Goal: Information Seeking & Learning: Learn about a topic

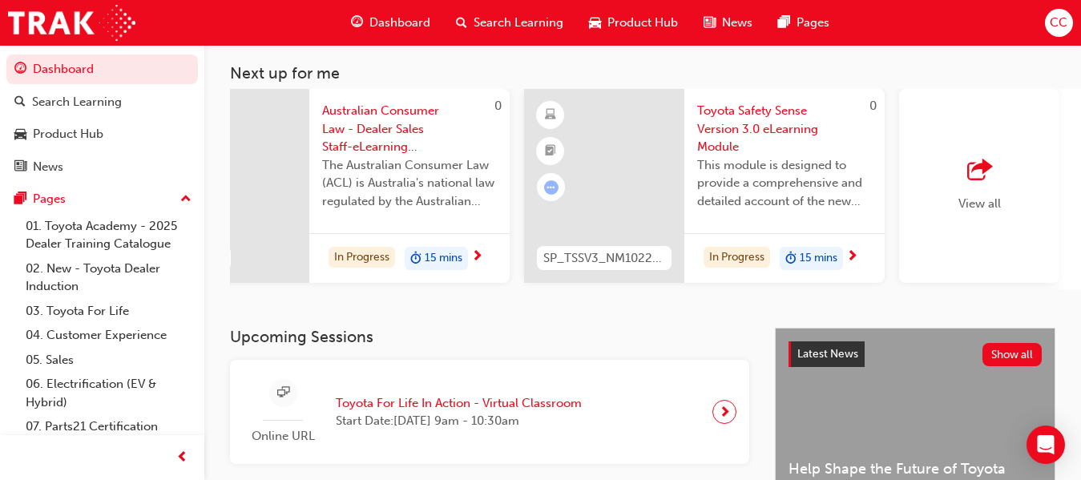
scroll to position [0, 1209]
click at [613, 12] on div "Product Hub" at bounding box center [633, 22] width 115 height 33
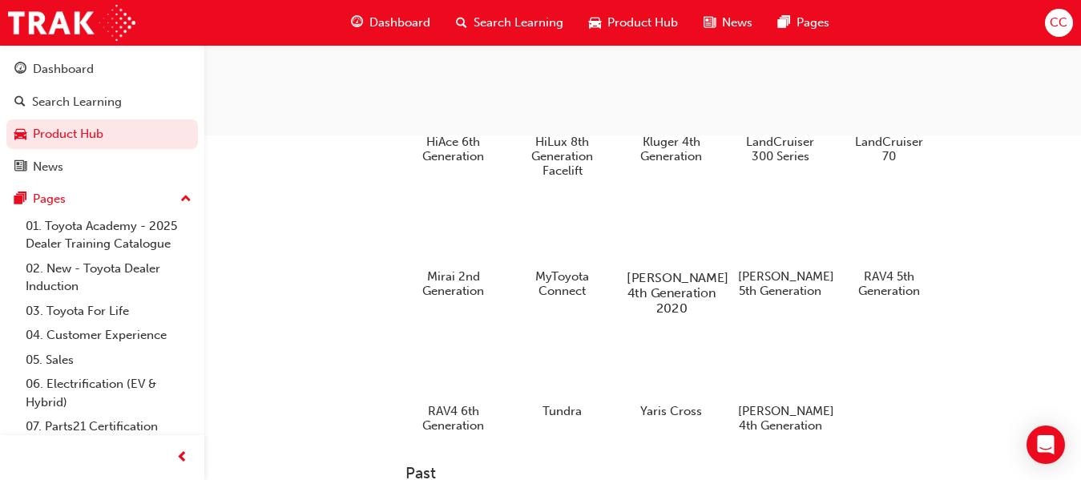
scroll to position [401, 0]
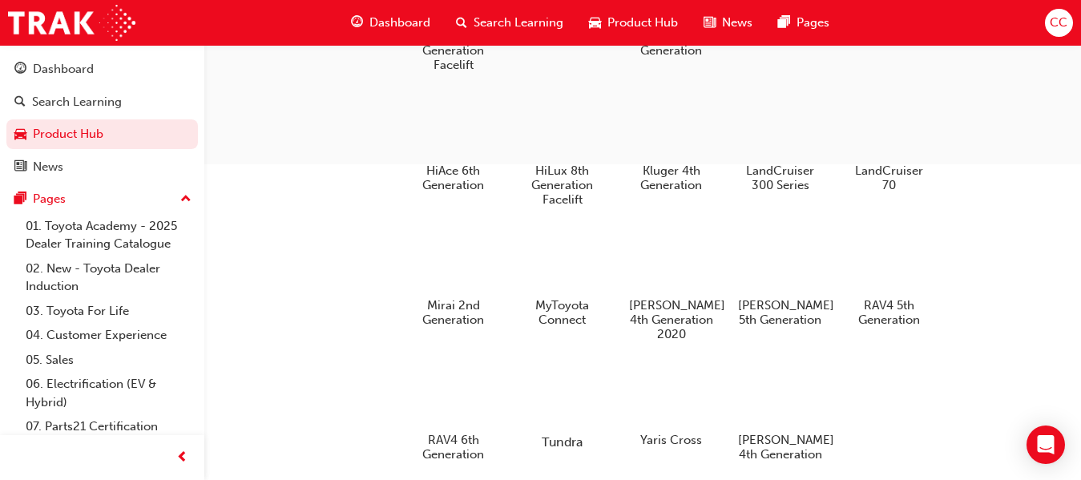
click at [569, 384] on div at bounding box center [562, 395] width 89 height 63
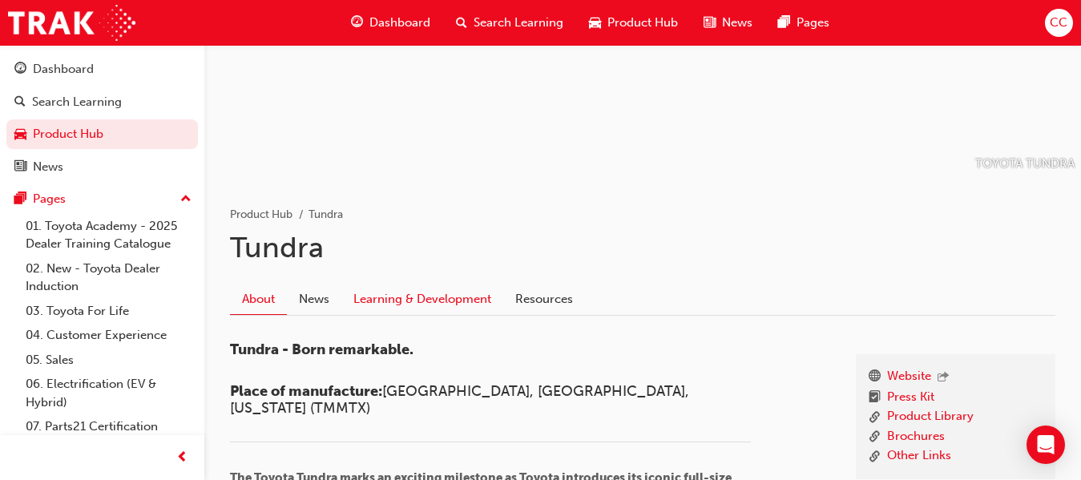
scroll to position [160, 0]
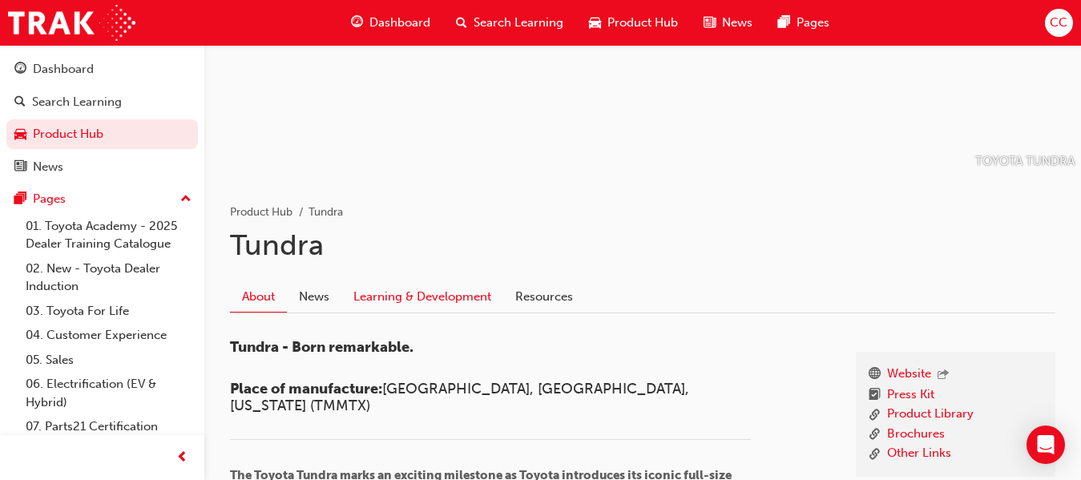
click at [453, 290] on link "Learning & Development" at bounding box center [422, 297] width 162 height 30
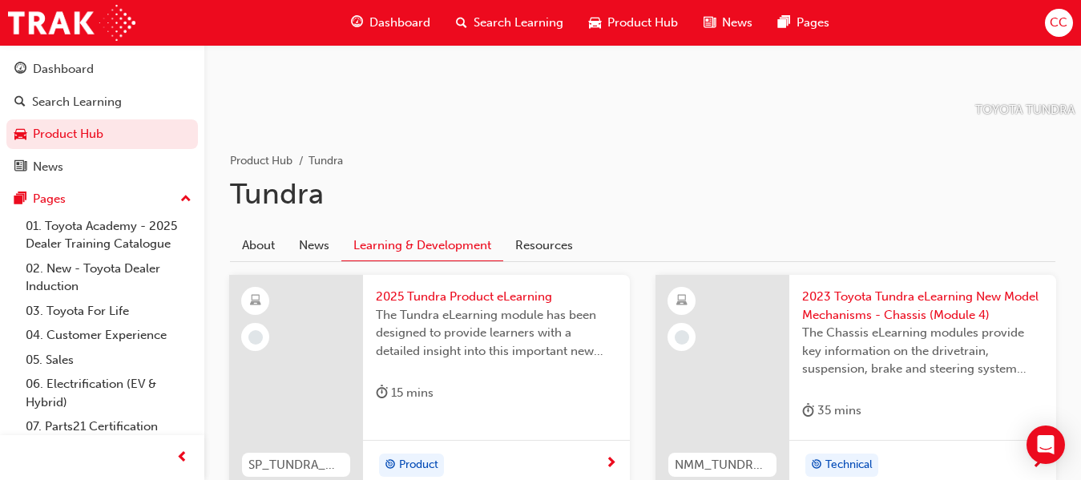
scroll to position [240, 0]
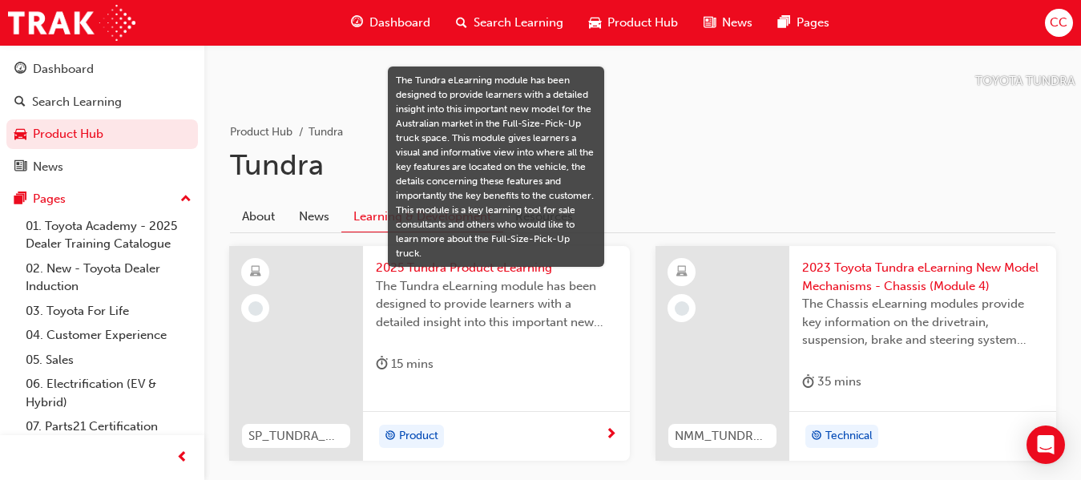
click at [546, 296] on span "The Tundra eLearning module has been designed to provide learners with a detail…" at bounding box center [496, 304] width 241 height 55
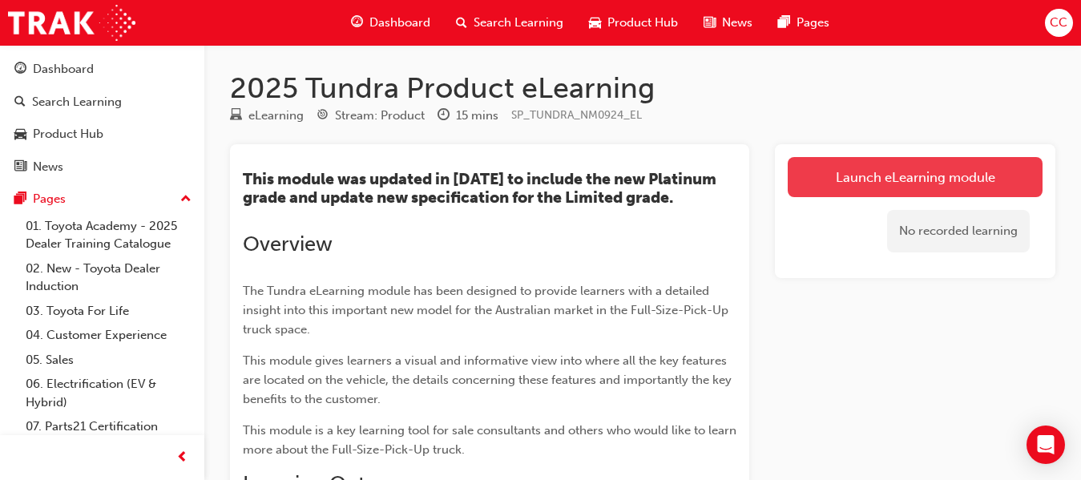
click at [876, 180] on link "Launch eLearning module" at bounding box center [915, 177] width 255 height 40
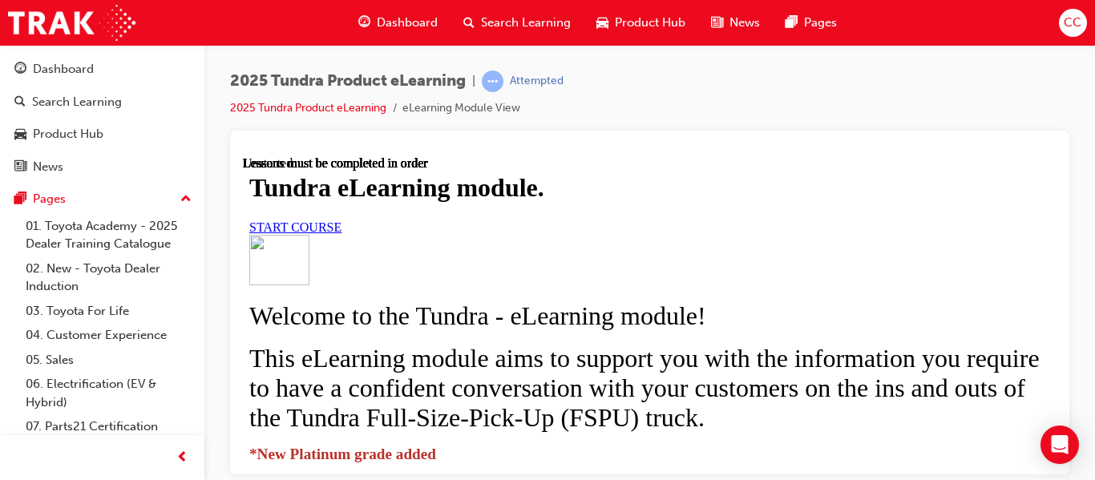
scroll to position [160, 0]
click at [341, 233] on span "START COURSE" at bounding box center [295, 227] width 92 height 14
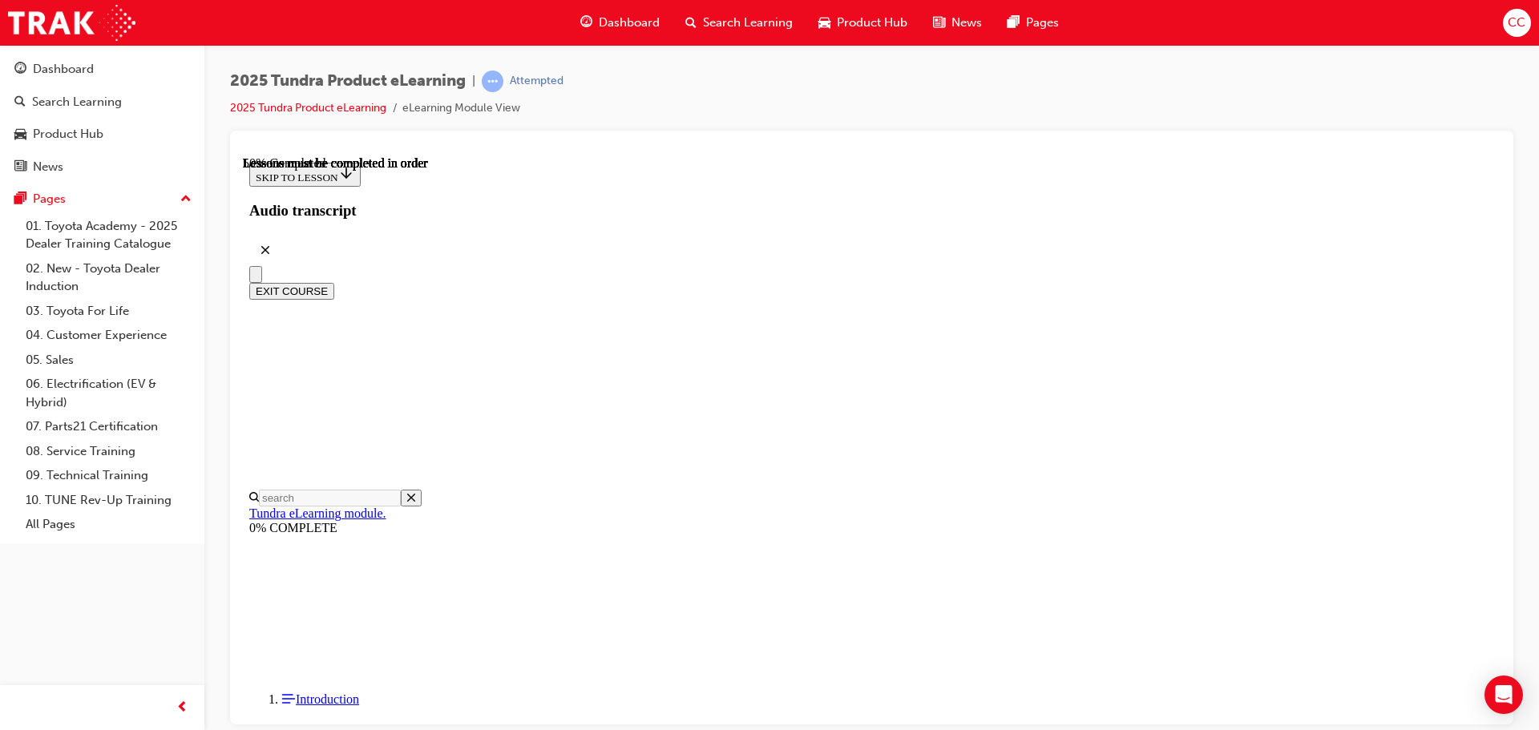
scroll to position [847, 0]
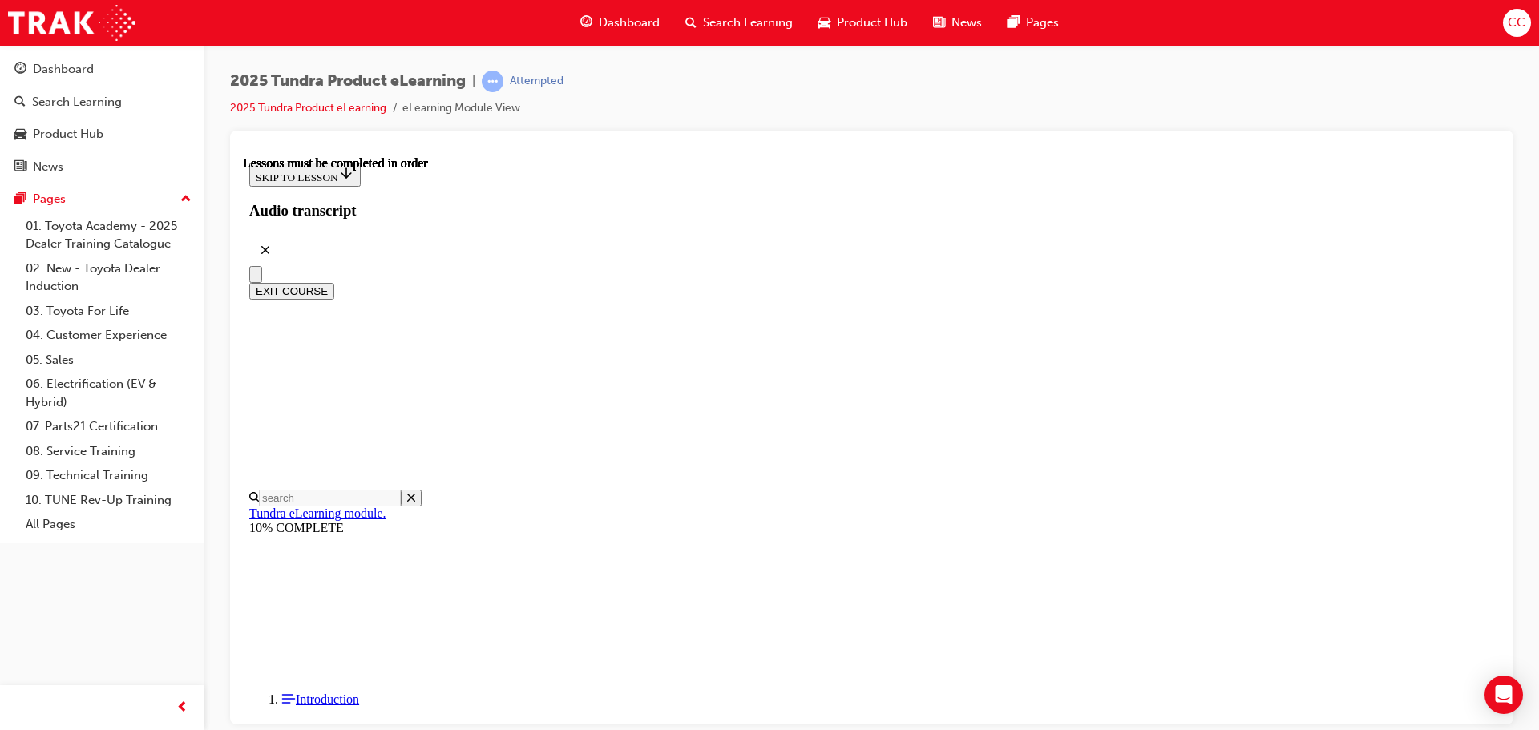
scroll to position [346, 0]
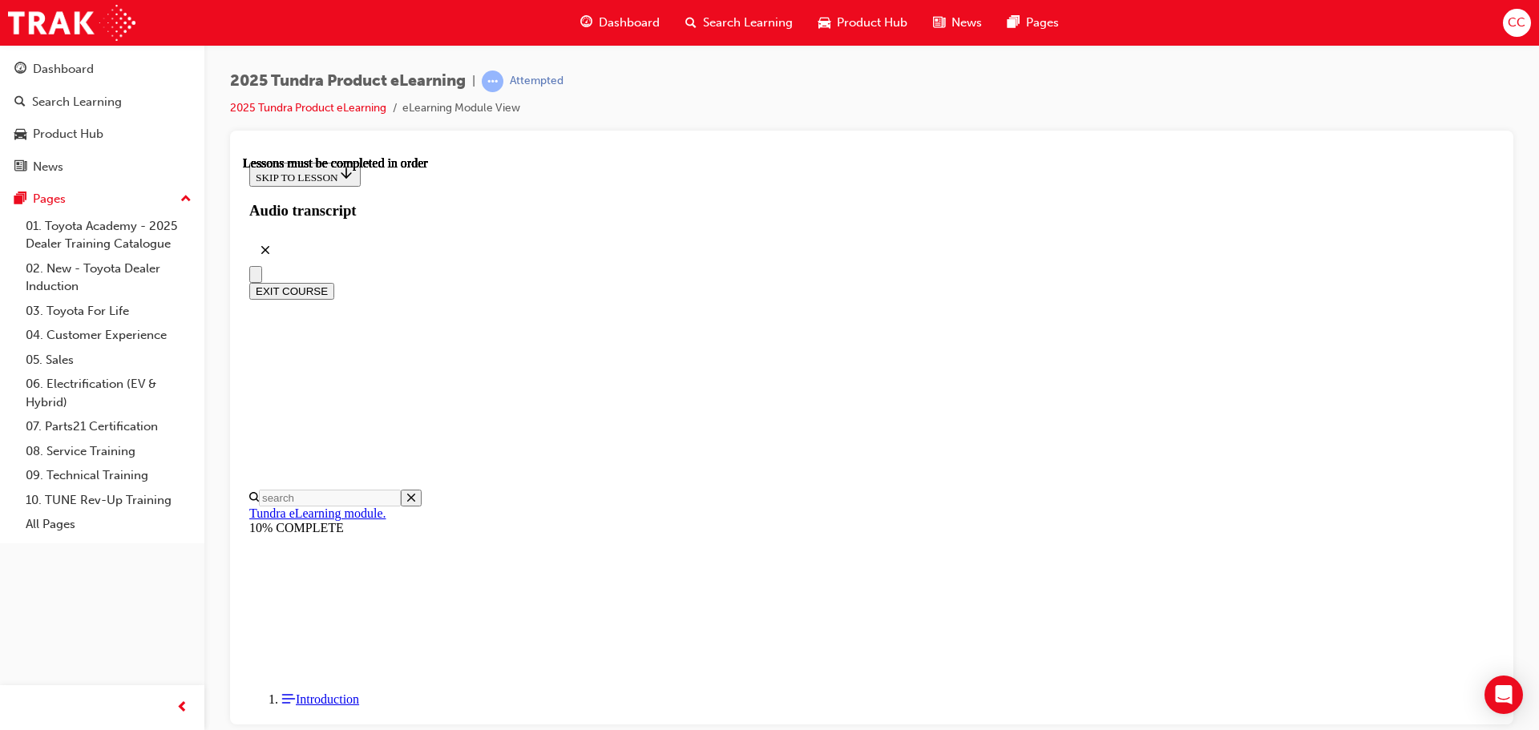
scroll to position [691, 0]
drag, startPoint x: 1205, startPoint y: 573, endPoint x: 1196, endPoint y: 562, distance: 14.3
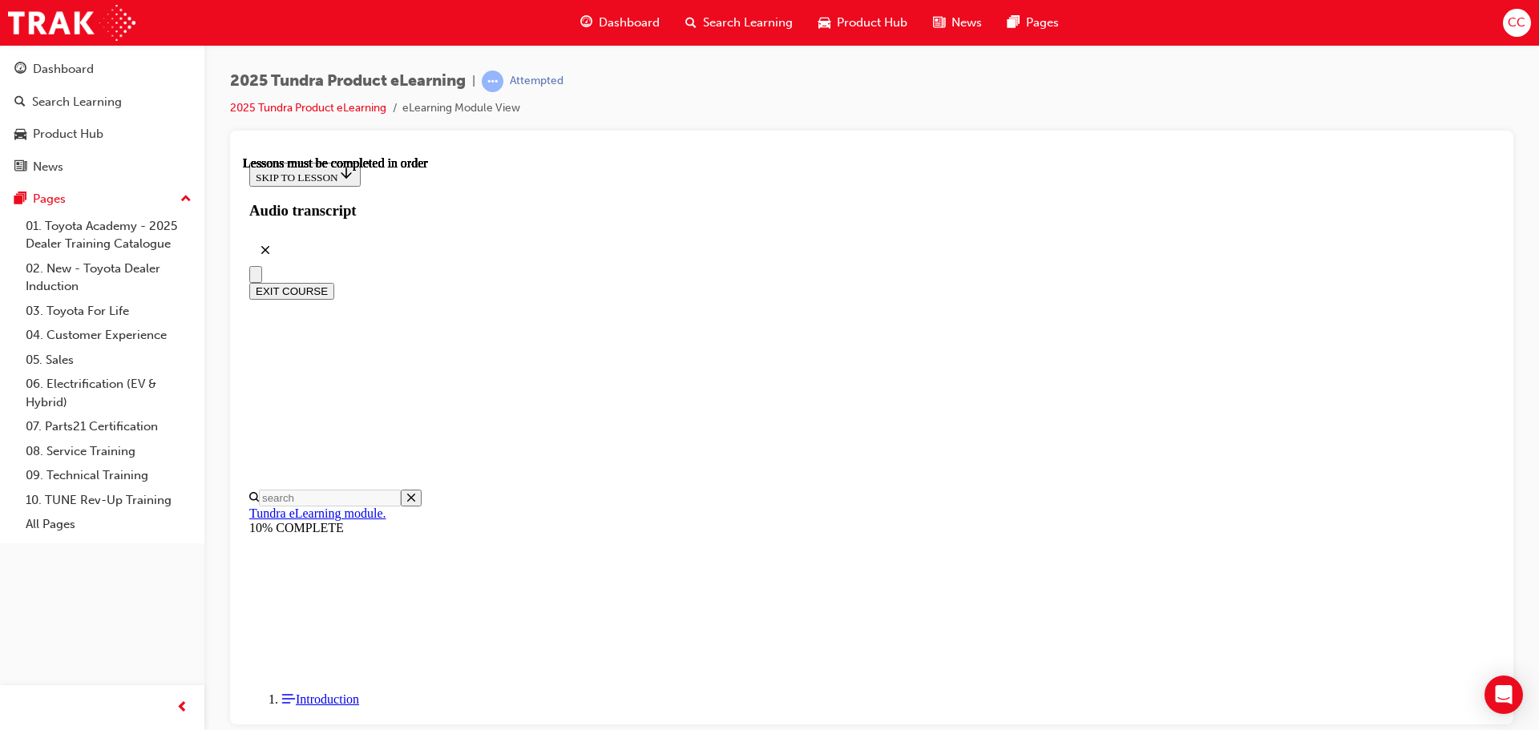
scroll to position [1193, 0]
drag, startPoint x: 894, startPoint y: 600, endPoint x: 843, endPoint y: 410, distance: 196.6
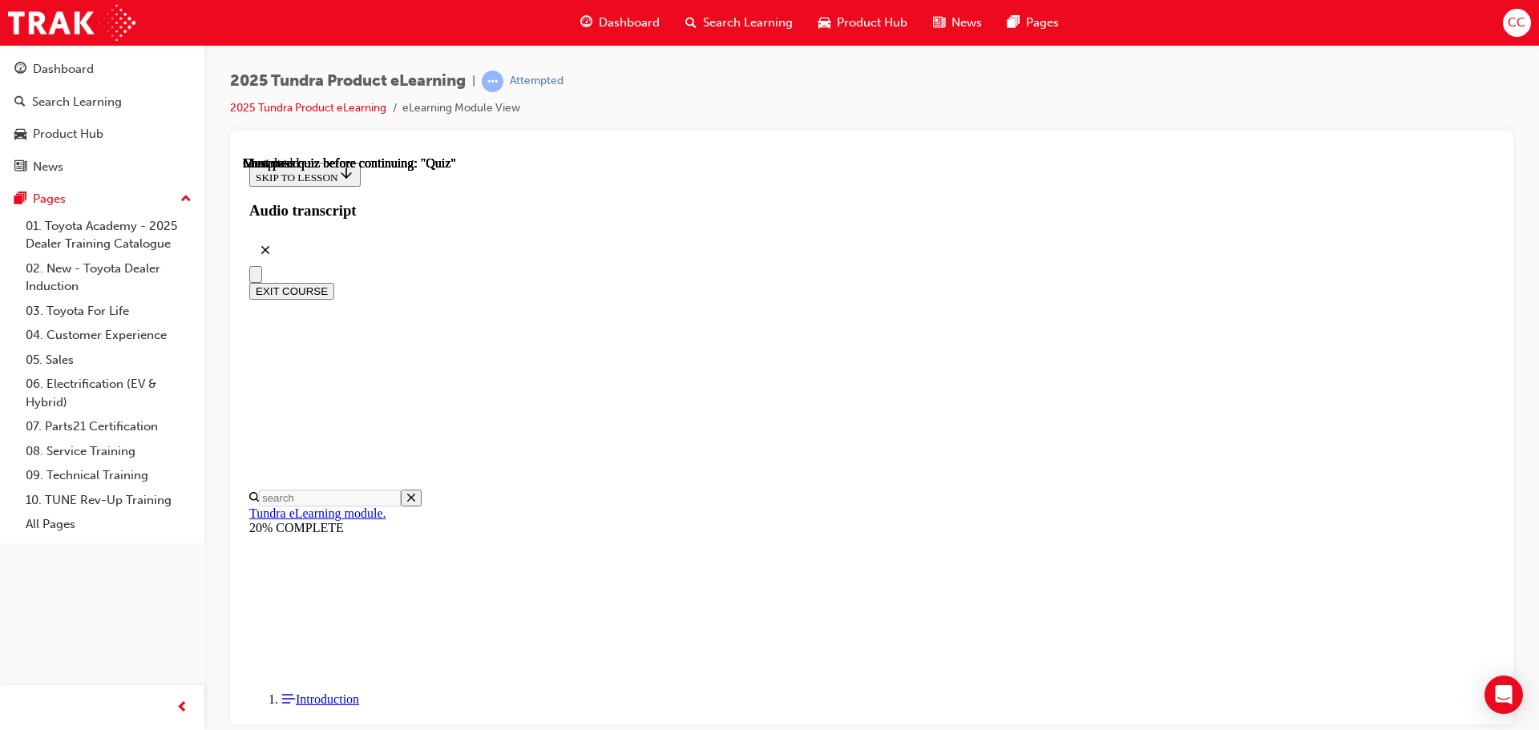
radio input "true"
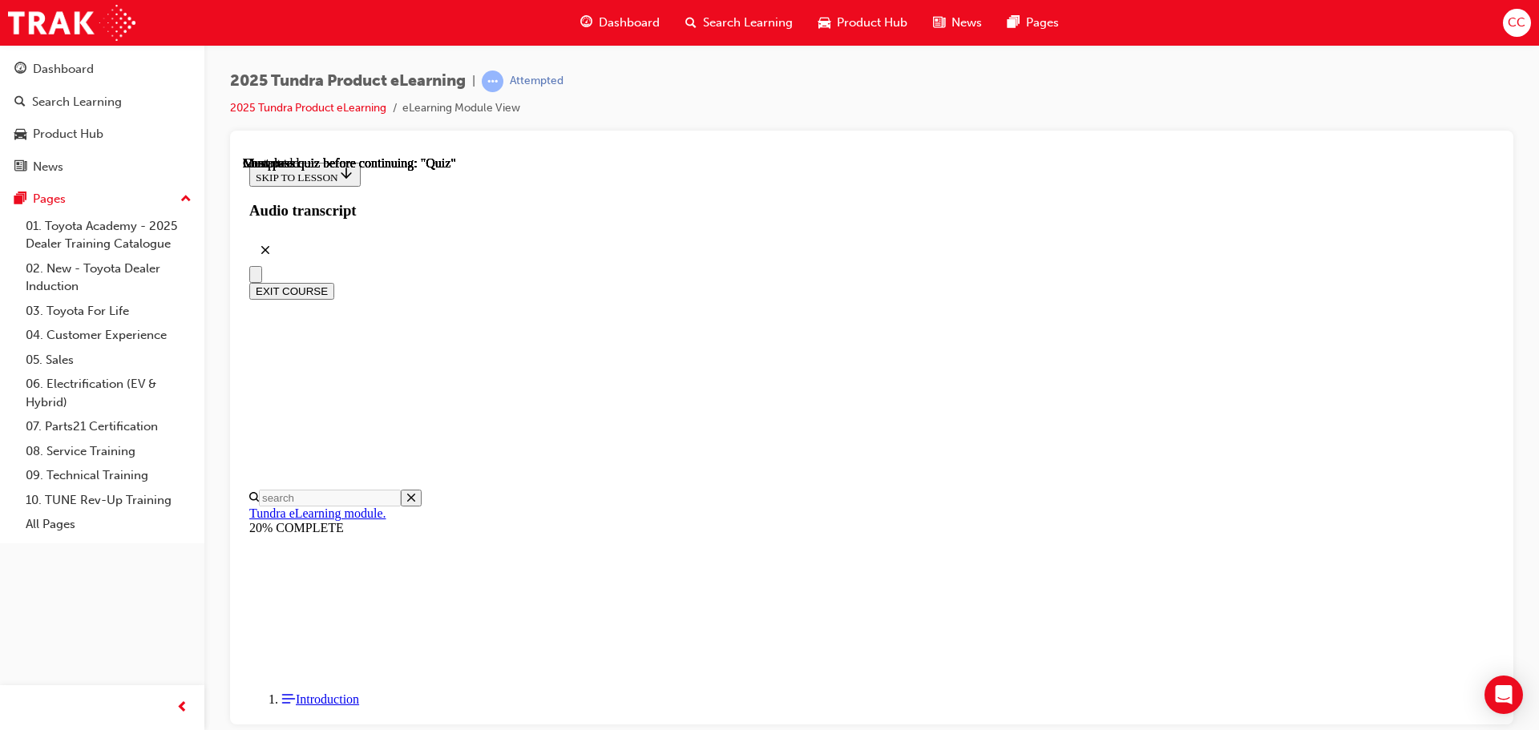
radio input "true"
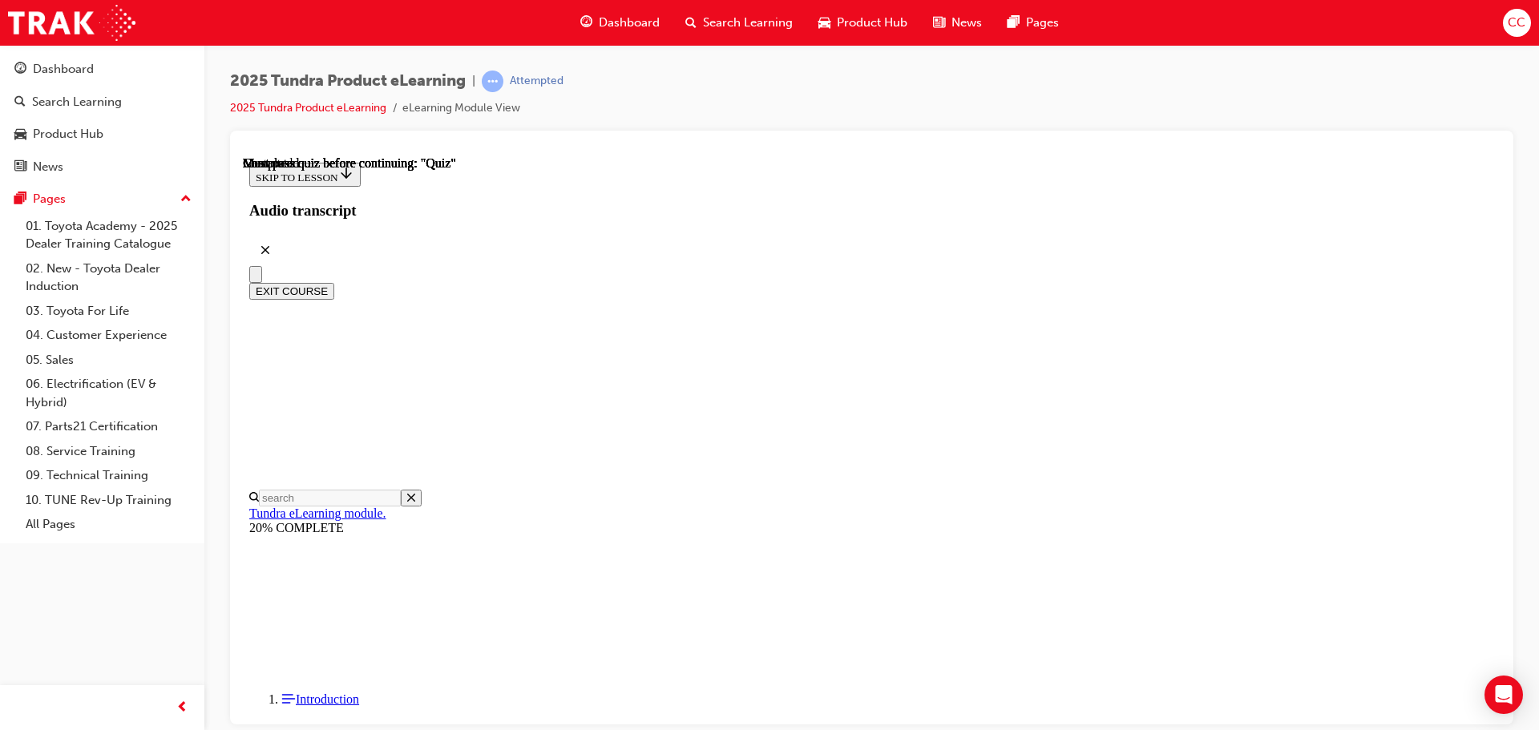
radio input "true"
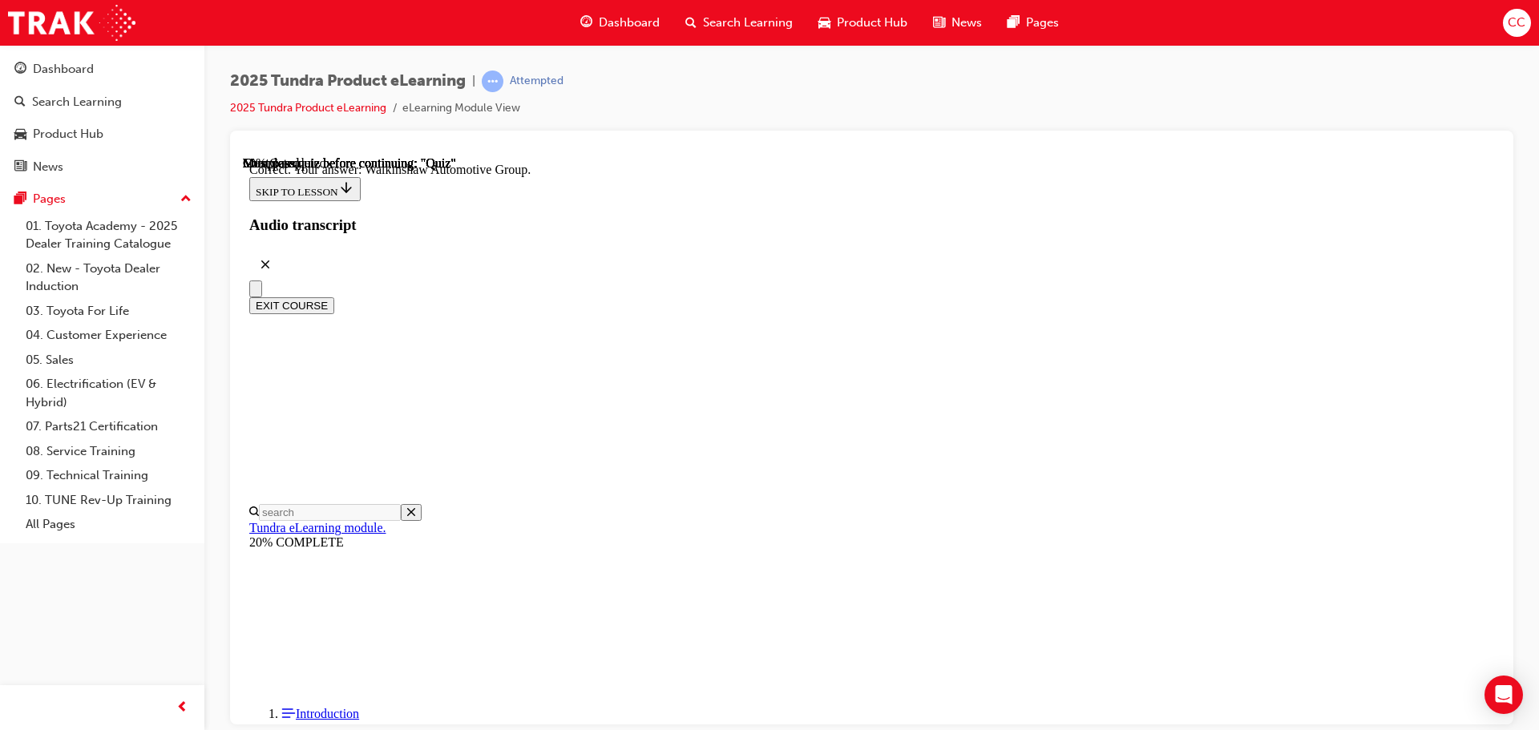
scroll to position [346, 0]
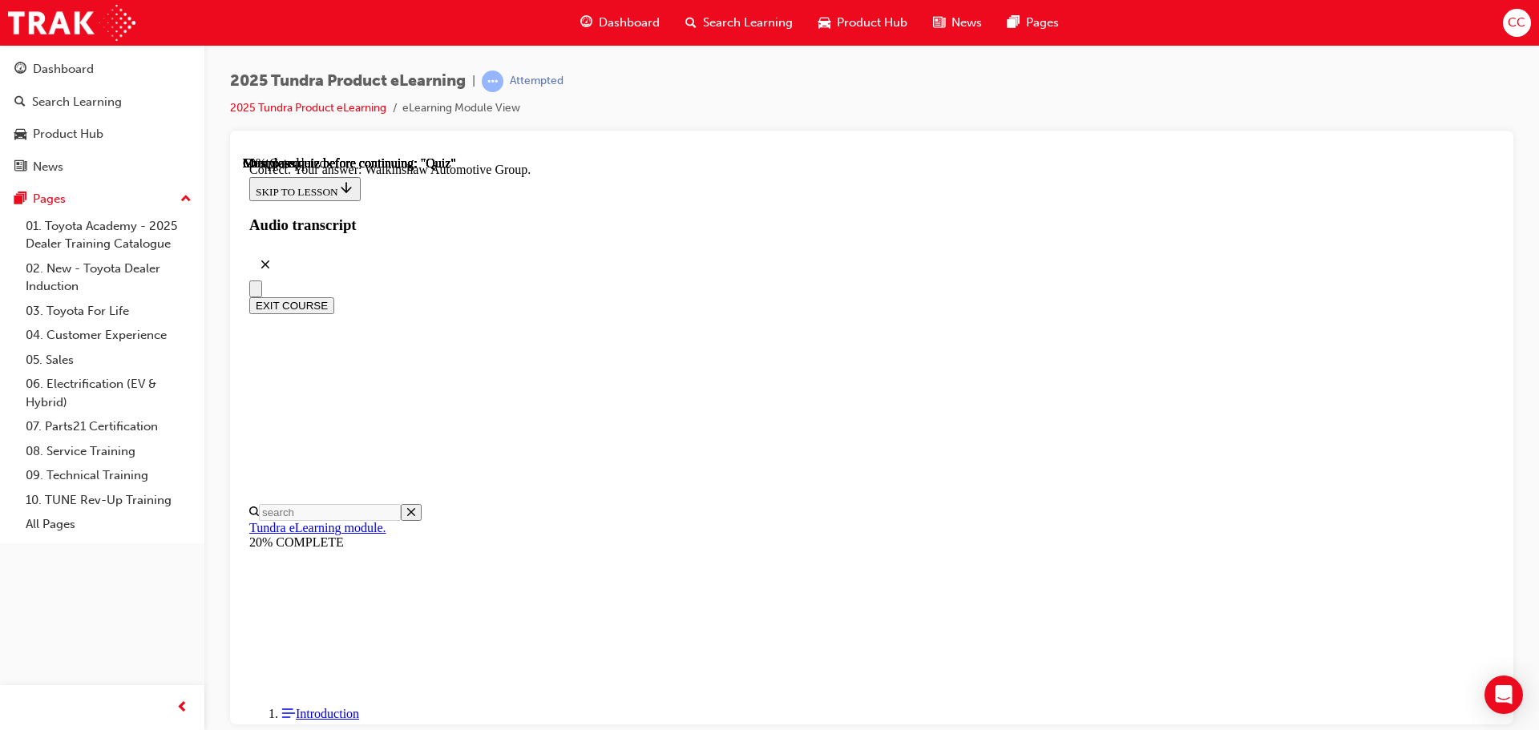
radio input "true"
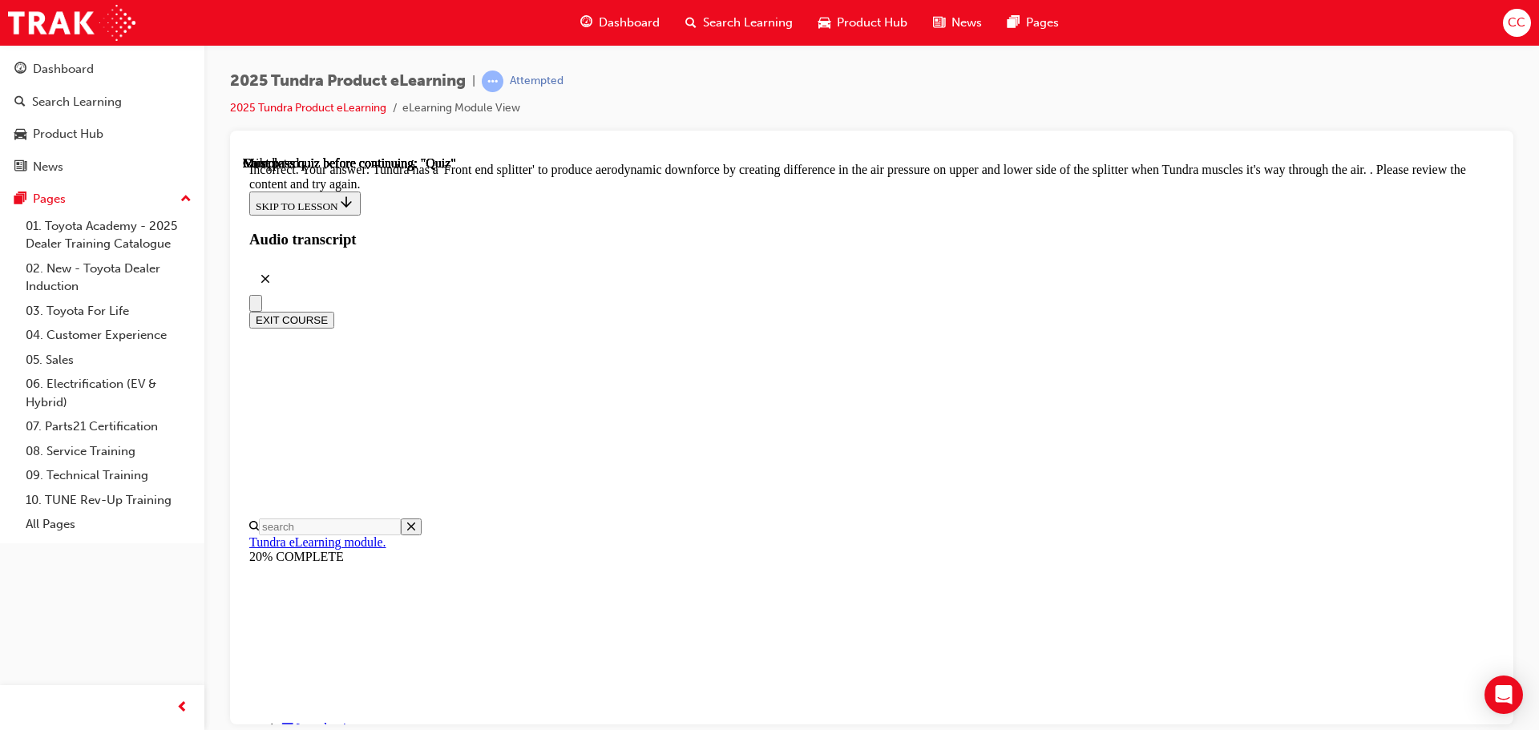
scroll to position [521, 0]
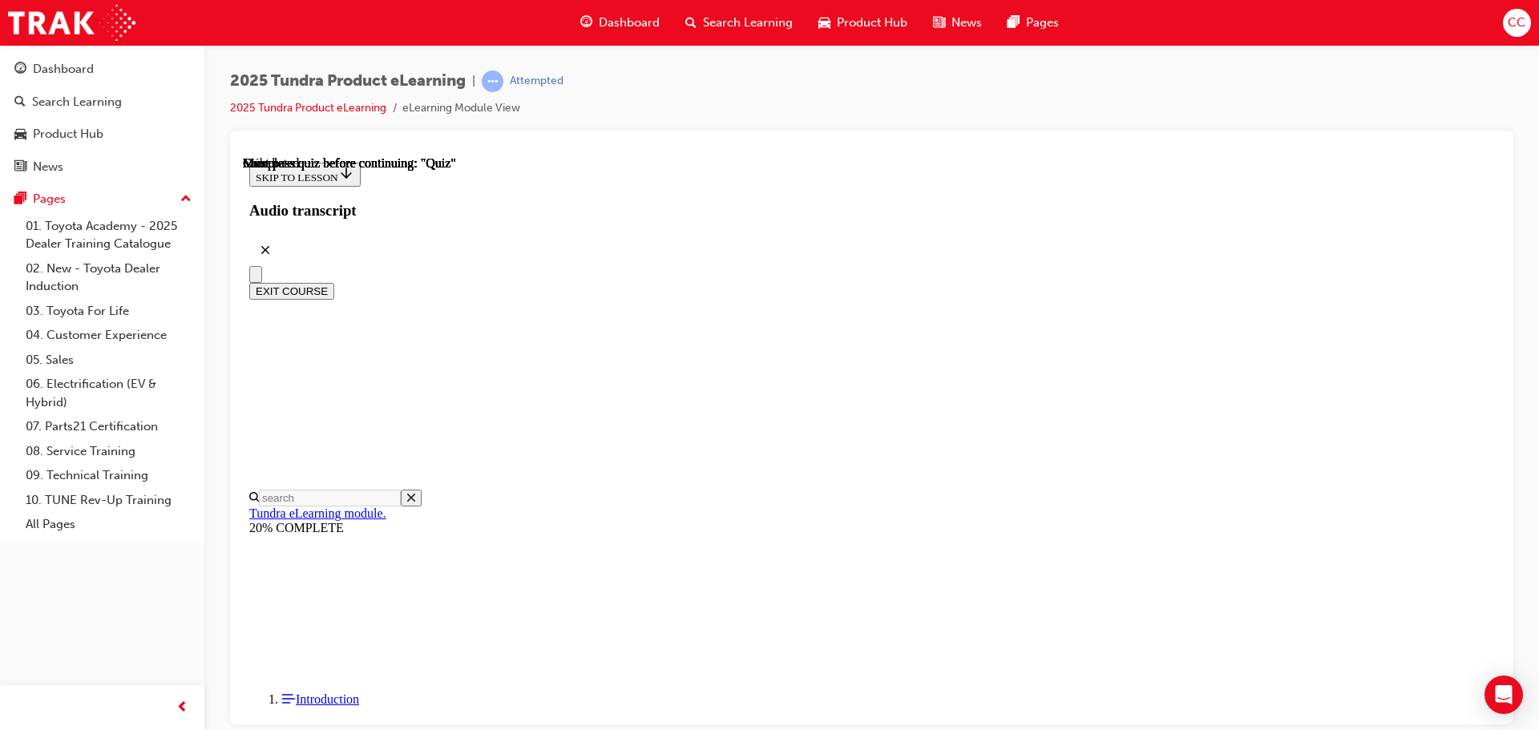
scroll to position [302, 0]
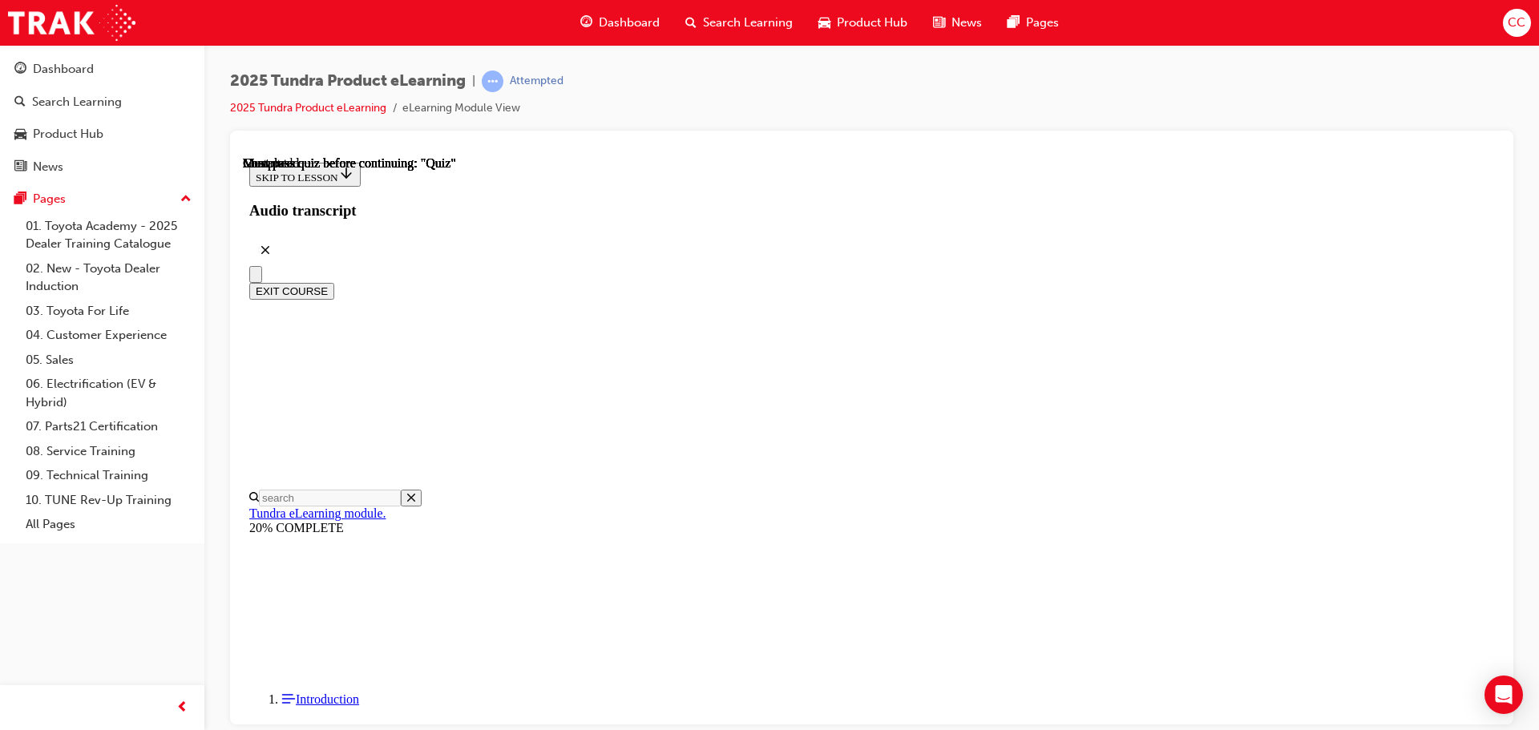
radio input "true"
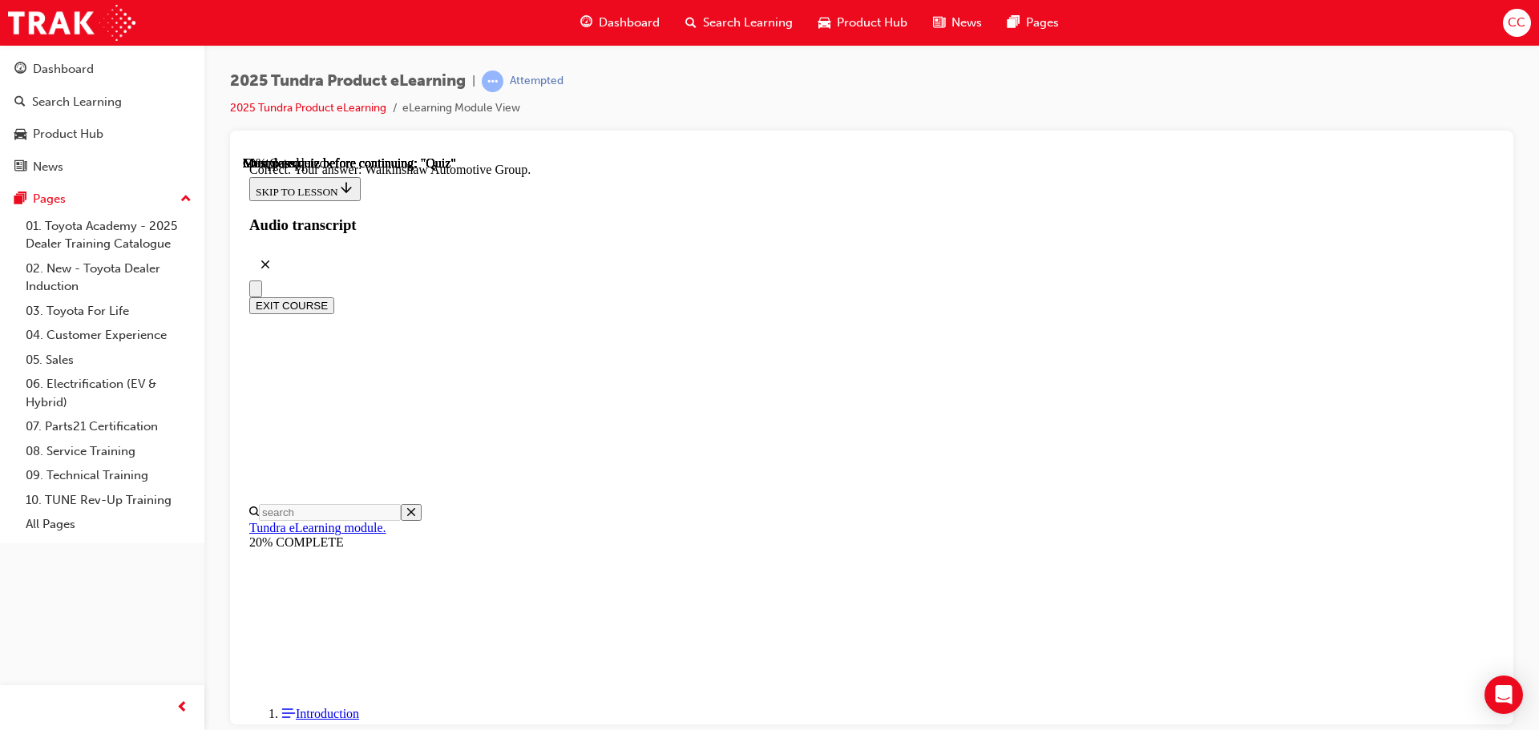
scroll to position [346, 0]
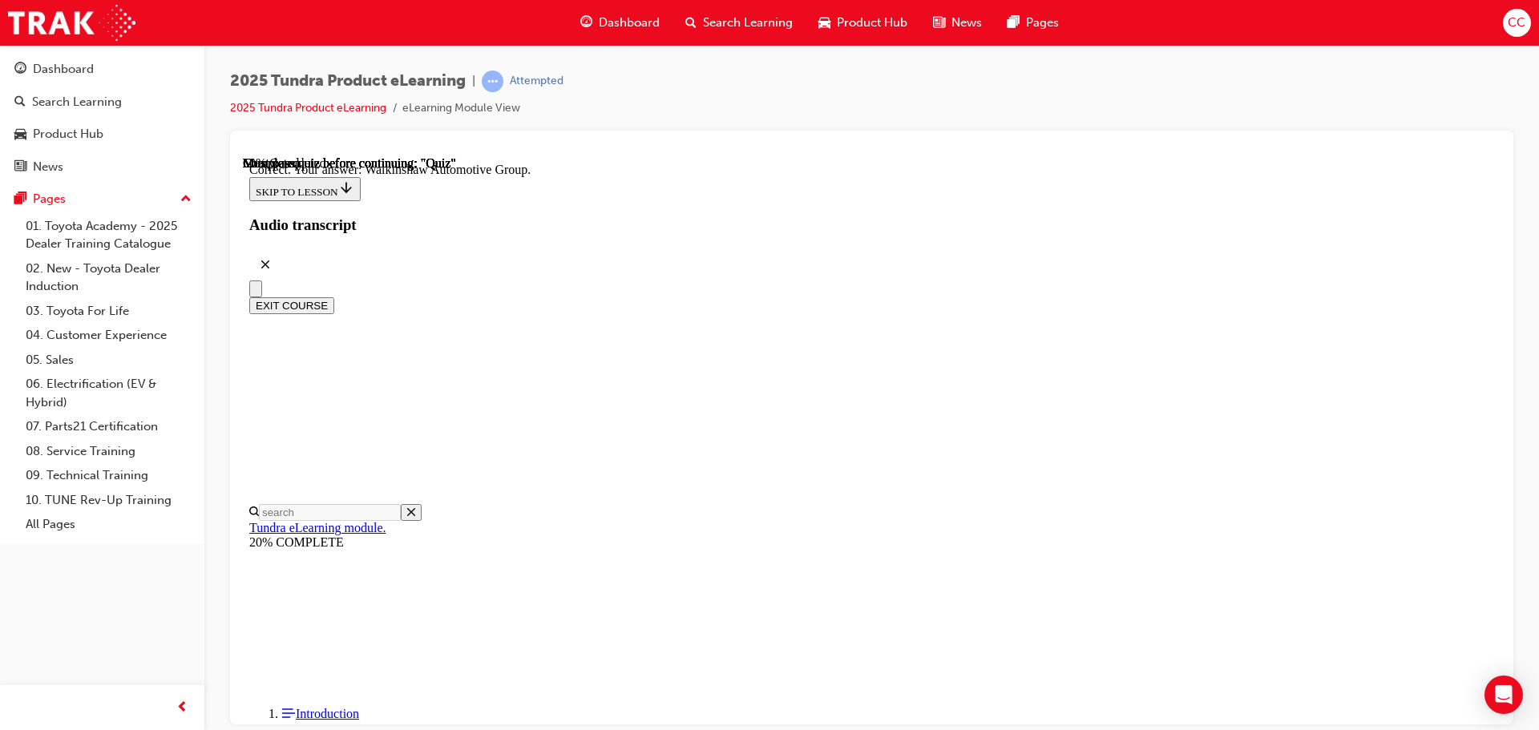
radio input "true"
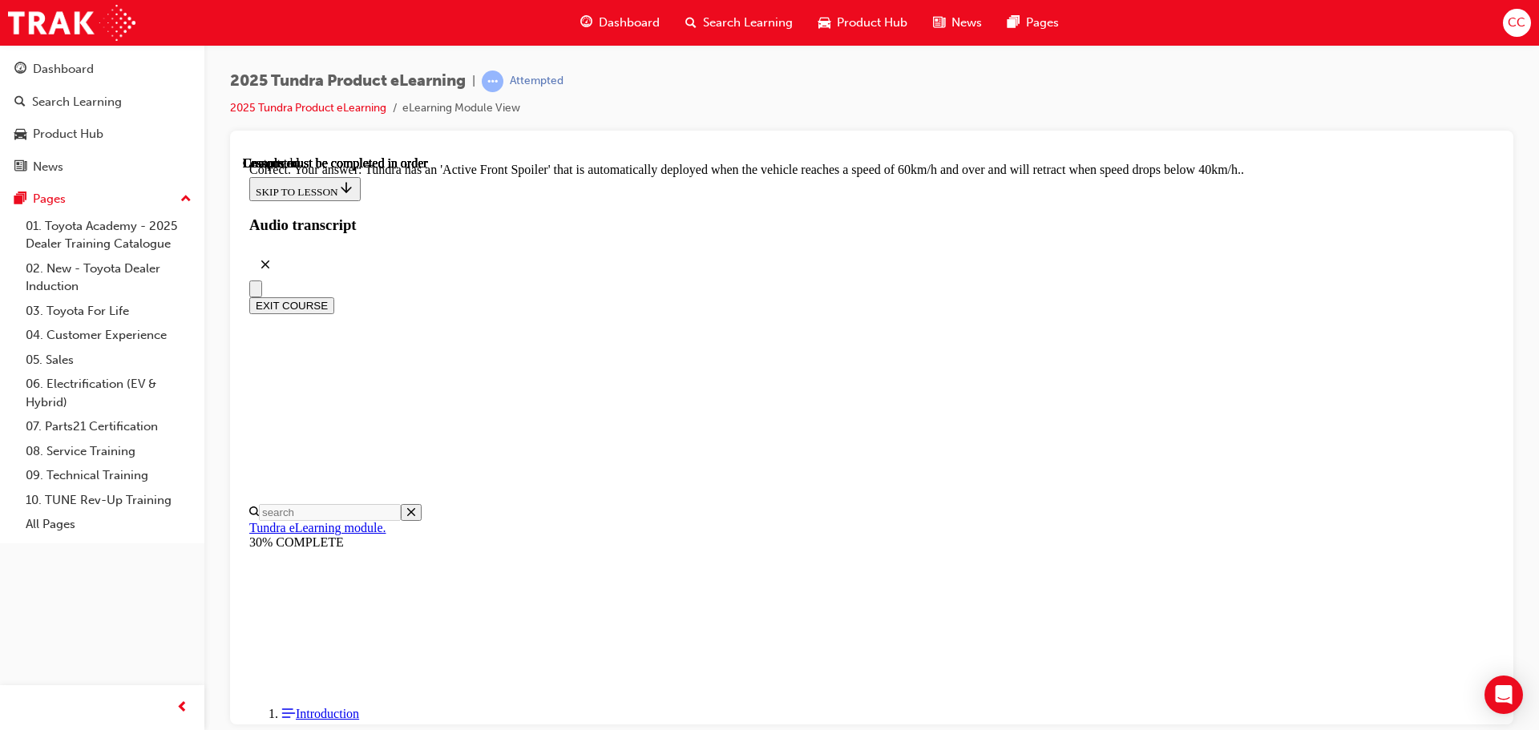
scroll to position [442, 0]
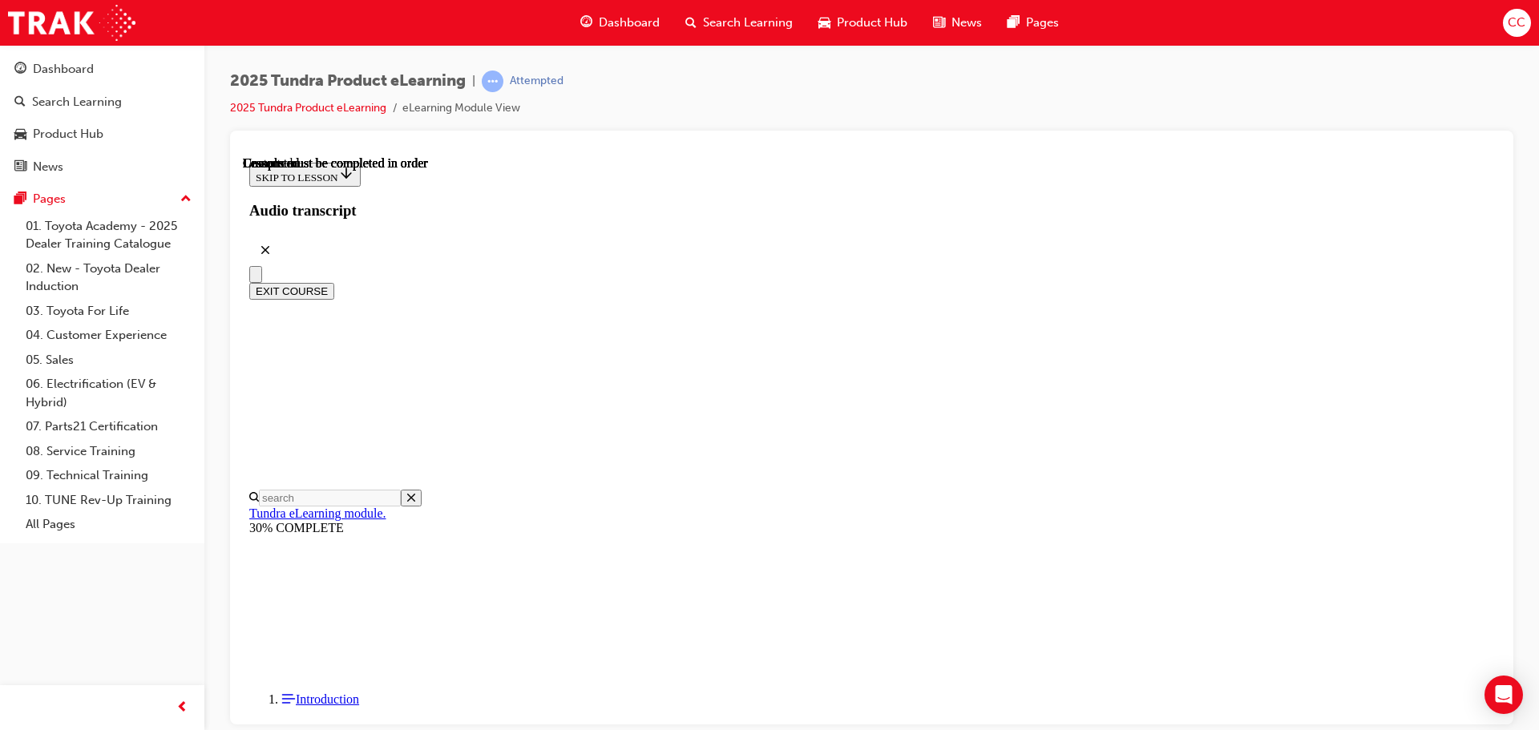
scroll to position [302, 0]
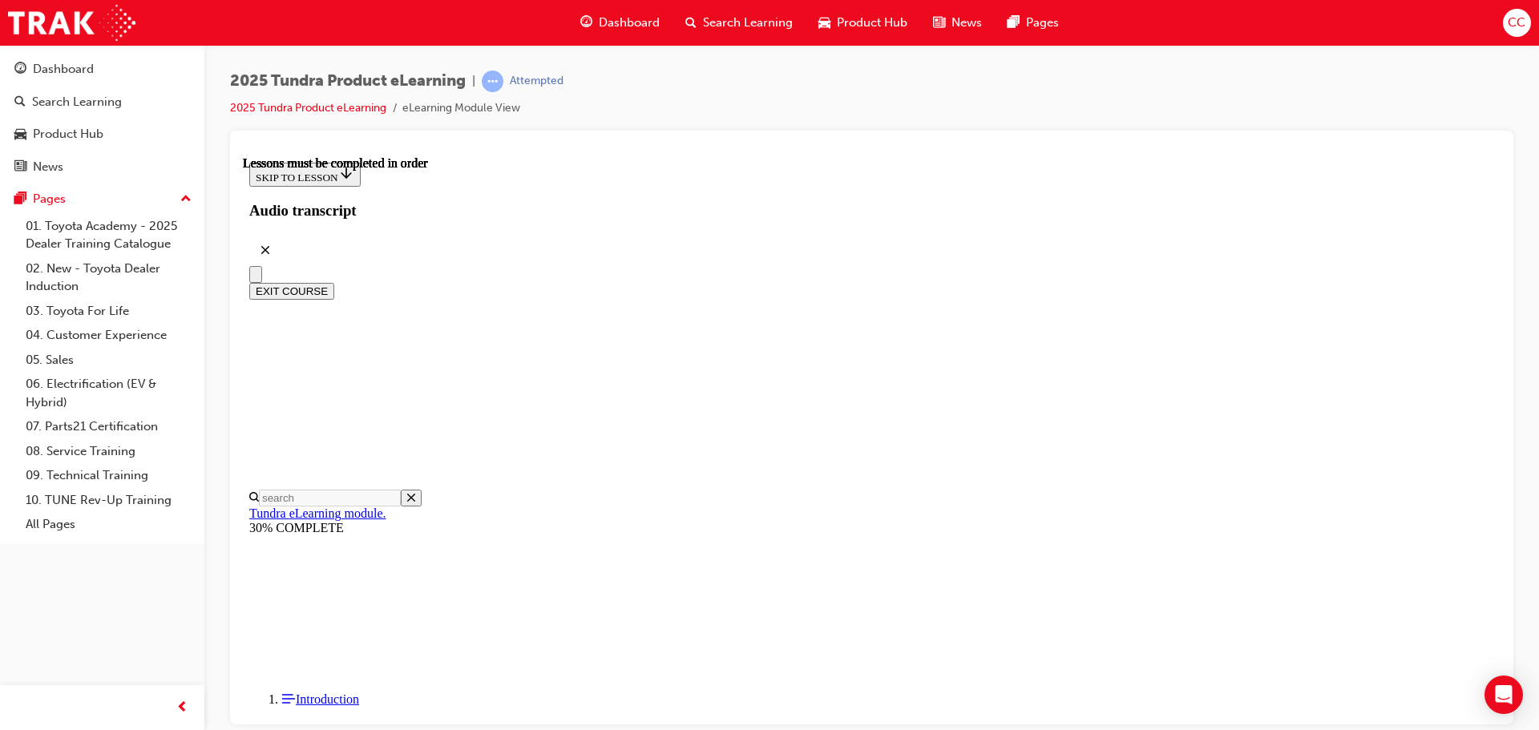
drag, startPoint x: 1281, startPoint y: 268, endPoint x: 956, endPoint y: 379, distance: 344.0
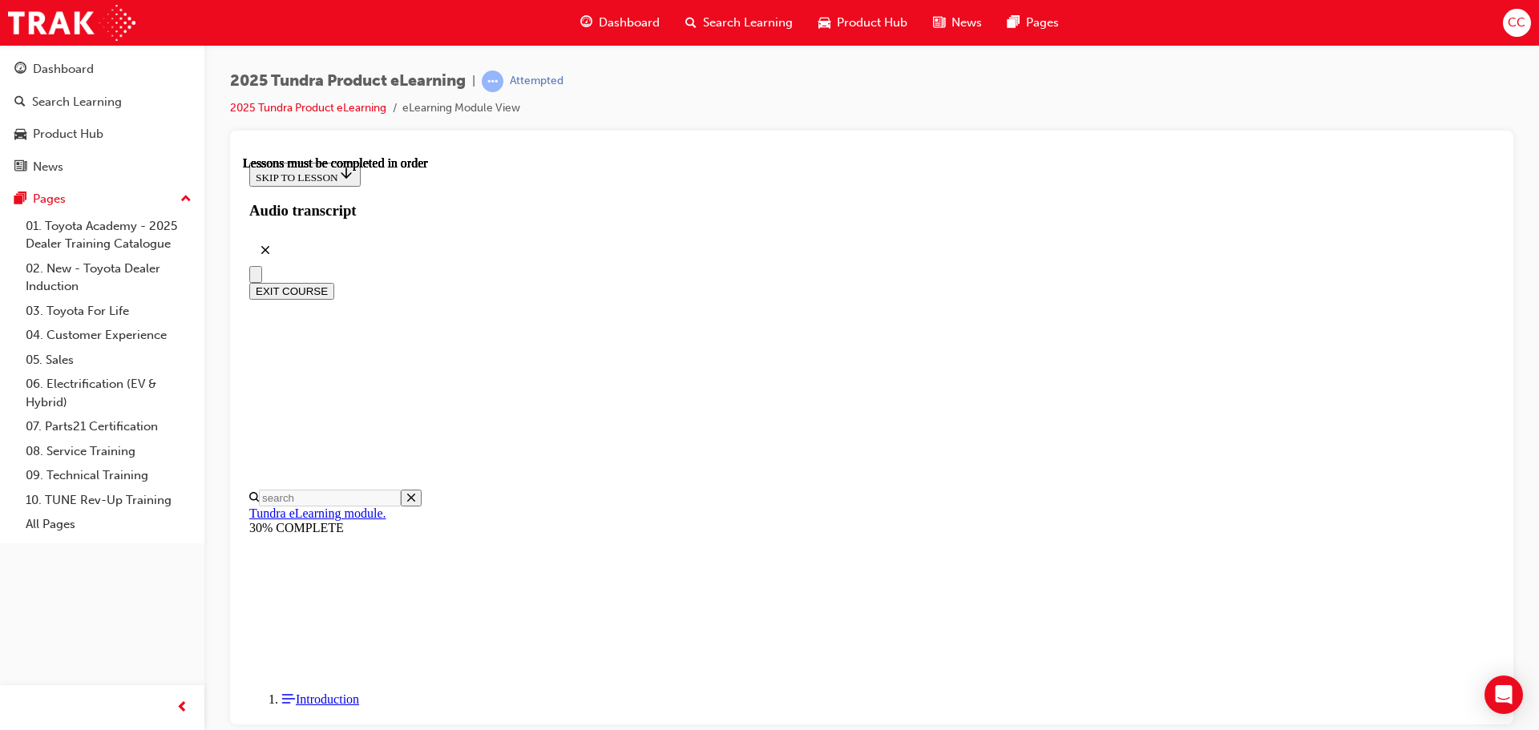
scroll to position [0, 0]
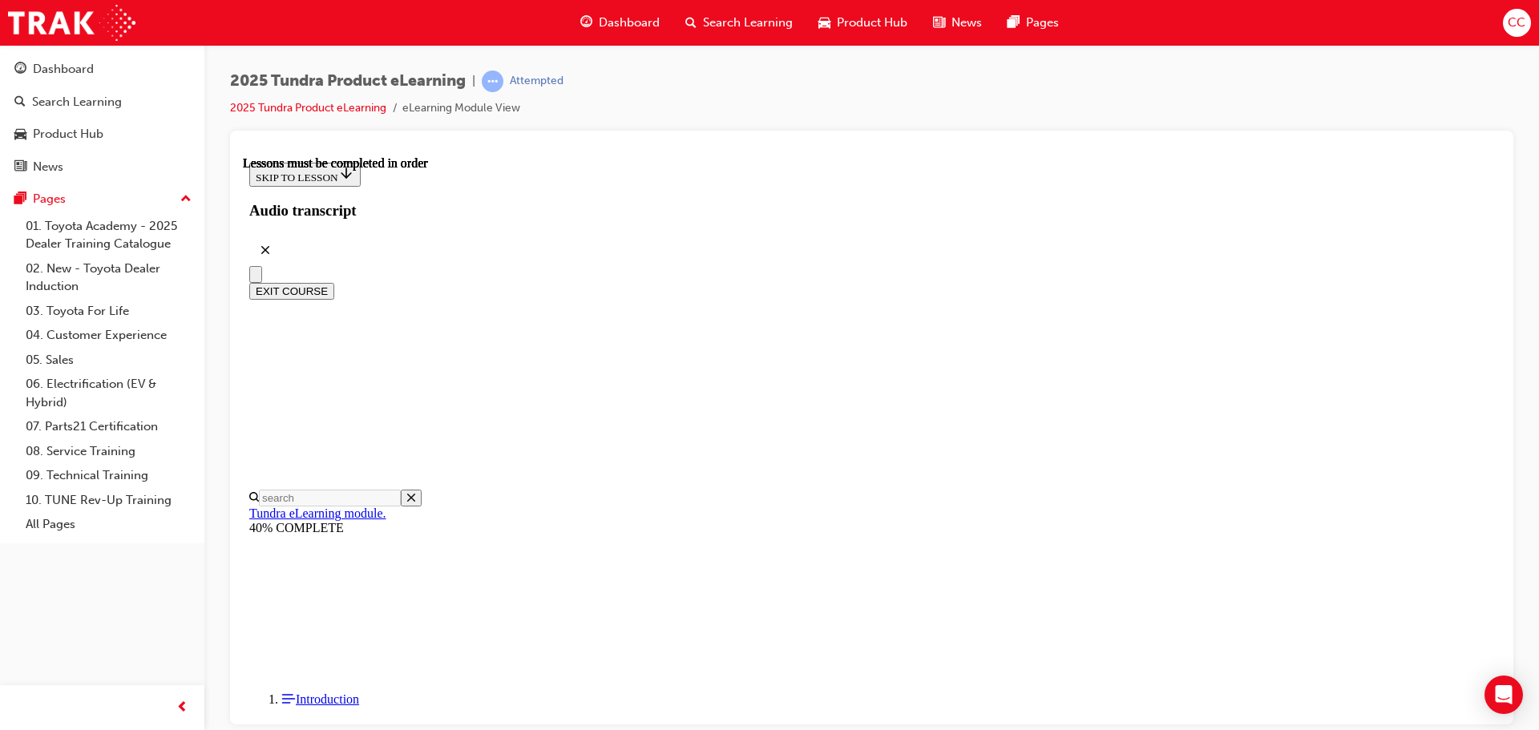
drag, startPoint x: 1214, startPoint y: 281, endPoint x: 1262, endPoint y: 383, distance: 112.6
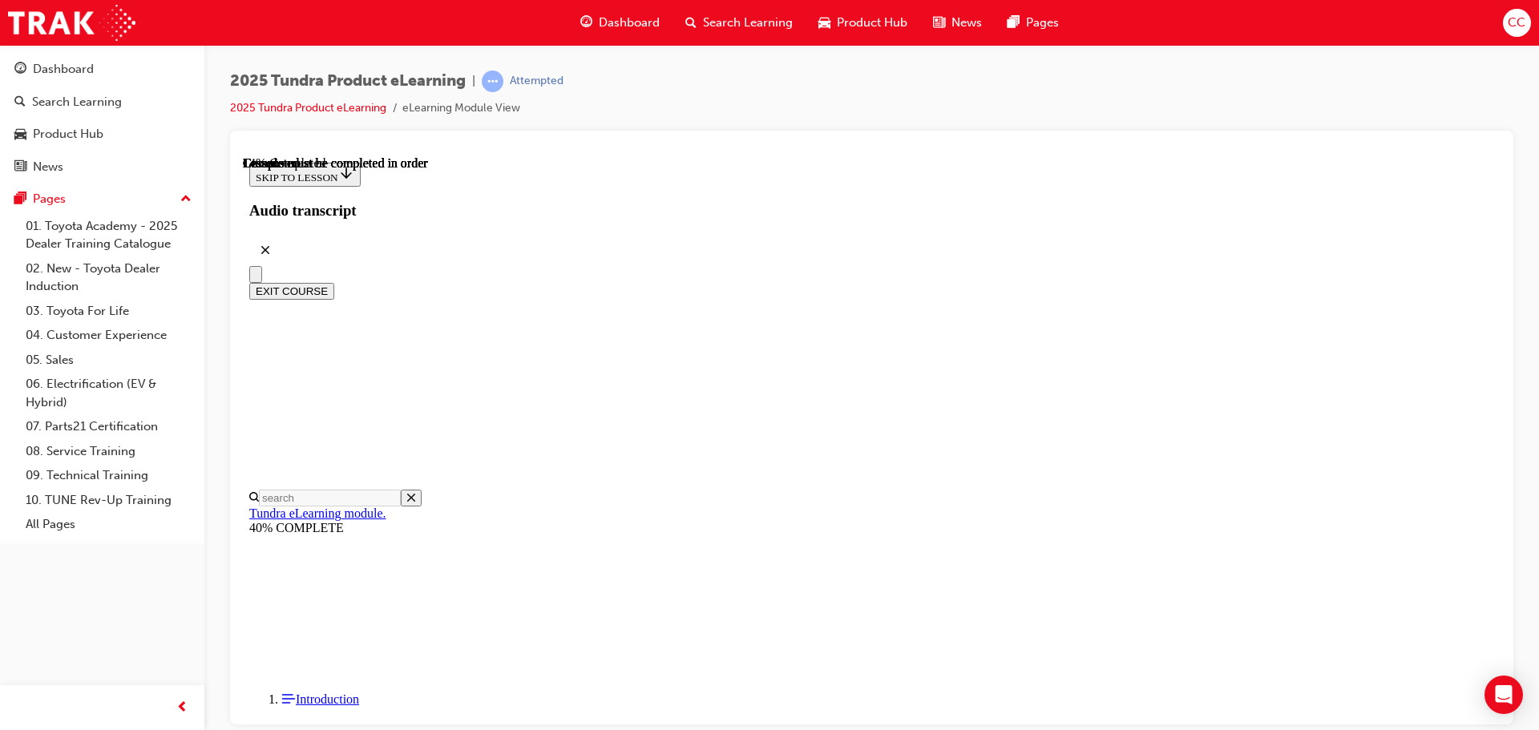
drag, startPoint x: 1010, startPoint y: 453, endPoint x: 1094, endPoint y: 467, distance: 85.3
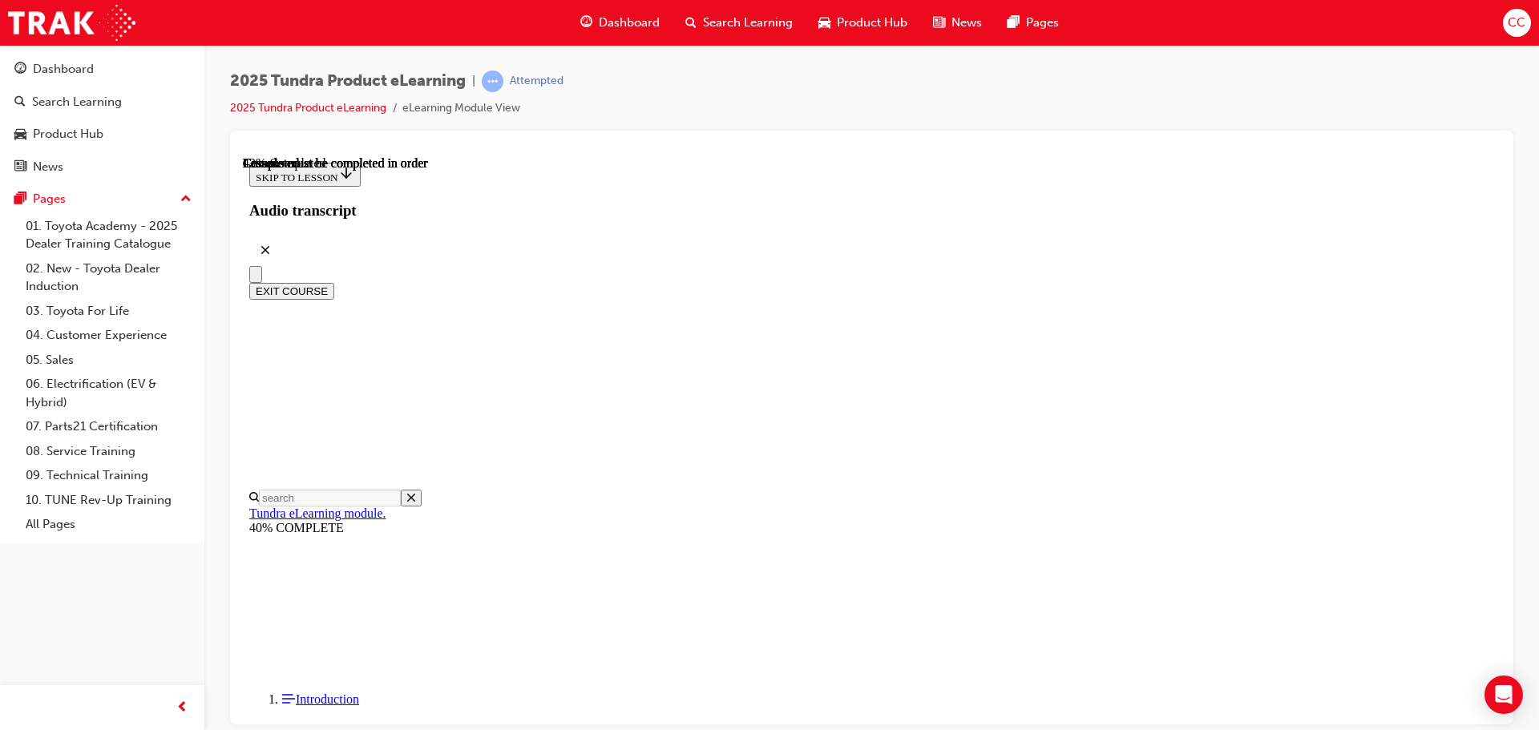
scroll to position [611, 0]
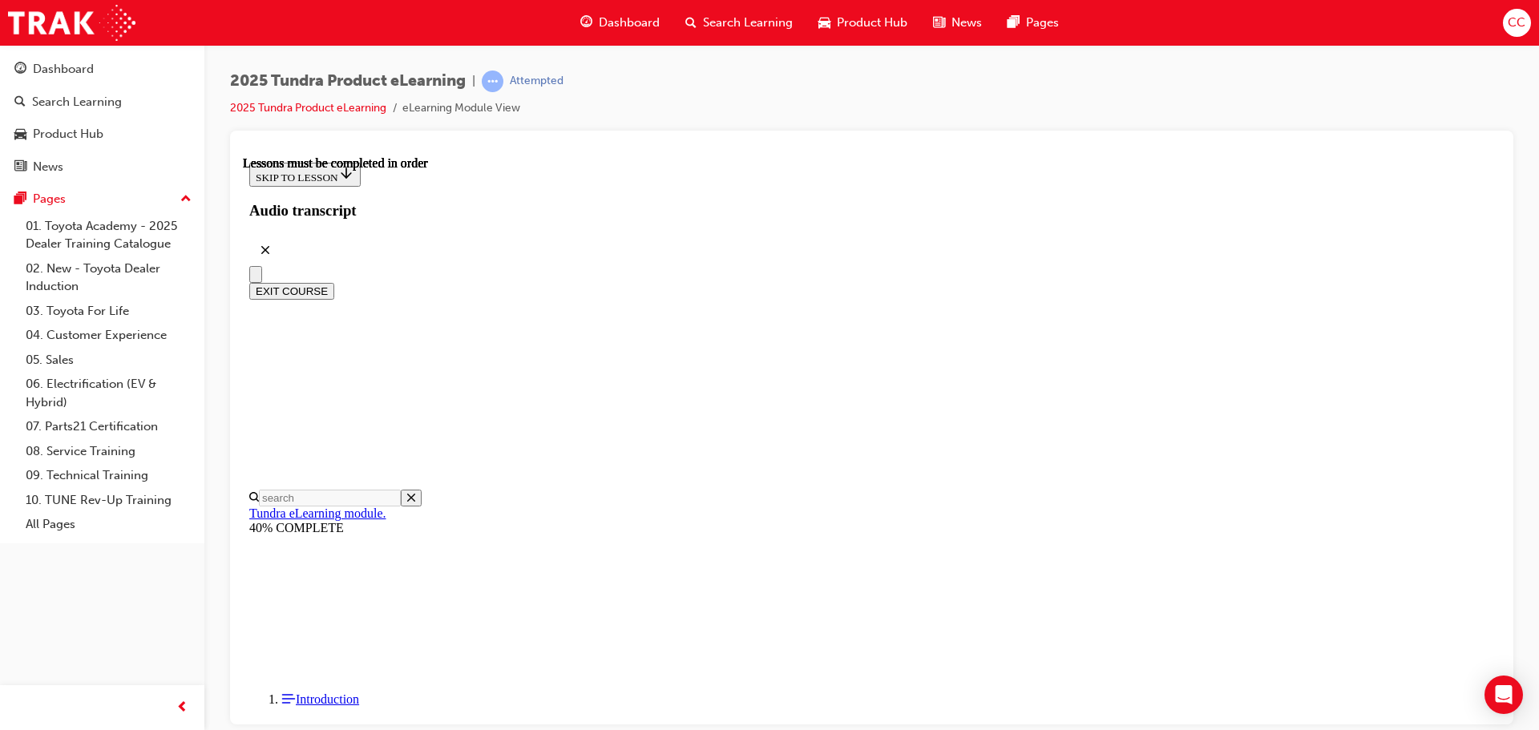
scroll to position [1267, 0]
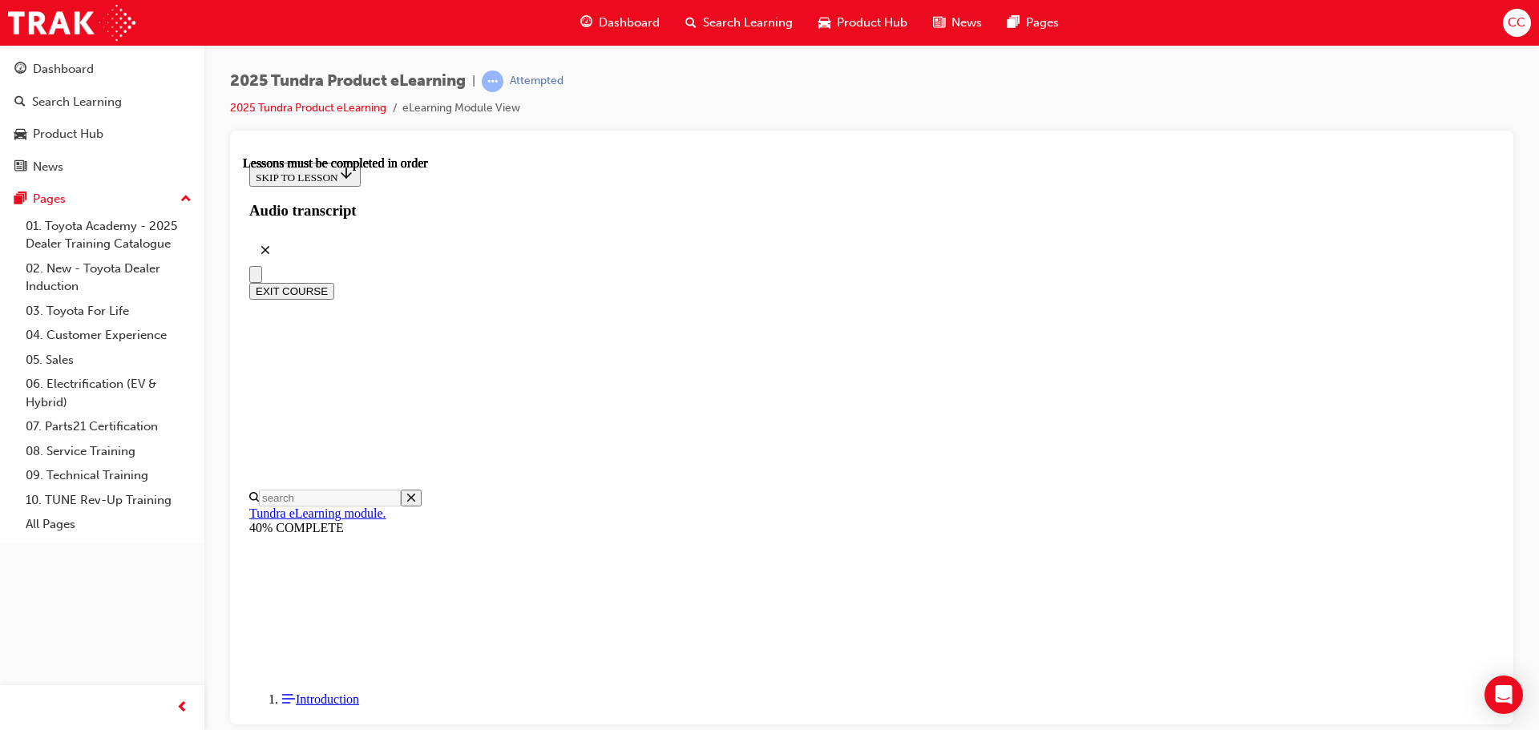
drag, startPoint x: 754, startPoint y: 579, endPoint x: 761, endPoint y: 572, distance: 10.2
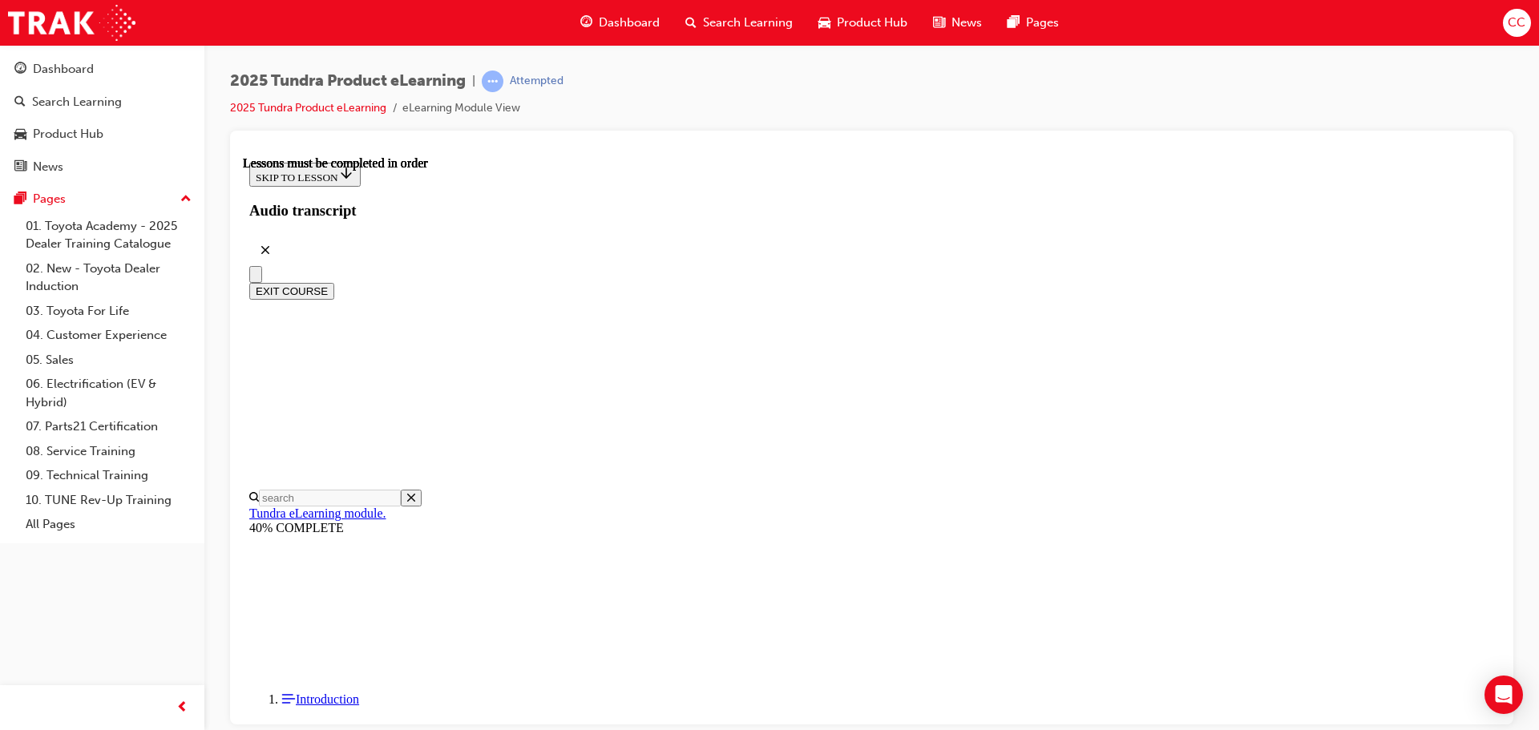
scroll to position [1356, 0]
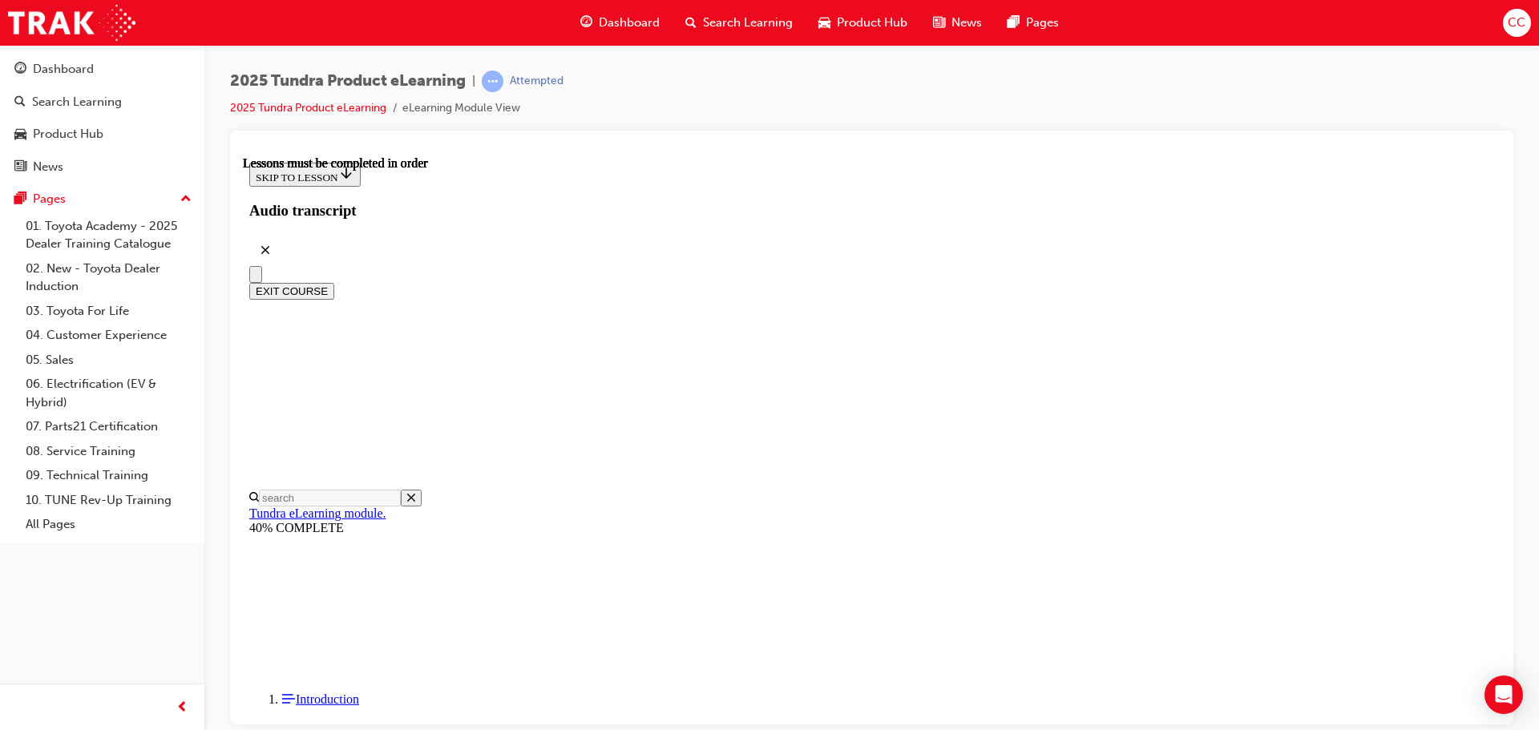
drag, startPoint x: 1356, startPoint y: 358, endPoint x: 1317, endPoint y: 367, distance: 39.5
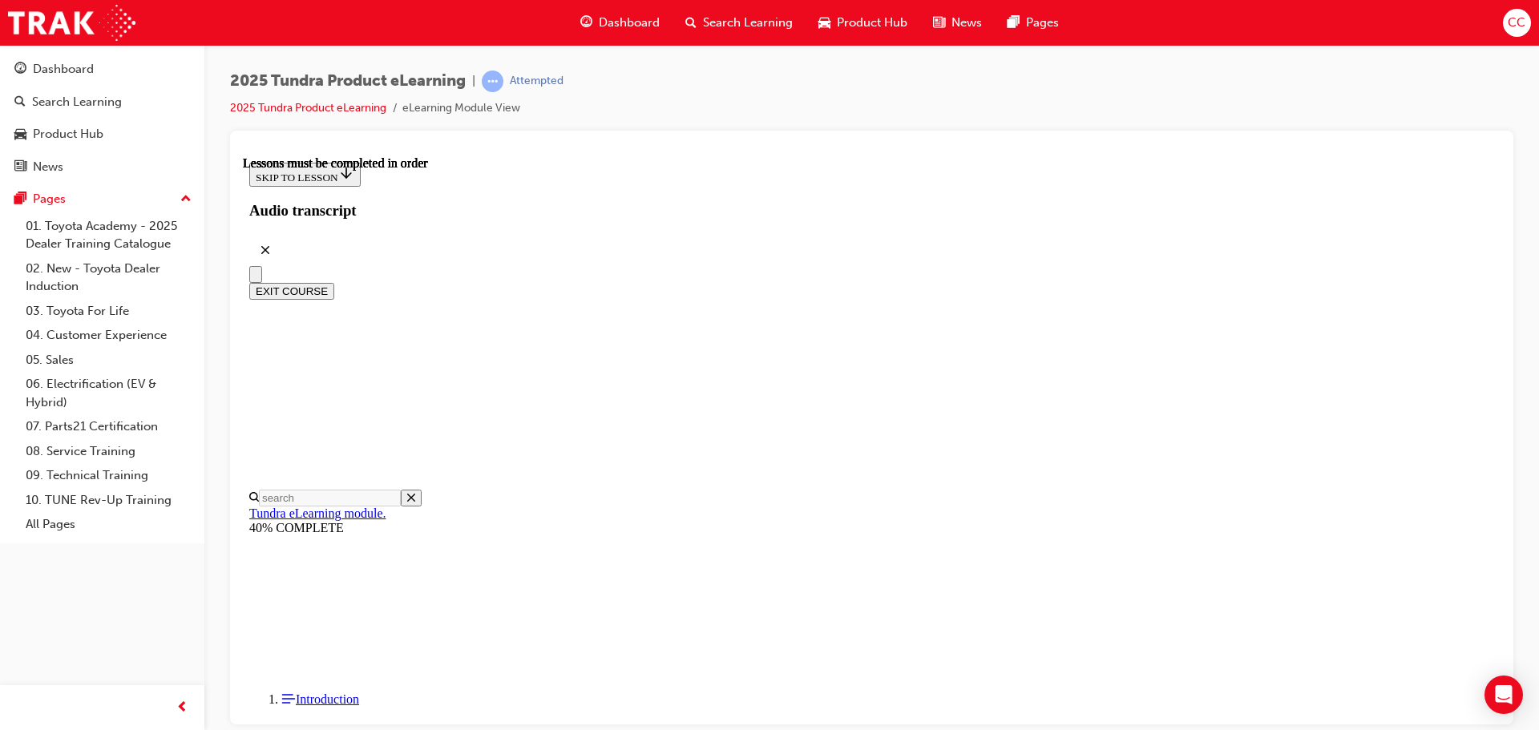
drag, startPoint x: 1227, startPoint y: 296, endPoint x: 1189, endPoint y: 349, distance: 65.4
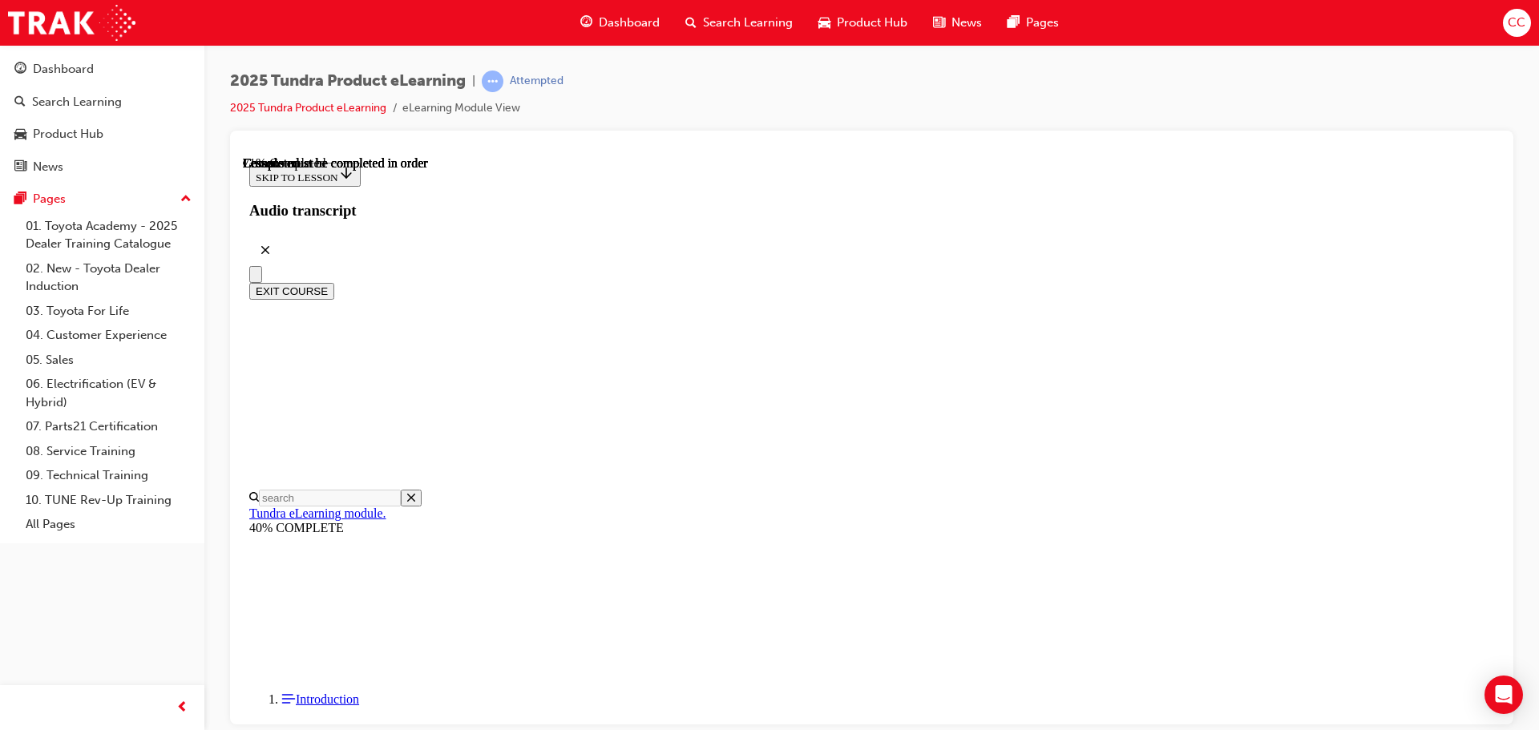
scroll to position [447, 0]
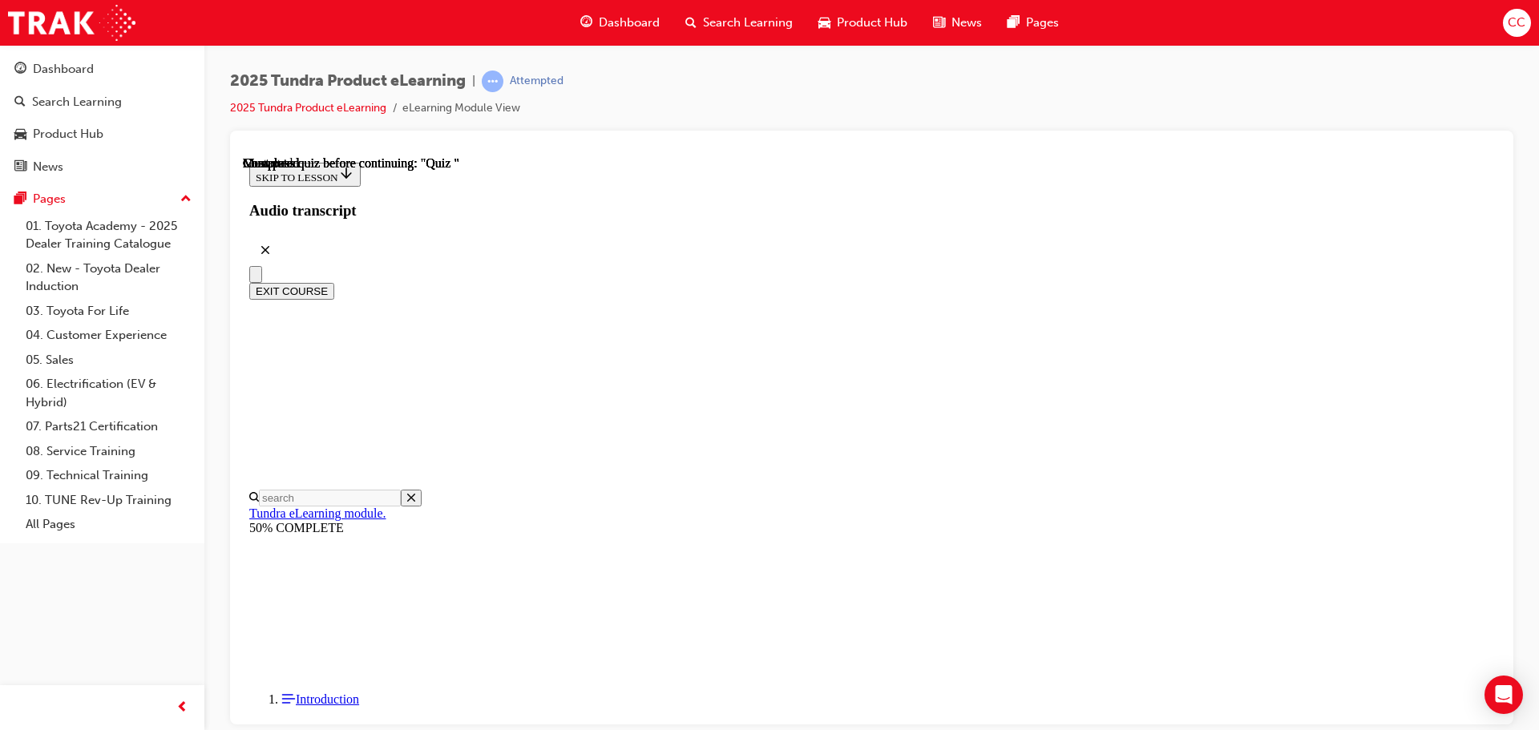
radio input "true"
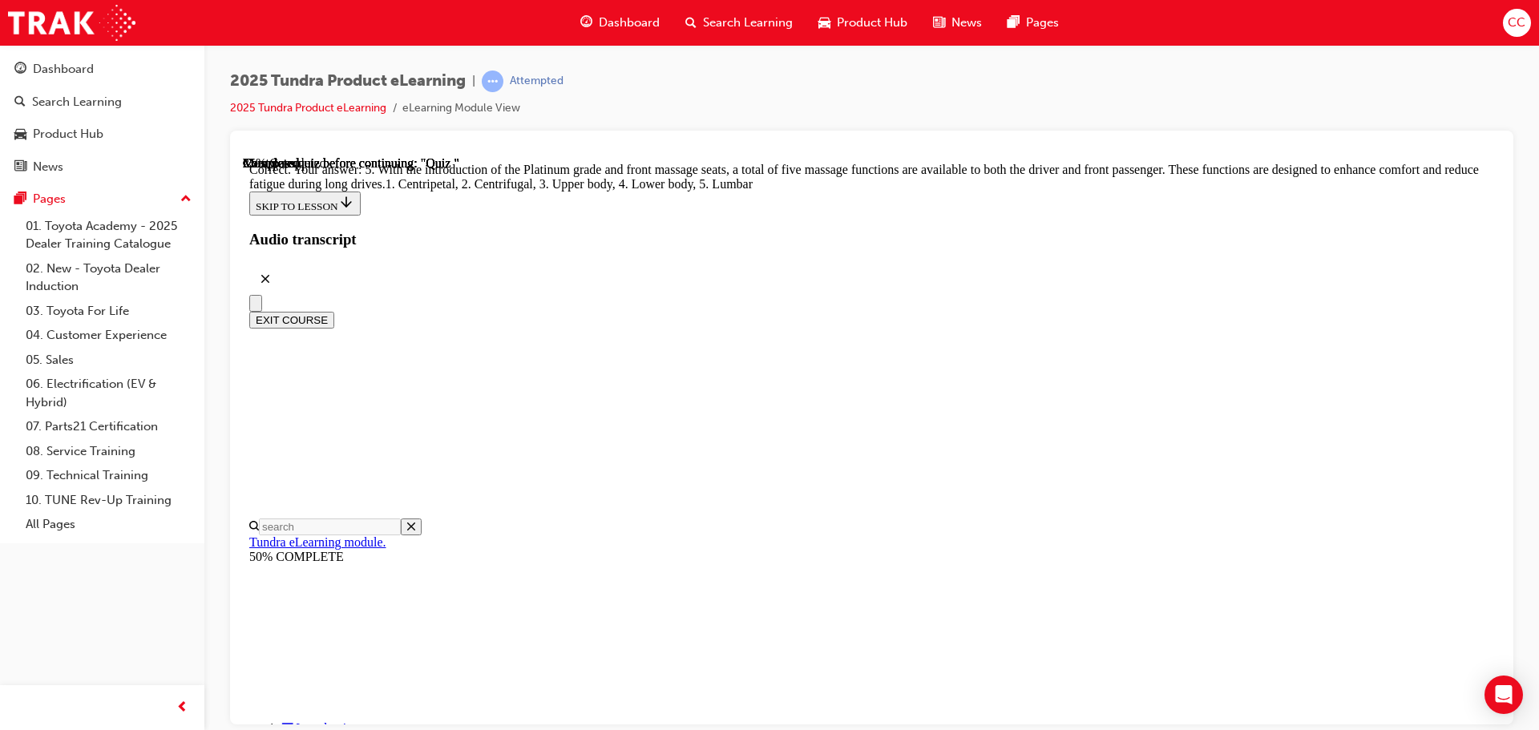
scroll to position [410, 0]
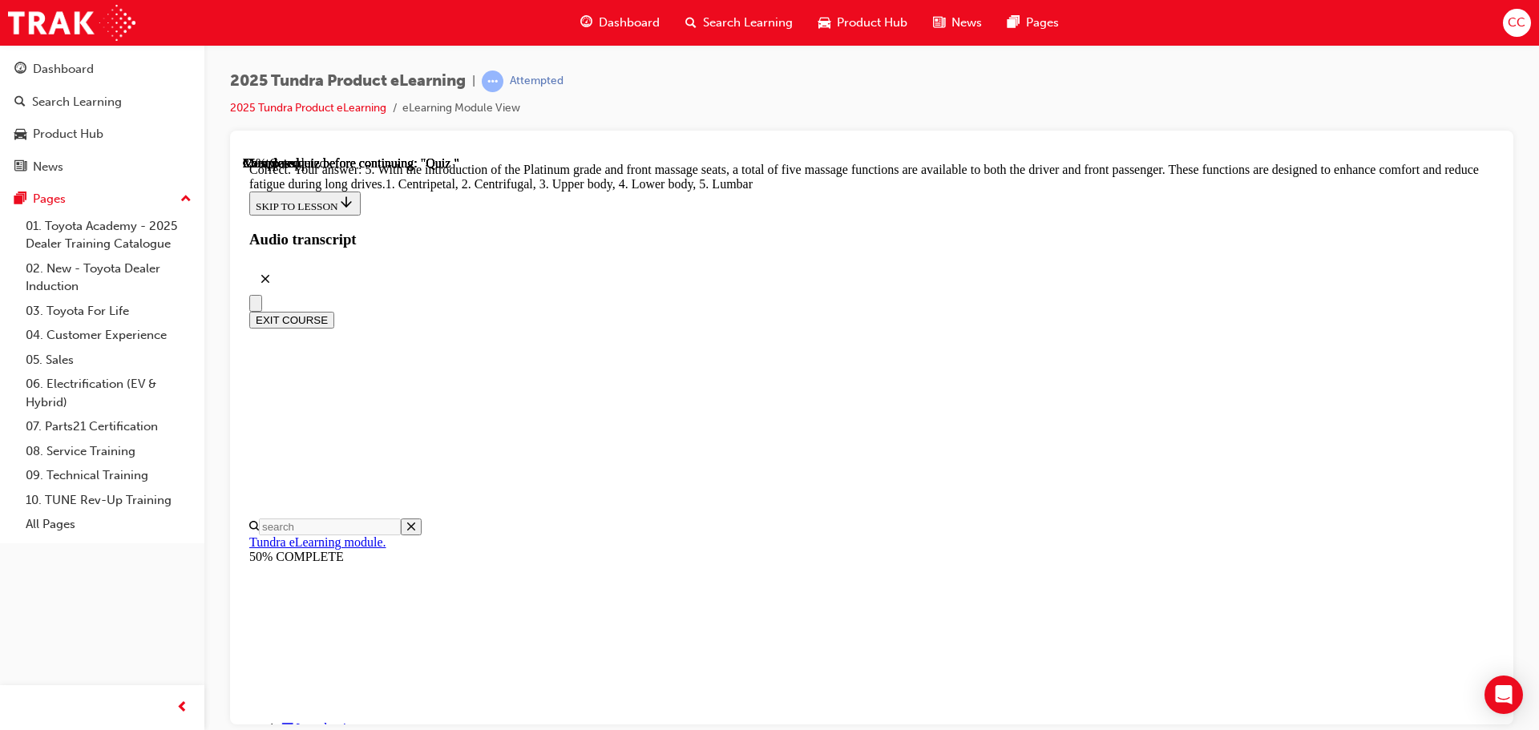
radio input "true"
drag, startPoint x: 959, startPoint y: 678, endPoint x: 957, endPoint y: 614, distance: 64.2
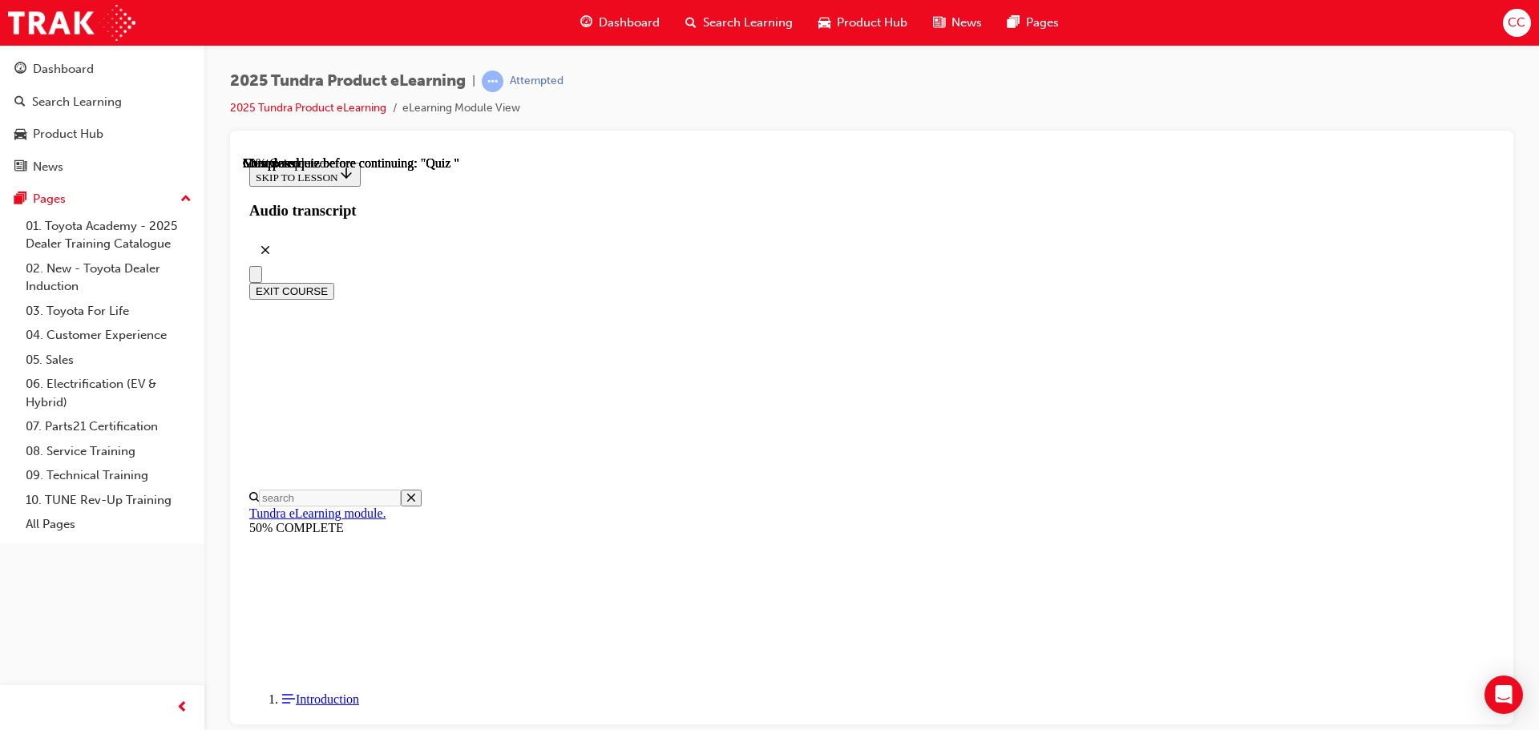
scroll to position [49, 0]
radio input "true"
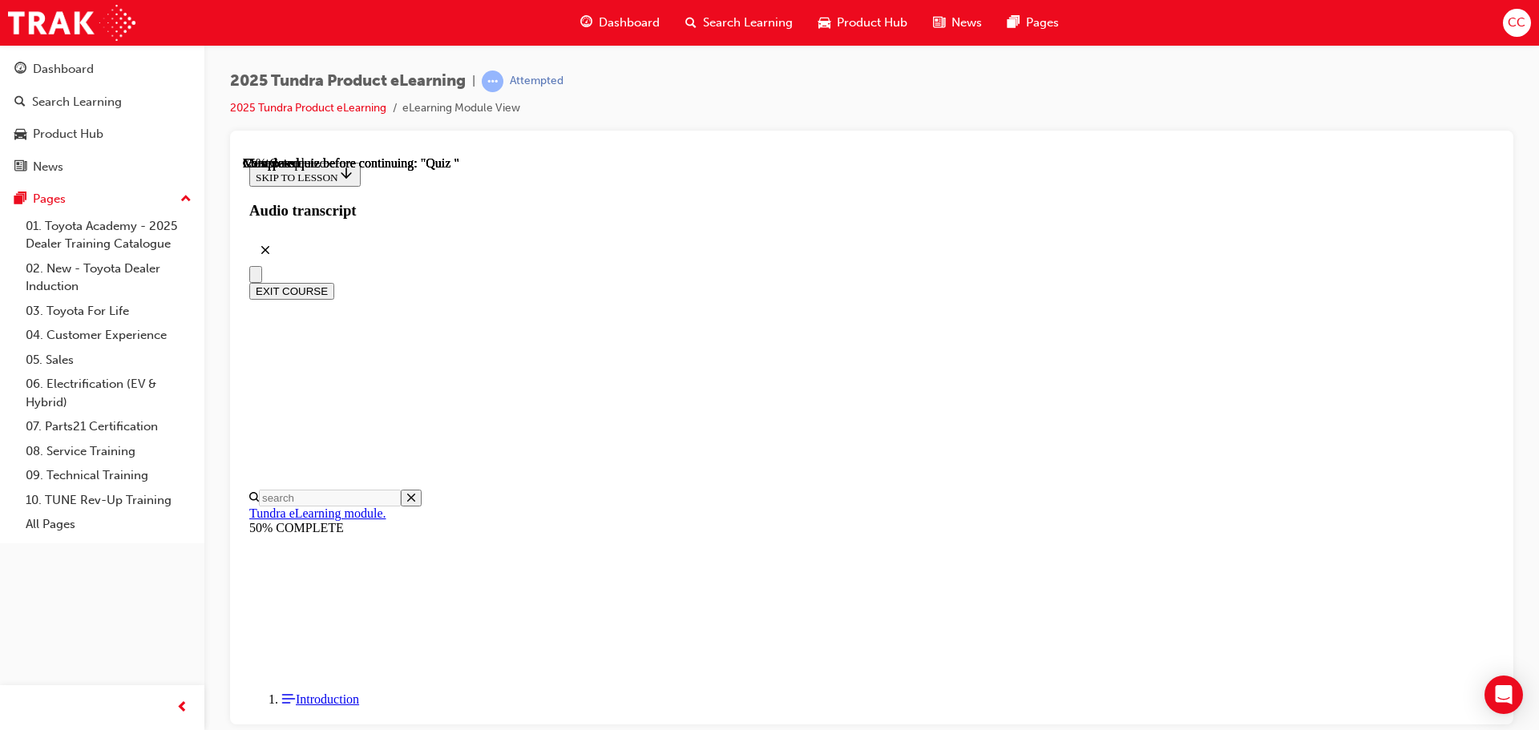
radio input "true"
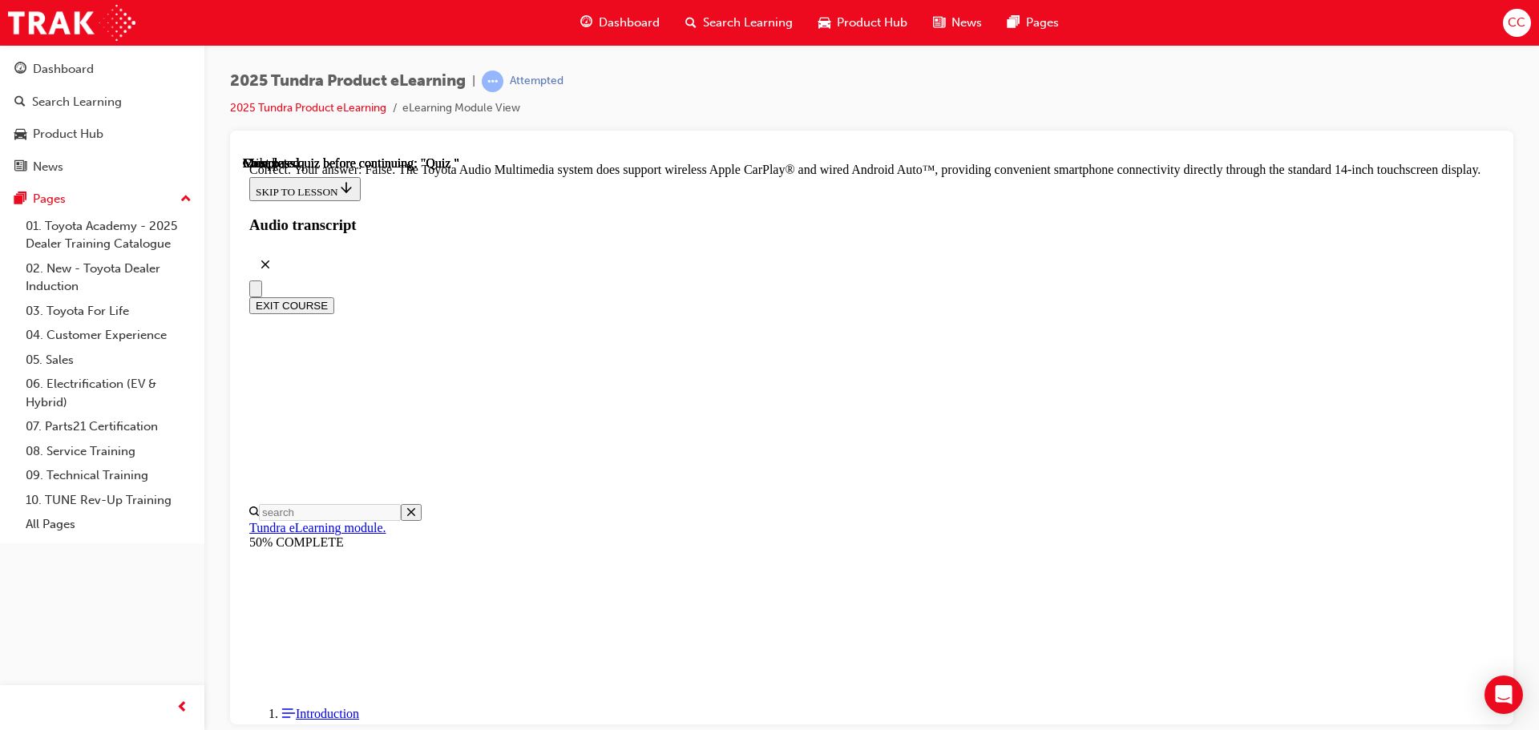
scroll to position [307, 0]
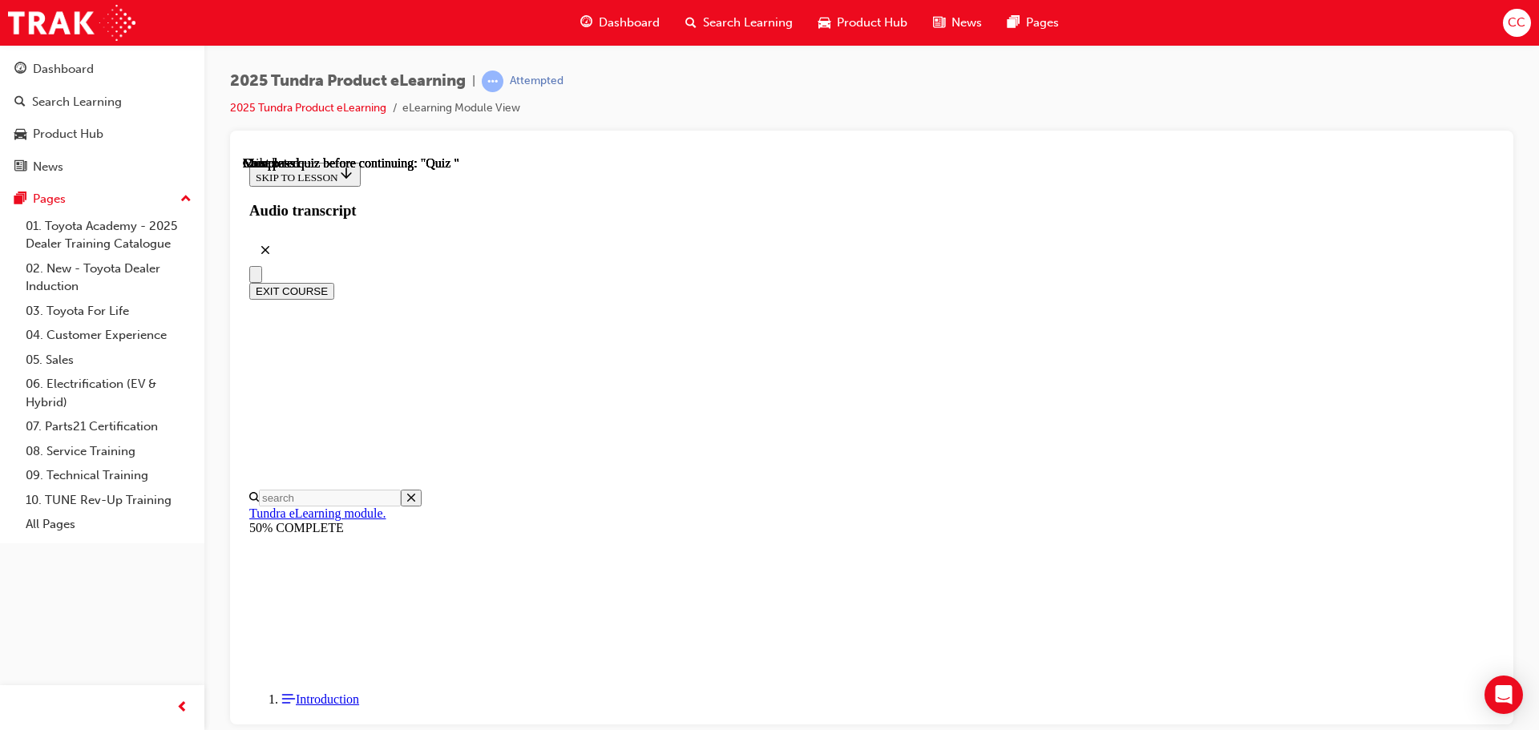
scroll to position [302, 0]
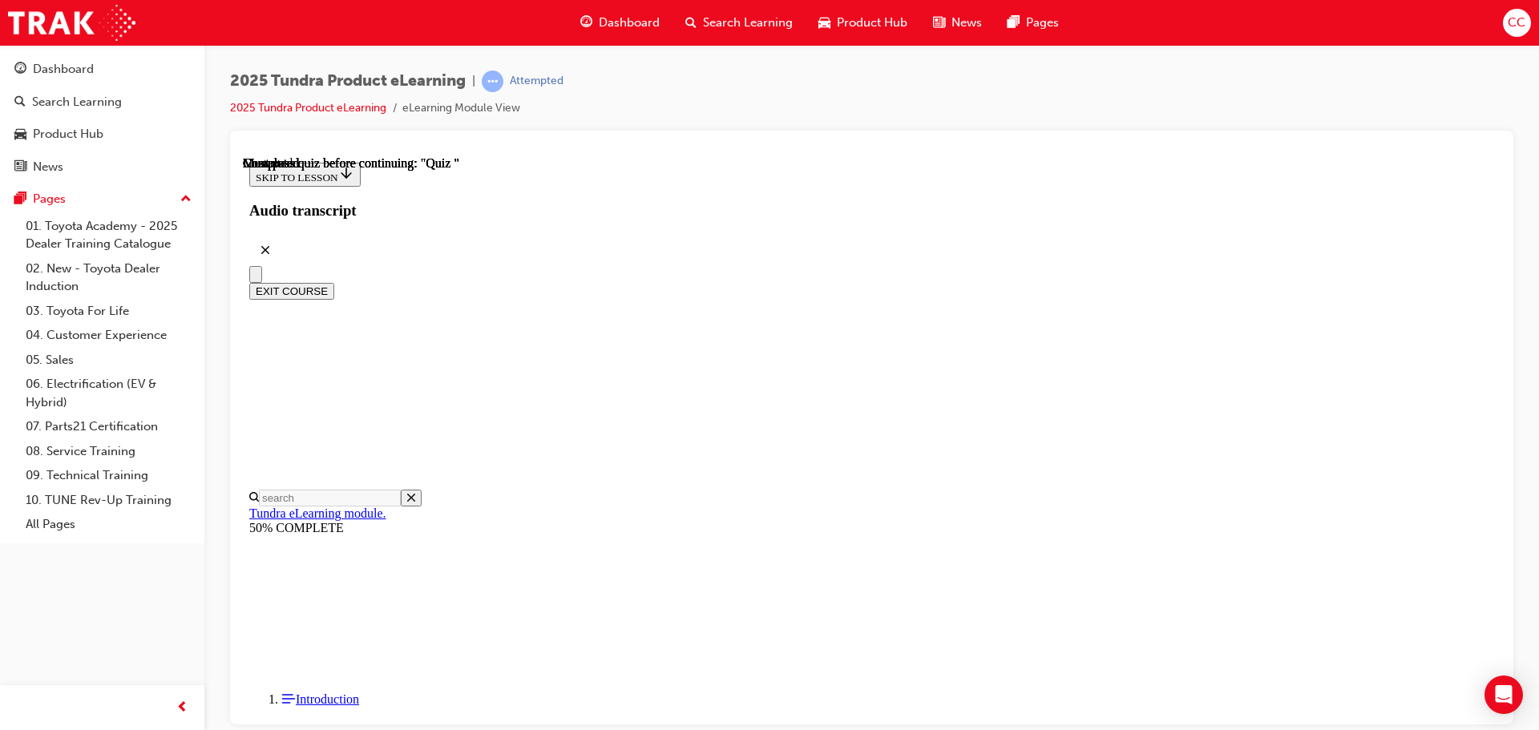
radio input "true"
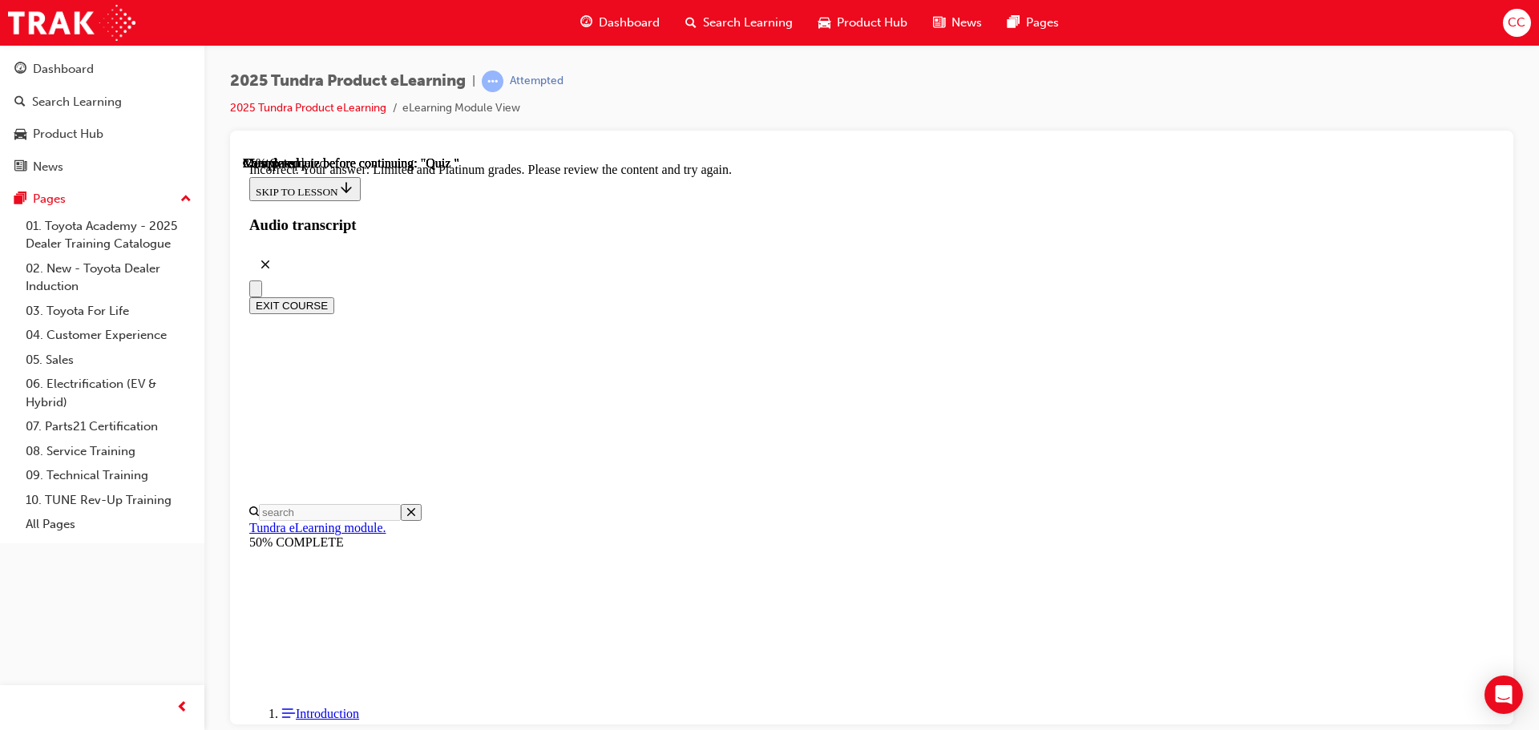
radio input "true"
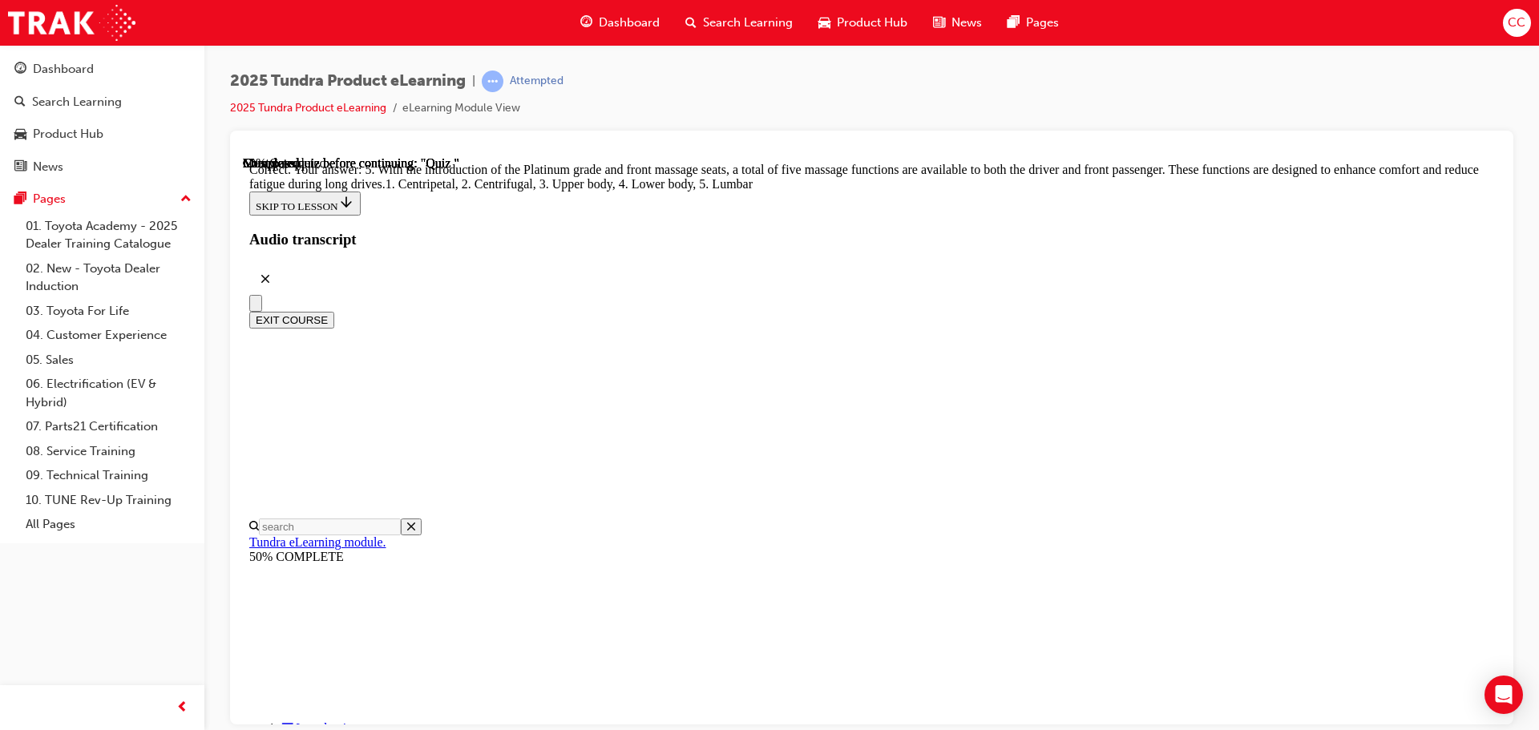
scroll to position [410, 0]
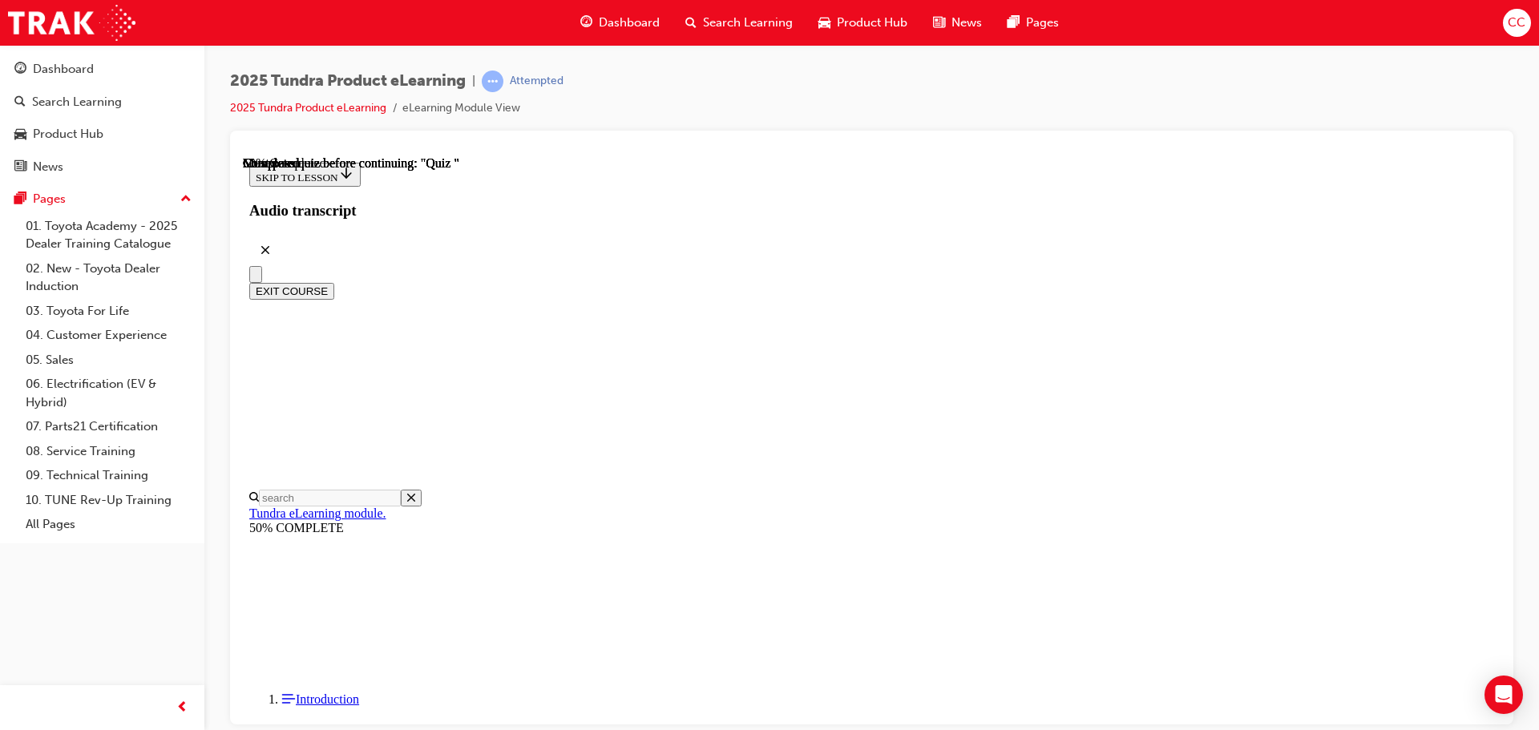
scroll to position [49, 0]
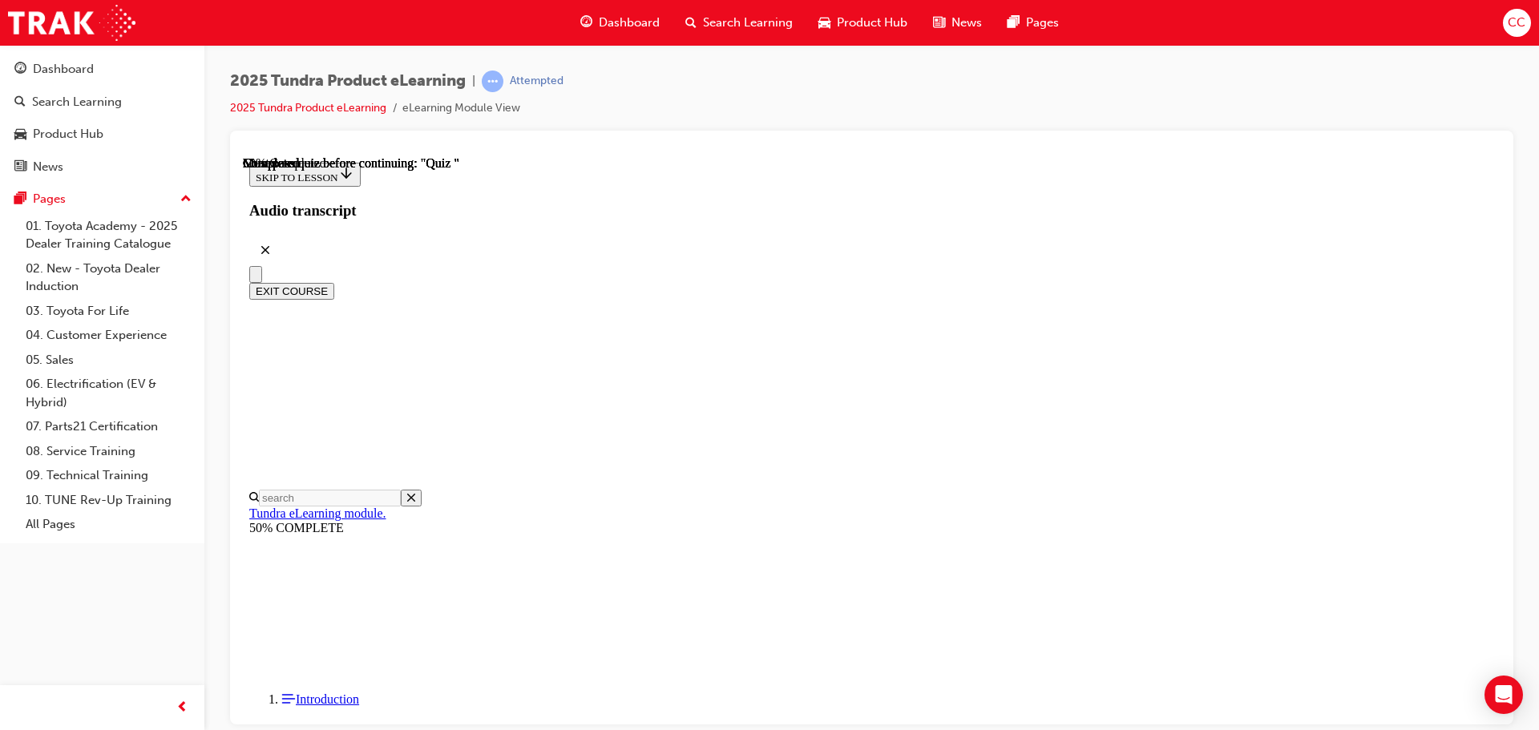
radio input "true"
drag, startPoint x: 992, startPoint y: 588, endPoint x: 990, endPoint y: 579, distance: 9.8
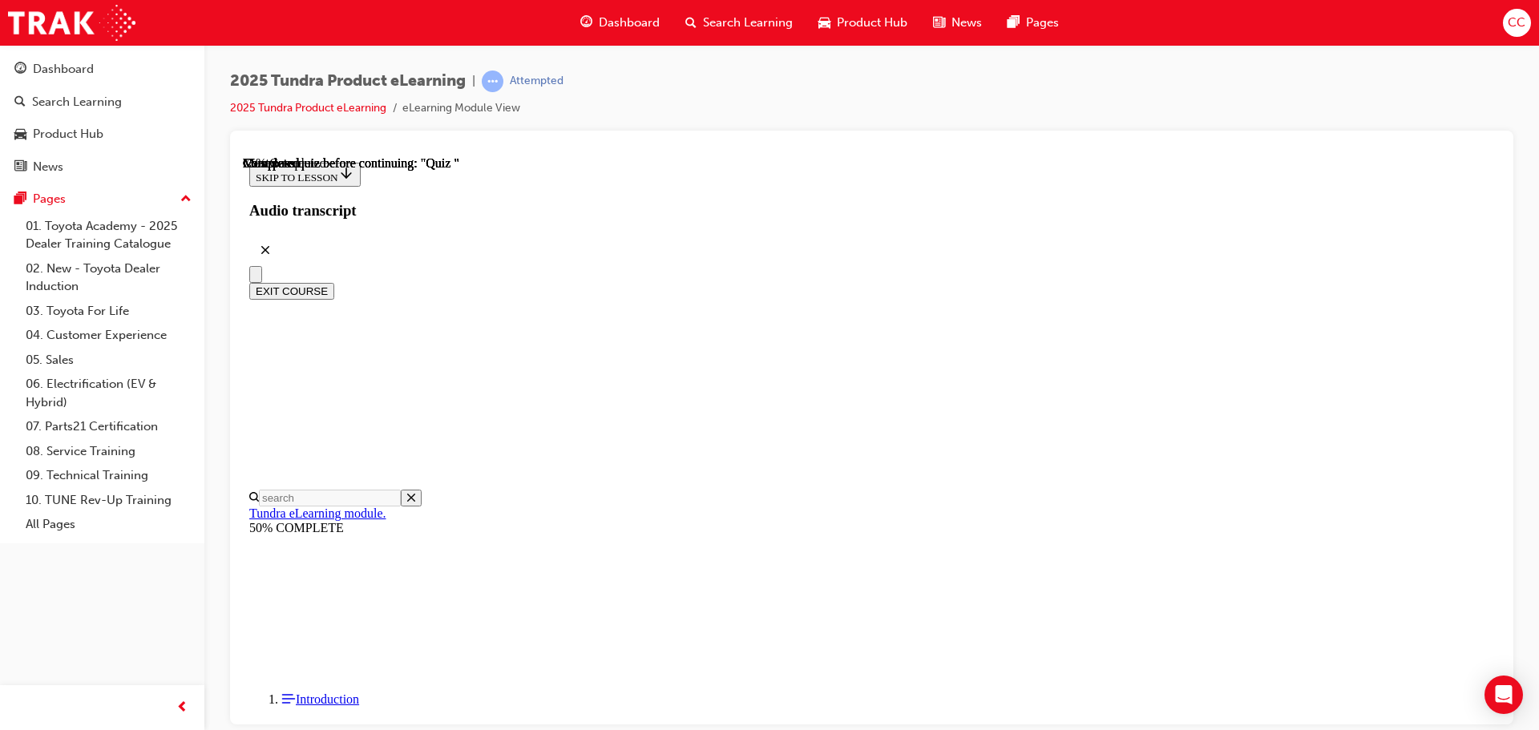
scroll to position [251, 0]
radio input "true"
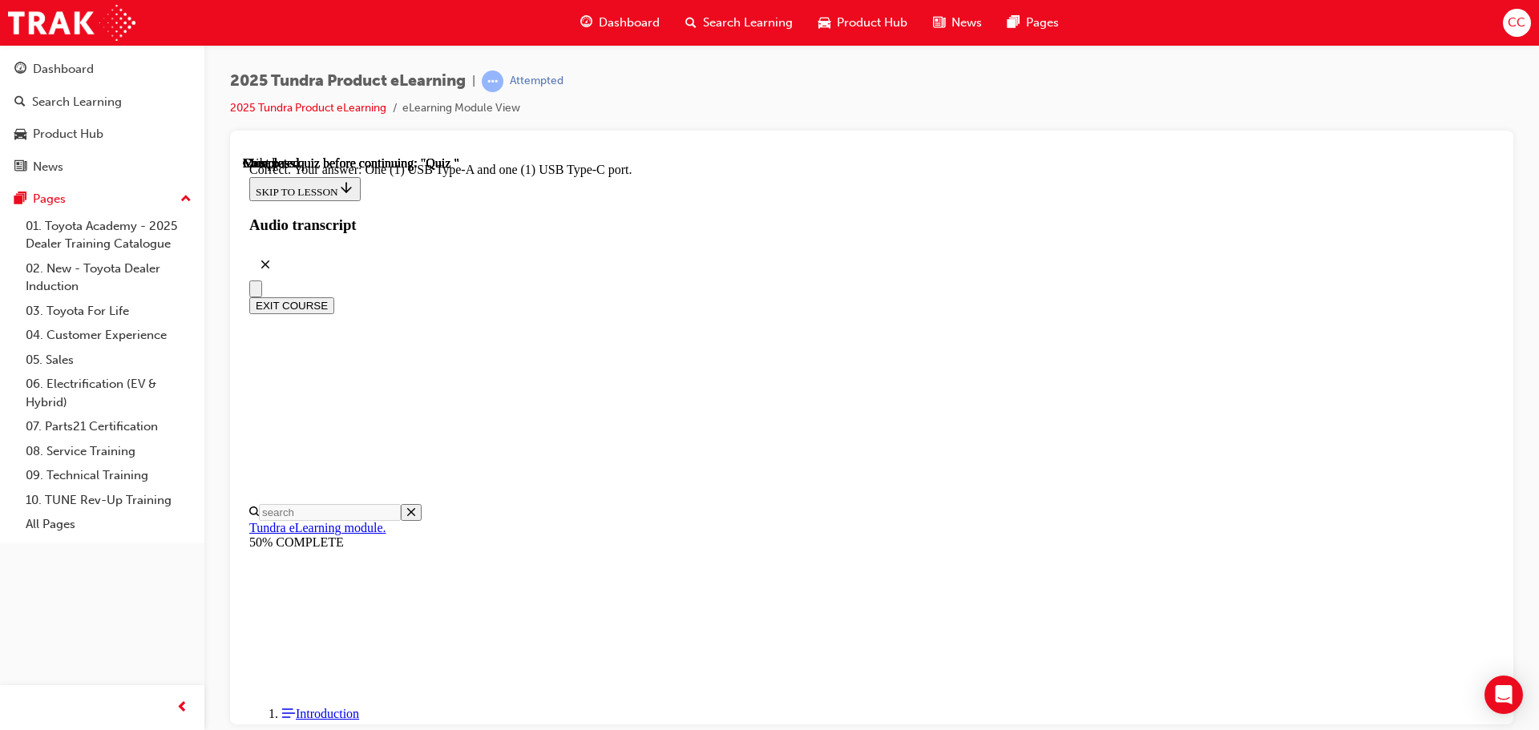
scroll to position [318, 0]
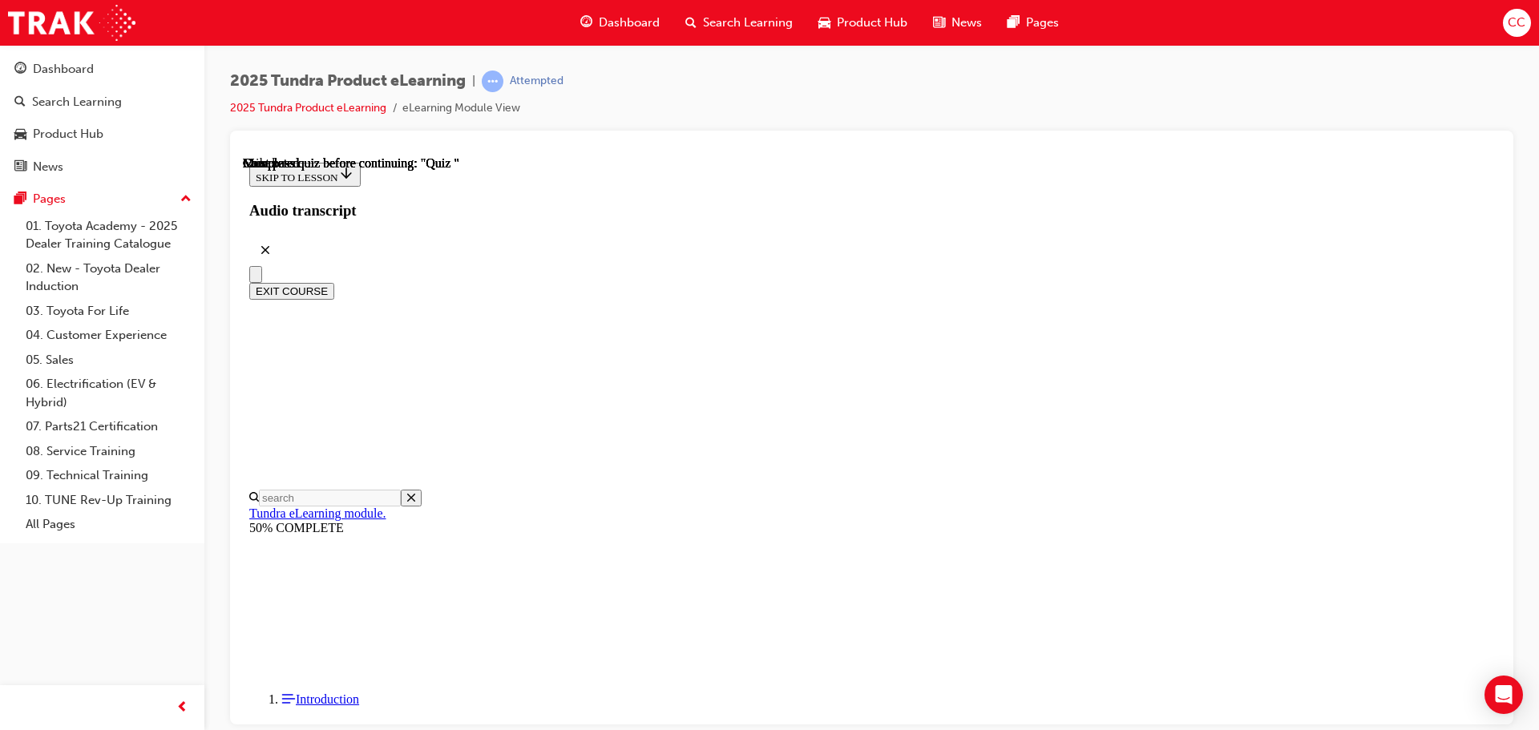
scroll to position [302, 0]
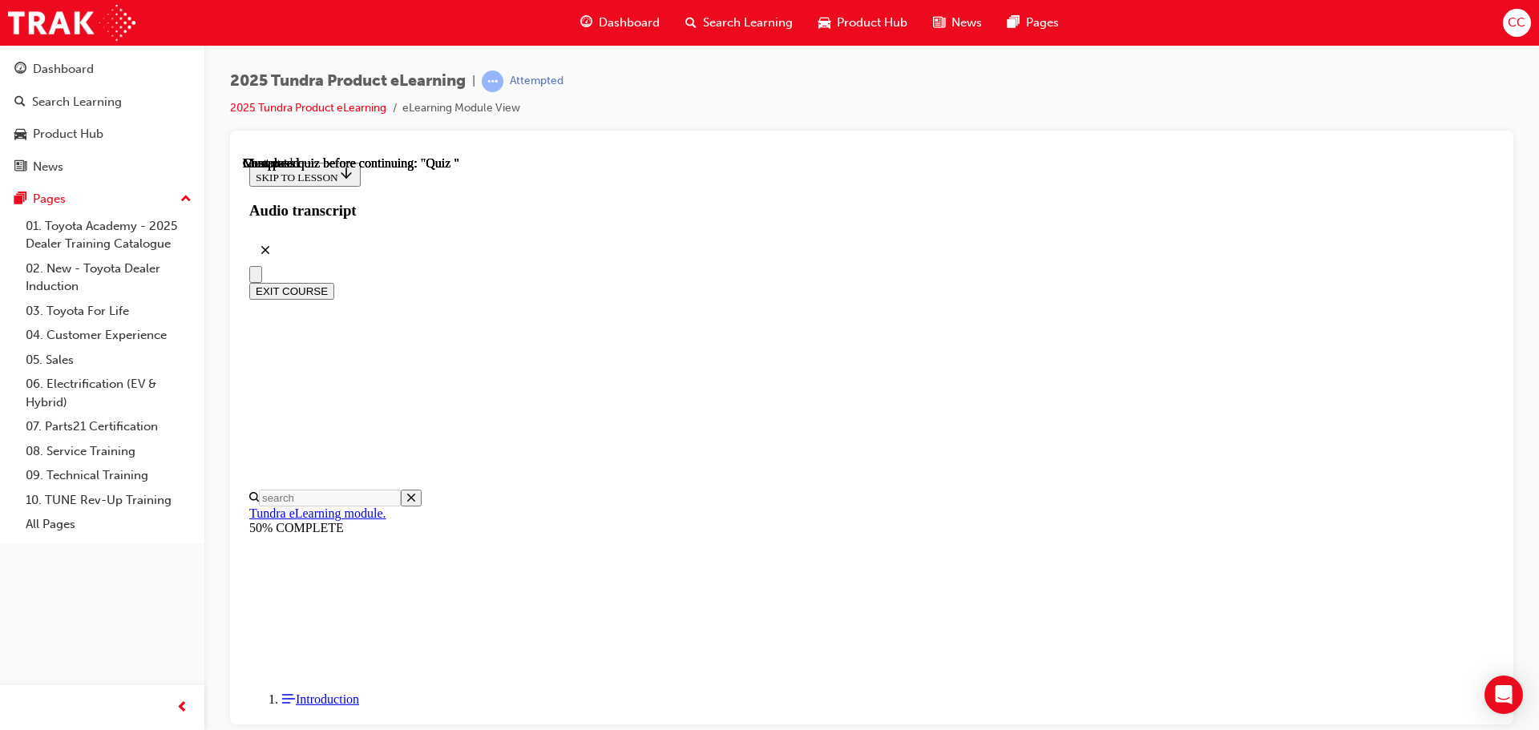
radio input "true"
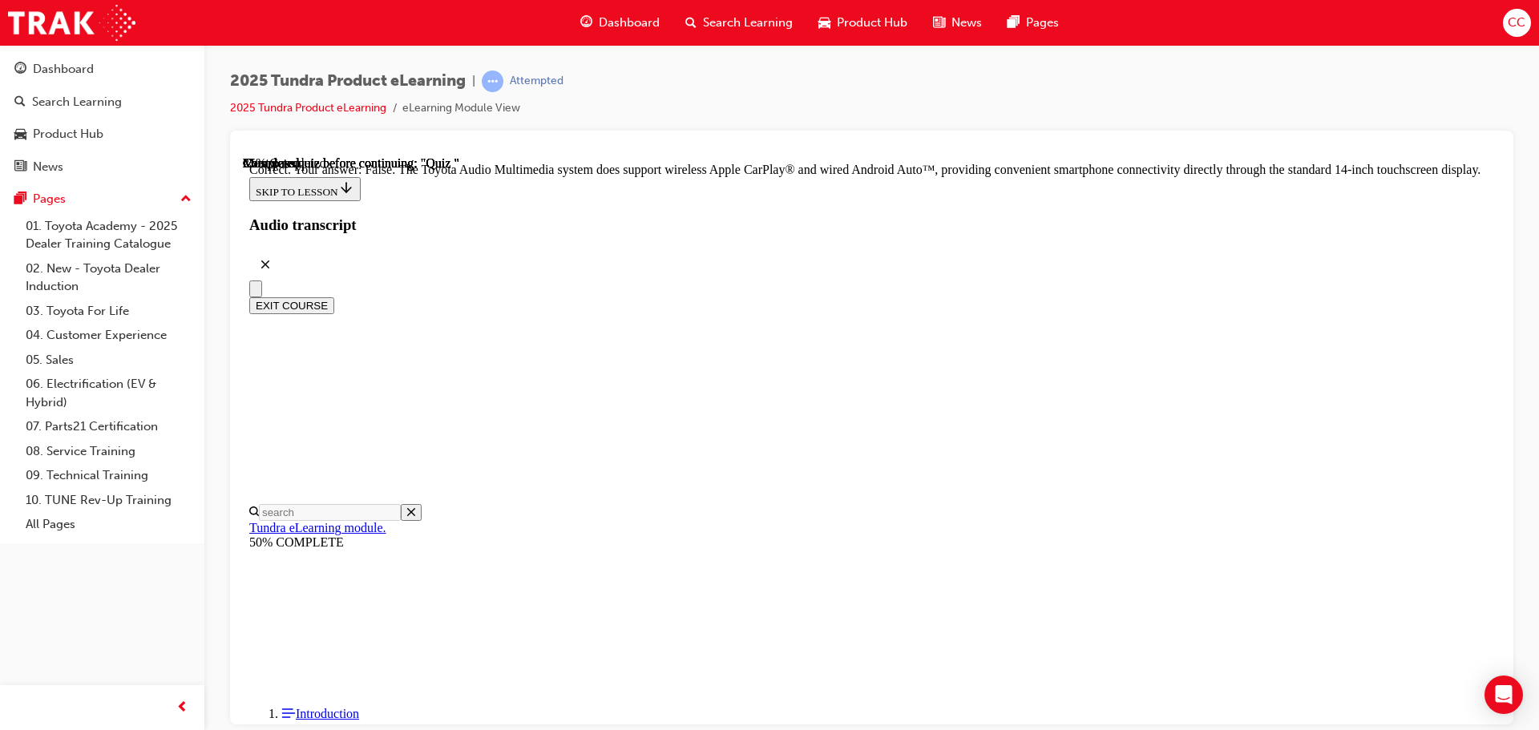
scroll to position [307, 0]
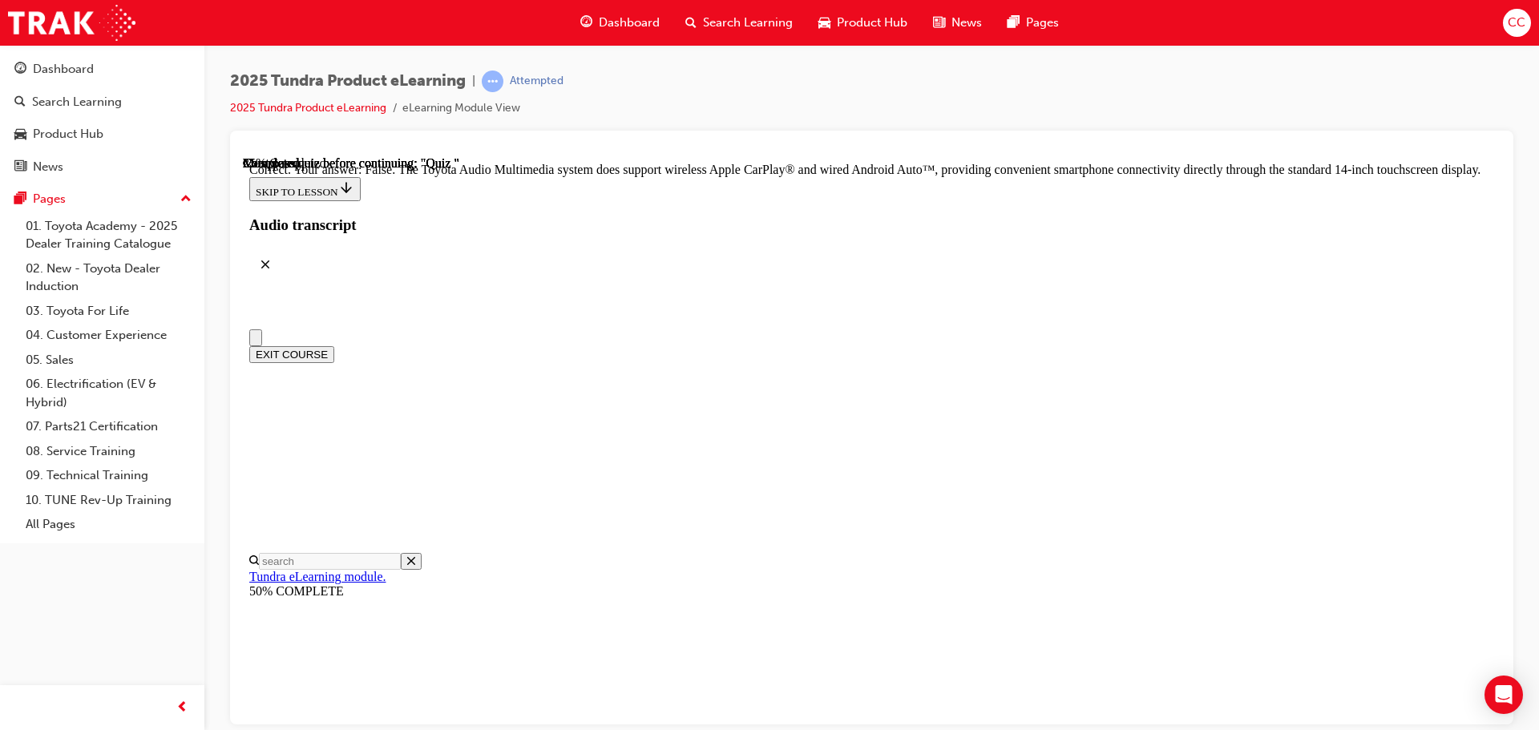
scroll to position [80, 0]
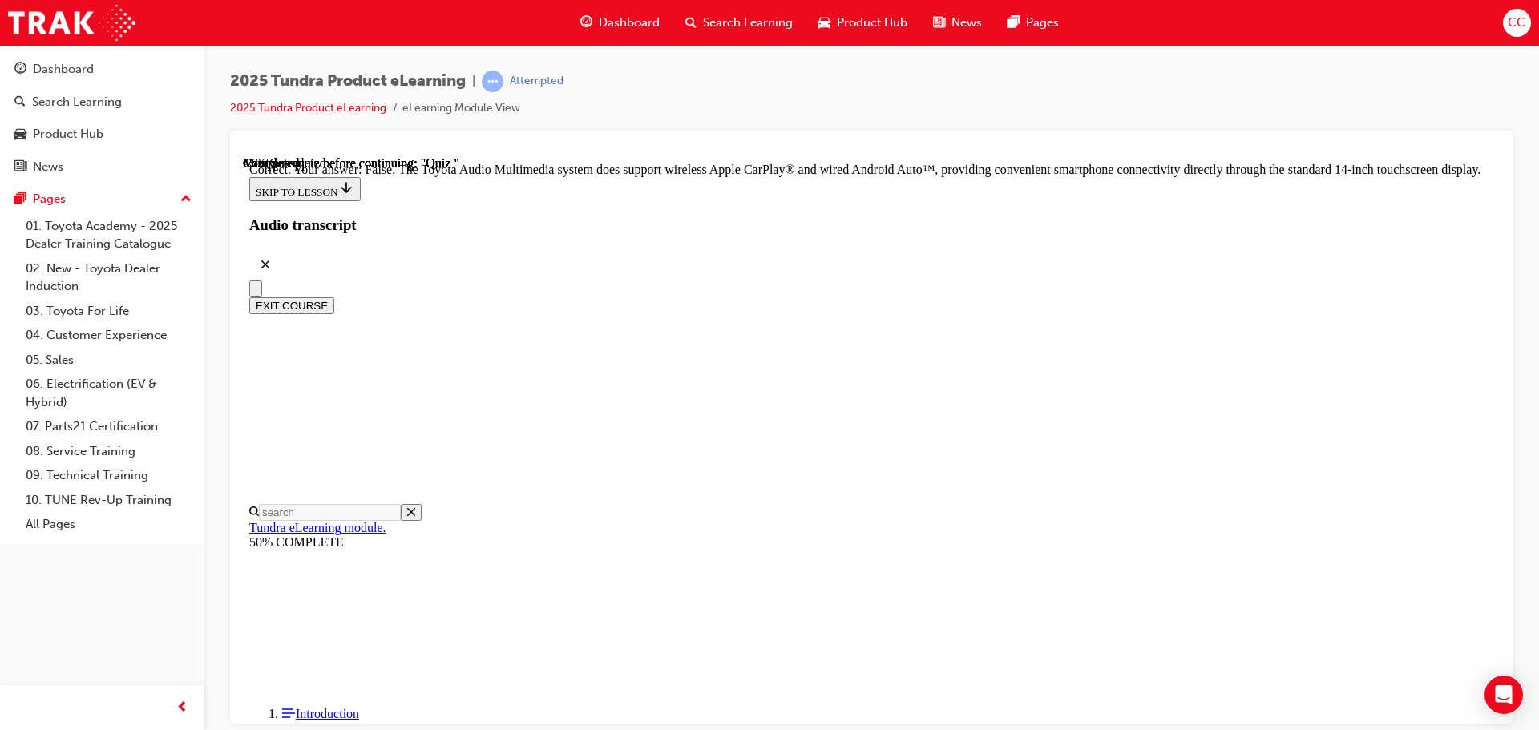
drag, startPoint x: 876, startPoint y: 348, endPoint x: 864, endPoint y: 351, distance: 12.4
radio input "true"
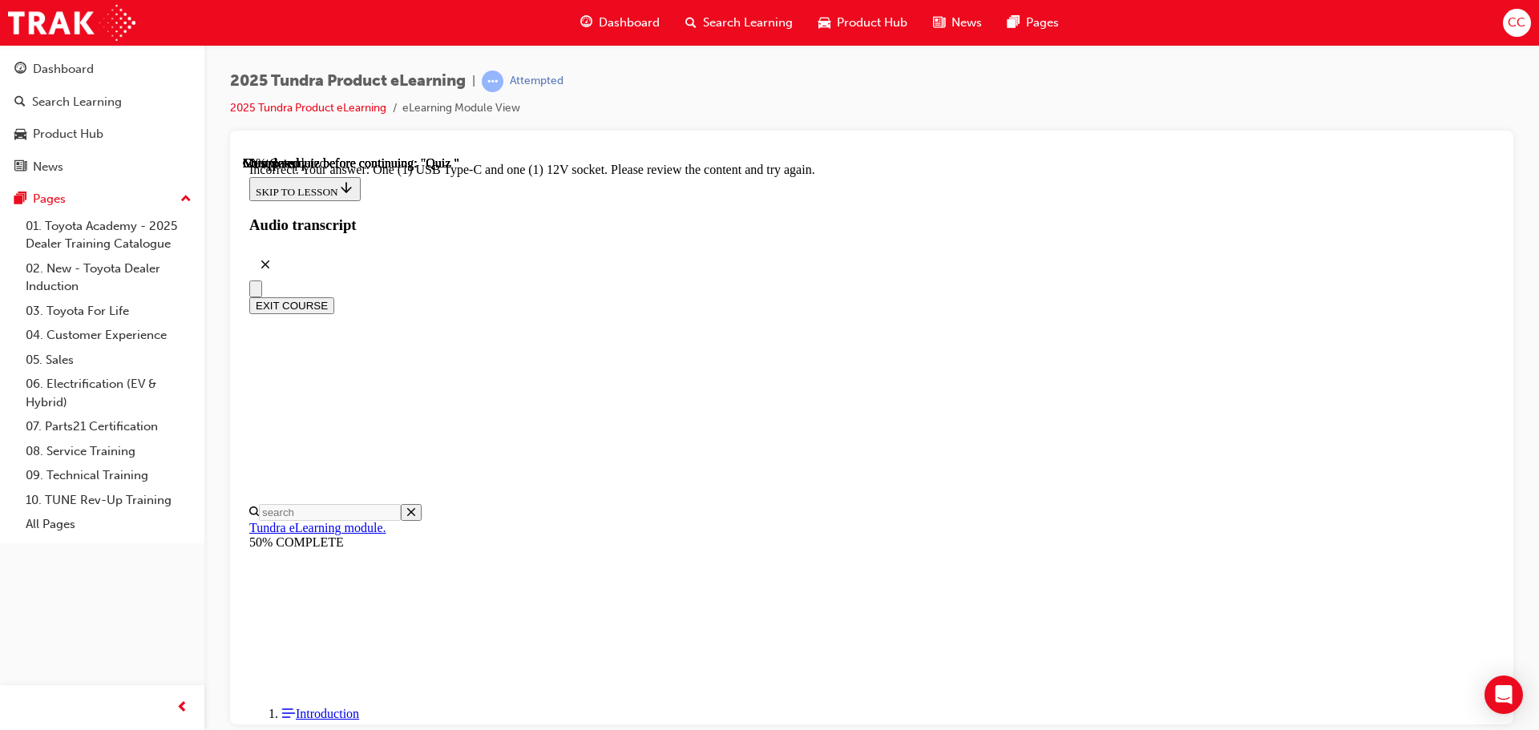
scroll to position [398, 0]
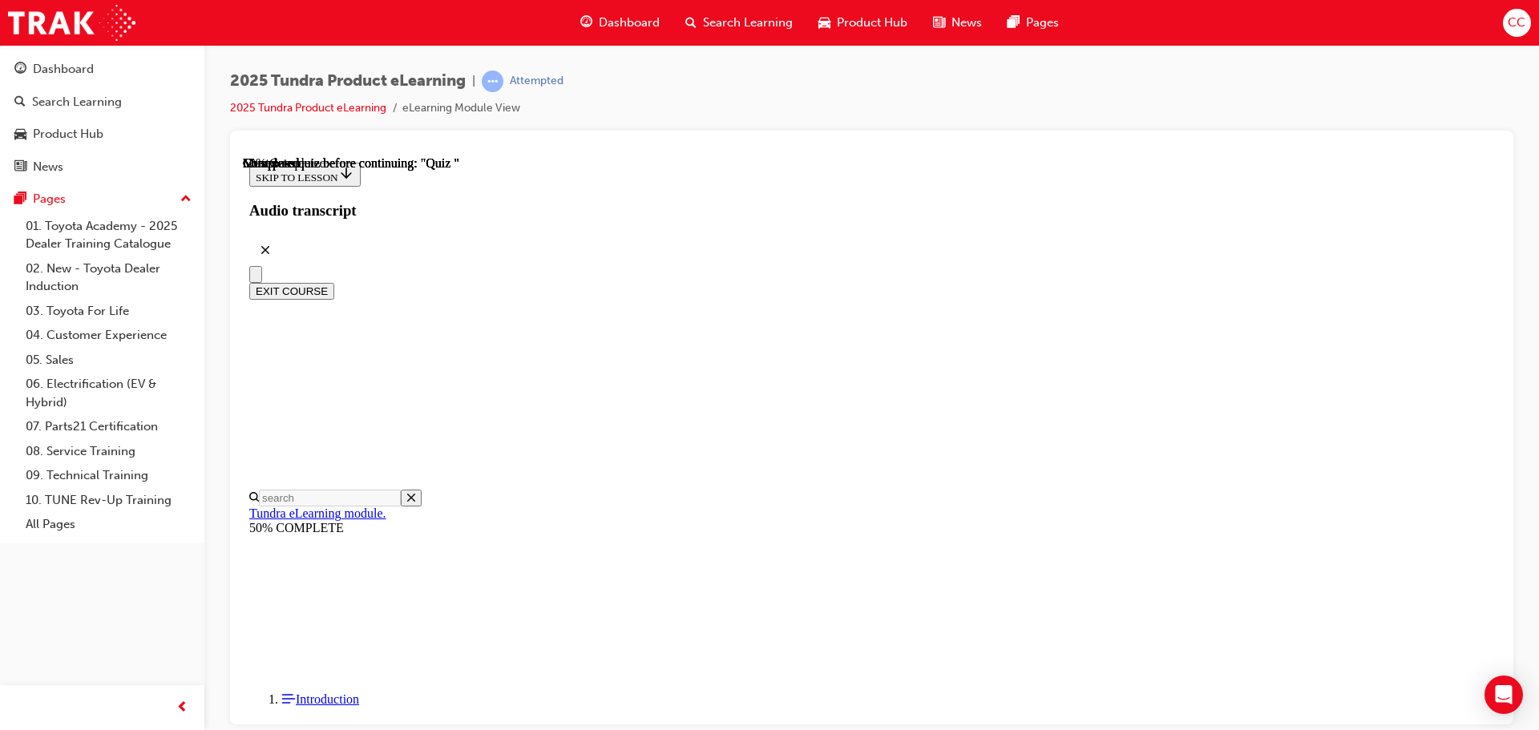
radio input "true"
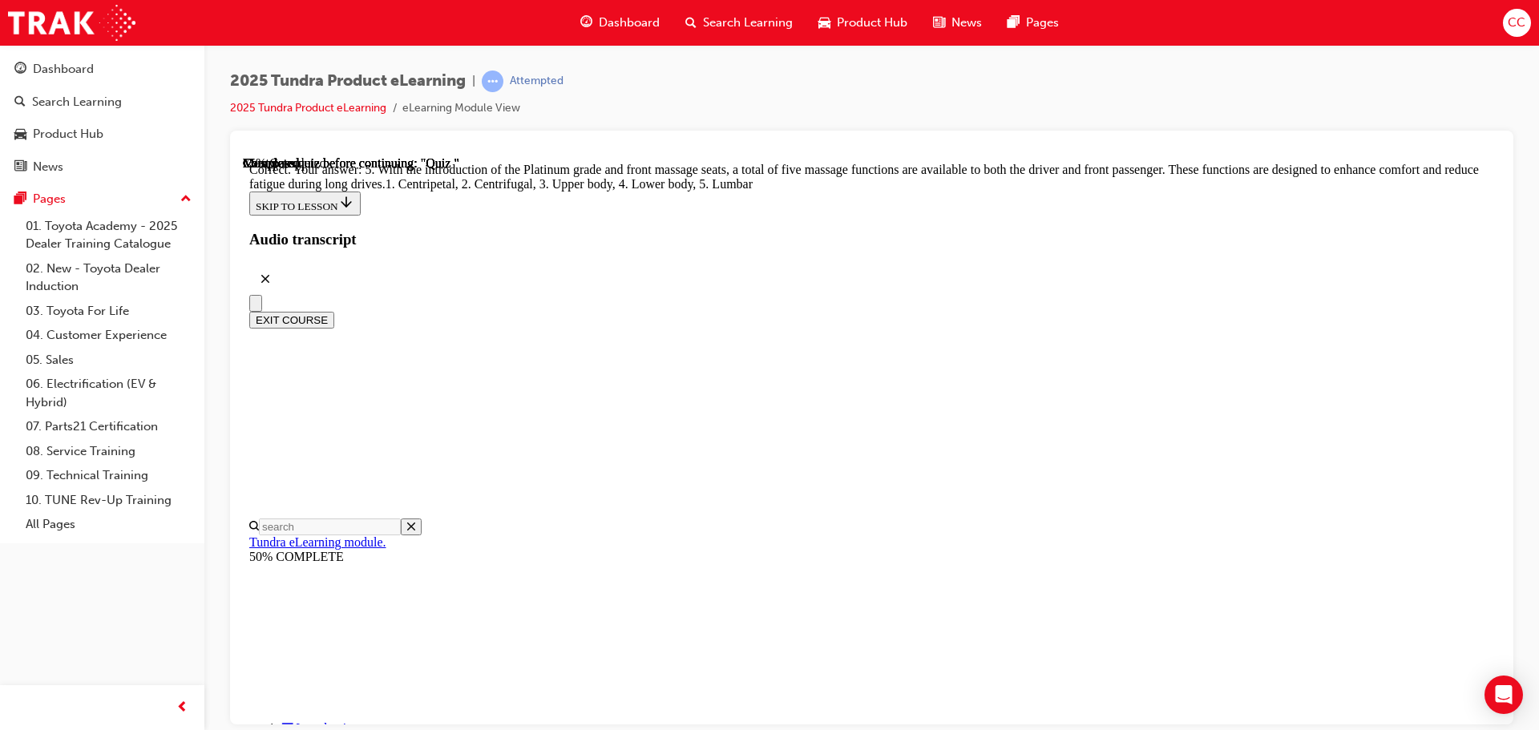
scroll to position [410, 0]
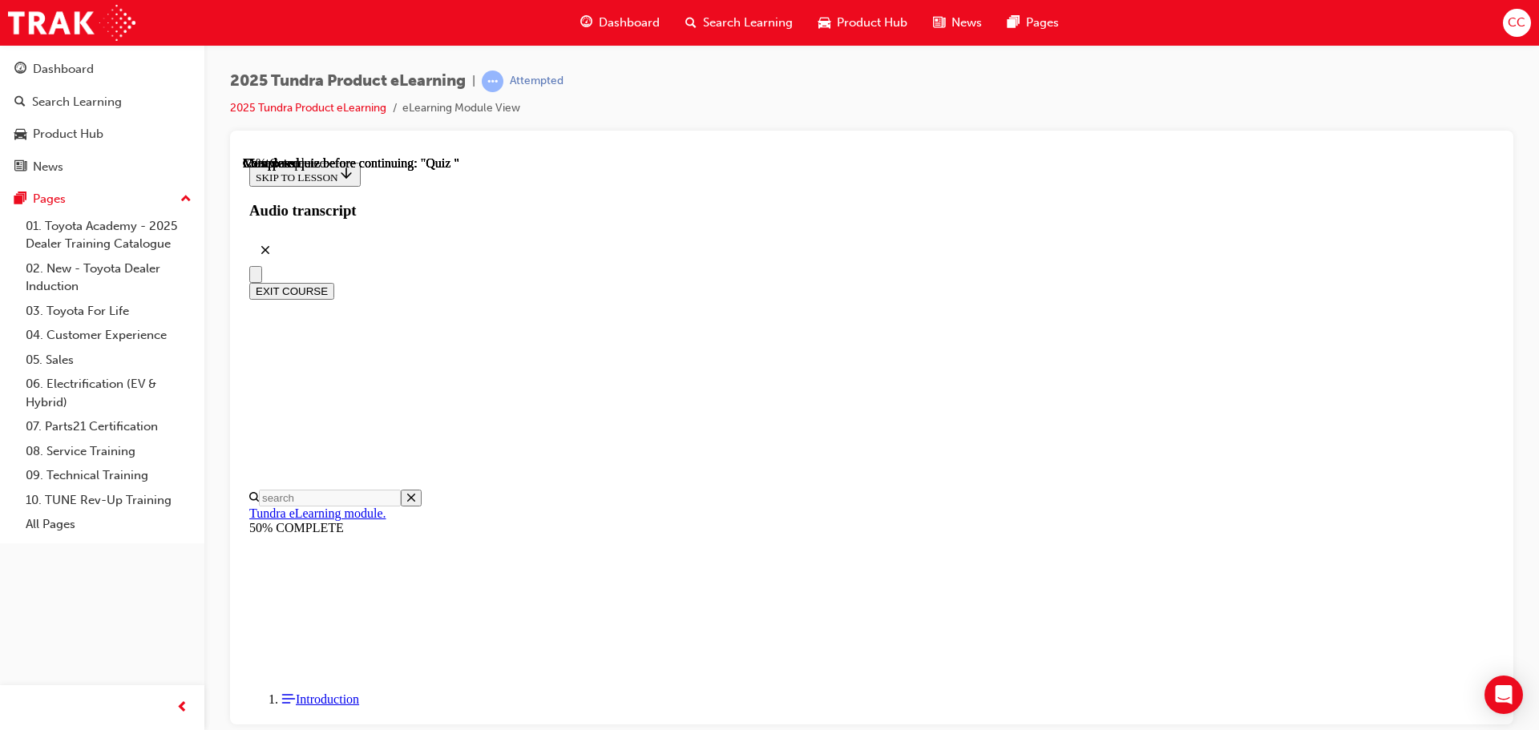
scroll to position [49, 0]
radio input "true"
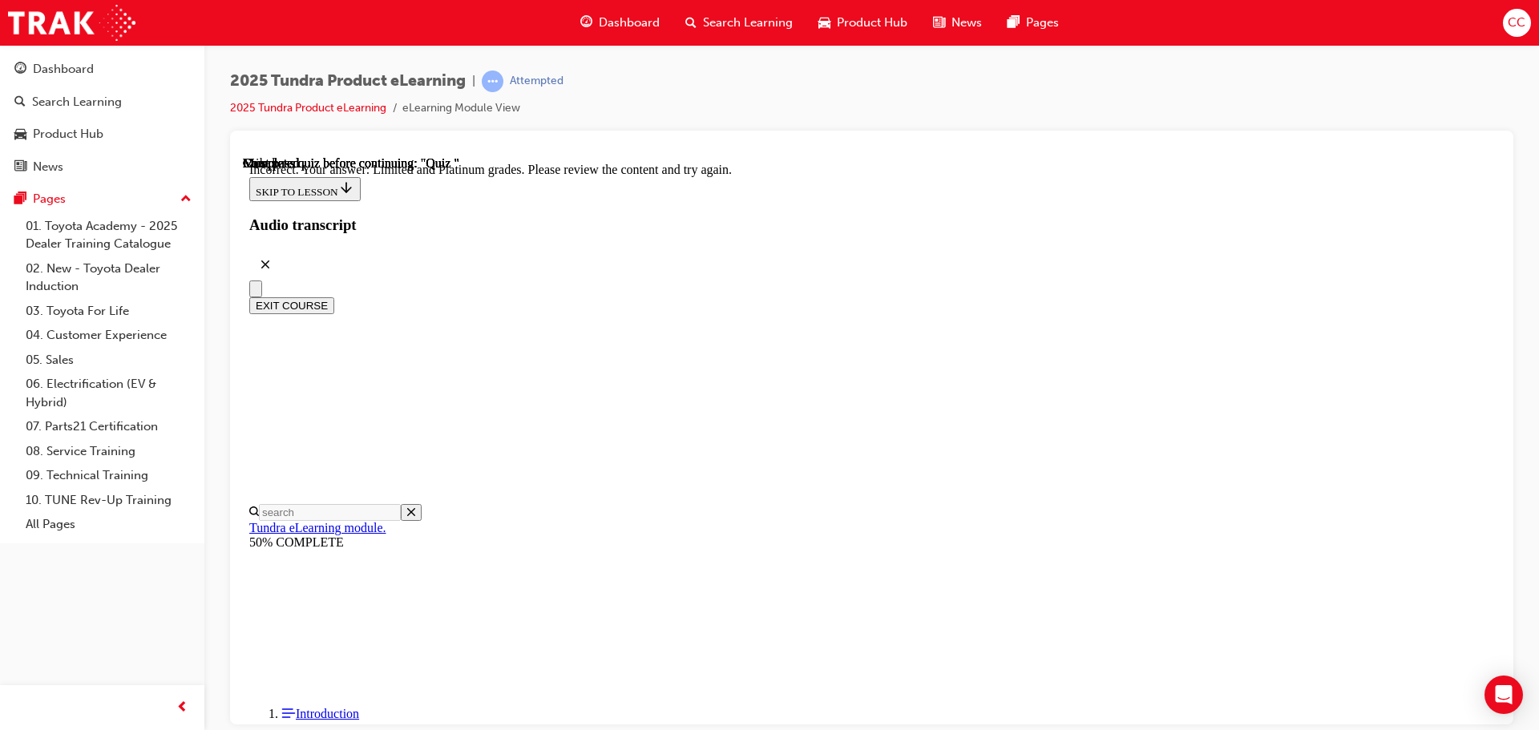
scroll to position [306, 0]
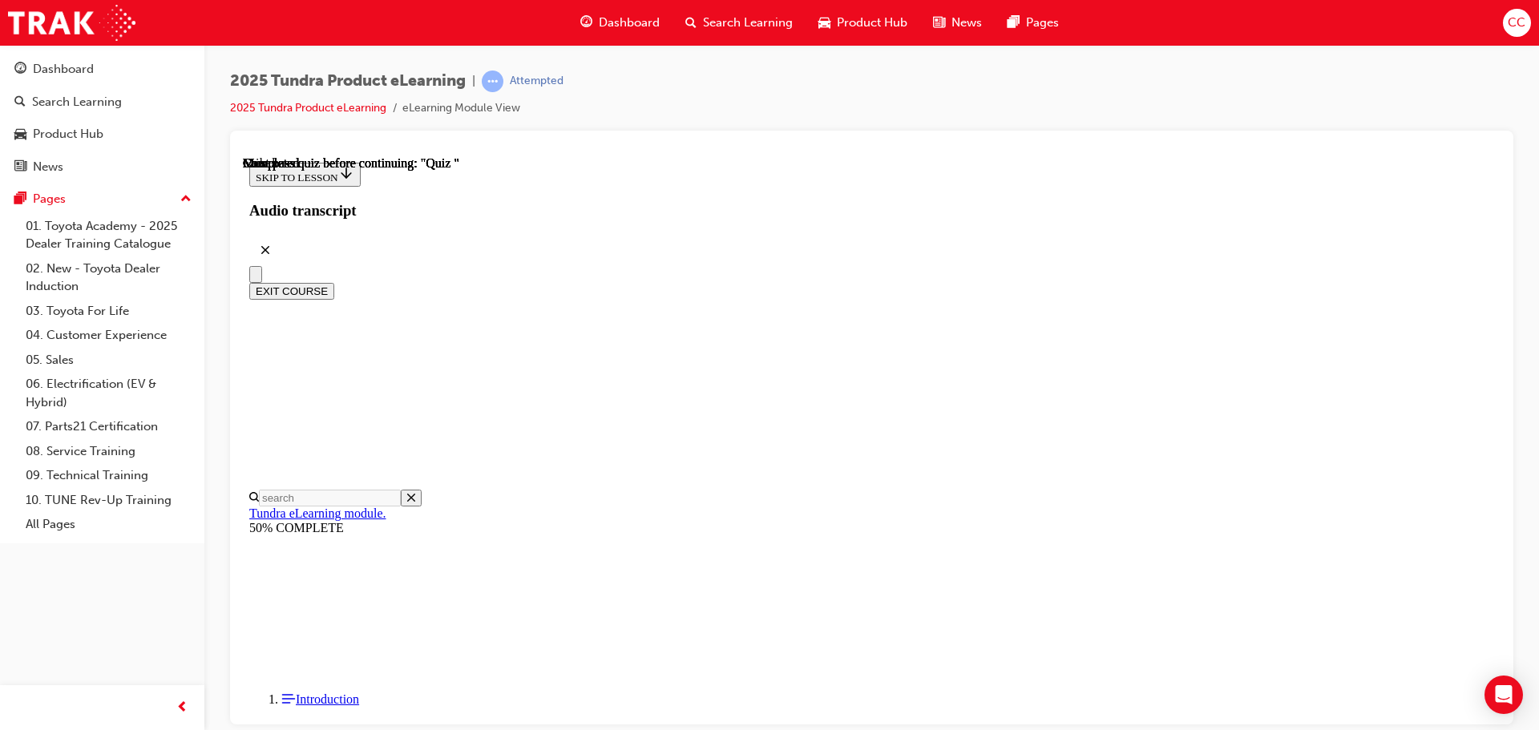
scroll to position [302, 0]
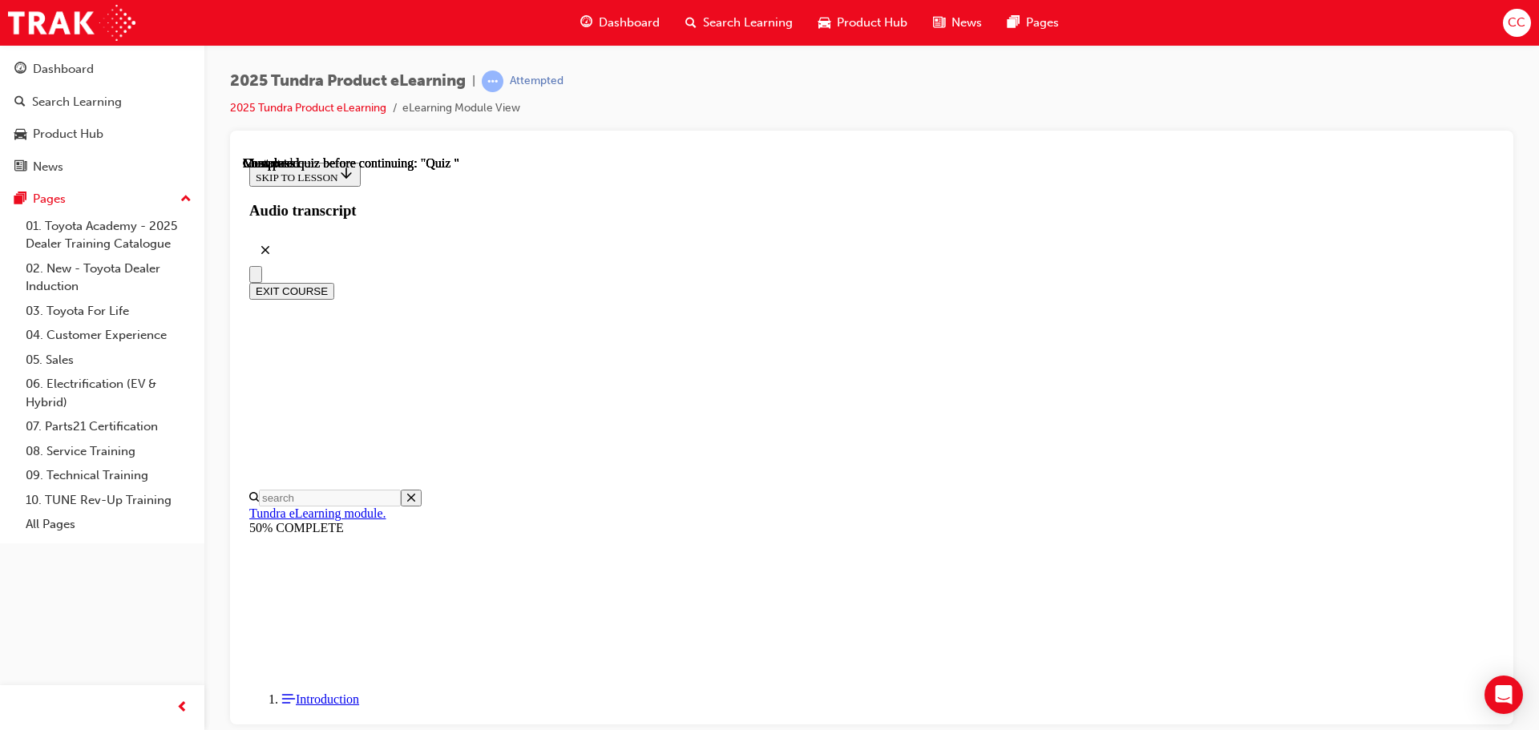
scroll to position [49, 0]
drag, startPoint x: 809, startPoint y: 632, endPoint x: 832, endPoint y: 612, distance: 30.7
radio input "true"
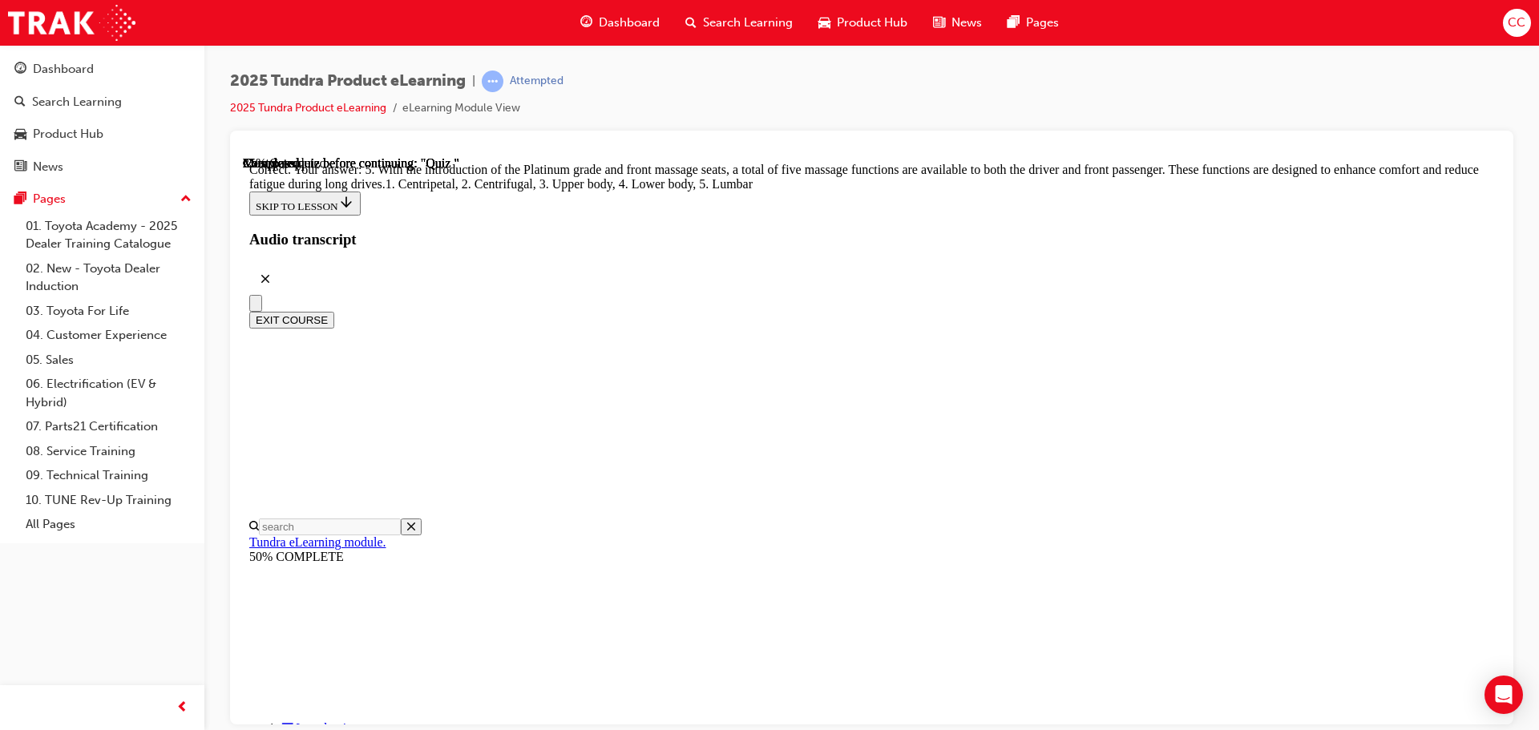
scroll to position [410, 0]
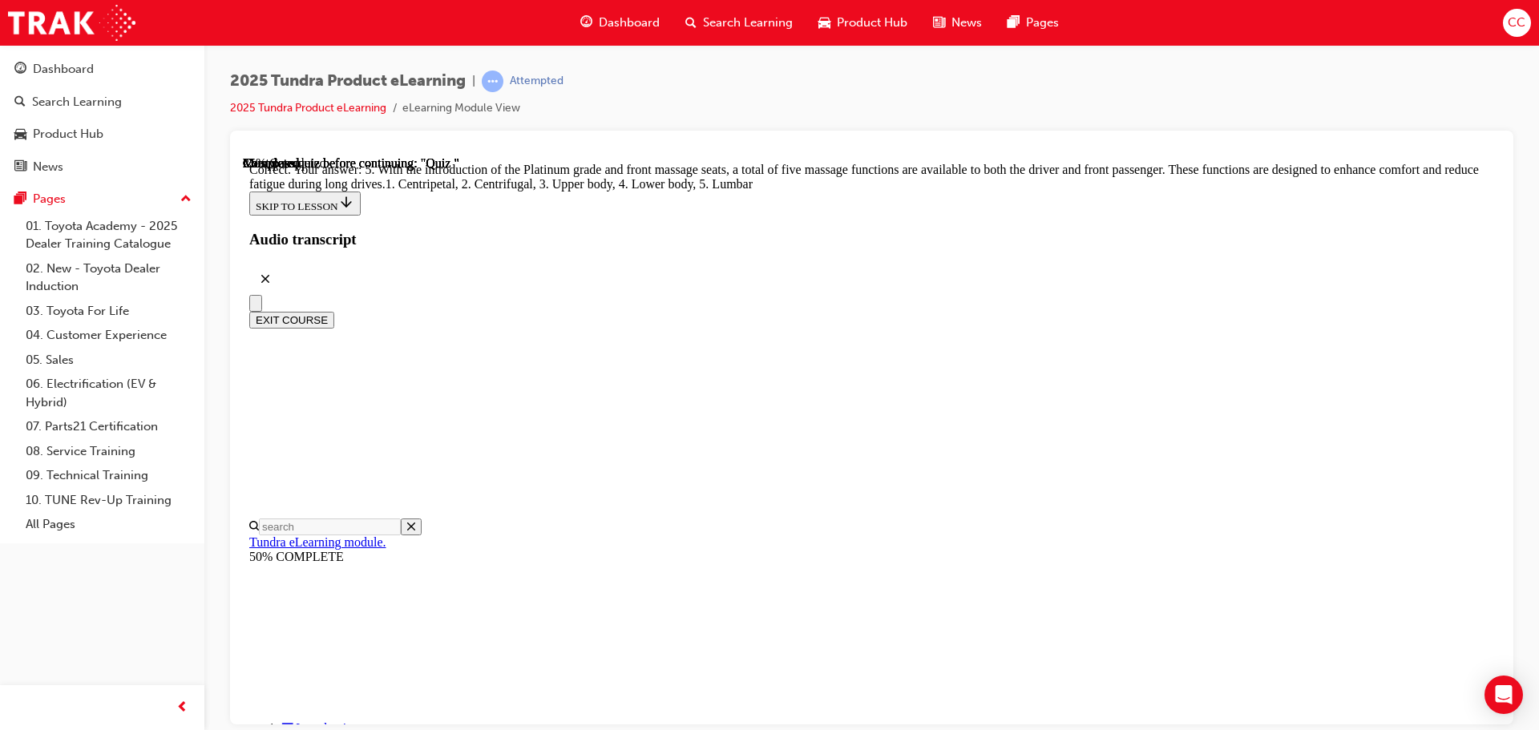
radio input "true"
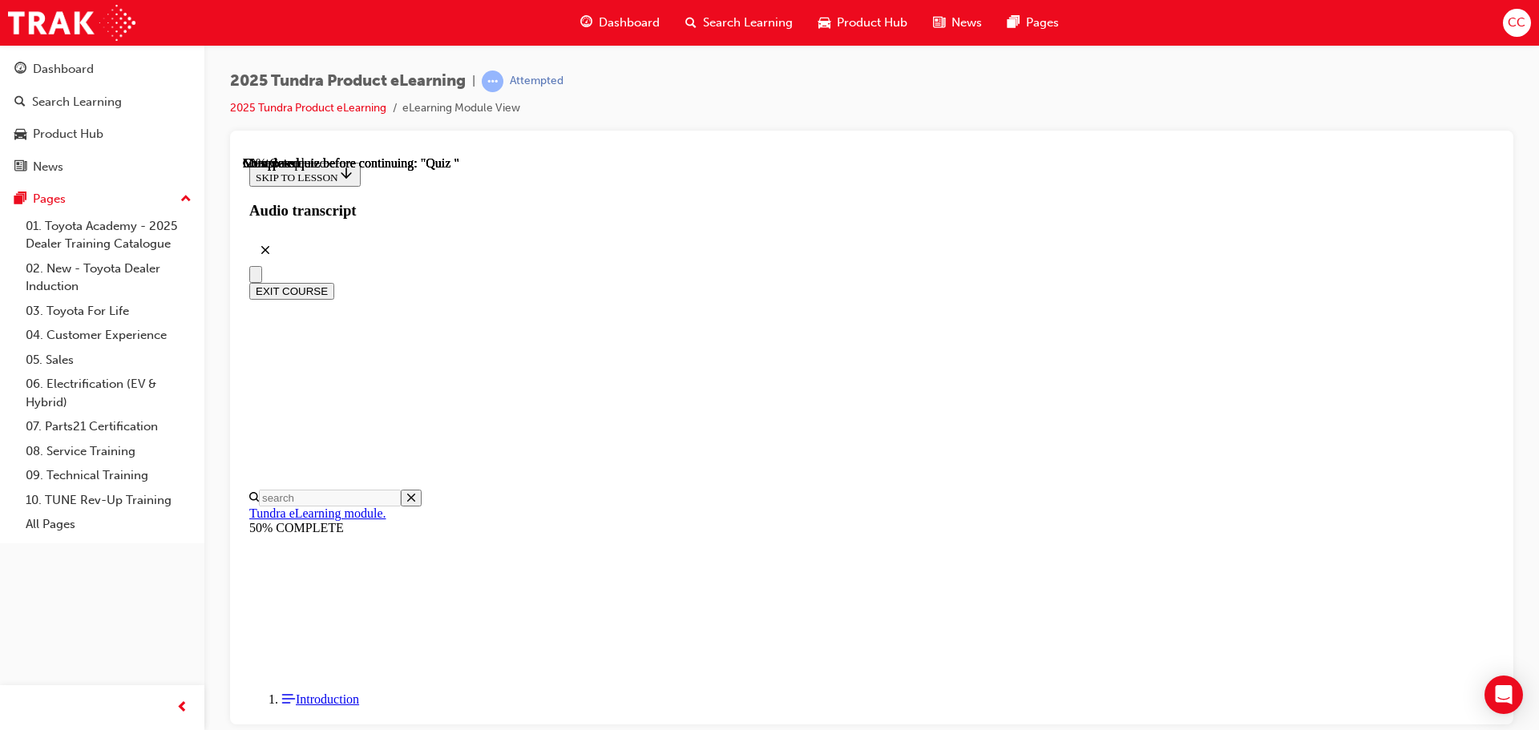
radio input "true"
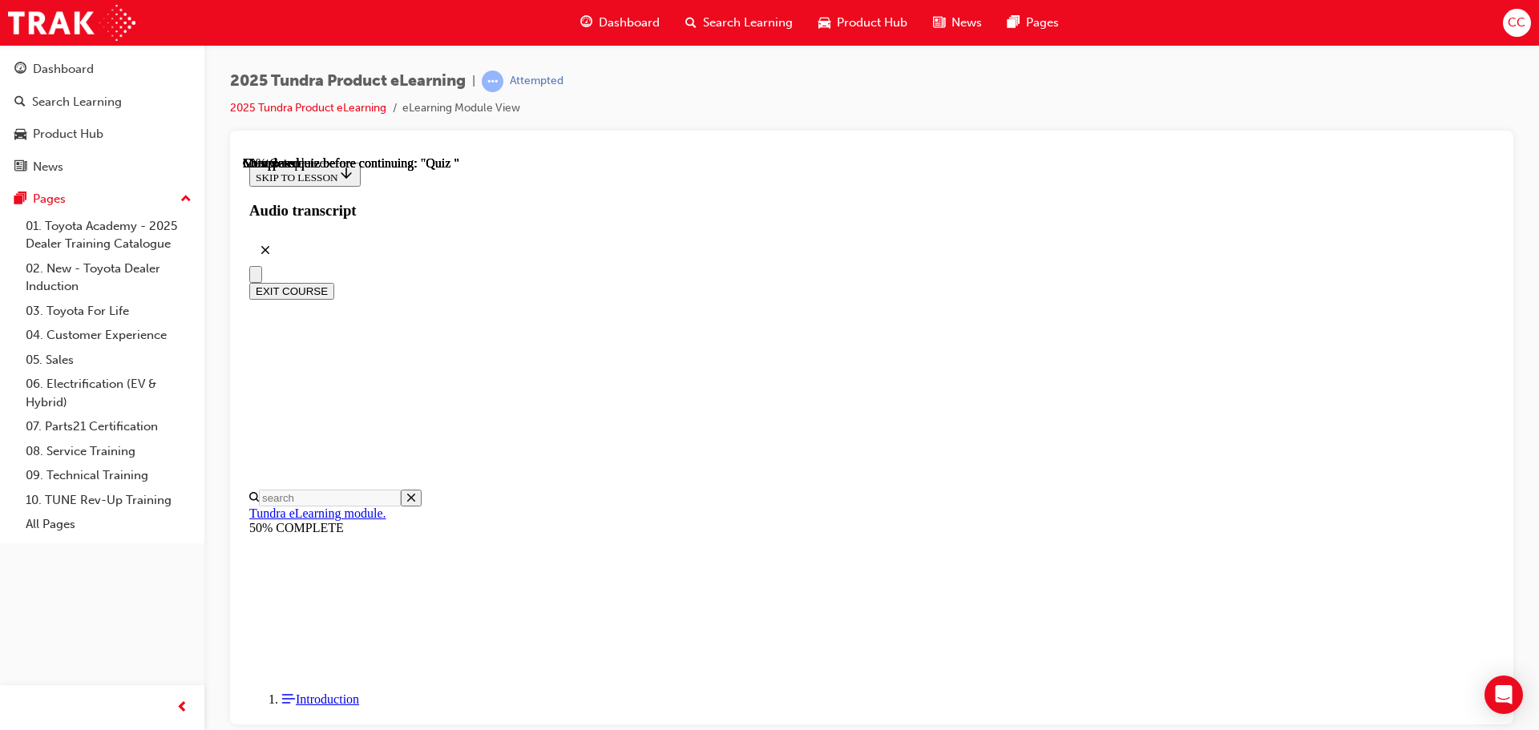
radio input "true"
drag, startPoint x: 954, startPoint y: 645, endPoint x: 952, endPoint y: 627, distance: 17.8
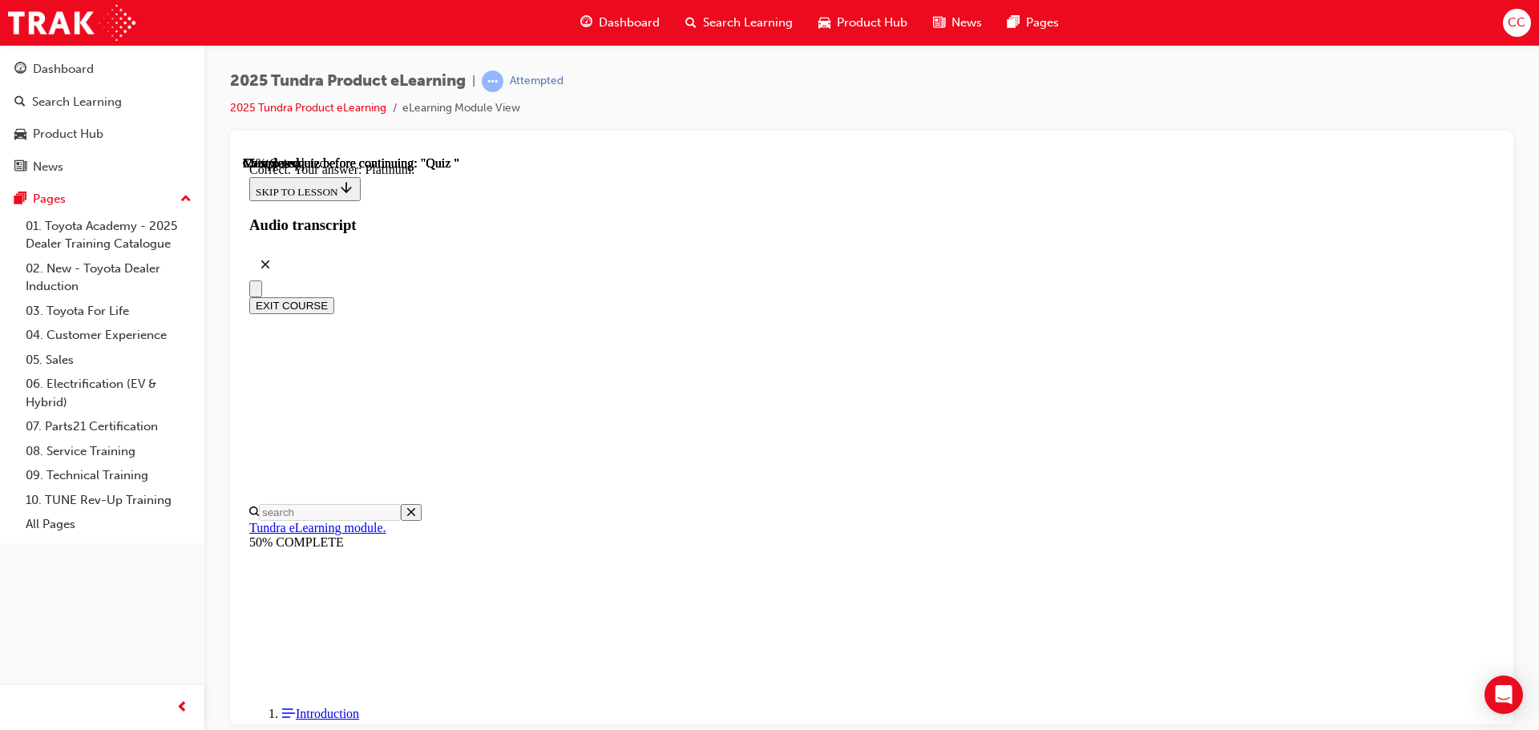
scroll to position [227, 0]
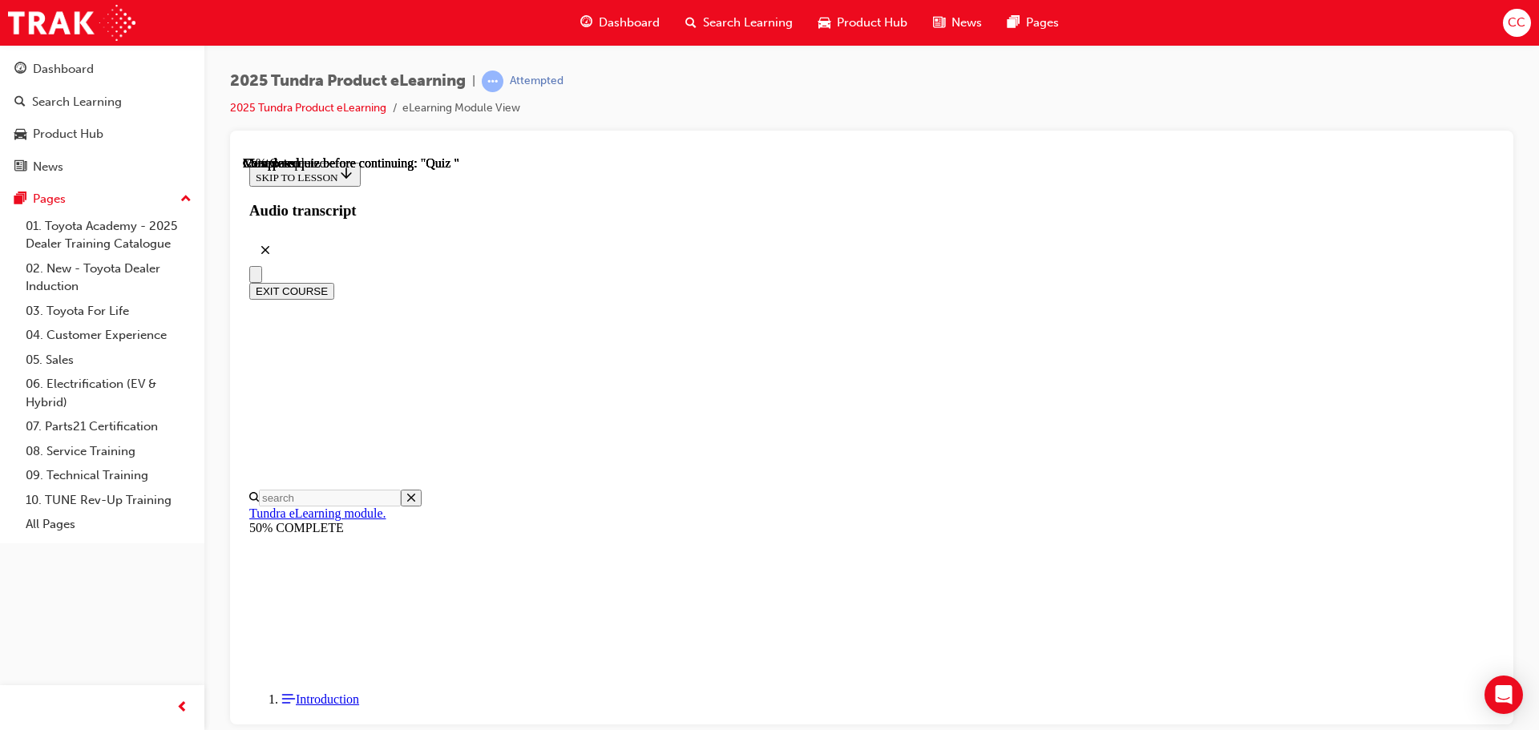
radio input "true"
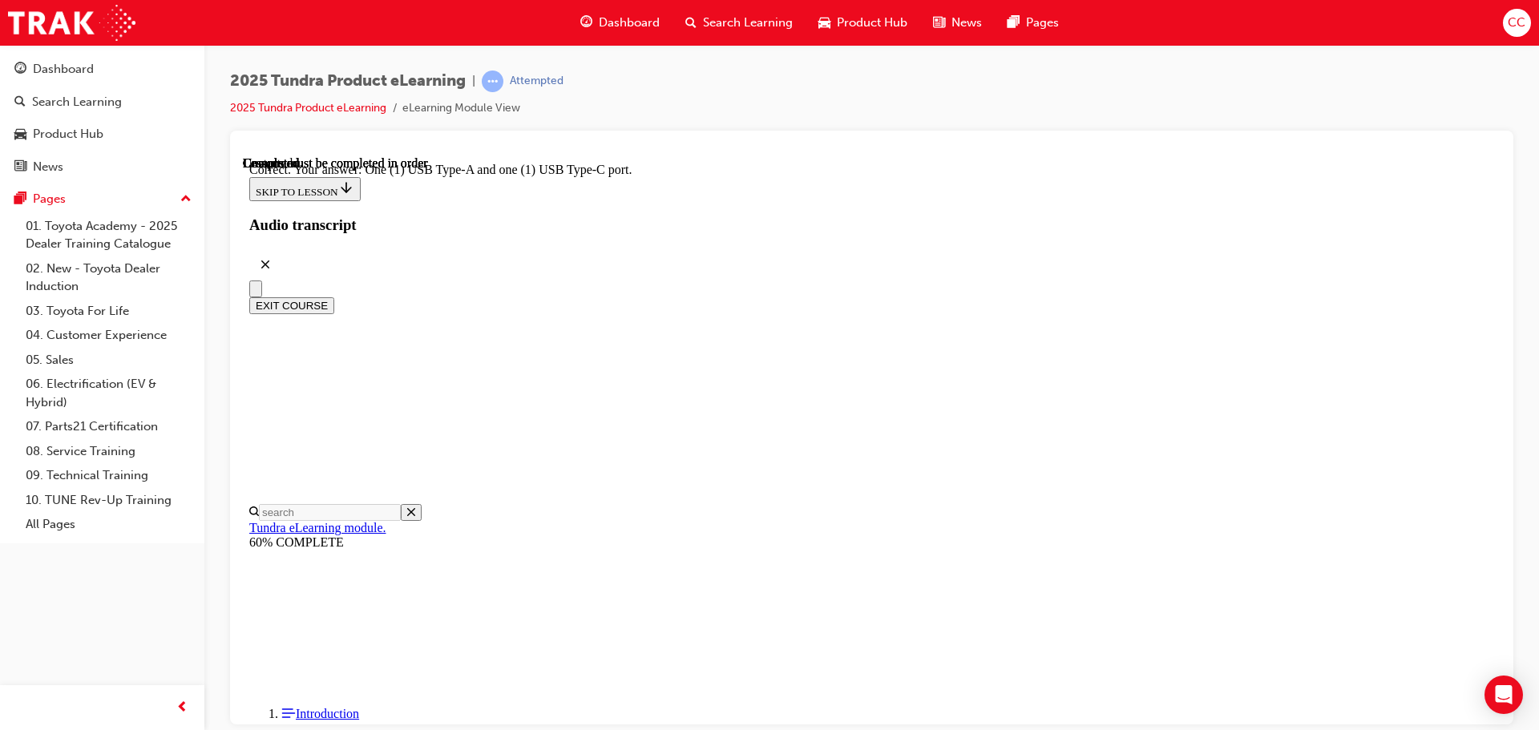
scroll to position [318, 0]
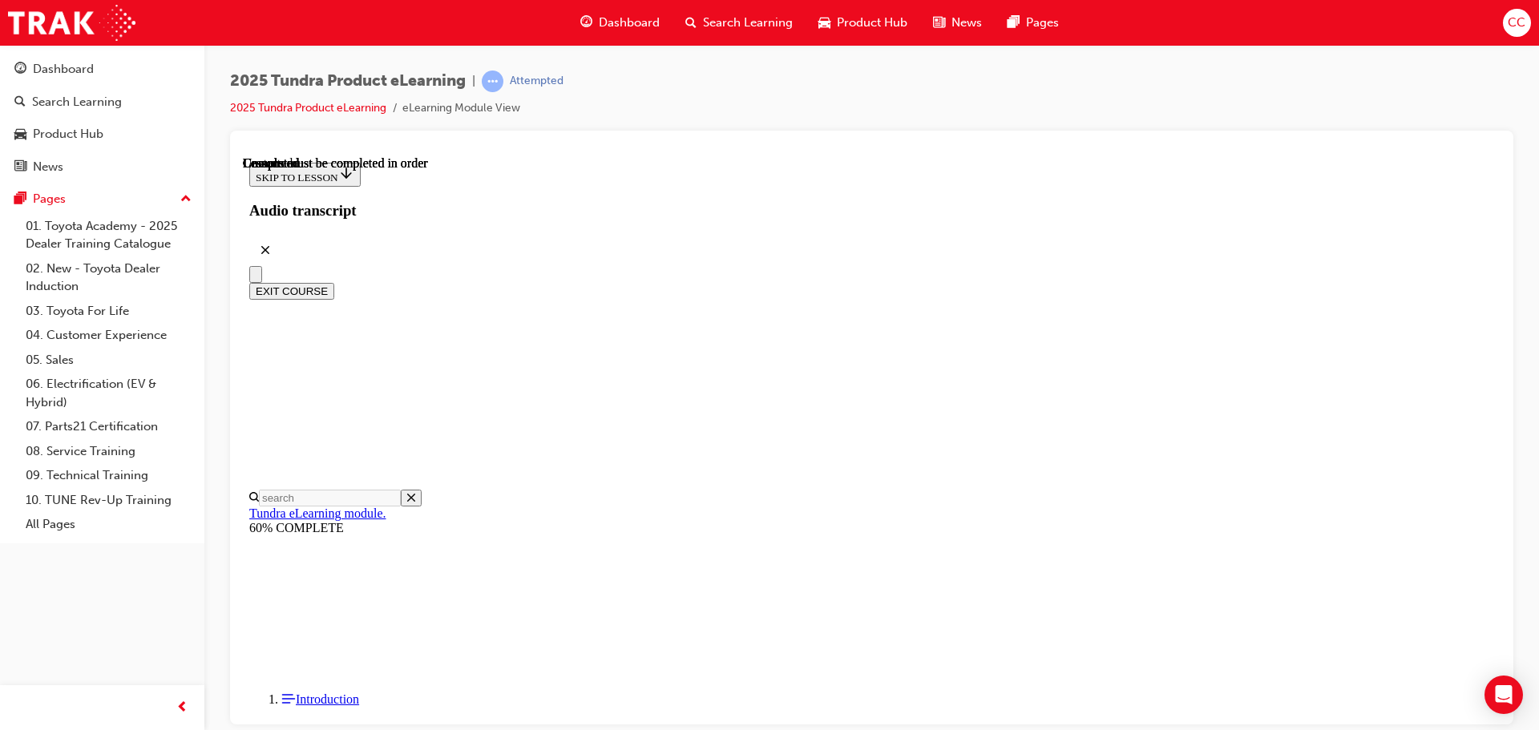
scroll to position [302, 0]
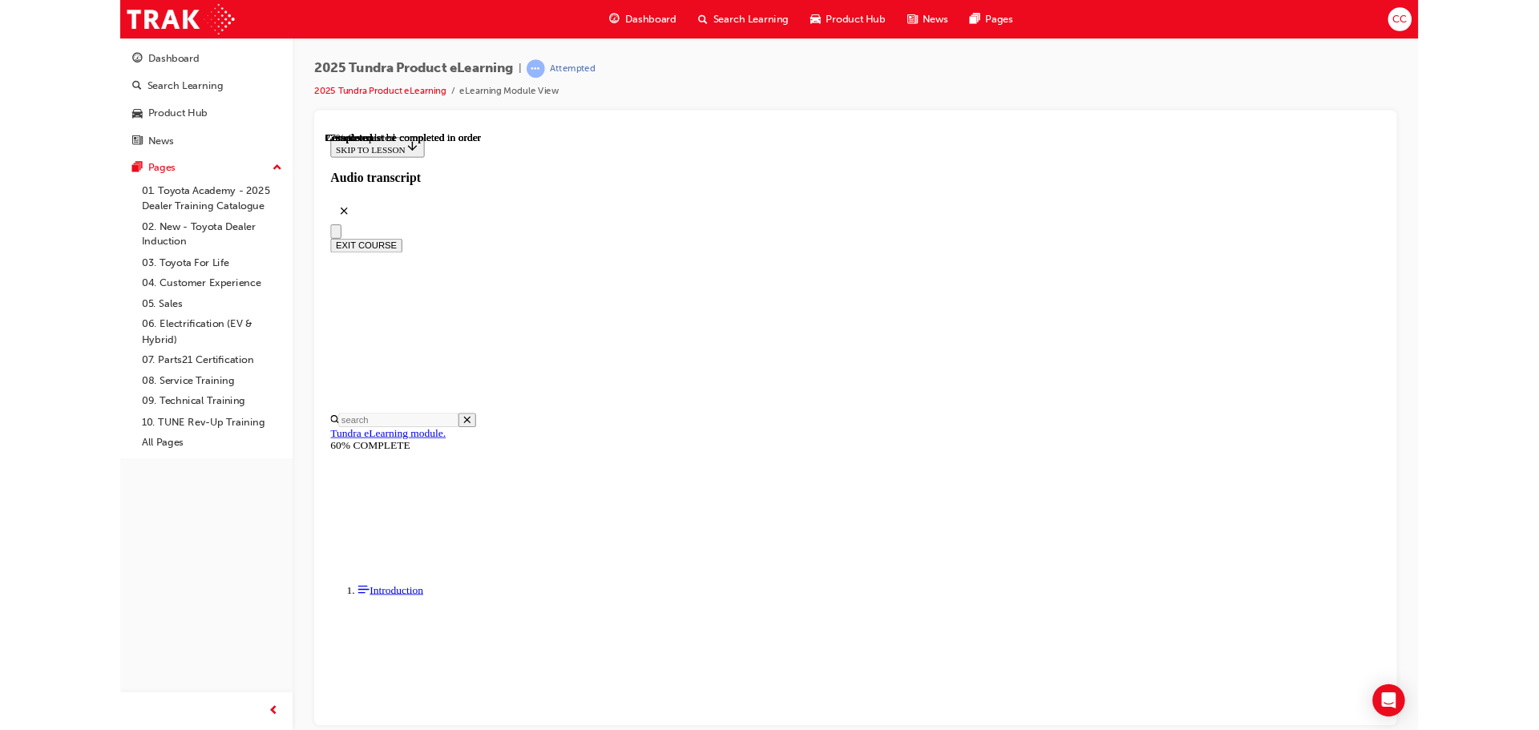
scroll to position [1574, 0]
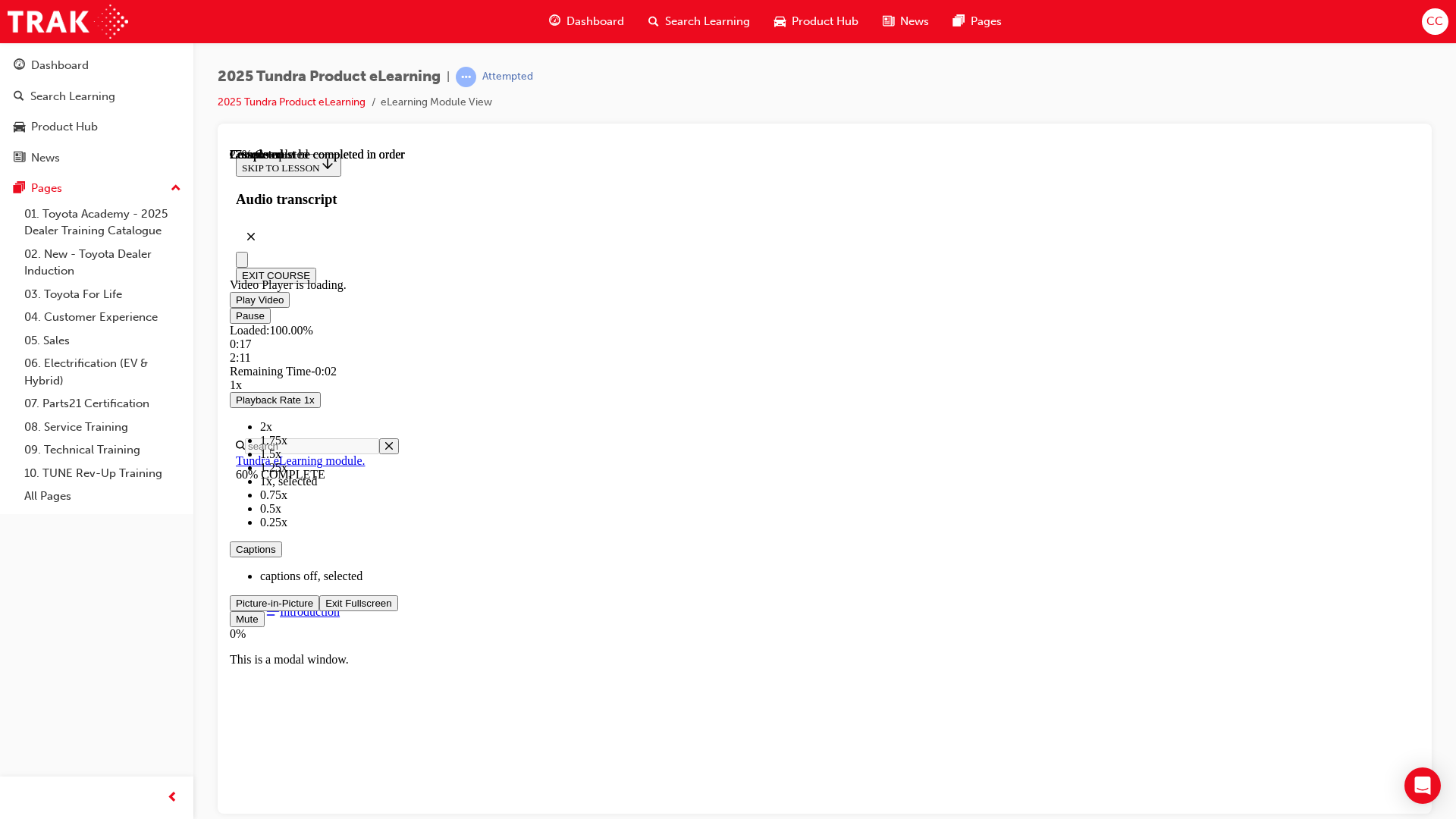
click at [325, 453] on span "Video player" at bounding box center [325, 602] width 0 height 11
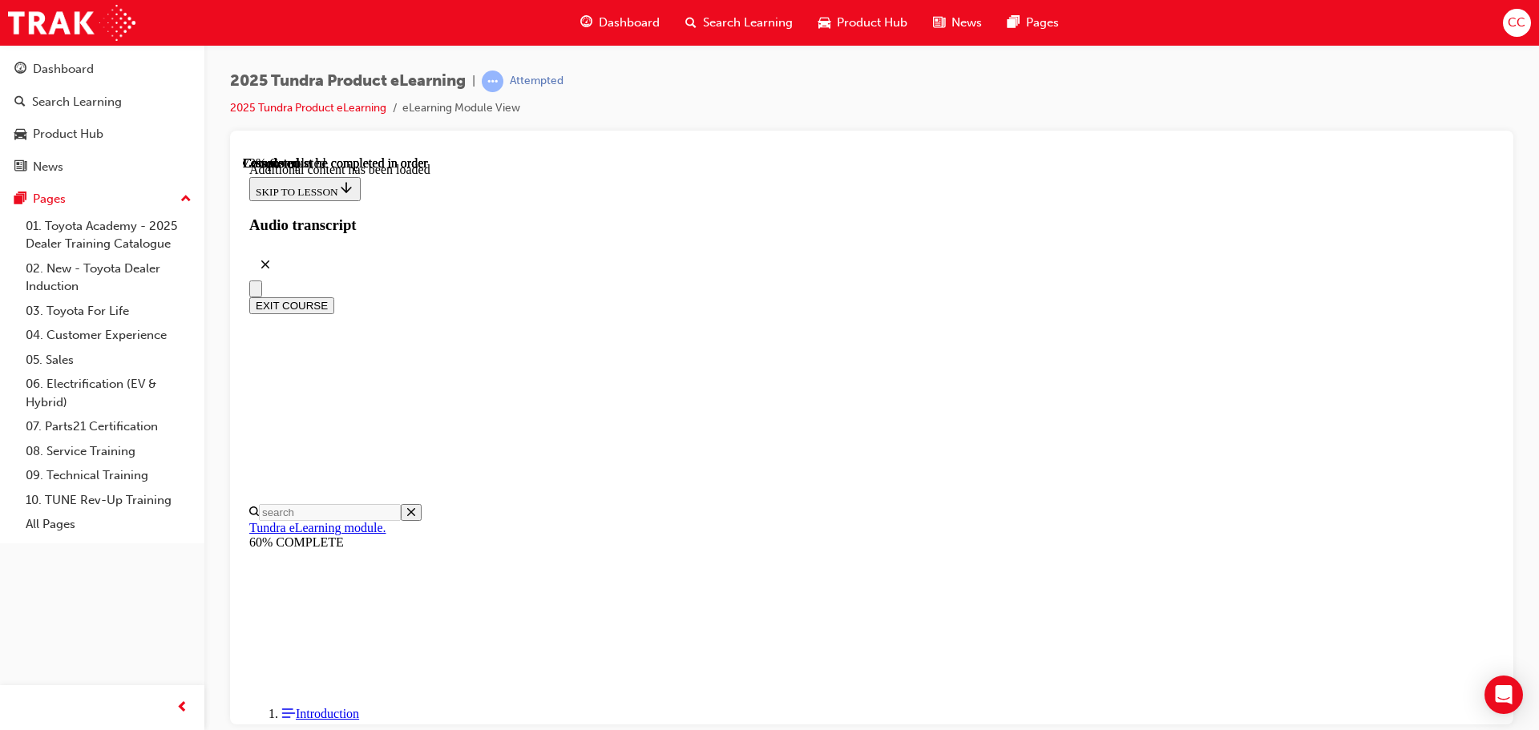
scroll to position [3631, 0]
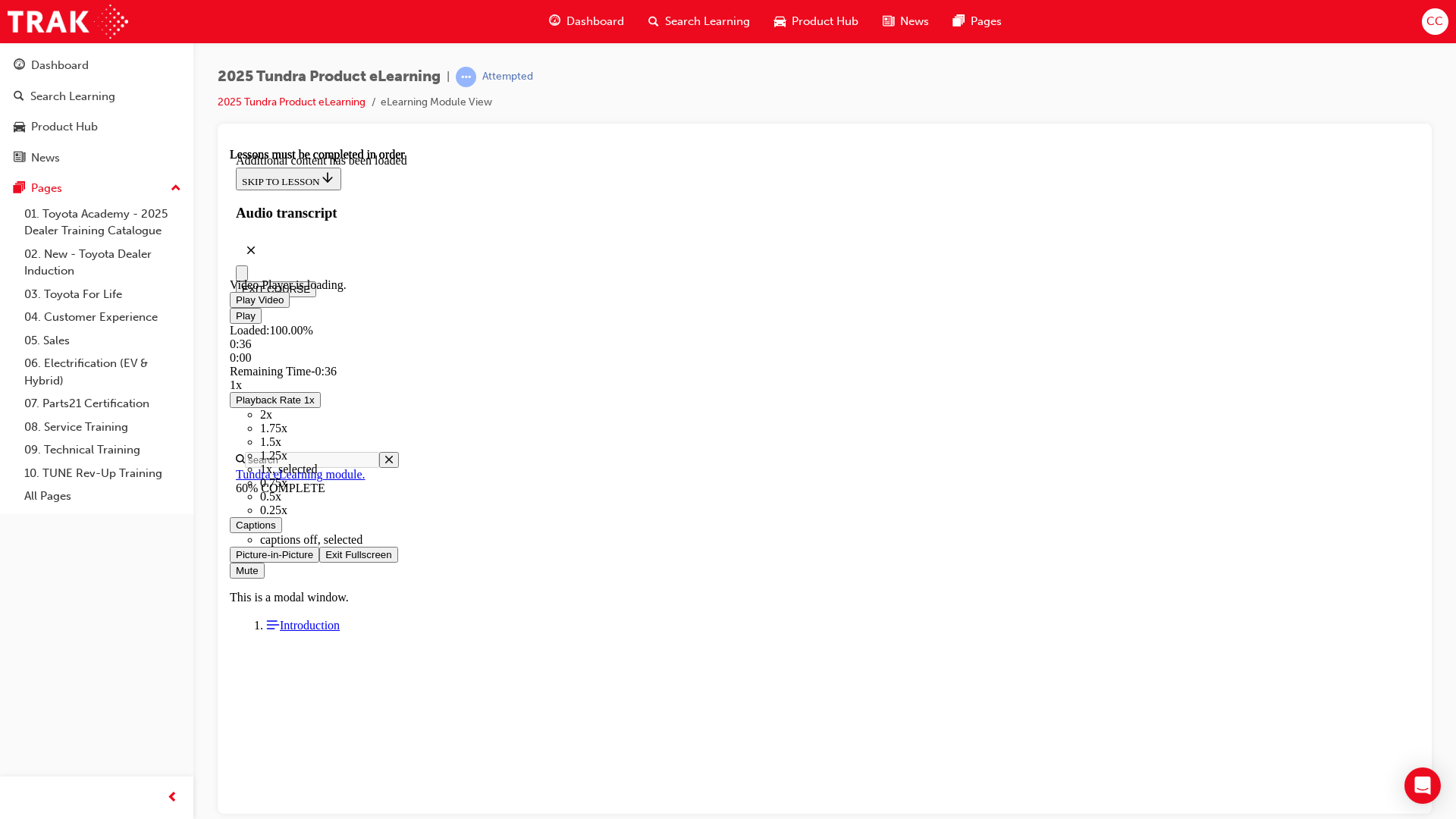
click at [325, 453] on span "Video player" at bounding box center [325, 554] width 0 height 11
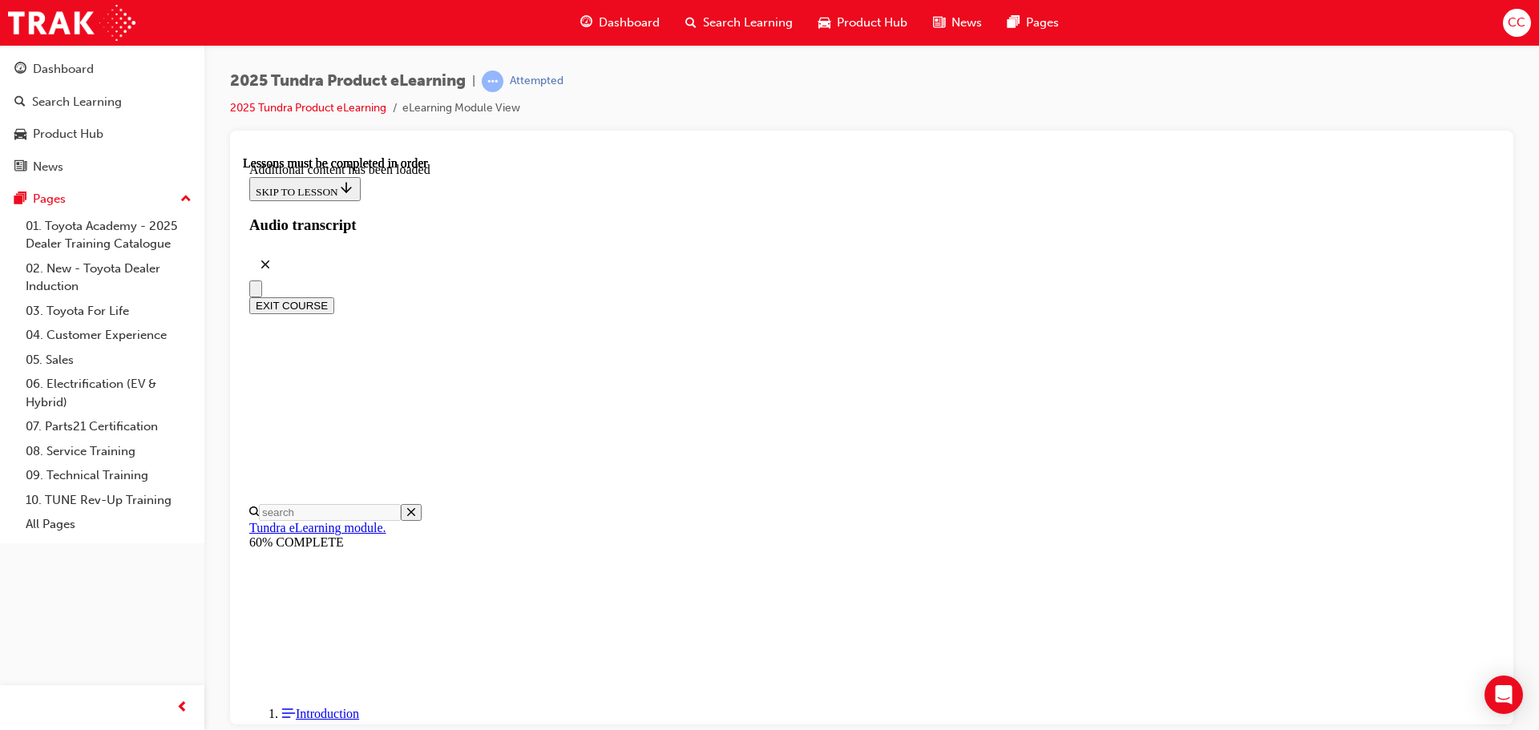
scroll to position [3786, 0]
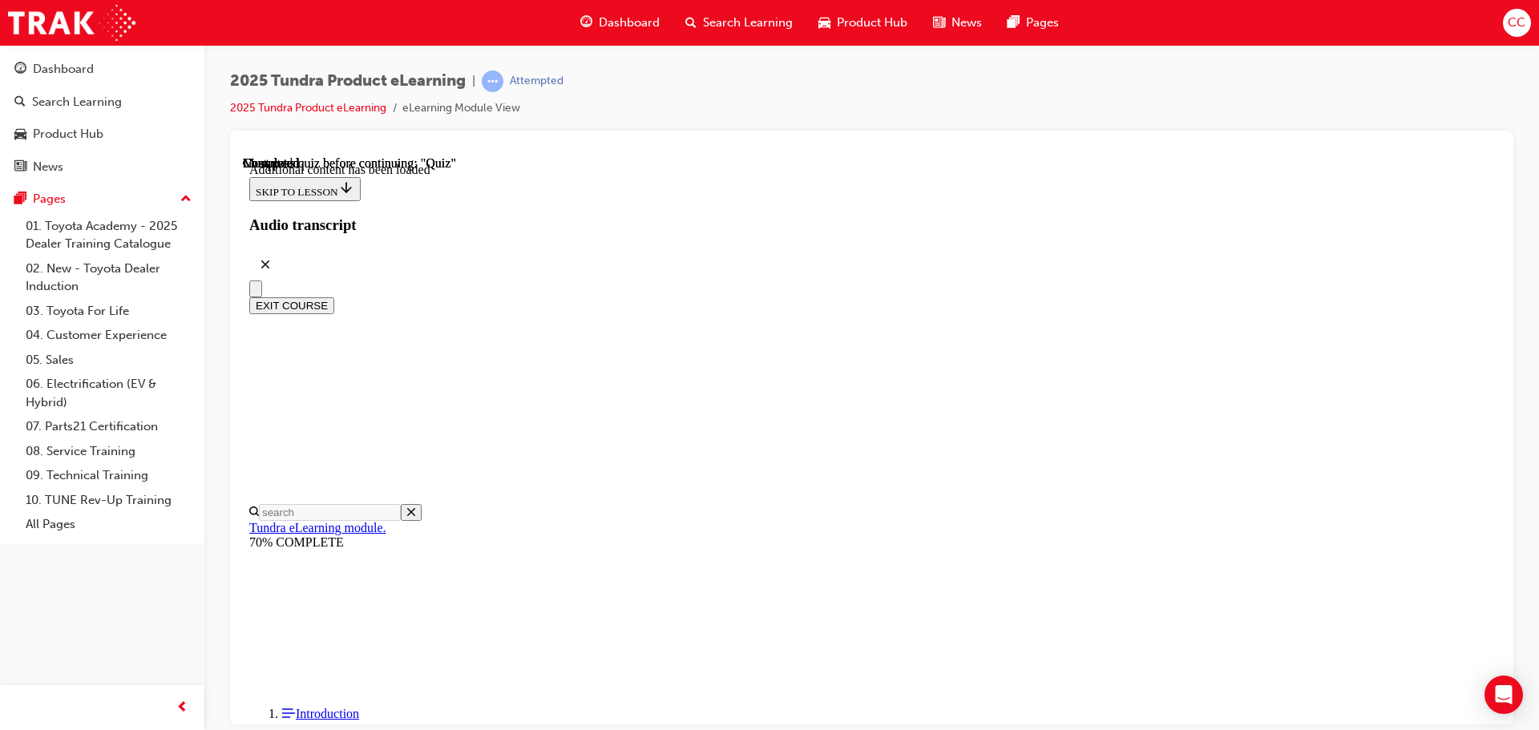
scroll to position [209, 0]
radio input "true"
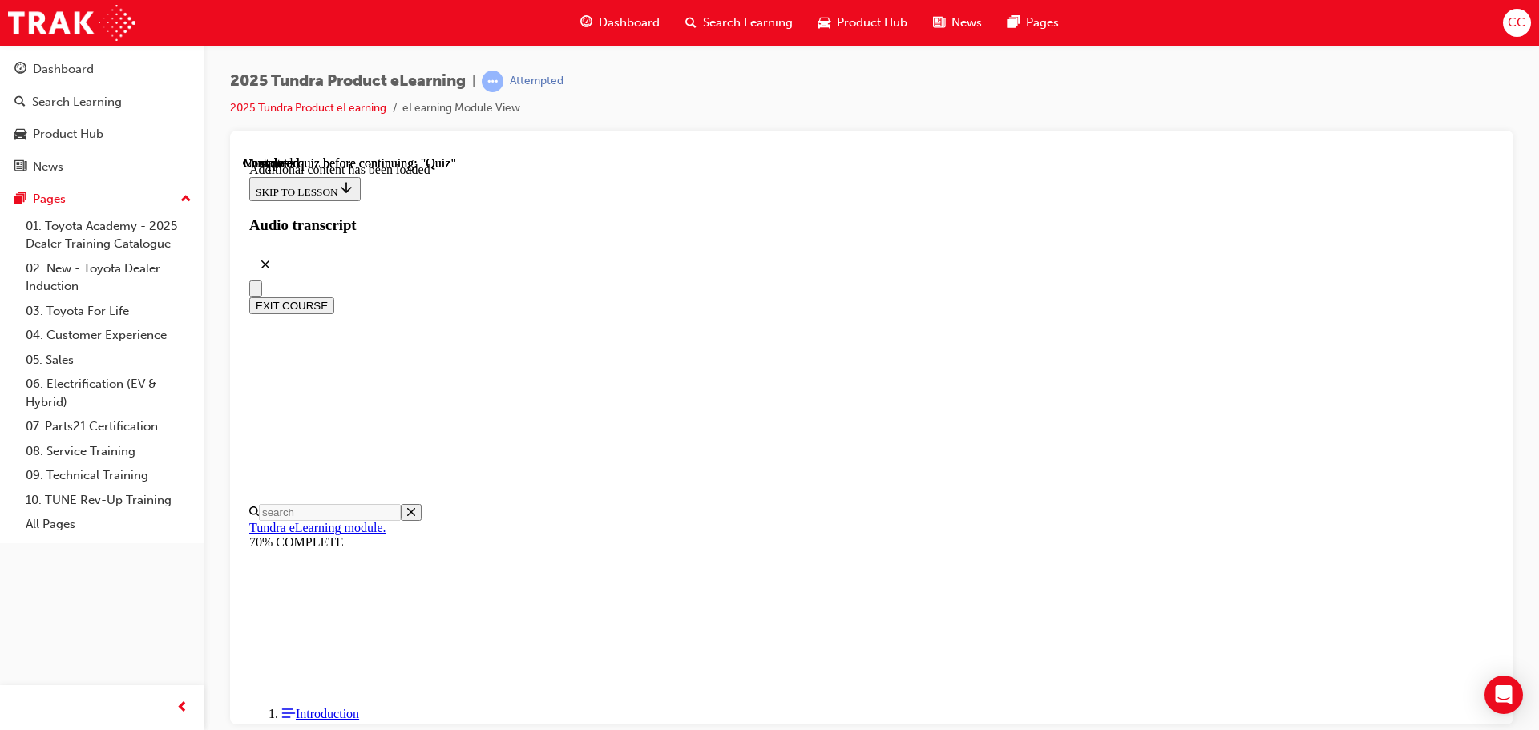
radio input "true"
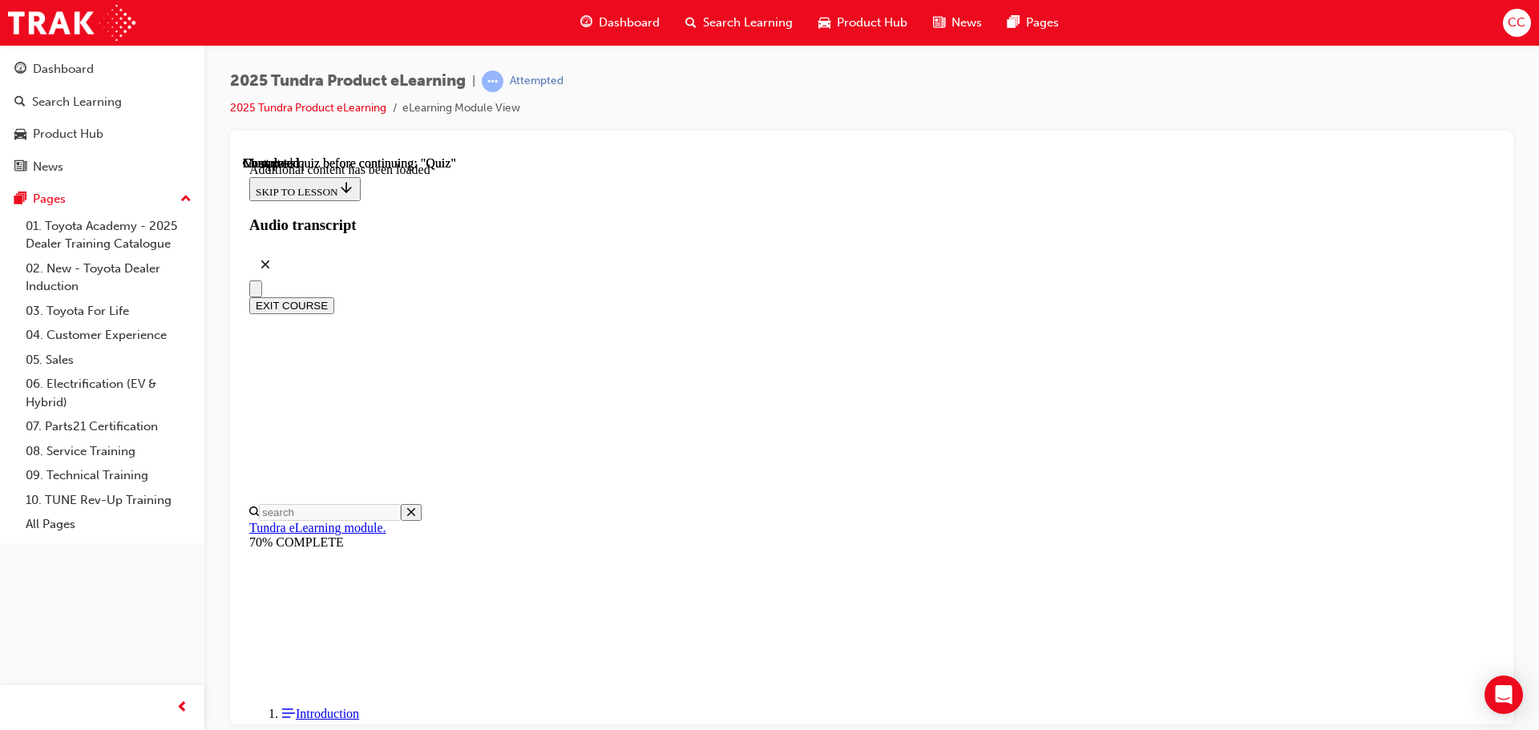
radio input "true"
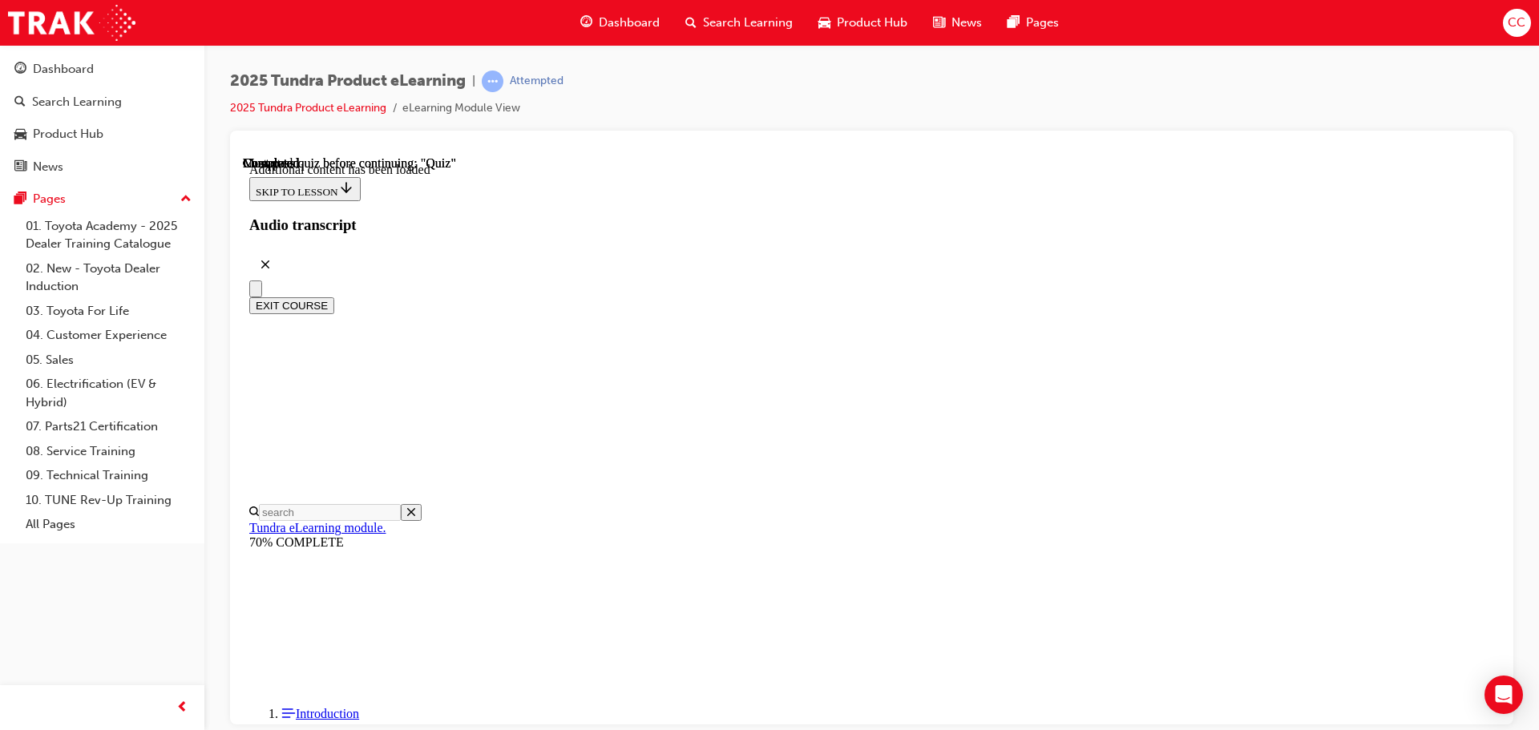
radio input "true"
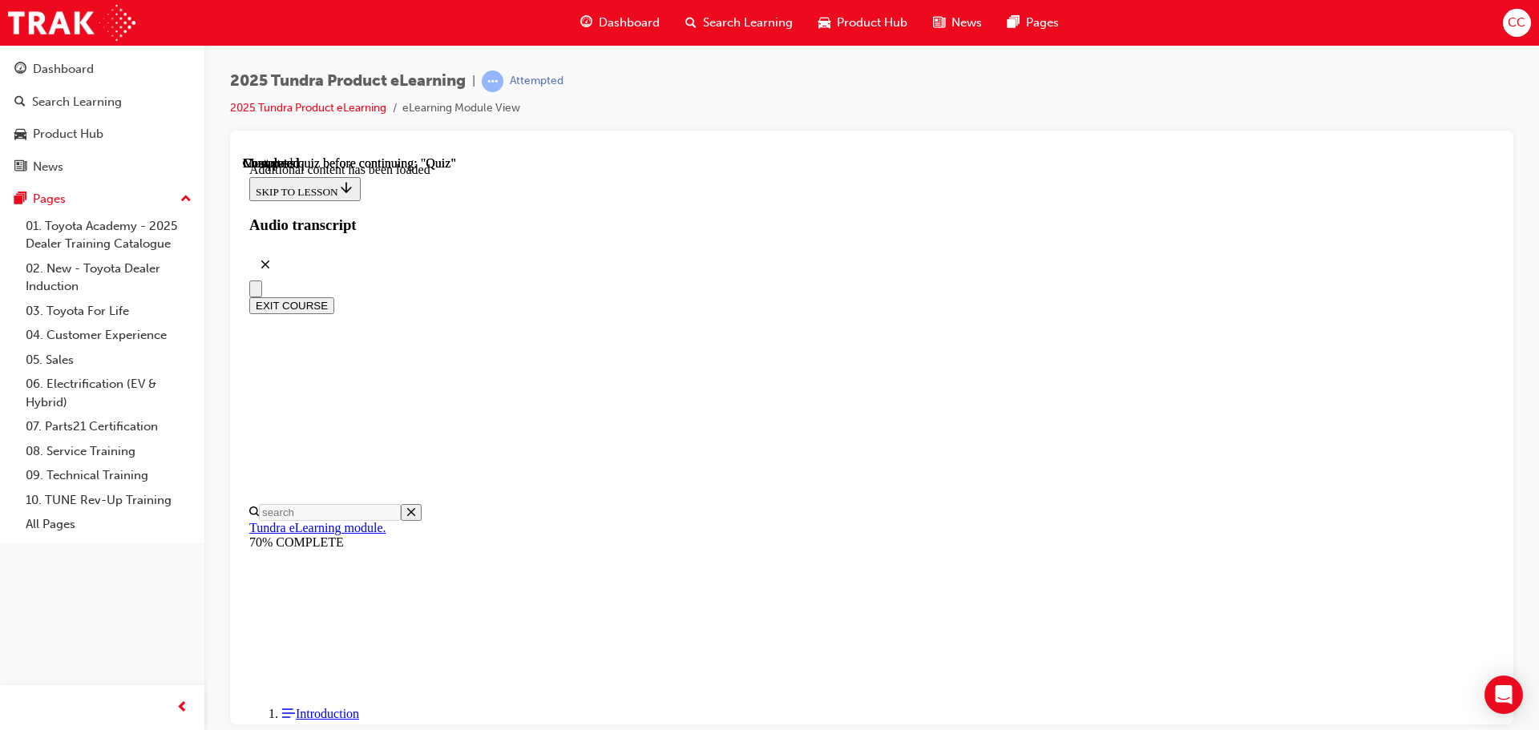
radio input "true"
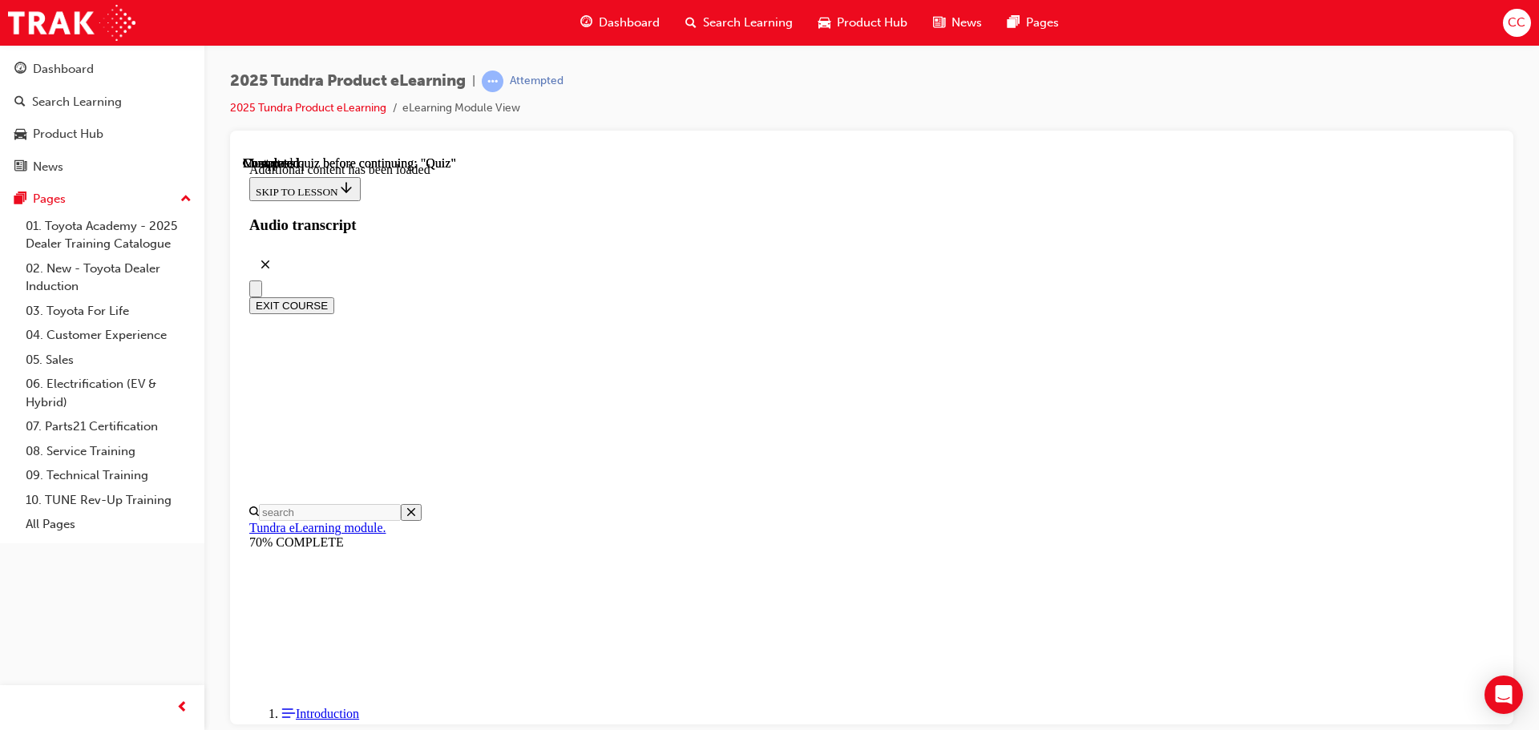
radio input "true"
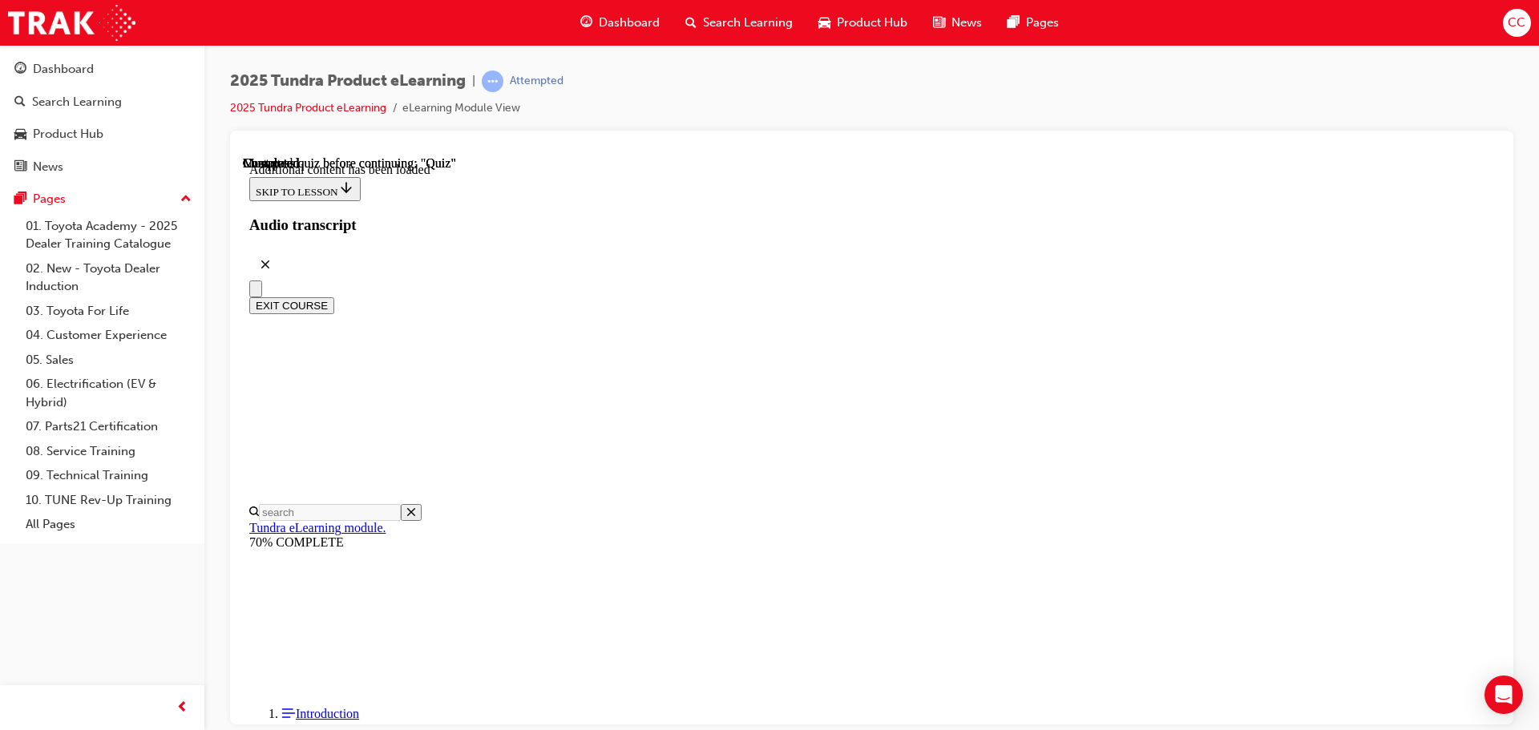
radio input "true"
drag, startPoint x: 800, startPoint y: 485, endPoint x: 818, endPoint y: 422, distance: 65.7
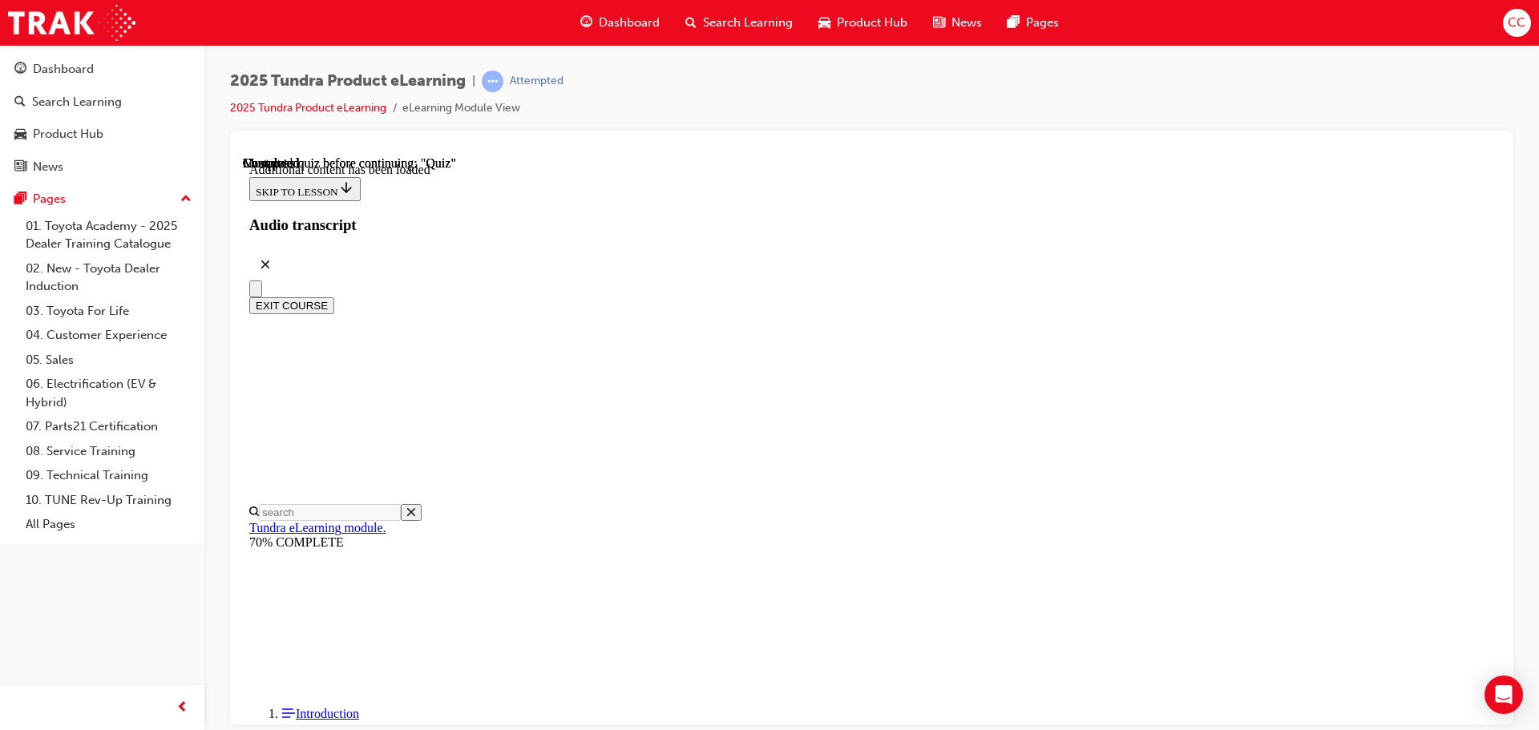
radio input "true"
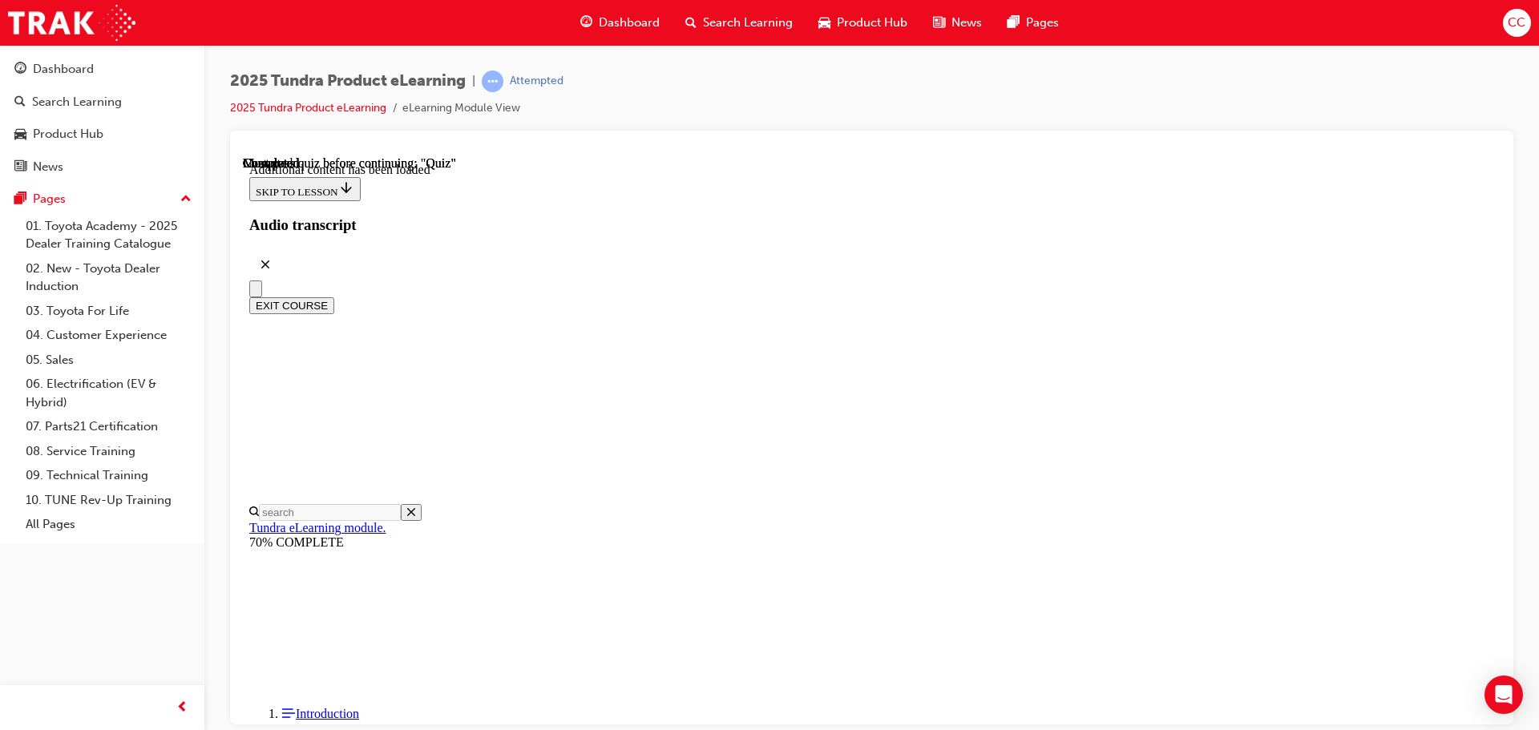
radio input "true"
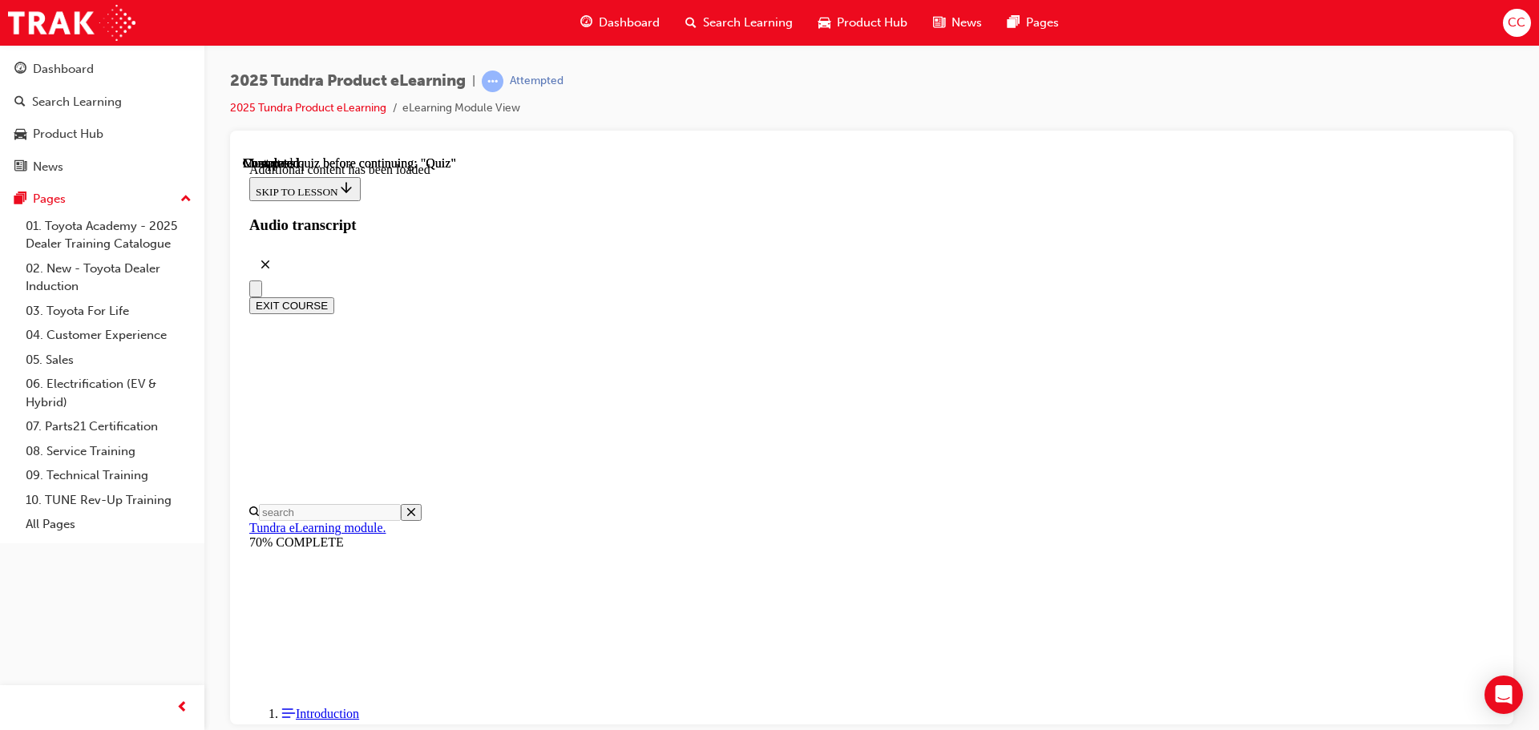
radio input "true"
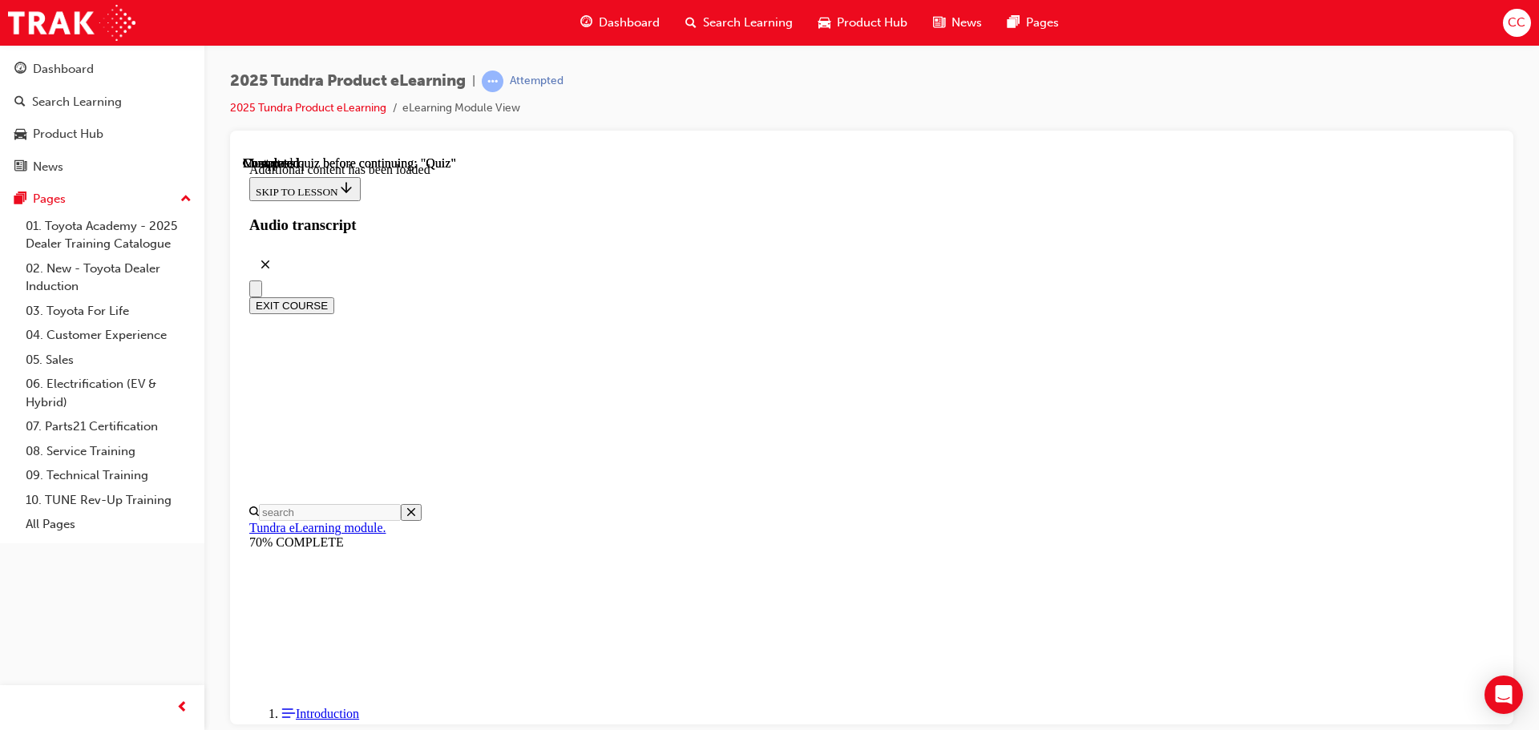
radio input "true"
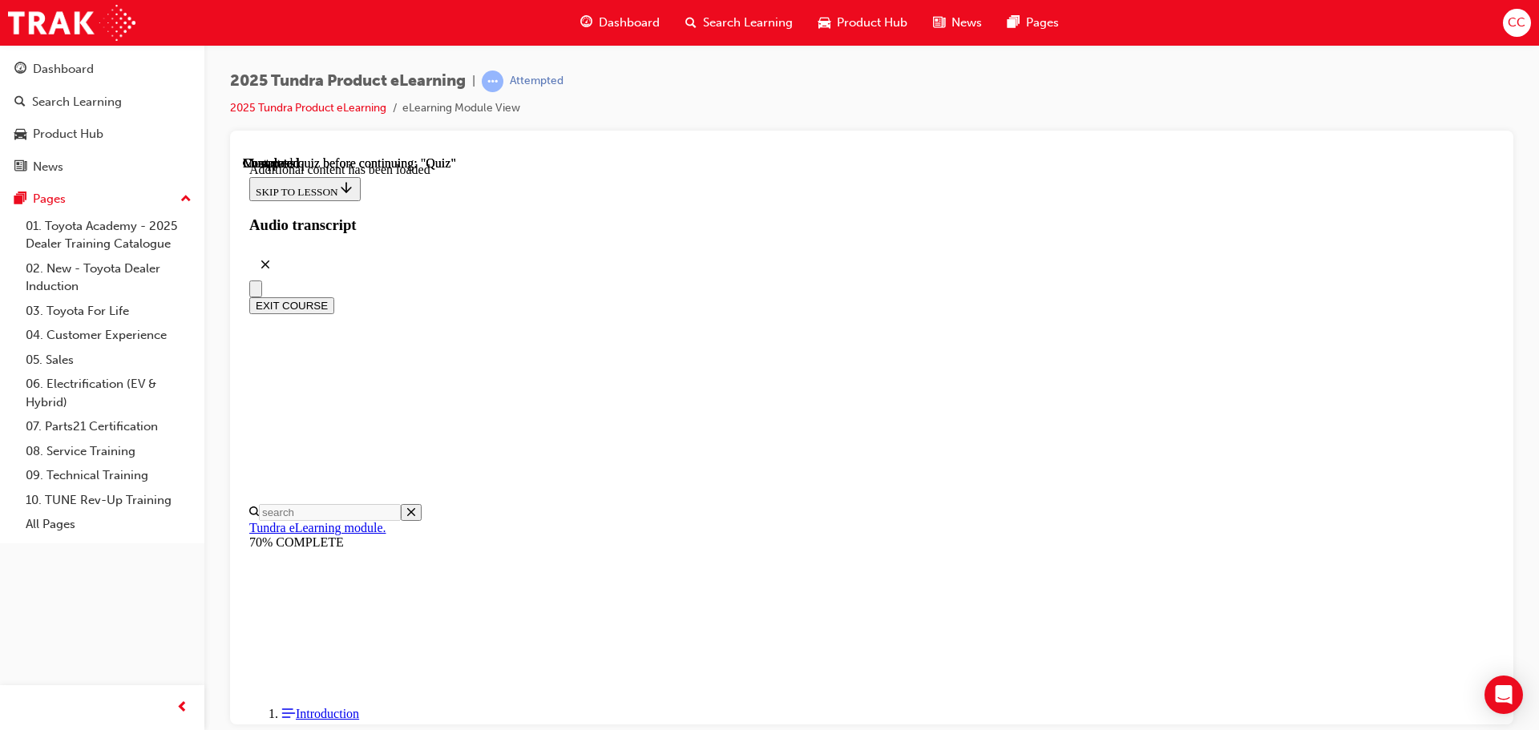
radio input "true"
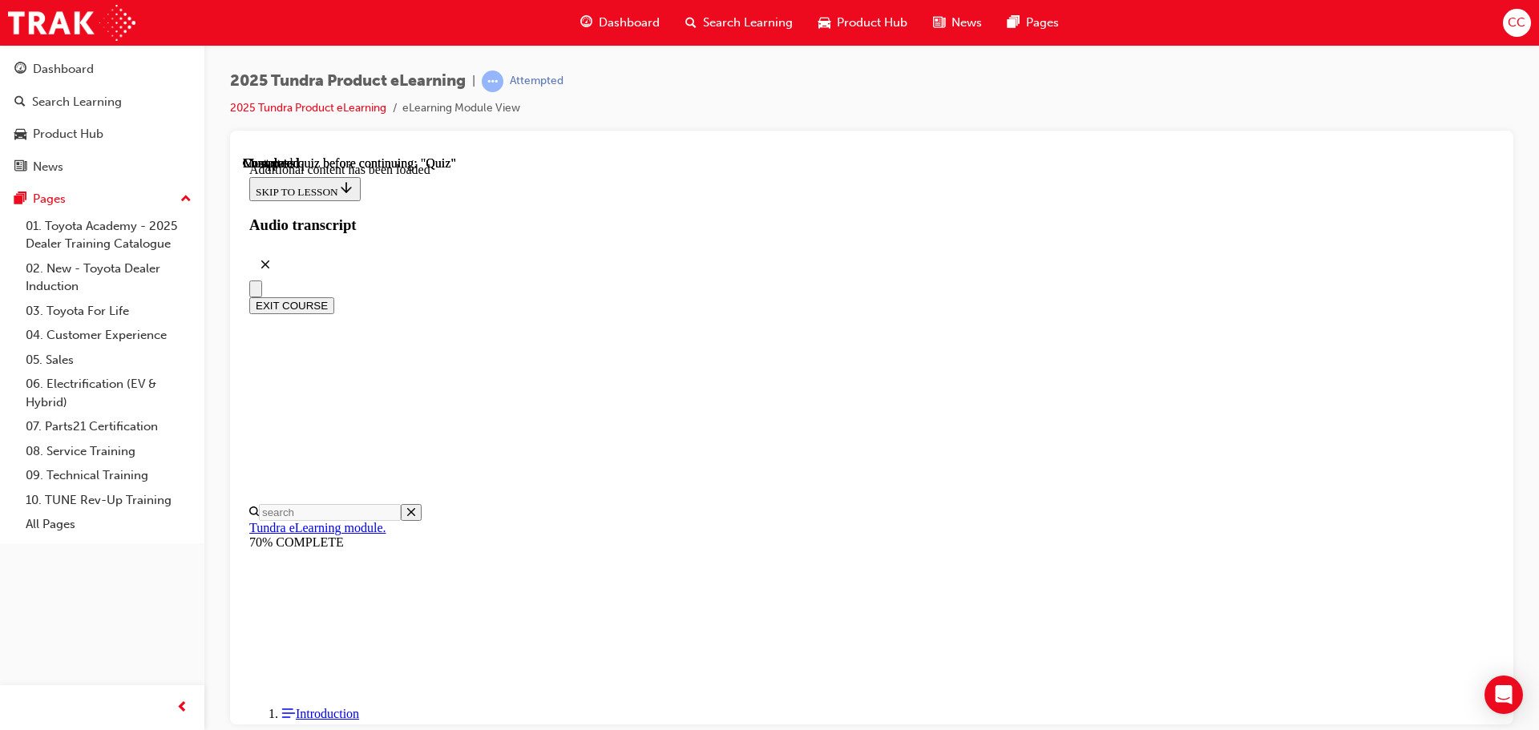
radio input "true"
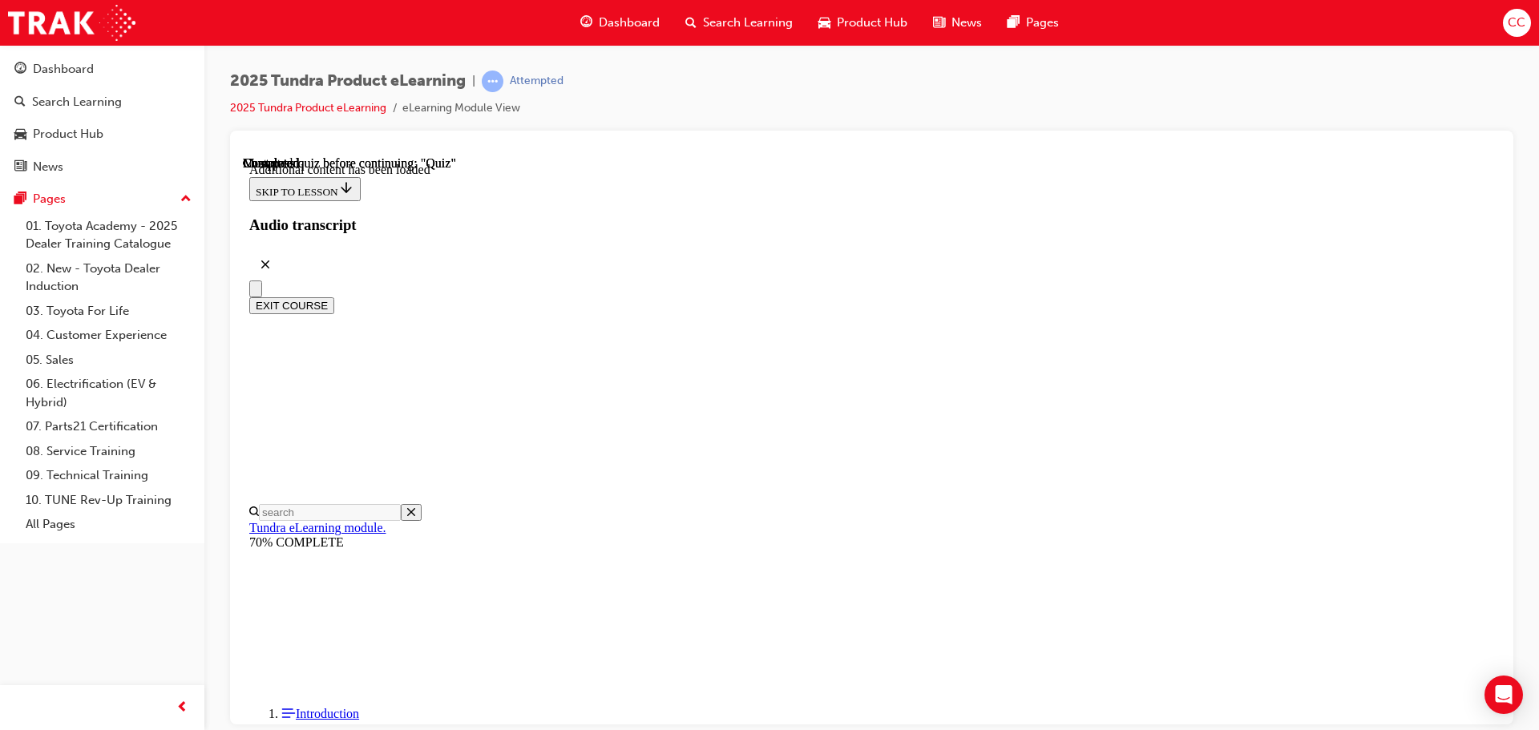
radio input "true"
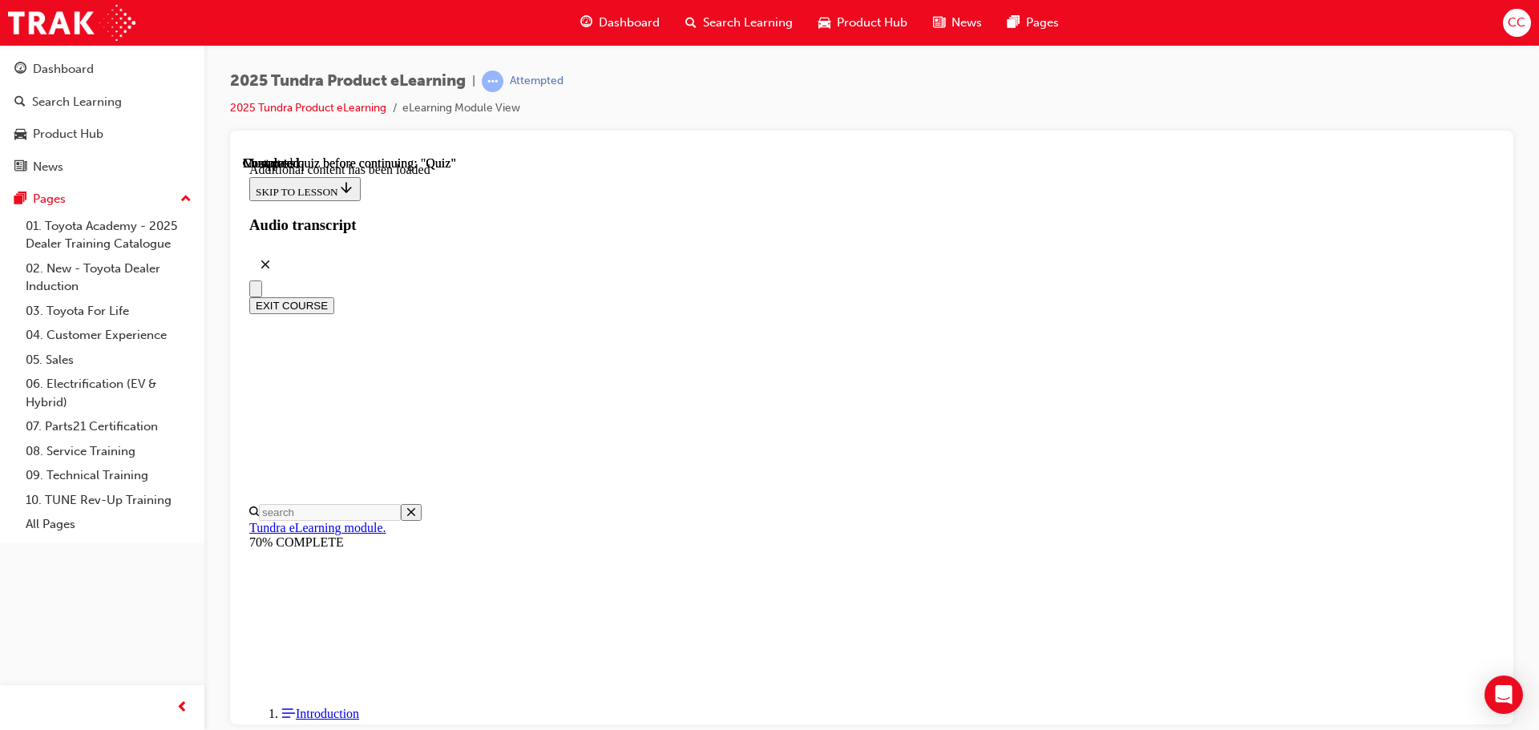
radio input "true"
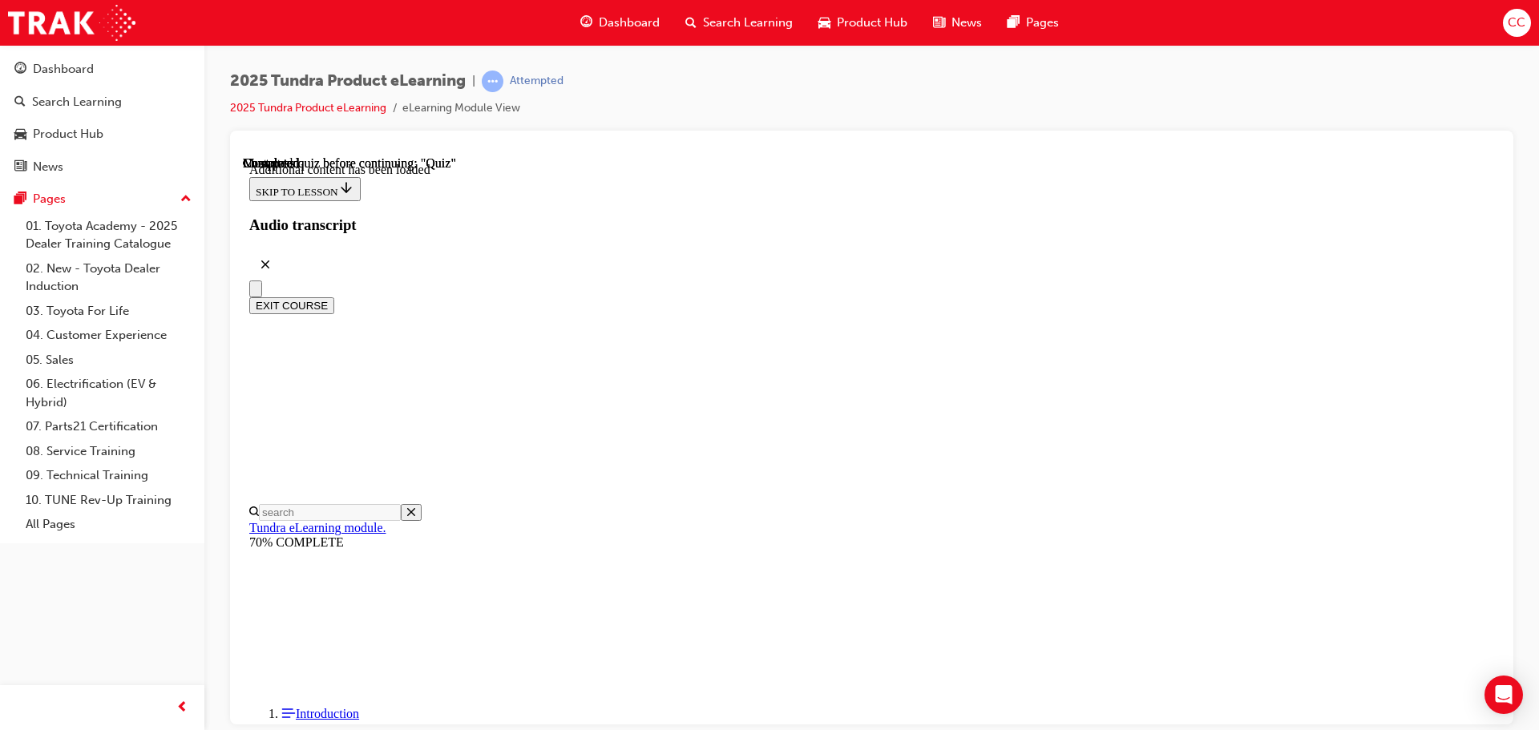
radio input "true"
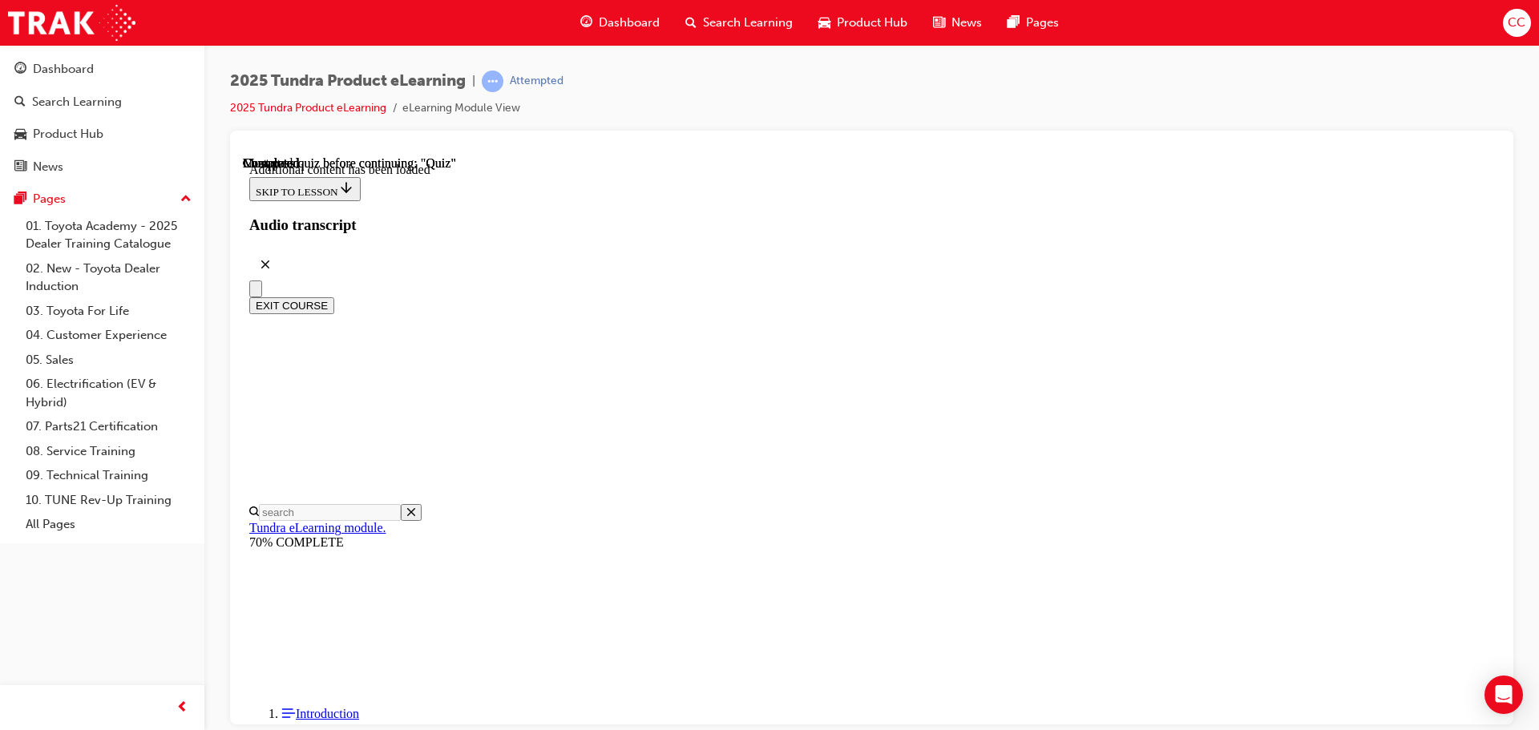
radio input "true"
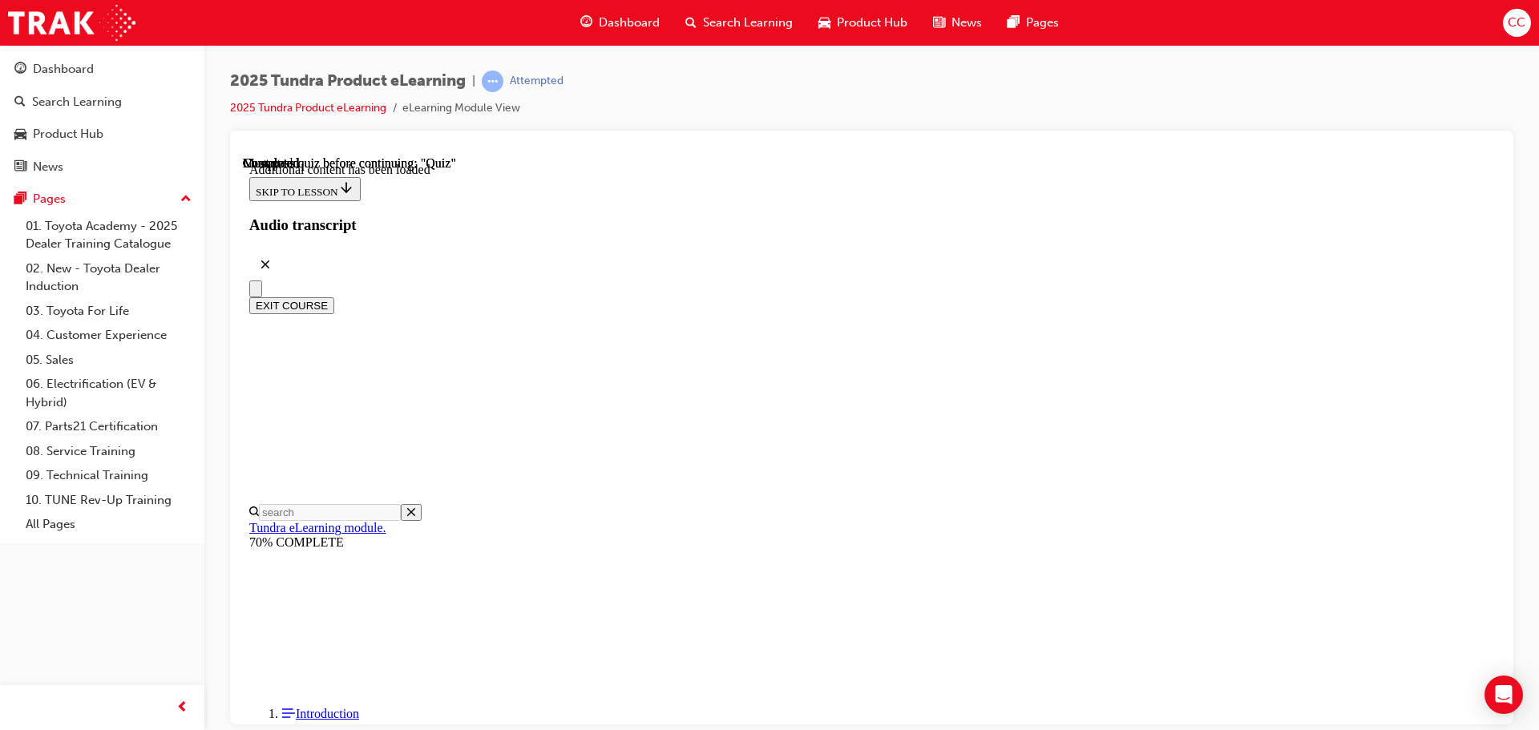
radio input "true"
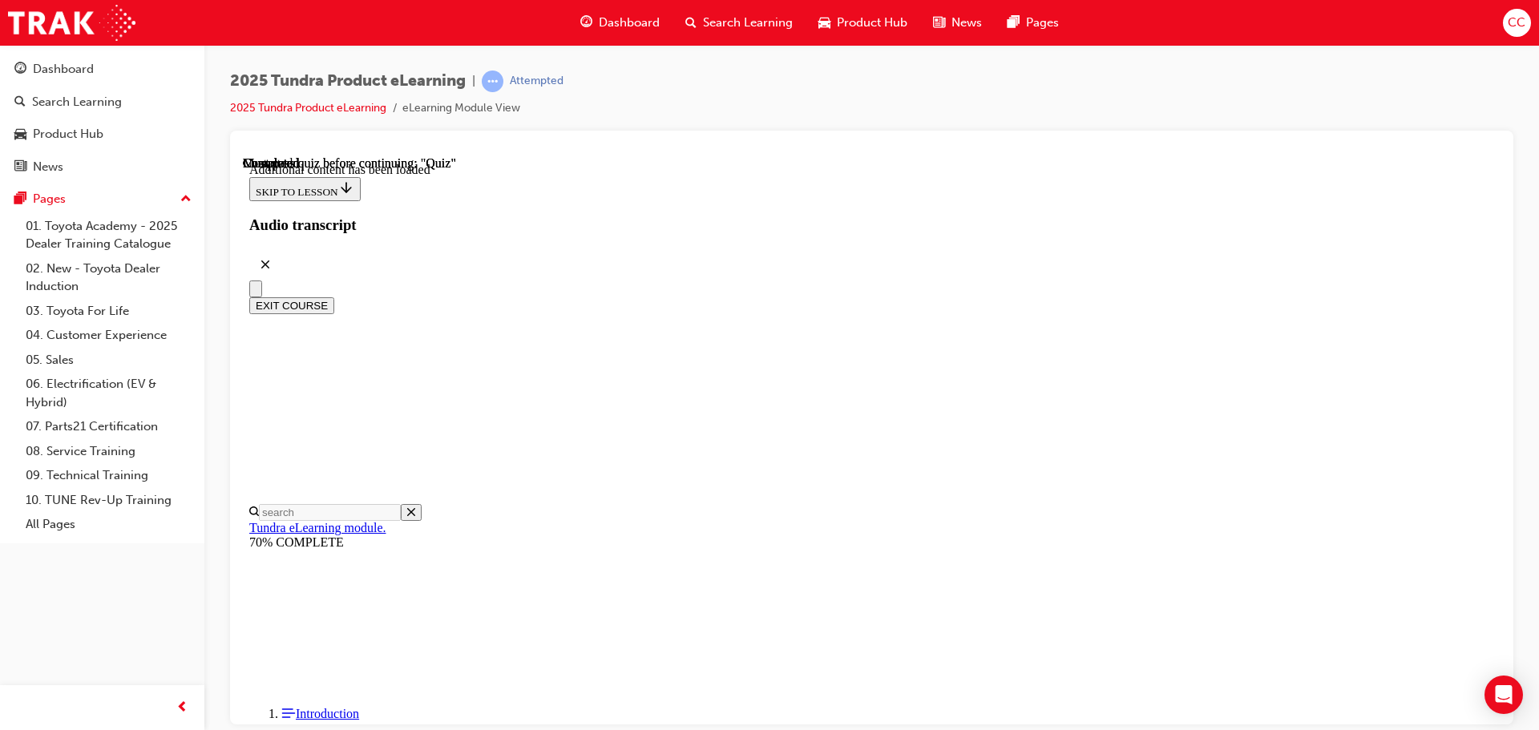
radio input "true"
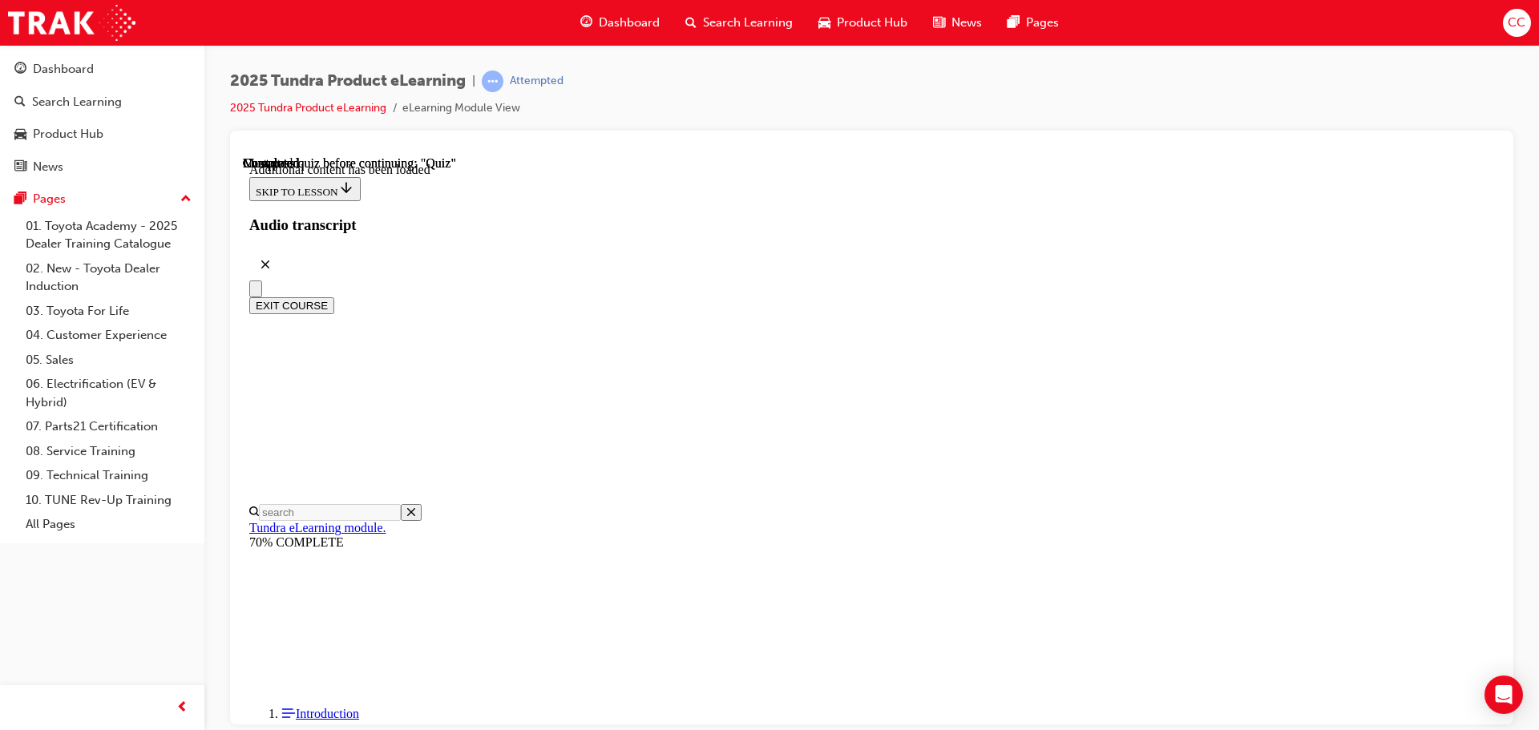
radio input "true"
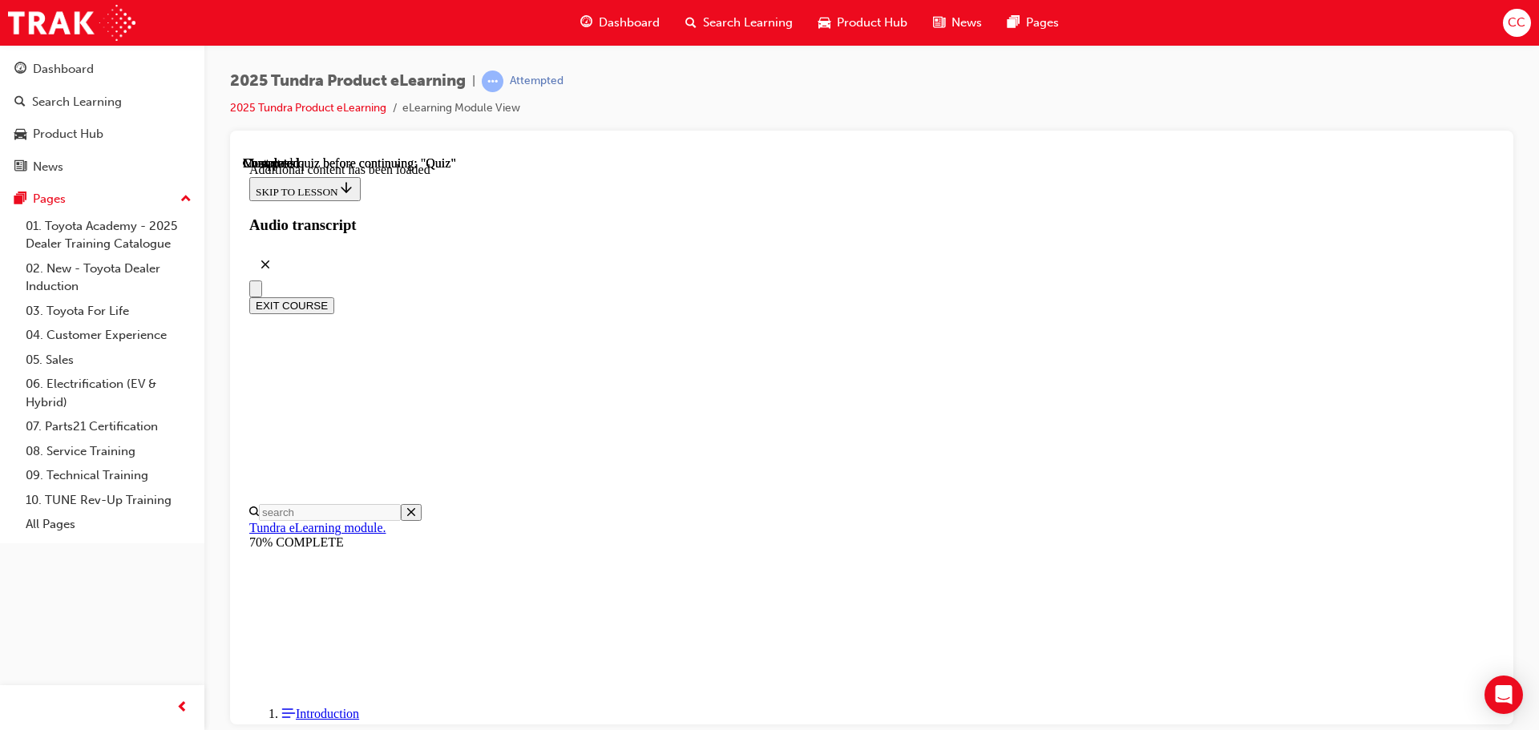
radio input "true"
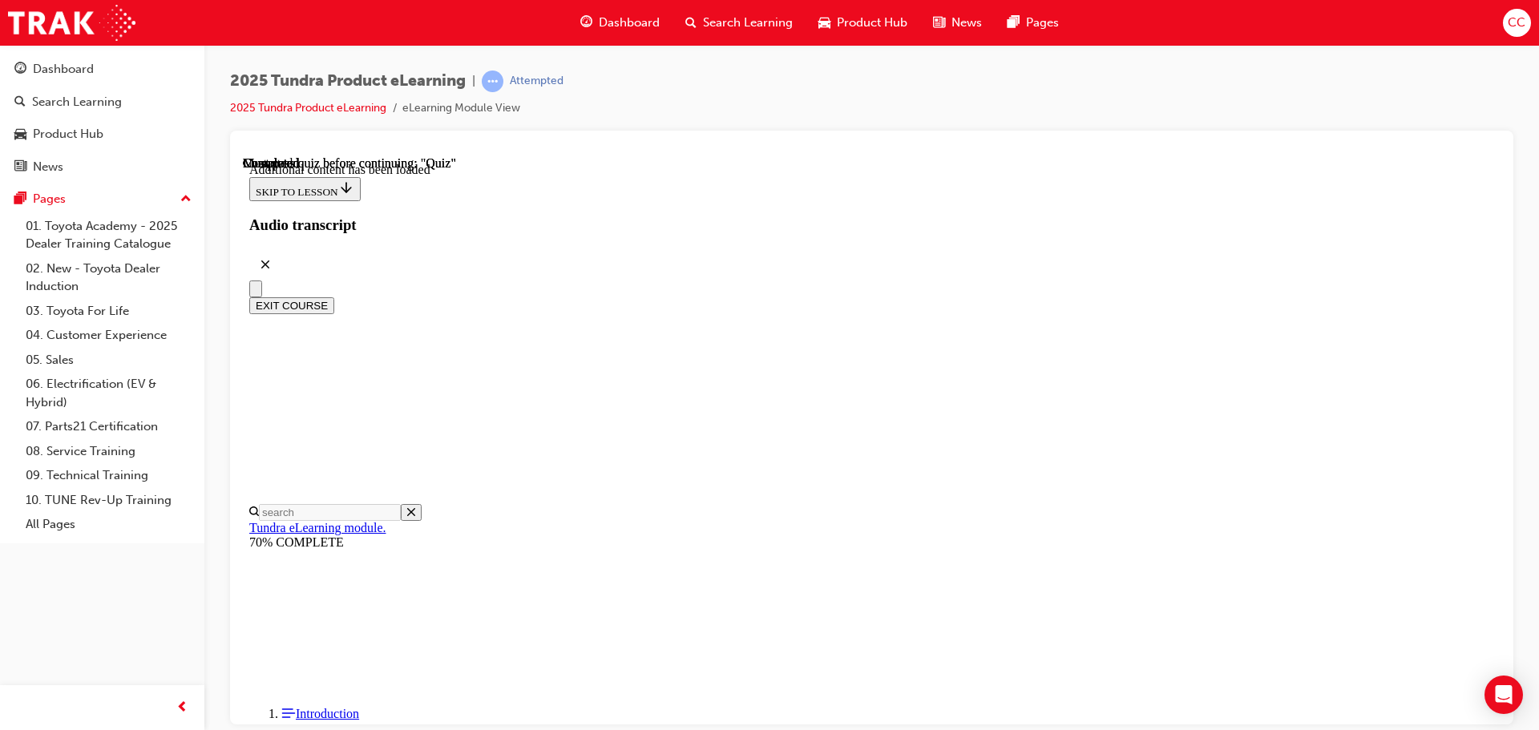
radio input "true"
drag, startPoint x: 926, startPoint y: 479, endPoint x: 927, endPoint y: 429, distance: 49.7
radio input "true"
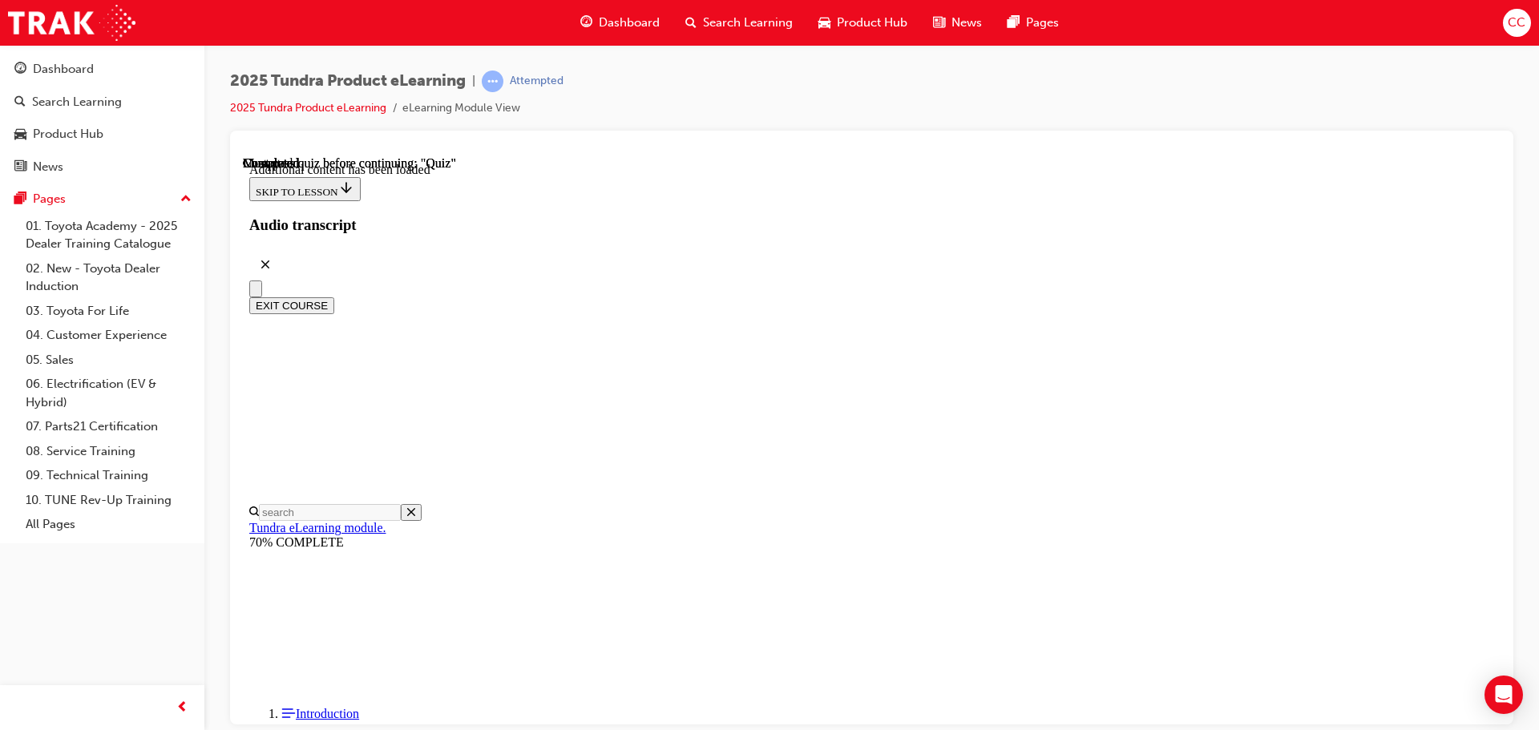
radio input "true"
drag, startPoint x: 968, startPoint y: 660, endPoint x: 972, endPoint y: 648, distance: 12.7
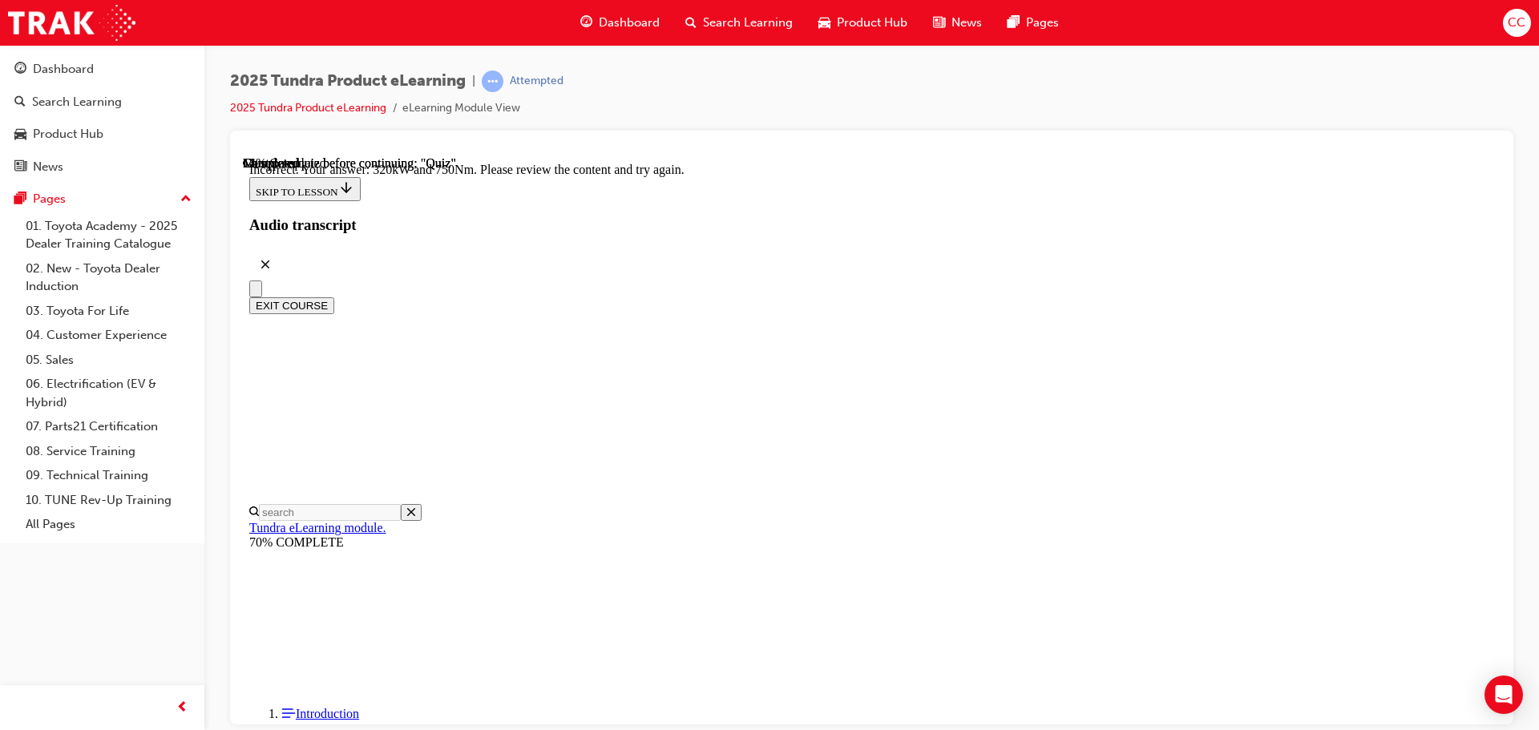
scroll to position [425, 0]
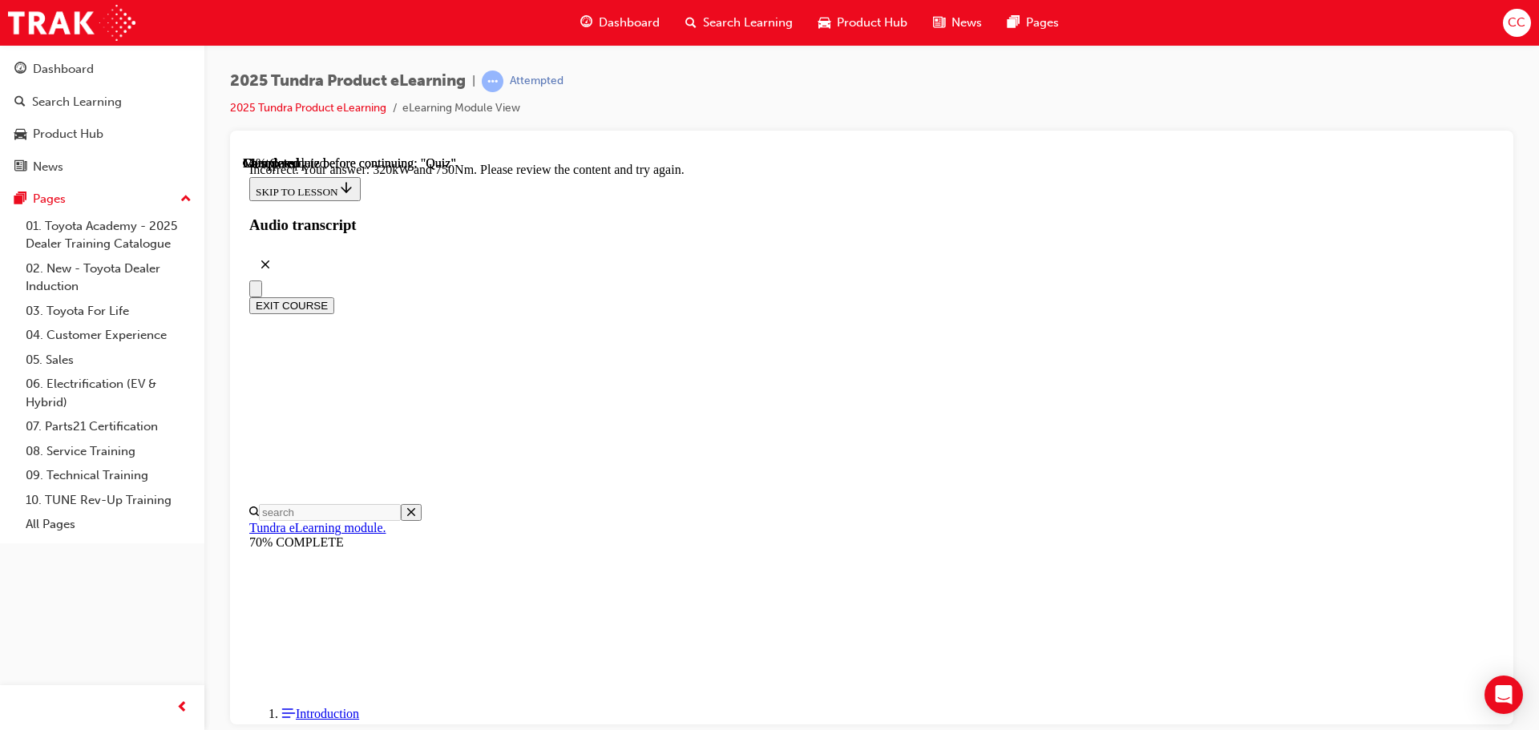
radio input "true"
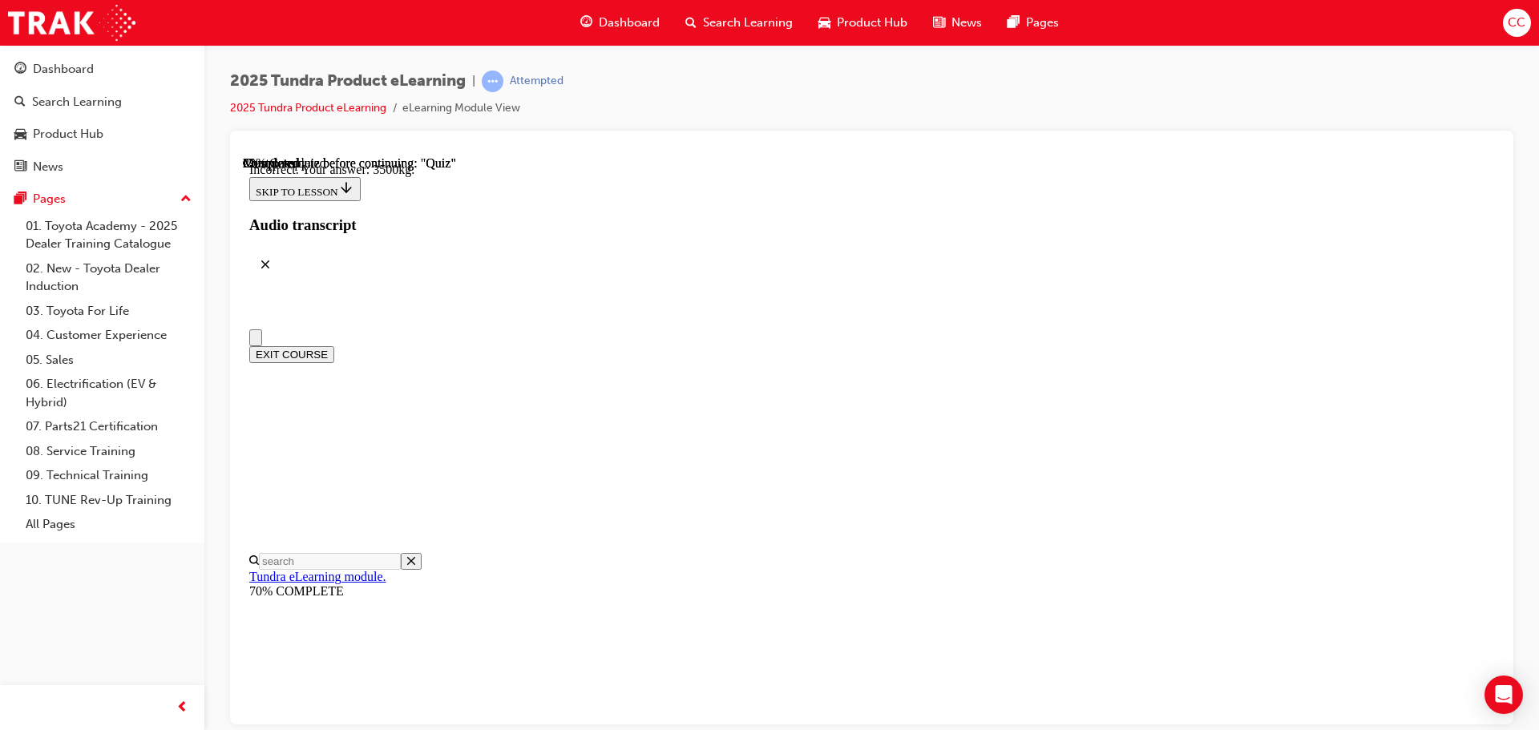
click at [334, 346] on button "EXIT COURSE" at bounding box center [291, 354] width 85 height 17
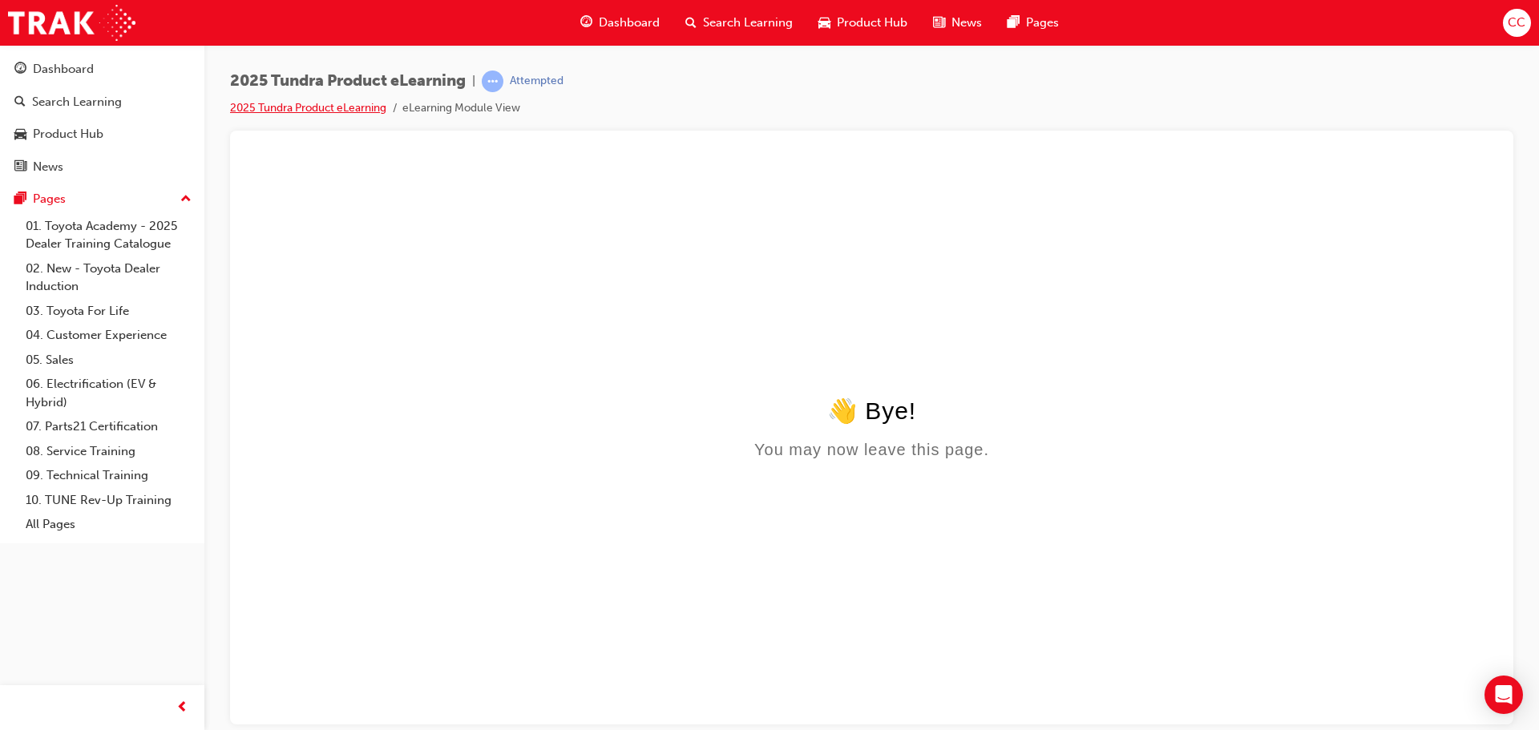
click at [349, 109] on link "2025 Tundra Product eLearning" at bounding box center [308, 108] width 156 height 14
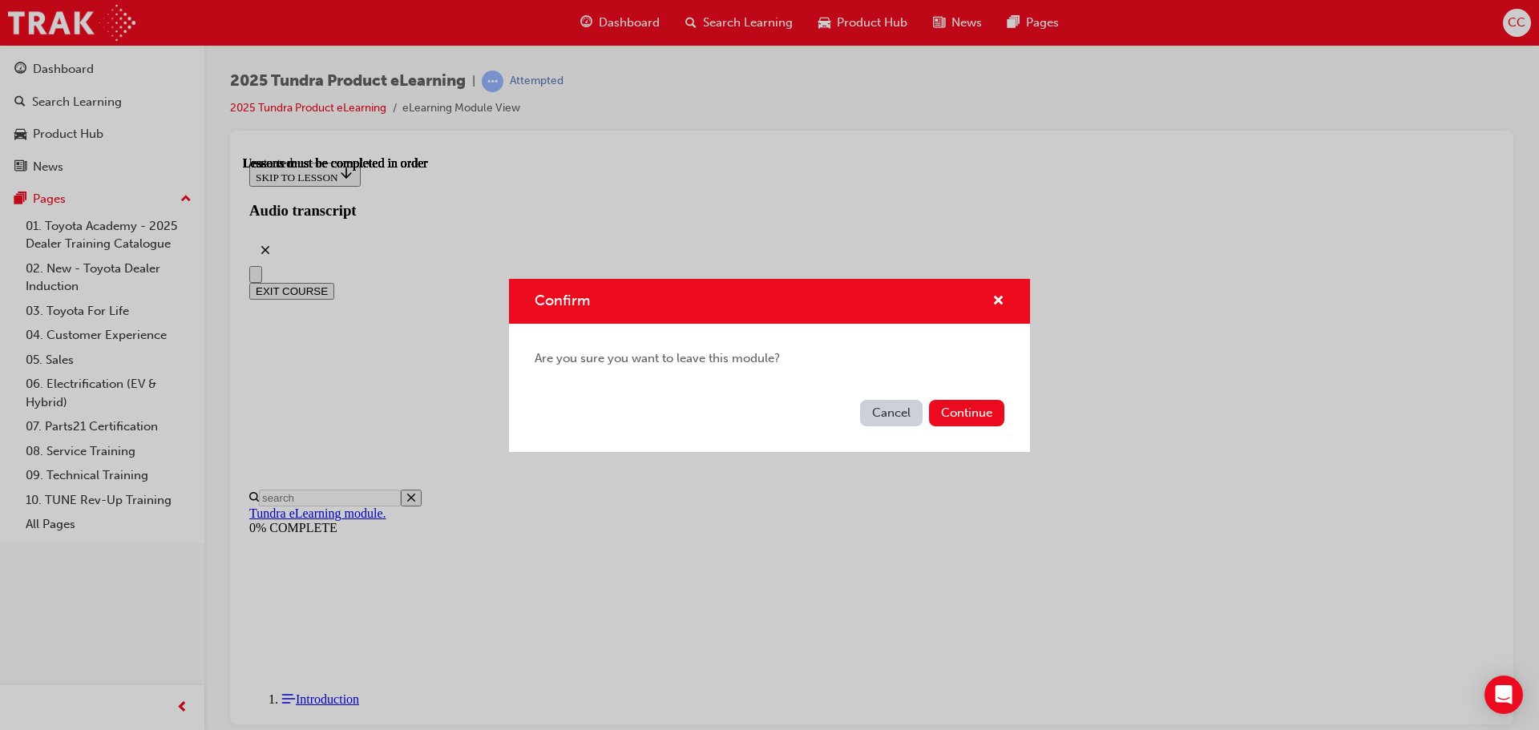
scroll to position [50, 0]
click at [898, 410] on button "Cancel" at bounding box center [891, 413] width 63 height 26
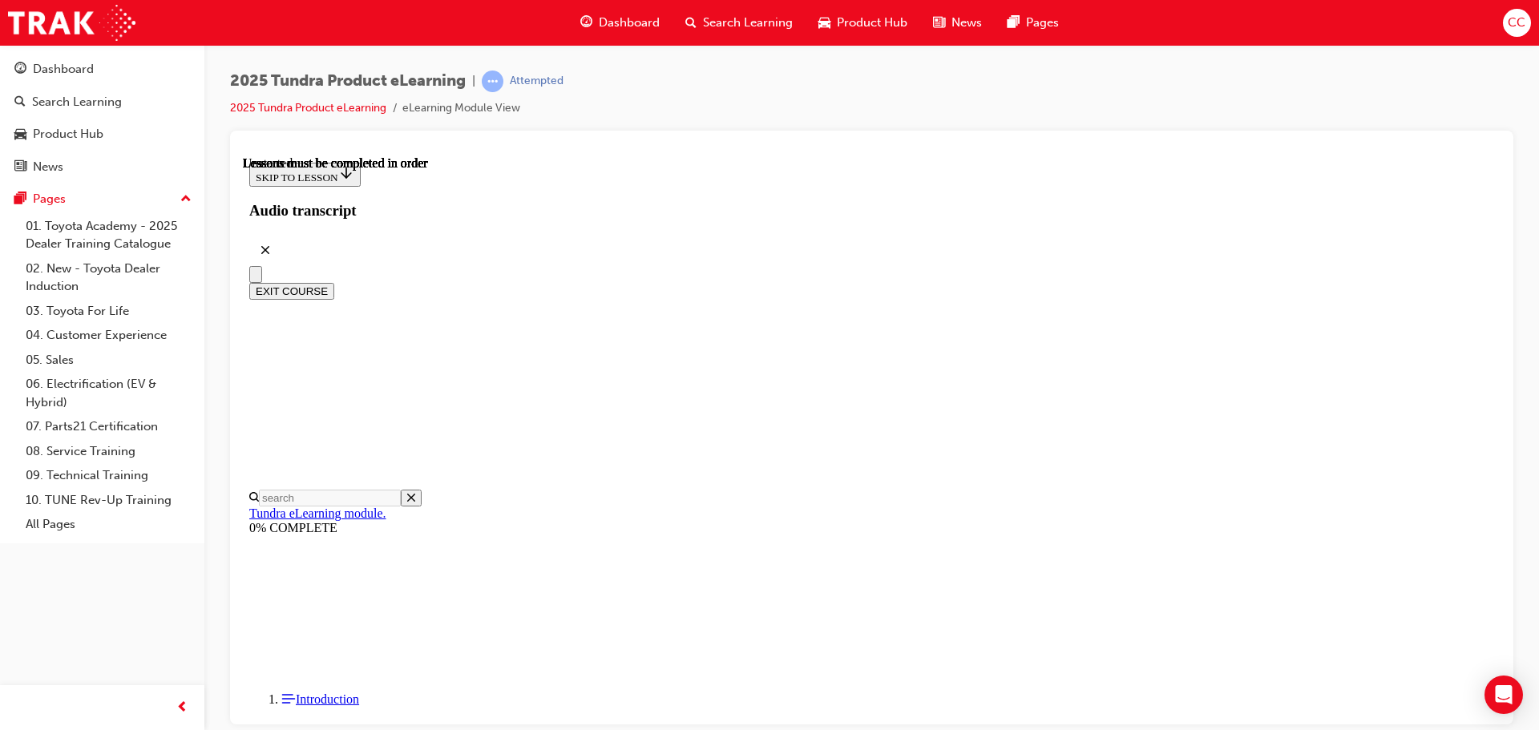
radio input "true"
drag, startPoint x: 948, startPoint y: 585, endPoint x: 956, endPoint y: 568, distance: 18.3
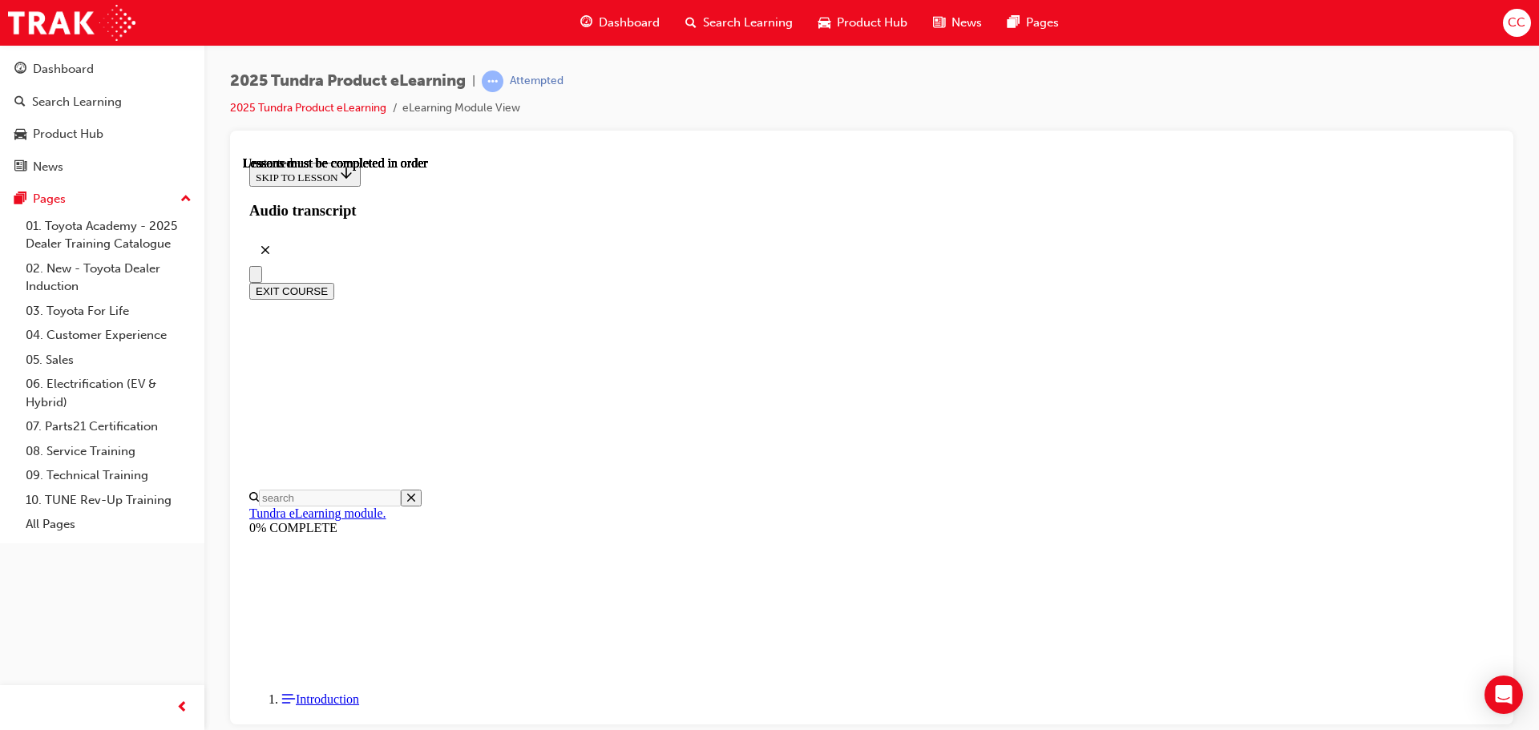
radio input "true"
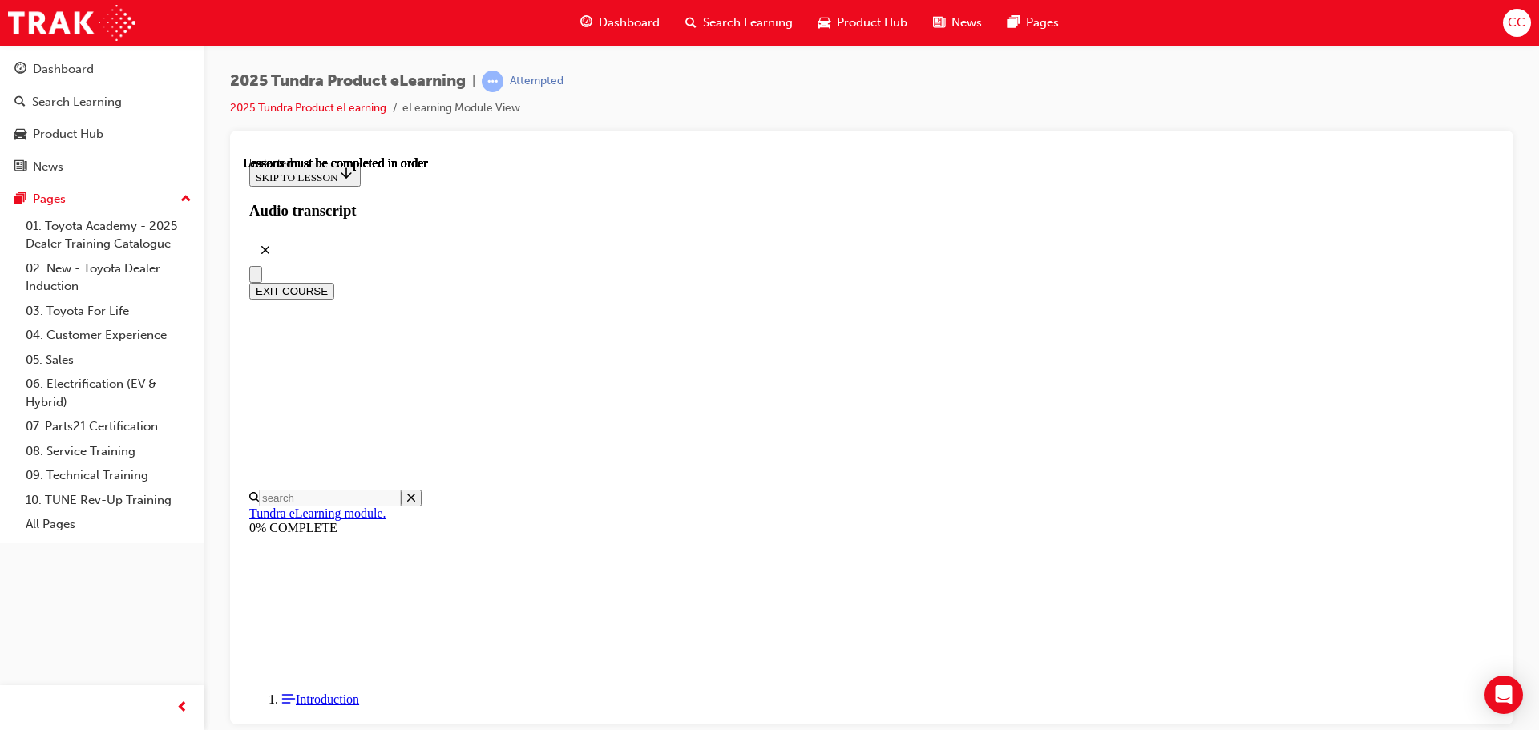
radio input "true"
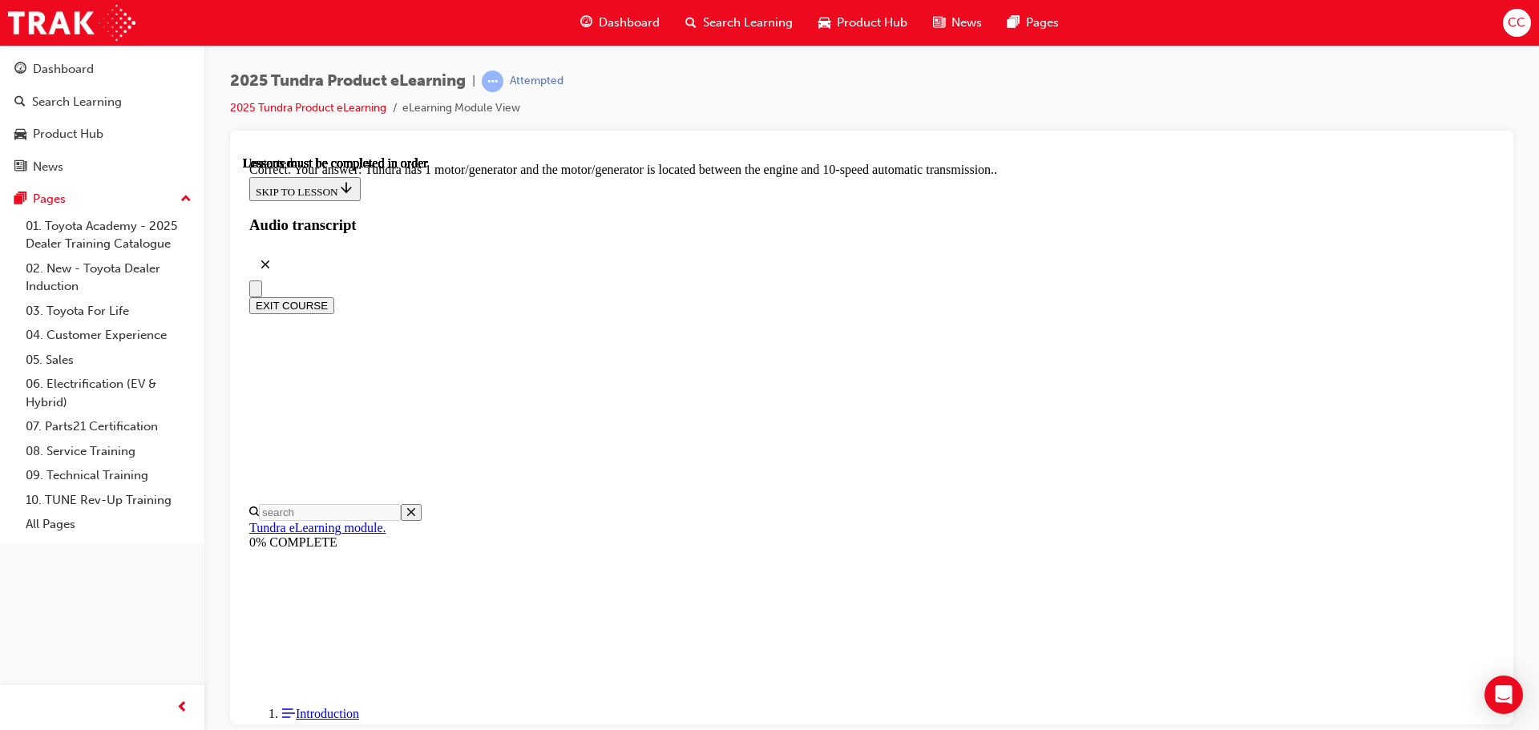
scroll to position [313, 0]
drag, startPoint x: 967, startPoint y: 632, endPoint x: 964, endPoint y: 643, distance: 11.5
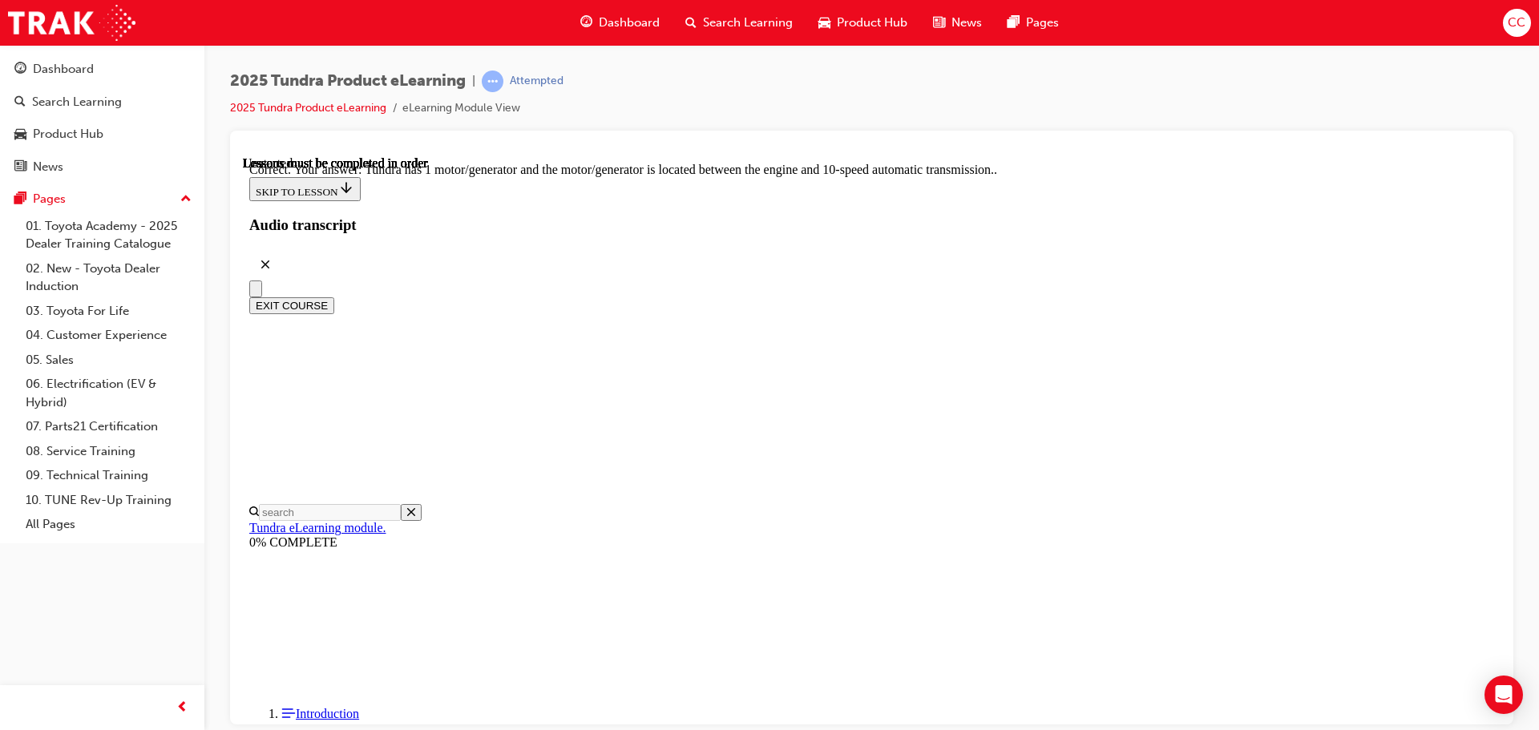
radio input "true"
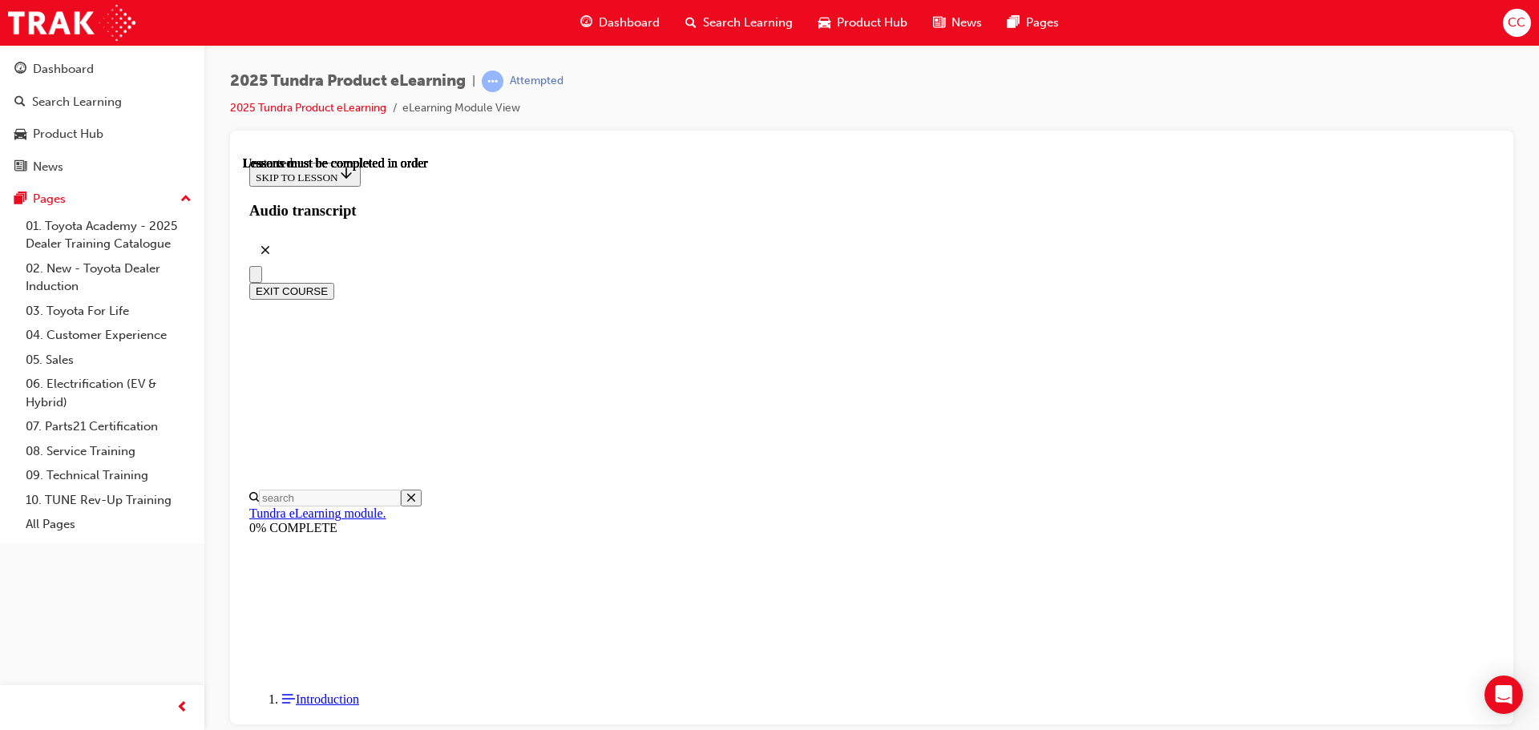
scroll to position [129, 0]
radio input "true"
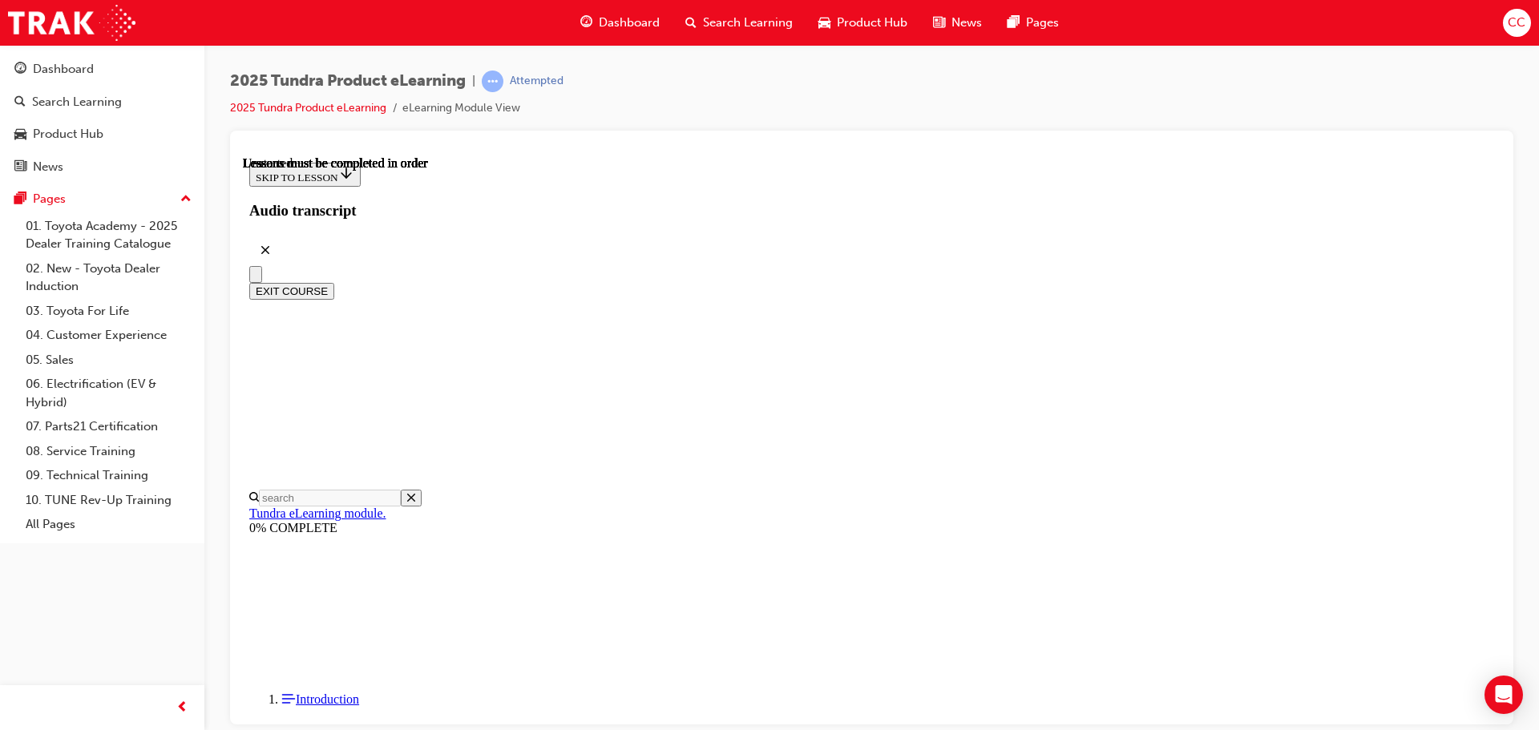
scroll to position [243, 0]
radio input "true"
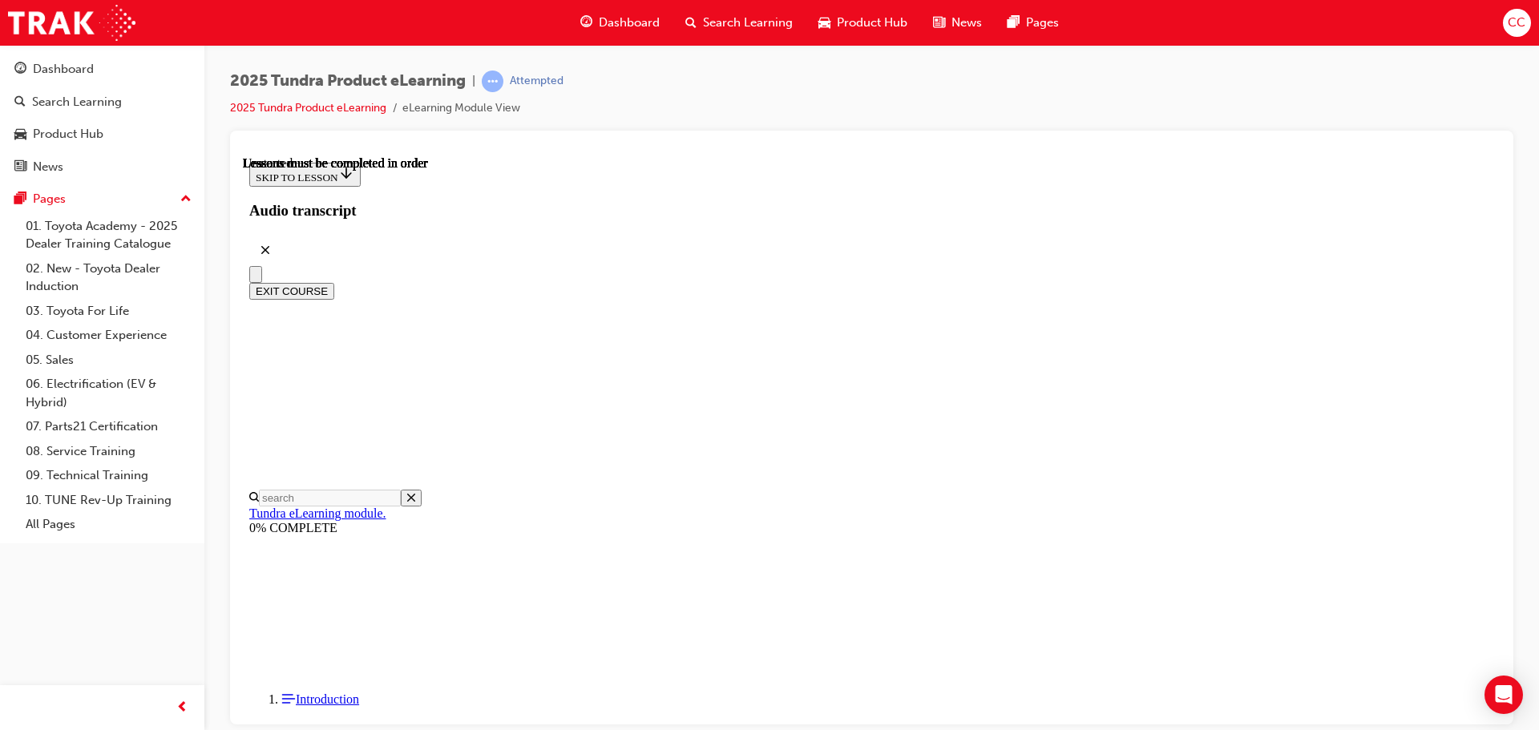
radio input "true"
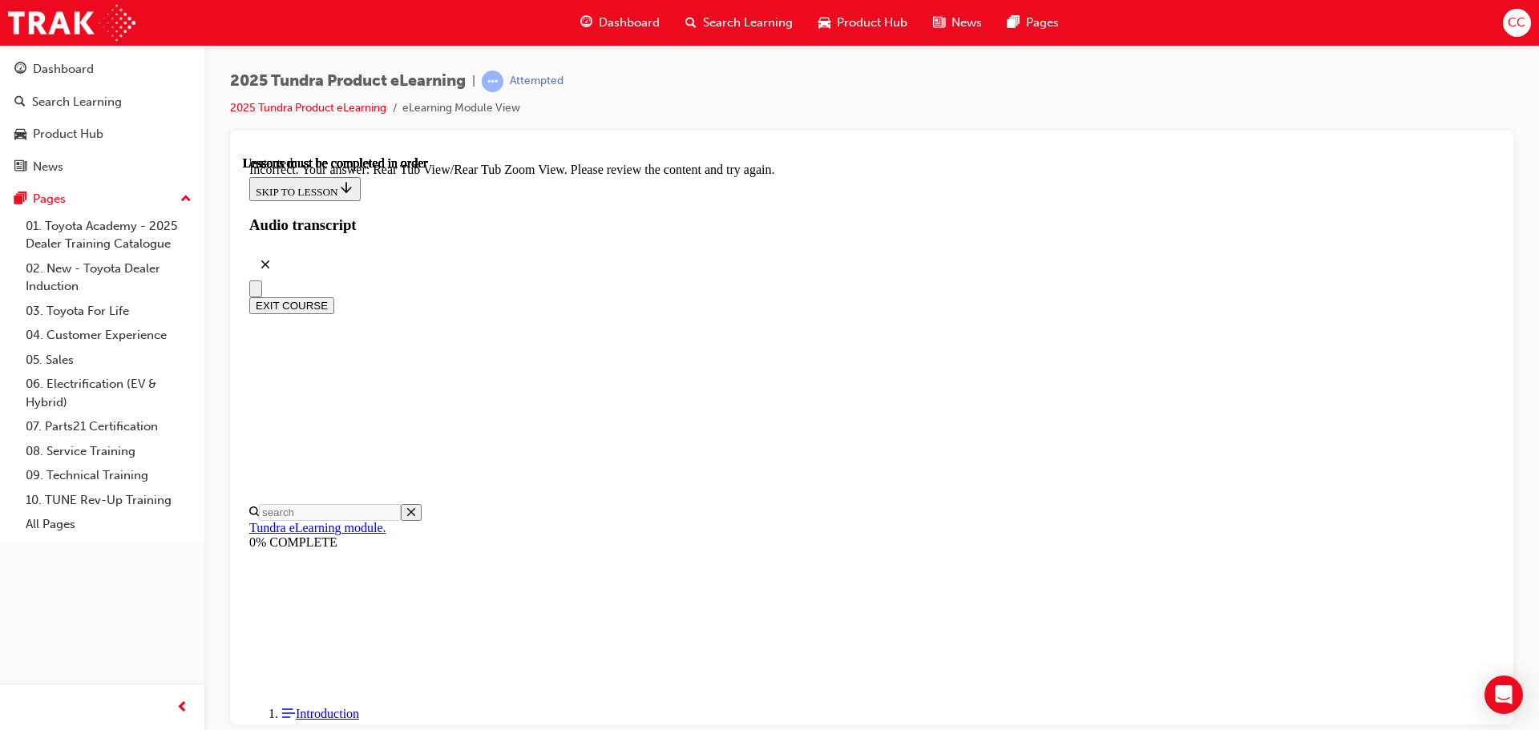
scroll to position [534, 0]
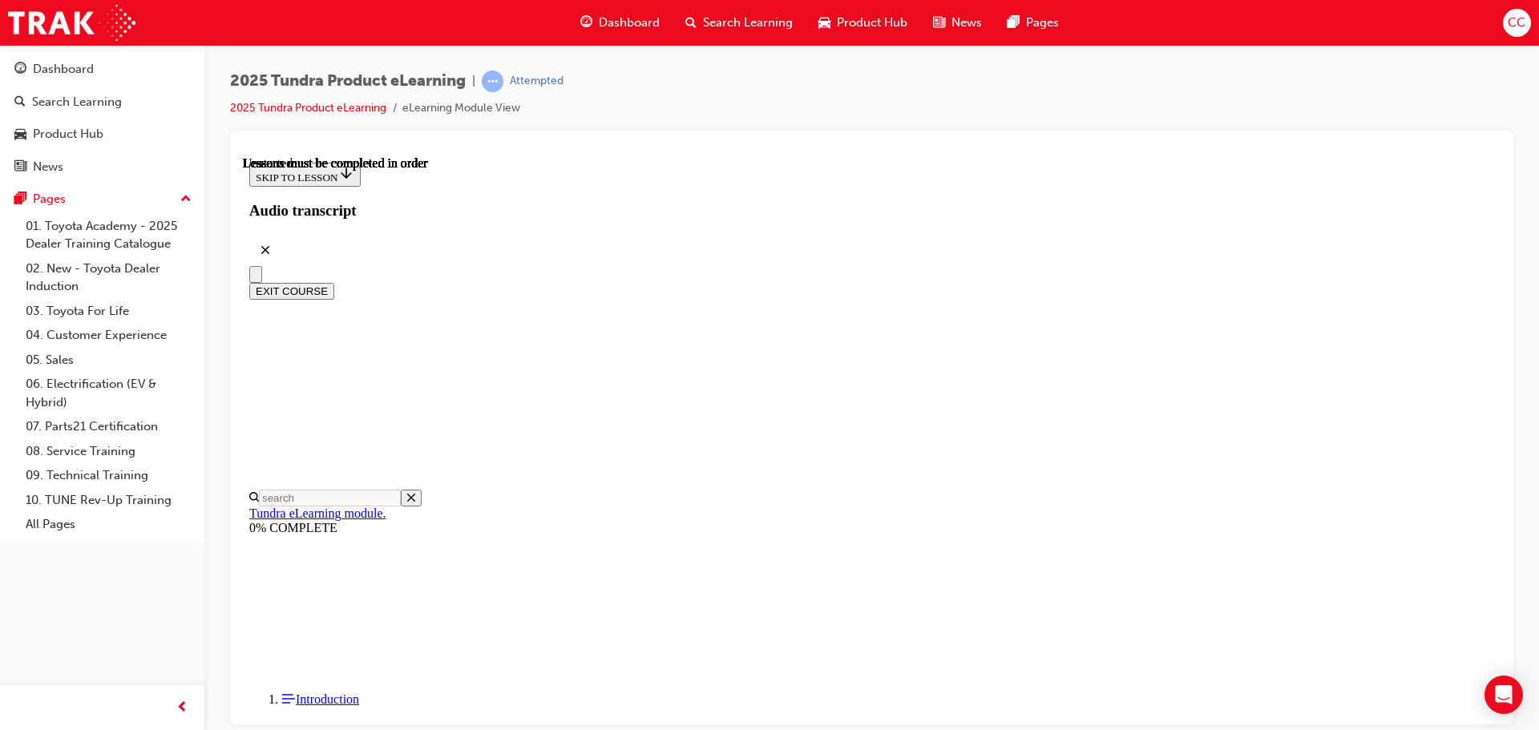
scroll to position [401, 0]
radio input "true"
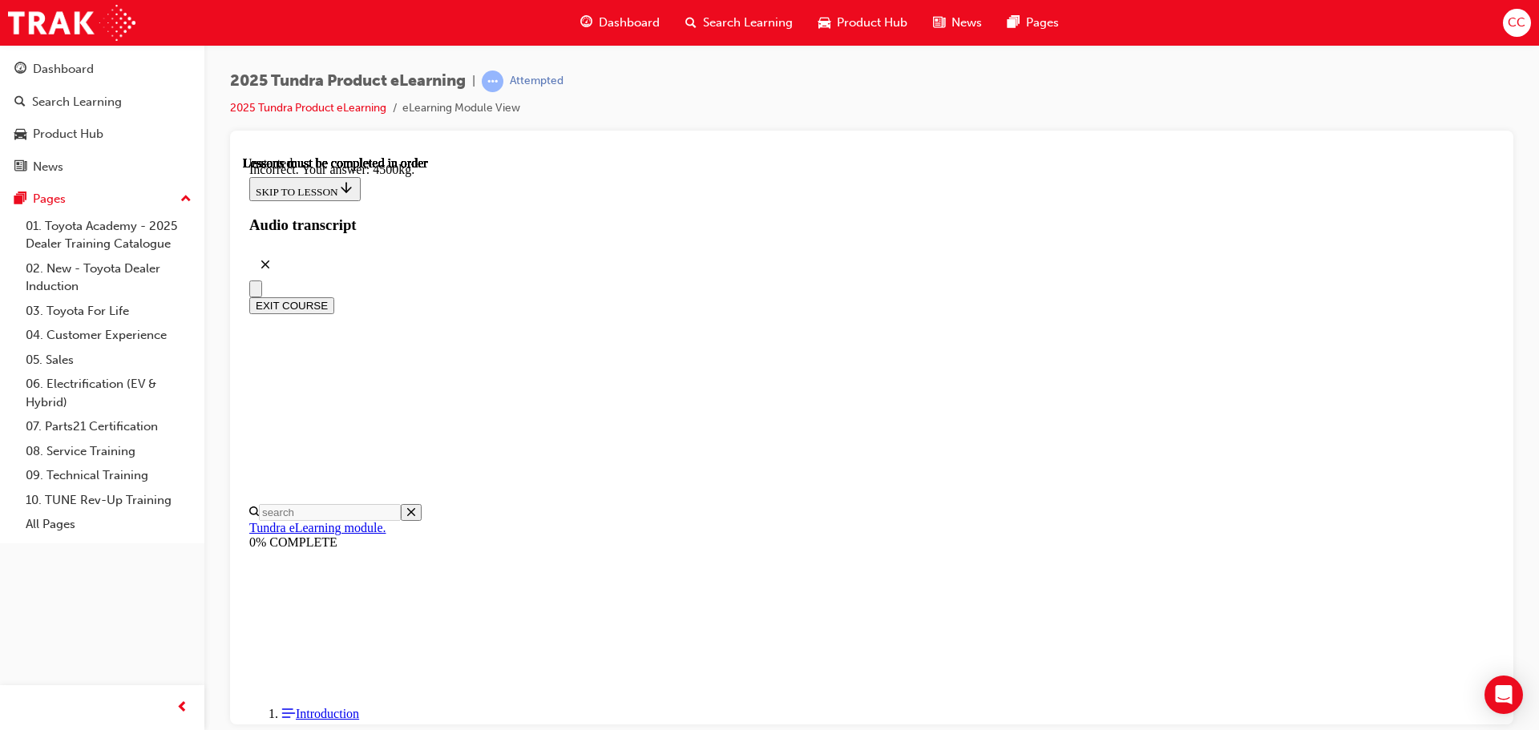
scroll to position [478, 0]
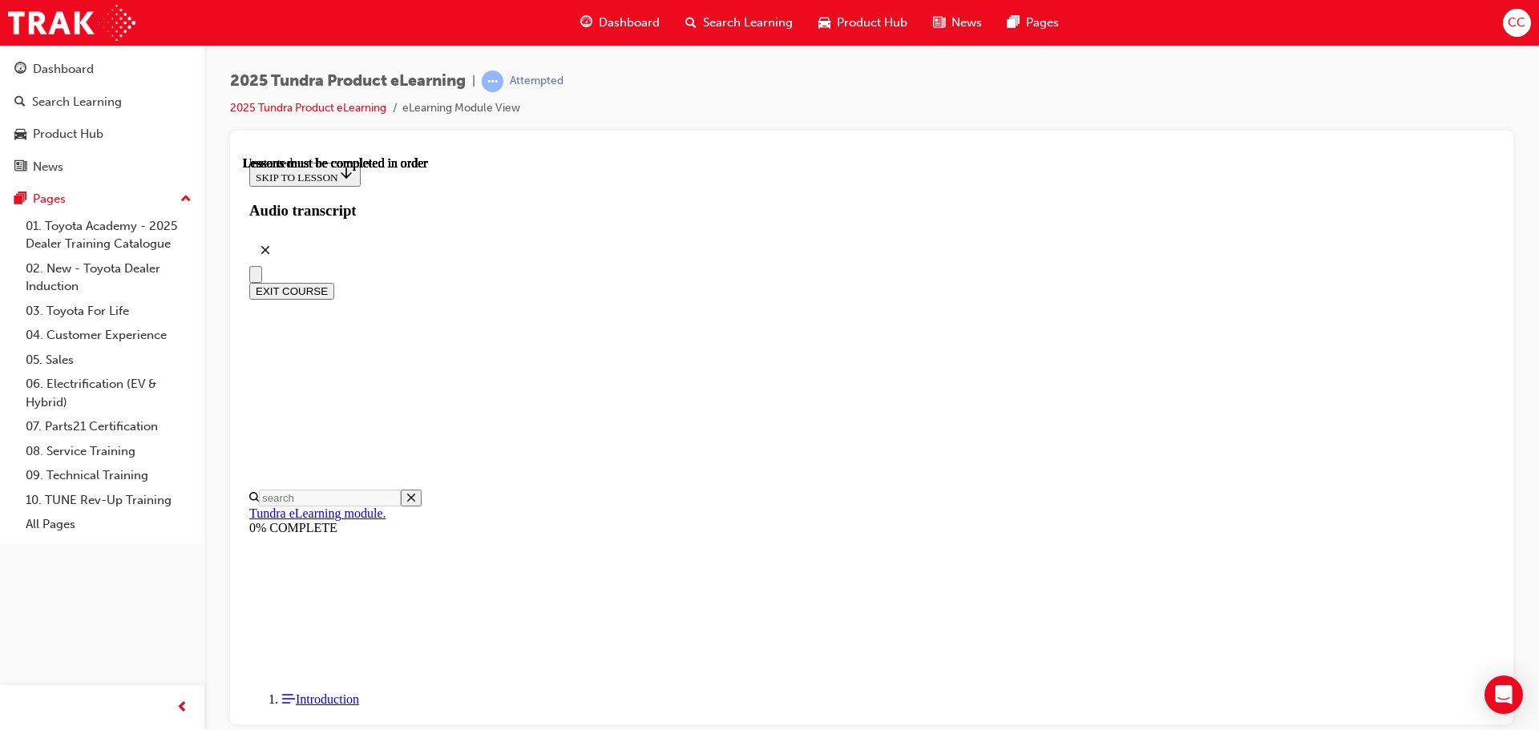
scroll to position [240, 0]
radio input "true"
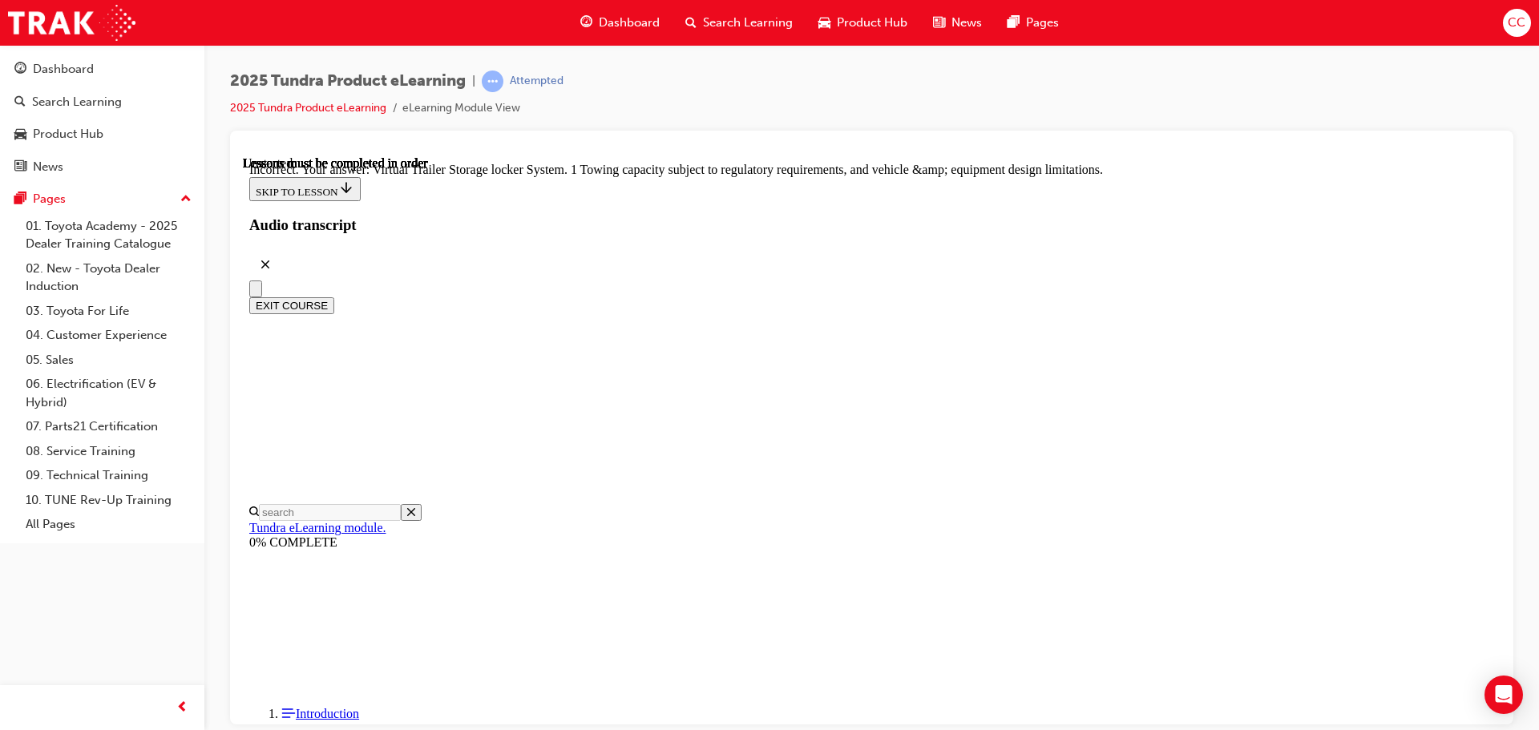
scroll to position [499, 0]
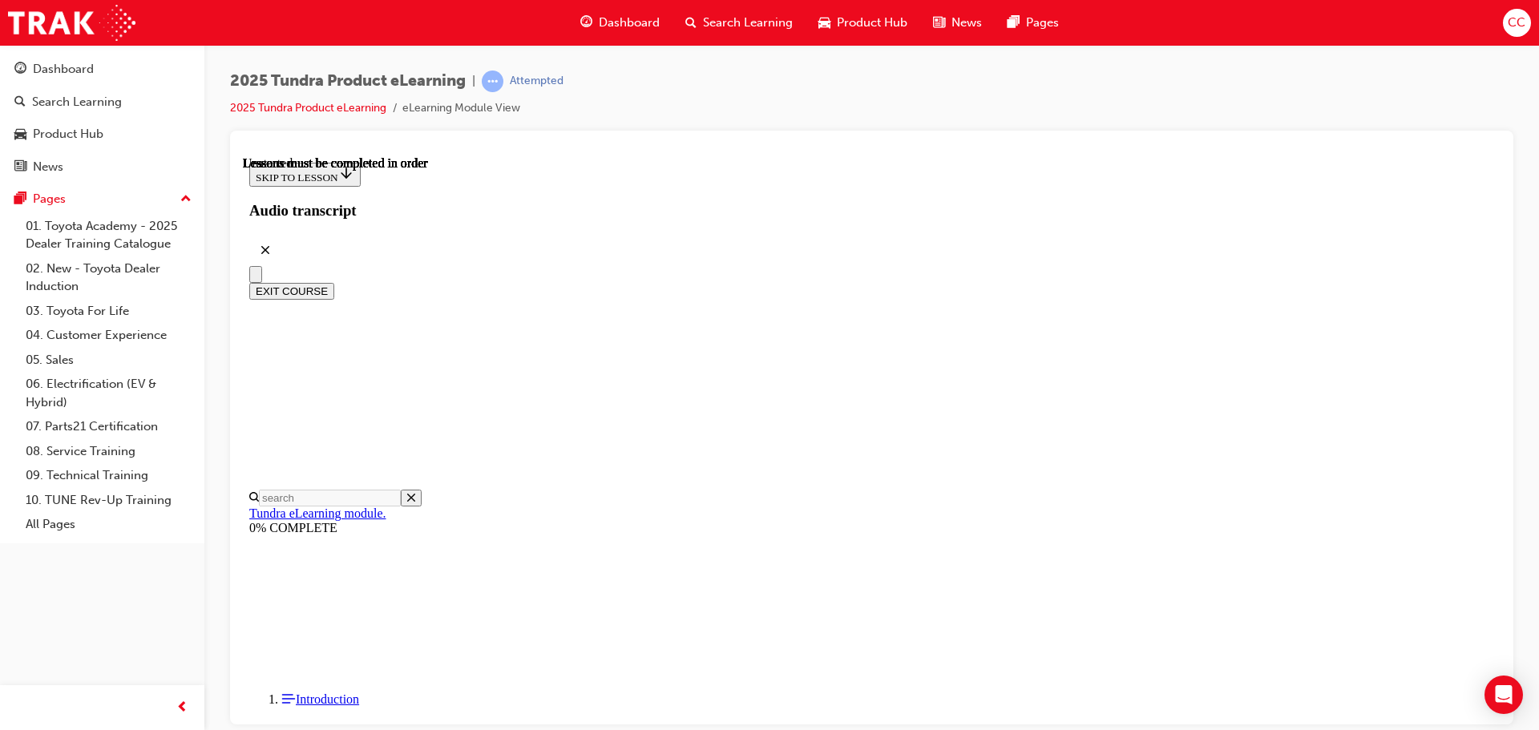
scroll to position [160, 0]
radio input "true"
drag, startPoint x: 911, startPoint y: 401, endPoint x: 979, endPoint y: 692, distance: 298.9
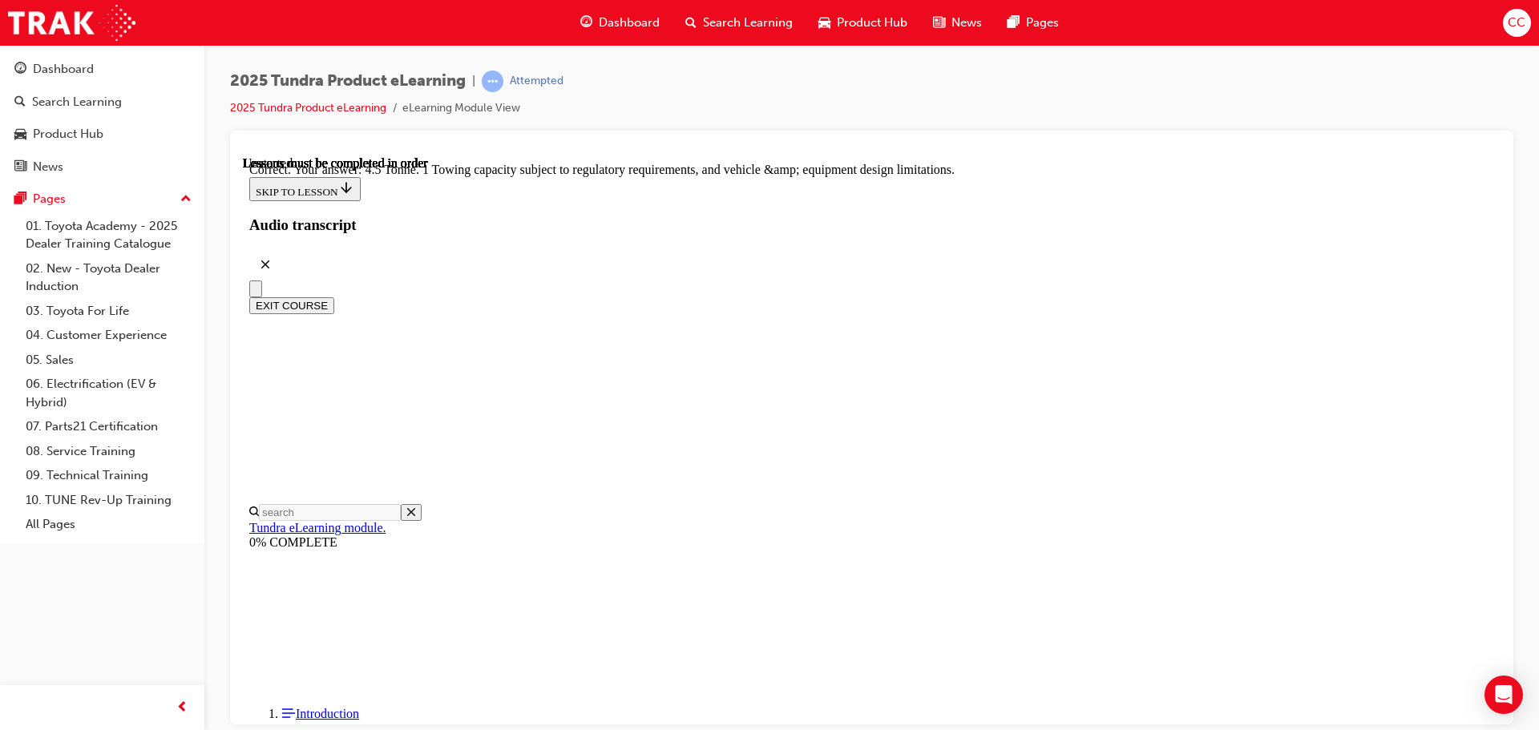
scroll to position [444, 0]
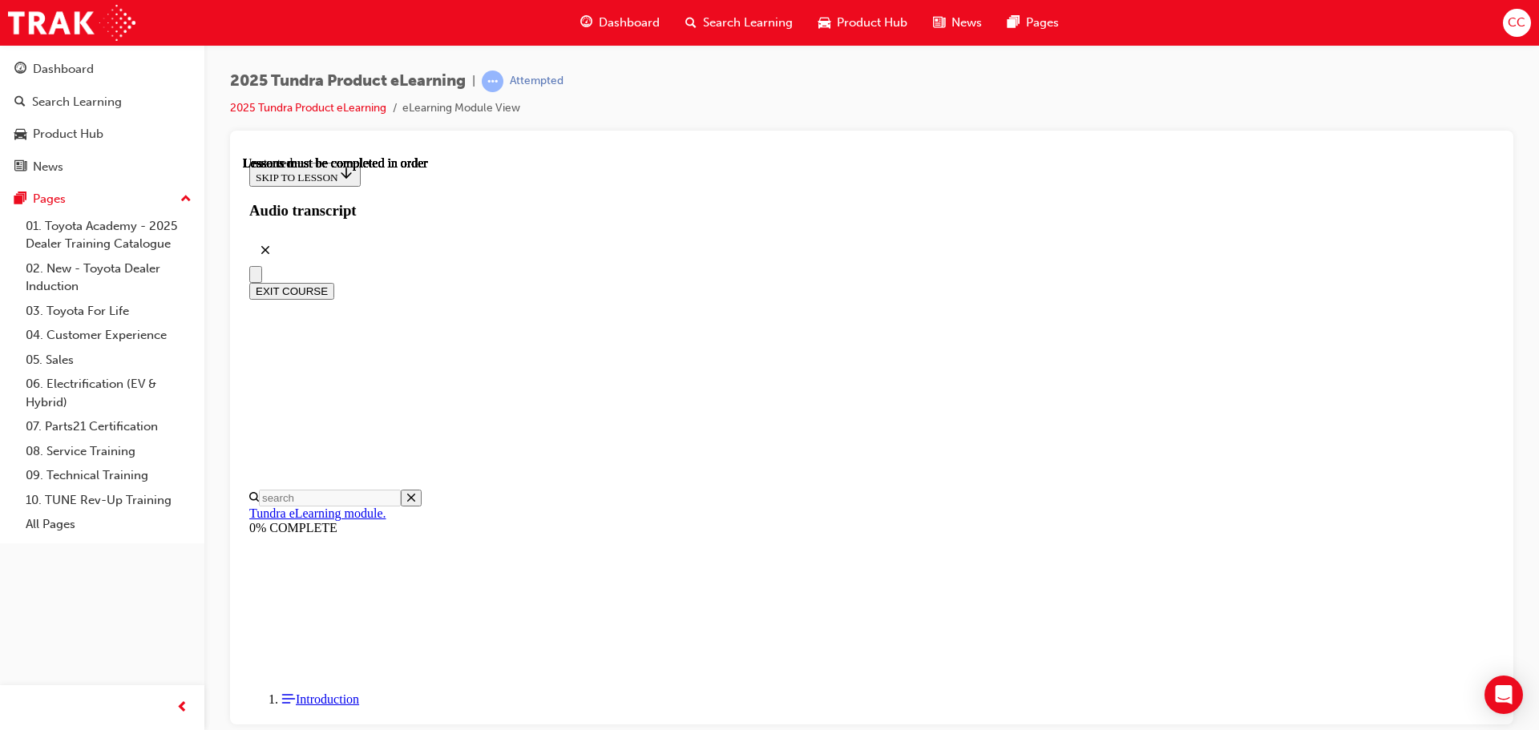
scroll to position [302, 0]
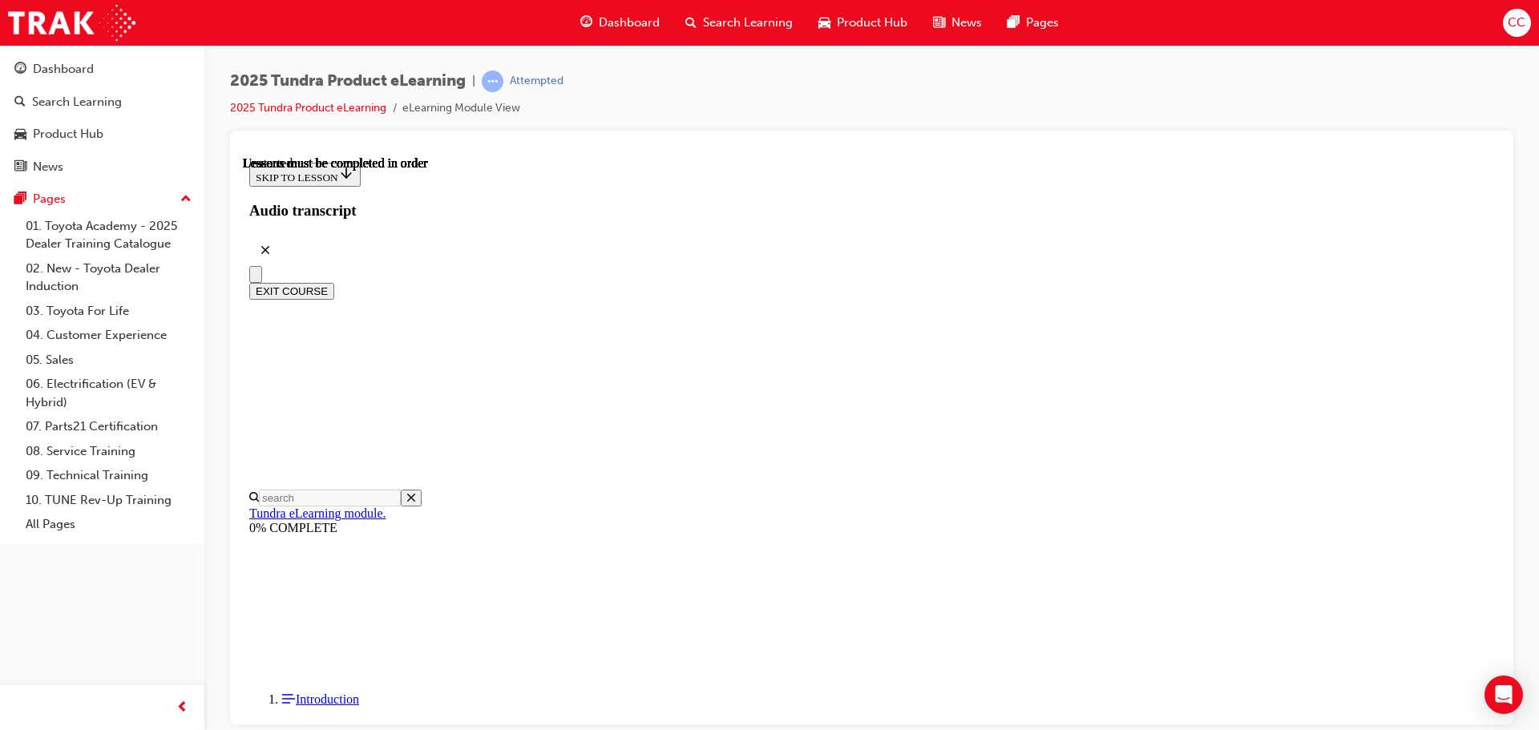
radio input "true"
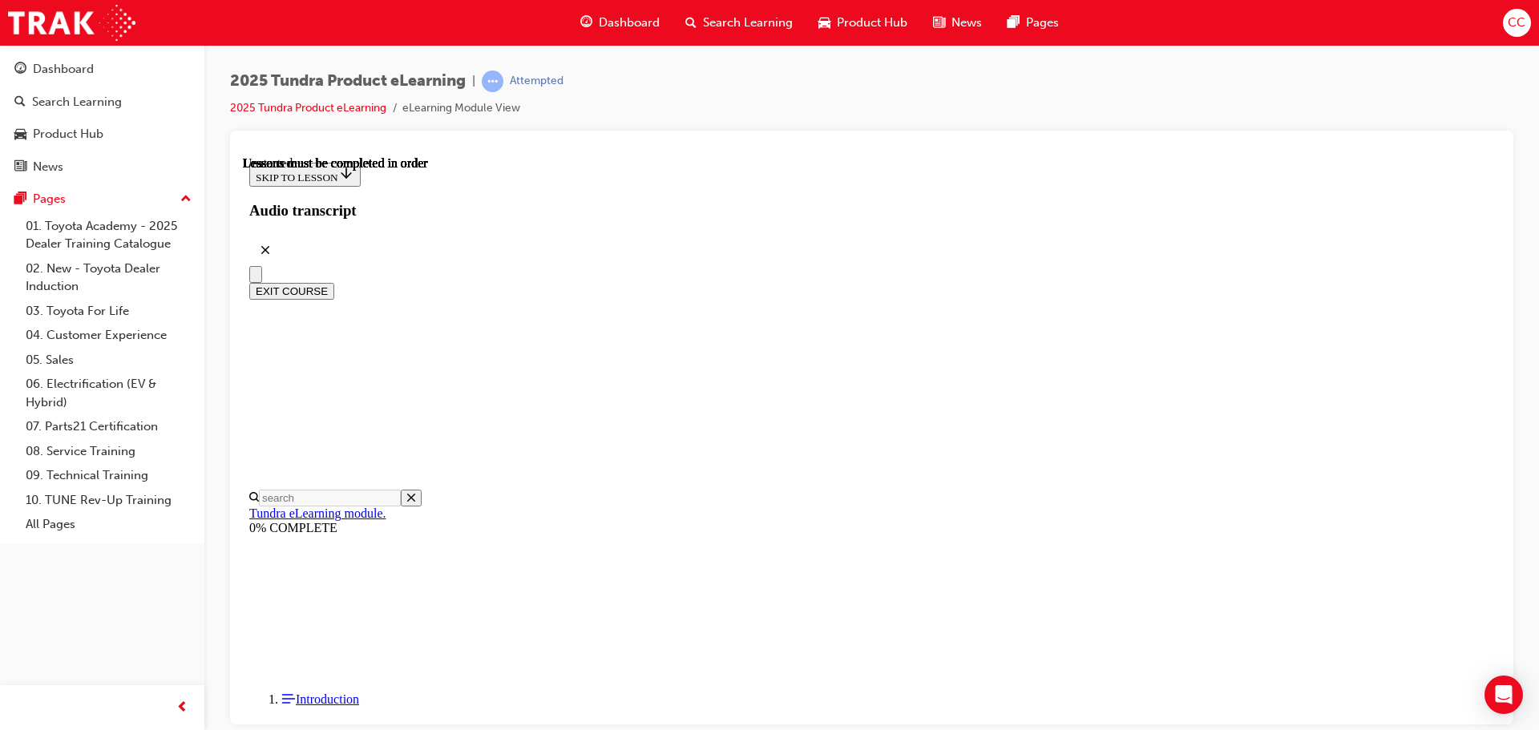
radio input "true"
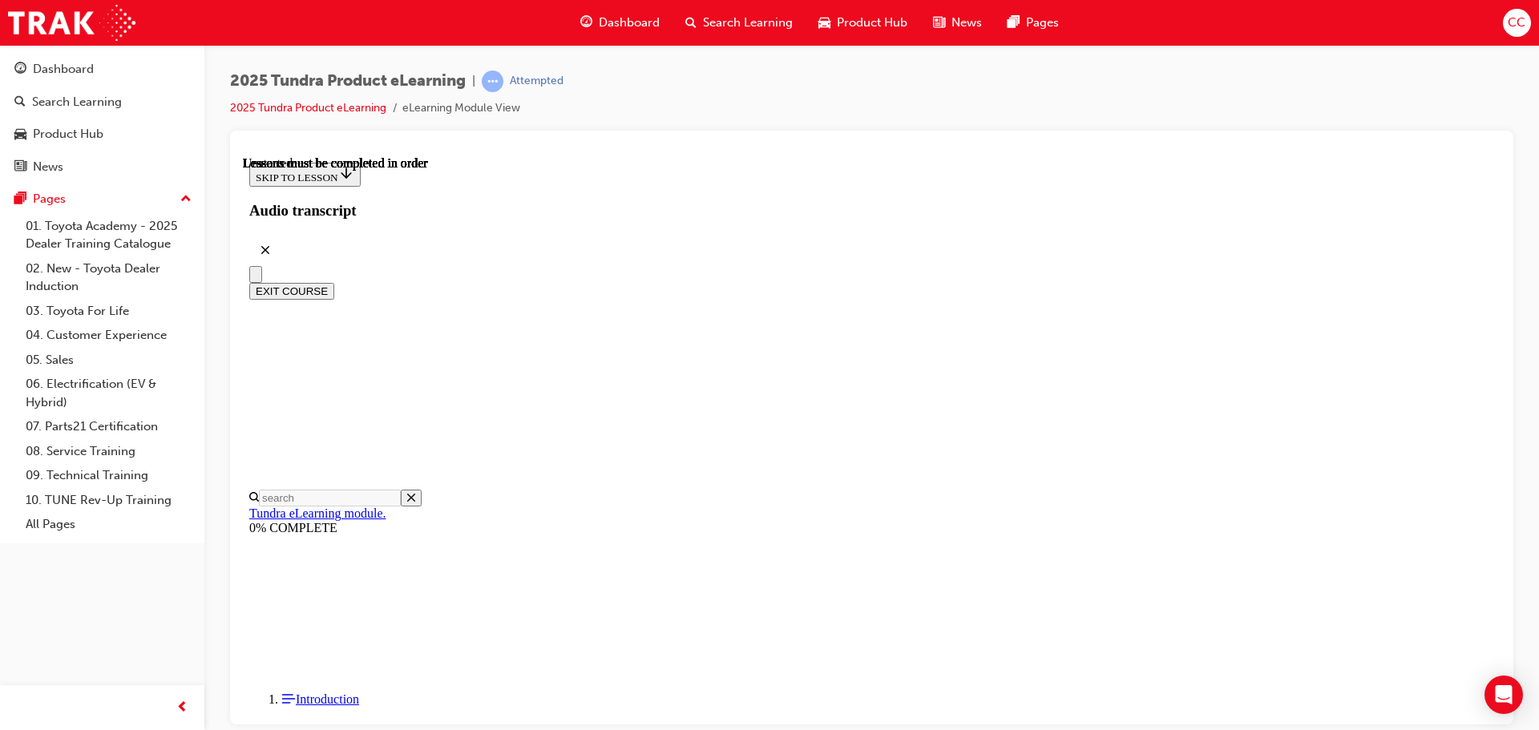
radio input "true"
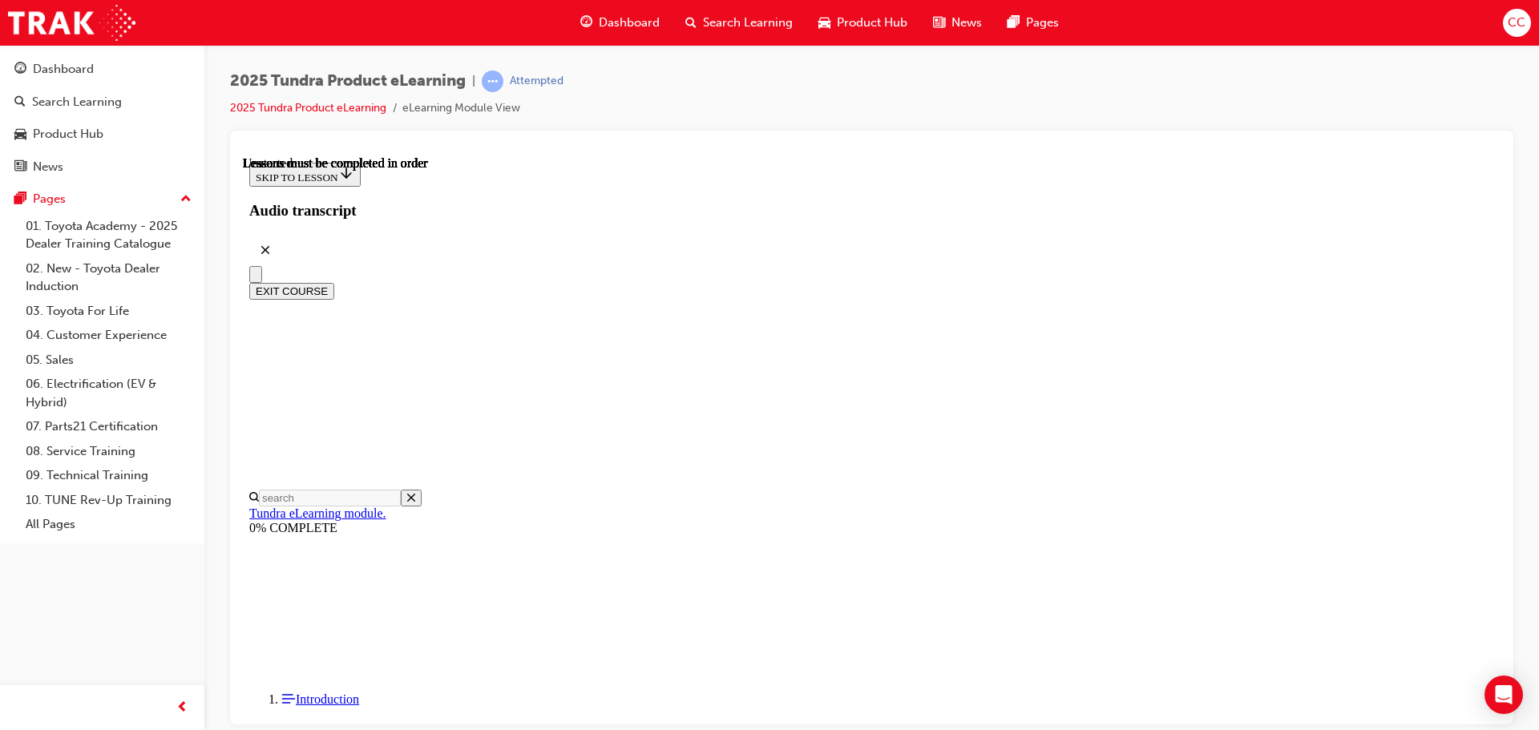
radio input "true"
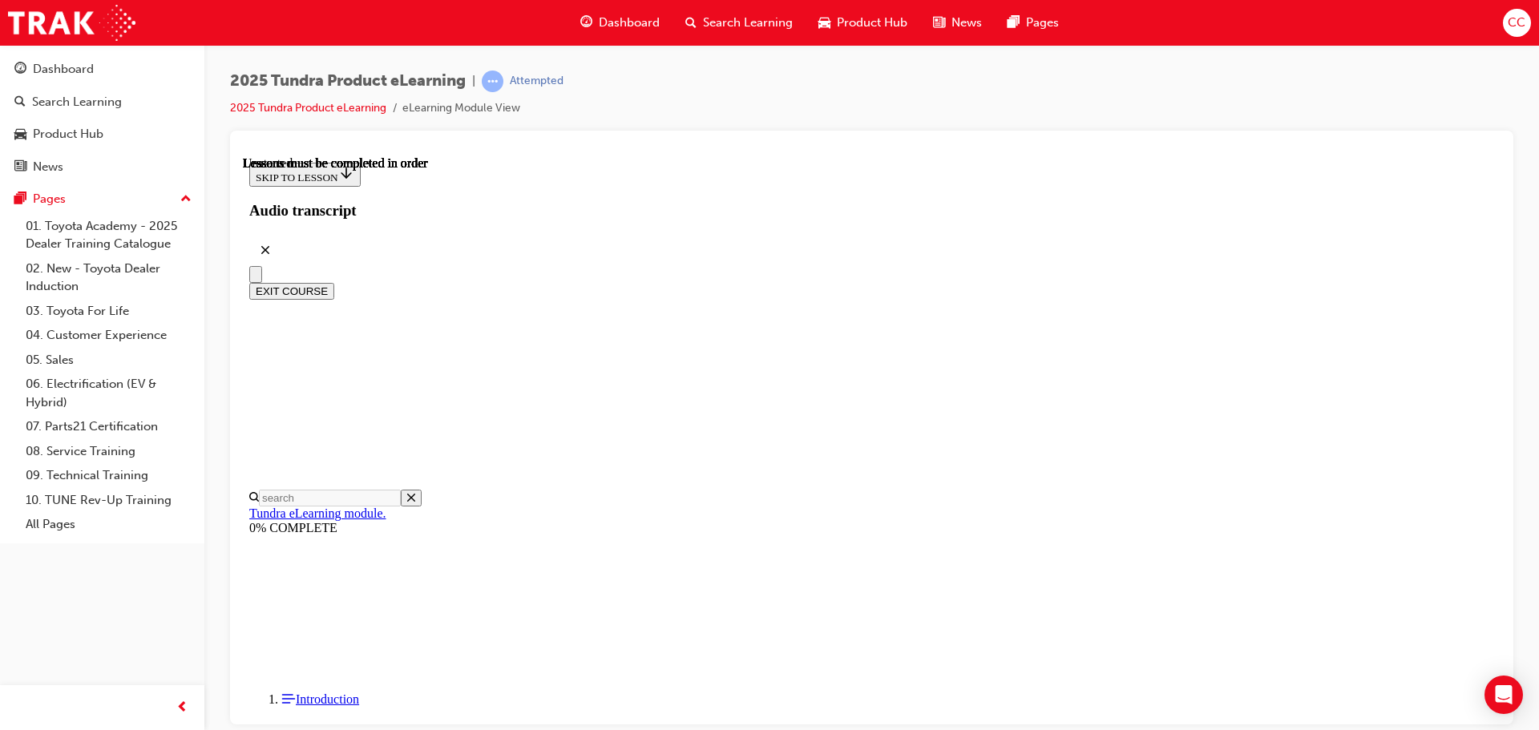
radio input "true"
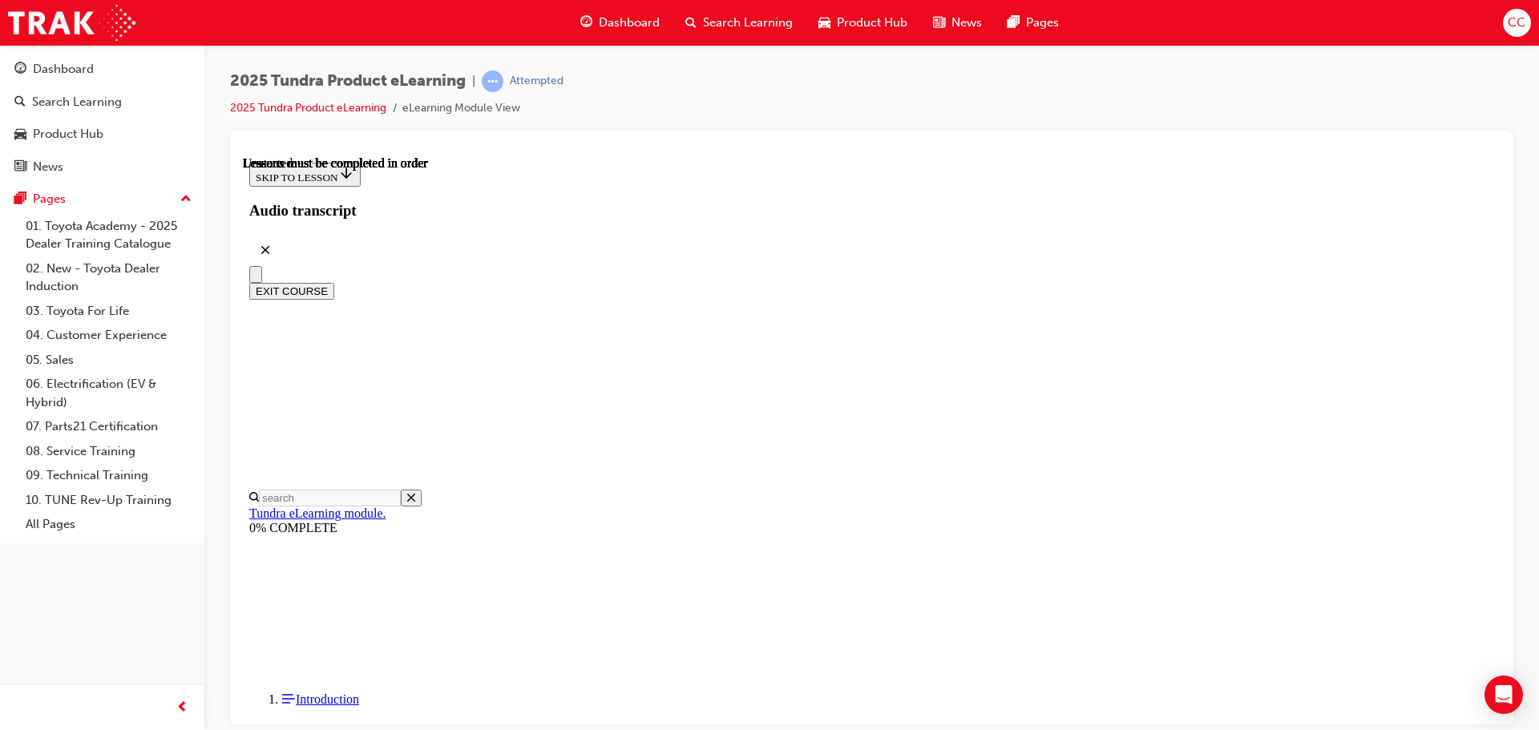
radio input "true"
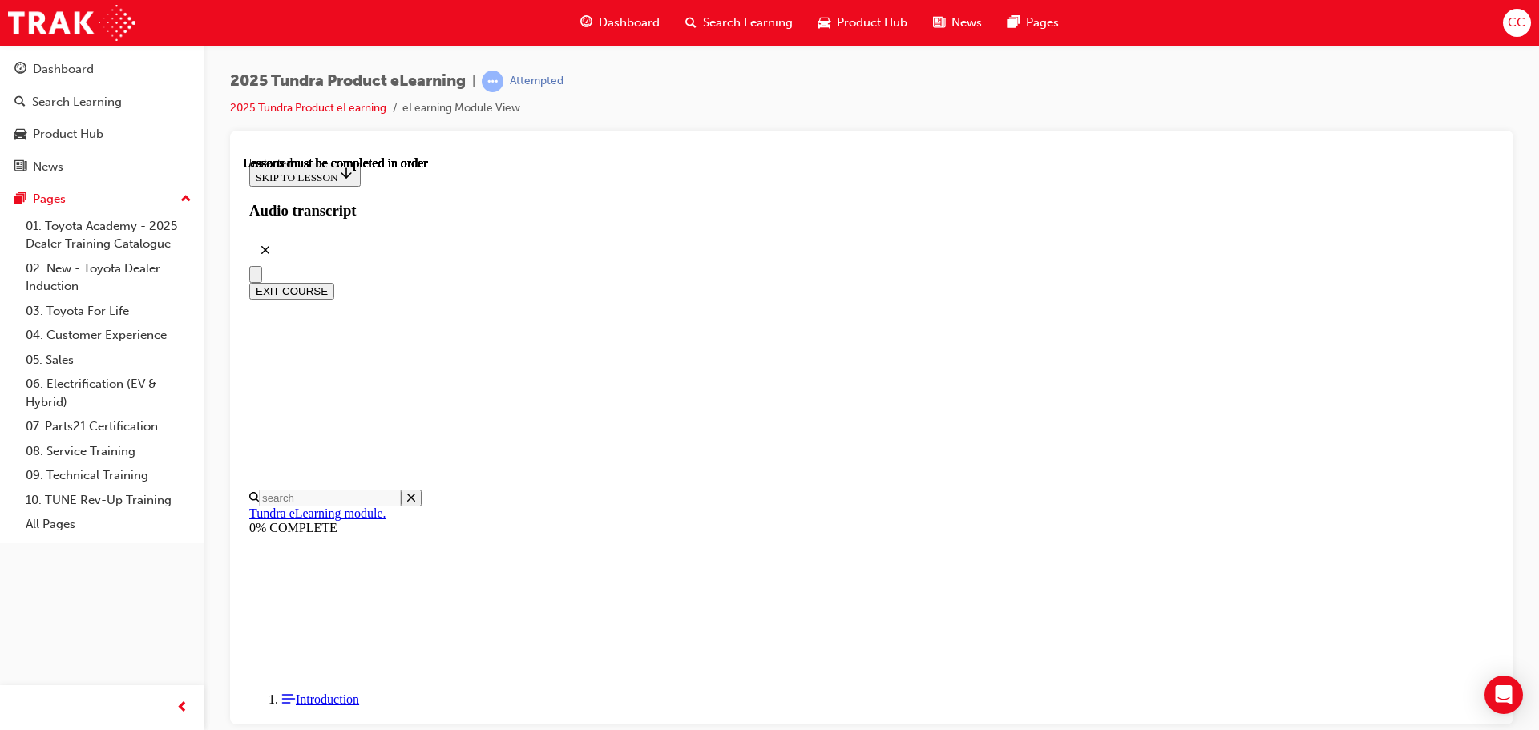
radio input "true"
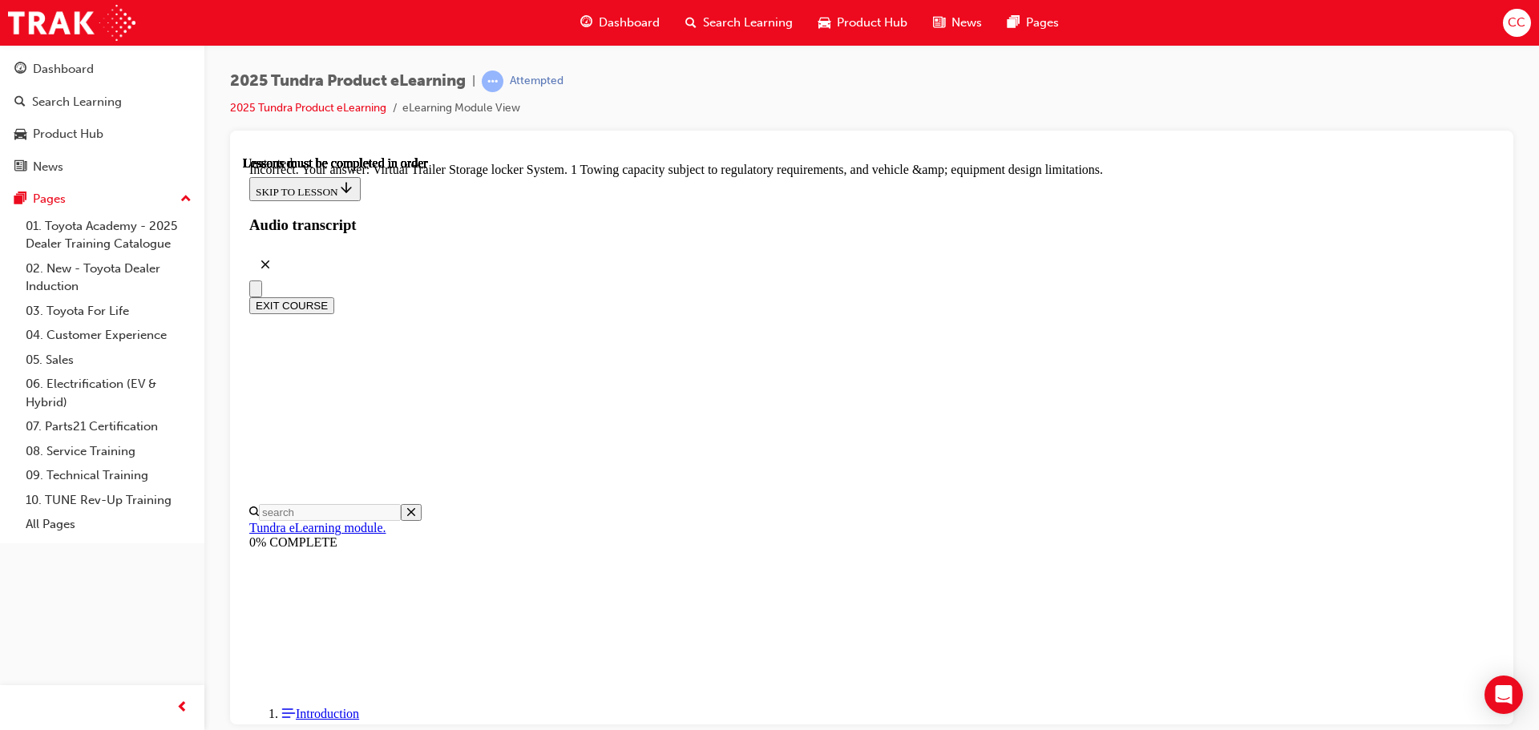
scroll to position [499, 0]
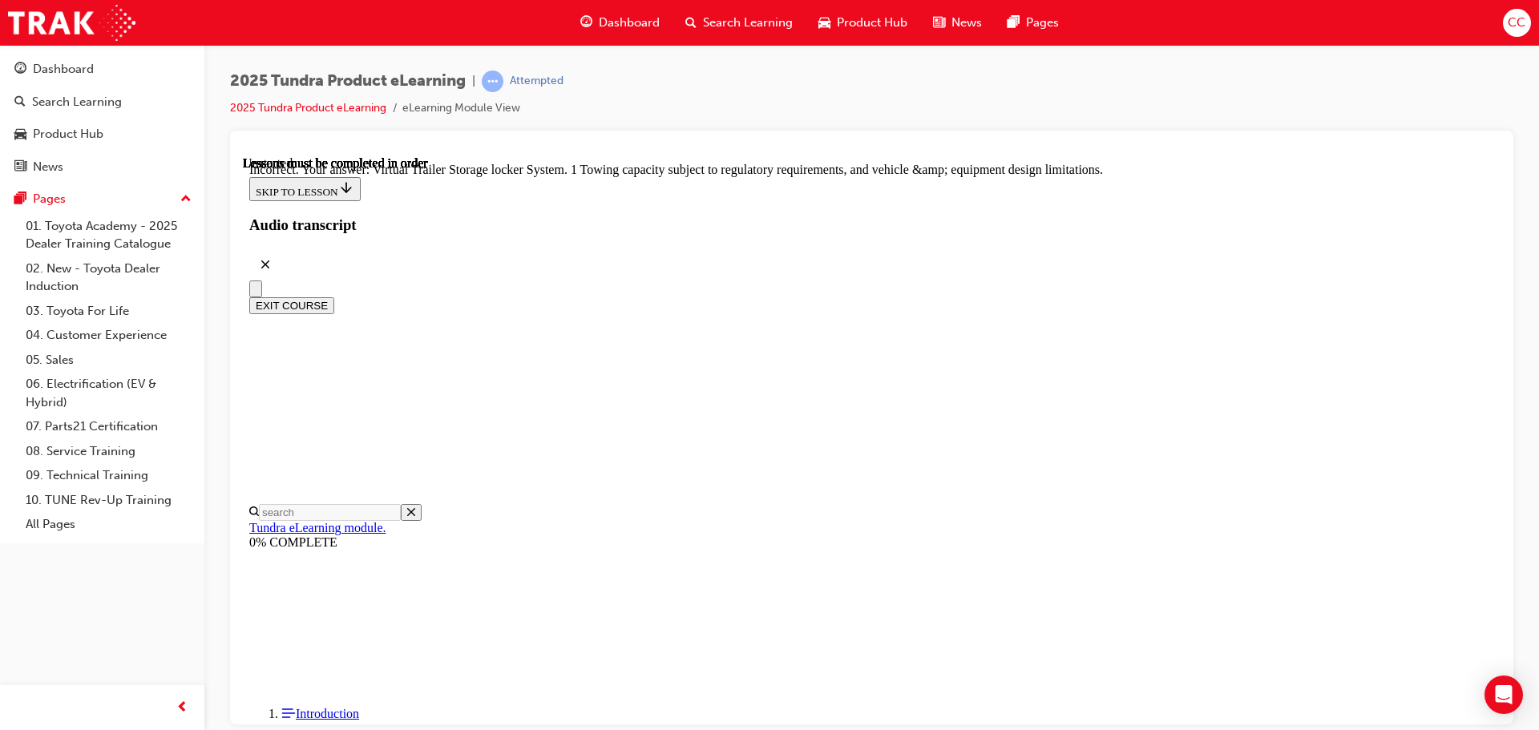
radio input "true"
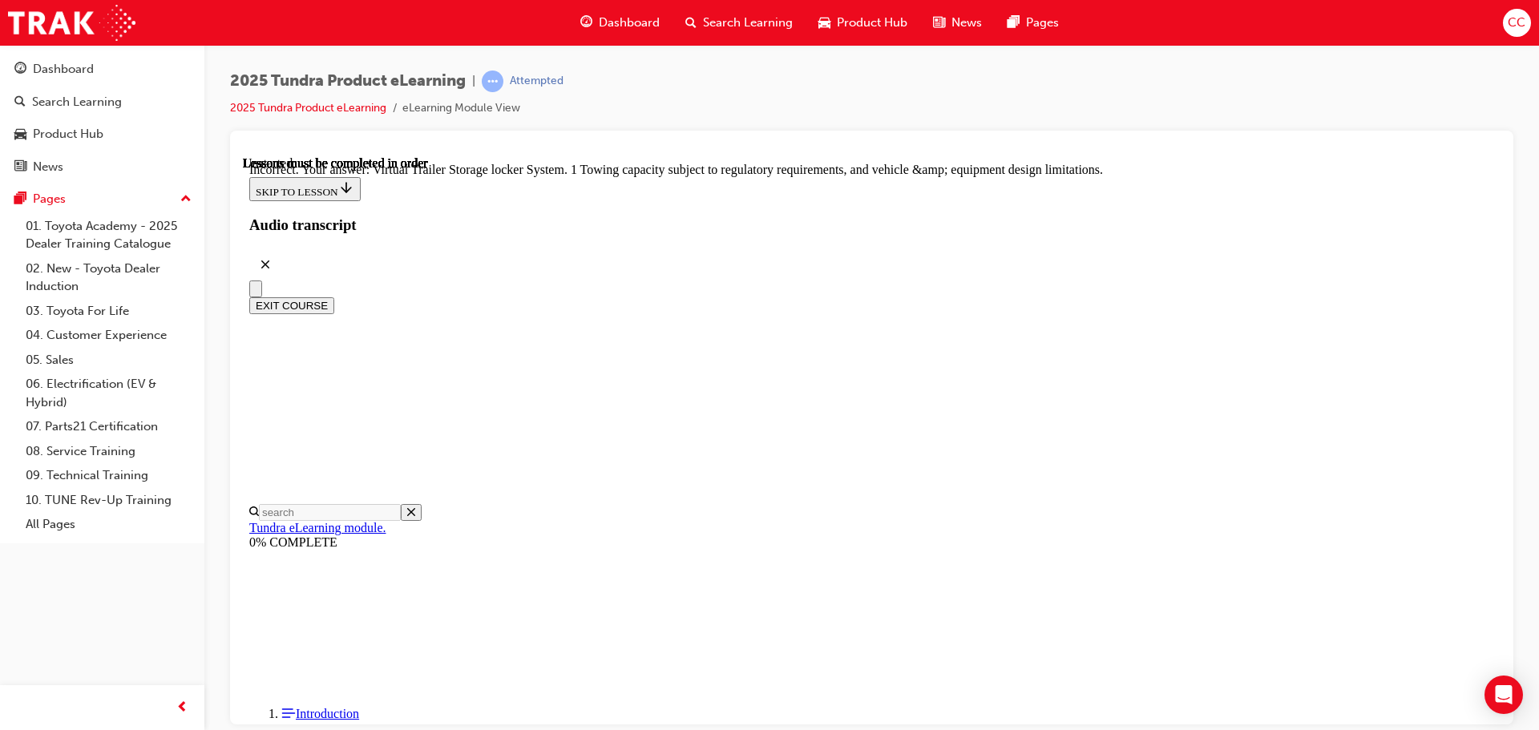
radio input "true"
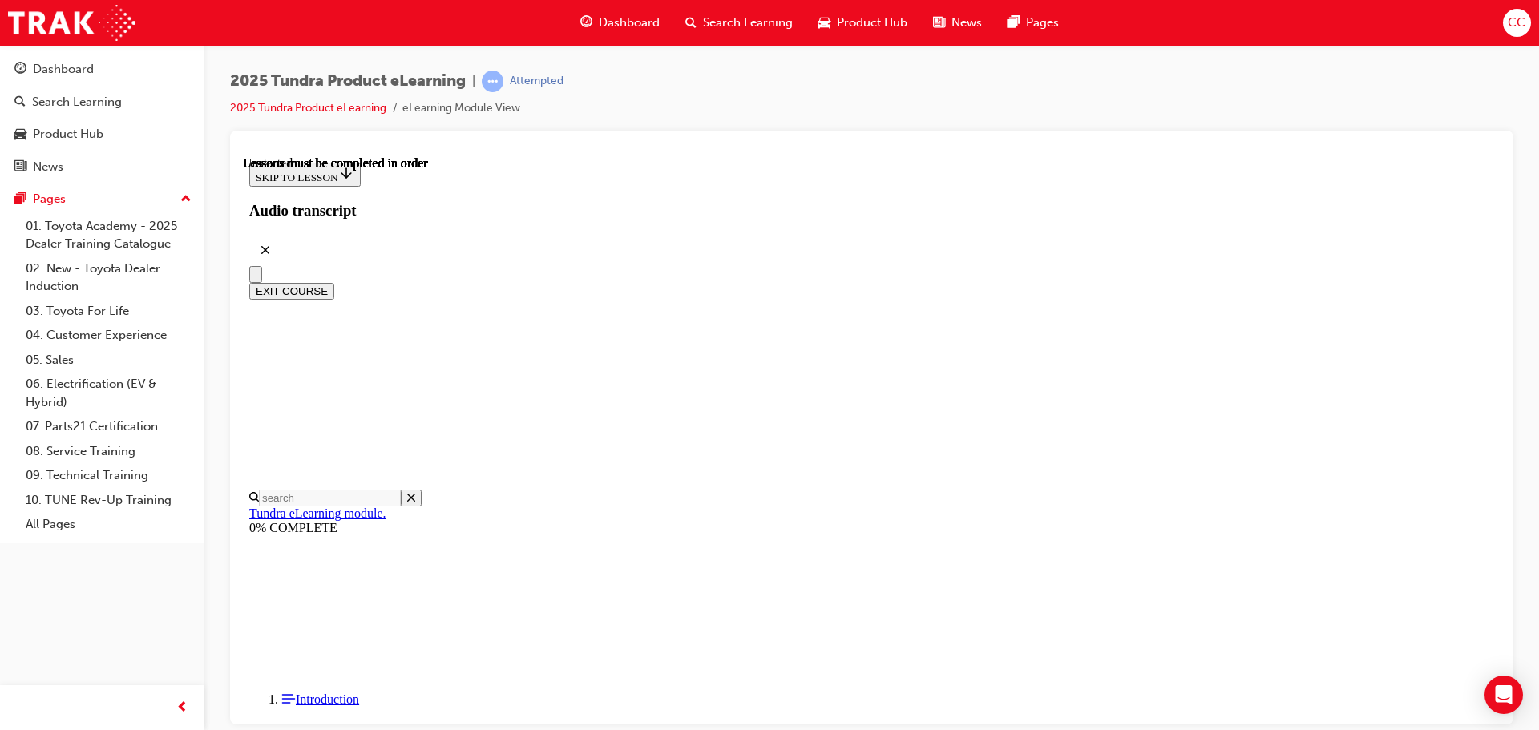
scroll to position [160, 0]
radio input "true"
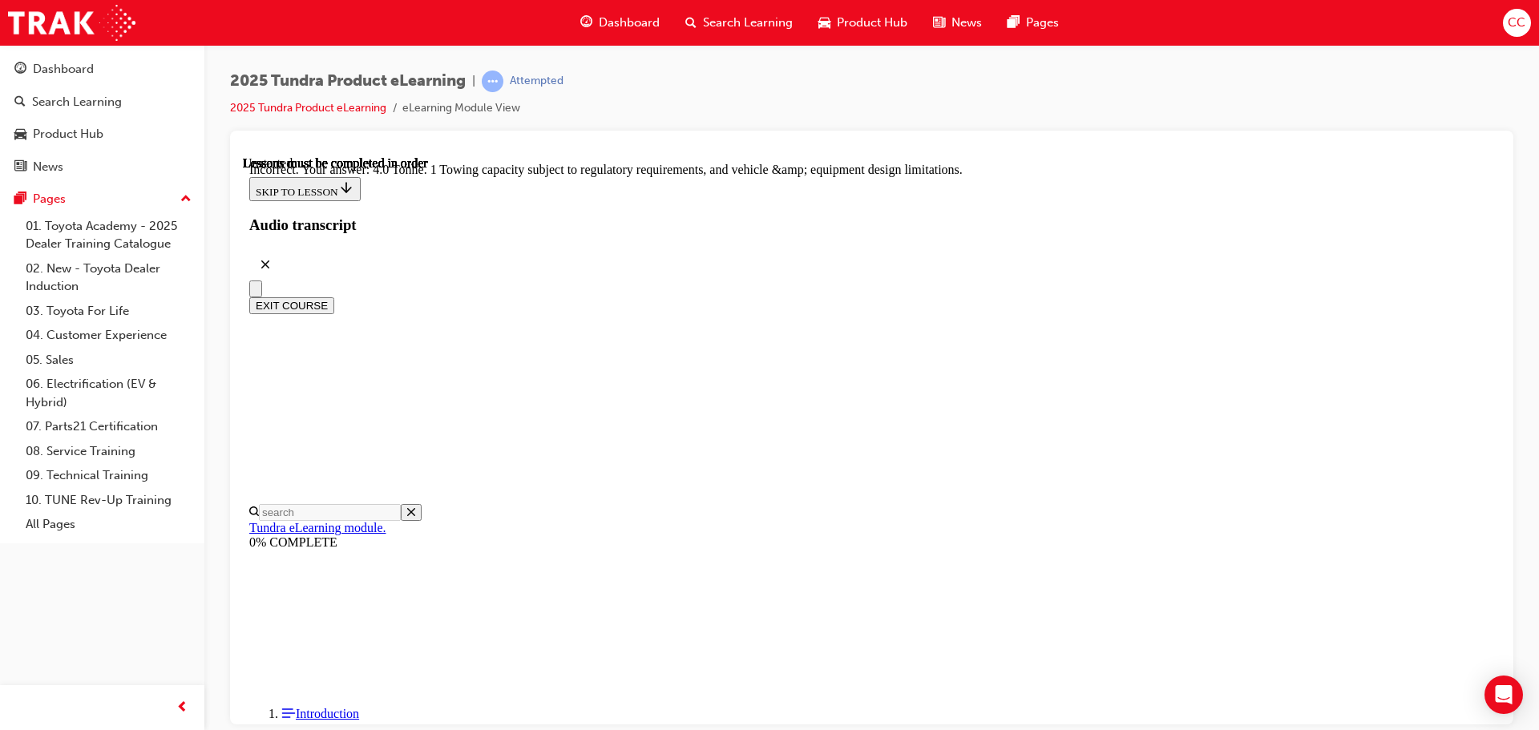
scroll to position [444, 0]
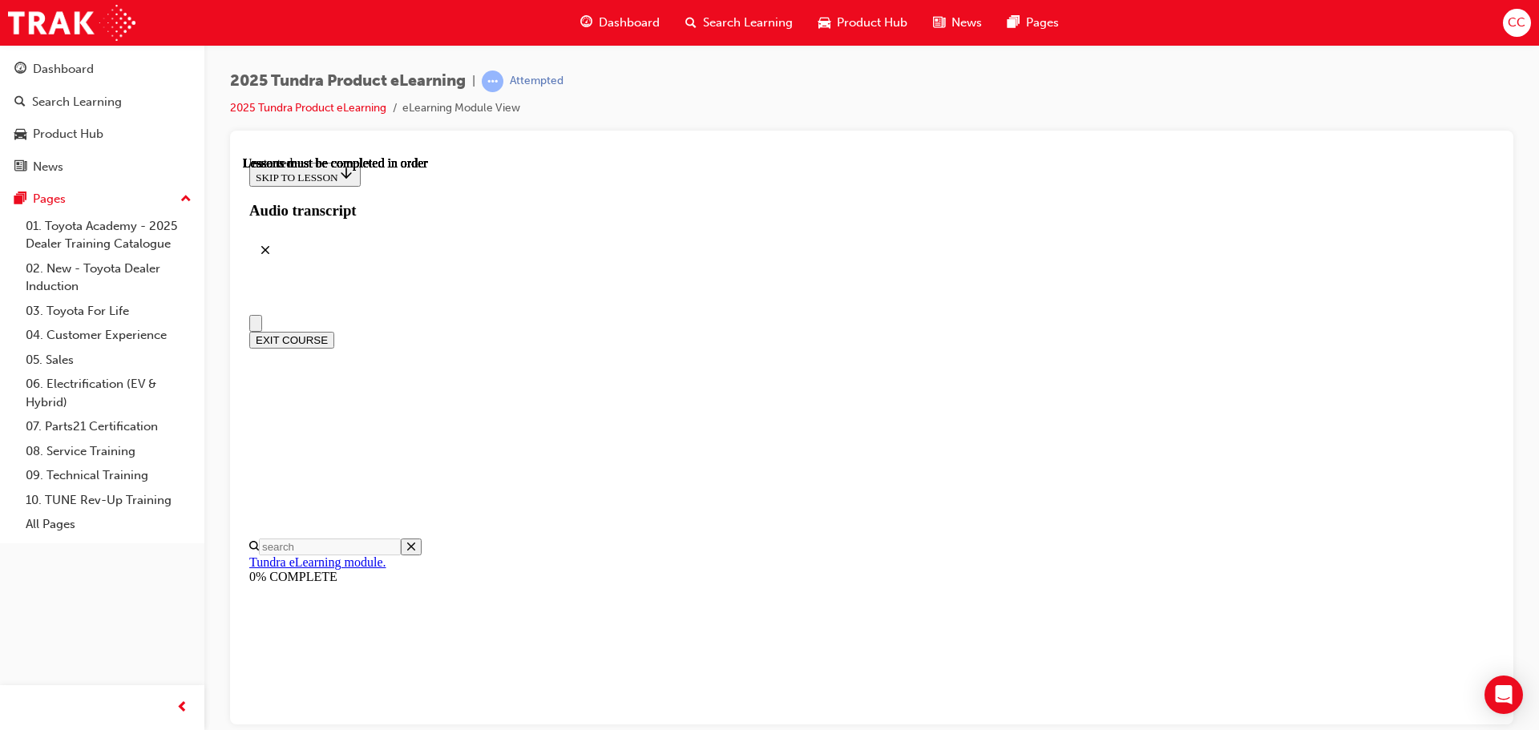
scroll to position [321, 0]
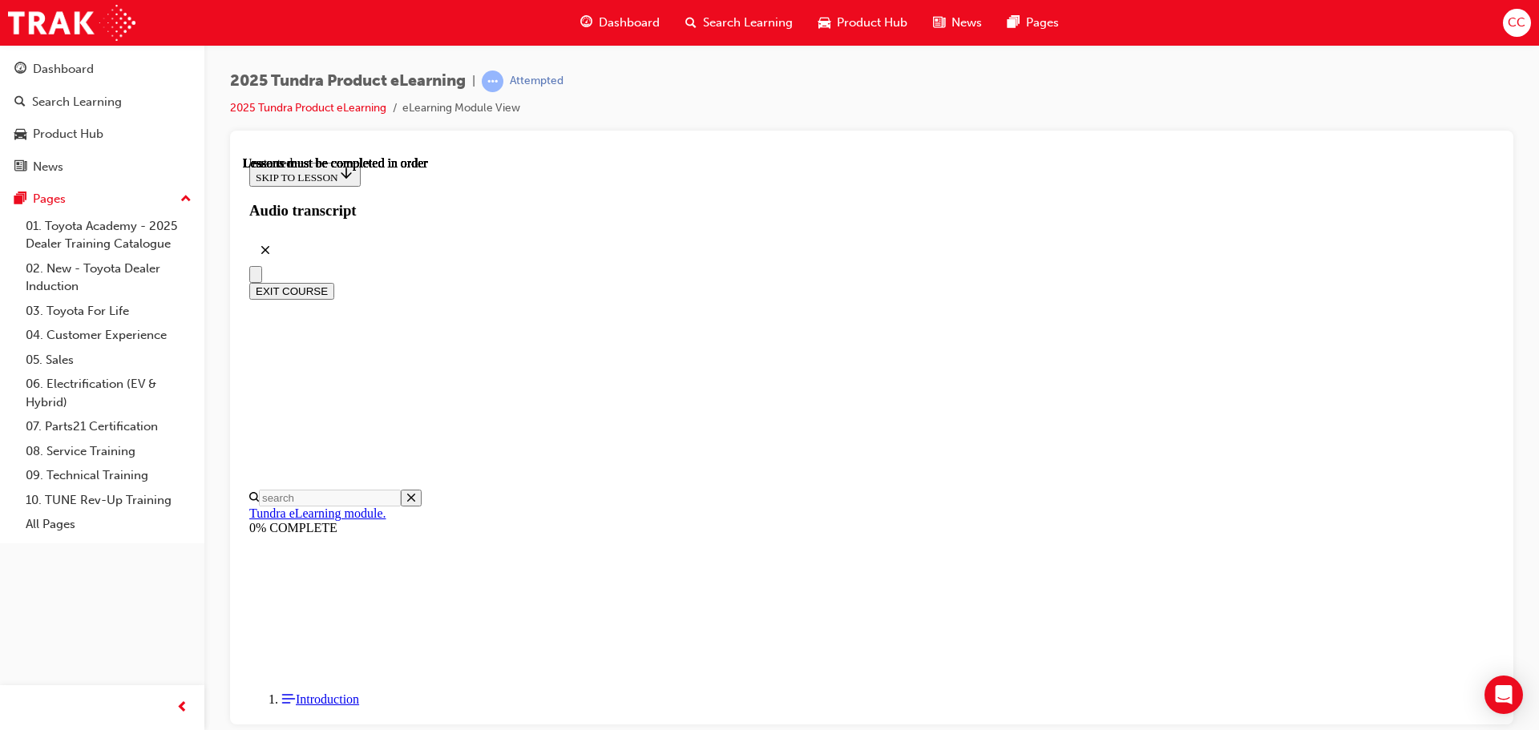
radio input "true"
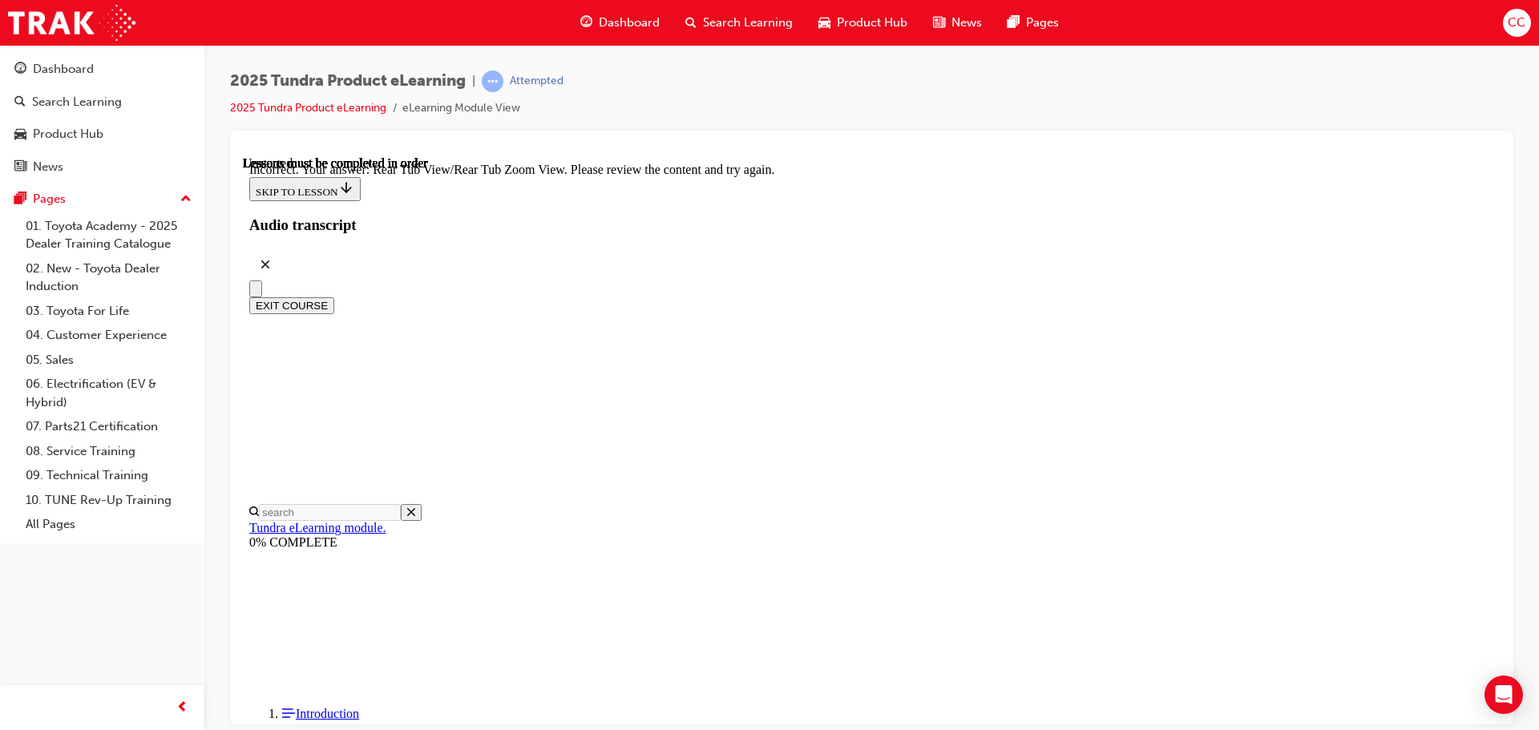
scroll to position [534, 0]
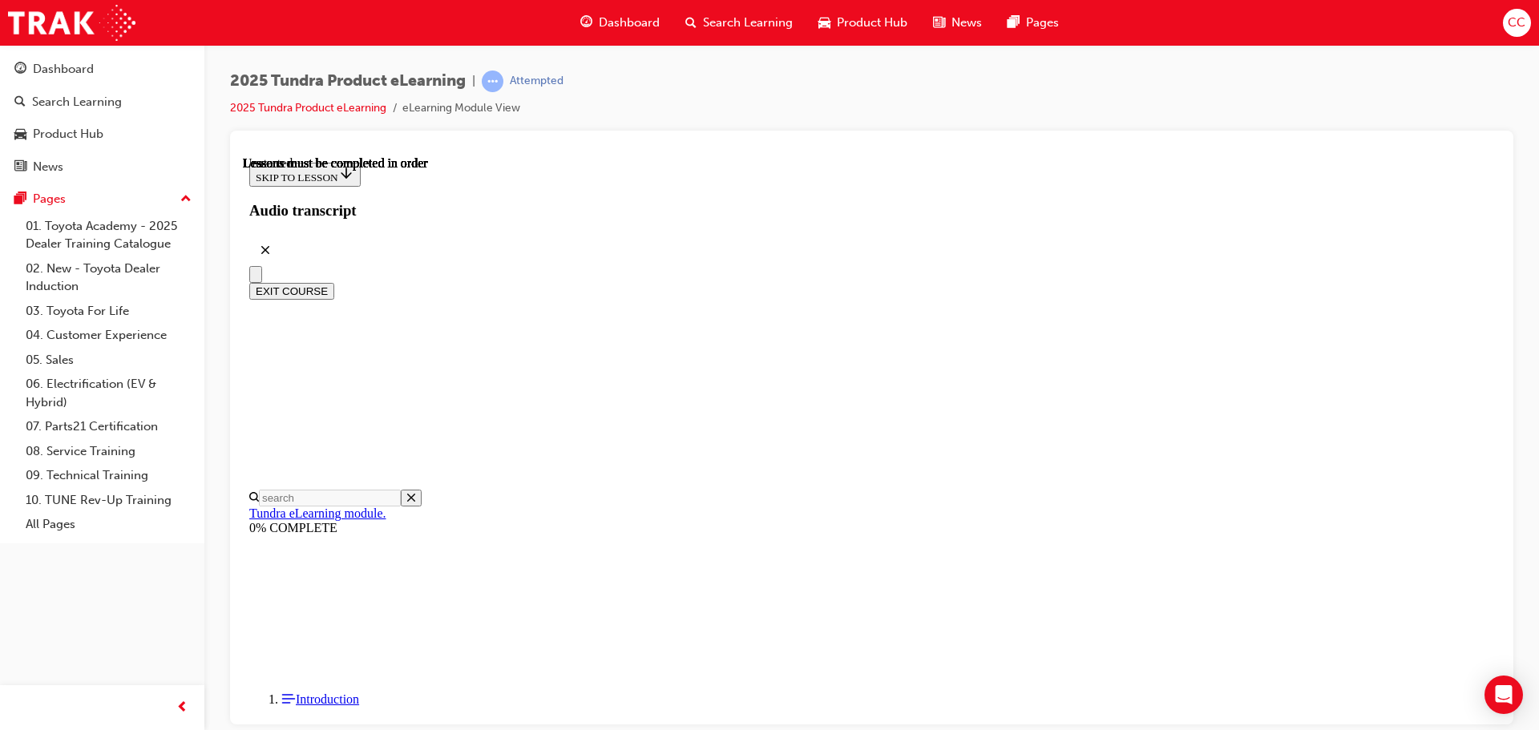
scroll to position [240, 0]
radio input "true"
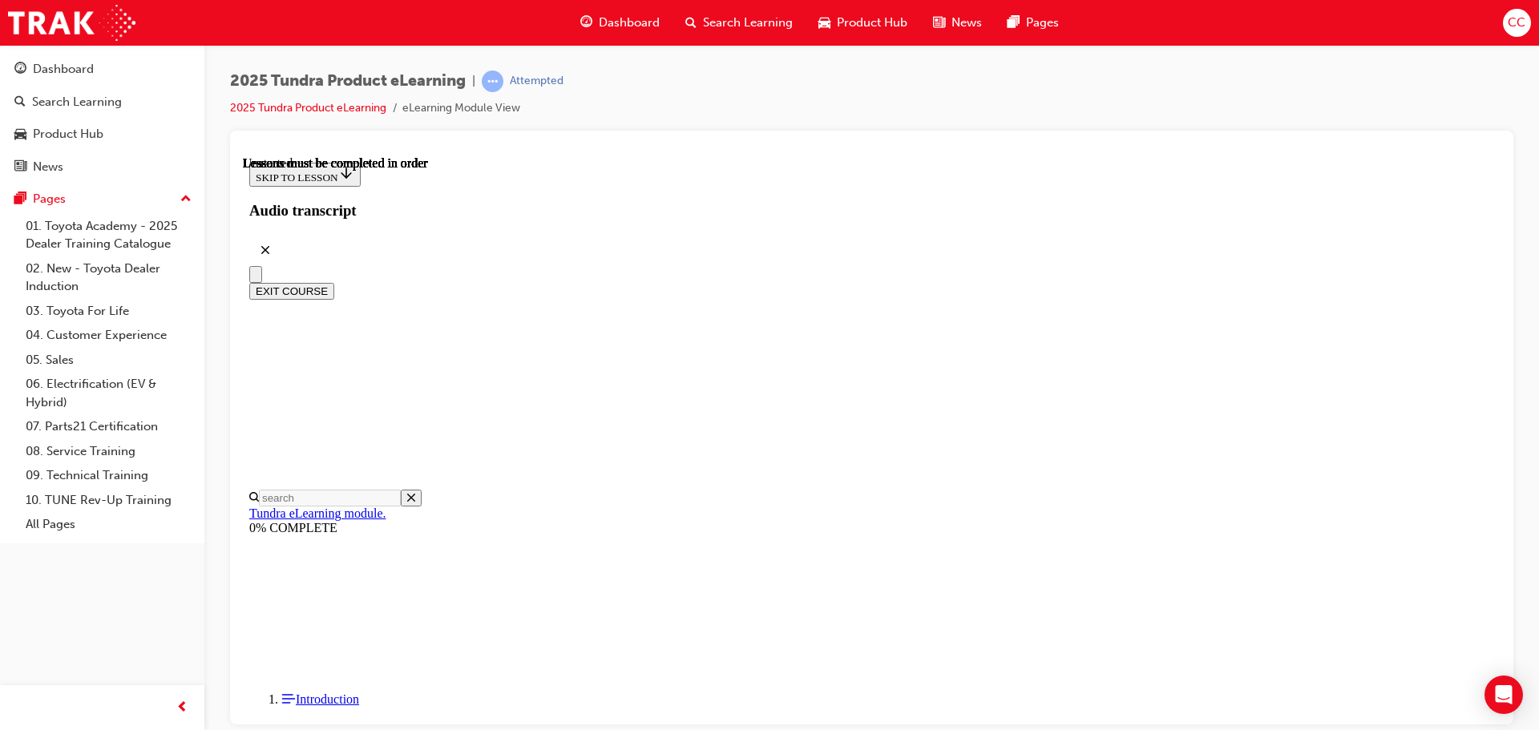
radio input "true"
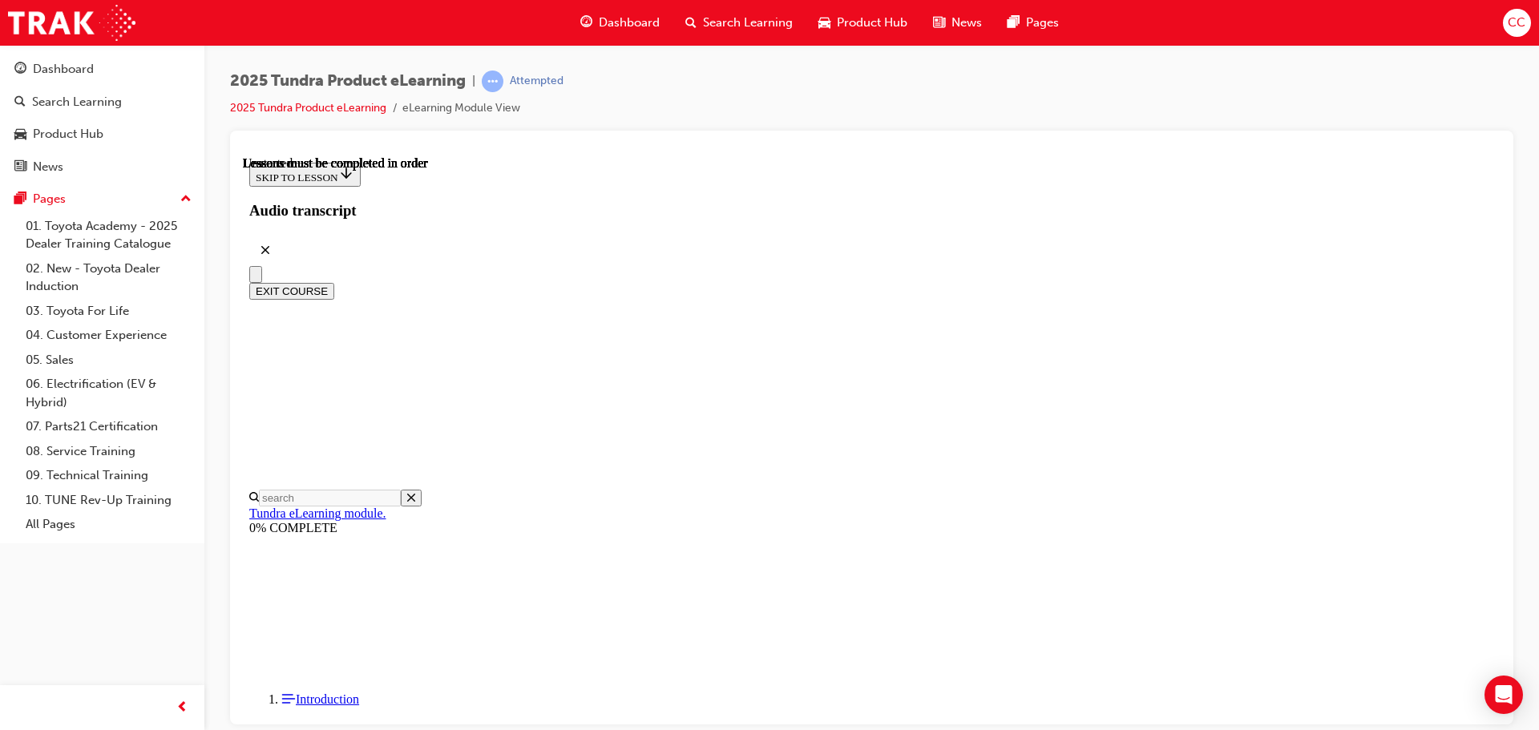
scroll to position [139, 0]
radio input "true"
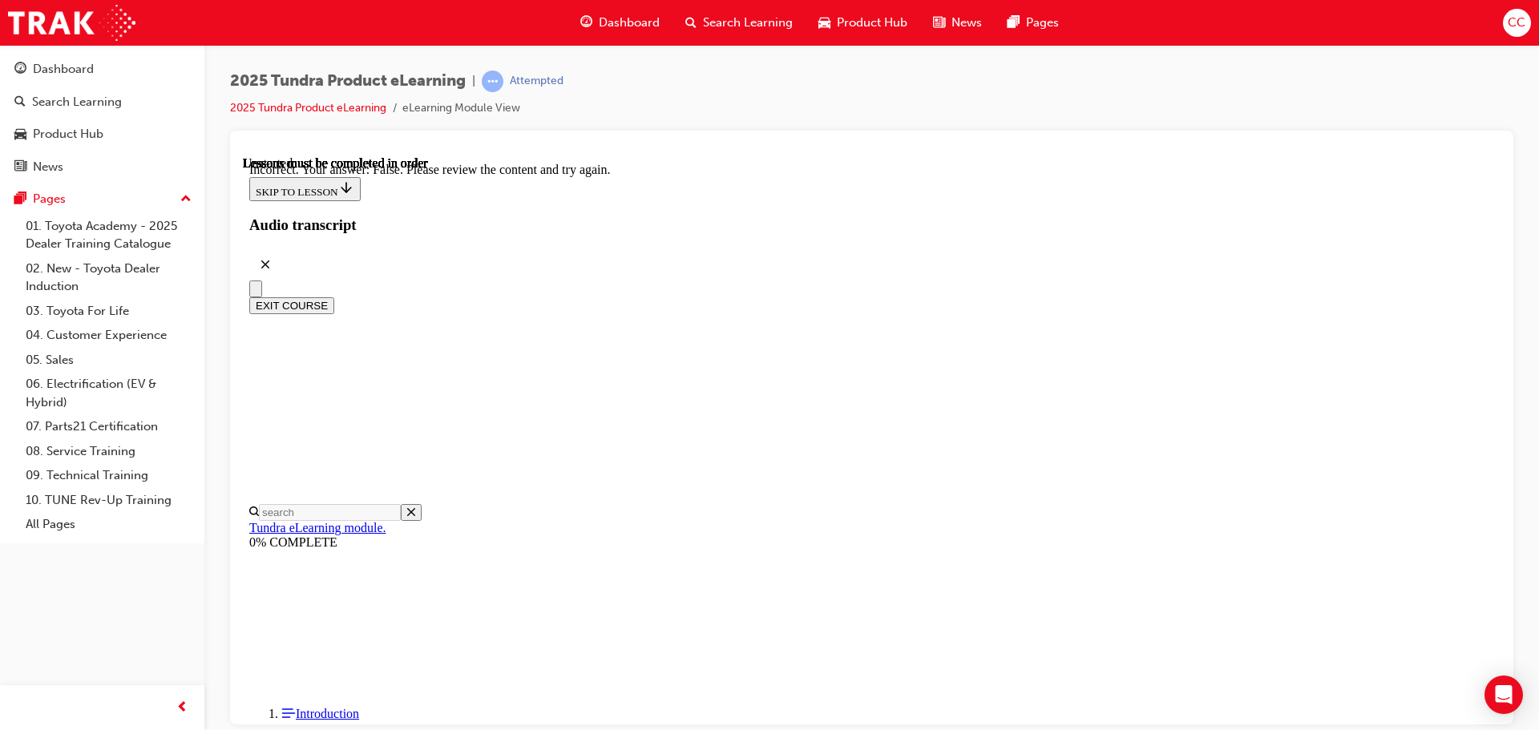
scroll to position [269, 0]
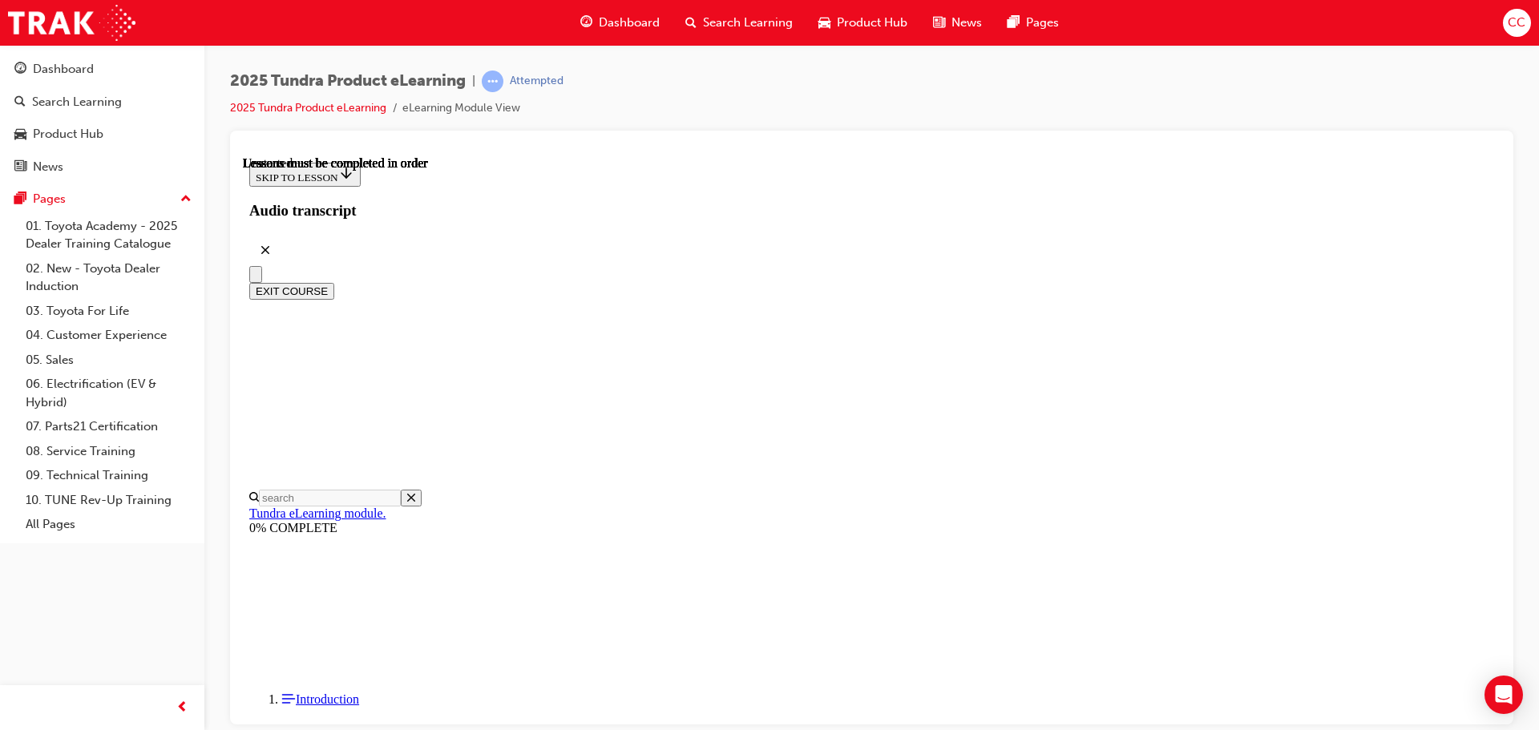
scroll to position [224, 0]
radio input "true"
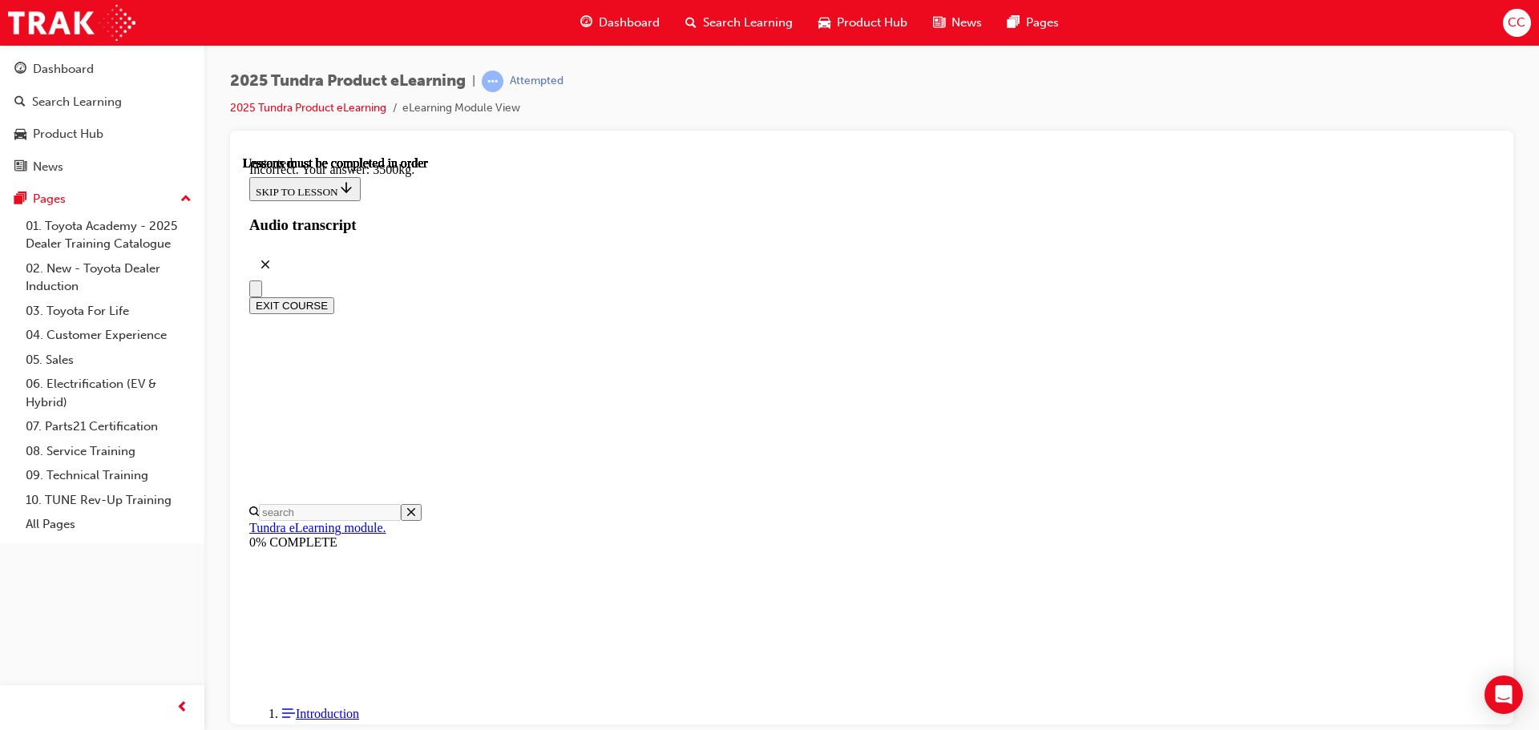
scroll to position [478, 0]
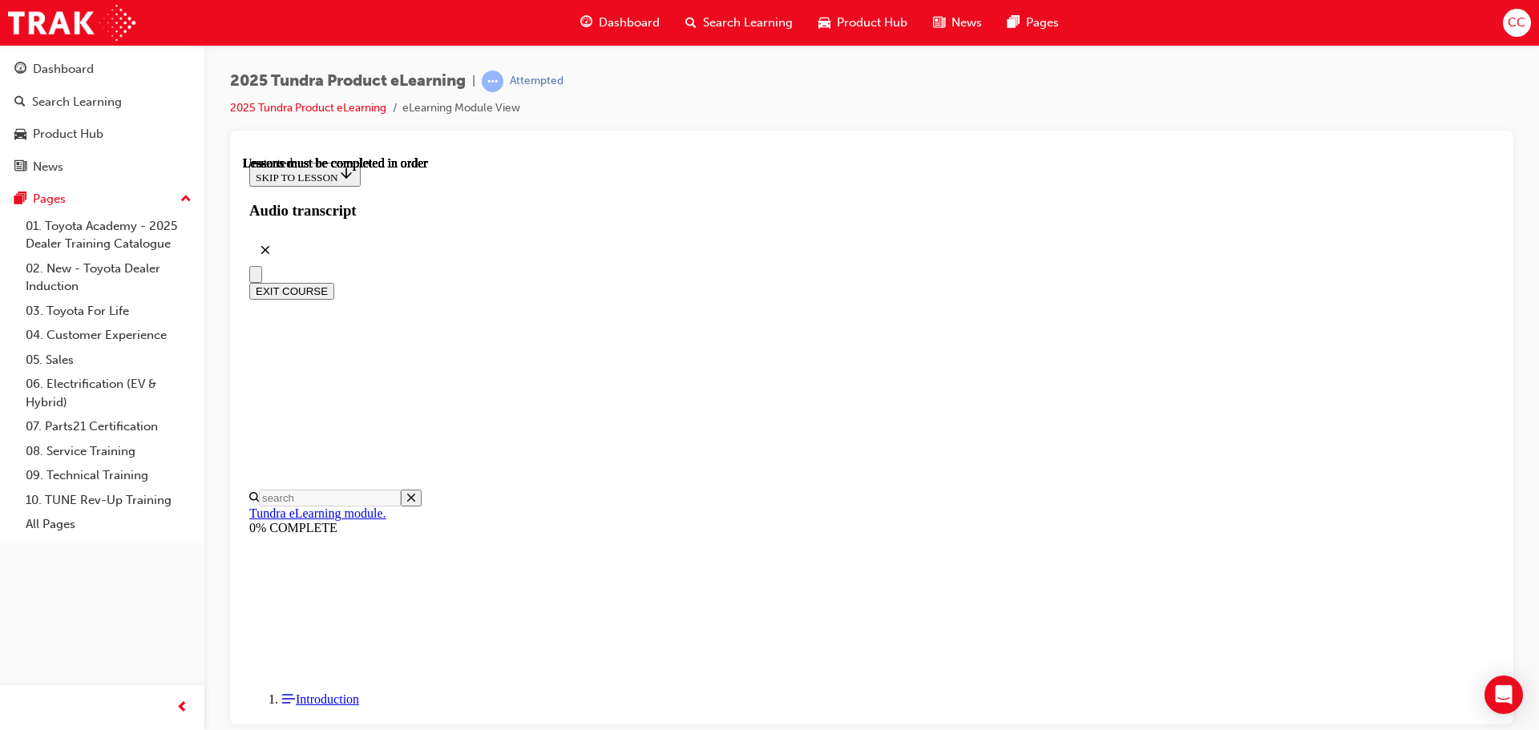
scroll to position [302, 0]
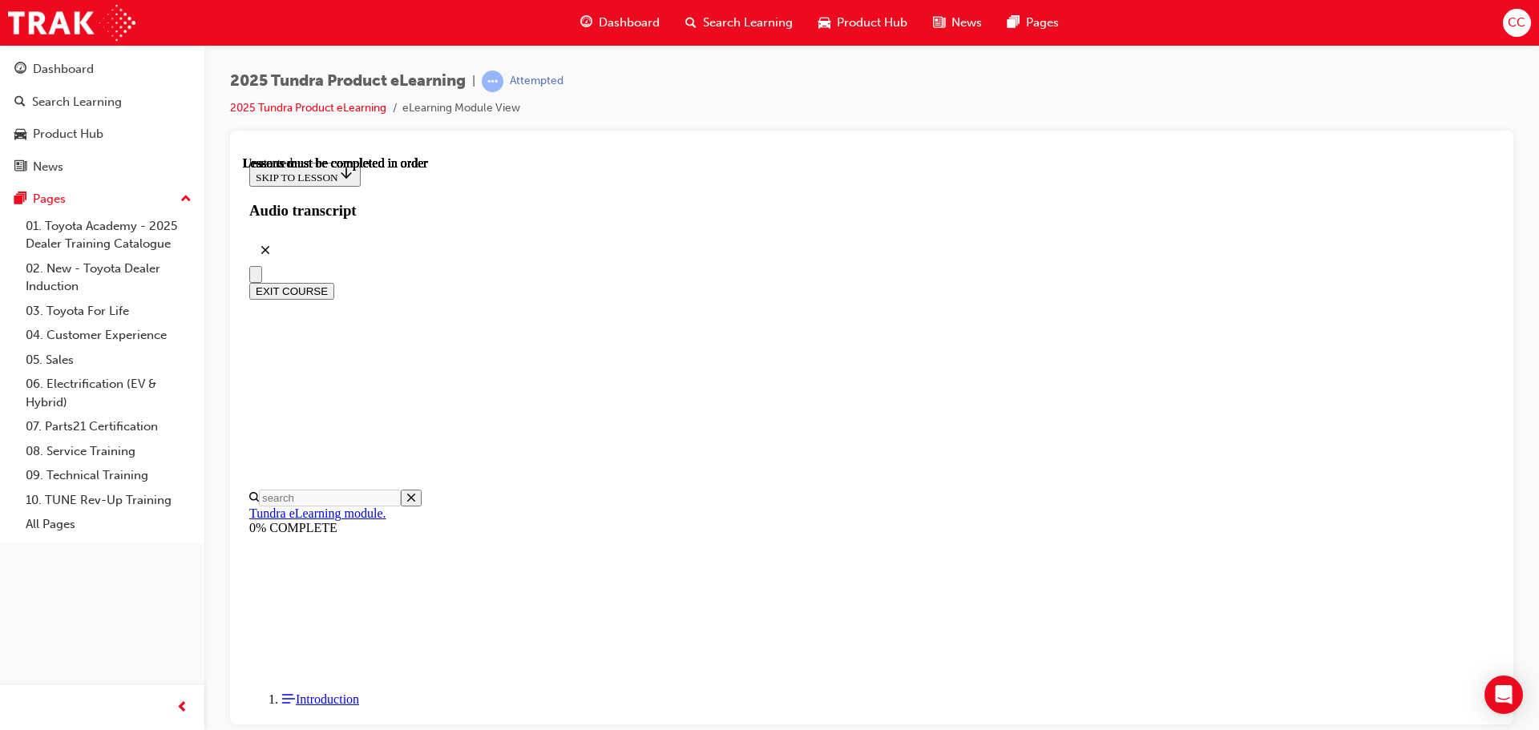
scroll to position [209, 0]
radio input "true"
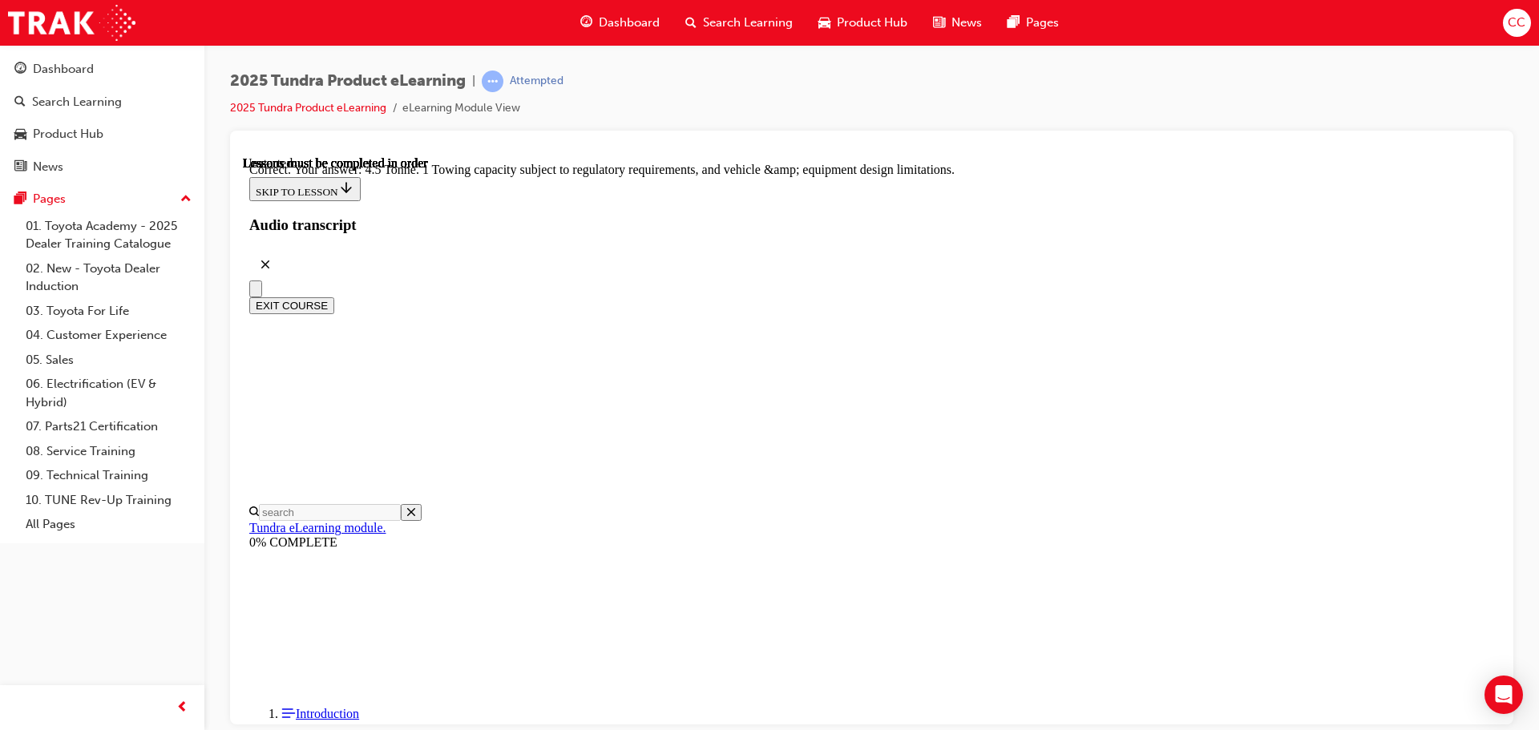
scroll to position [444, 0]
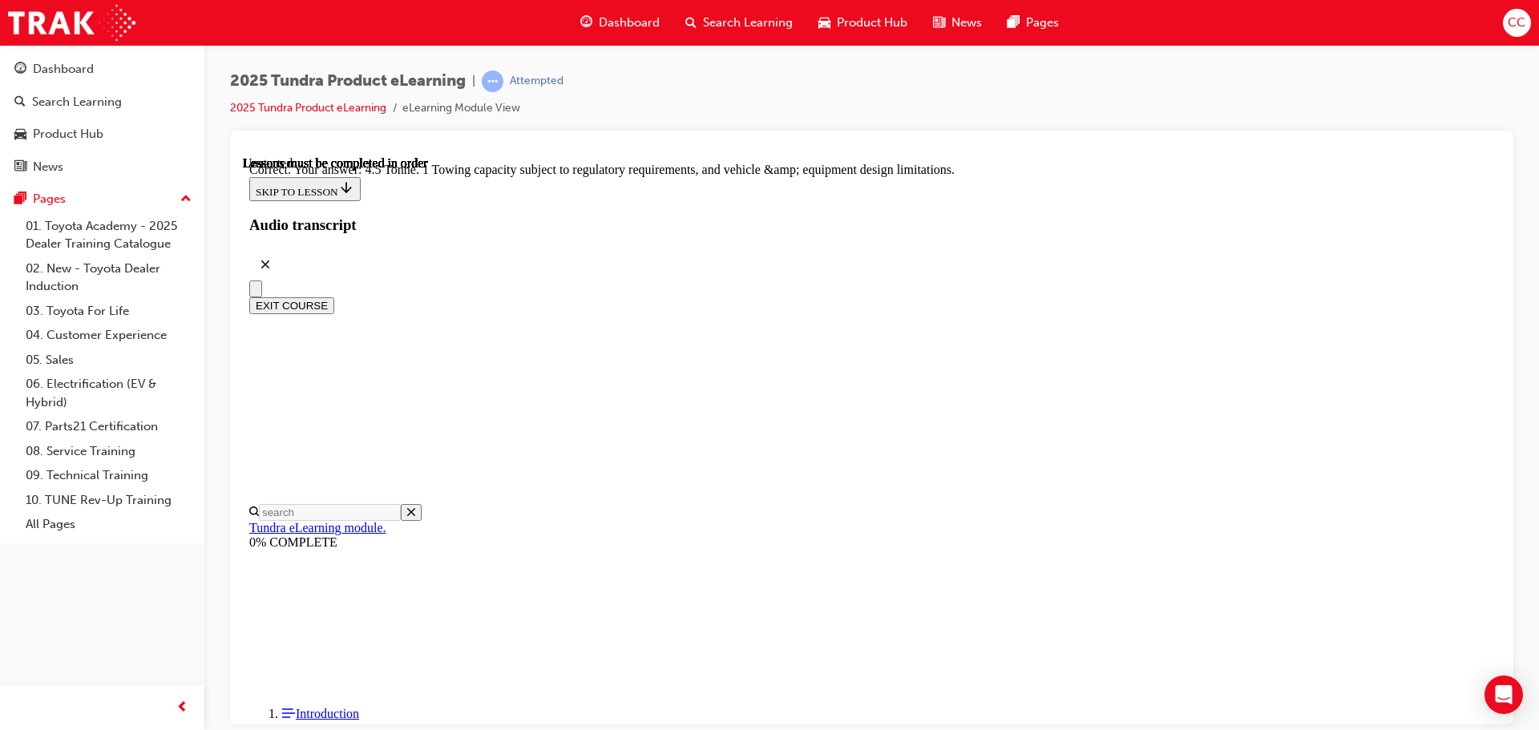
radio input "true"
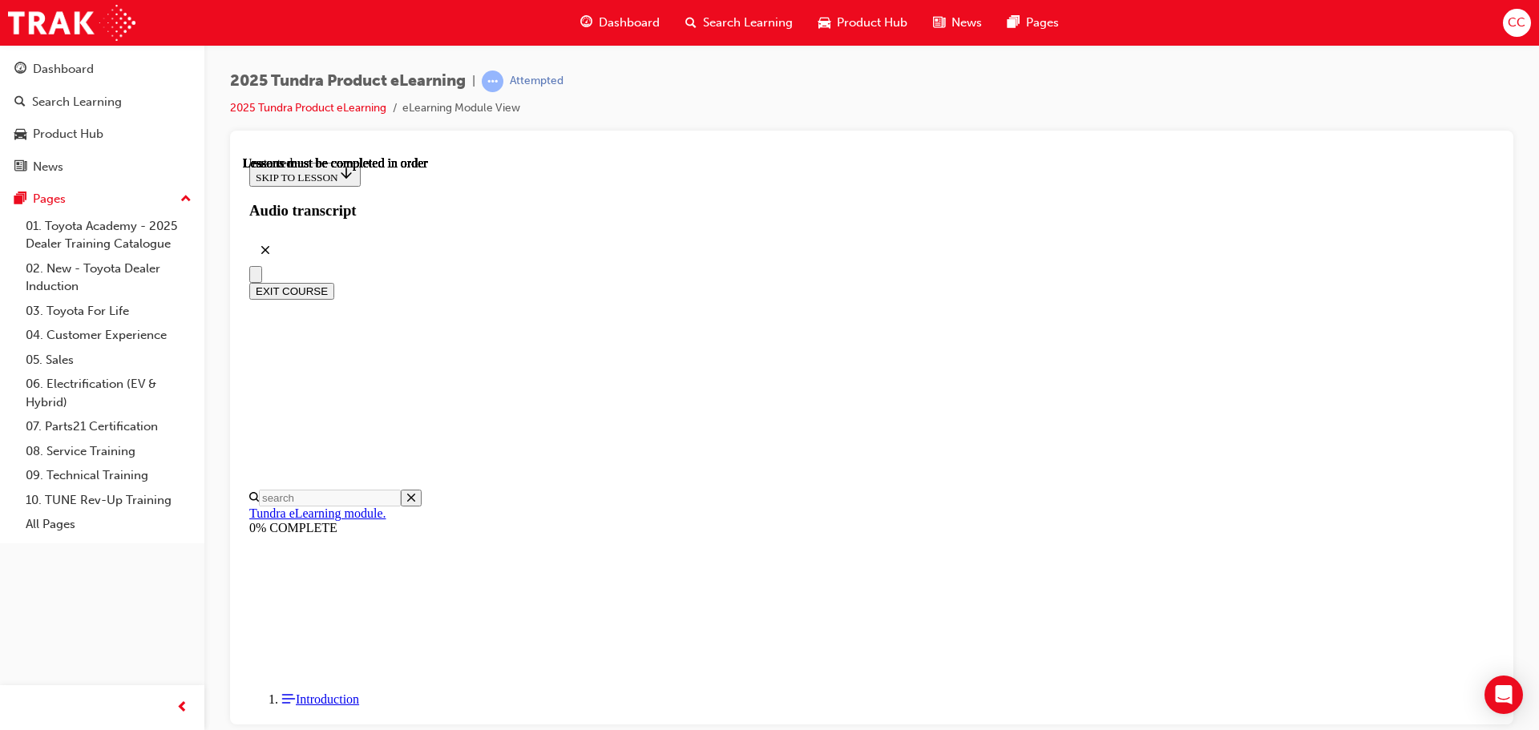
scroll to position [244, 0]
radio input "true"
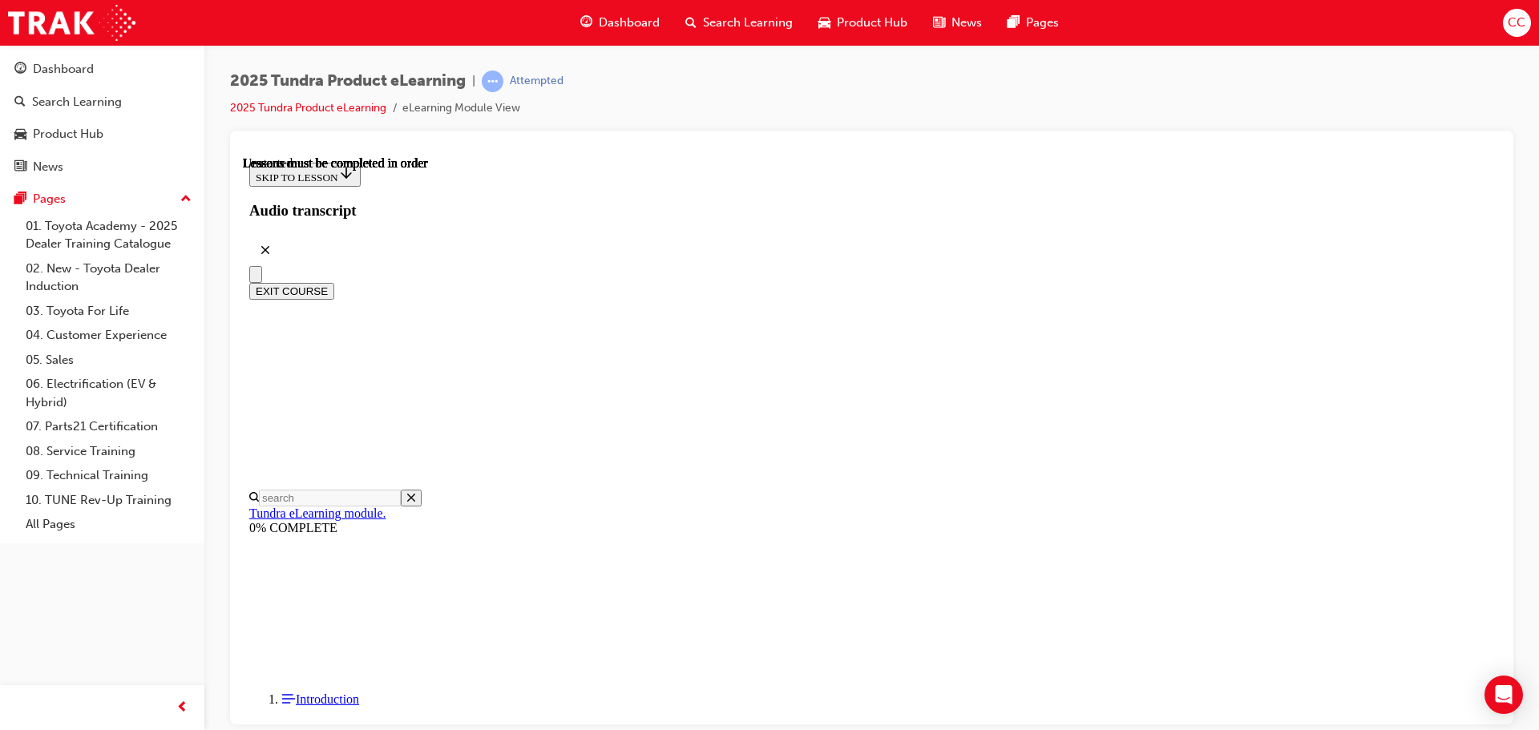
radio input "true"
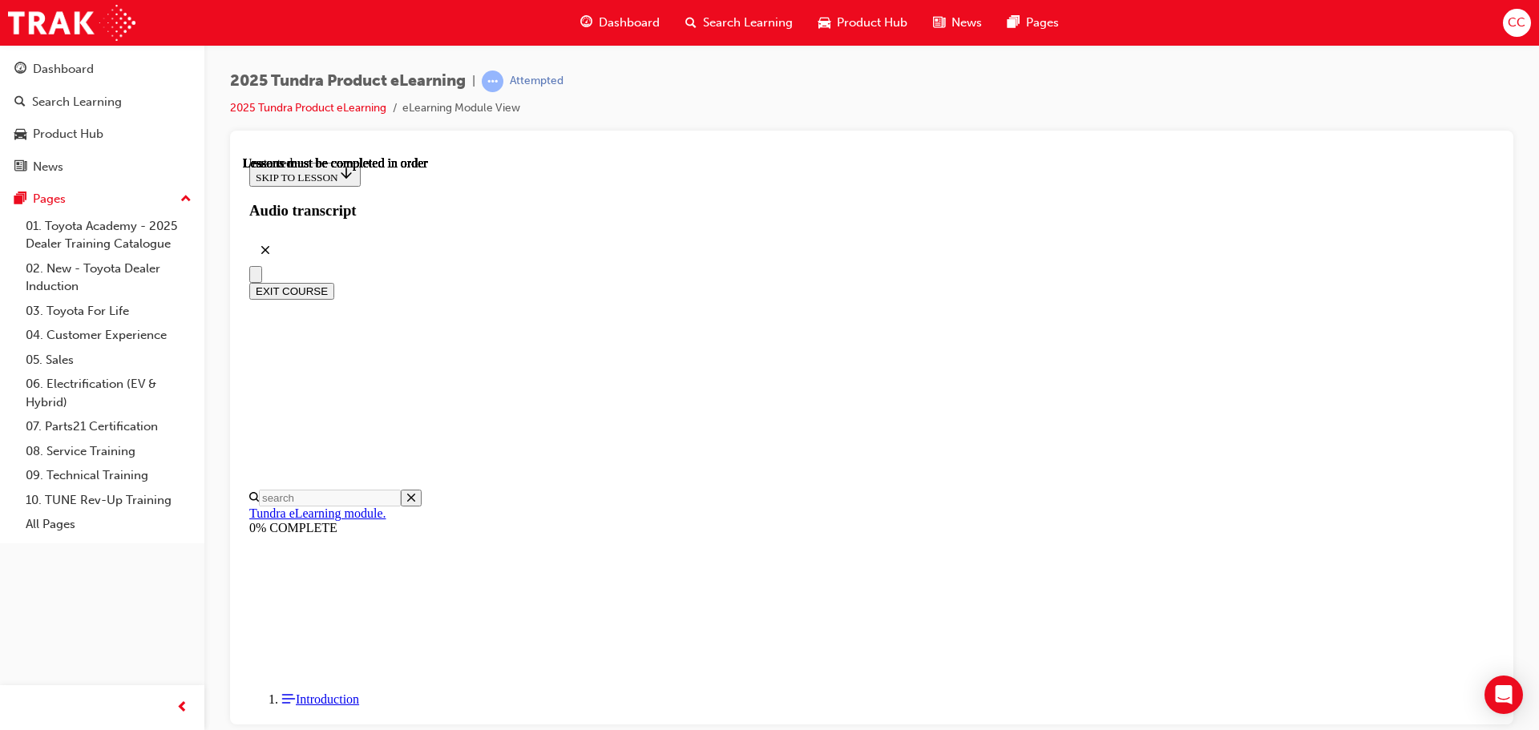
scroll to position [129, 0]
radio input "true"
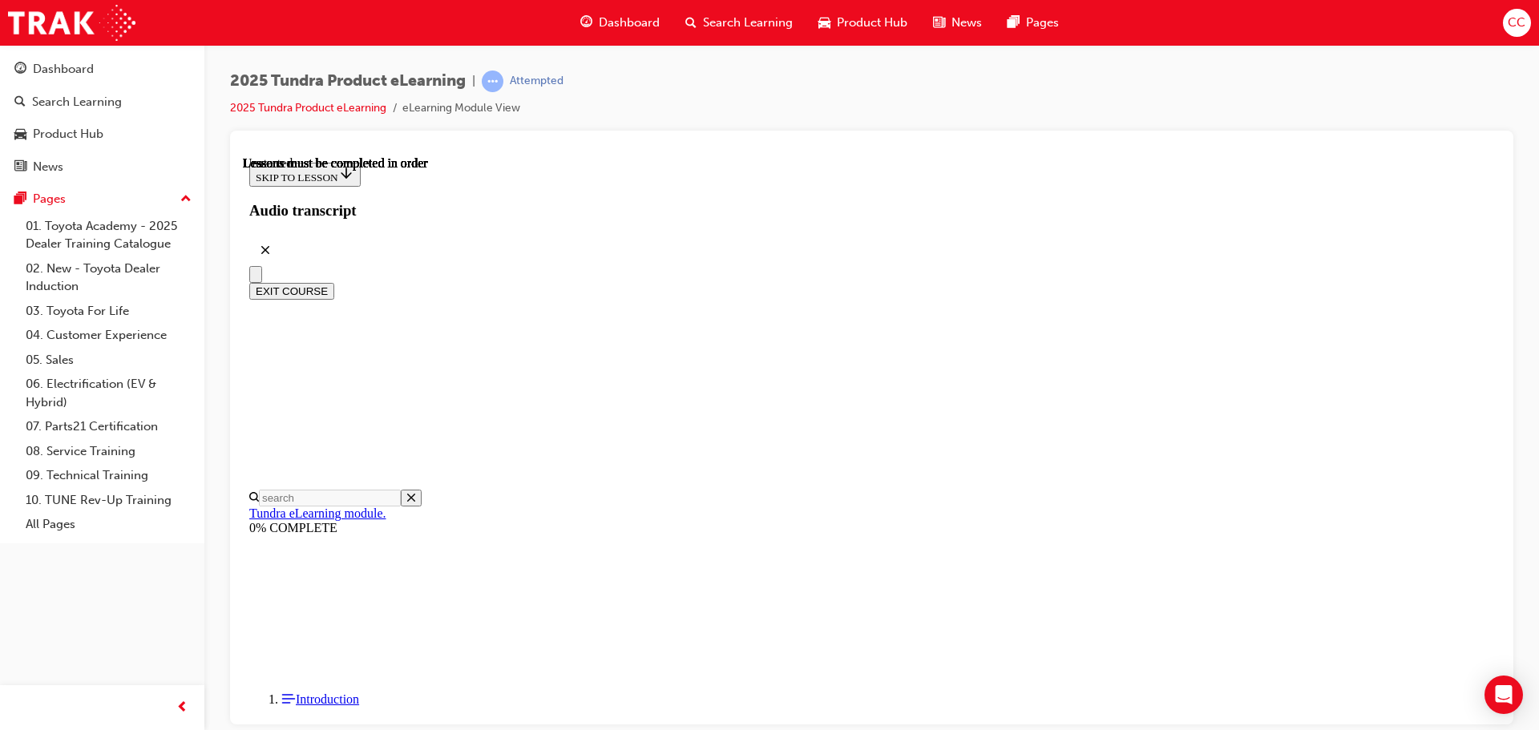
radio input "true"
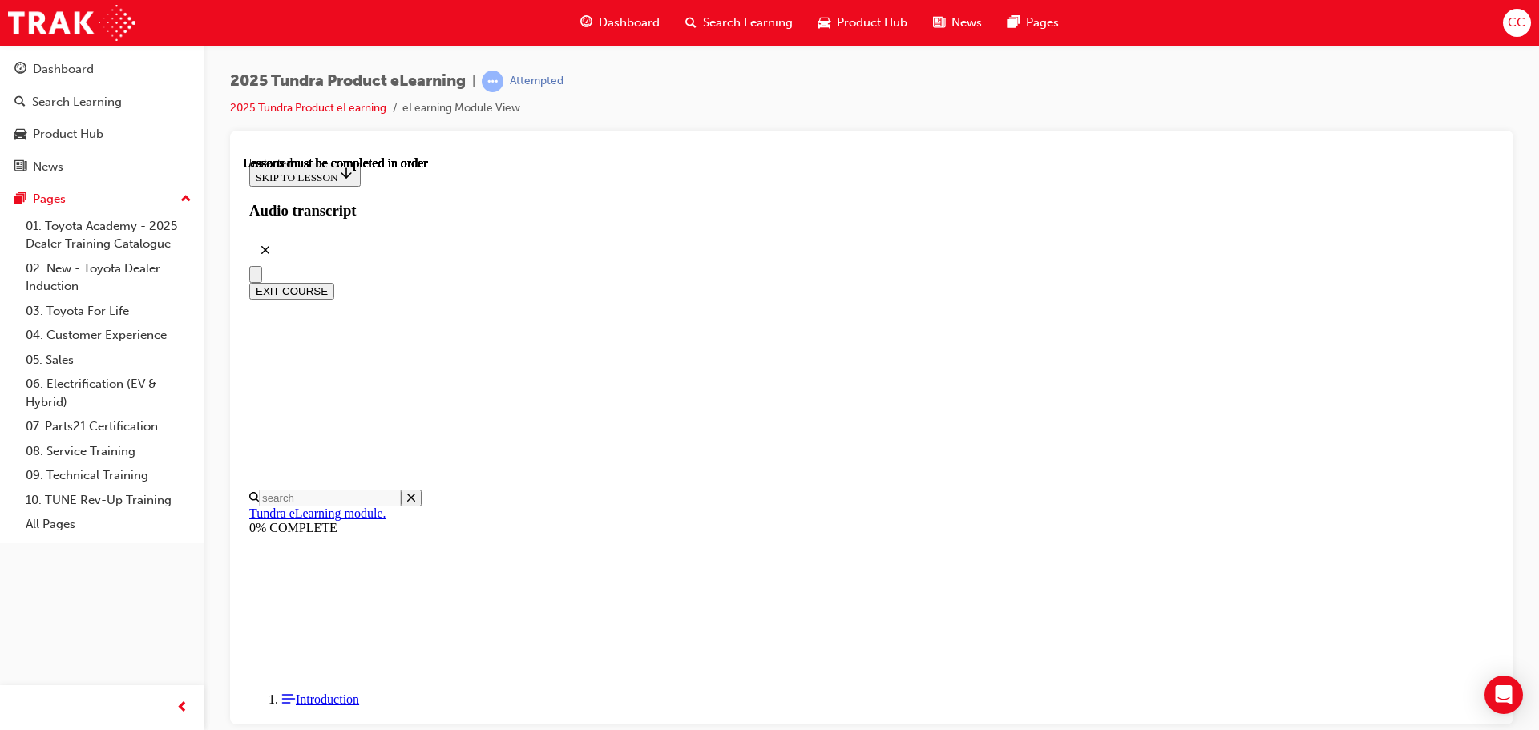
drag, startPoint x: 833, startPoint y: 458, endPoint x: 837, endPoint y: 412, distance: 45.9
radio input "true"
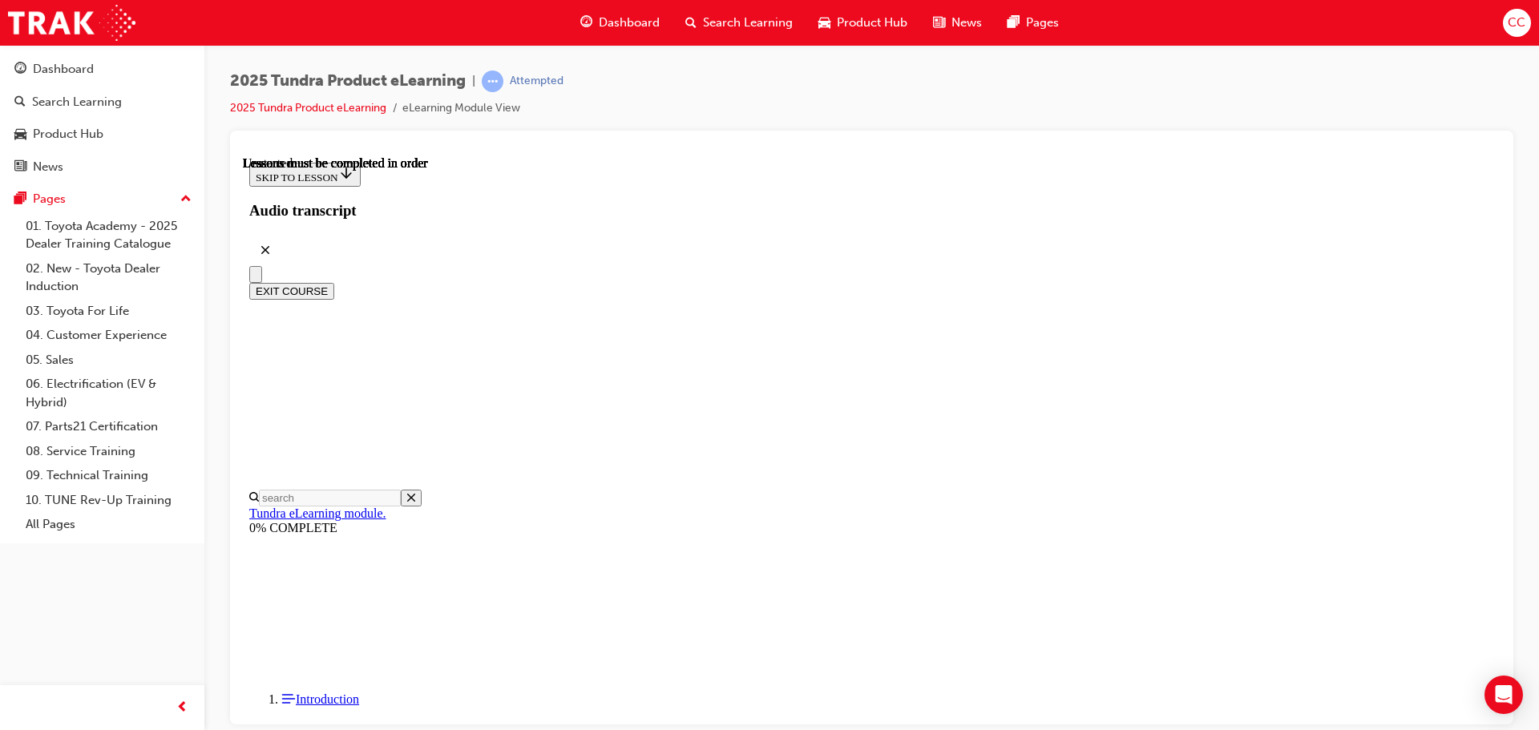
radio input "true"
drag, startPoint x: 837, startPoint y: 439, endPoint x: 836, endPoint y: 462, distance: 22.5
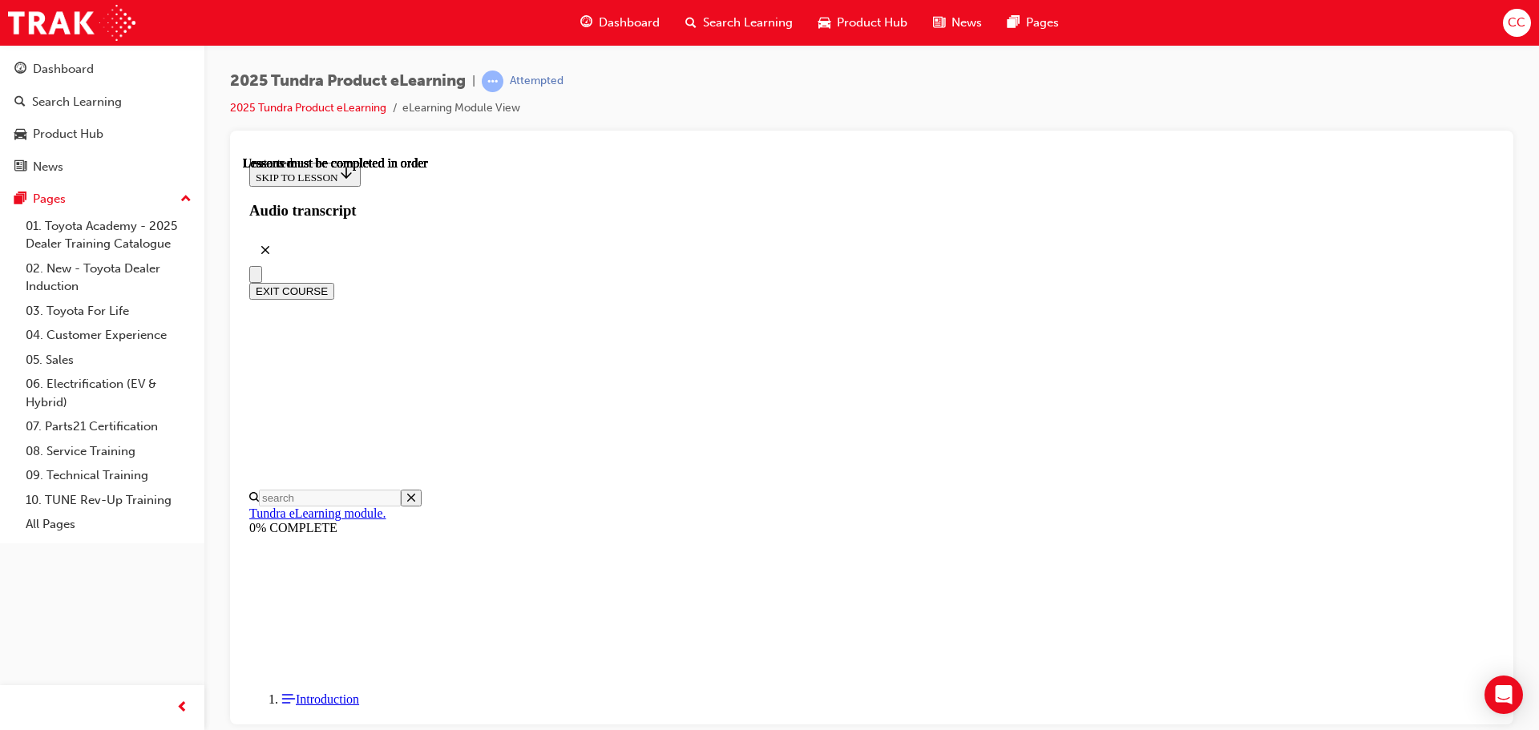
radio input "true"
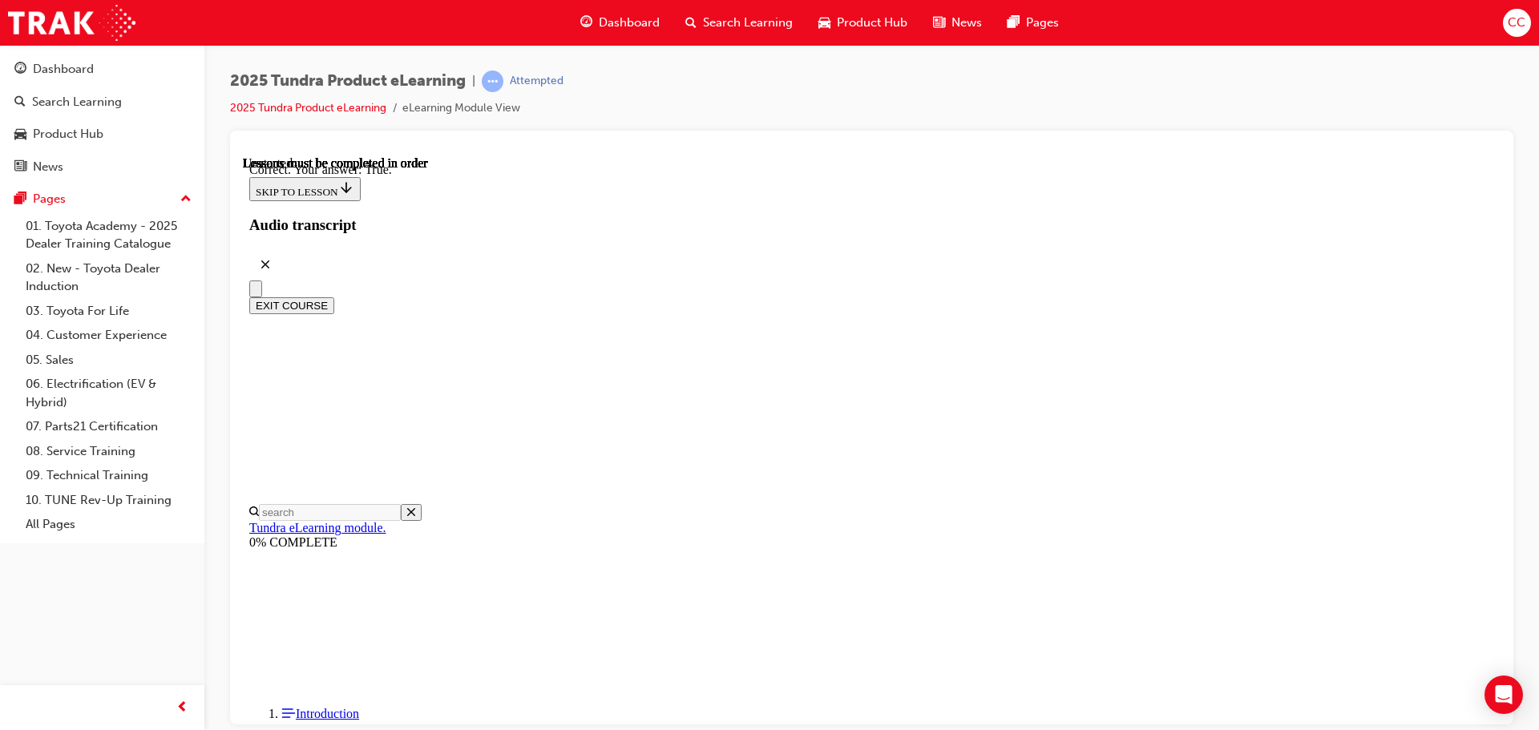
scroll to position [190, 0]
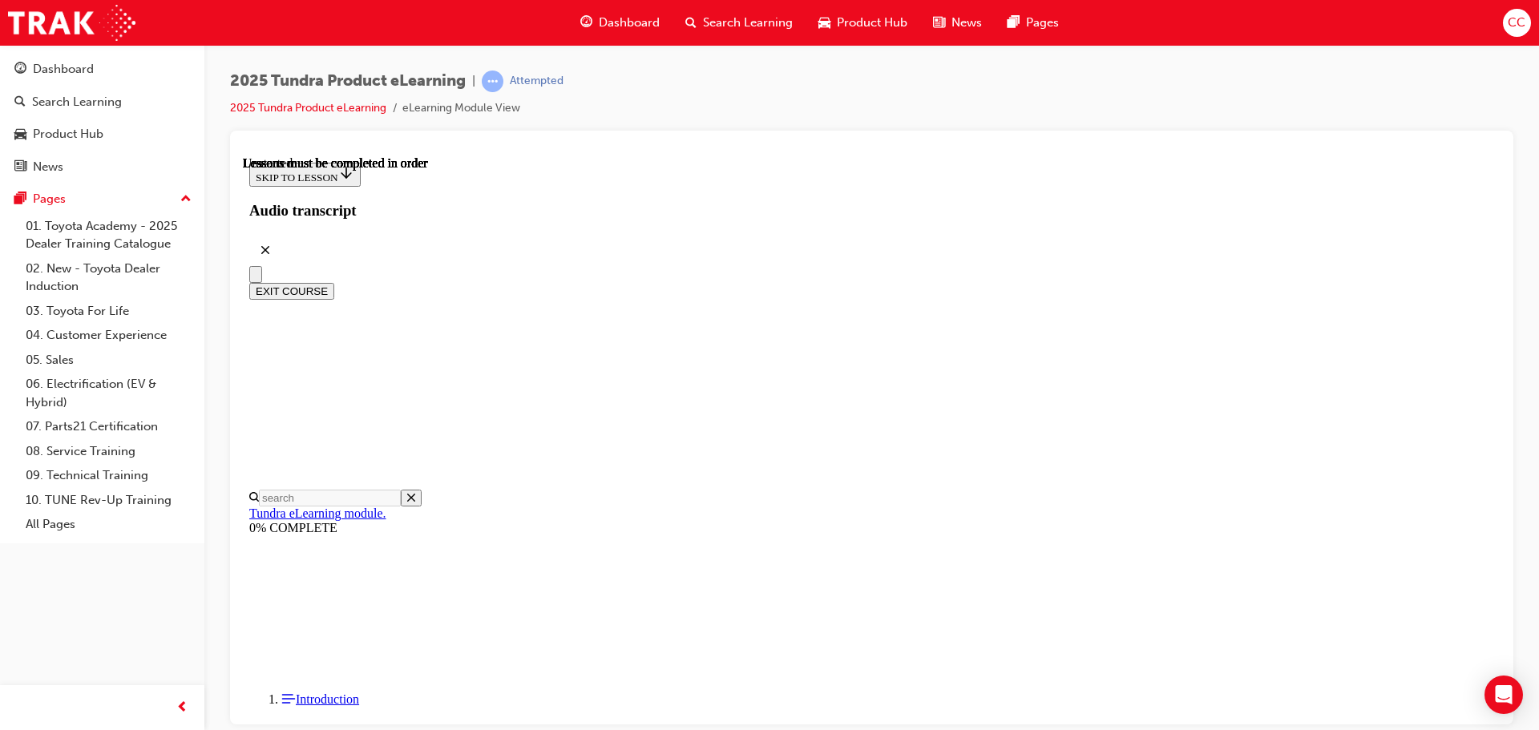
scroll to position [162, 0]
radio input "true"
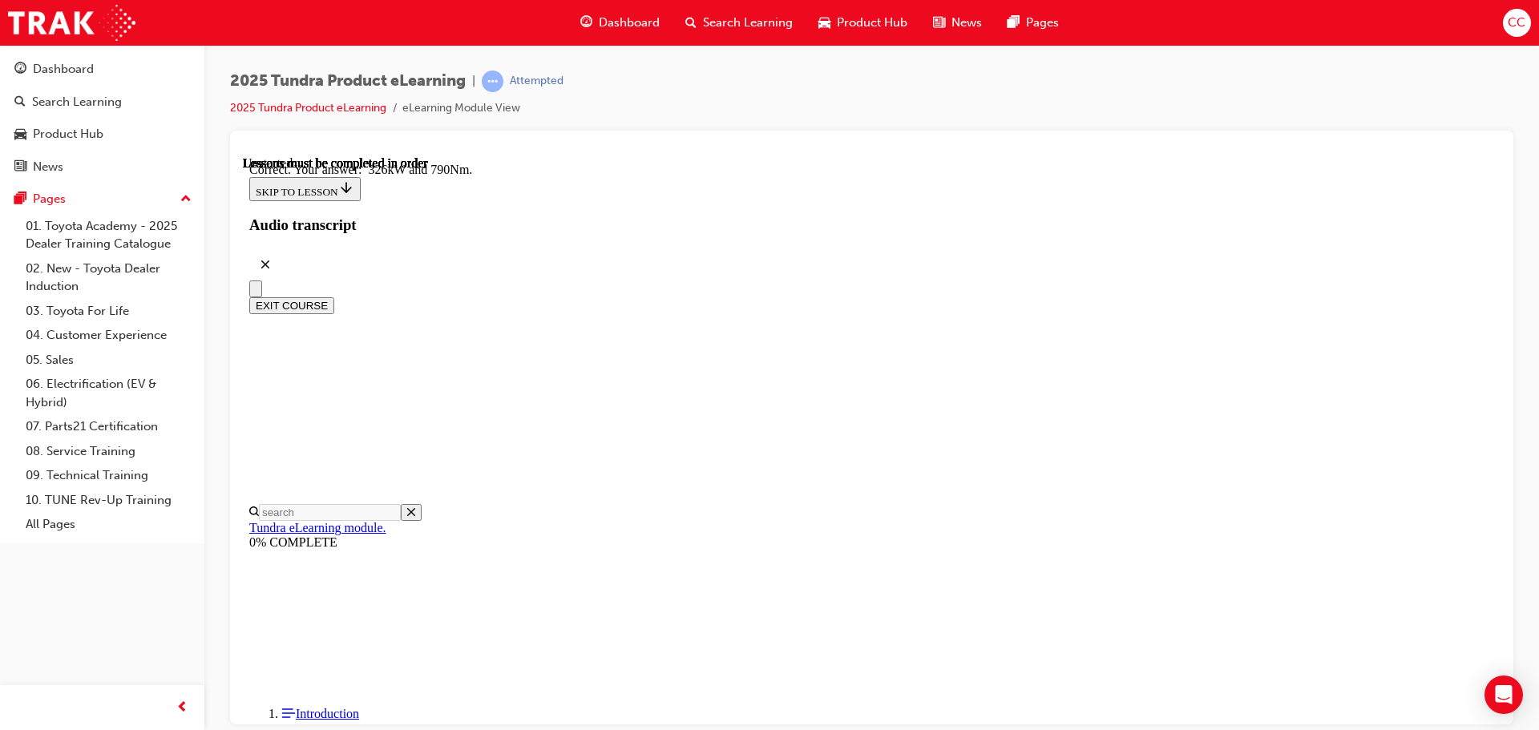
scroll to position [346, 0]
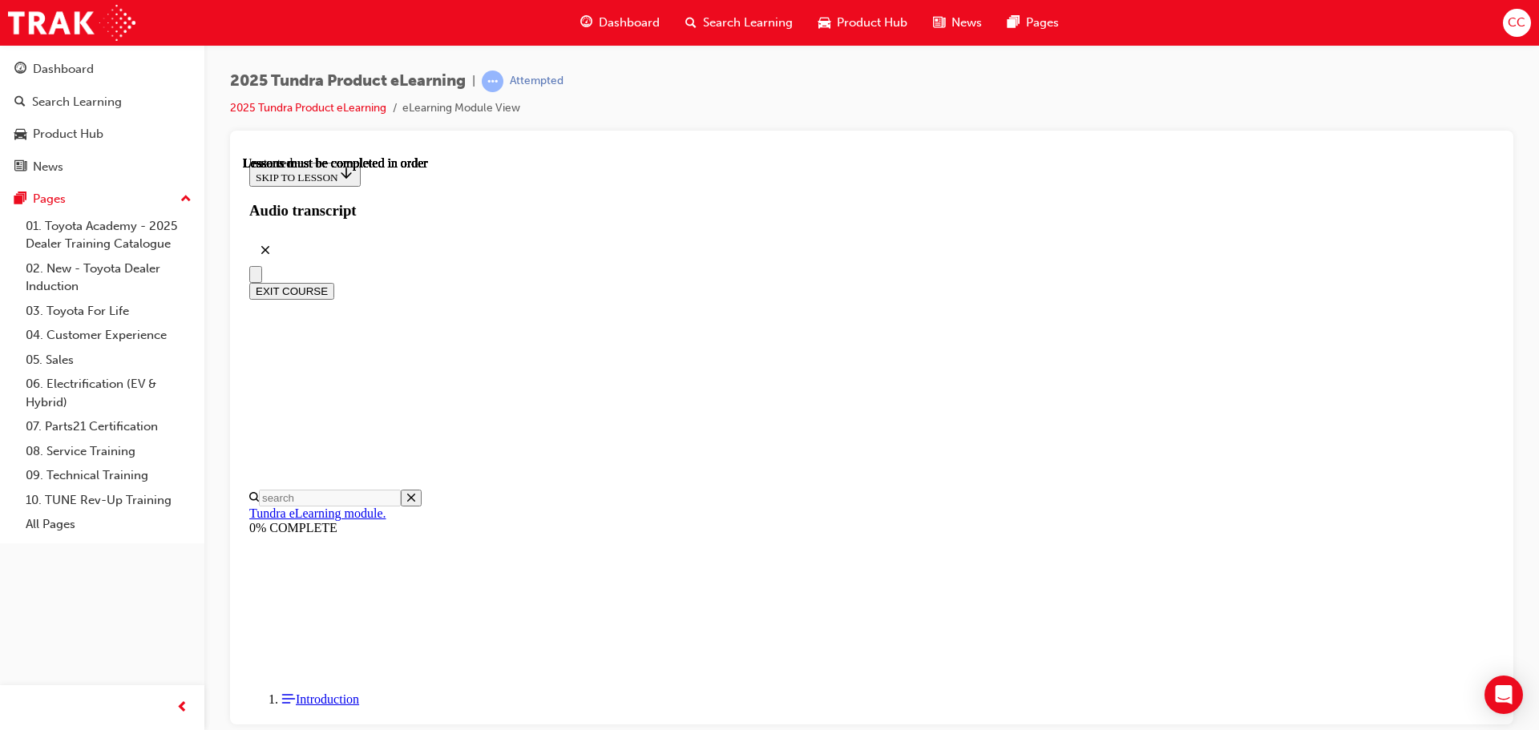
scroll to position [321, 0]
radio input "true"
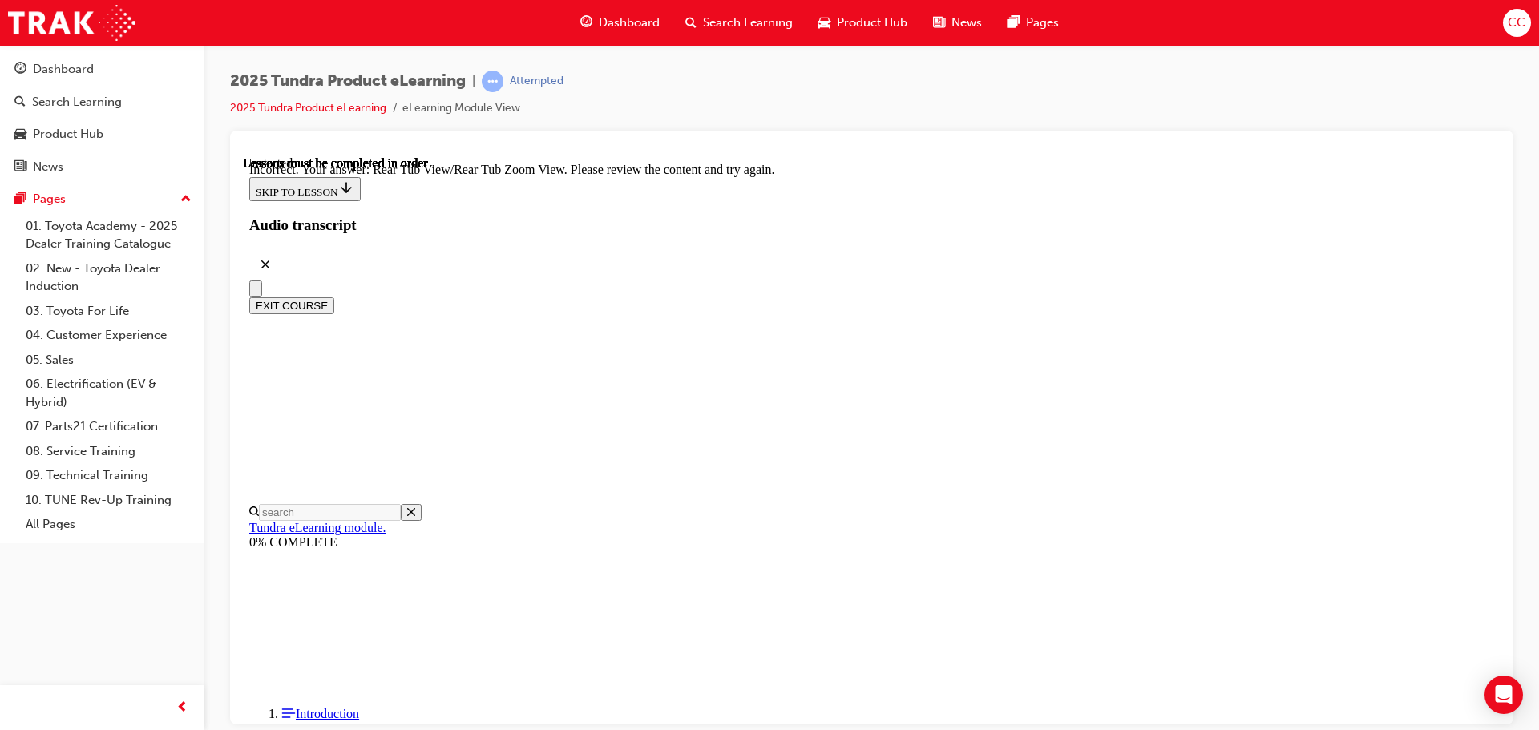
scroll to position [534, 0]
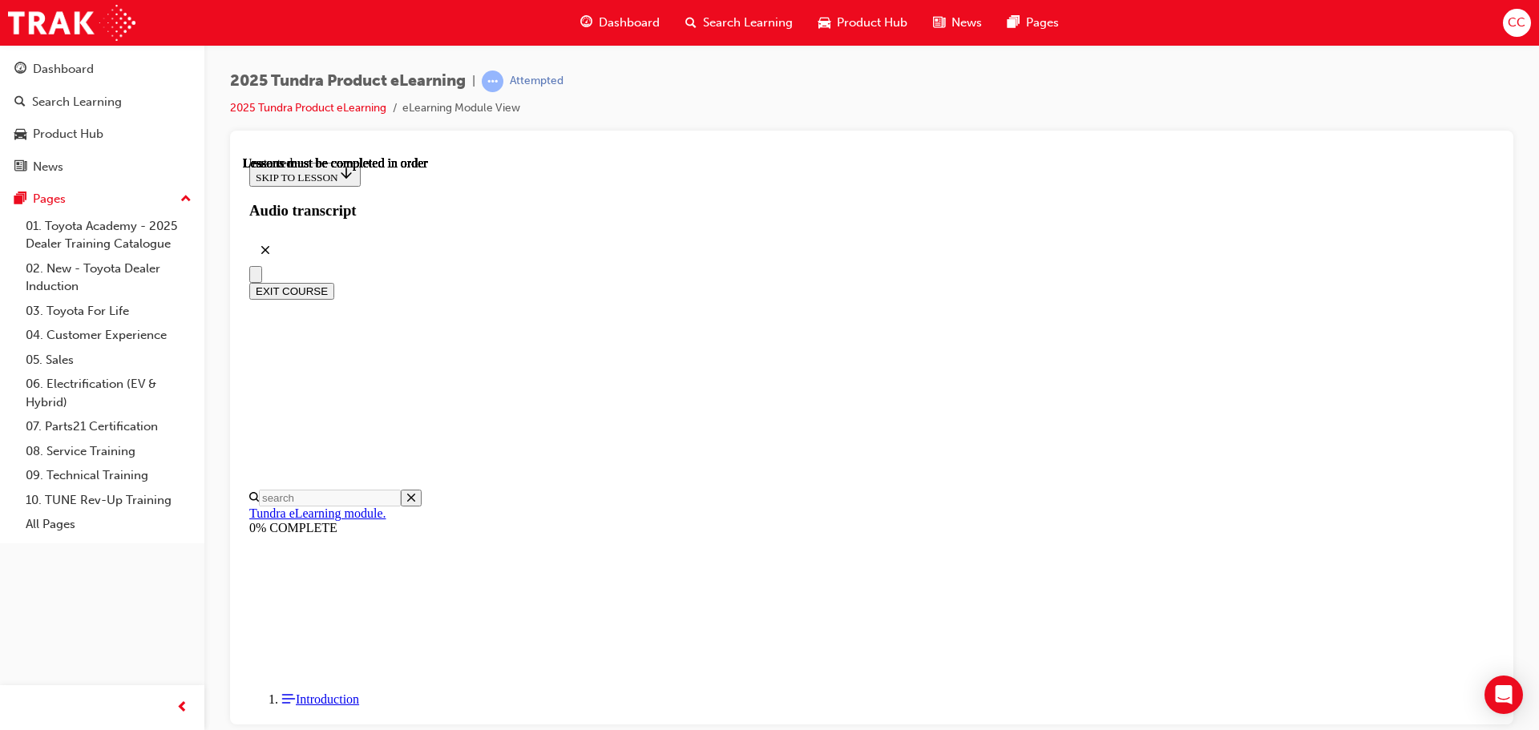
scroll to position [240, 0]
radio input "true"
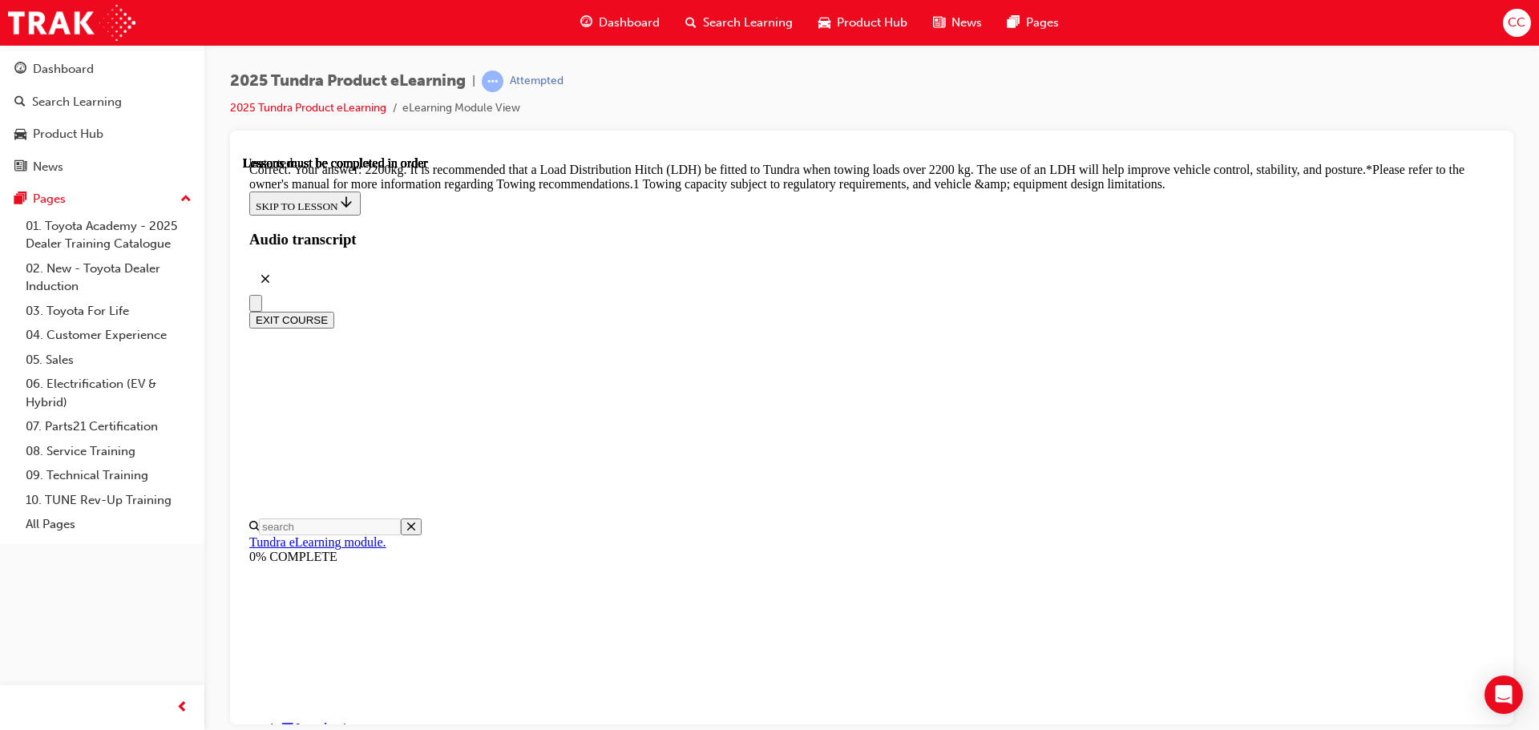
scroll to position [672, 0]
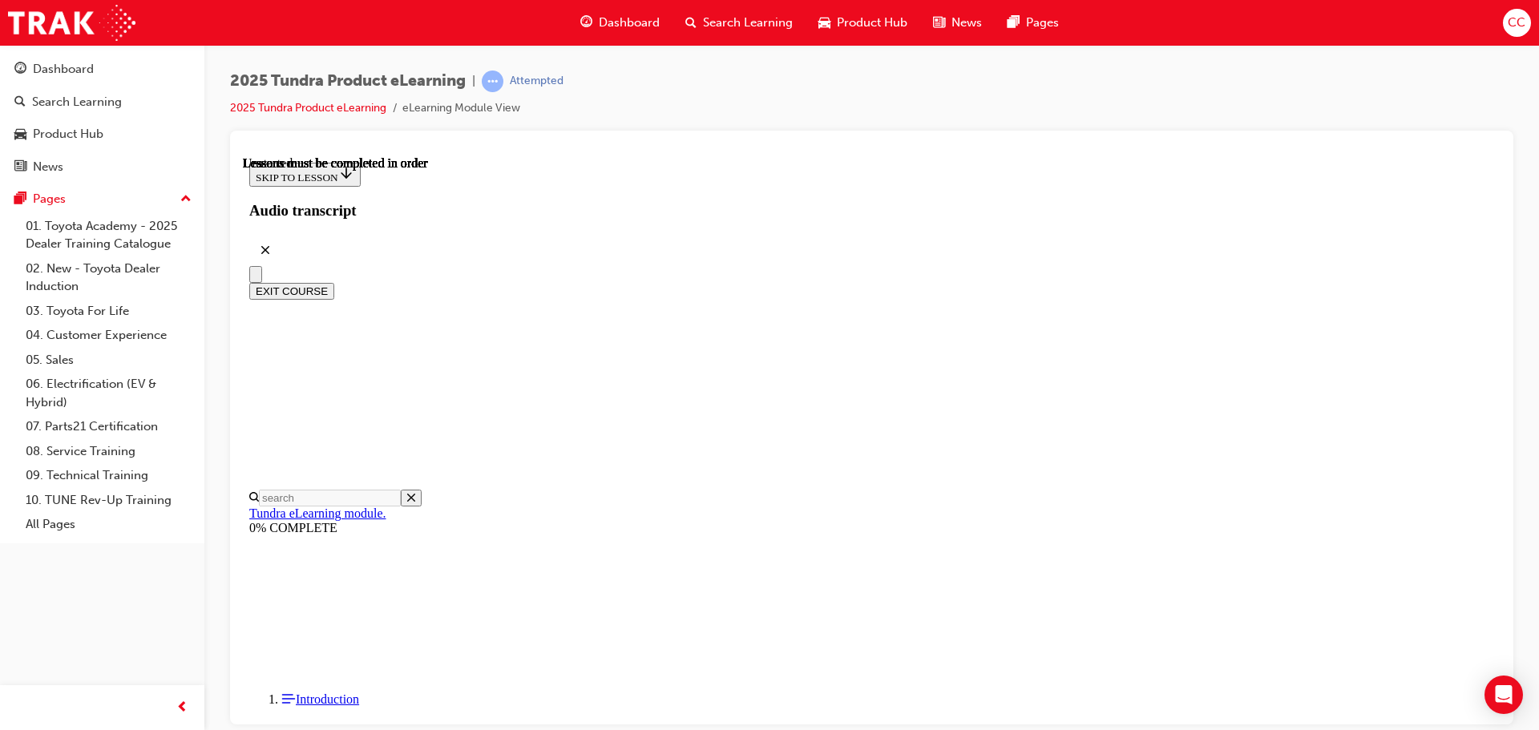
scroll to position [302, 0]
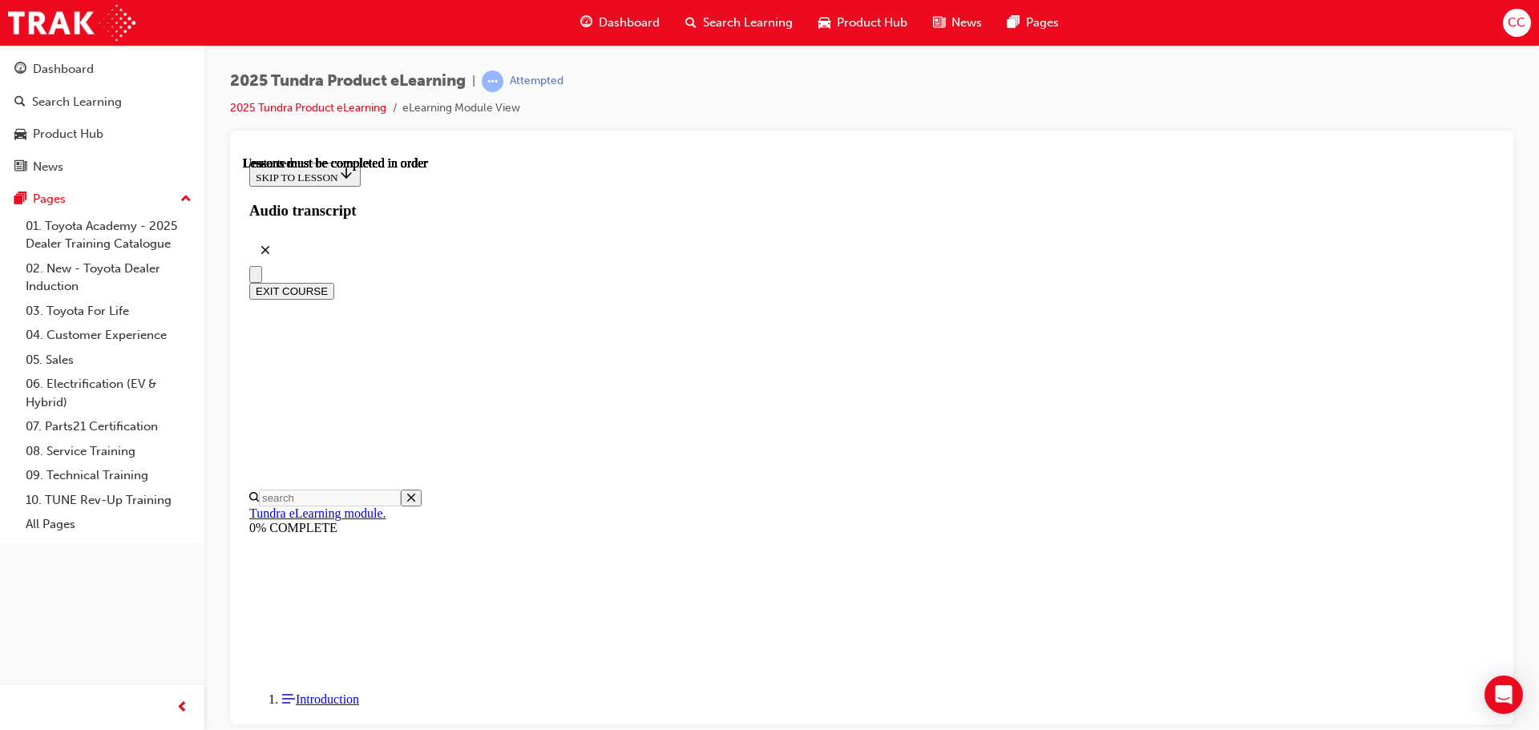
radio input "true"
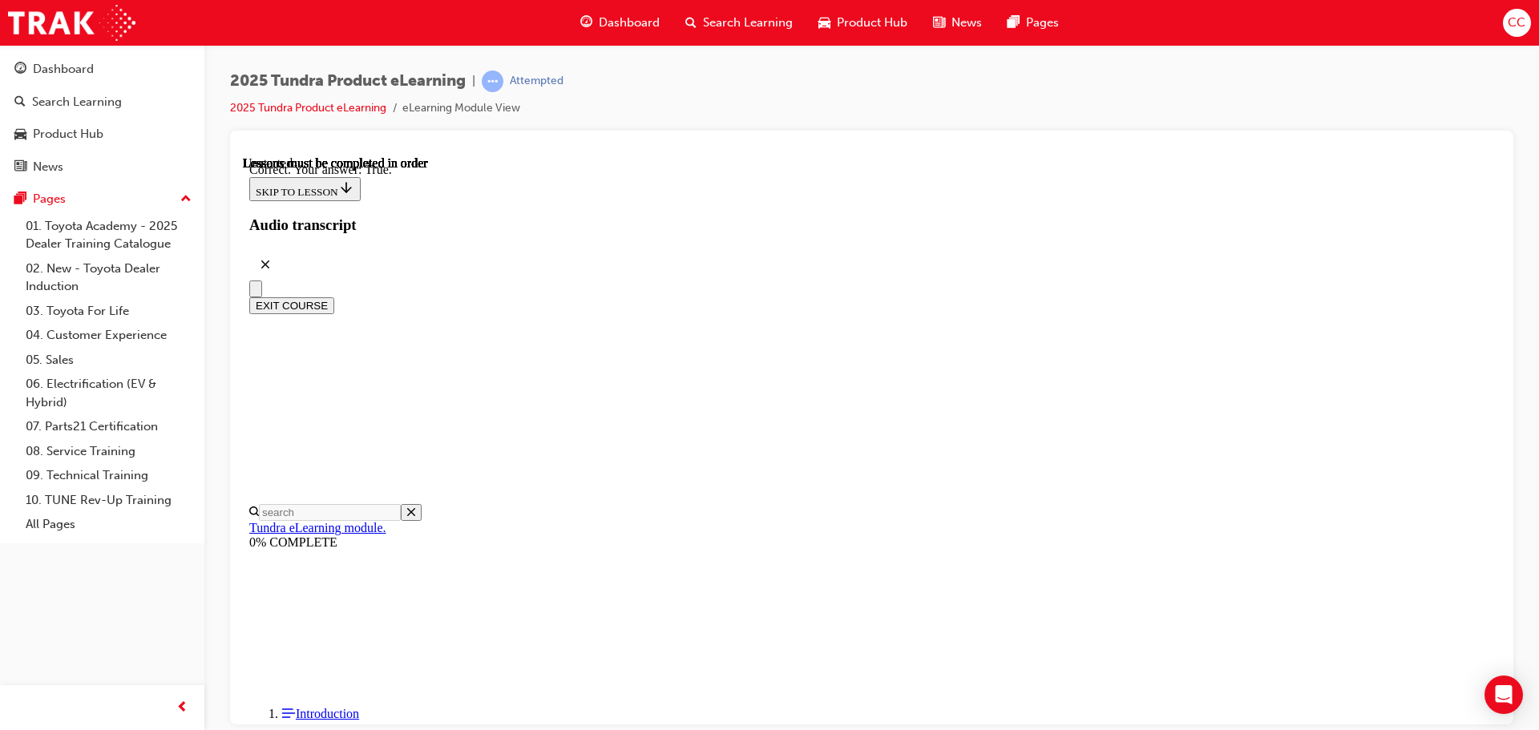
scroll to position [190, 0]
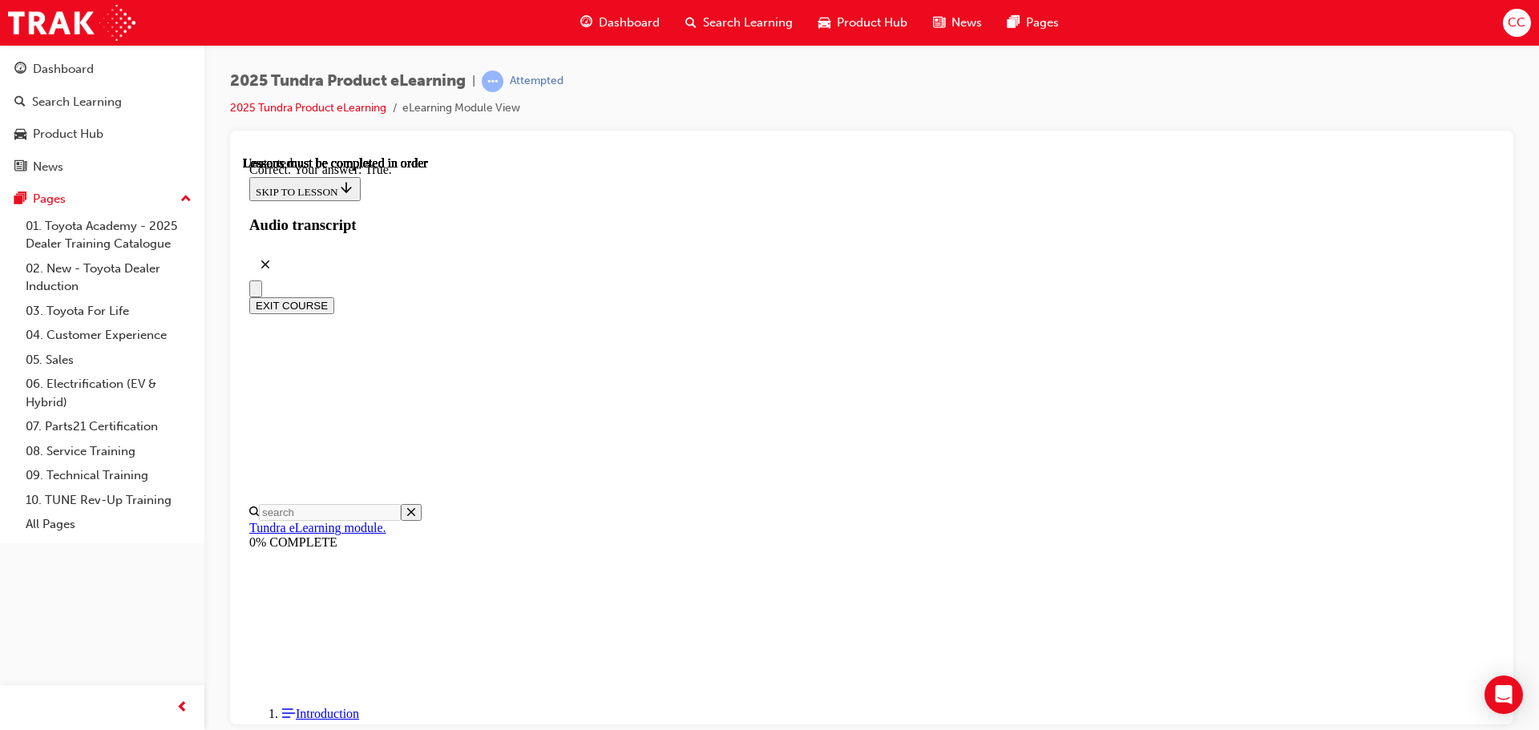
radio input "true"
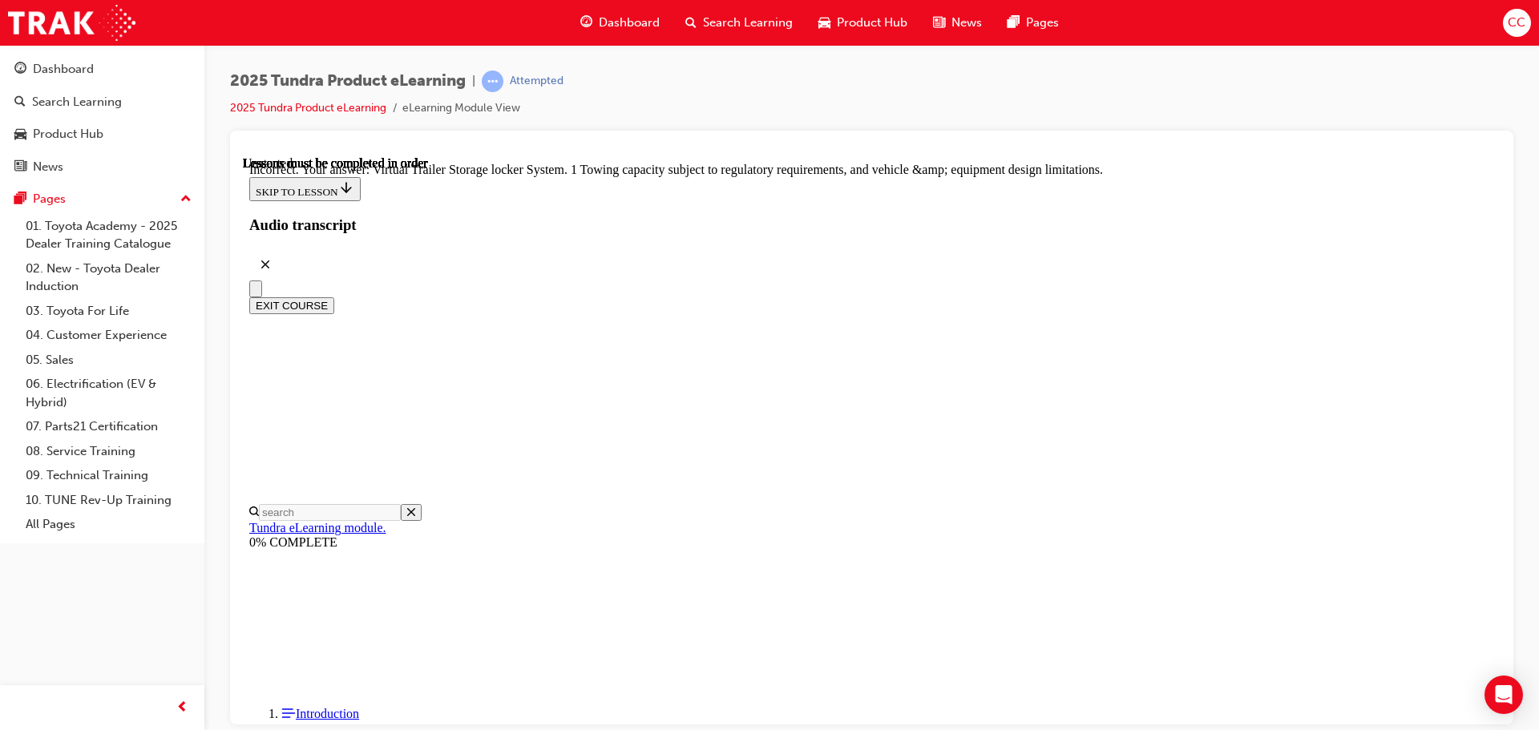
scroll to position [499, 0]
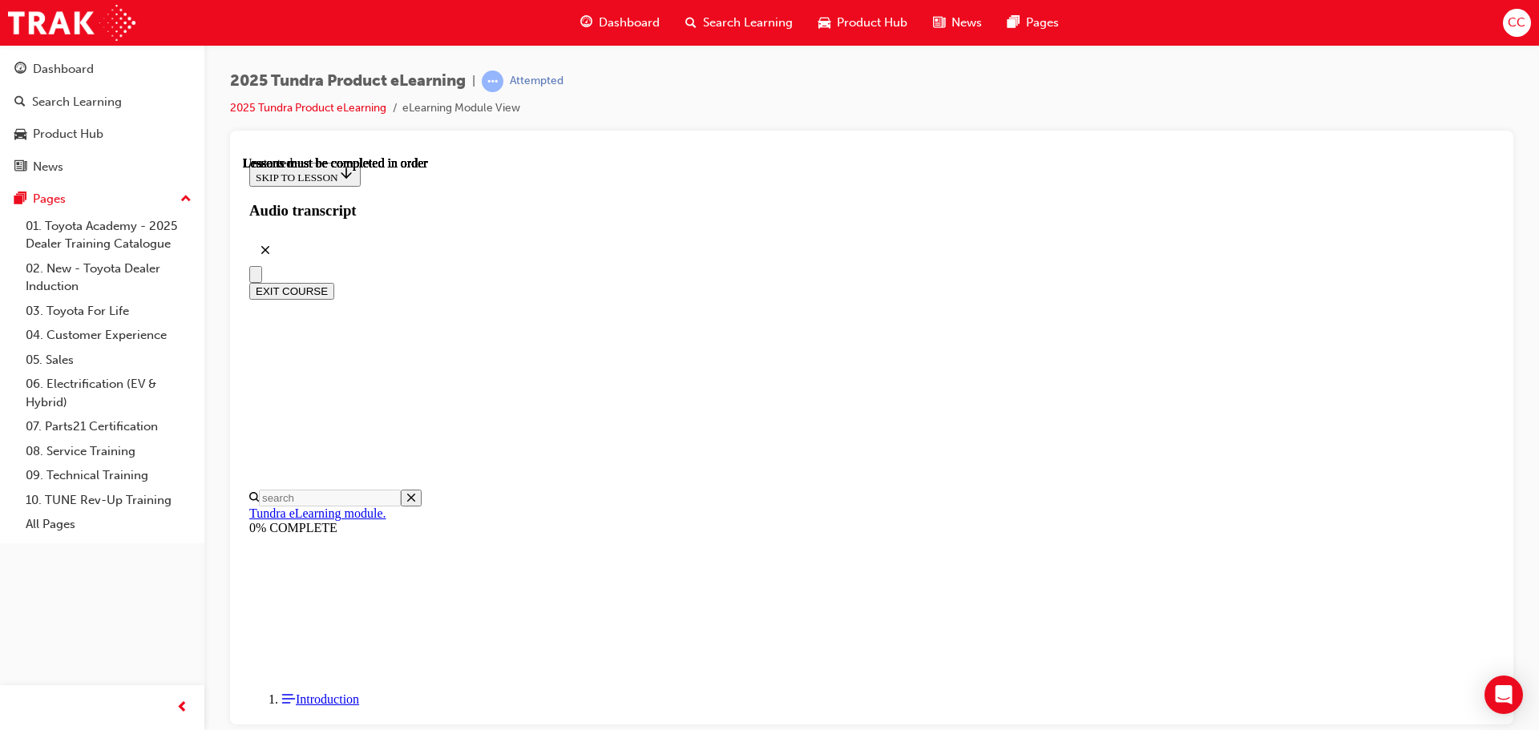
scroll to position [240, 0]
radio input "true"
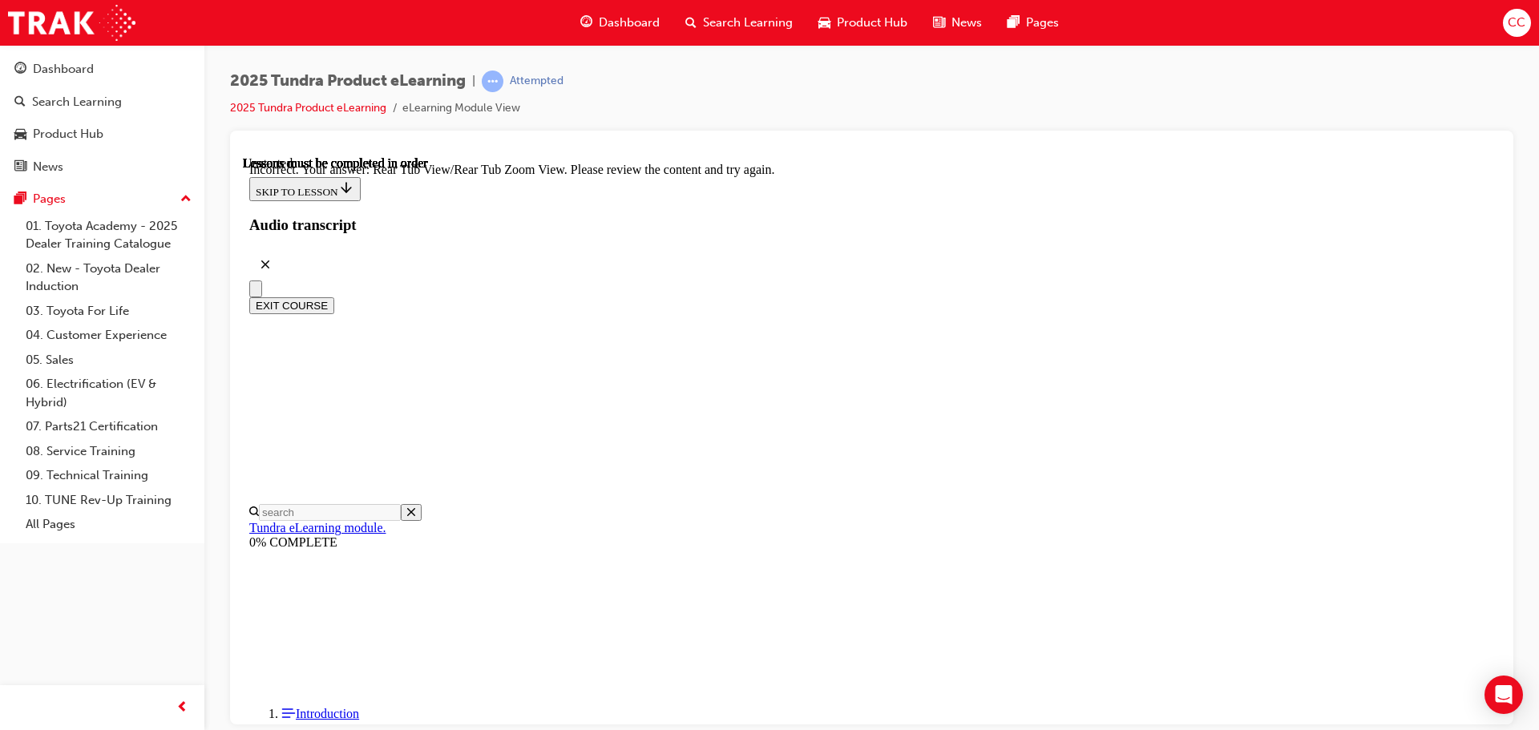
scroll to position [534, 0]
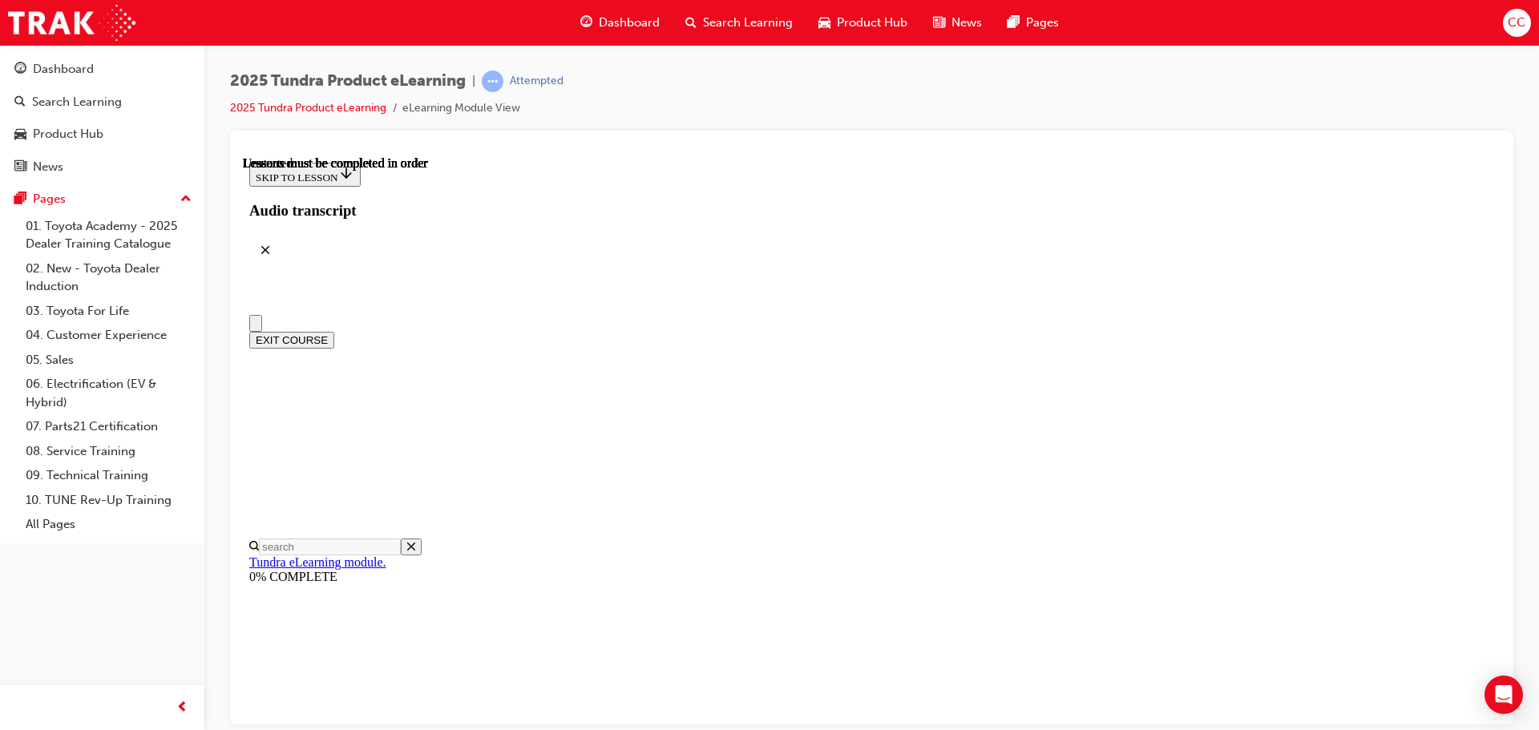
scroll to position [160, 0]
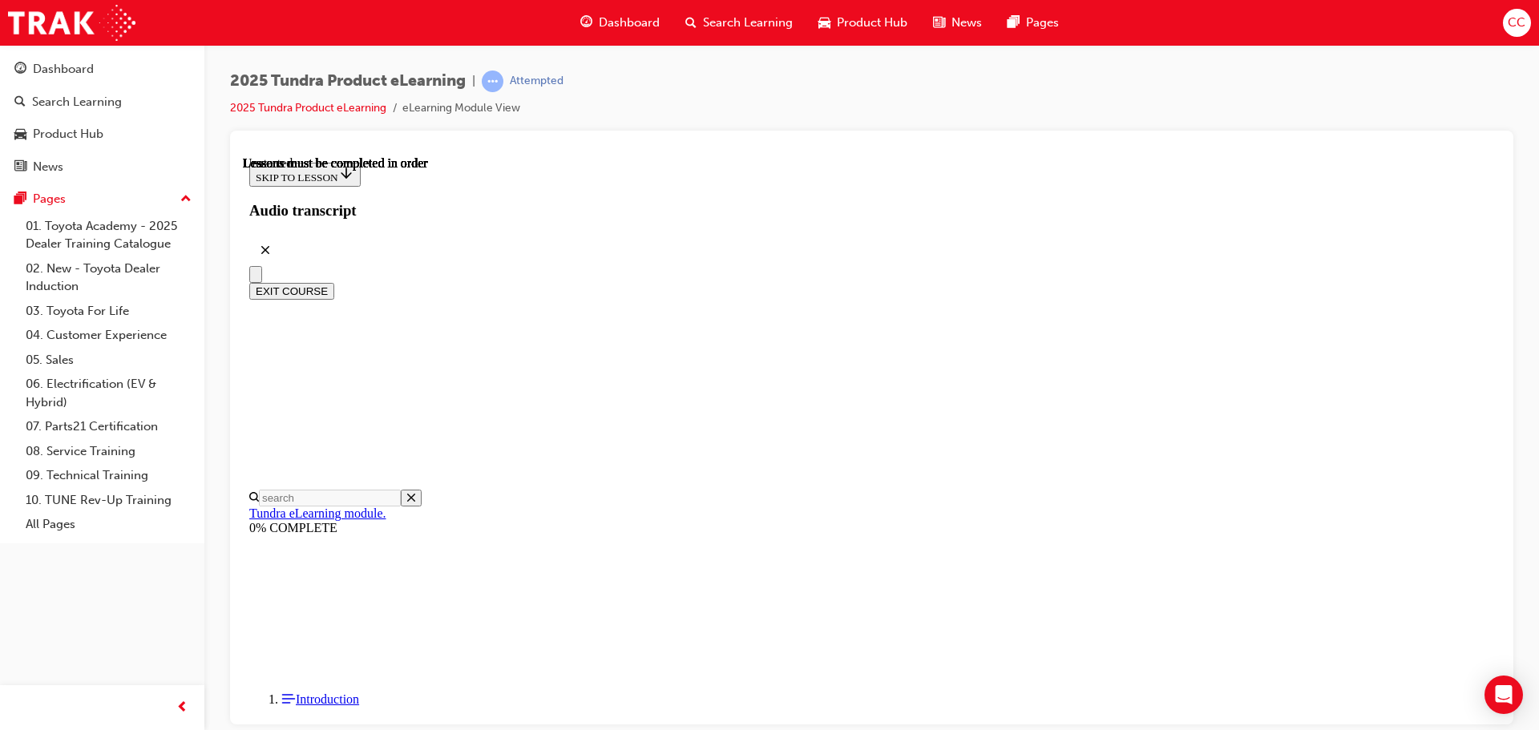
radio input "true"
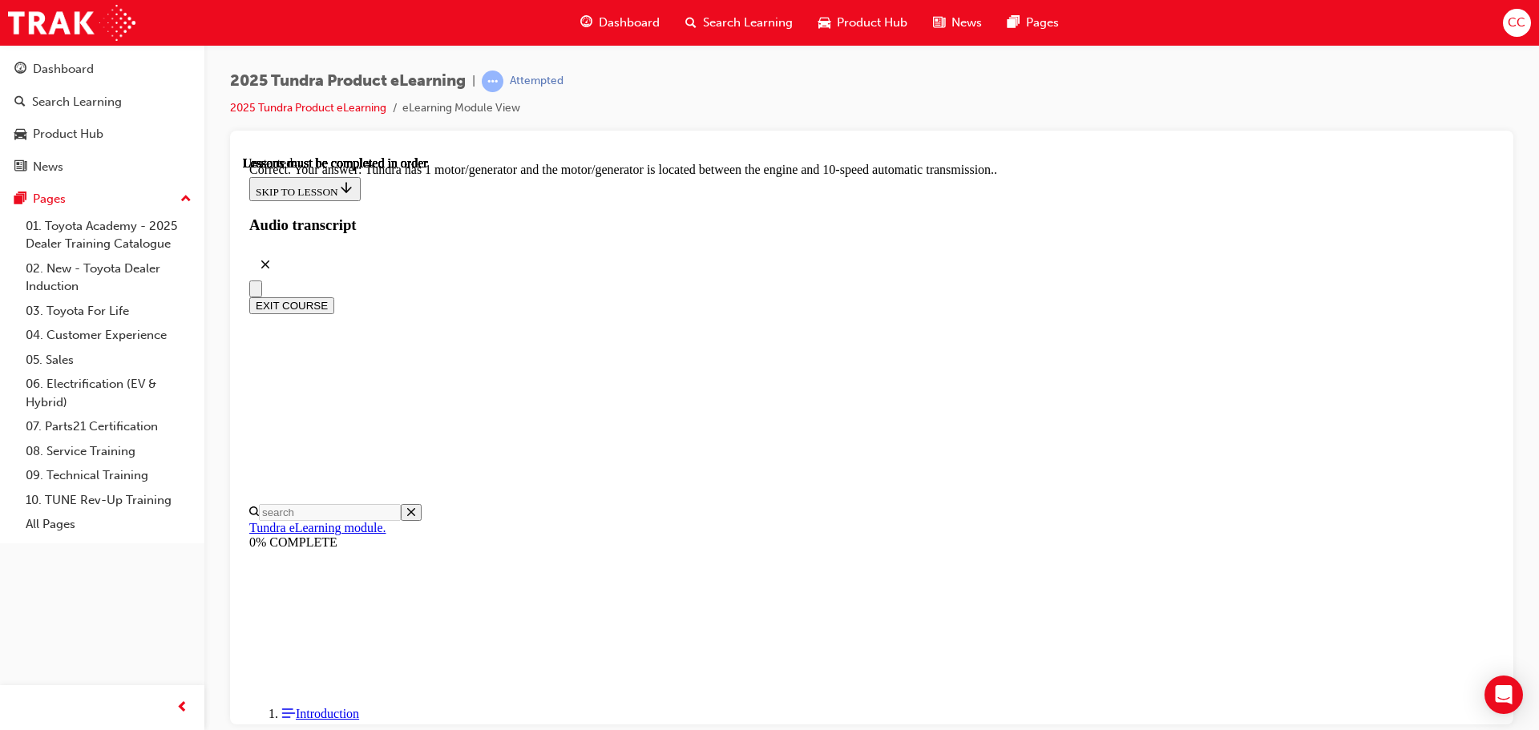
scroll to position [313, 0]
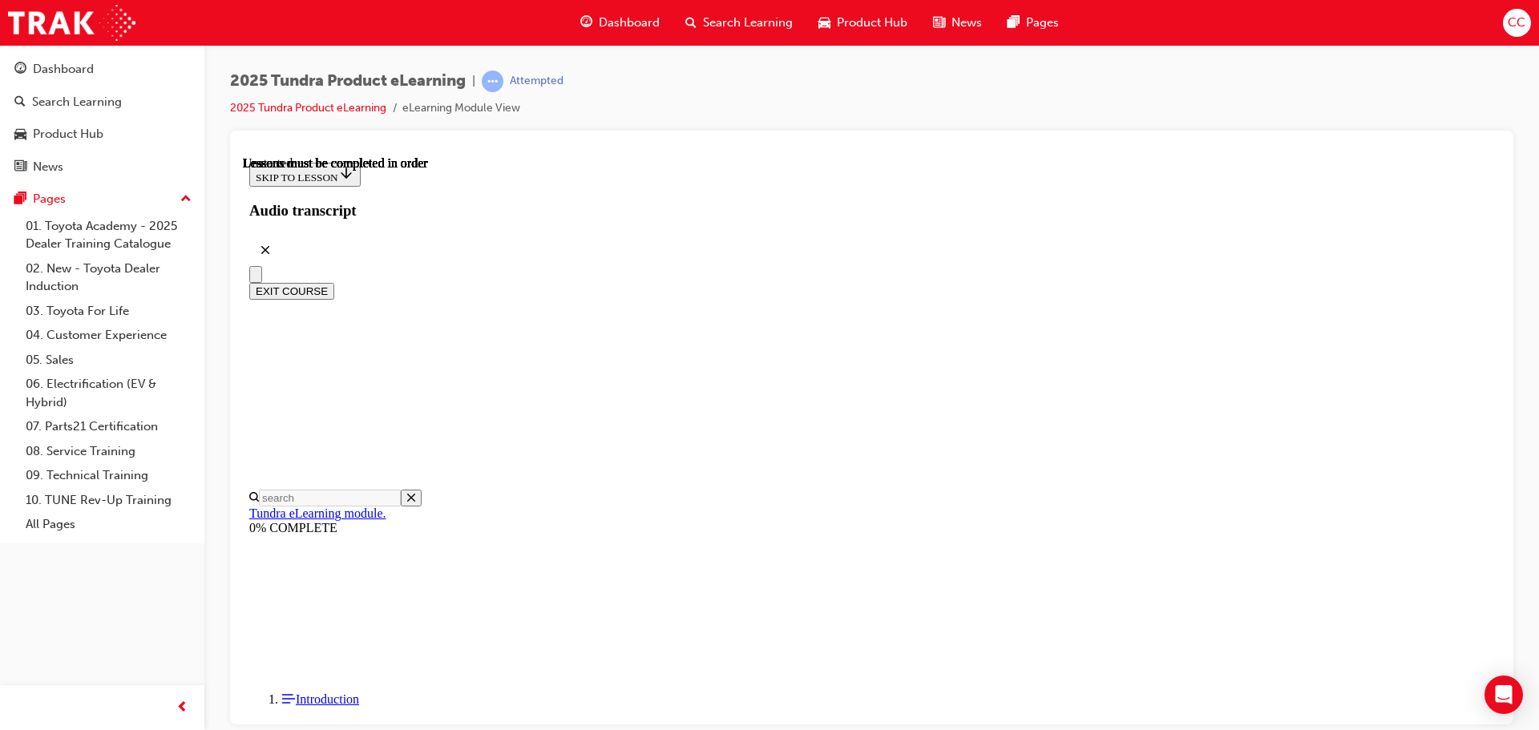
scroll to position [0, 0]
radio input "true"
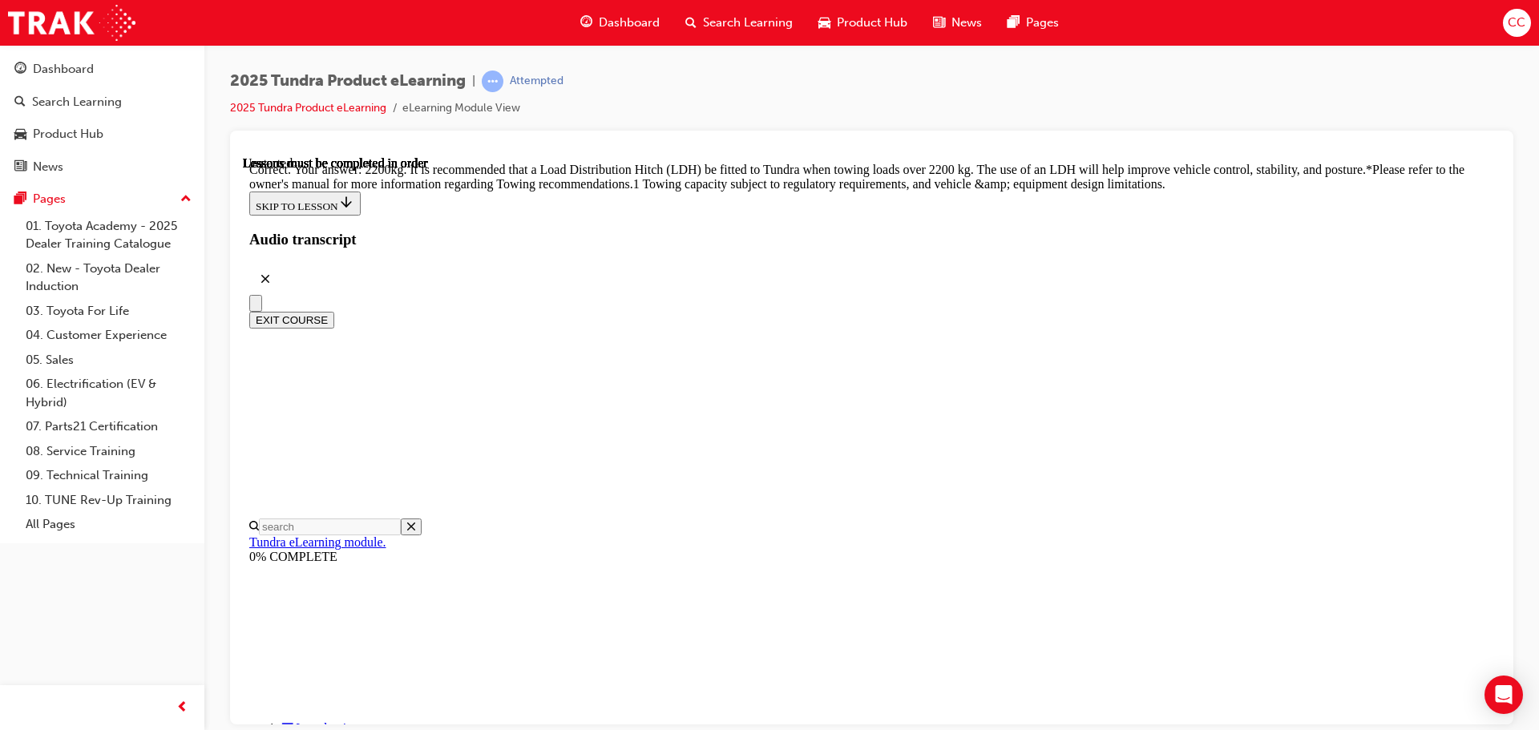
scroll to position [672, 0]
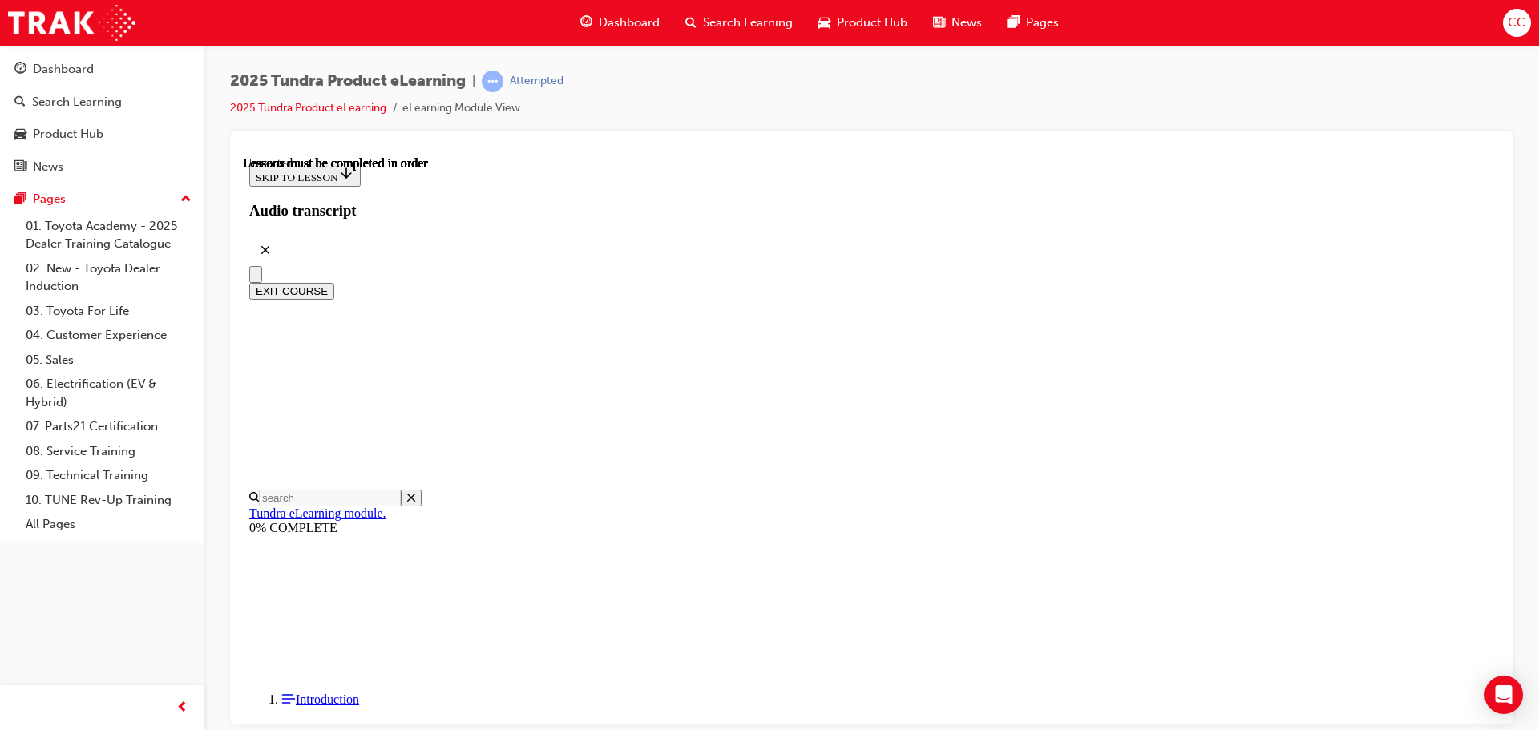
scroll to position [240, 0]
radio input "true"
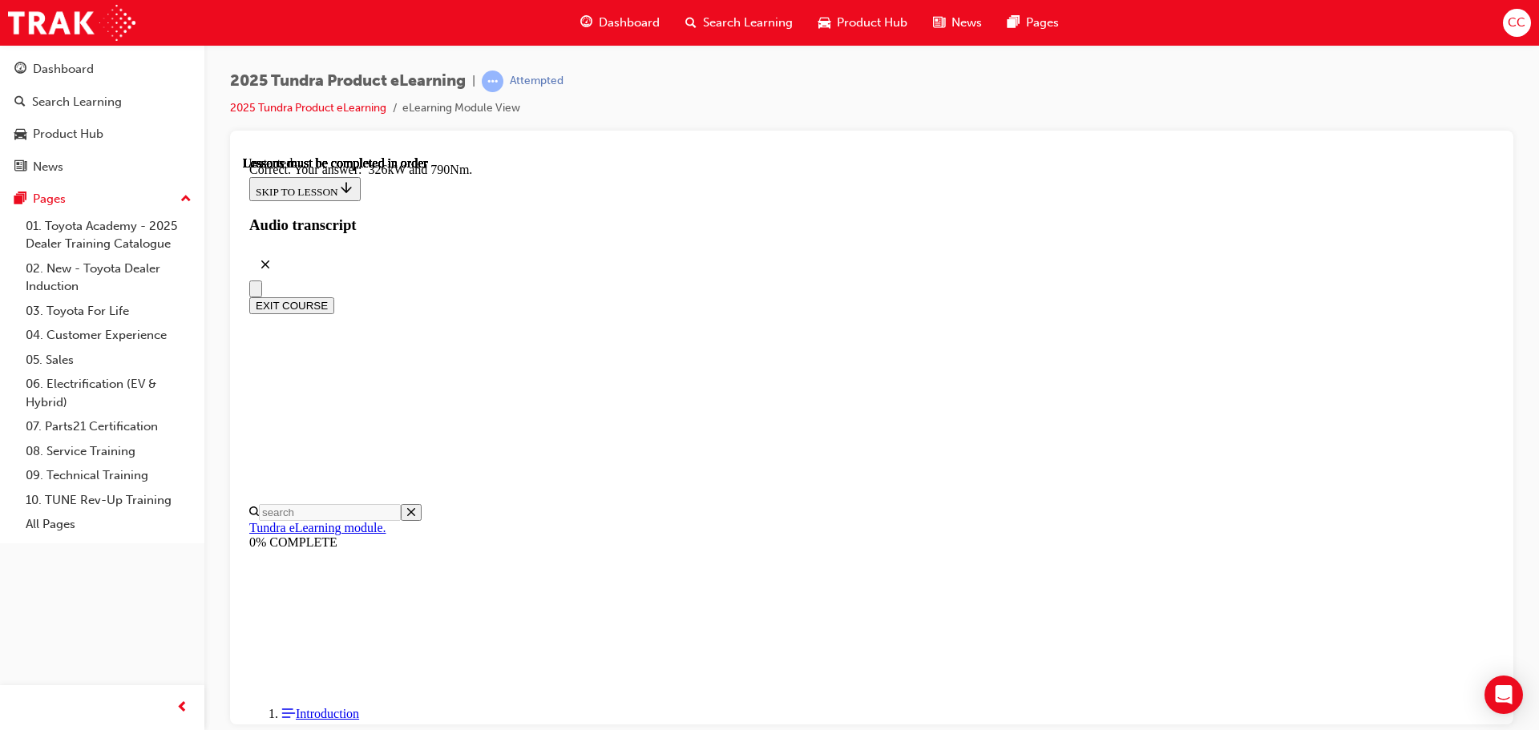
scroll to position [346, 0]
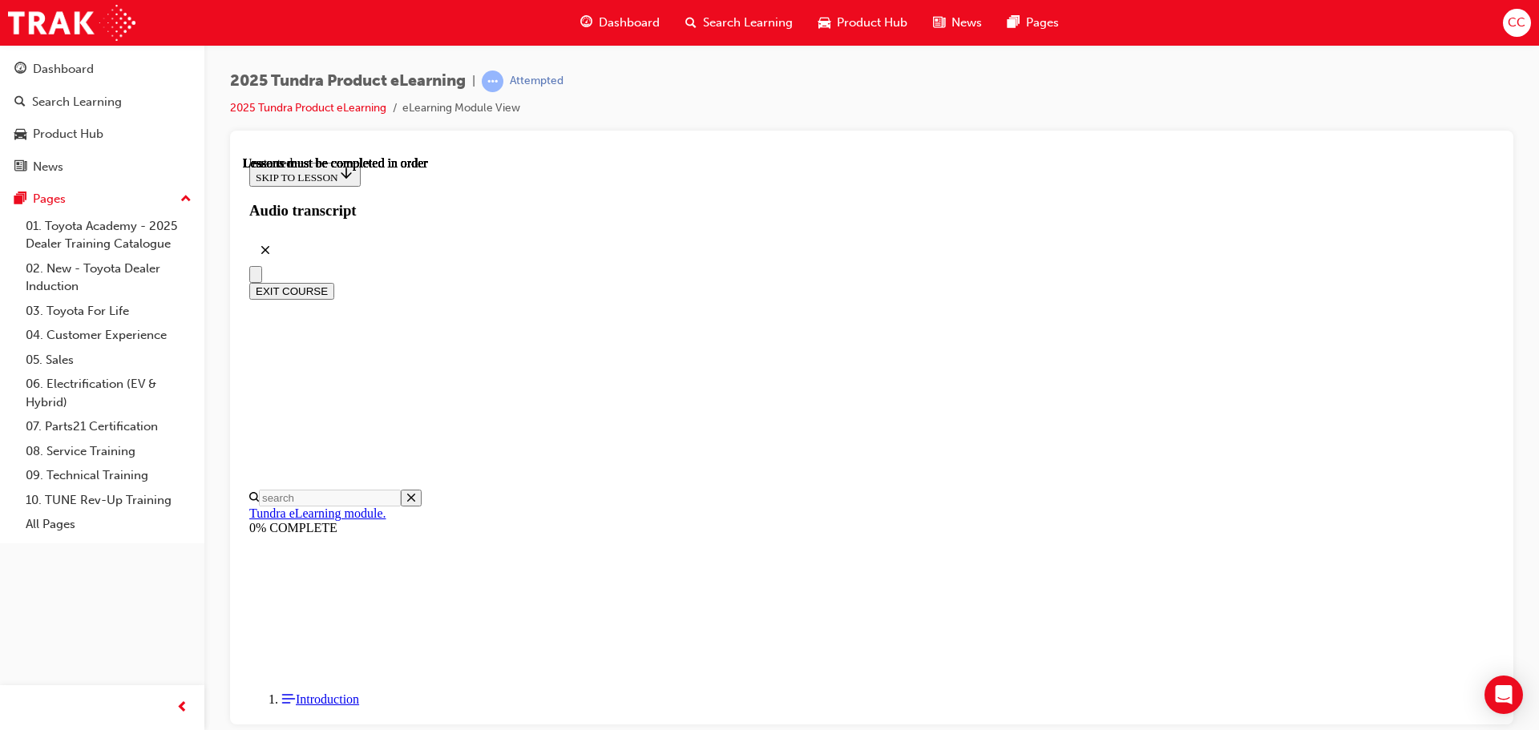
scroll to position [295, 0]
radio input "true"
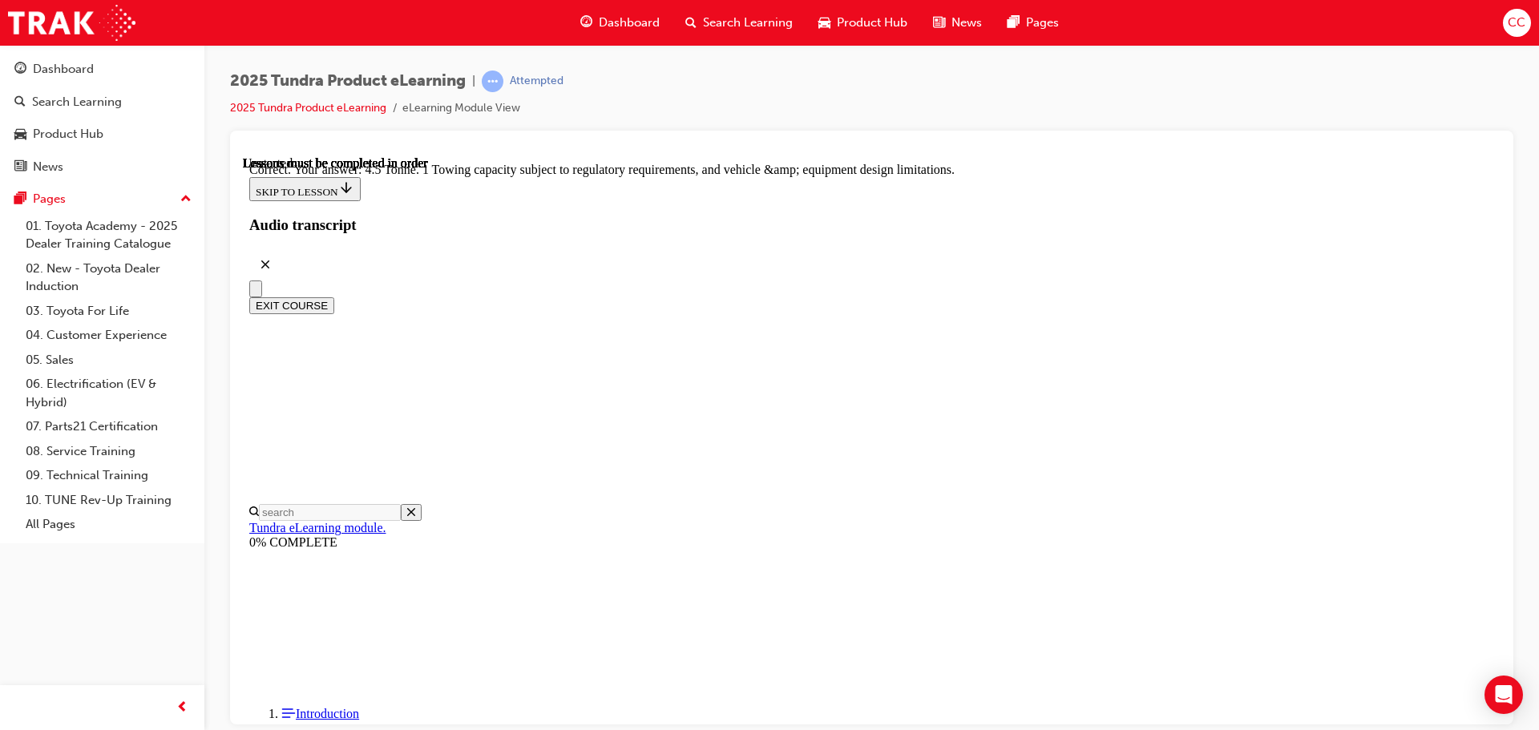
scroll to position [444, 0]
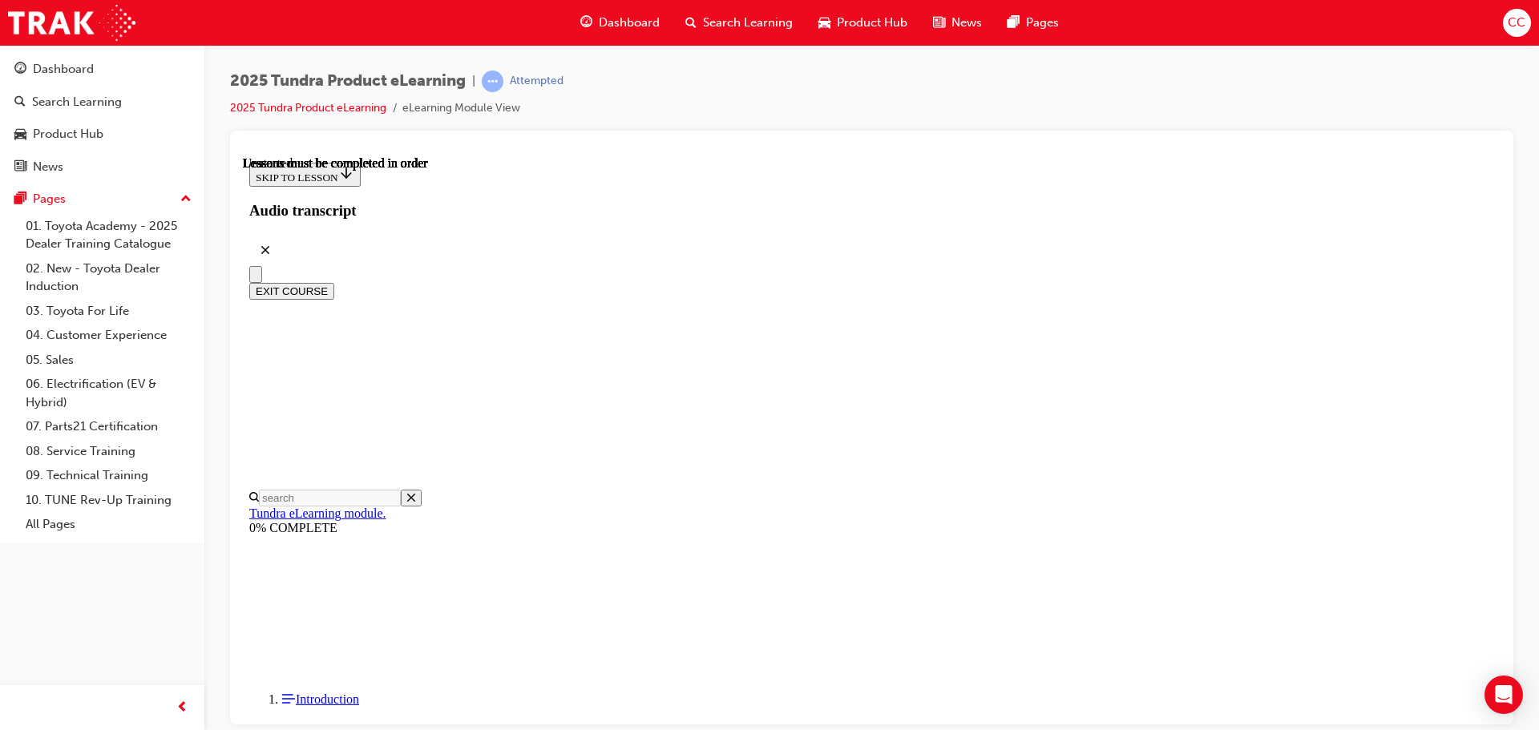
scroll to position [240, 0]
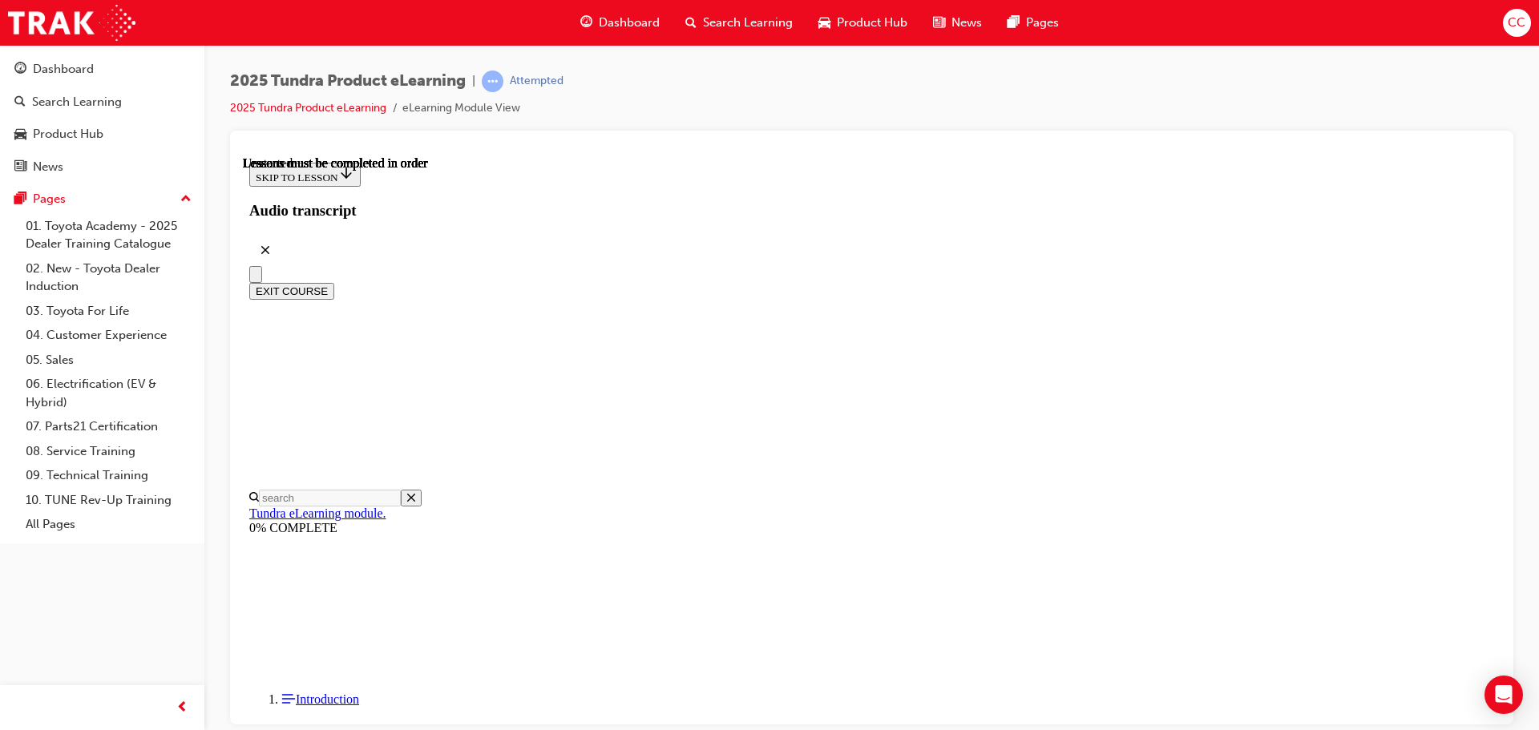
radio input "true"
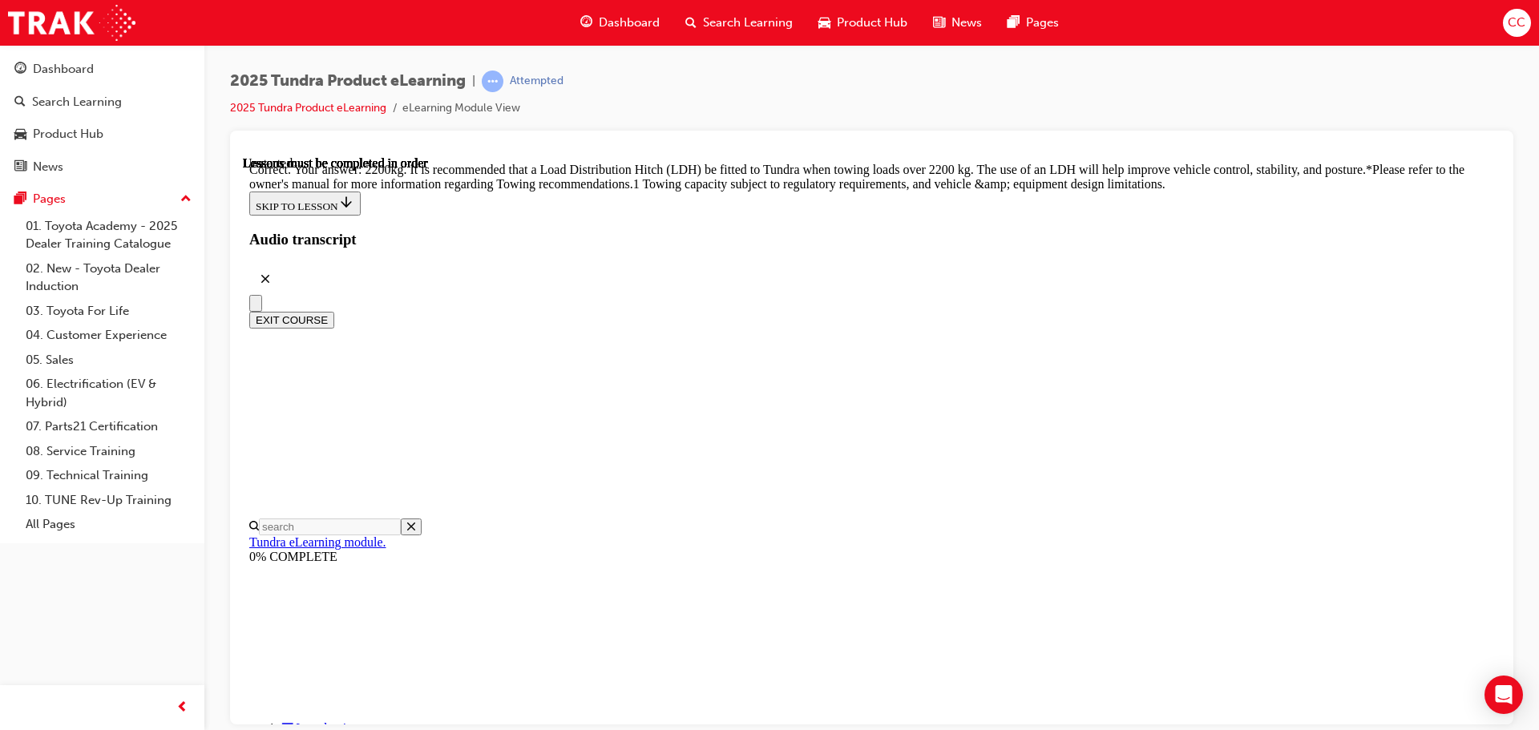
radio input "true"
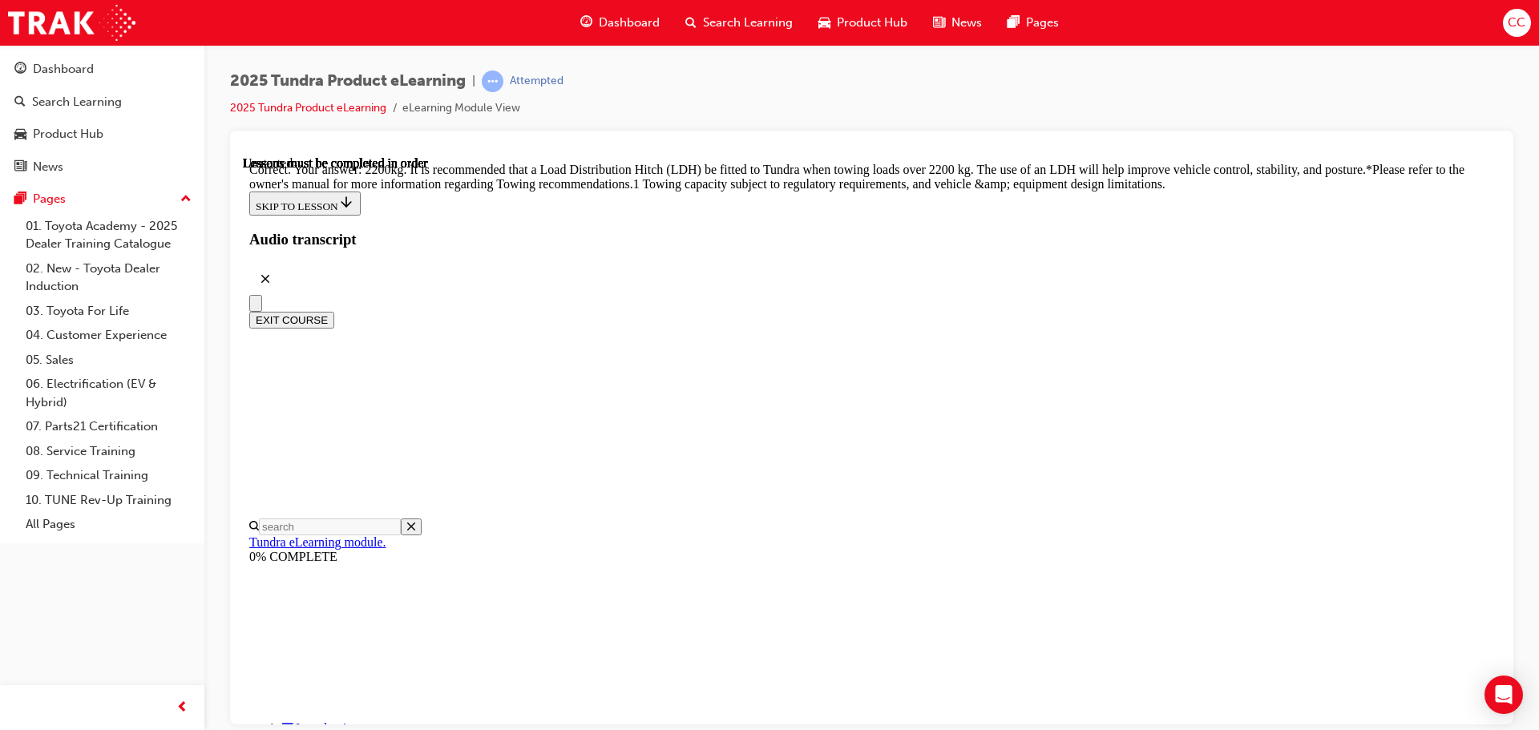
radio input "true"
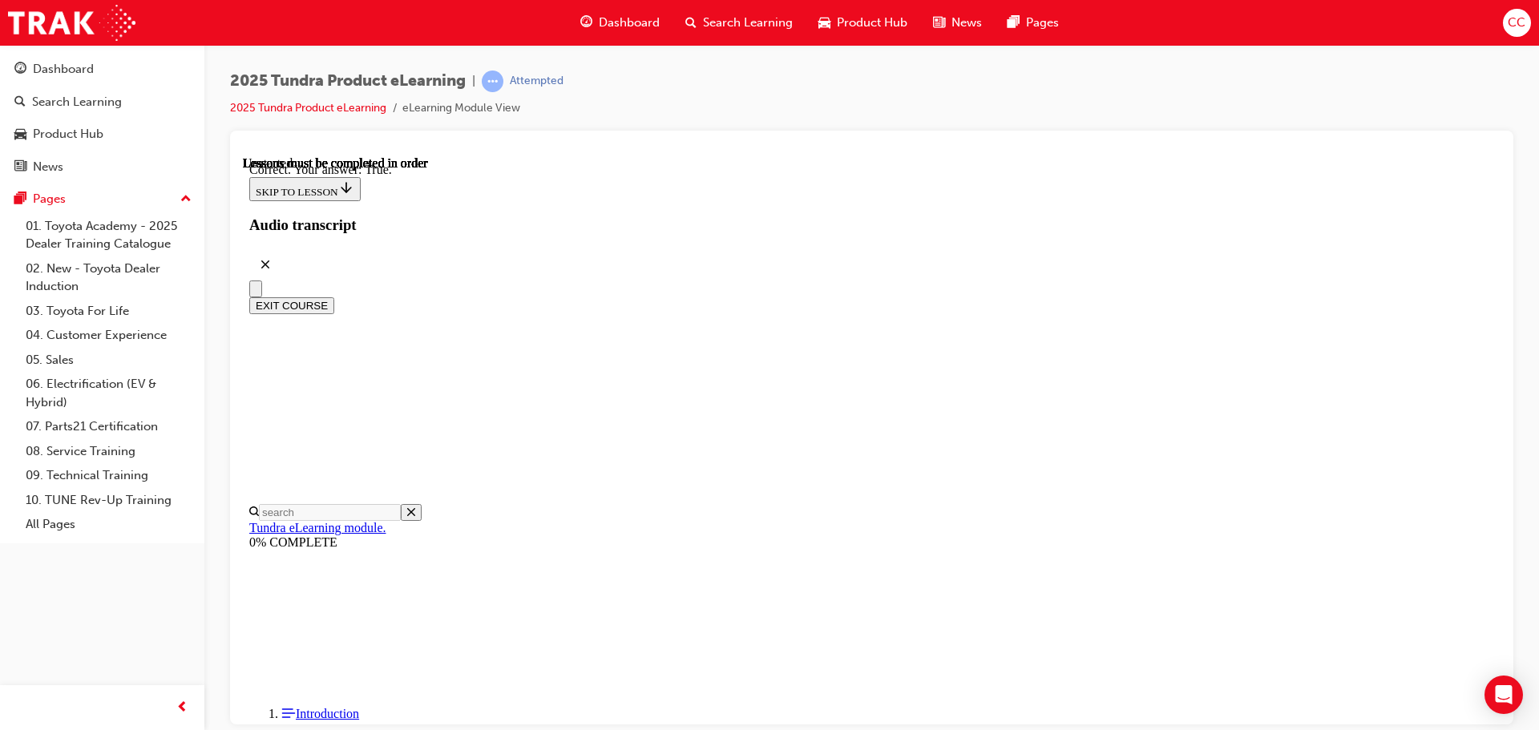
scroll to position [190, 0]
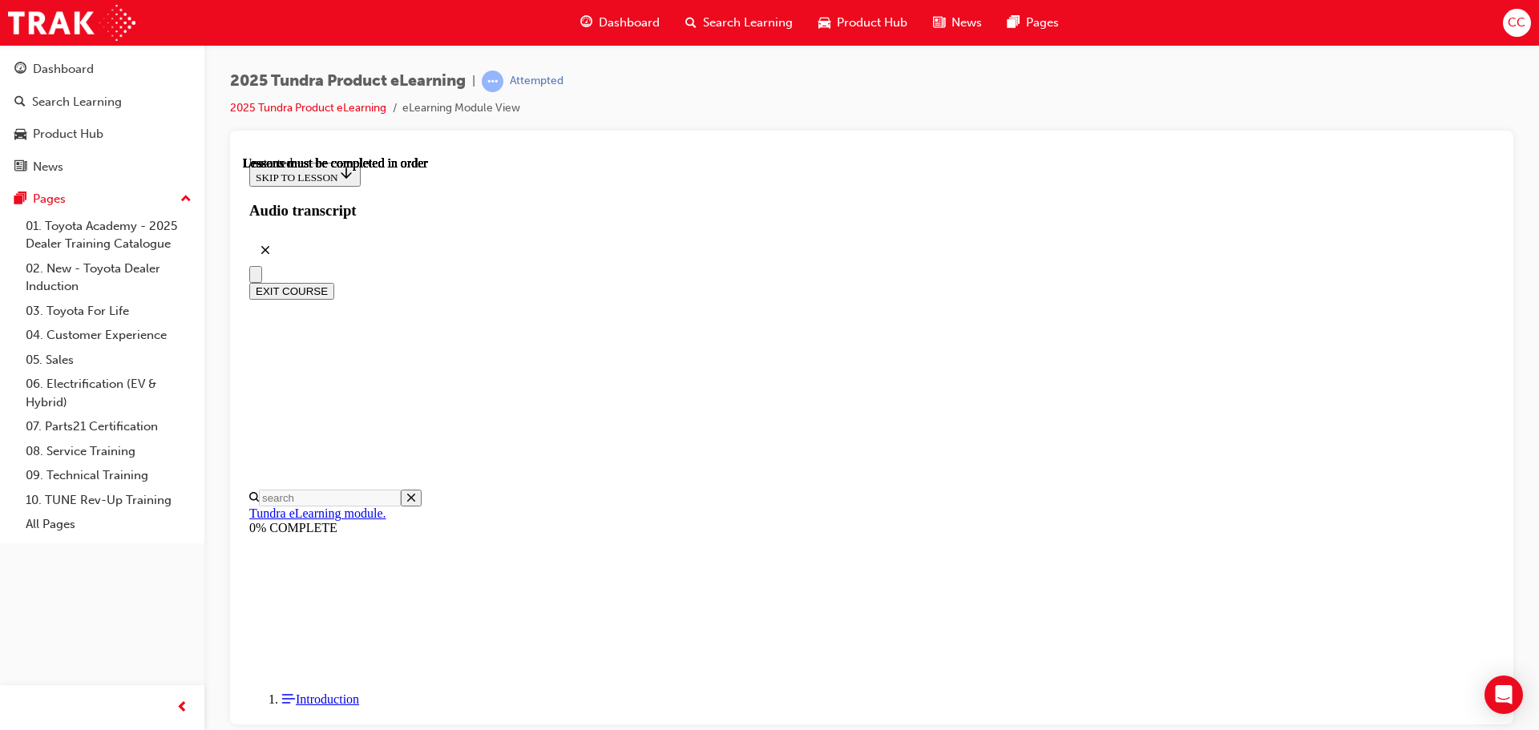
scroll to position [242, 0]
radio input "true"
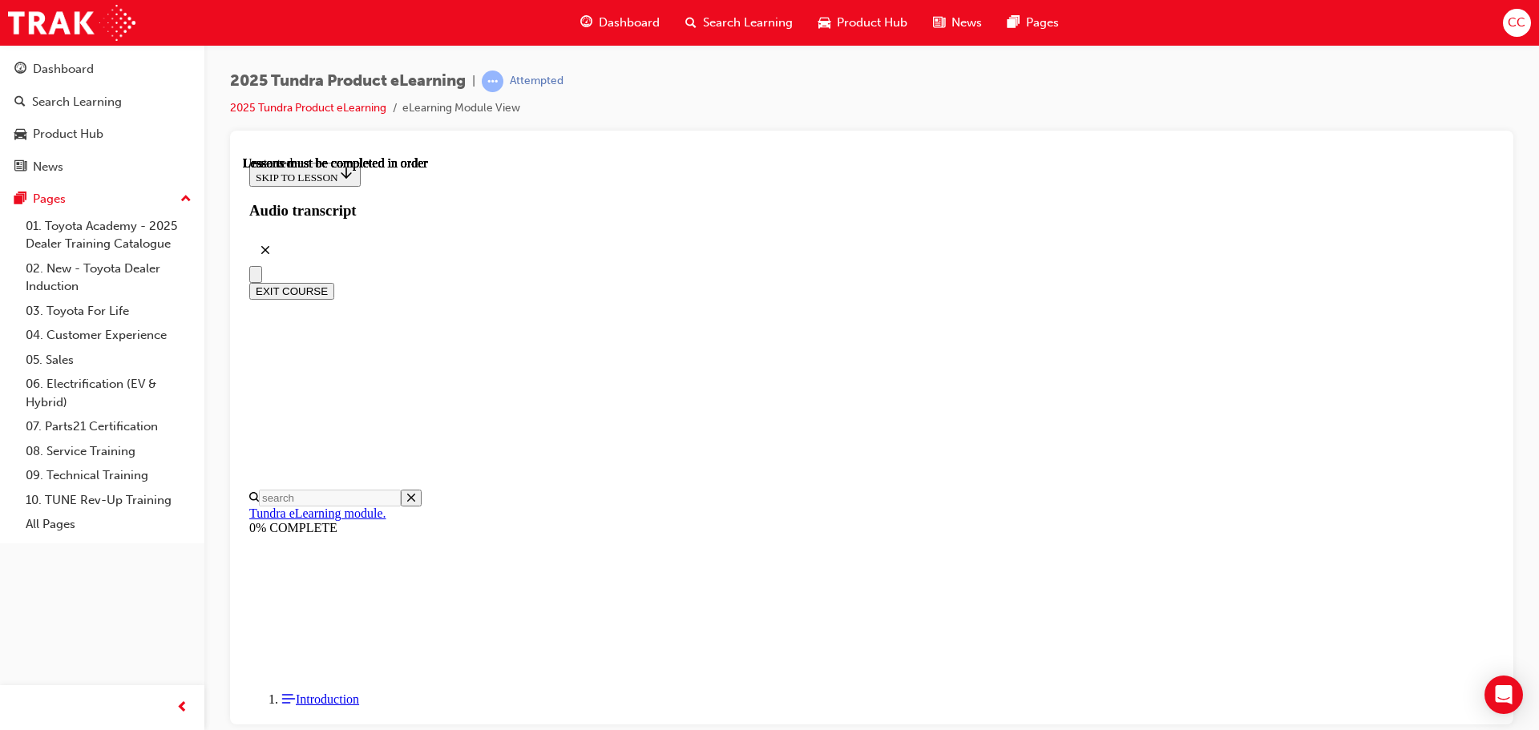
radio input "true"
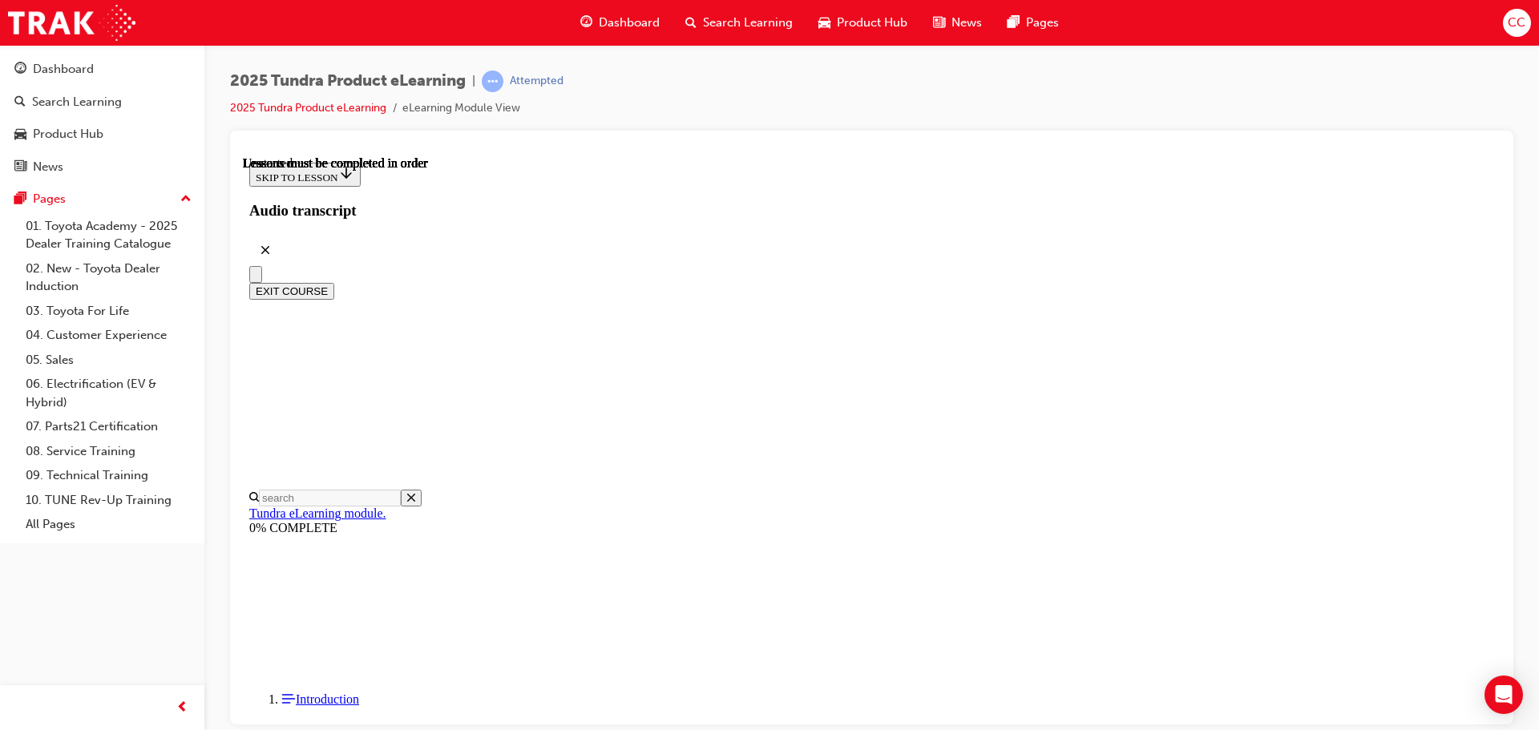
scroll to position [402, 0]
radio input "true"
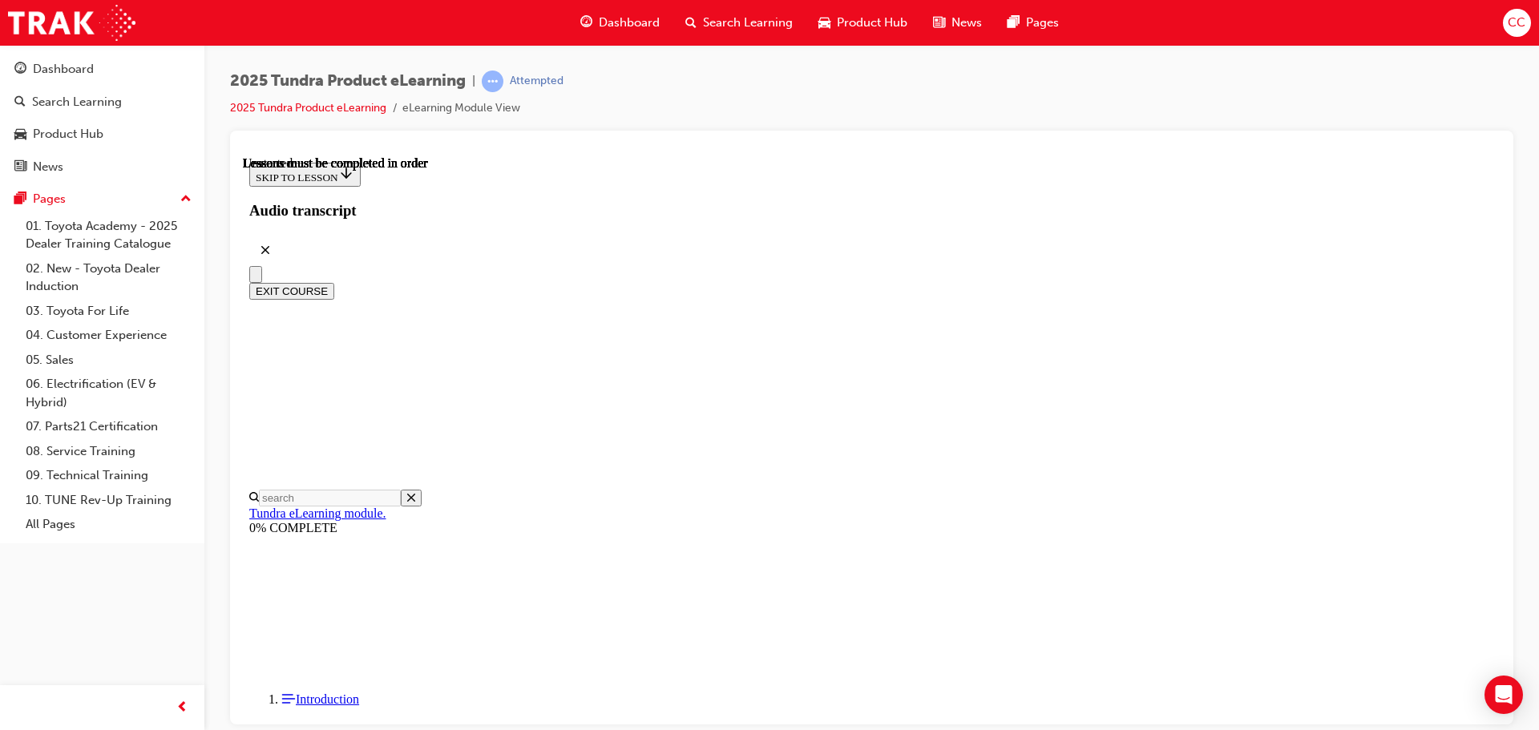
radio input "true"
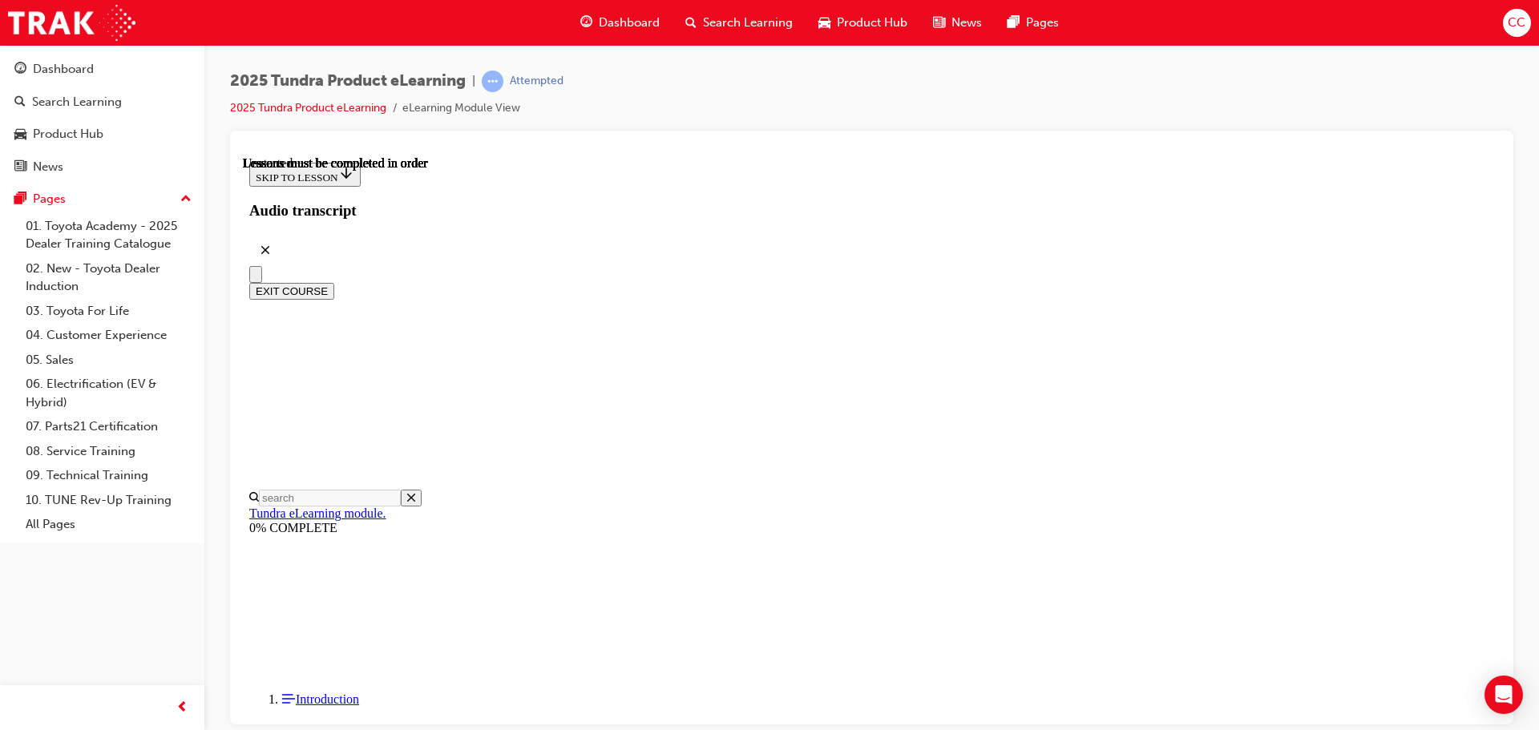
radio input "true"
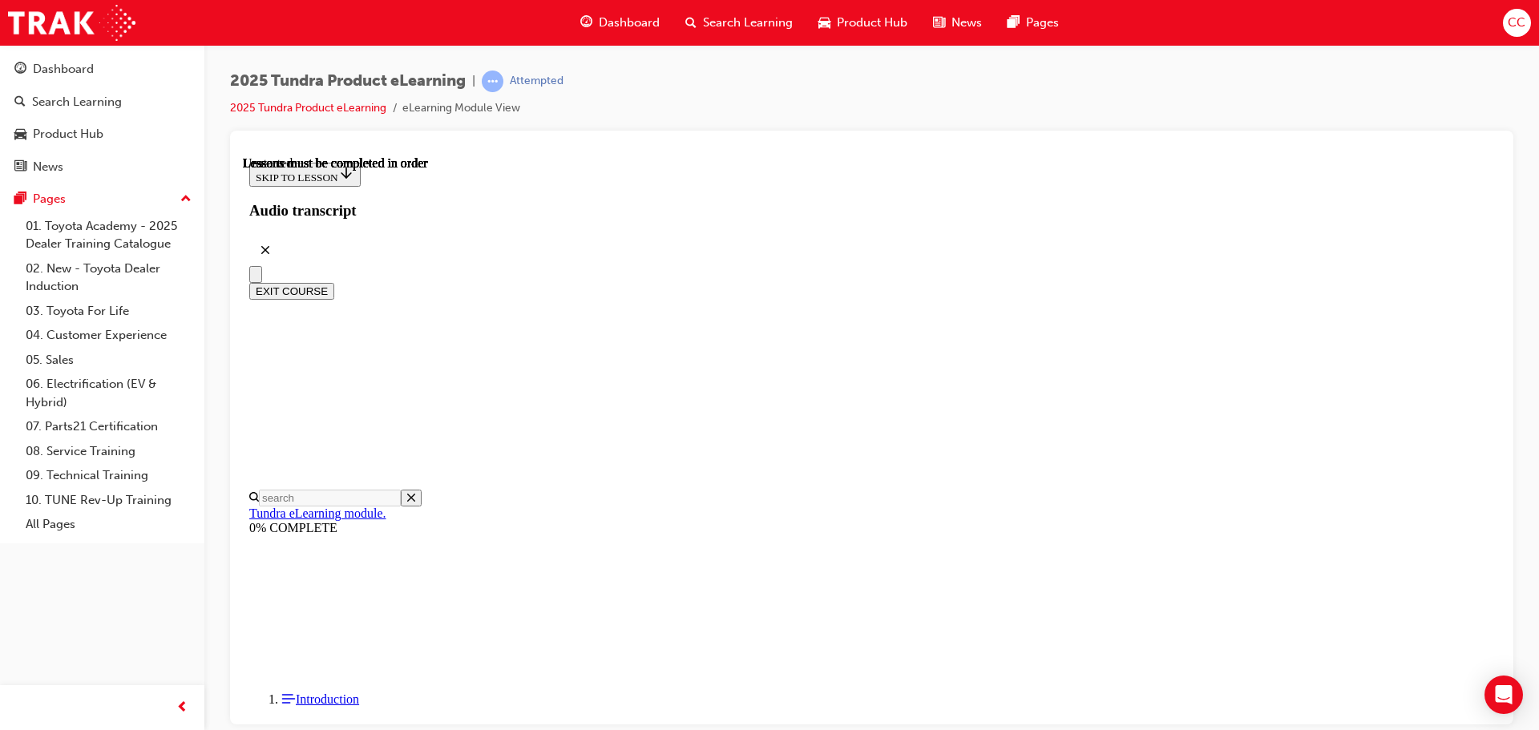
radio input "true"
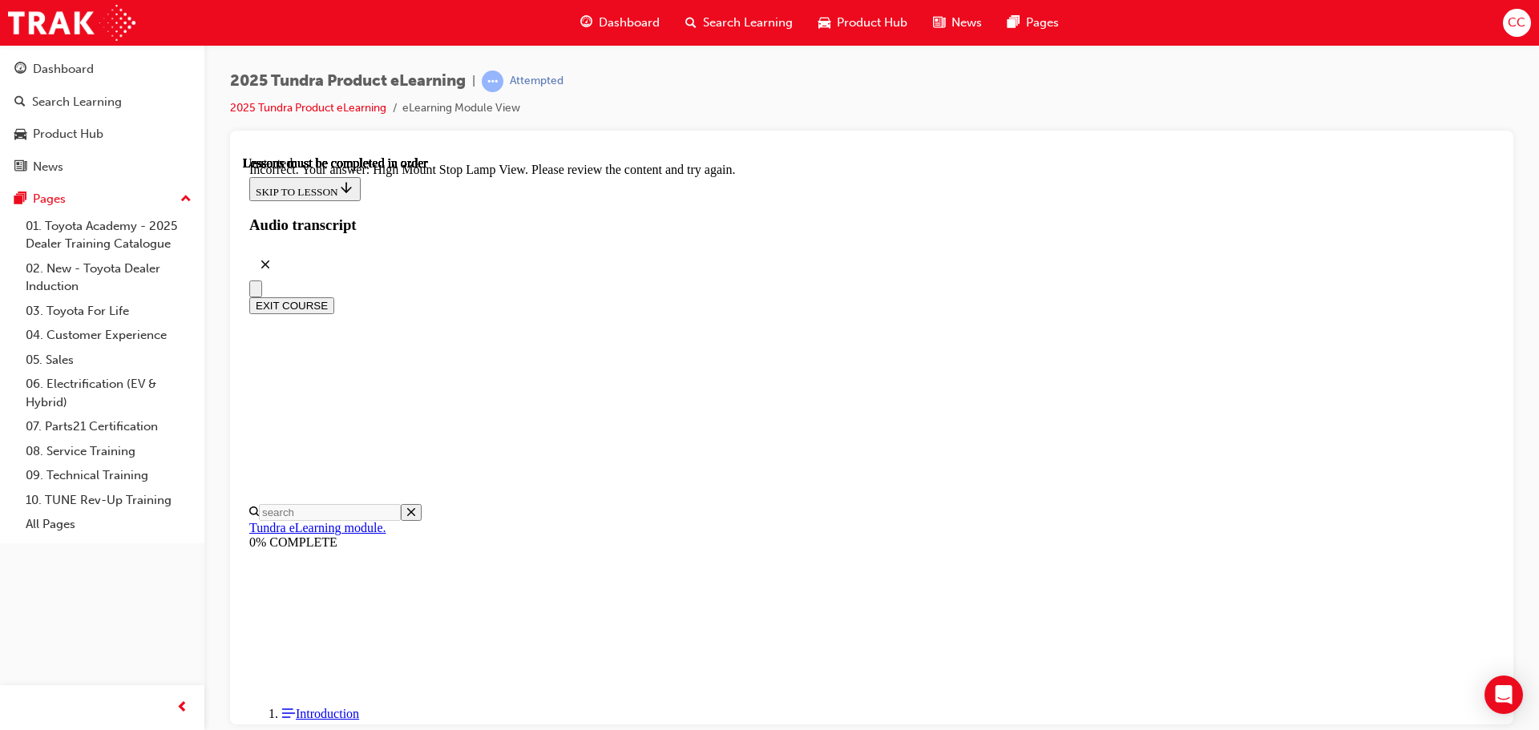
scroll to position [534, 0]
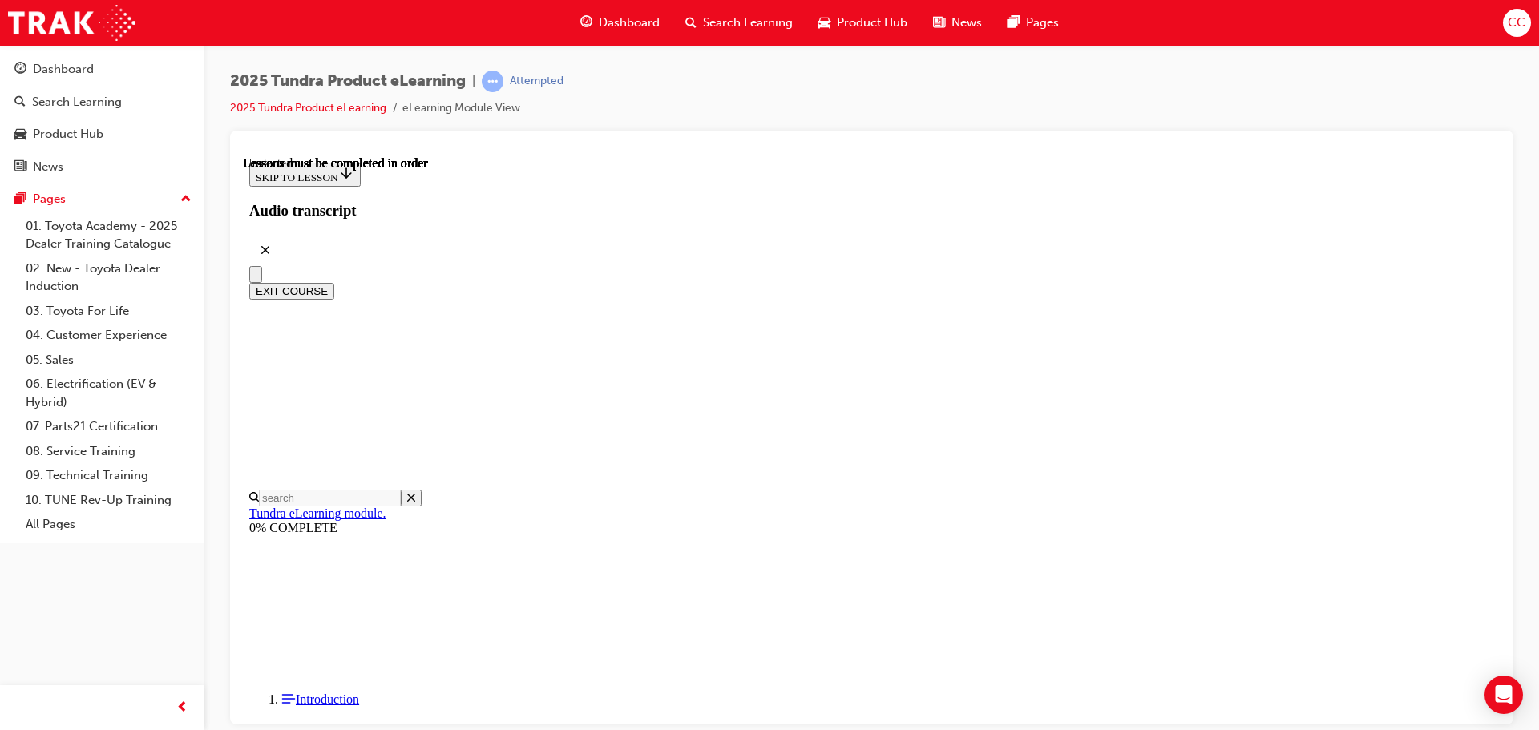
radio input "true"
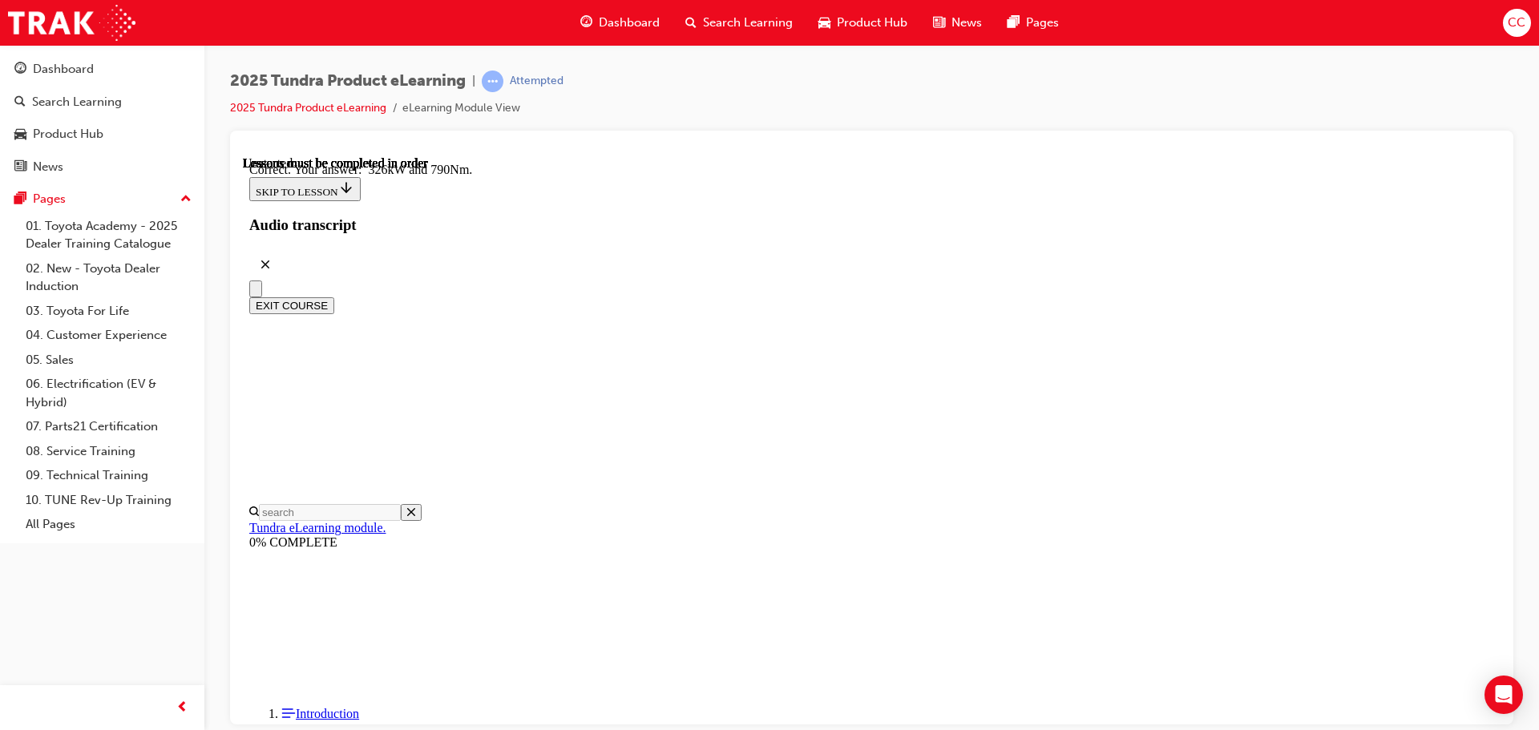
scroll to position [346, 0]
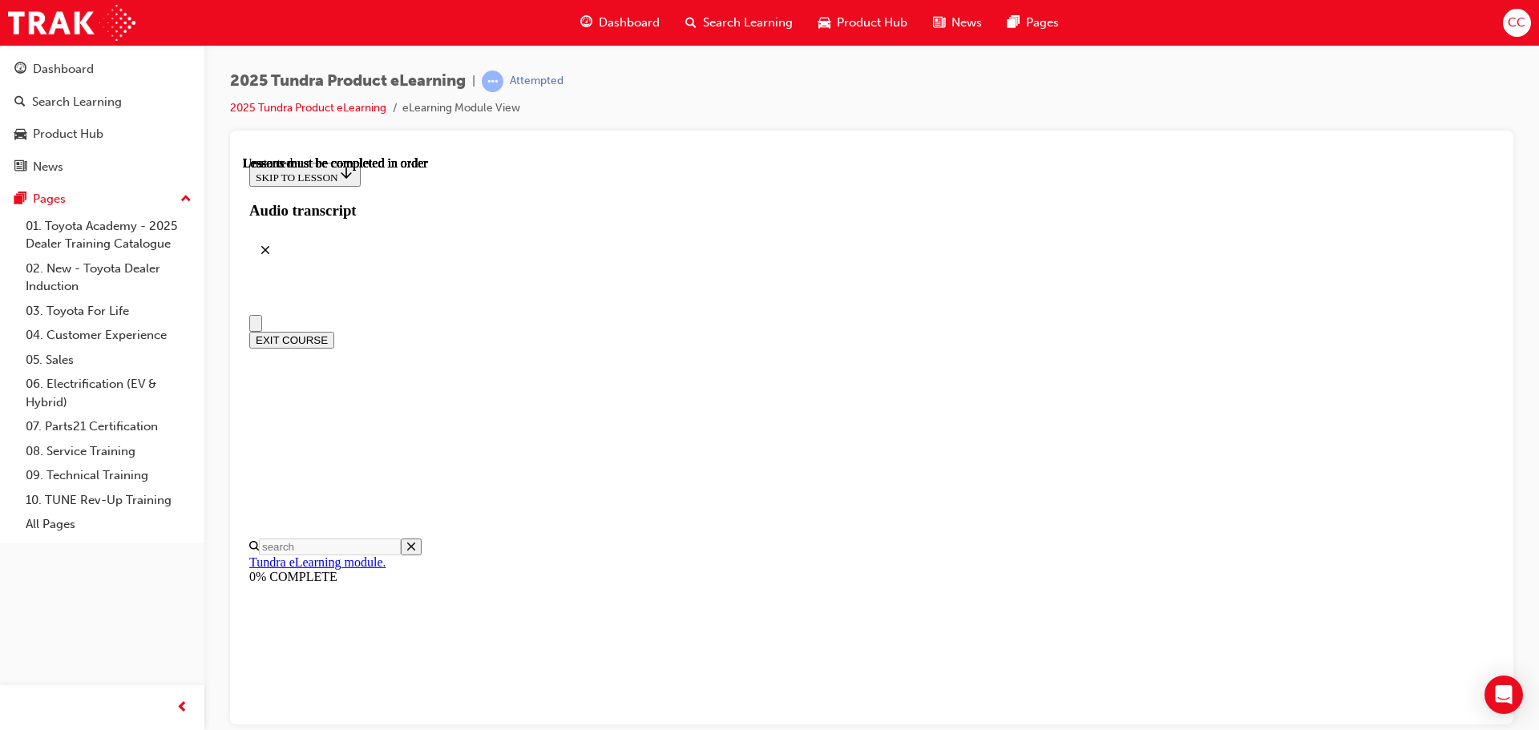
scroll to position [80, 0]
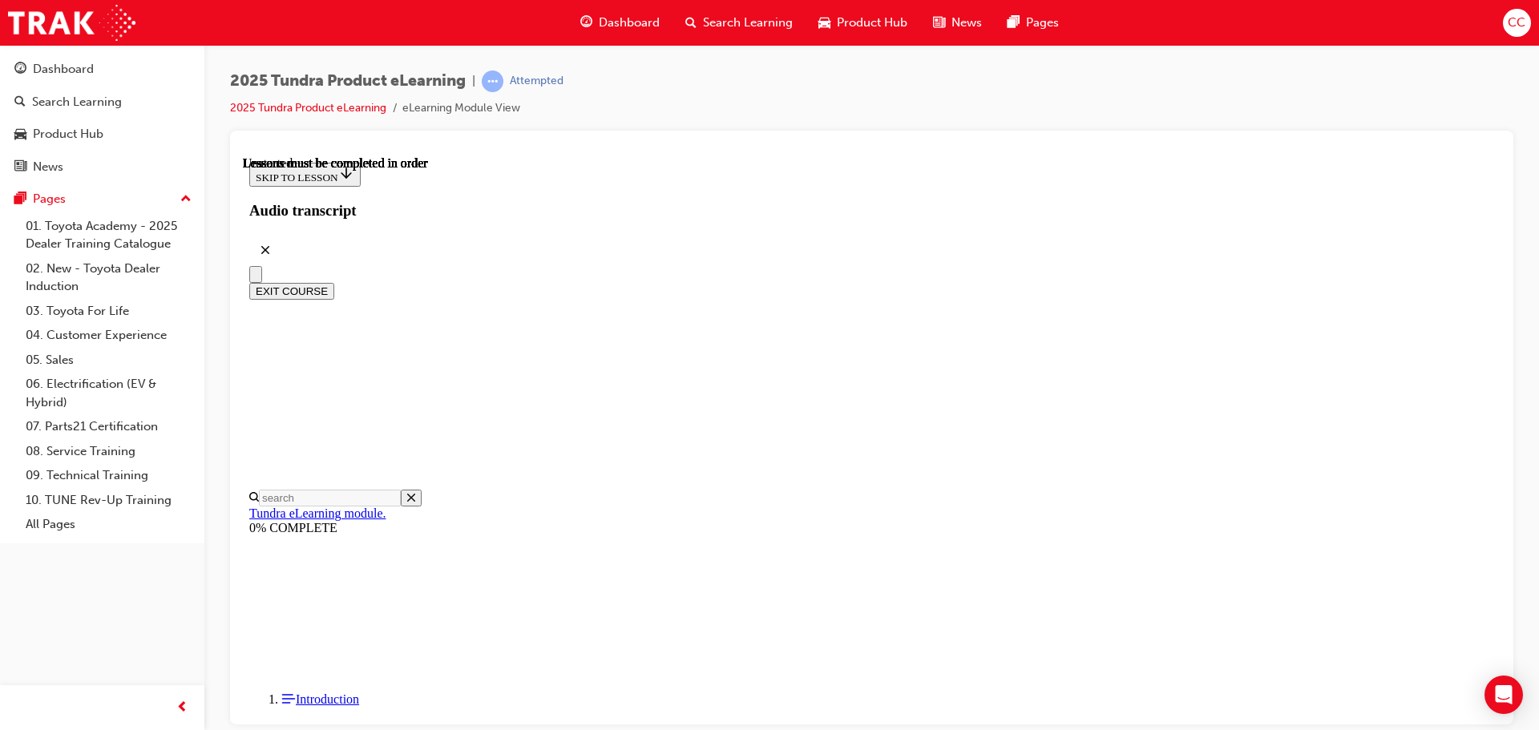
radio input "true"
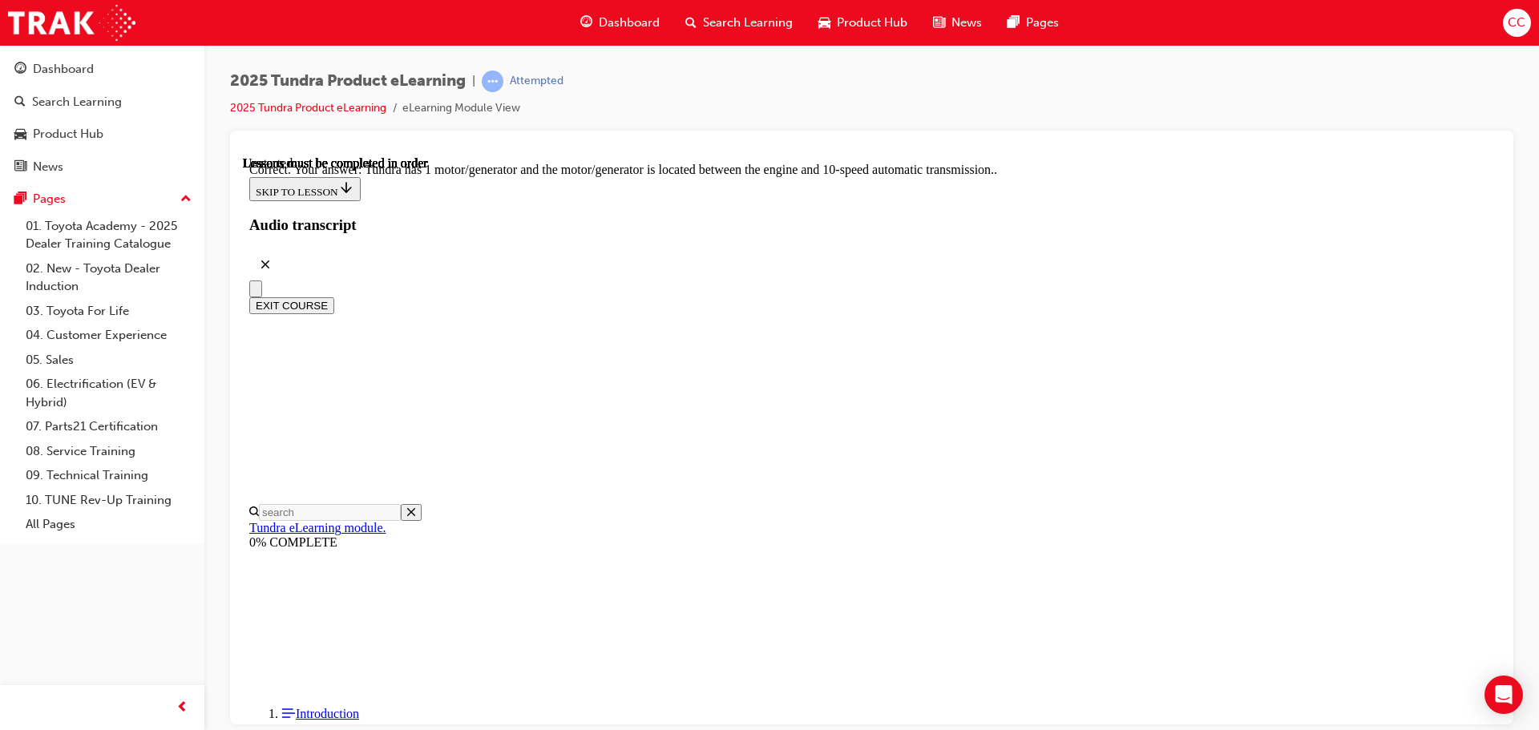
scroll to position [313, 0]
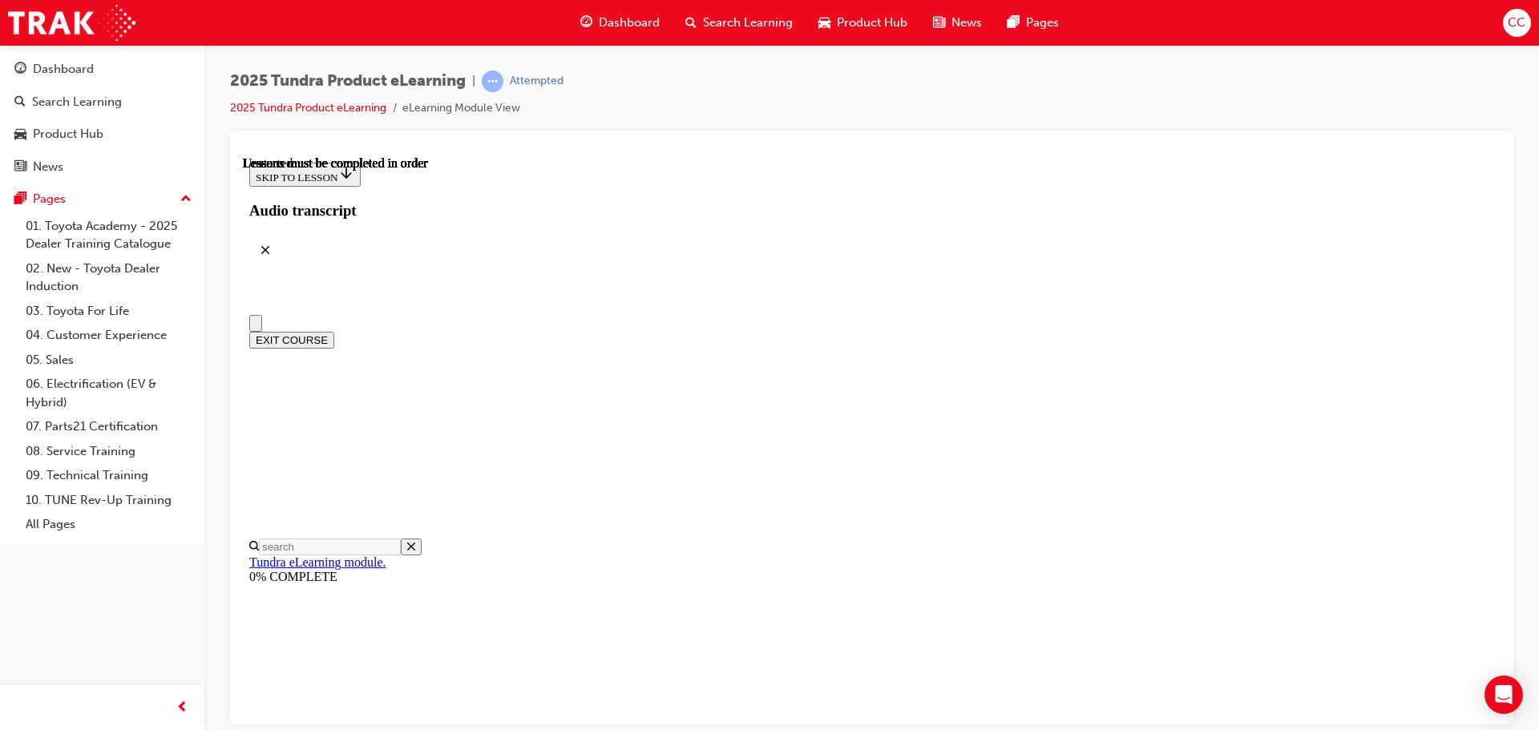
scroll to position [0, 0]
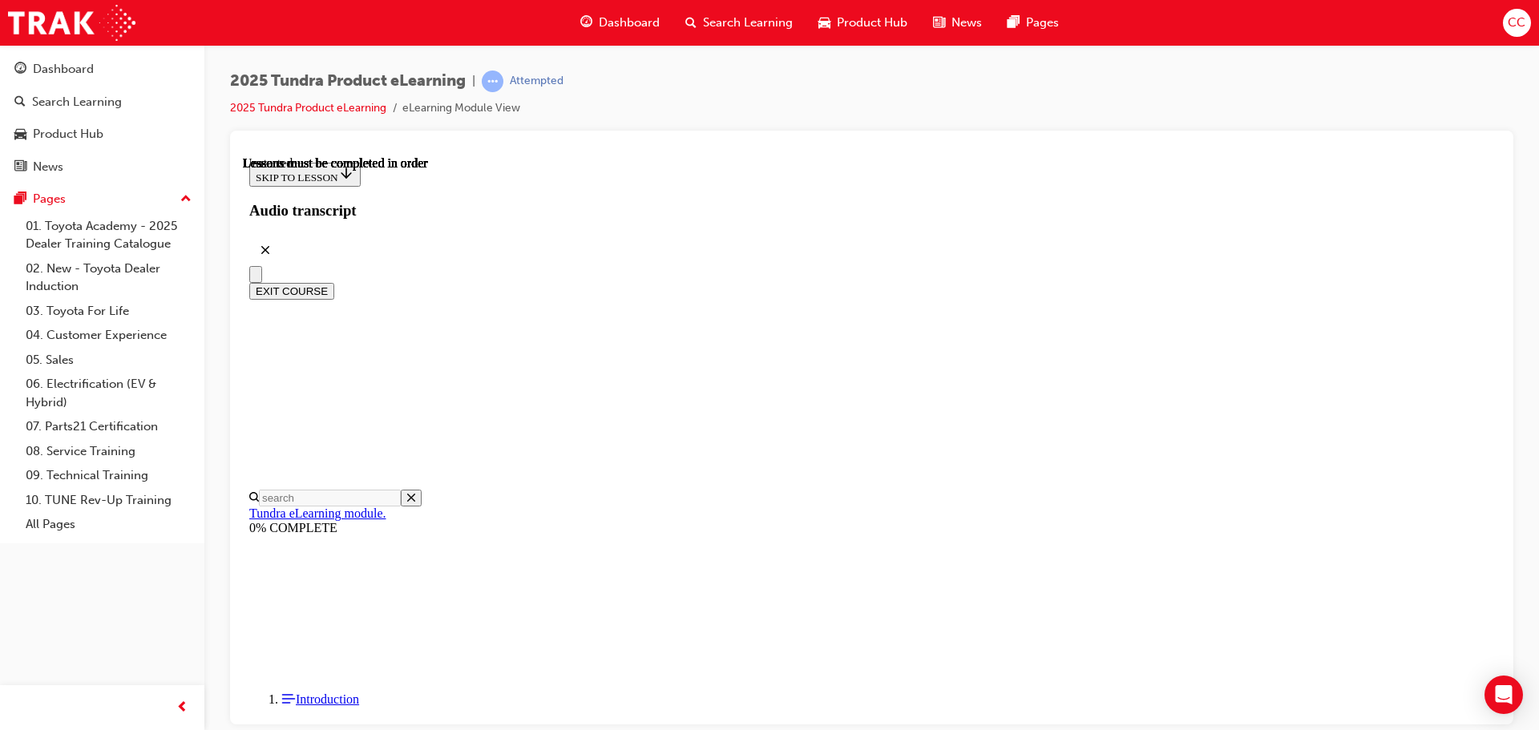
radio input "true"
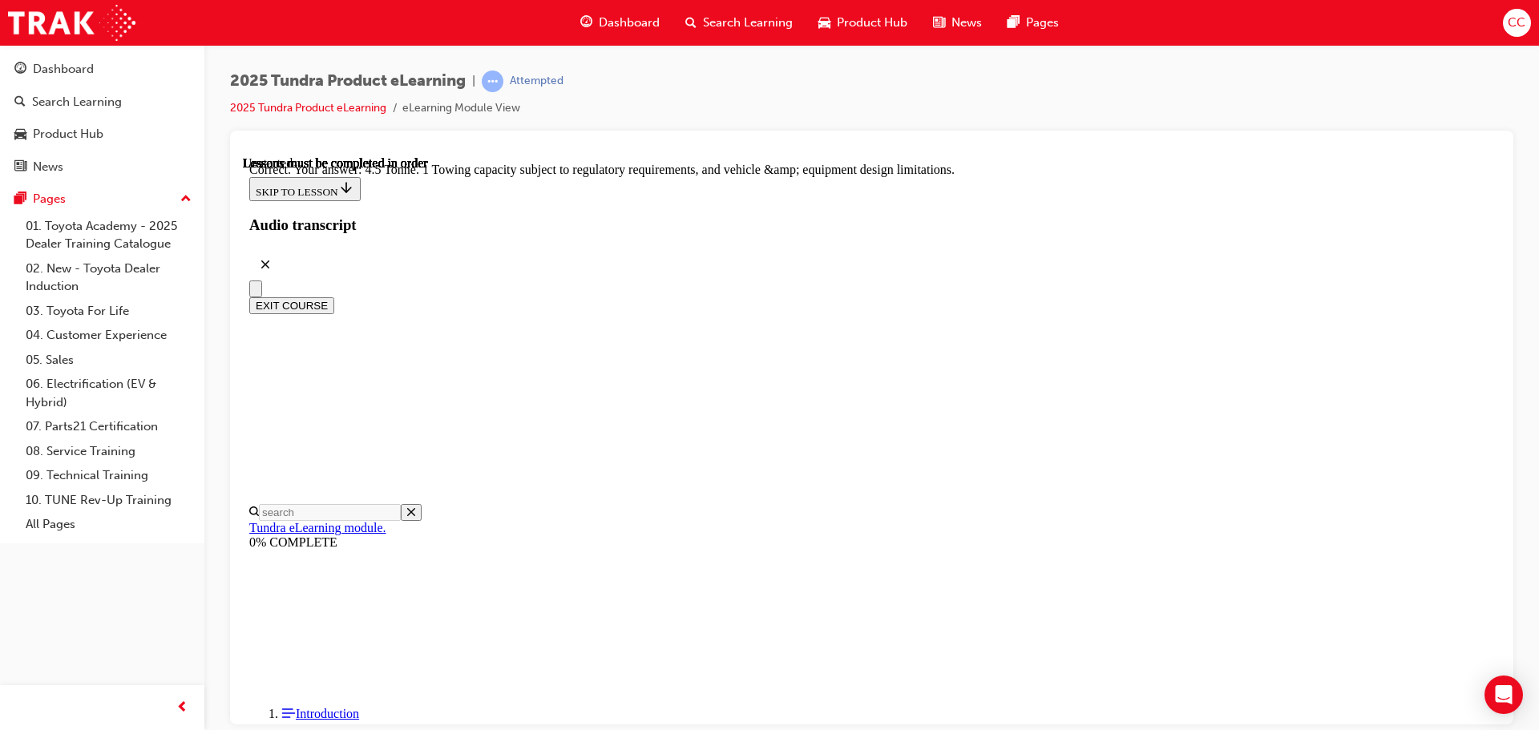
scroll to position [444, 0]
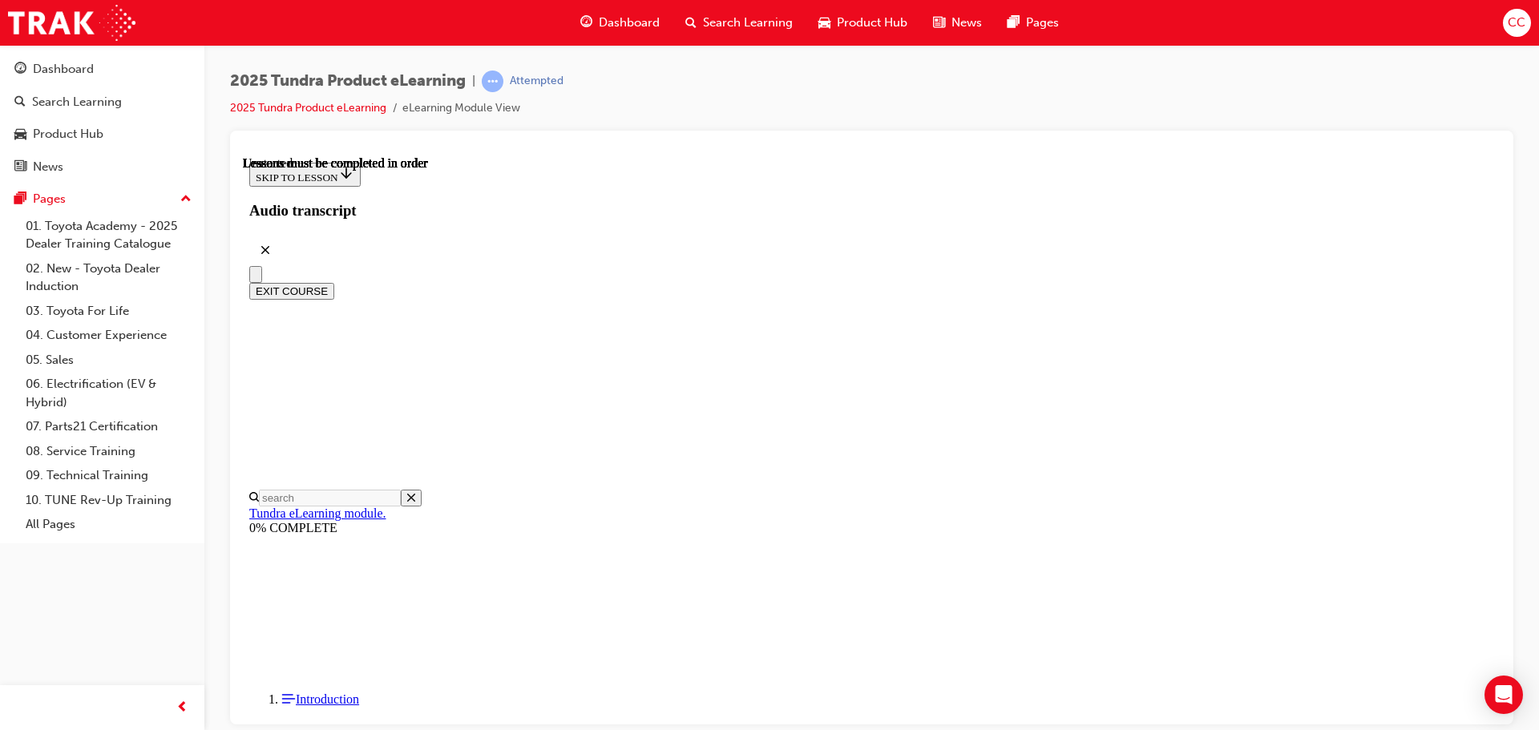
scroll to position [321, 0]
radio input "true"
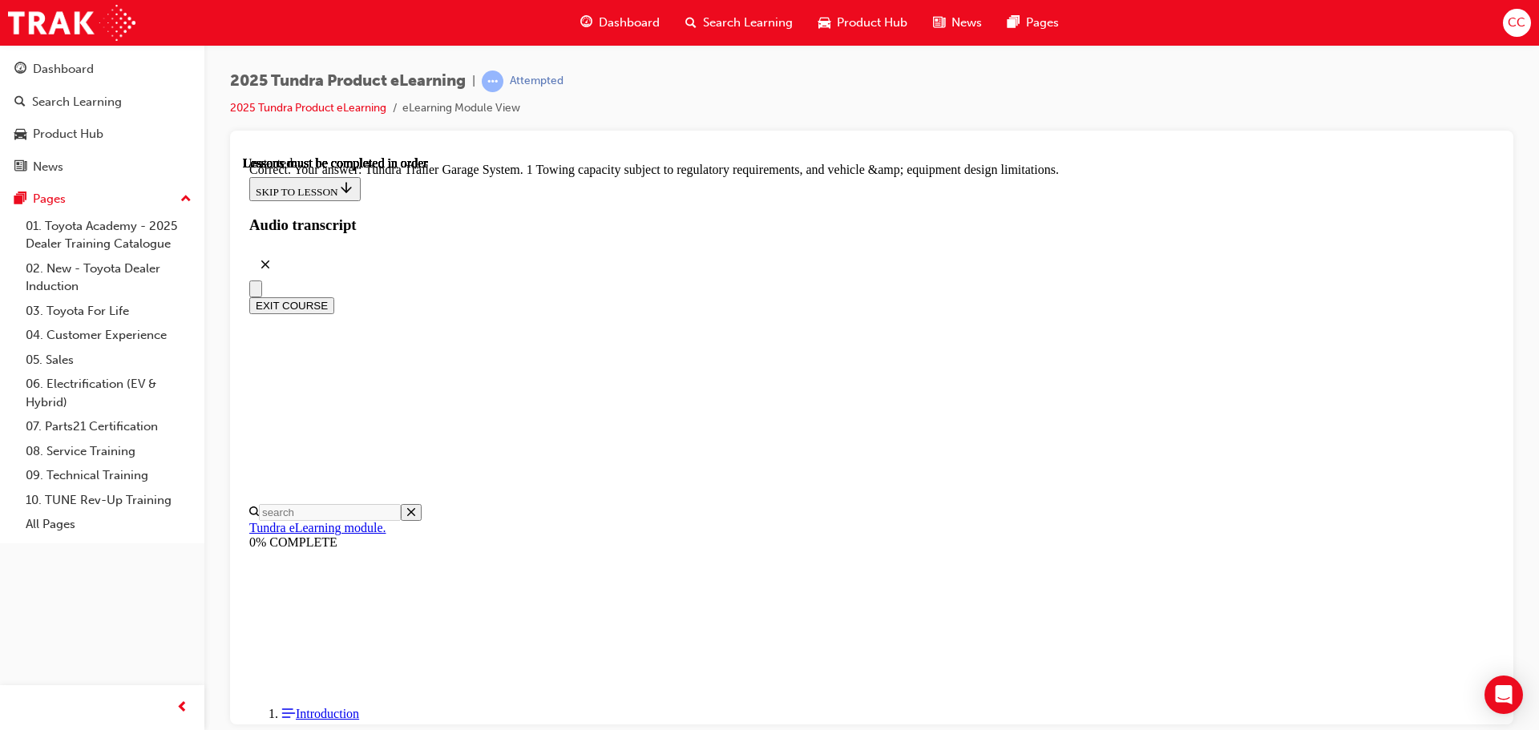
scroll to position [499, 0]
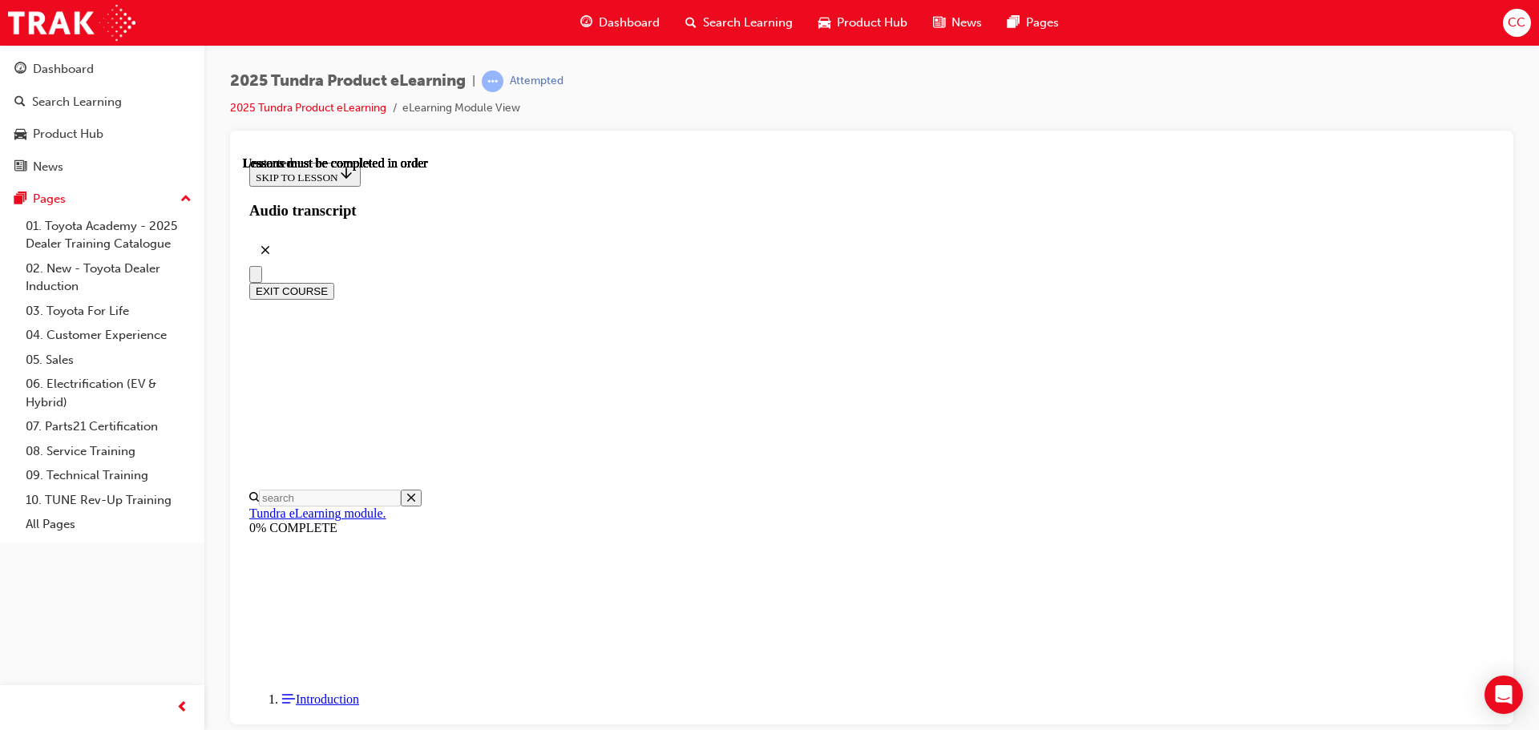
scroll to position [302, 0]
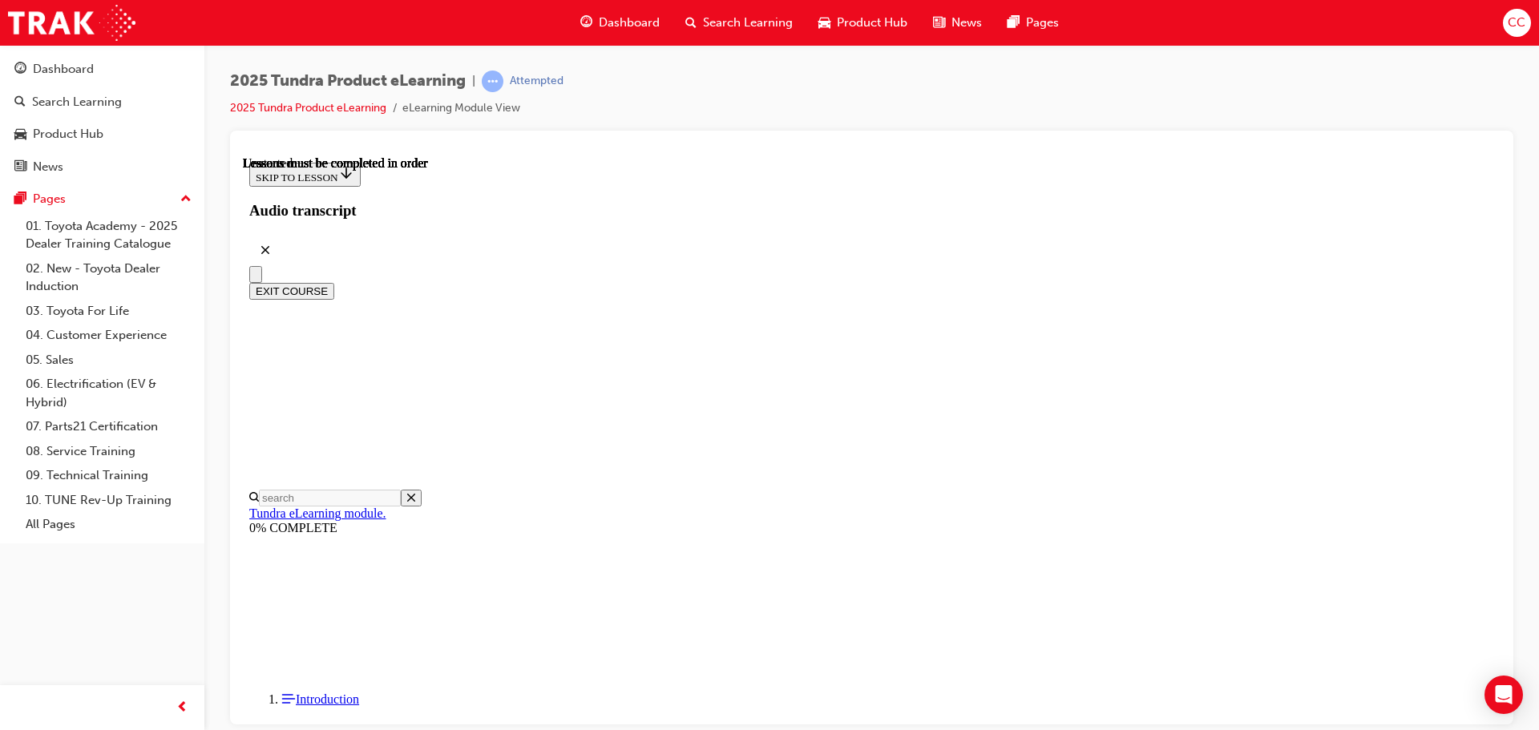
radio input "true"
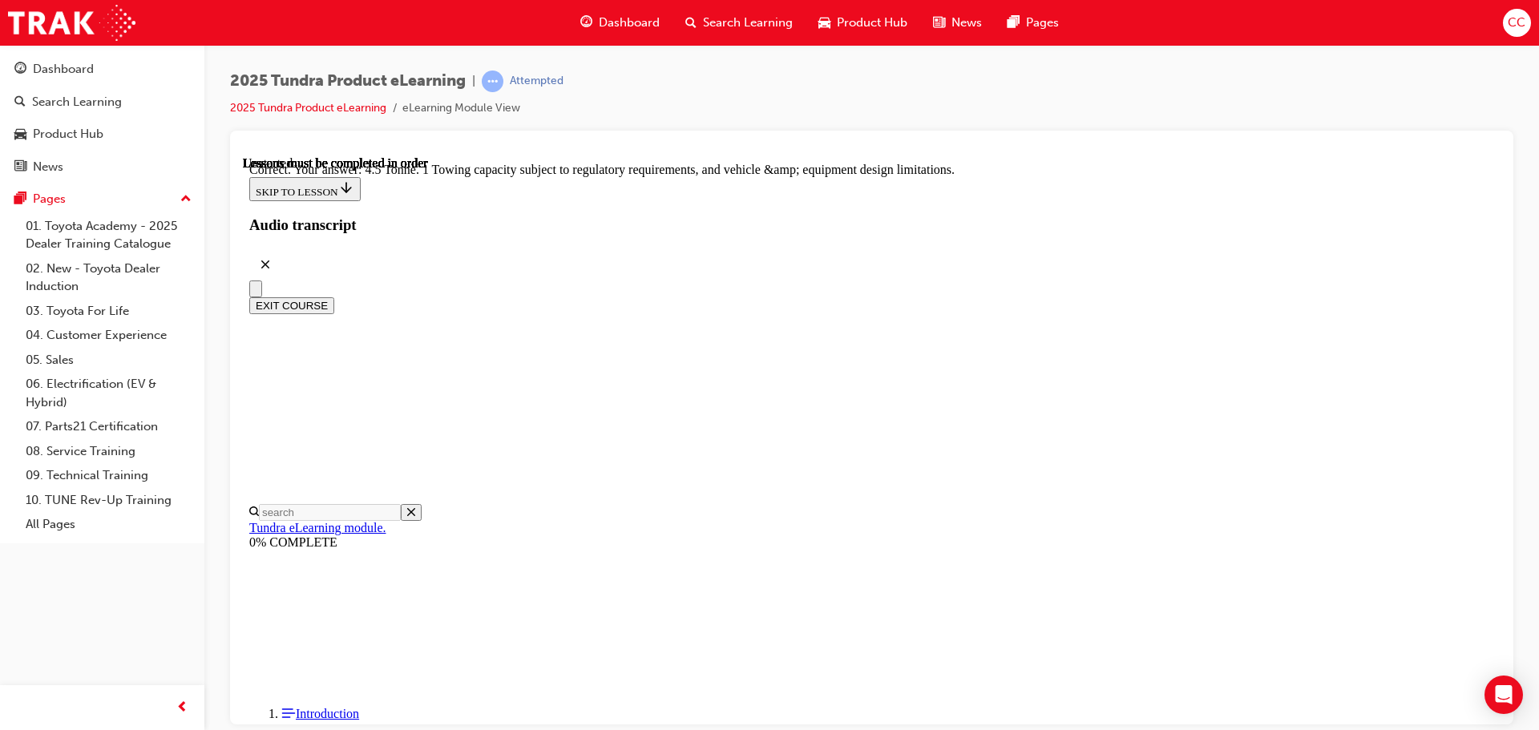
scroll to position [444, 0]
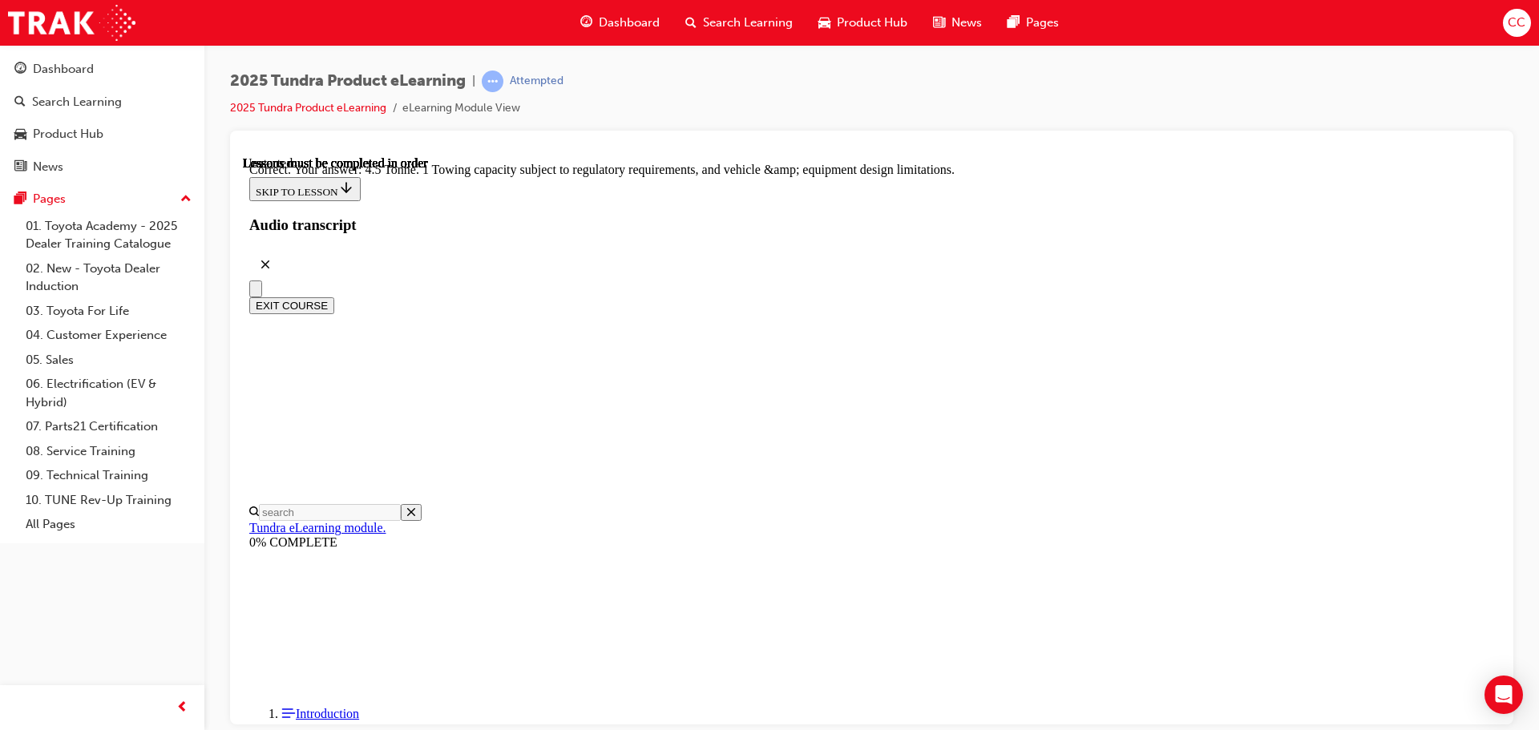
radio input "true"
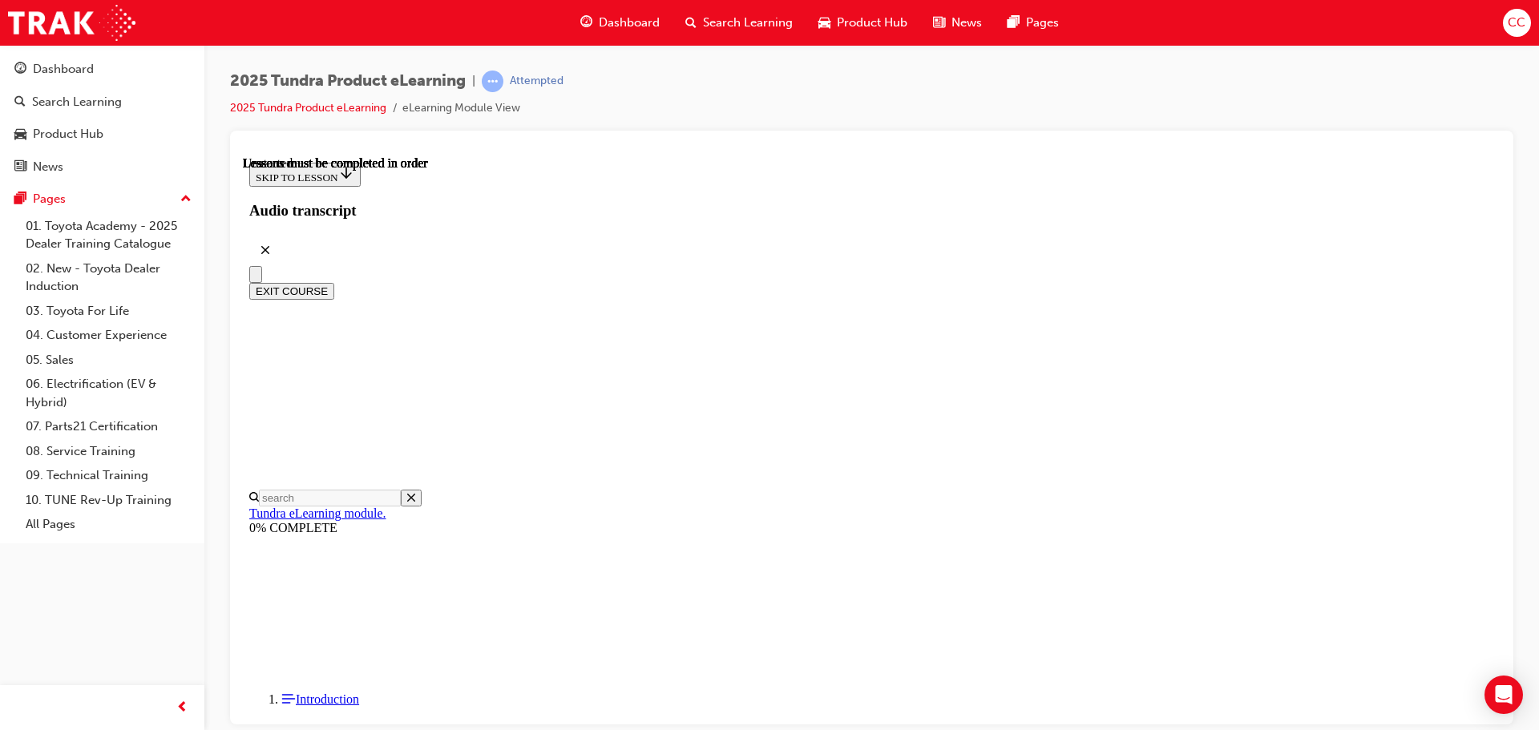
scroll to position [139, 0]
radio input "true"
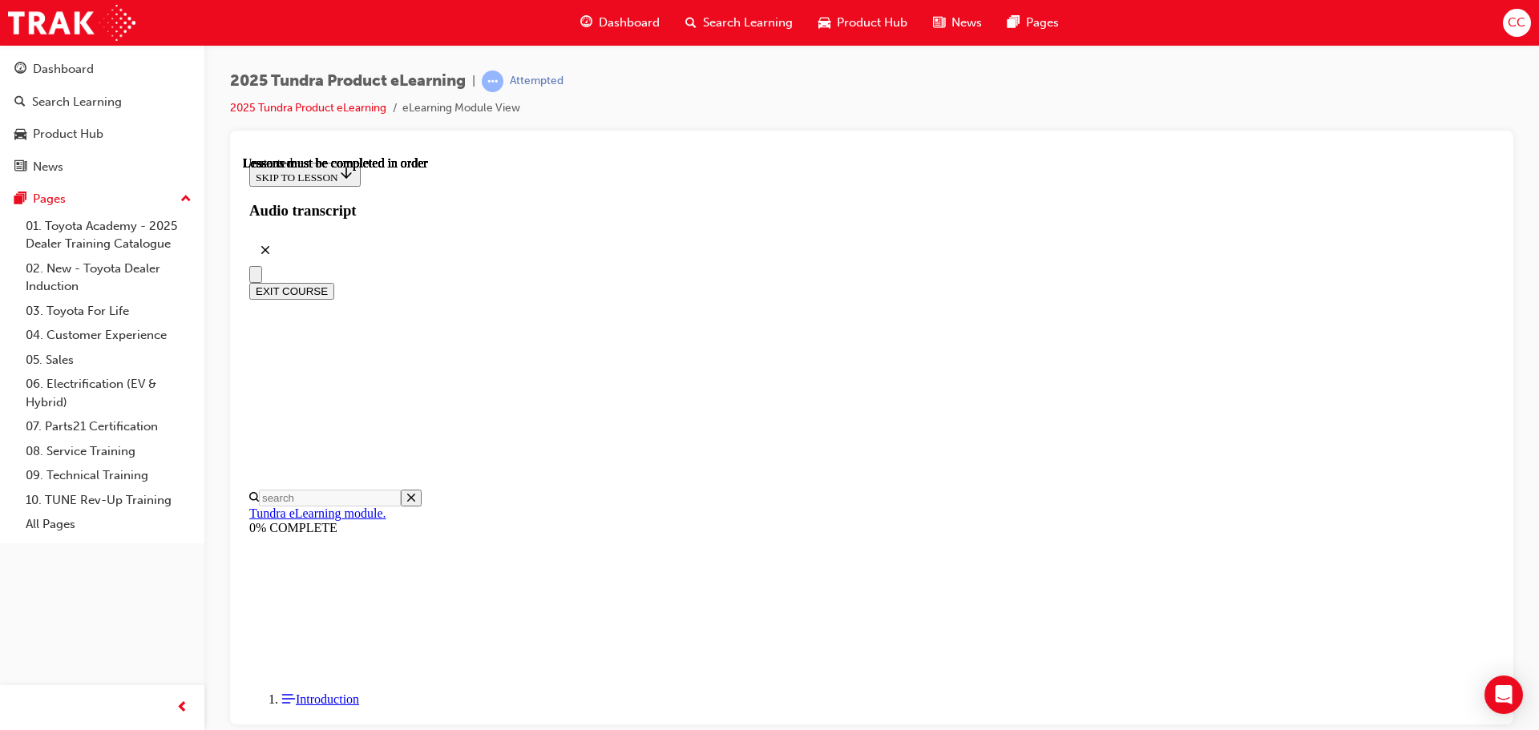
radio input "true"
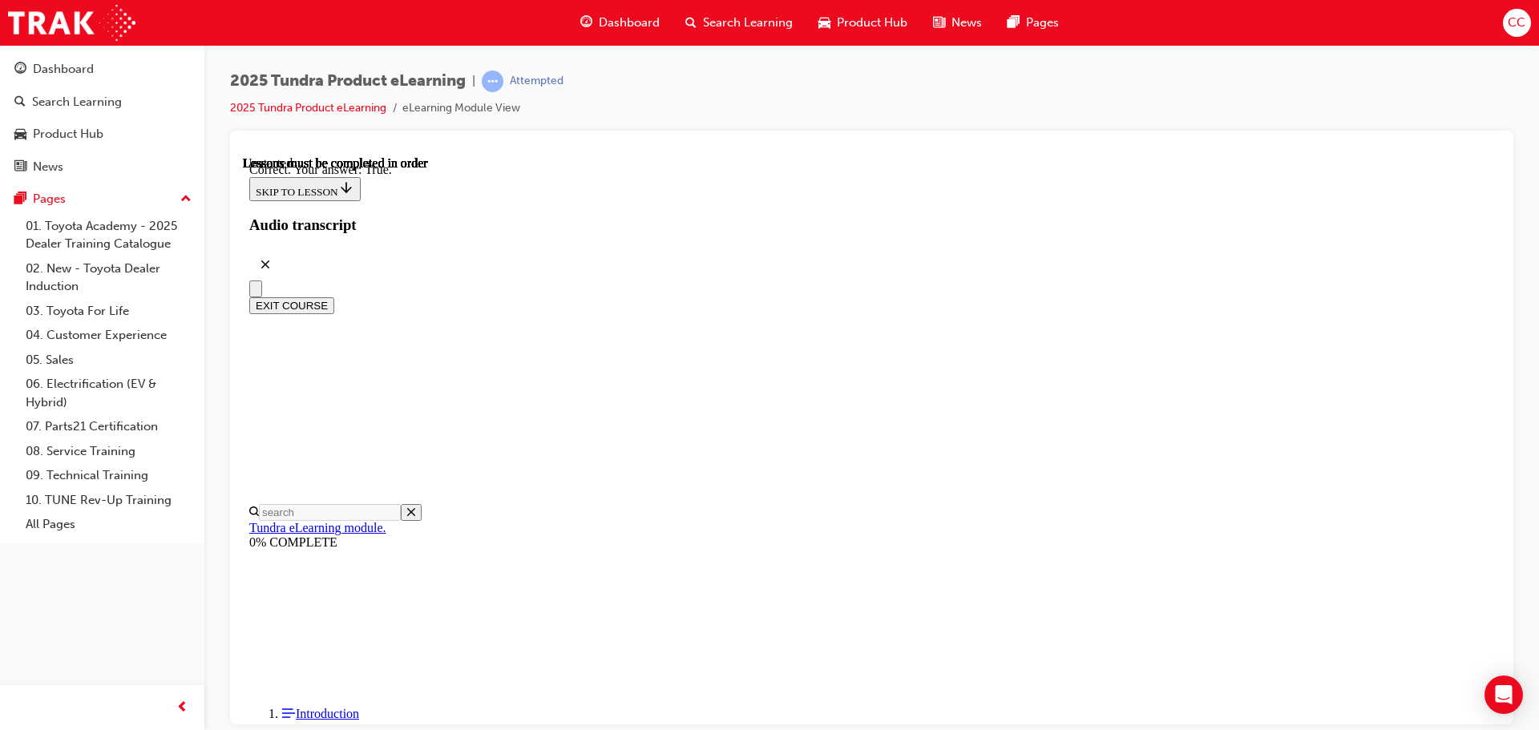
scroll to position [190, 0]
drag, startPoint x: 957, startPoint y: 645, endPoint x: 948, endPoint y: 563, distance: 83.1
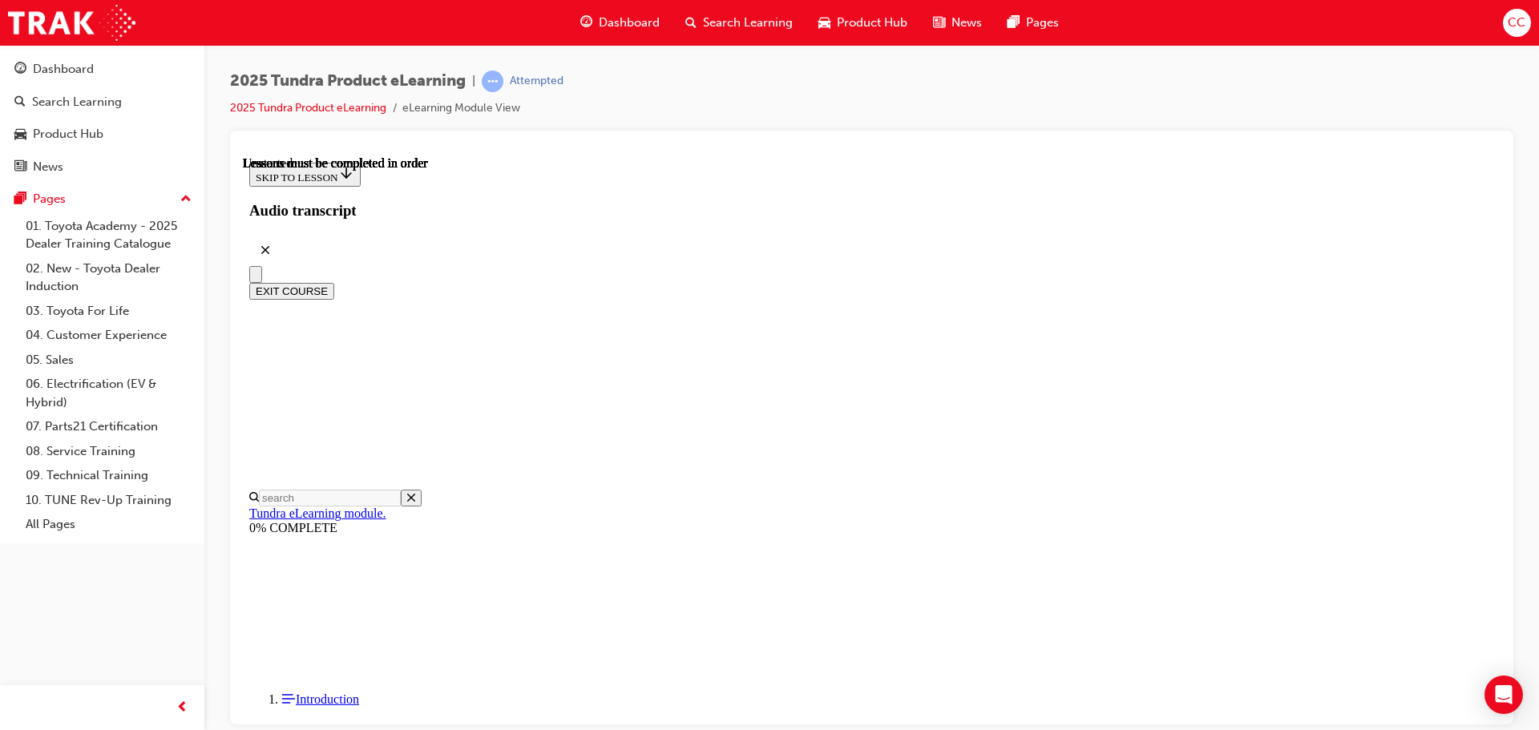
scroll to position [252, 0]
radio input "true"
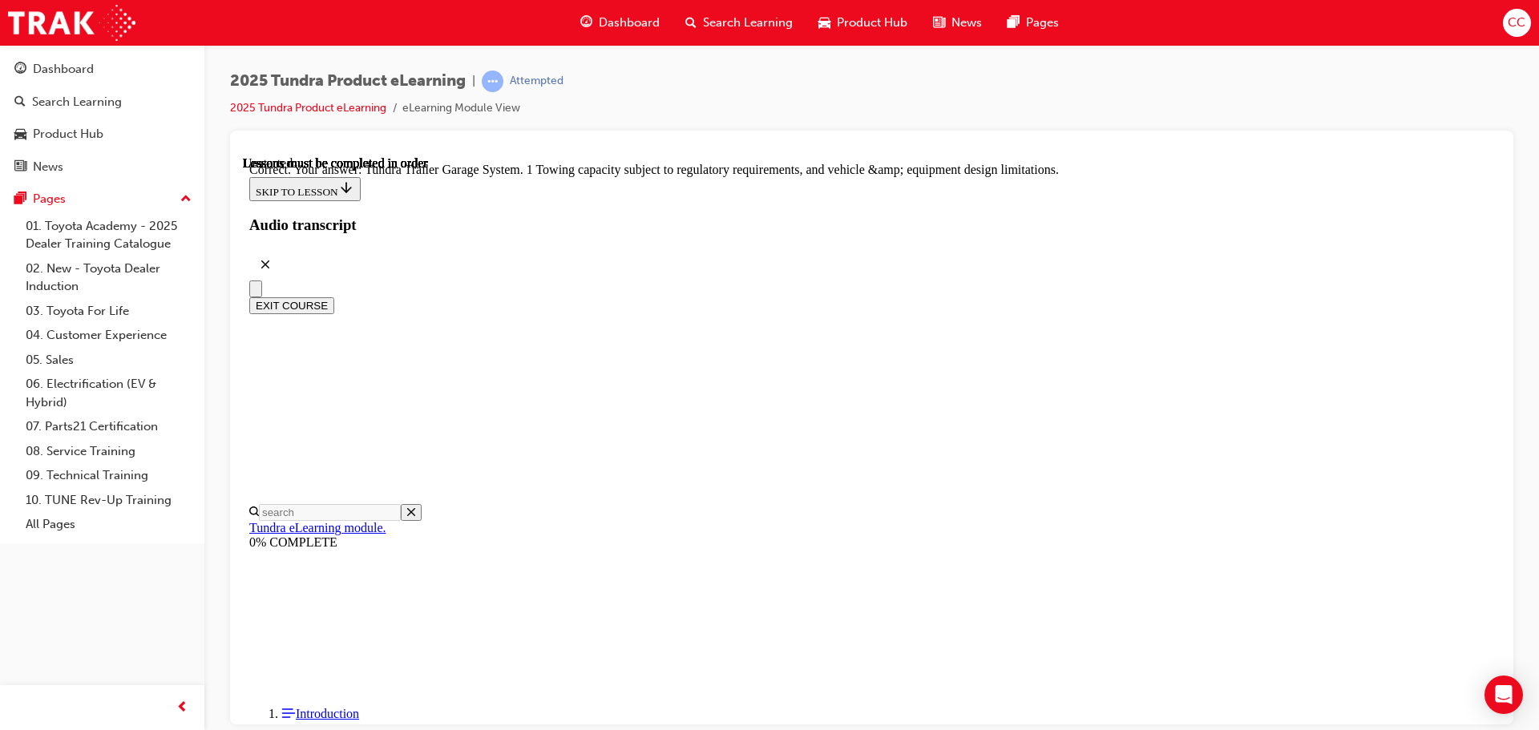
scroll to position [499, 0]
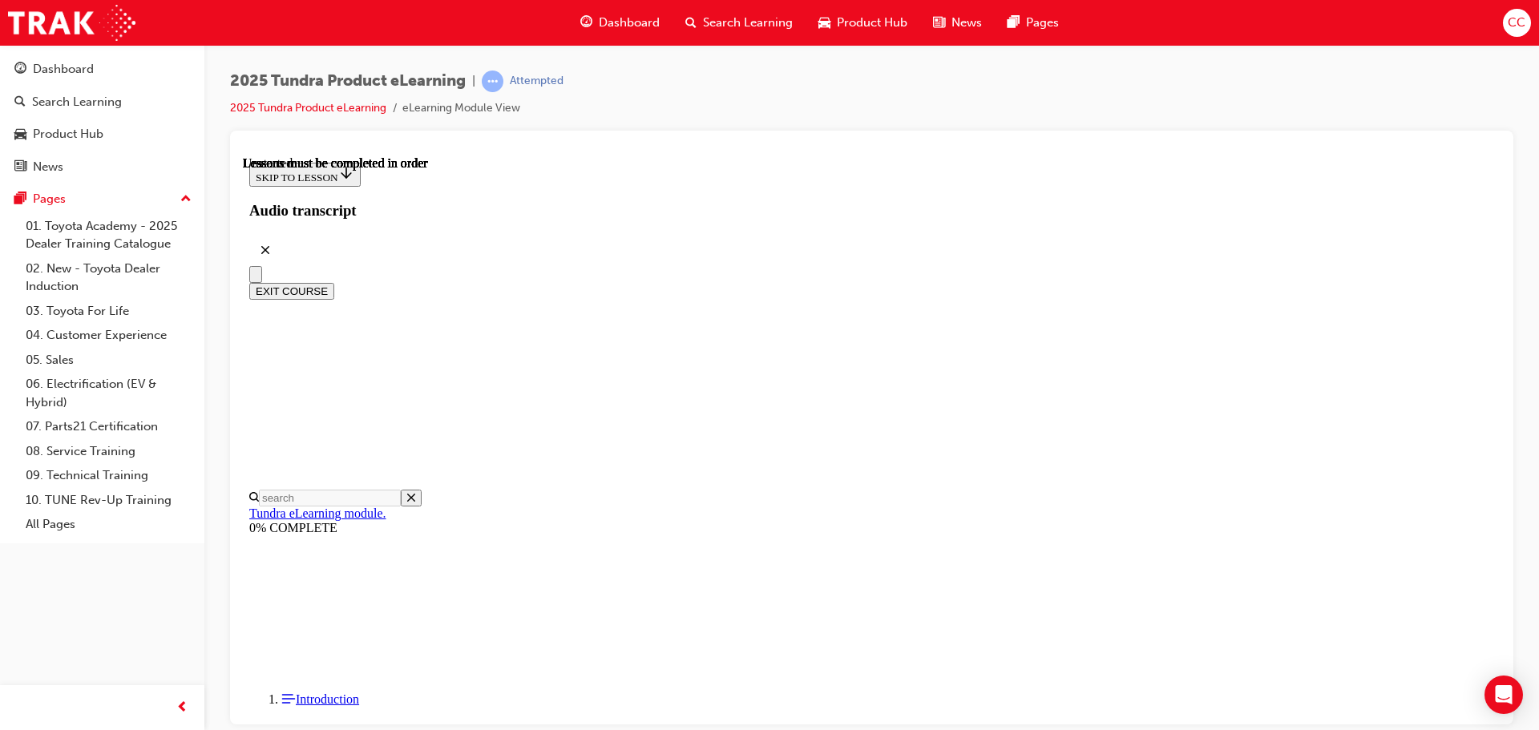
scroll to position [240, 0]
radio input "true"
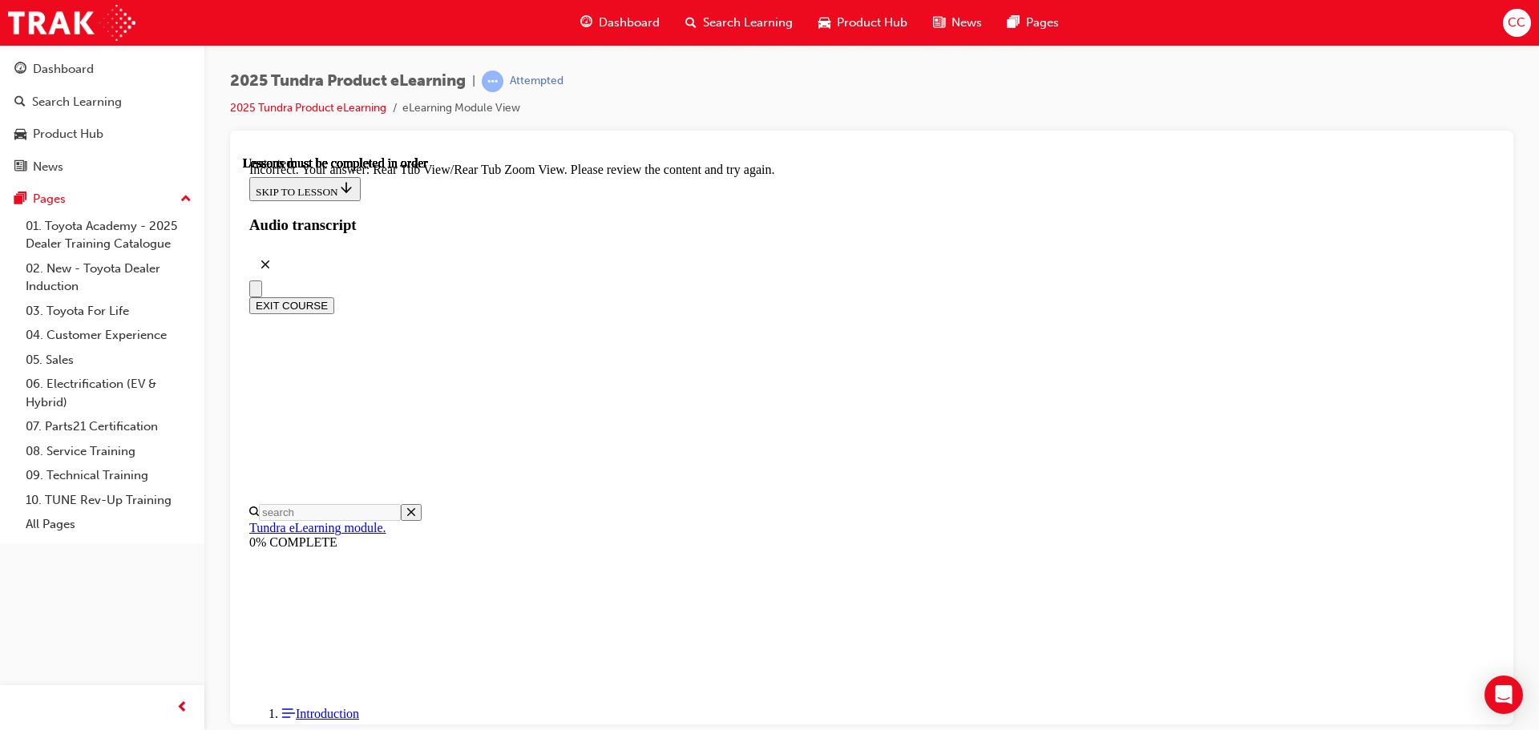
scroll to position [534, 0]
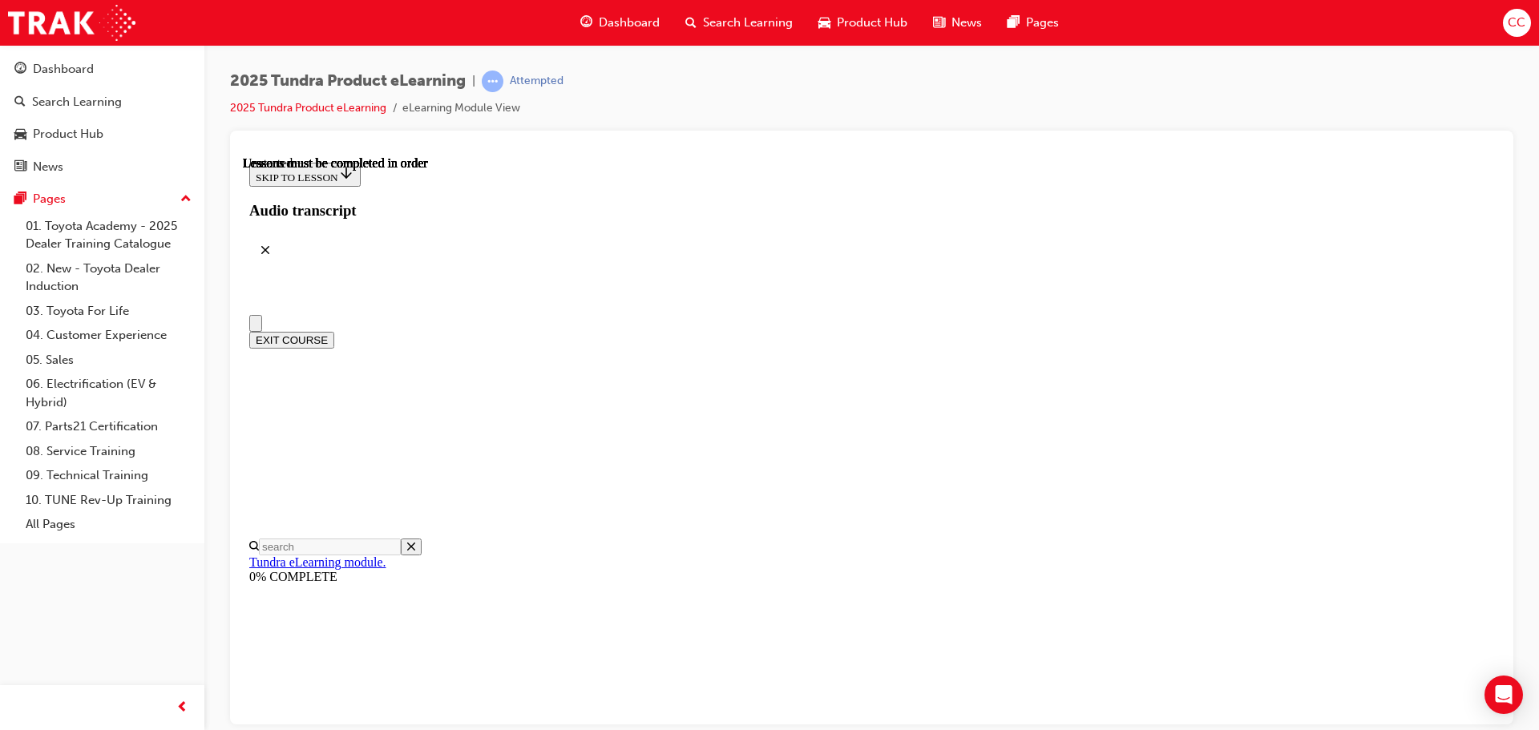
scroll to position [0, 0]
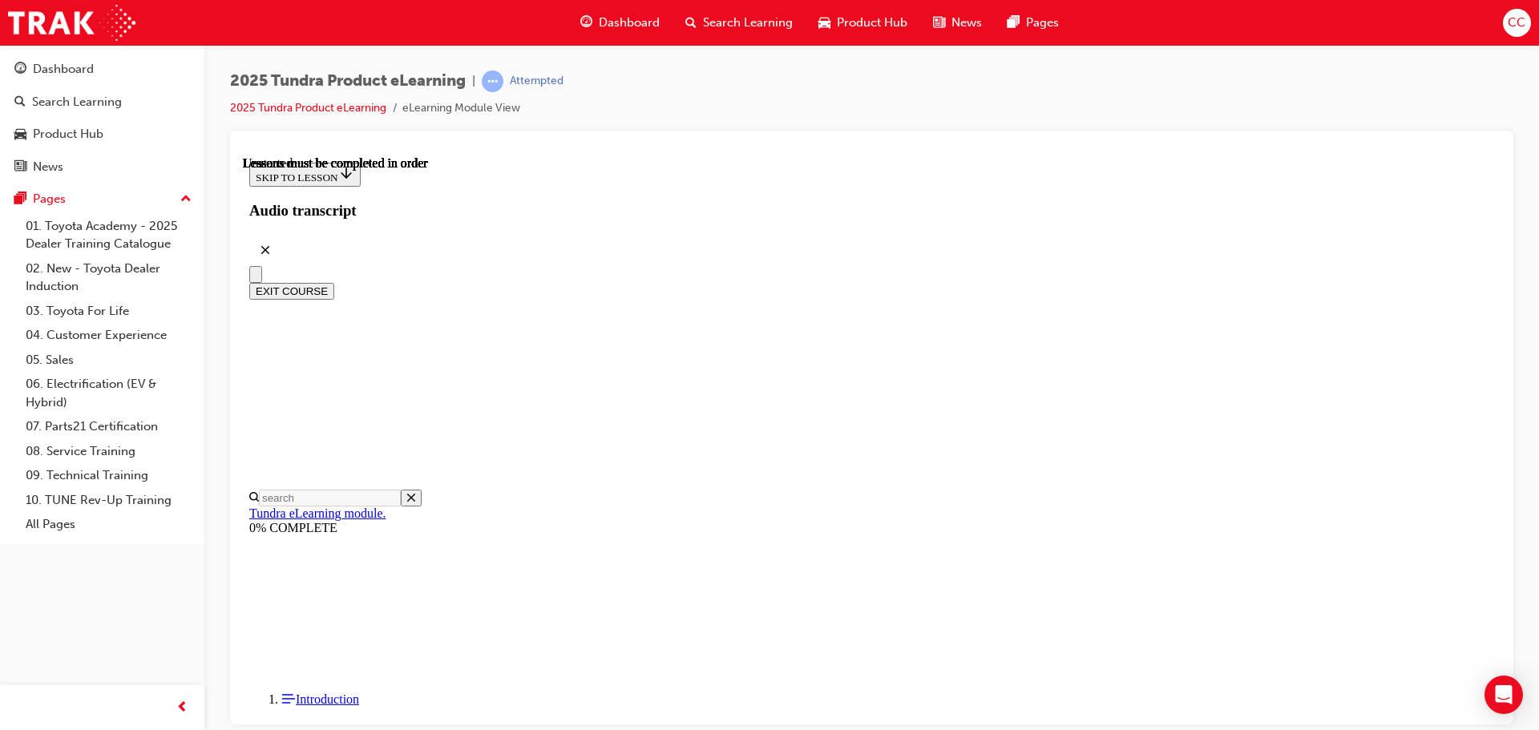
radio input "true"
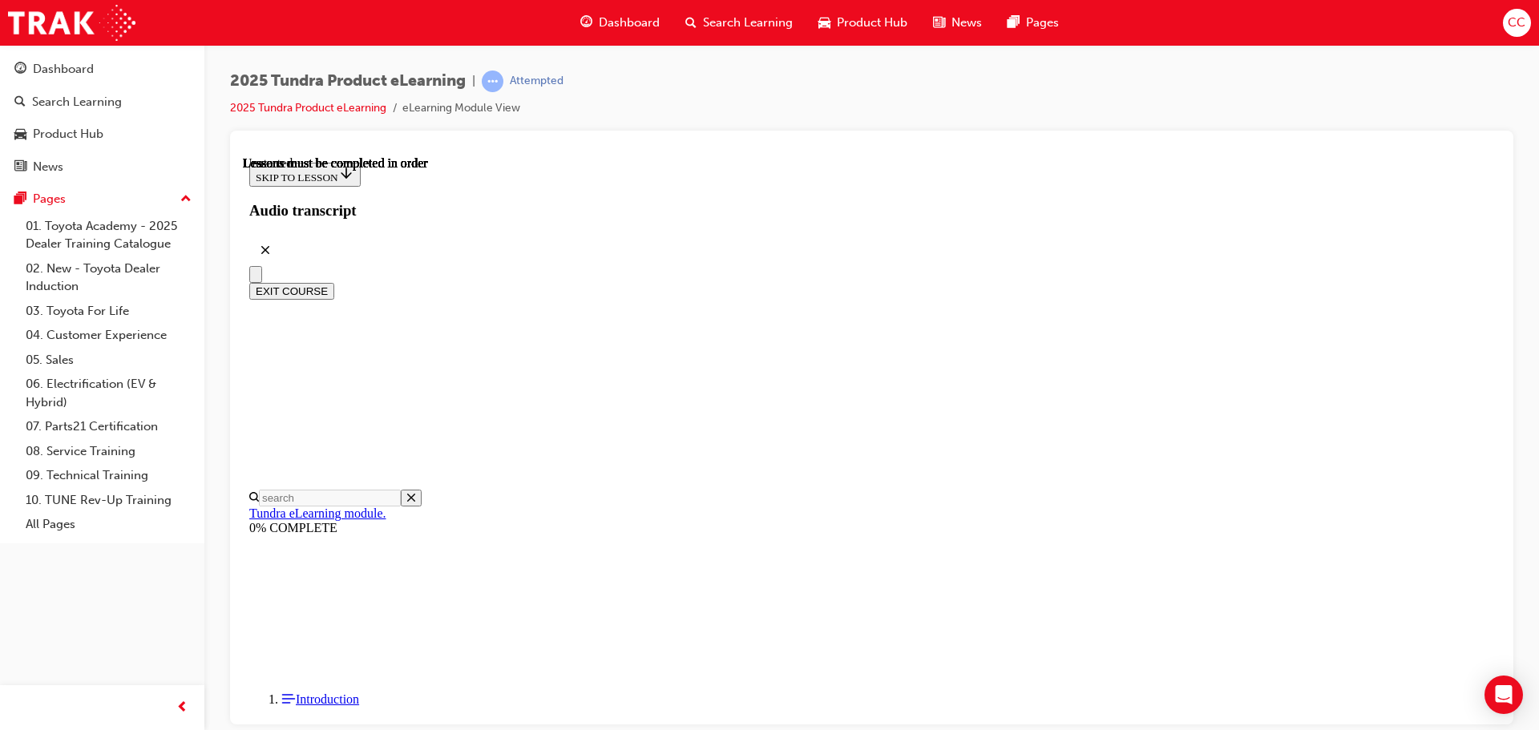
radio input "true"
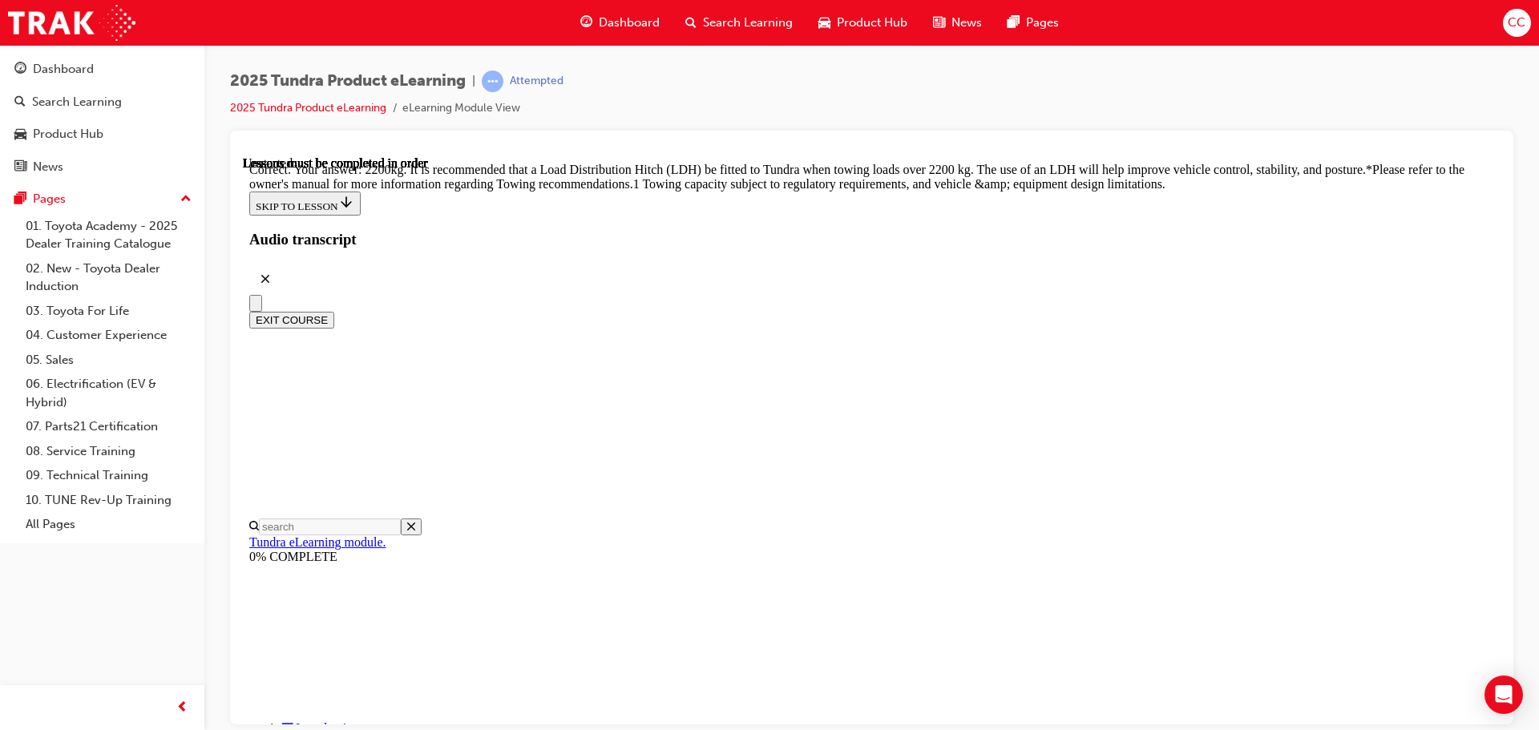
scroll to position [672, 0]
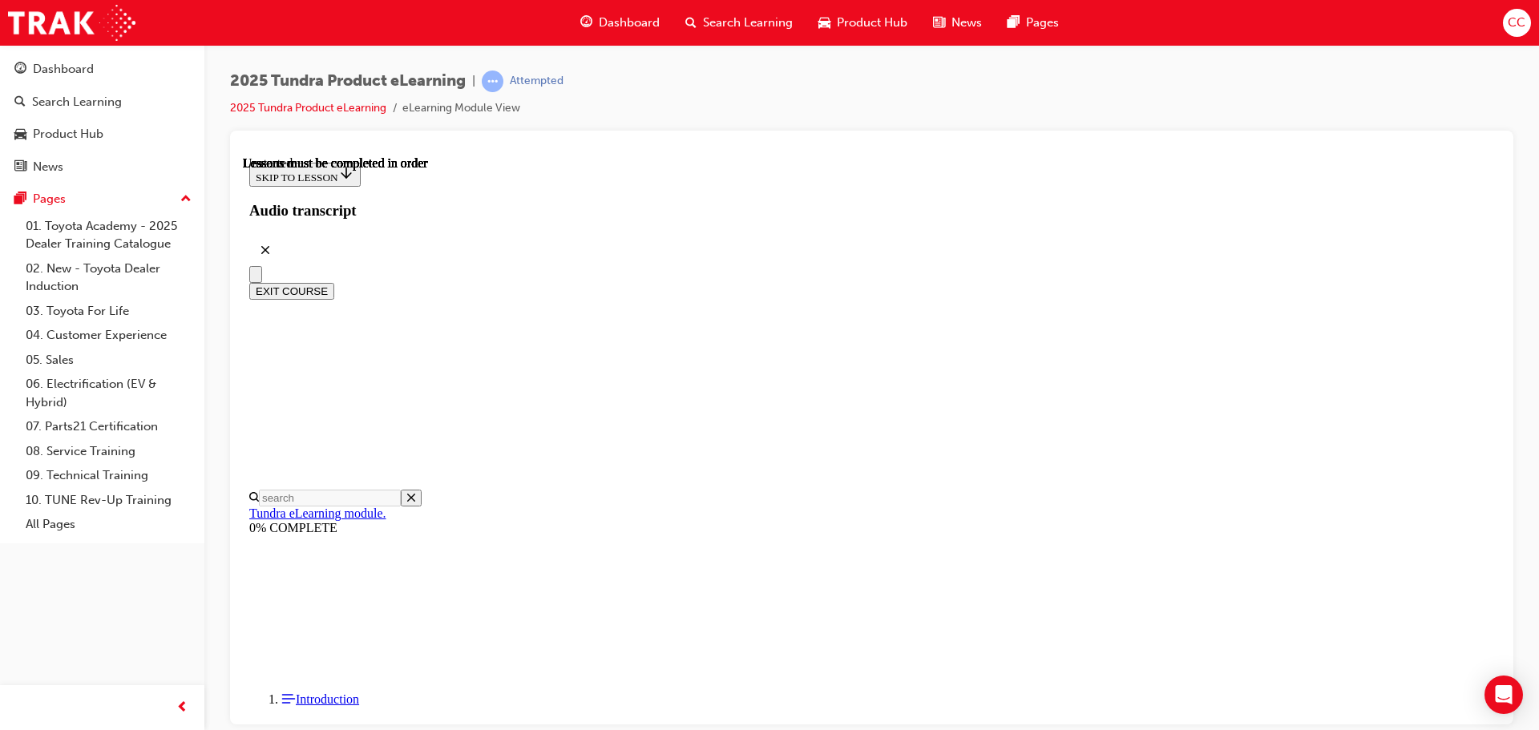
scroll to position [160, 0]
radio input "true"
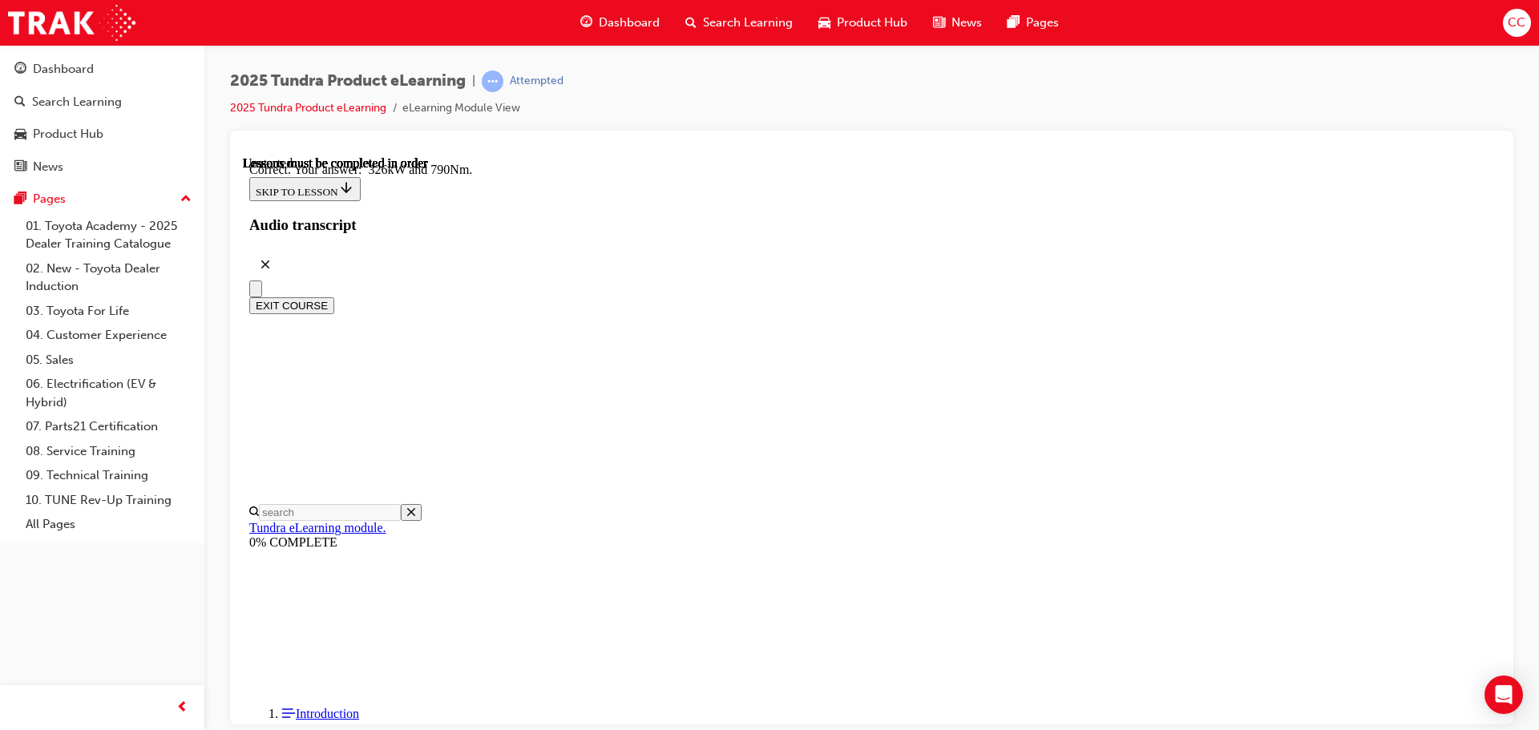
scroll to position [346, 0]
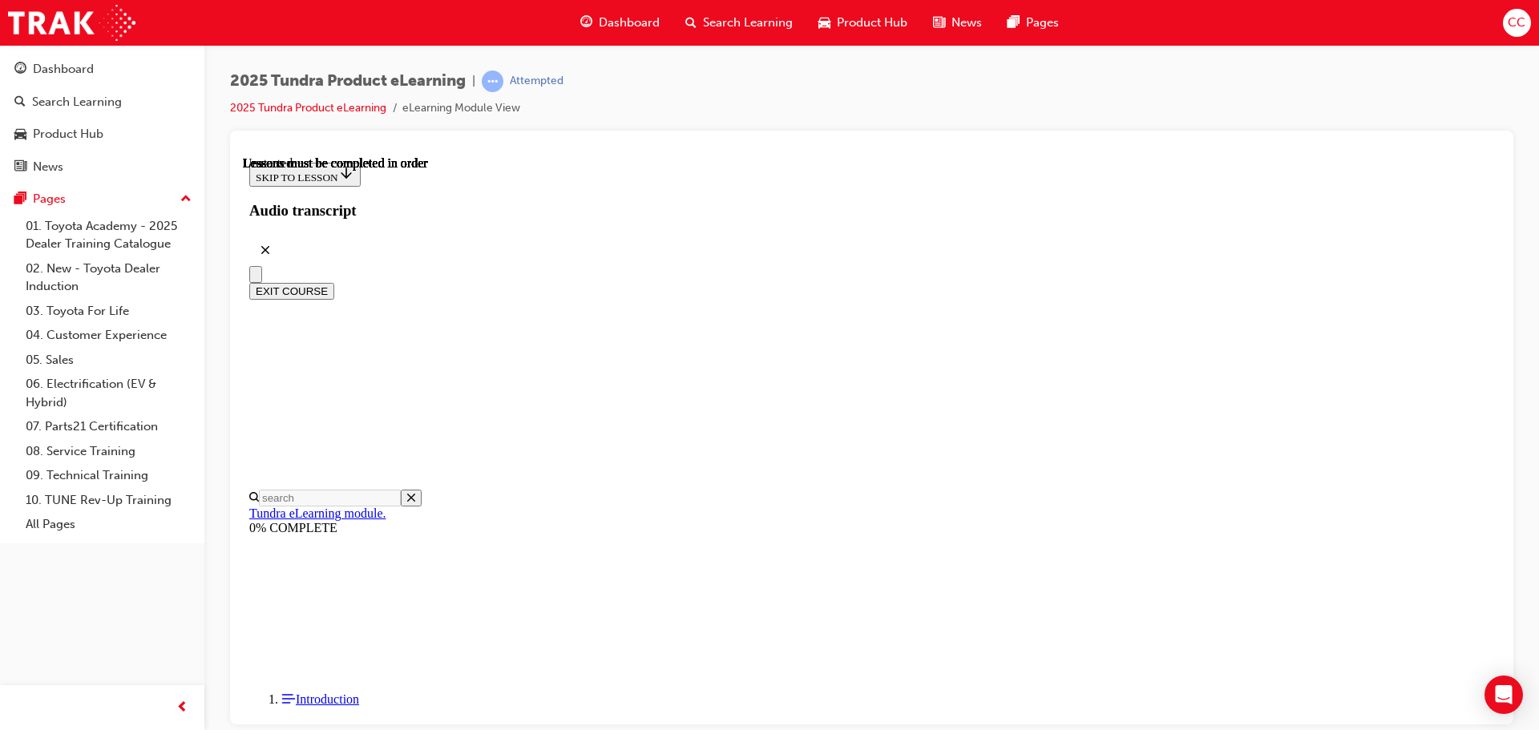
scroll to position [302, 0]
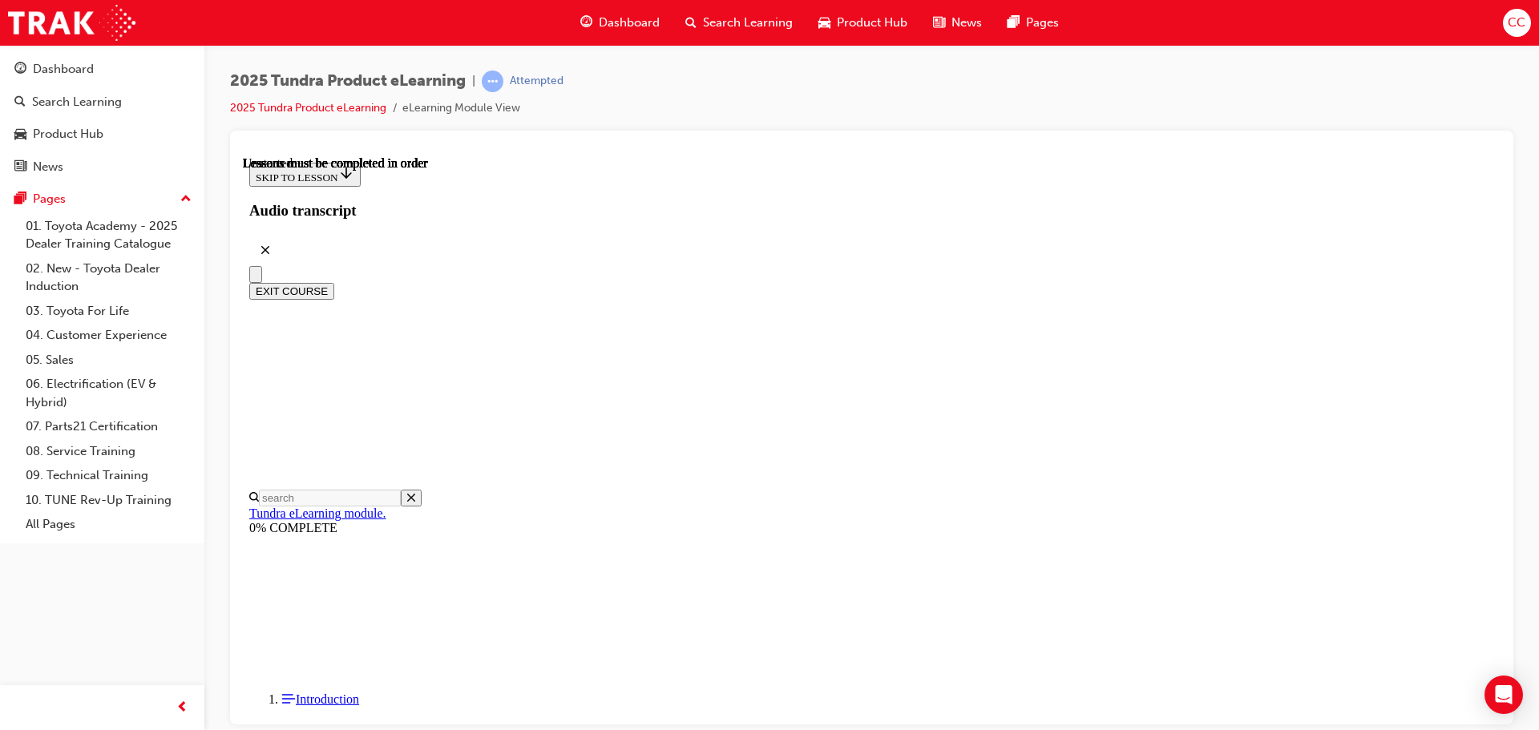
scroll to position [370, 0]
radio input "true"
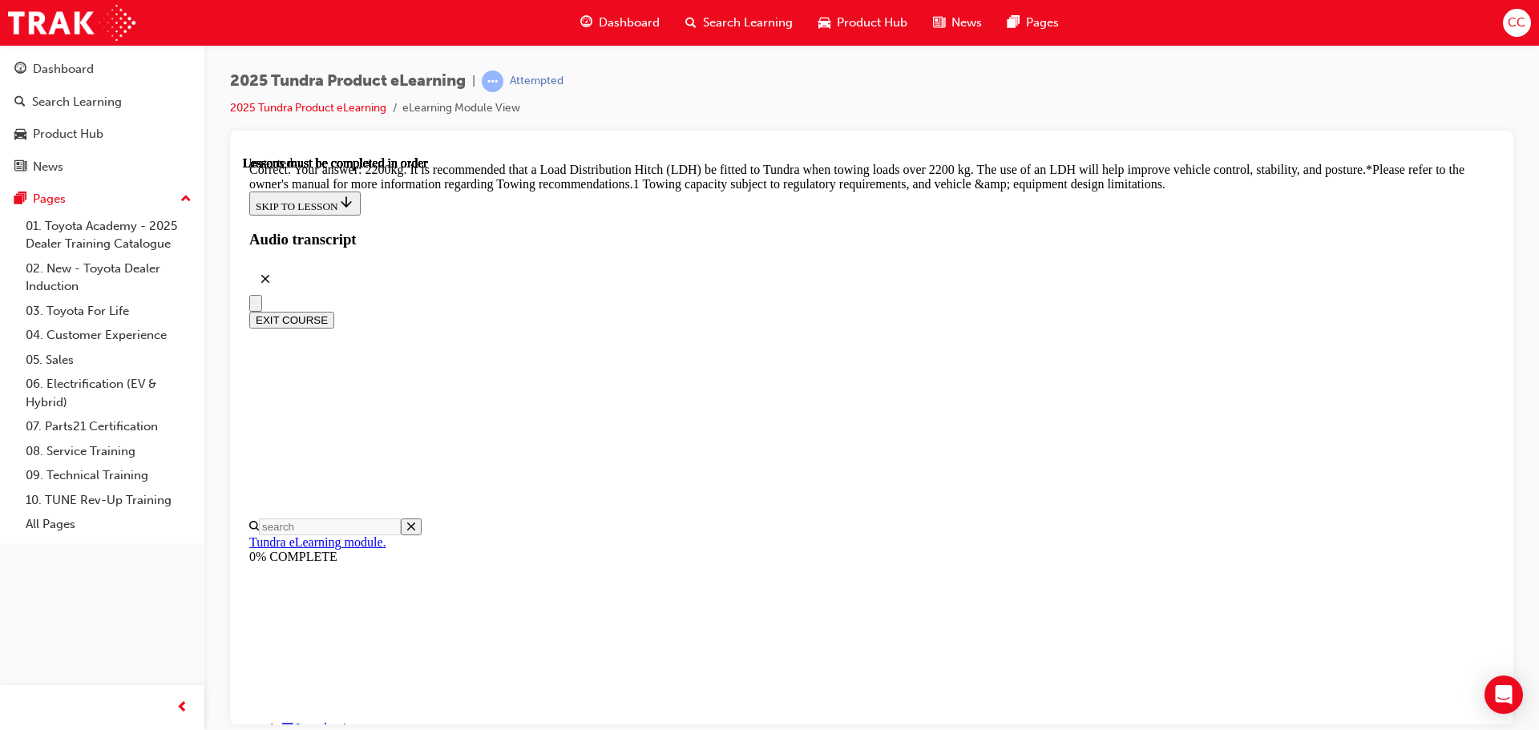
scroll to position [672, 0]
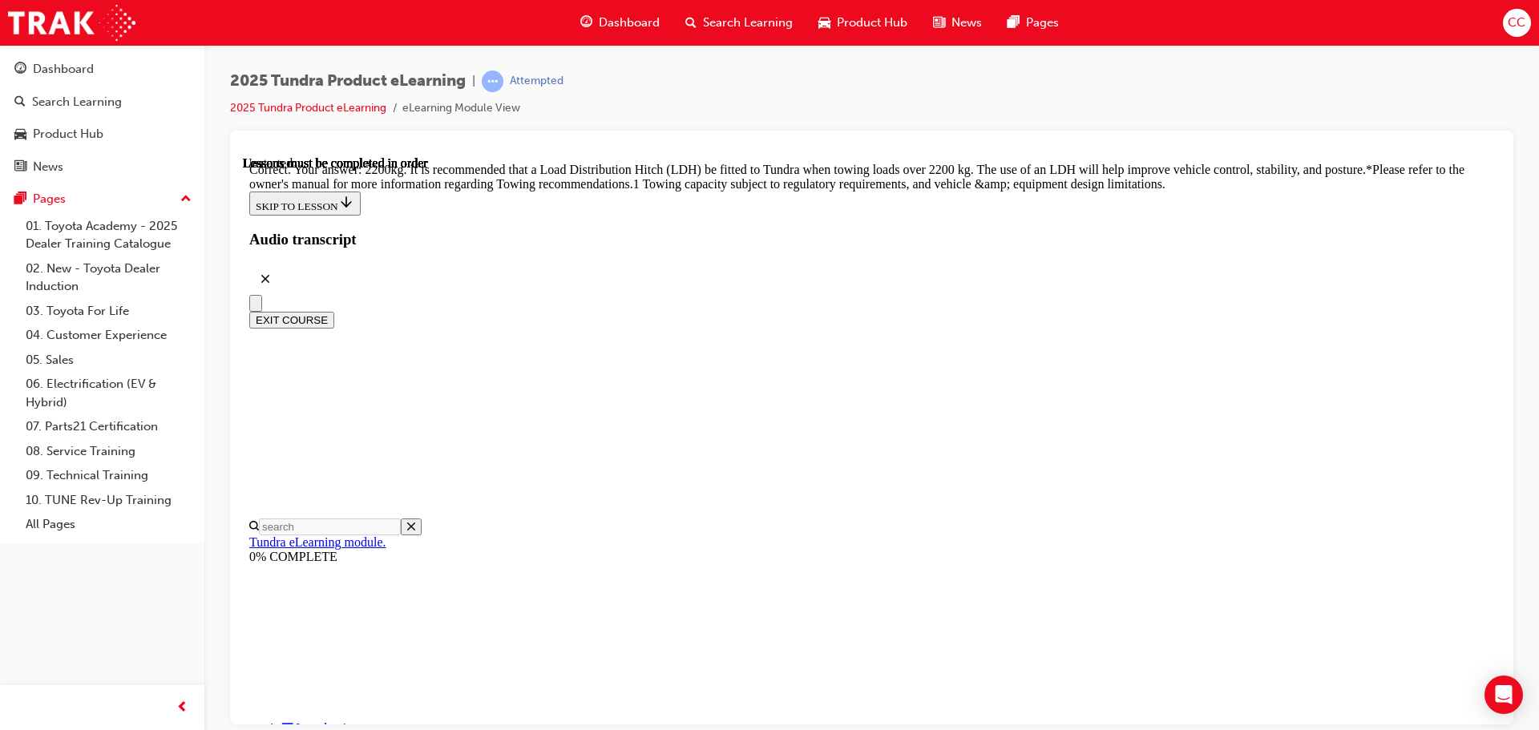
radio input "true"
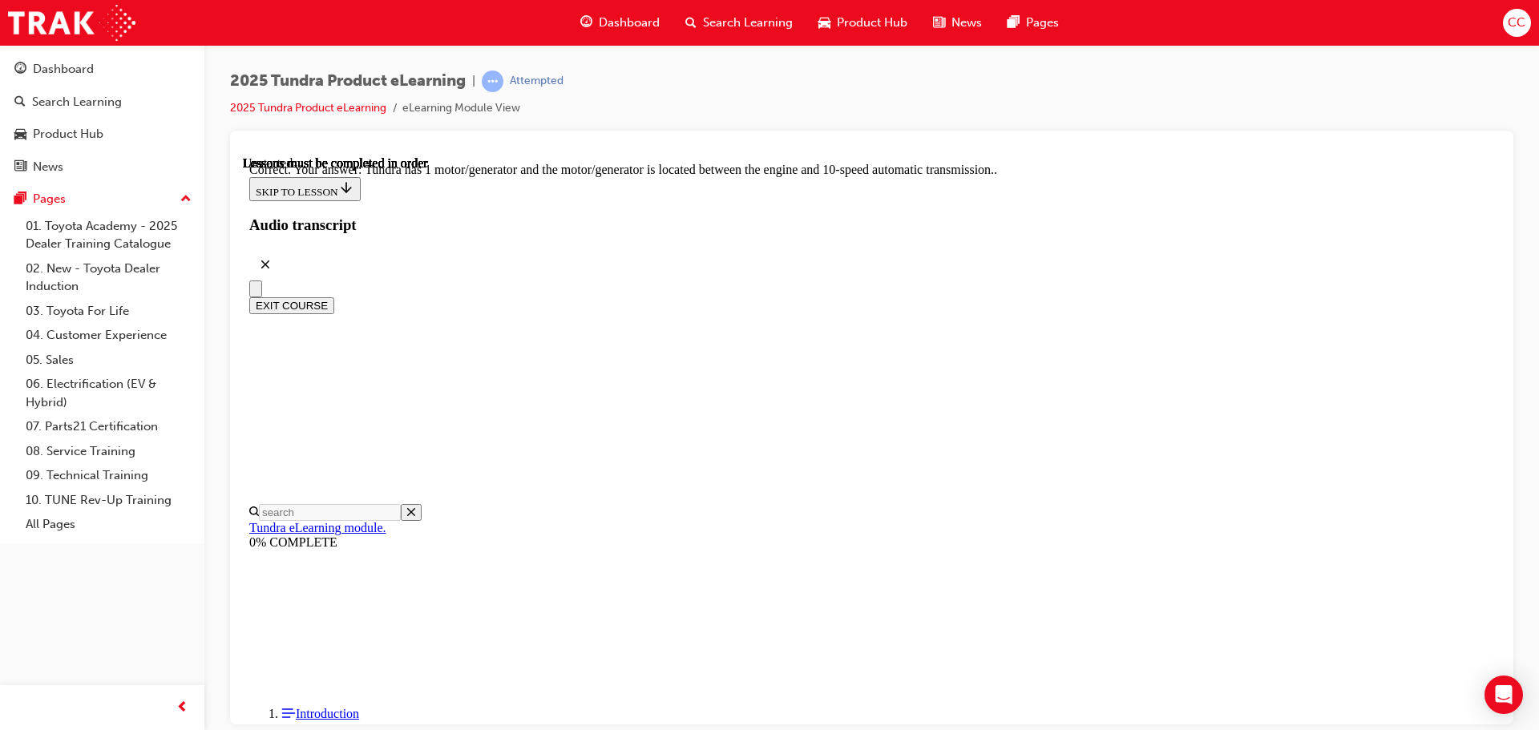
scroll to position [313, 0]
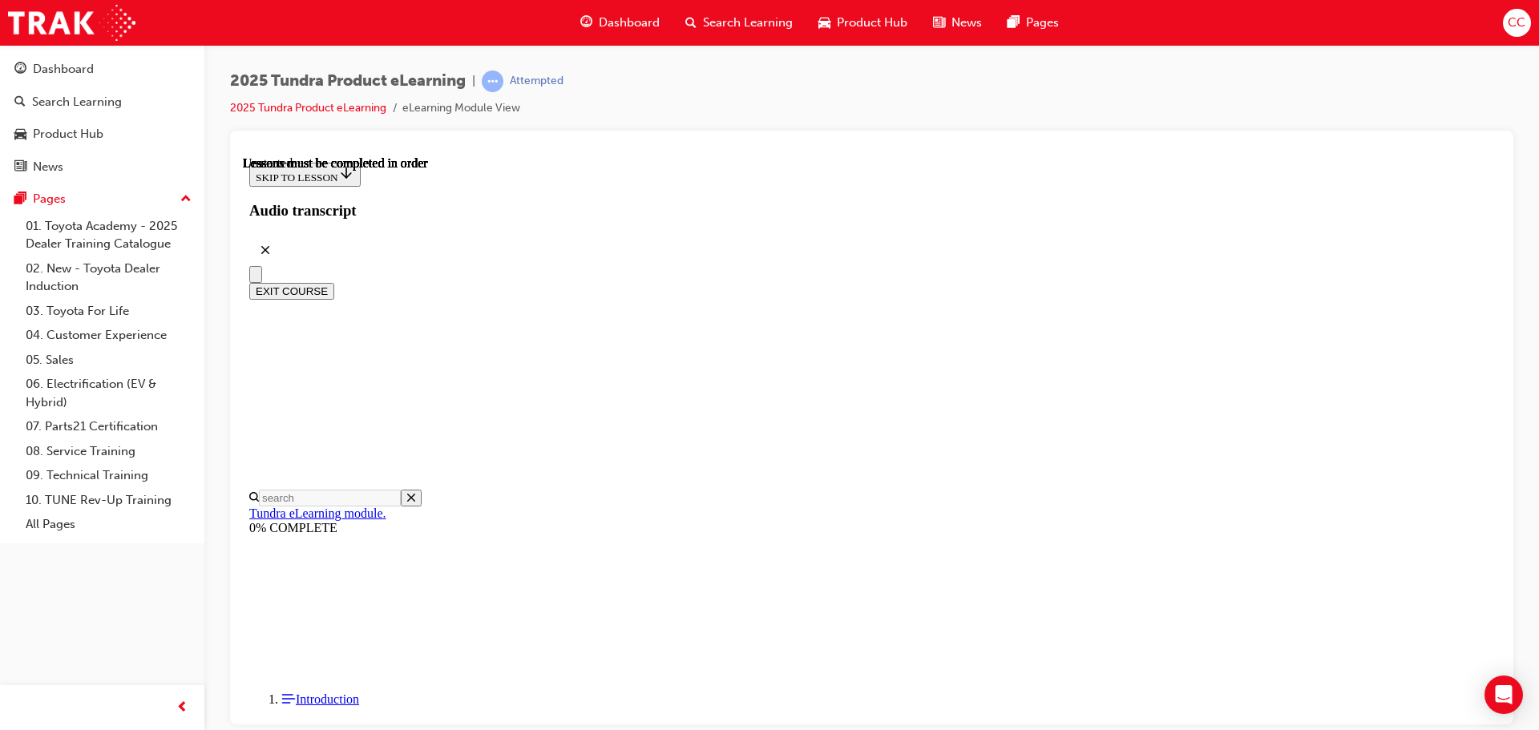
scroll to position [160, 0]
radio input "true"
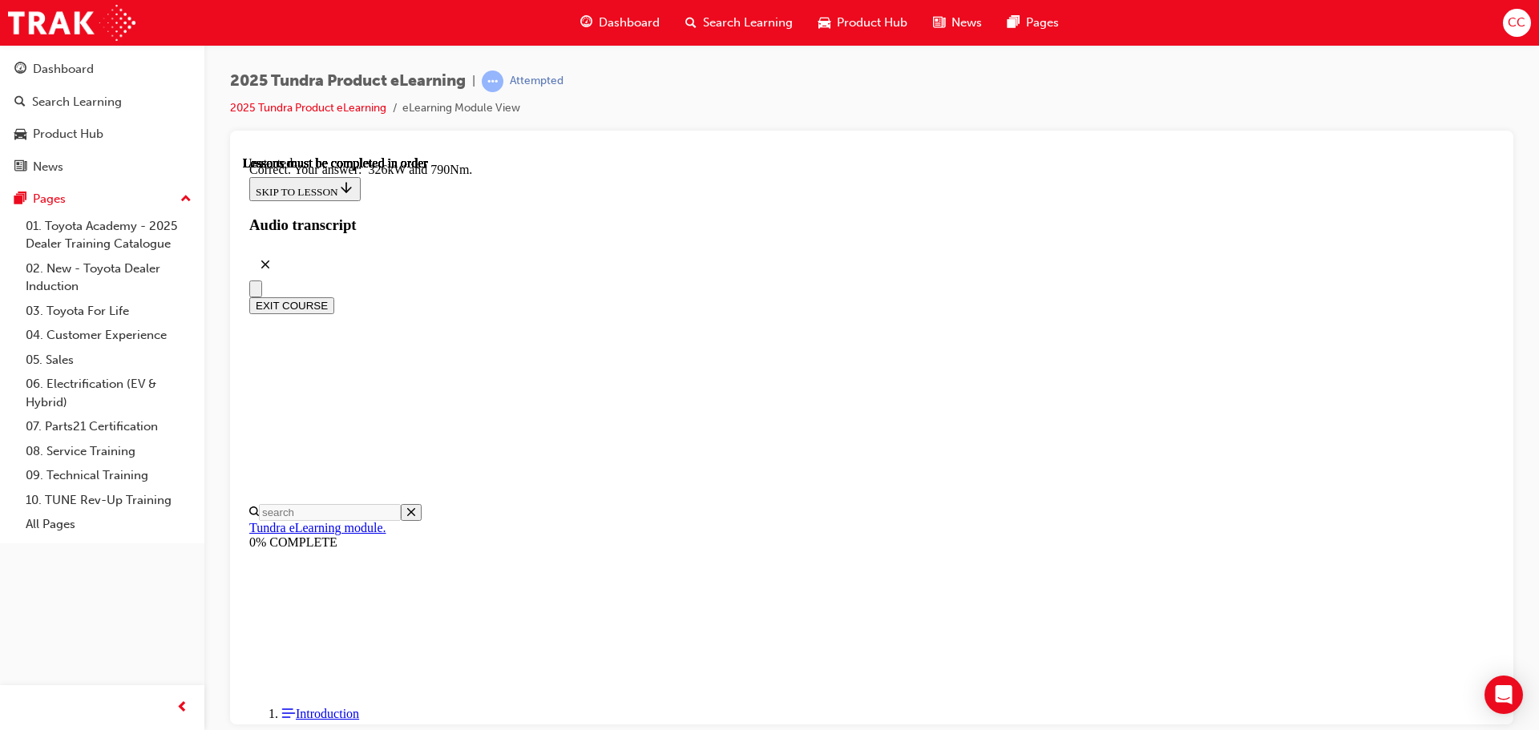
scroll to position [346, 0]
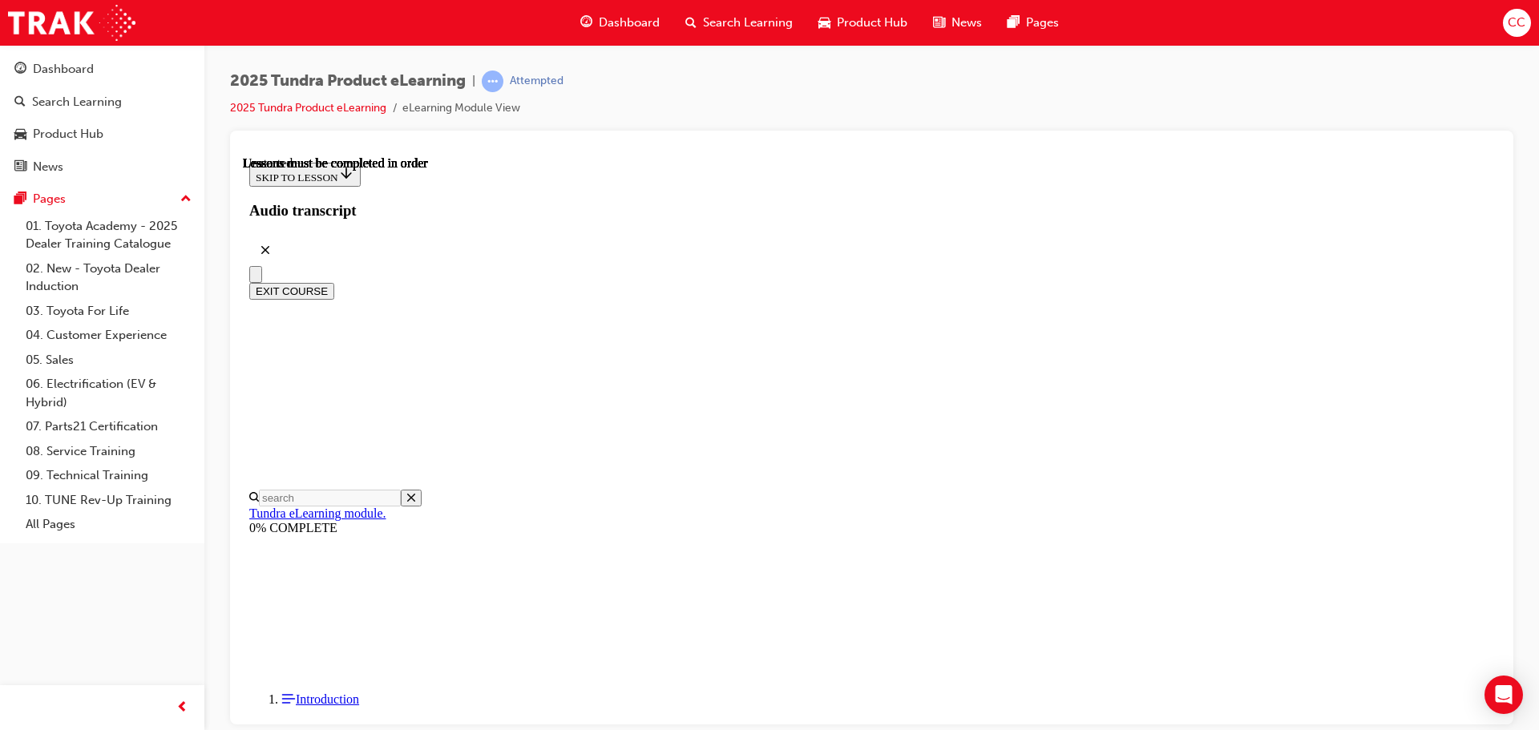
scroll to position [224, 0]
radio input "true"
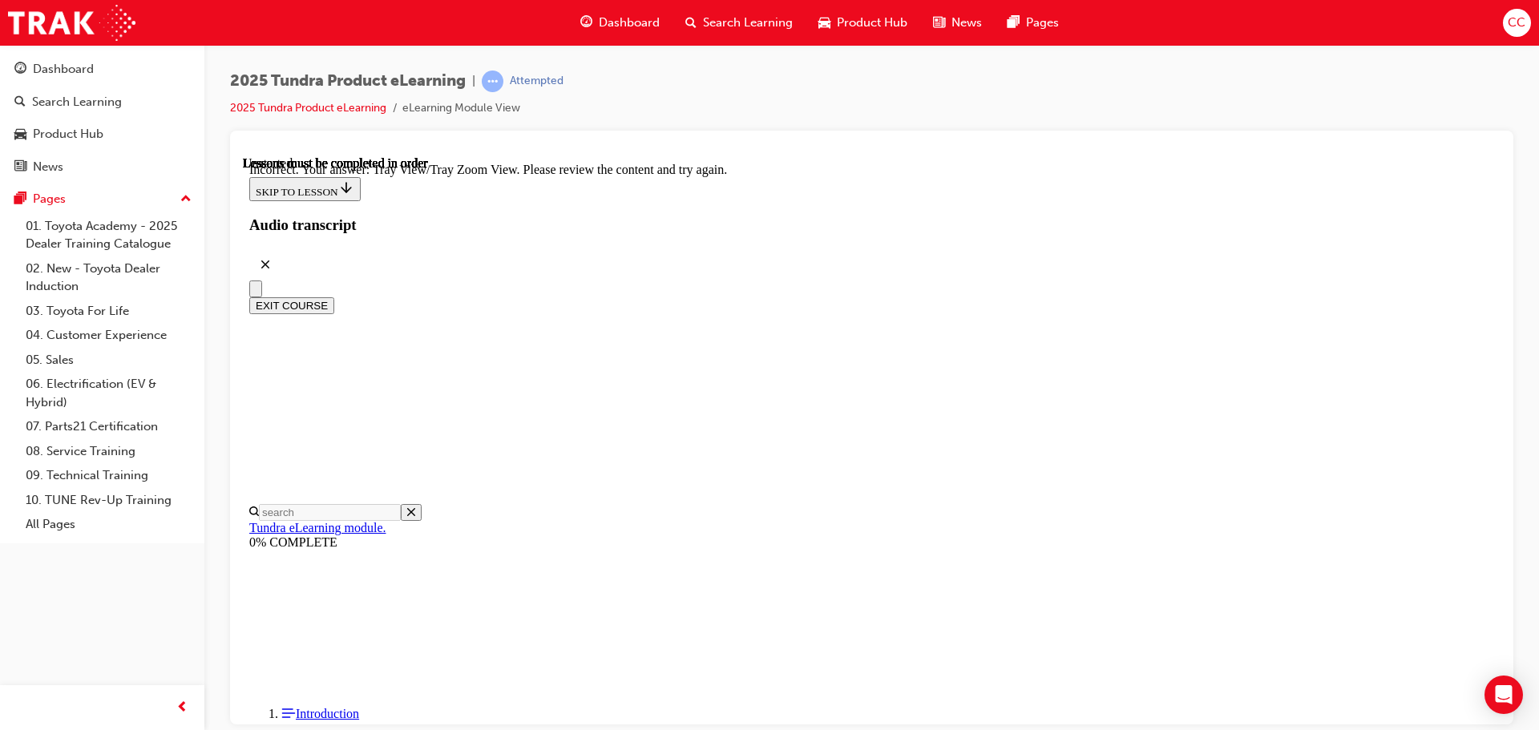
scroll to position [534, 0]
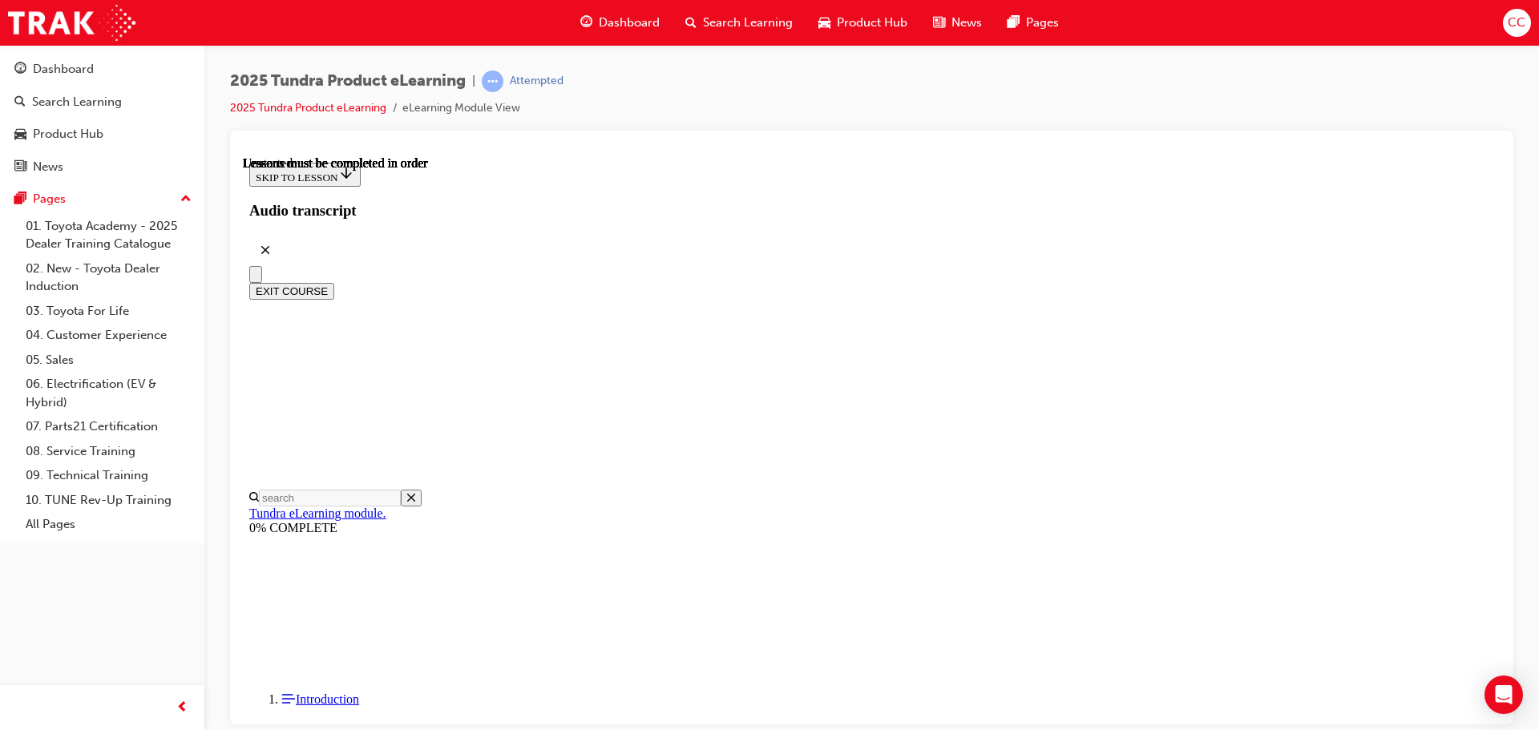
scroll to position [321, 0]
radio input "true"
drag, startPoint x: 946, startPoint y: 622, endPoint x: 946, endPoint y: 604, distance: 18.4
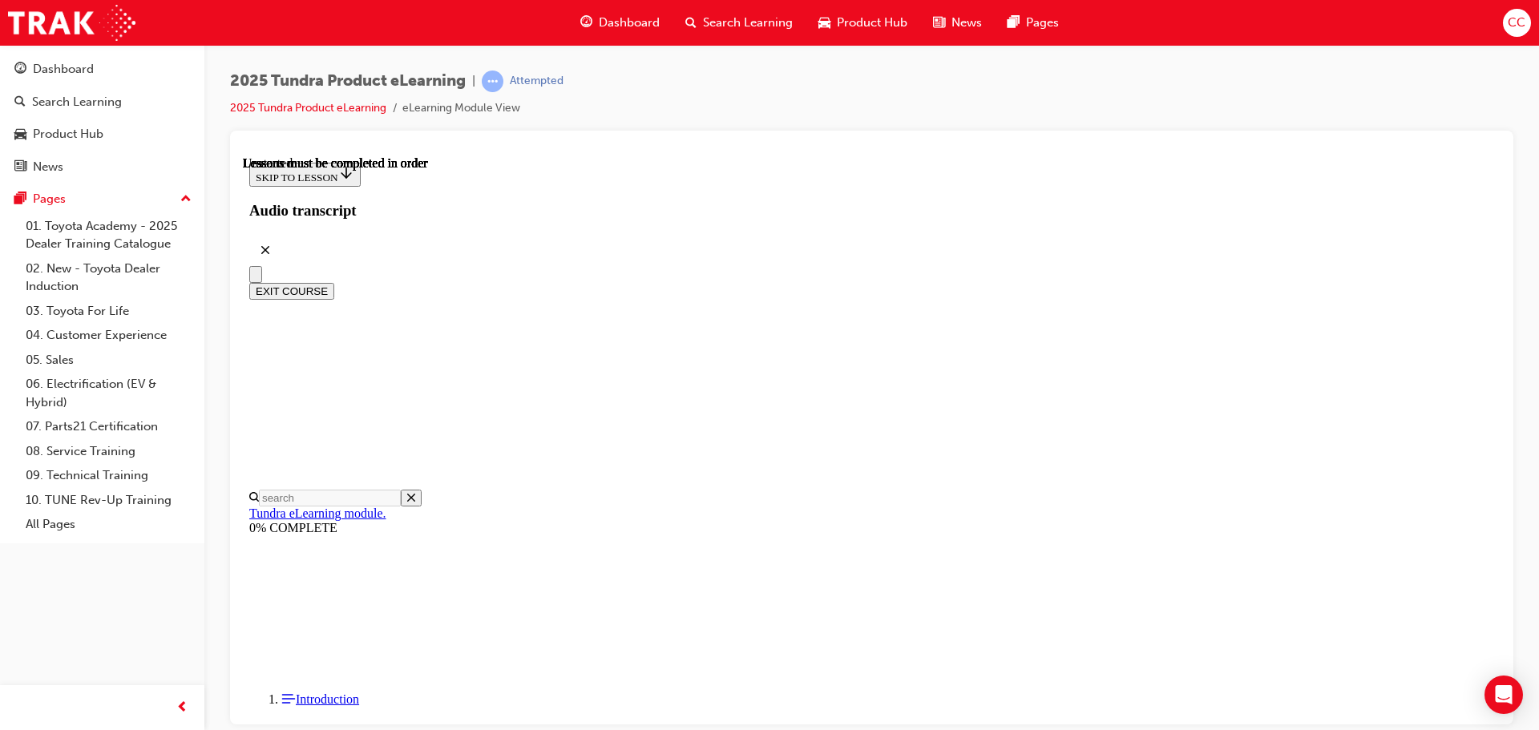
scroll to position [139, 0]
drag, startPoint x: 879, startPoint y: 414, endPoint x: 875, endPoint y: 438, distance: 23.7
radio input "true"
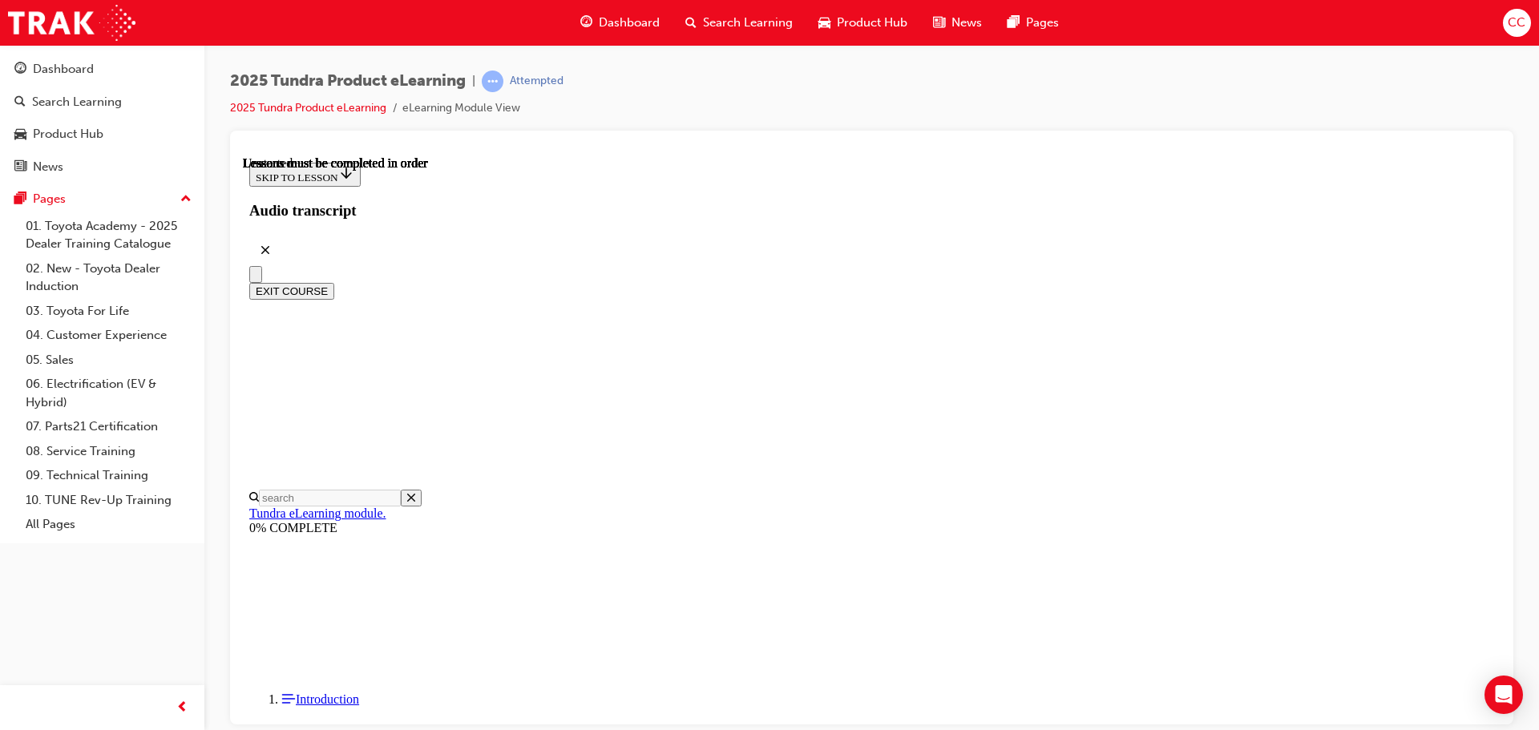
scroll to position [179, 0]
drag, startPoint x: 864, startPoint y: 689, endPoint x: 864, endPoint y: 649, distance: 40.1
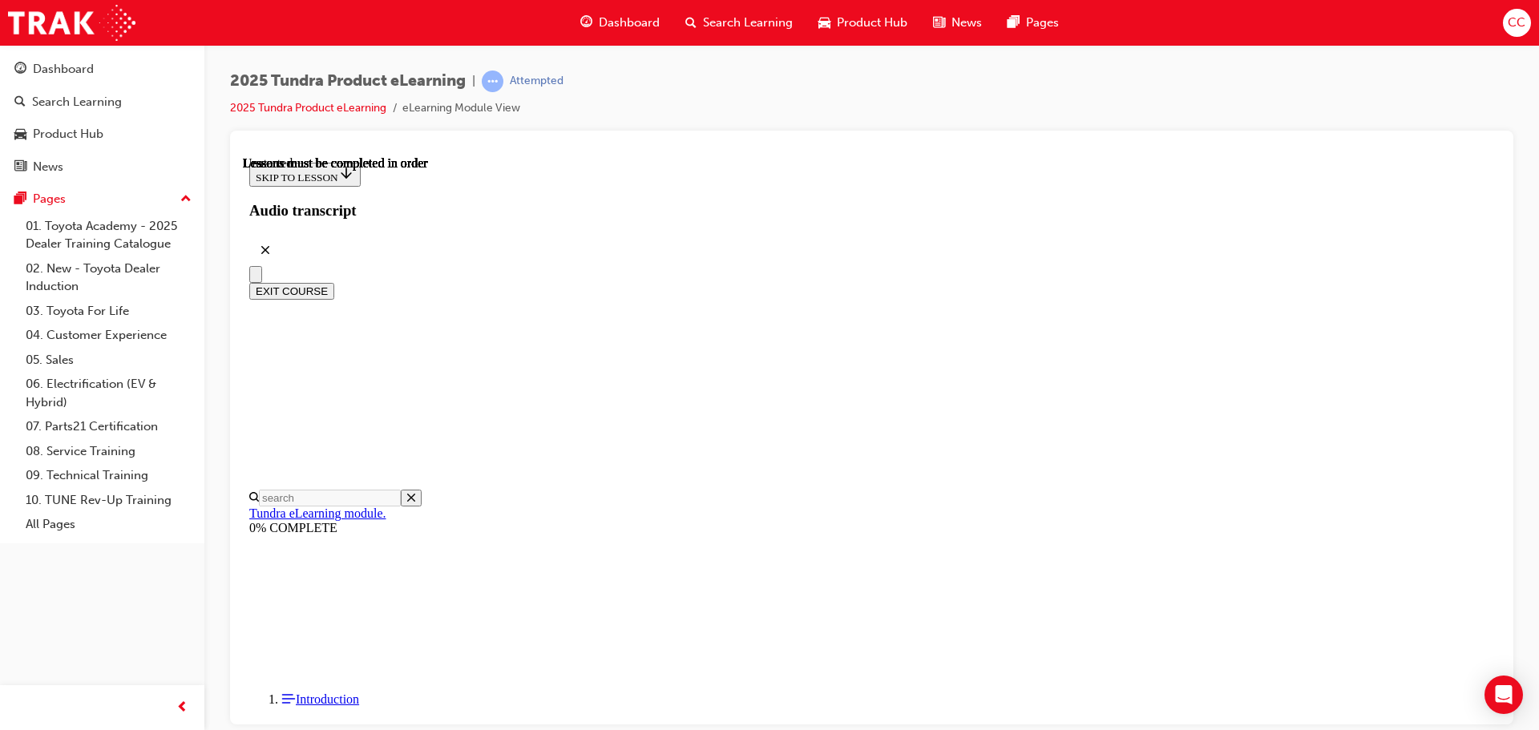
radio input "true"
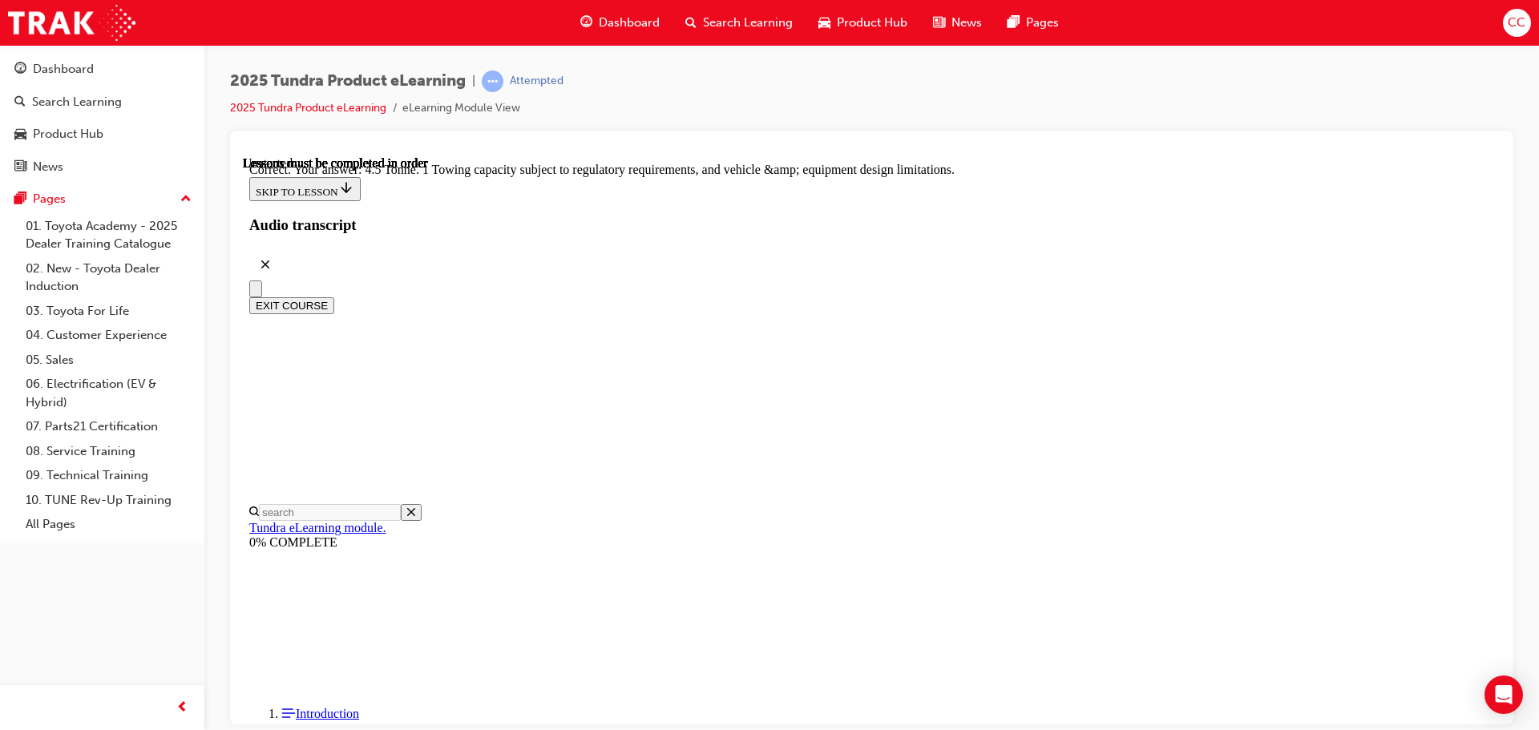
scroll to position [444, 0]
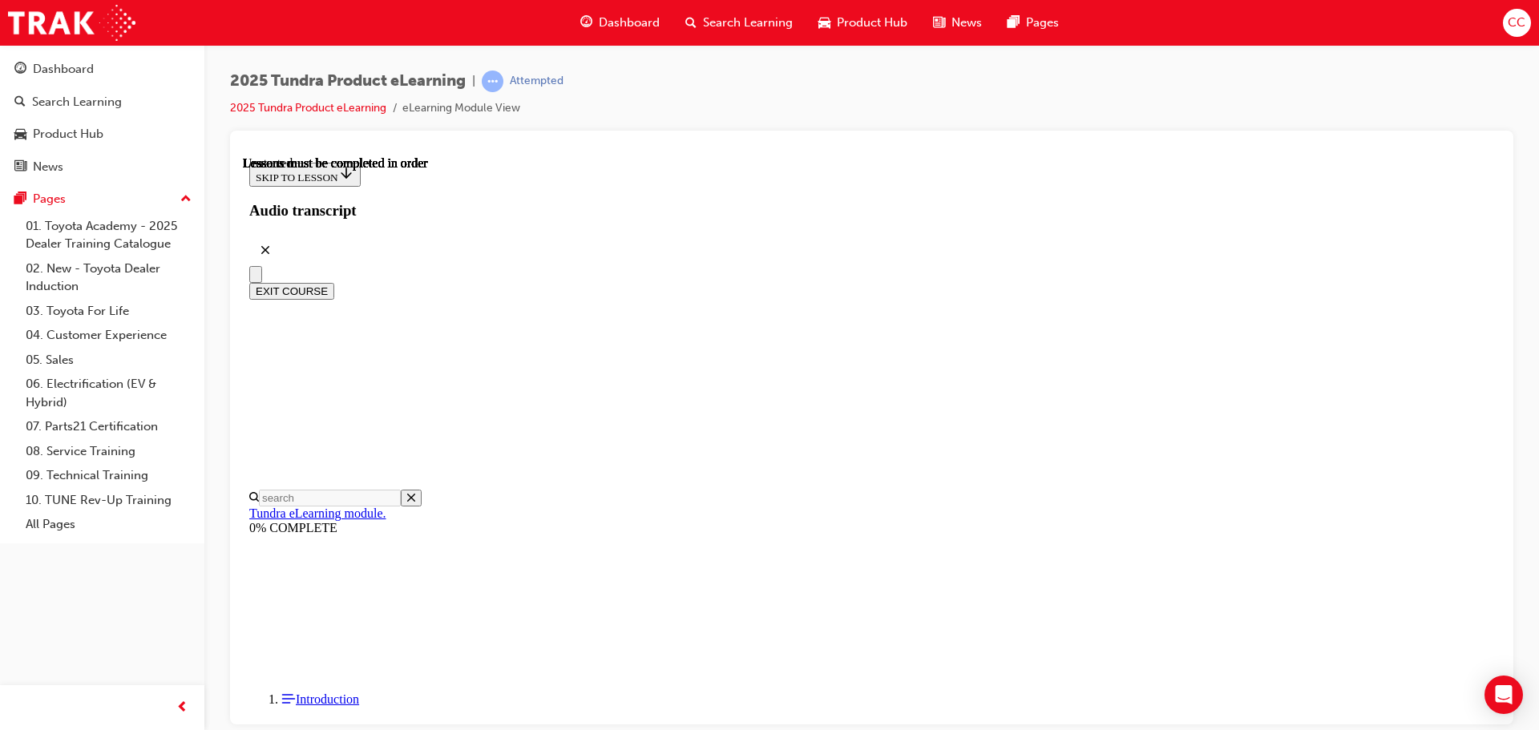
scroll to position [302, 0]
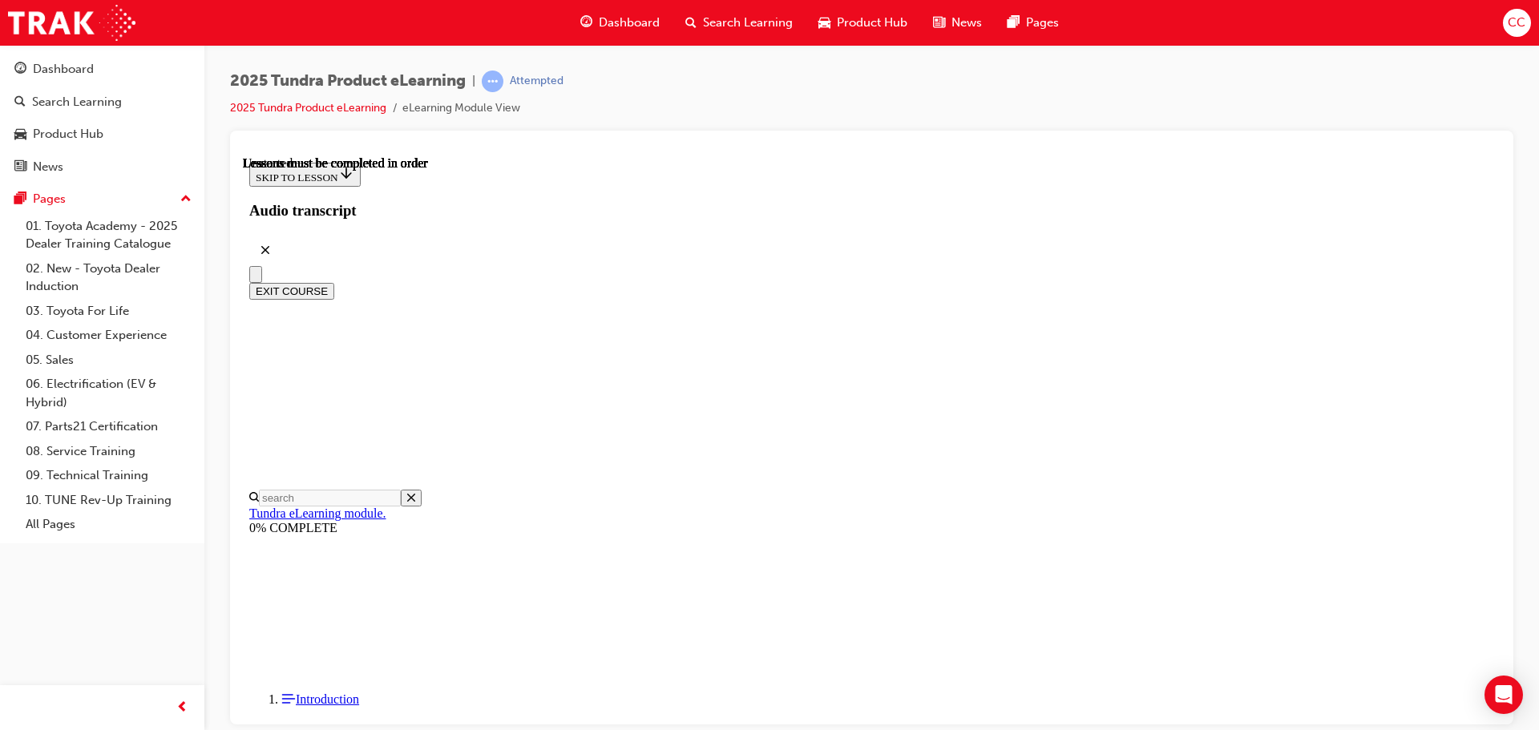
radio input "true"
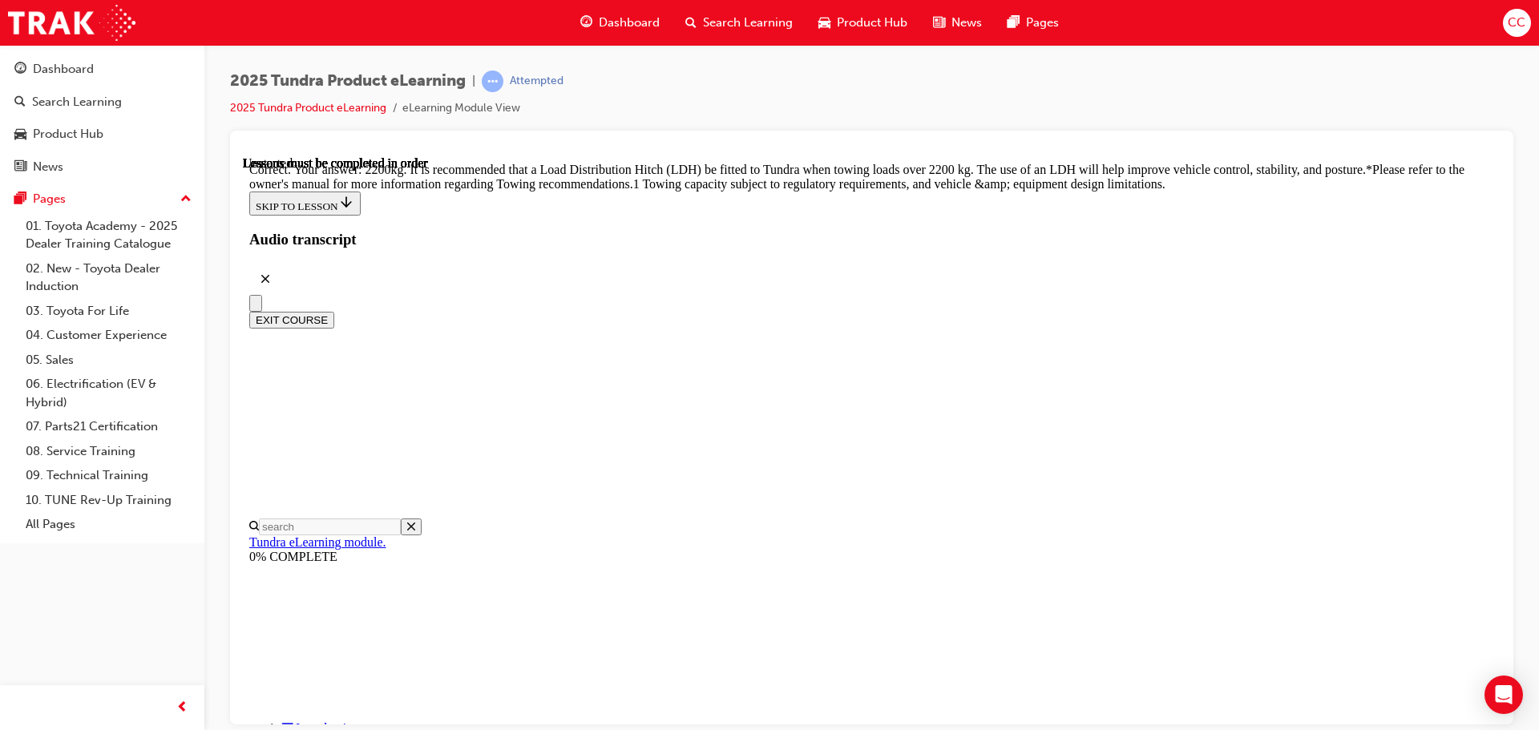
scroll to position [672, 0]
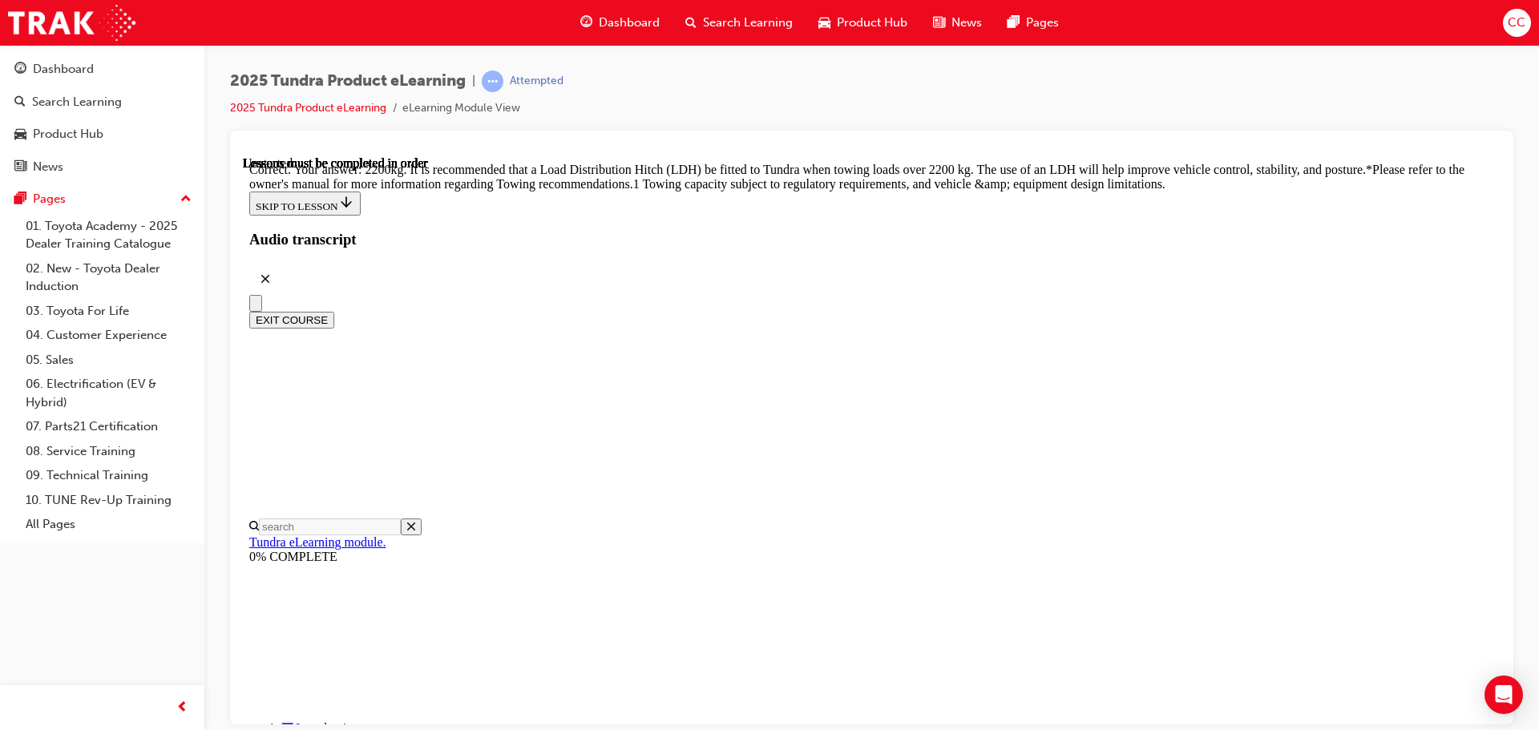
radio input "true"
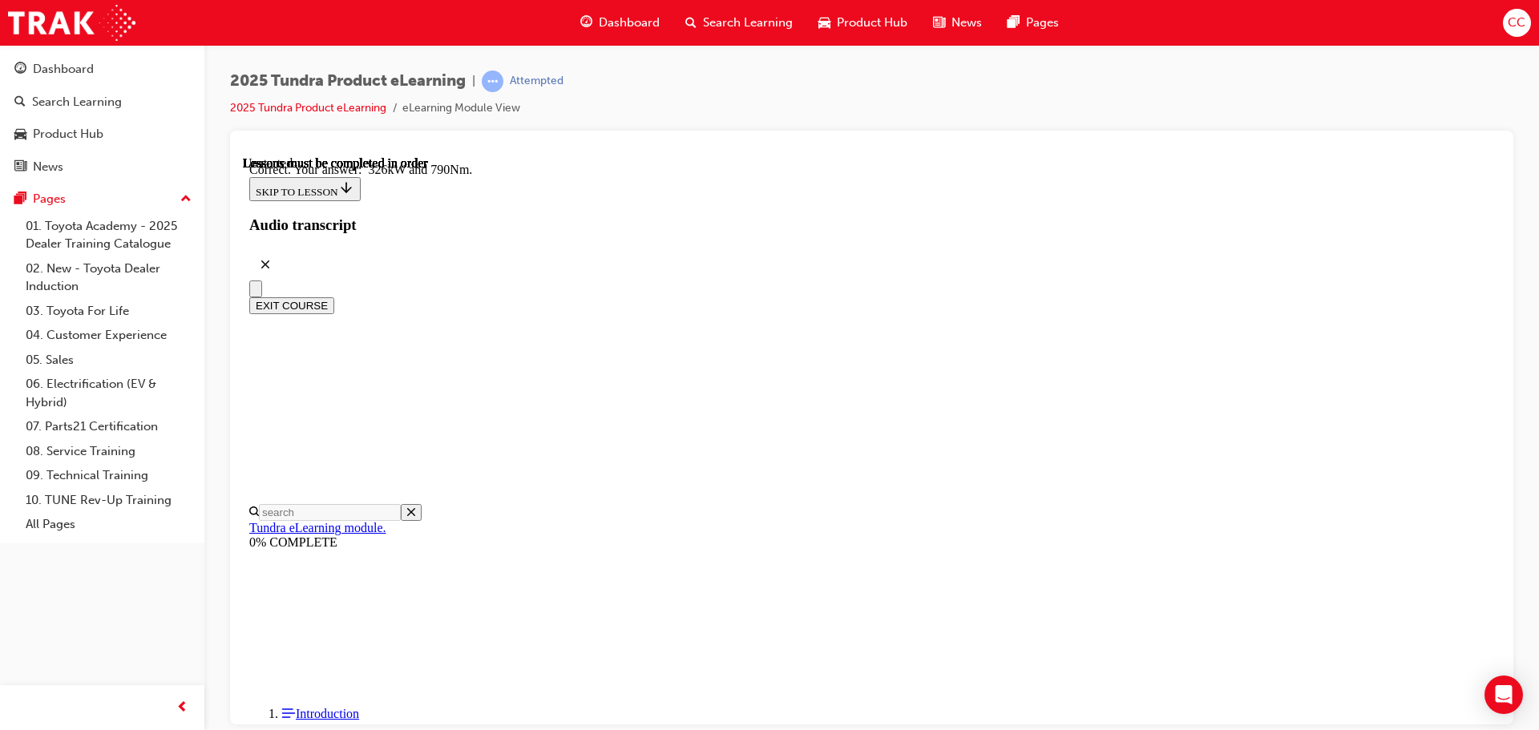
scroll to position [346, 0]
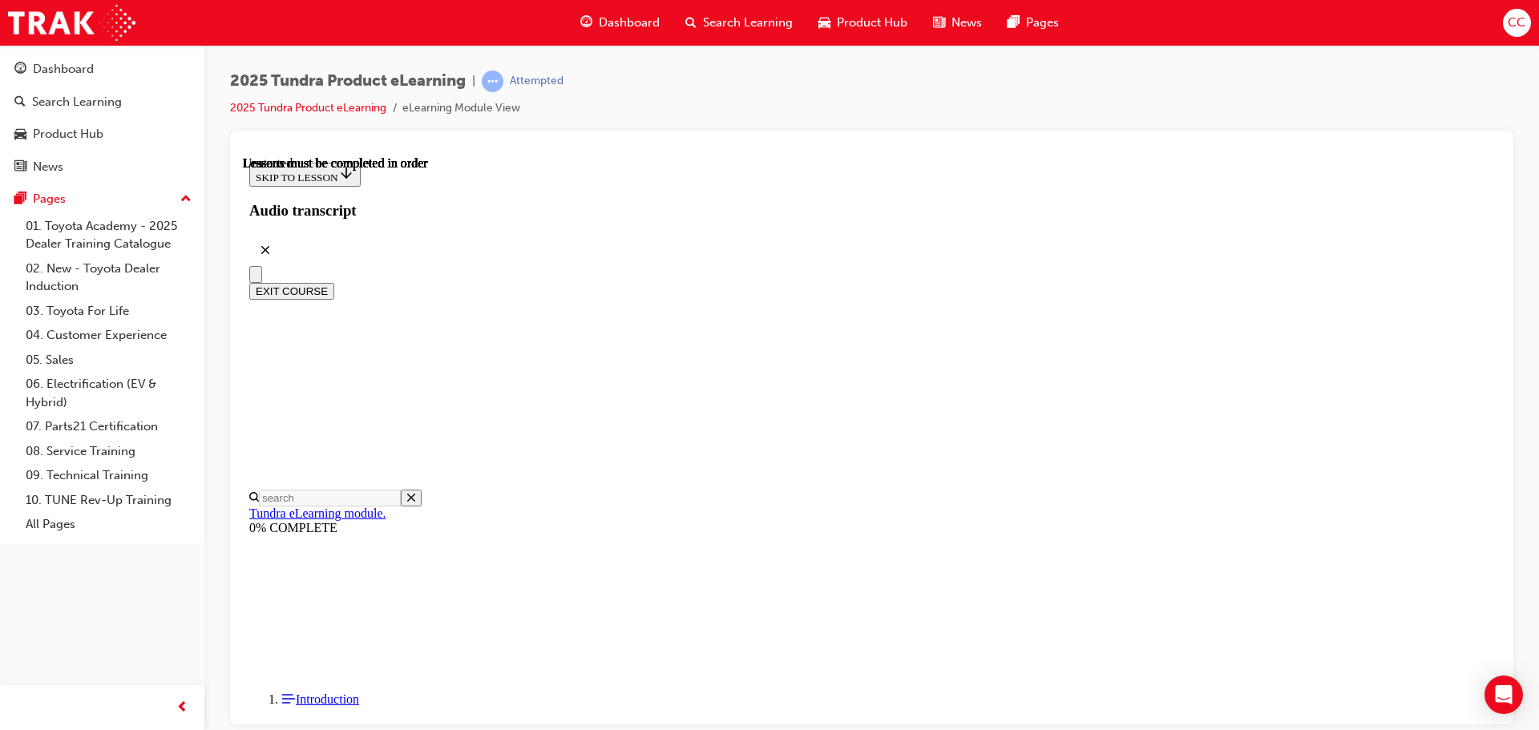
scroll to position [139, 0]
radio input "true"
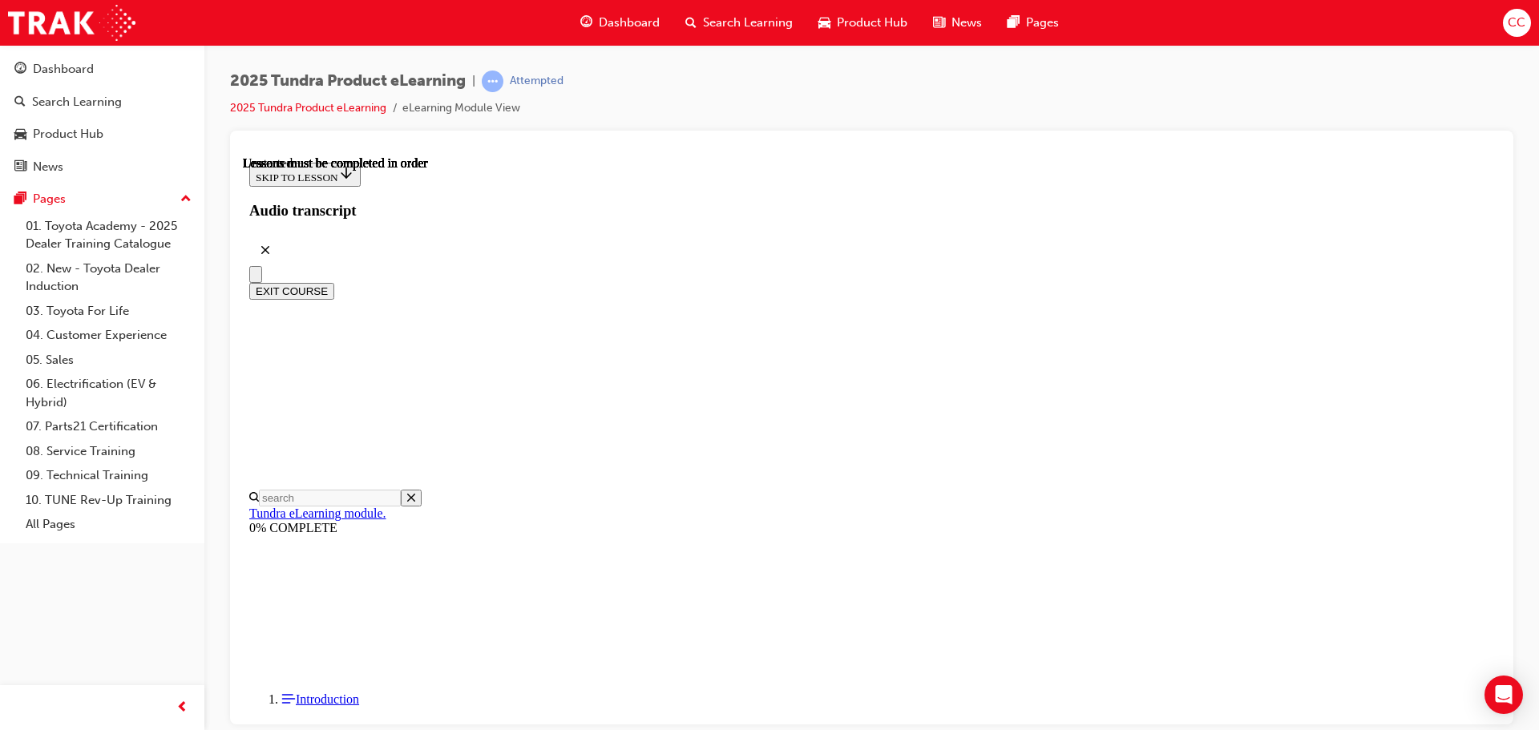
scroll to position [246, 0]
radio input "true"
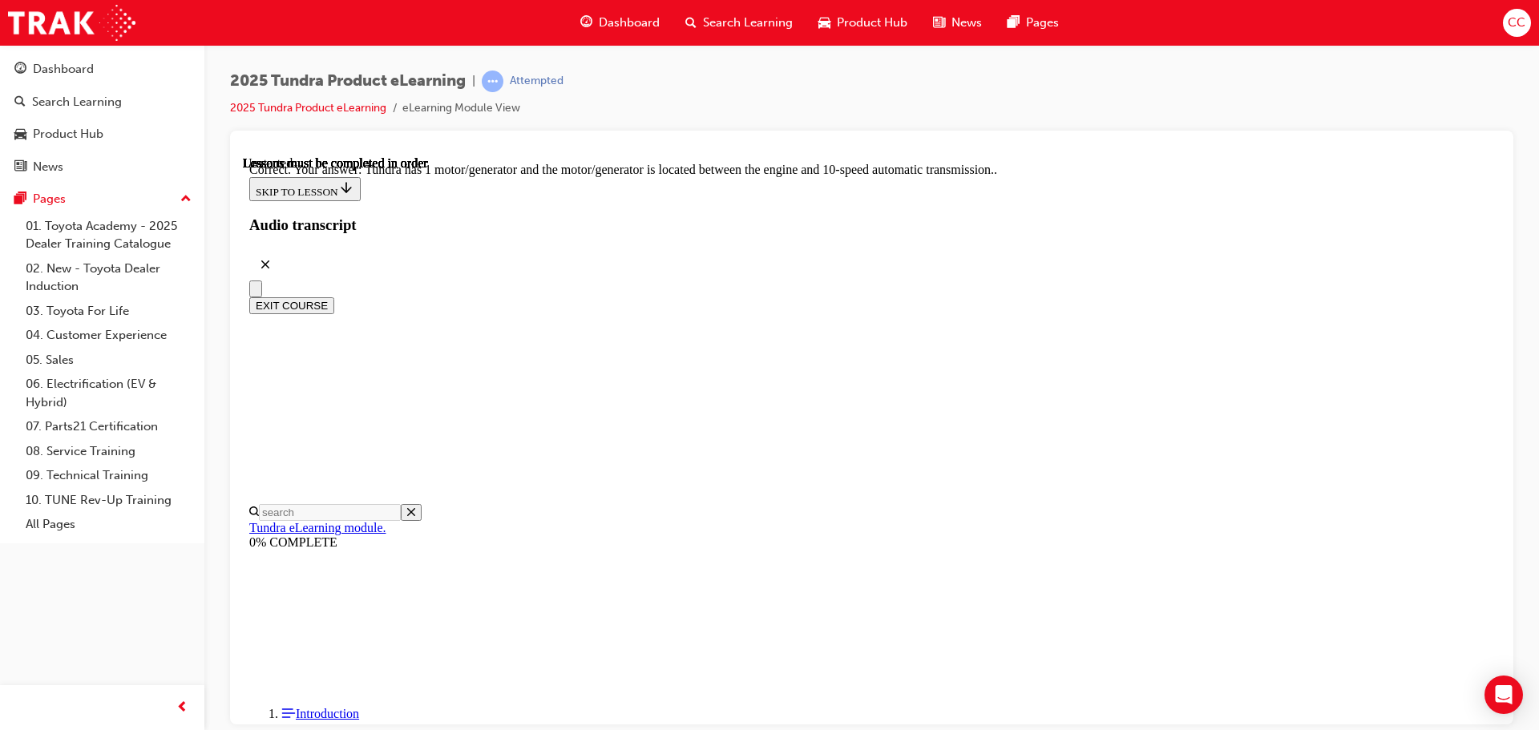
scroll to position [313, 0]
drag, startPoint x: 971, startPoint y: 646, endPoint x: 971, endPoint y: 583, distance: 63.3
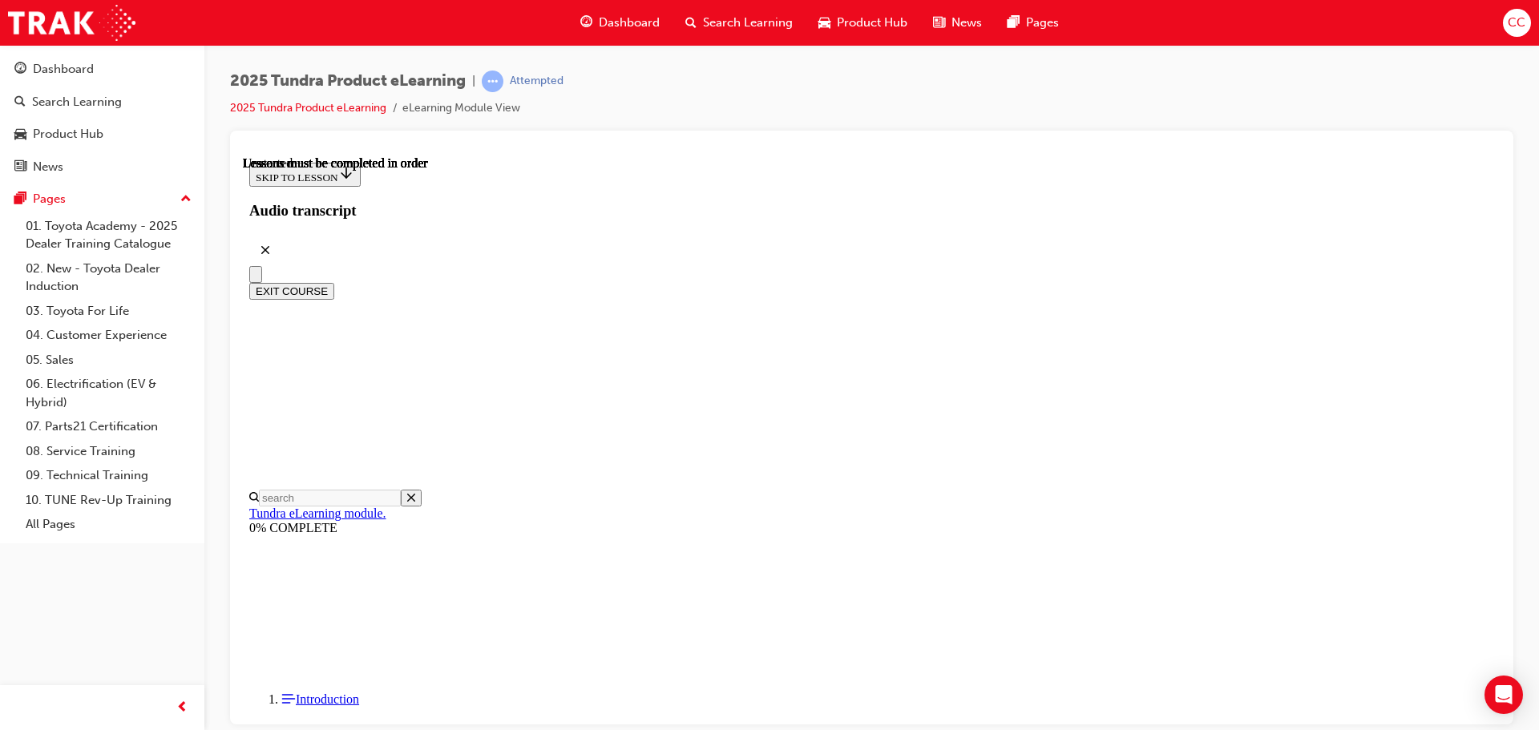
scroll to position [224, 0]
drag, startPoint x: 709, startPoint y: 235, endPoint x: 949, endPoint y: 382, distance: 281.0
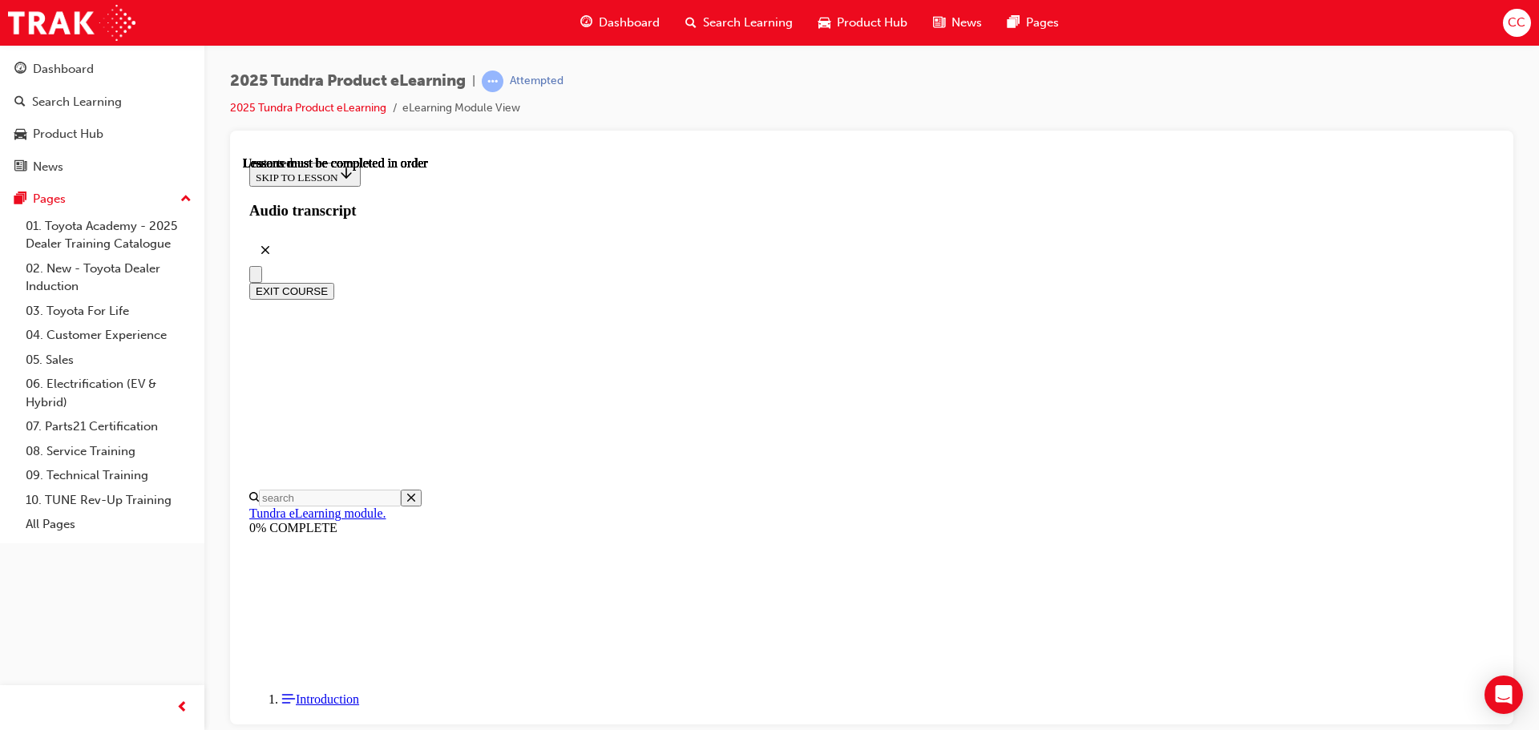
radio input "true"
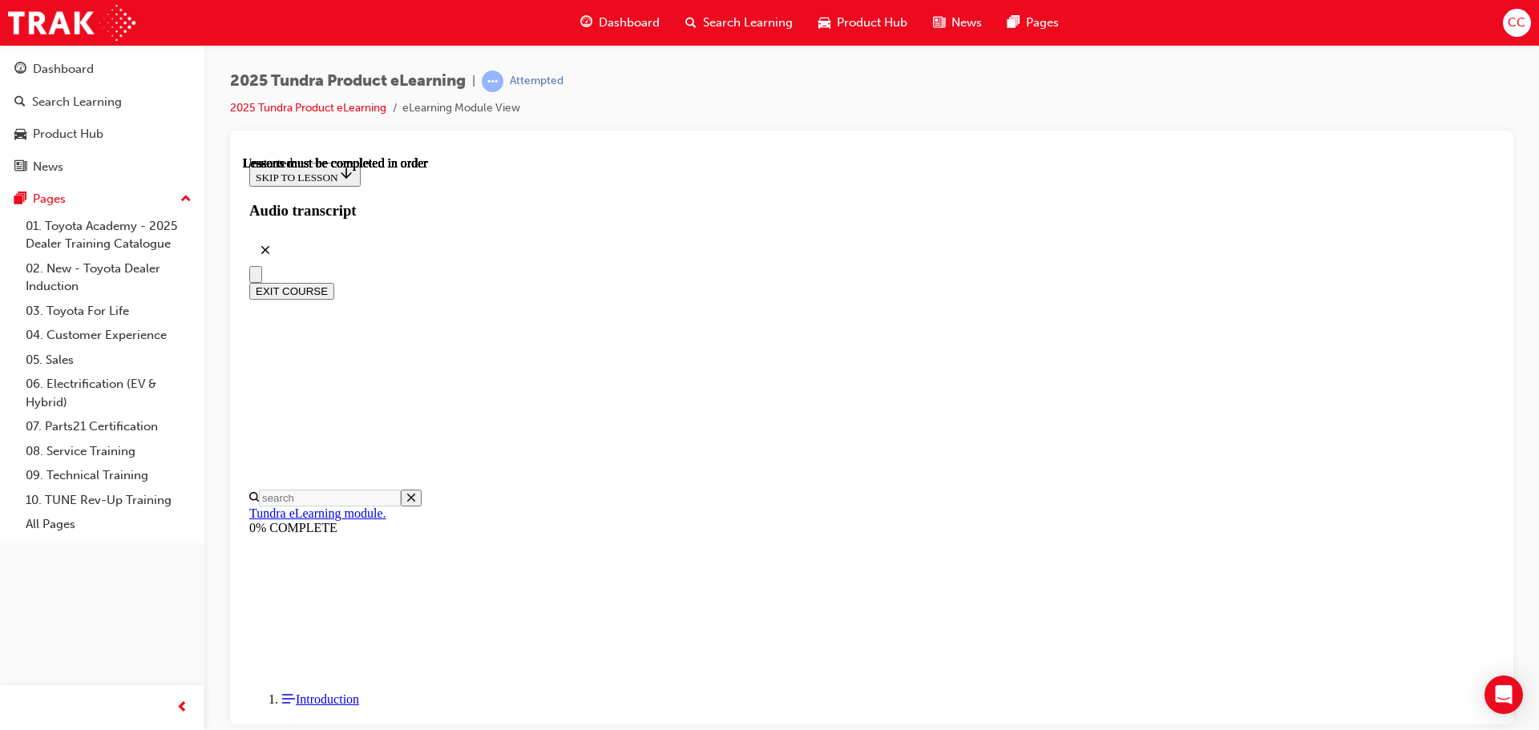
radio input "true"
drag, startPoint x: 871, startPoint y: 410, endPoint x: 870, endPoint y: 443, distance: 32.1
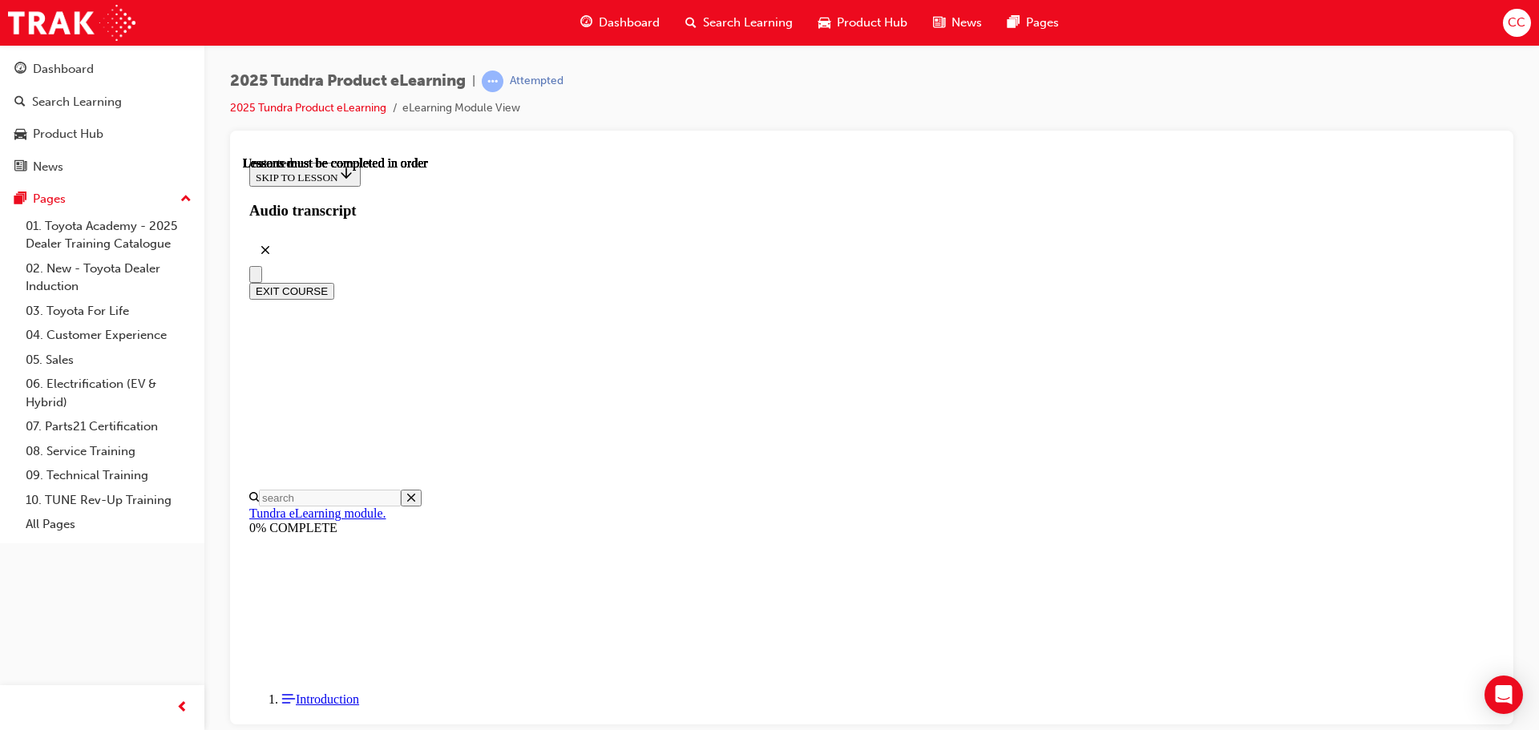
radio input "true"
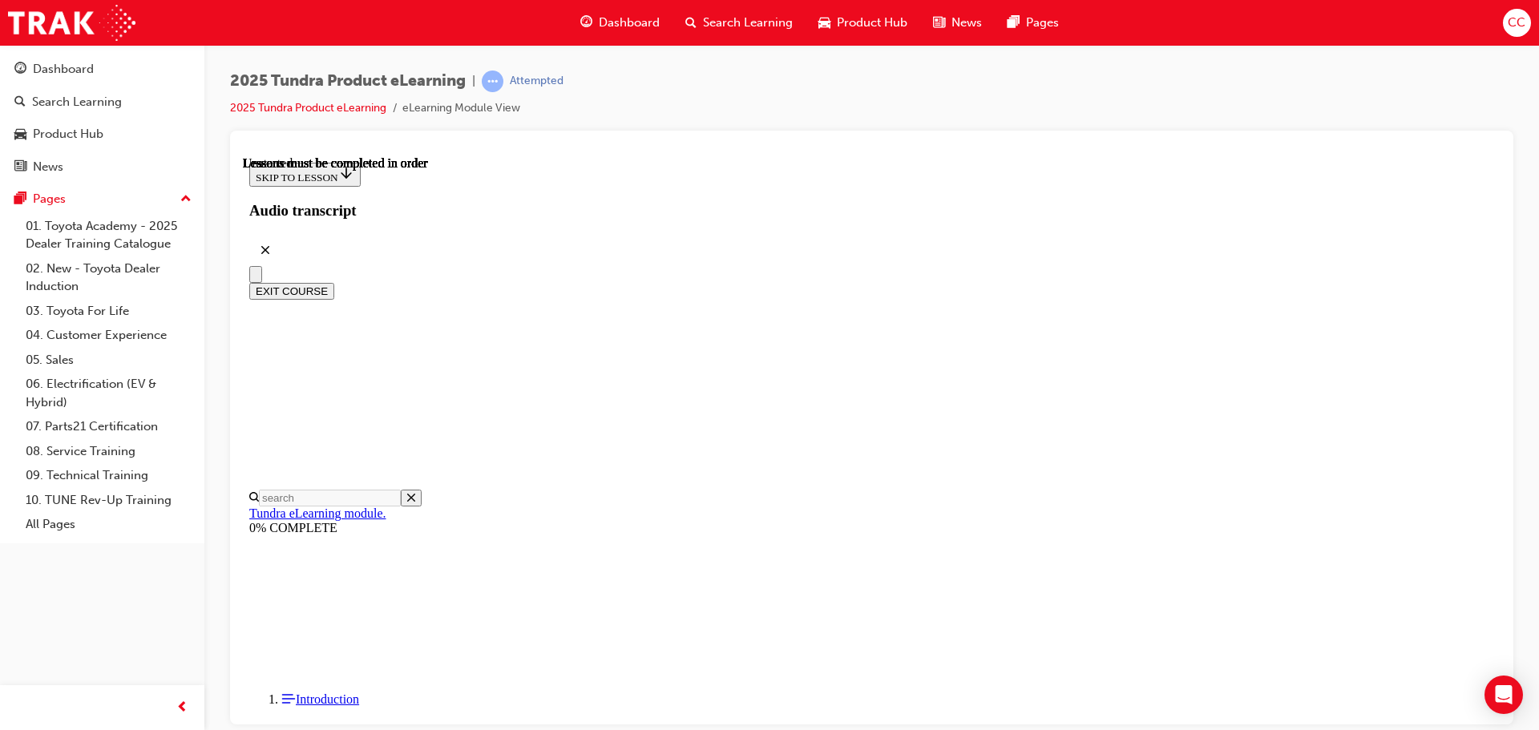
radio input "true"
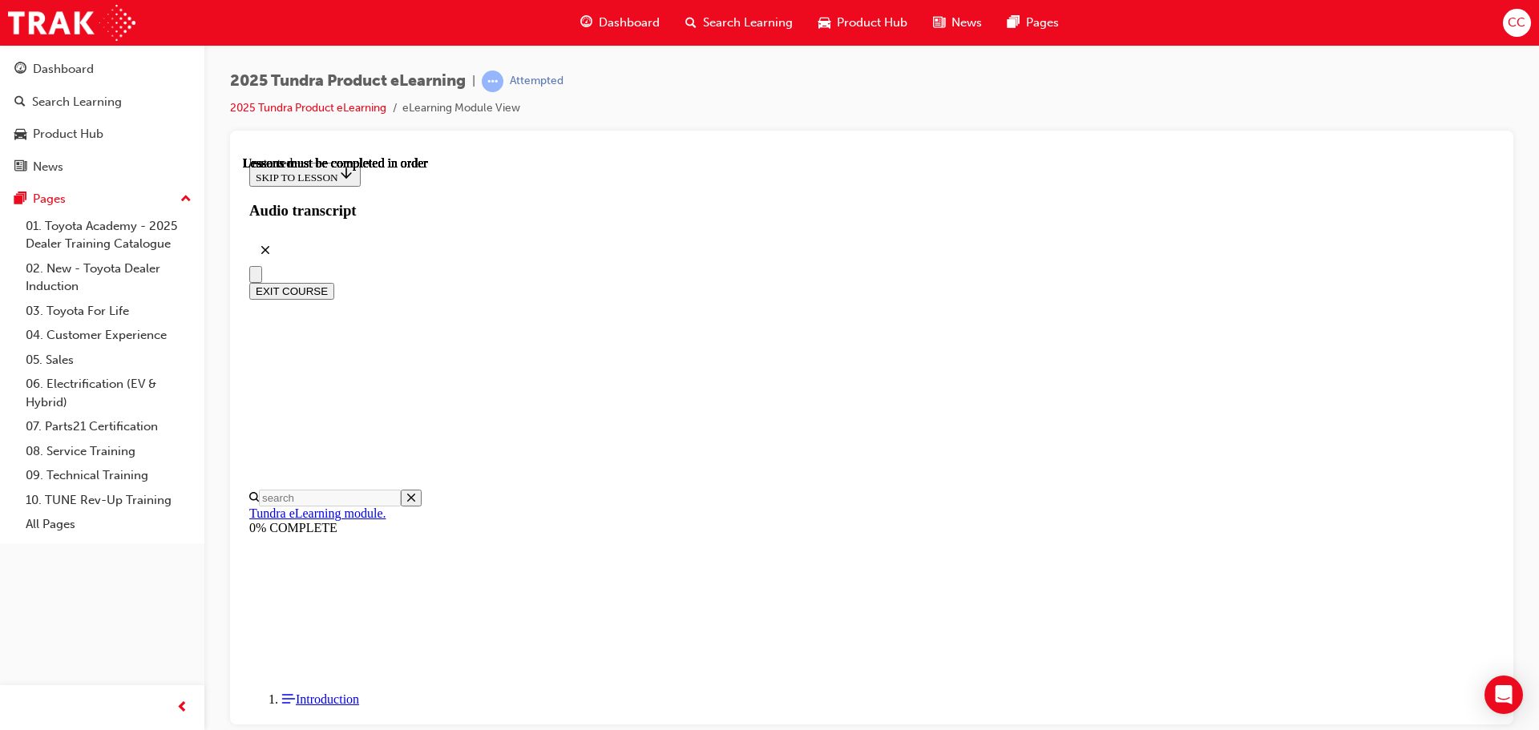
radio input "true"
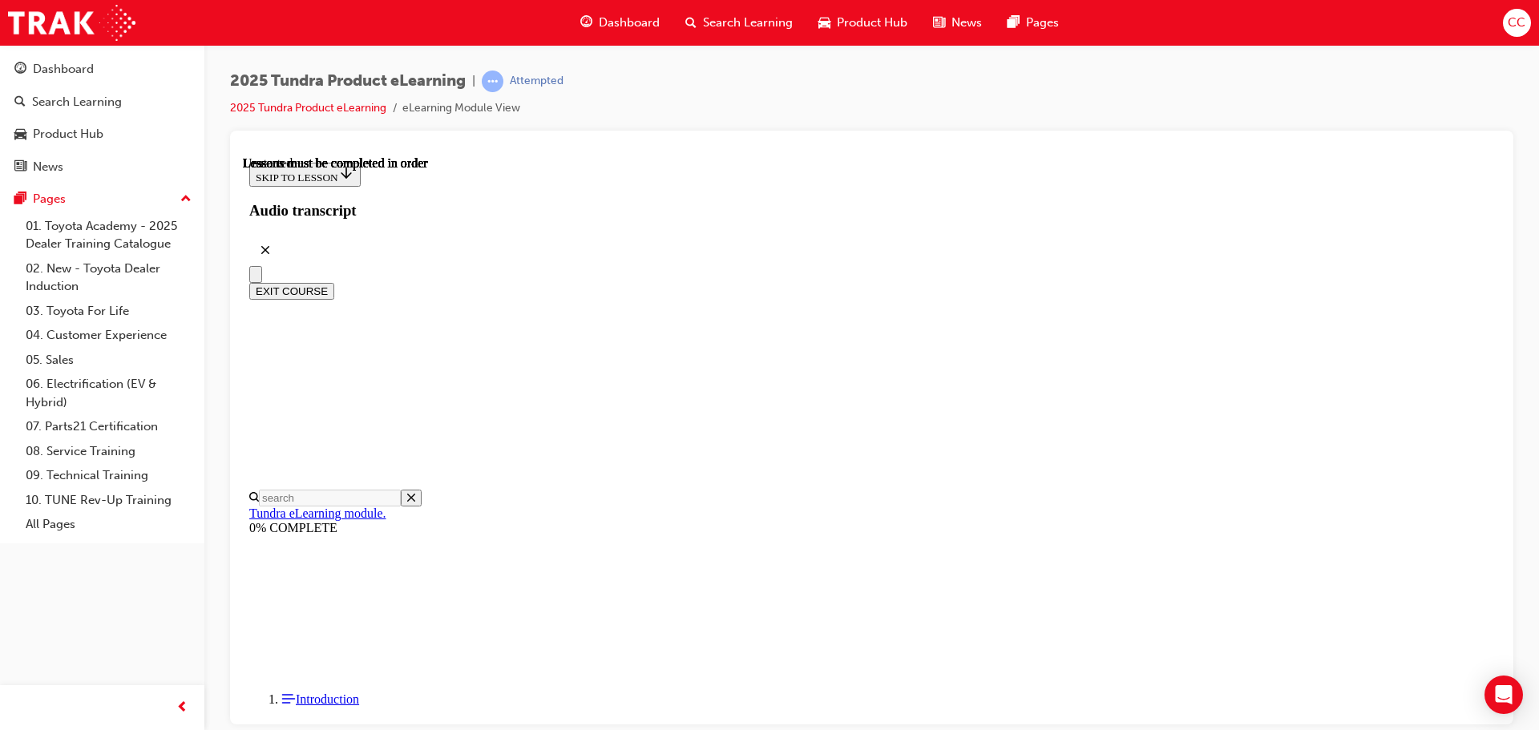
radio input "true"
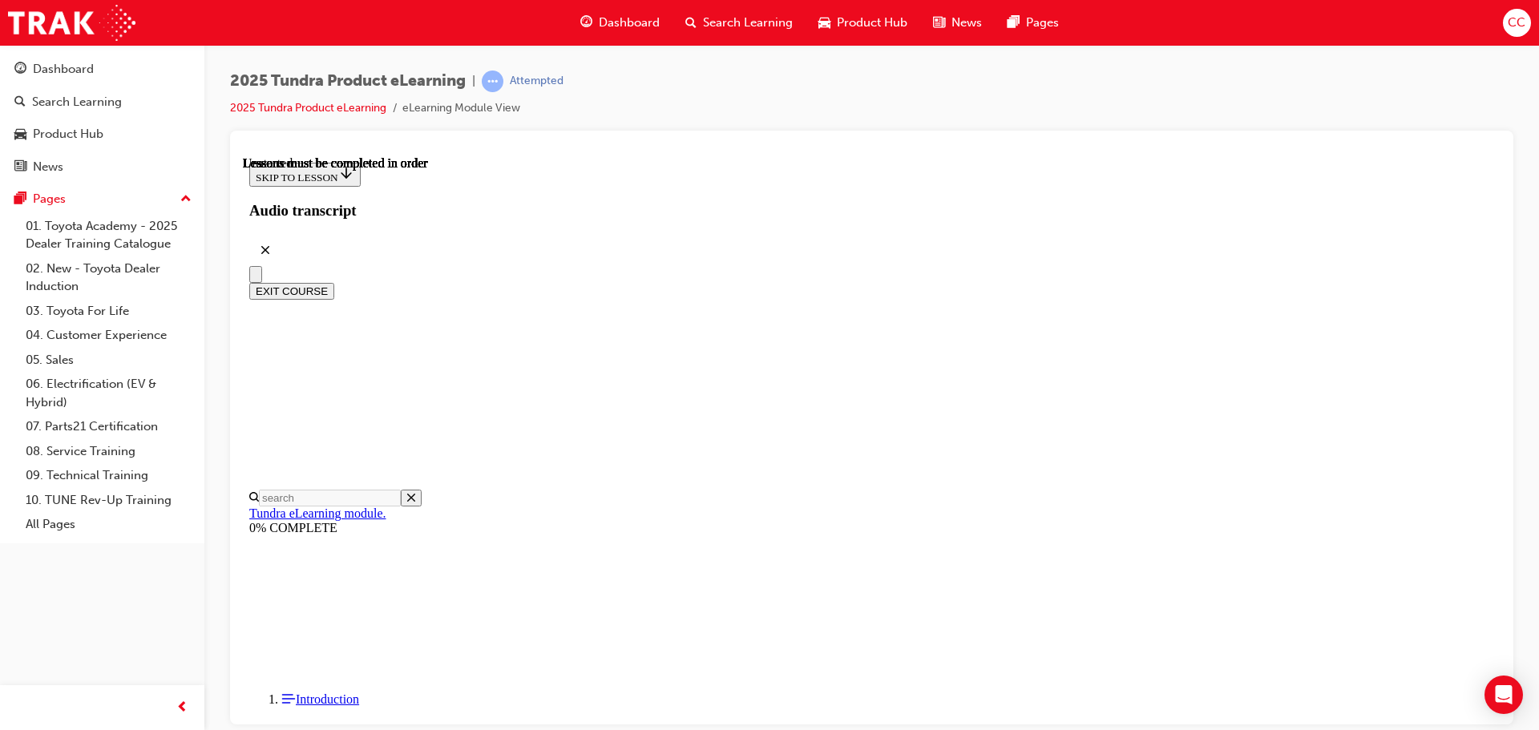
radio input "true"
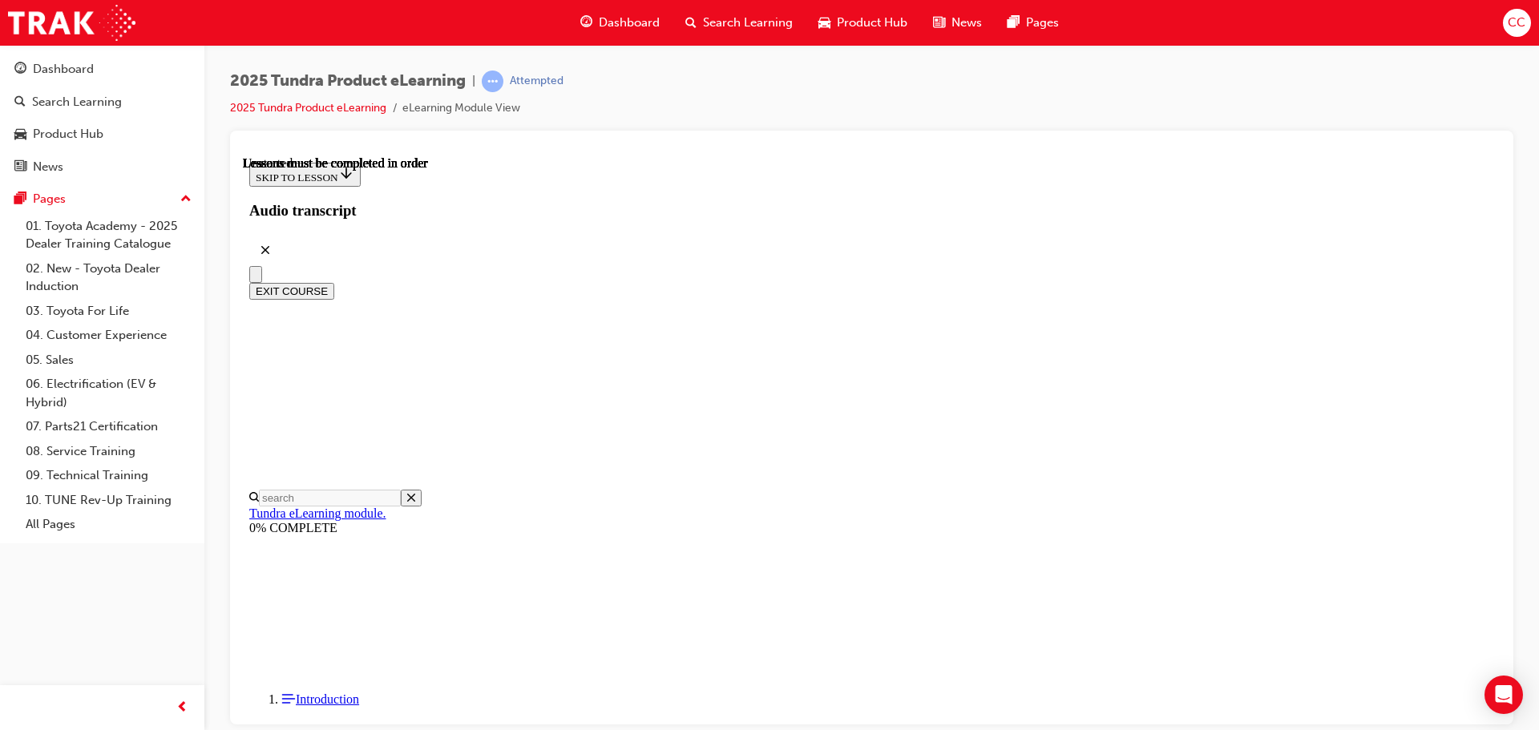
radio input "true"
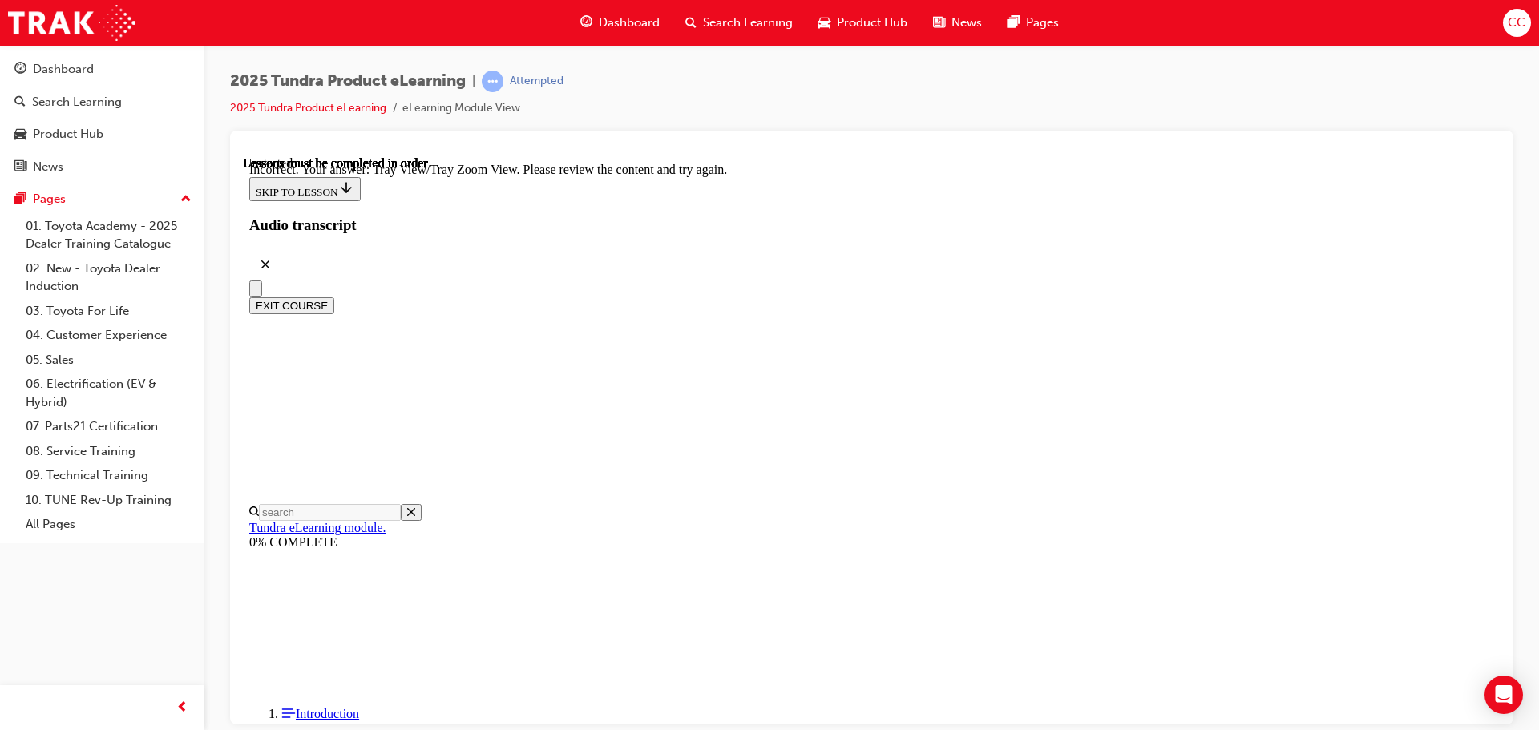
scroll to position [534, 0]
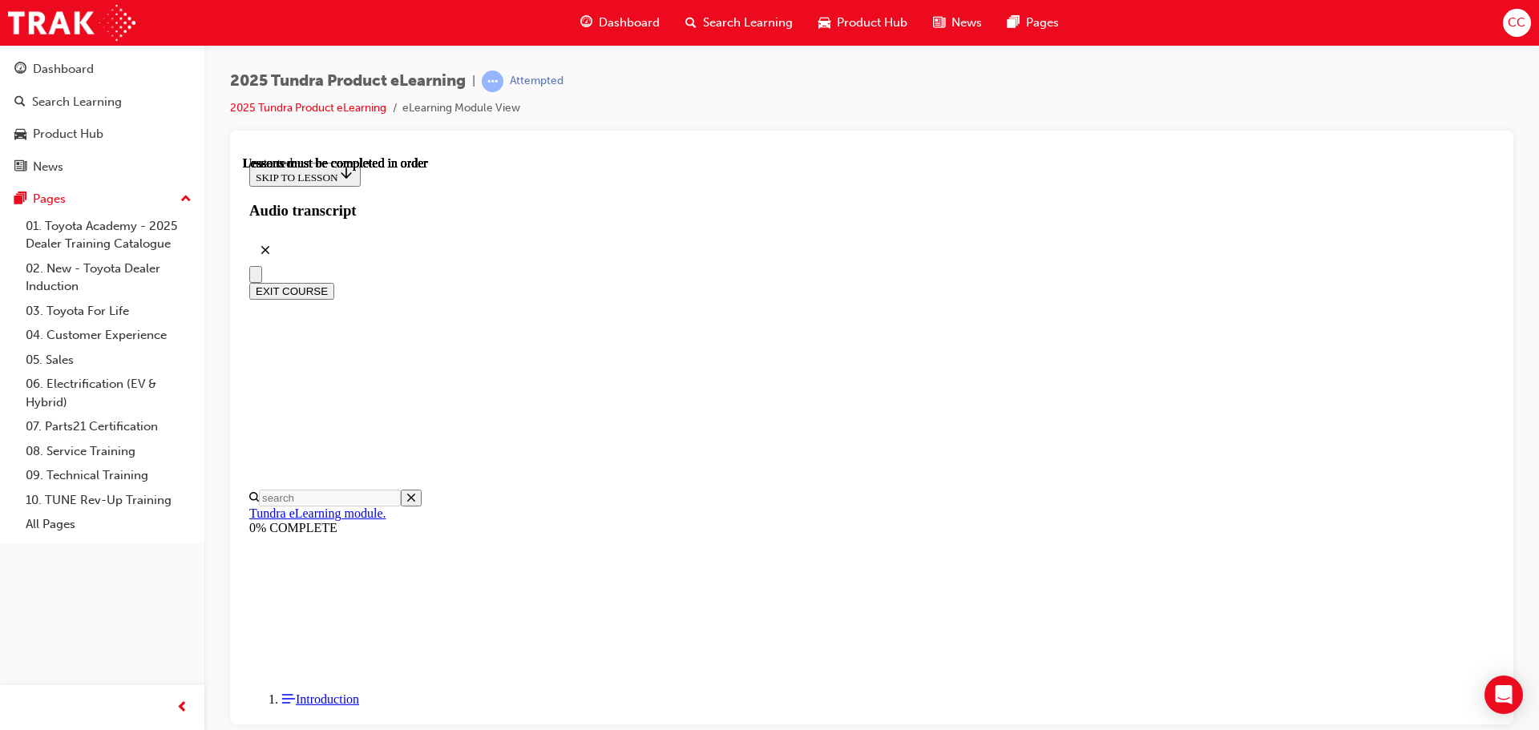
scroll to position [240, 0]
radio input "true"
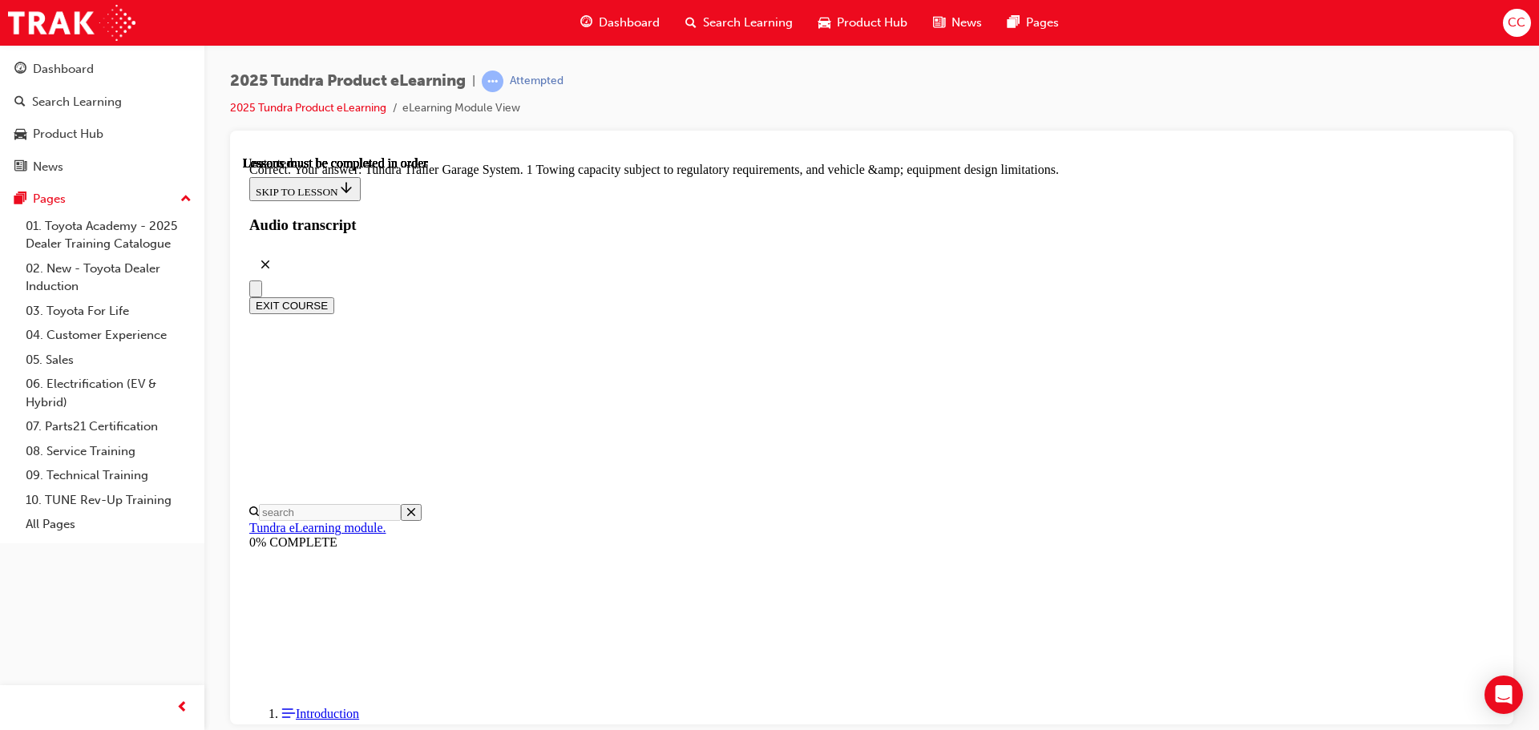
scroll to position [499, 0]
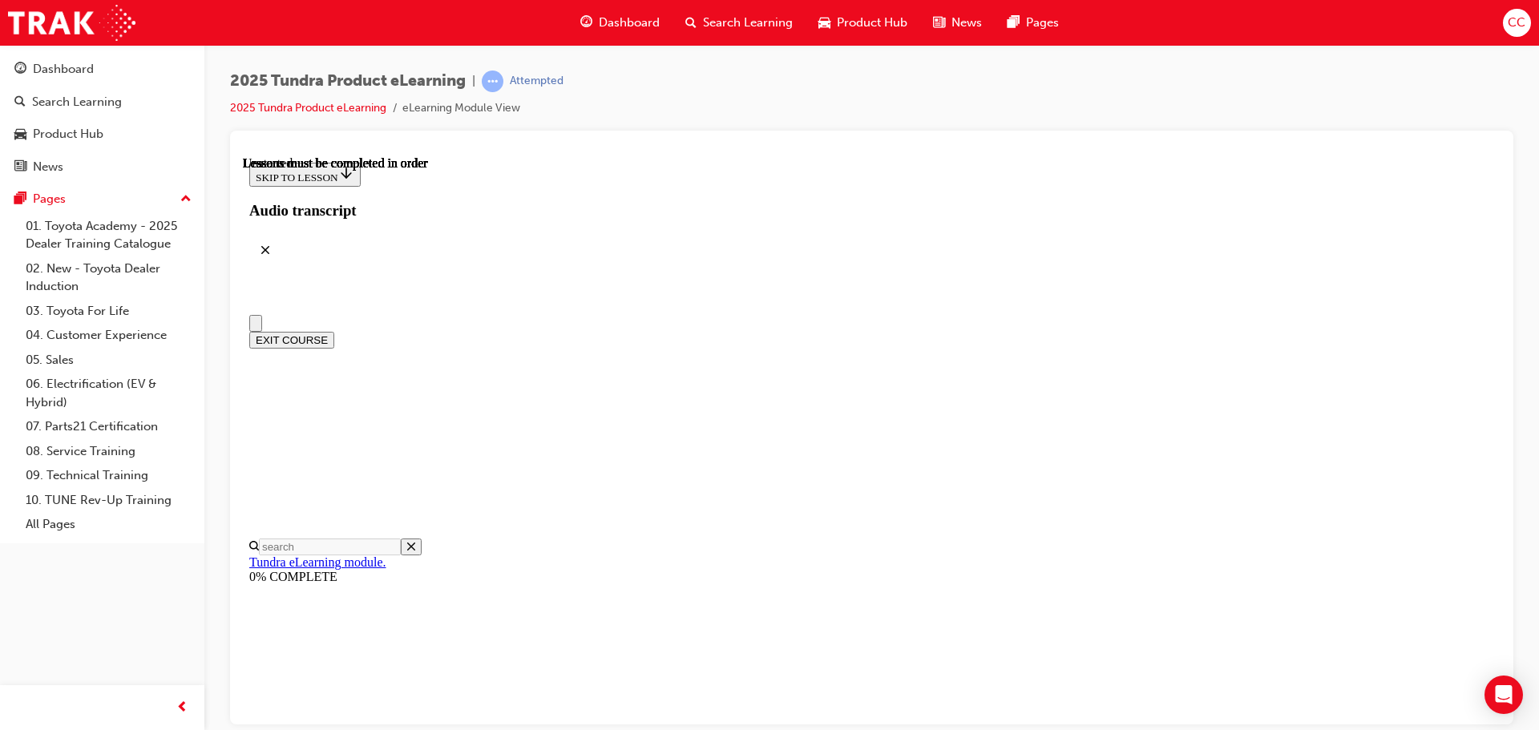
scroll to position [240, 0]
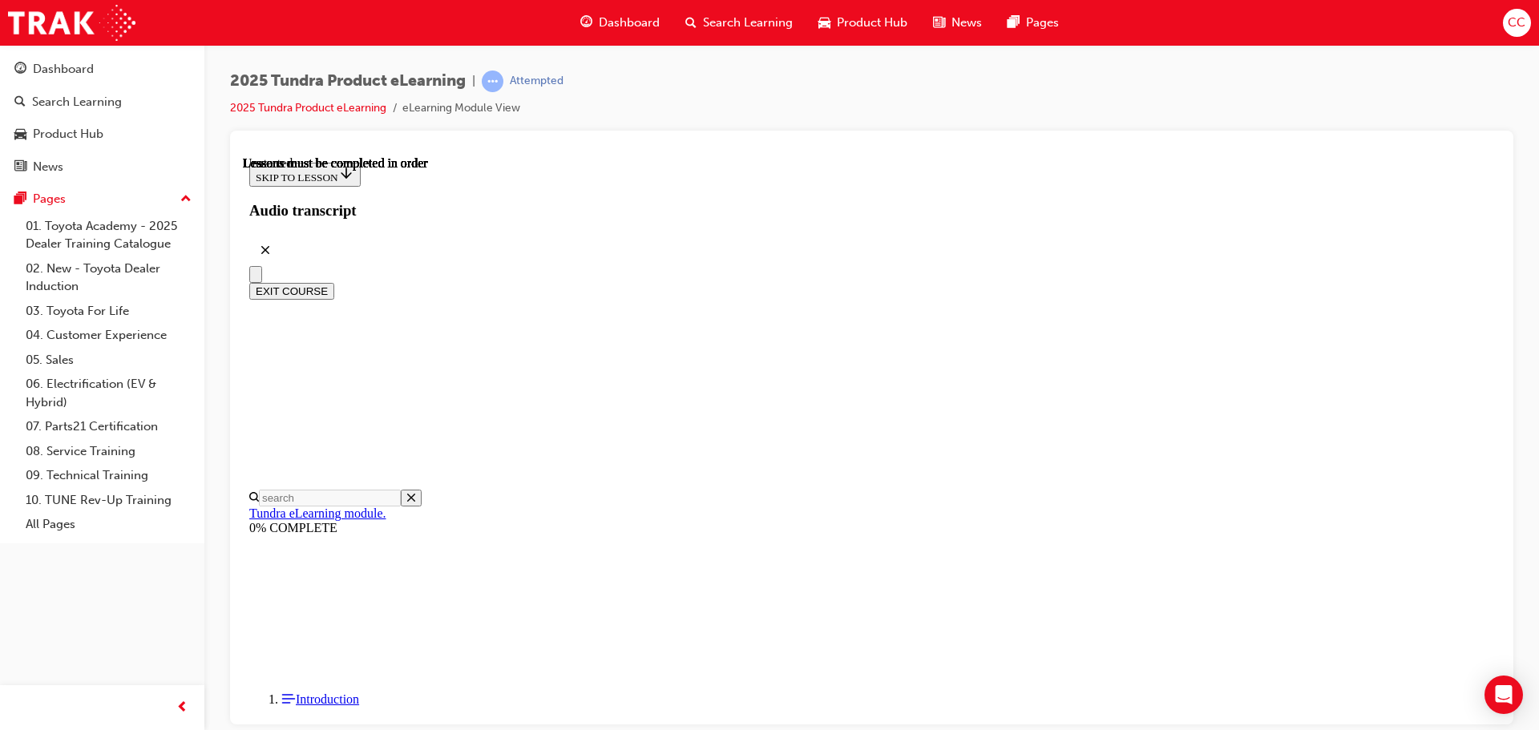
radio input "true"
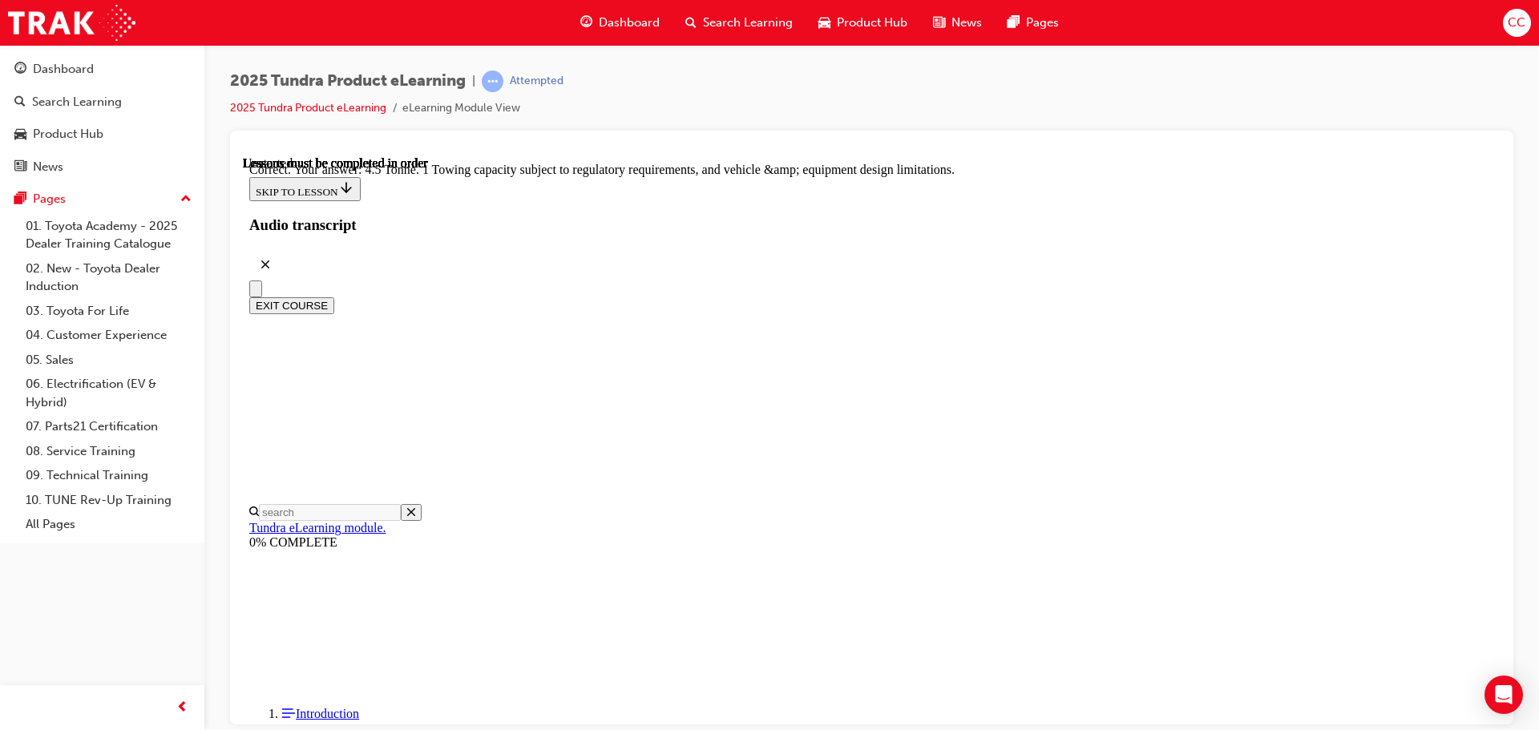
scroll to position [444, 0]
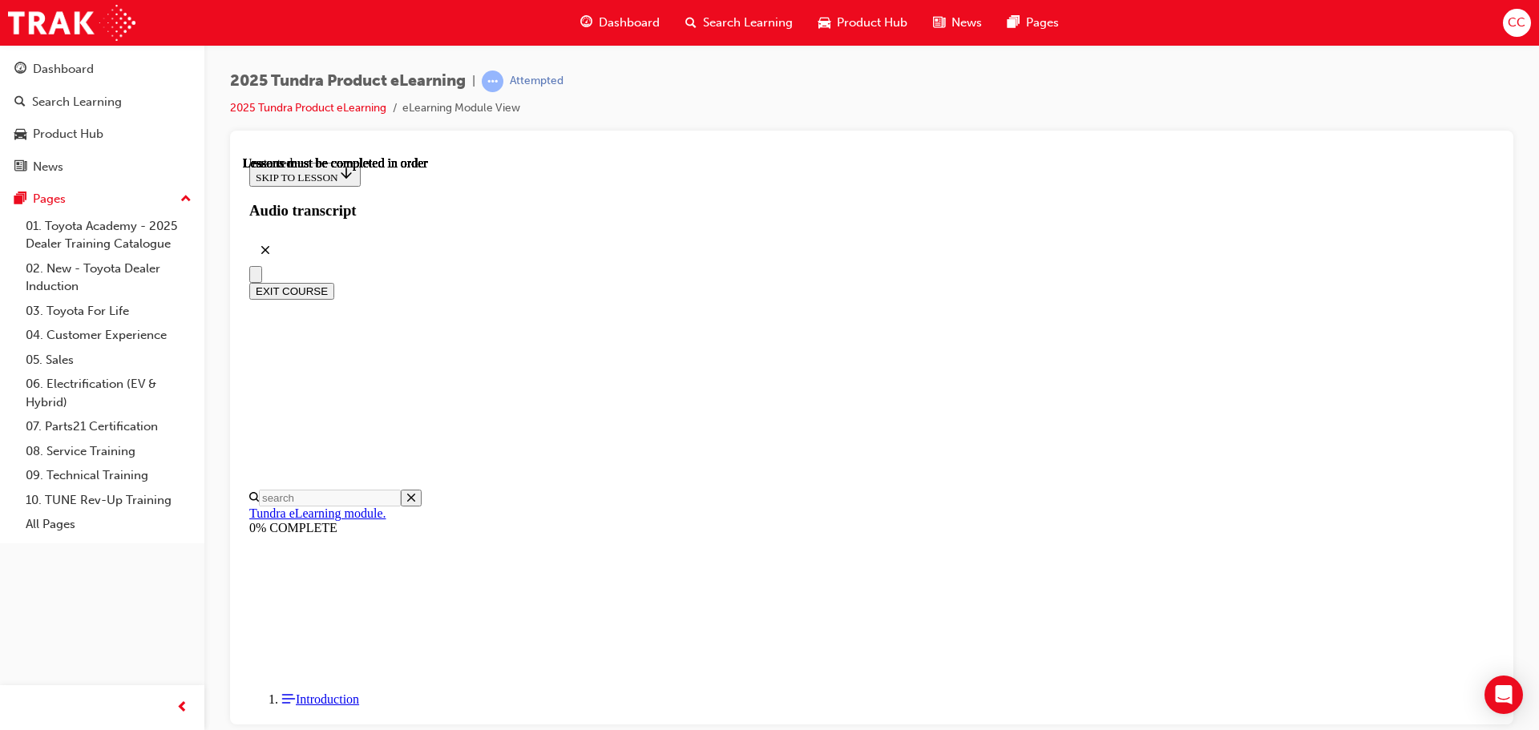
scroll to position [302, 0]
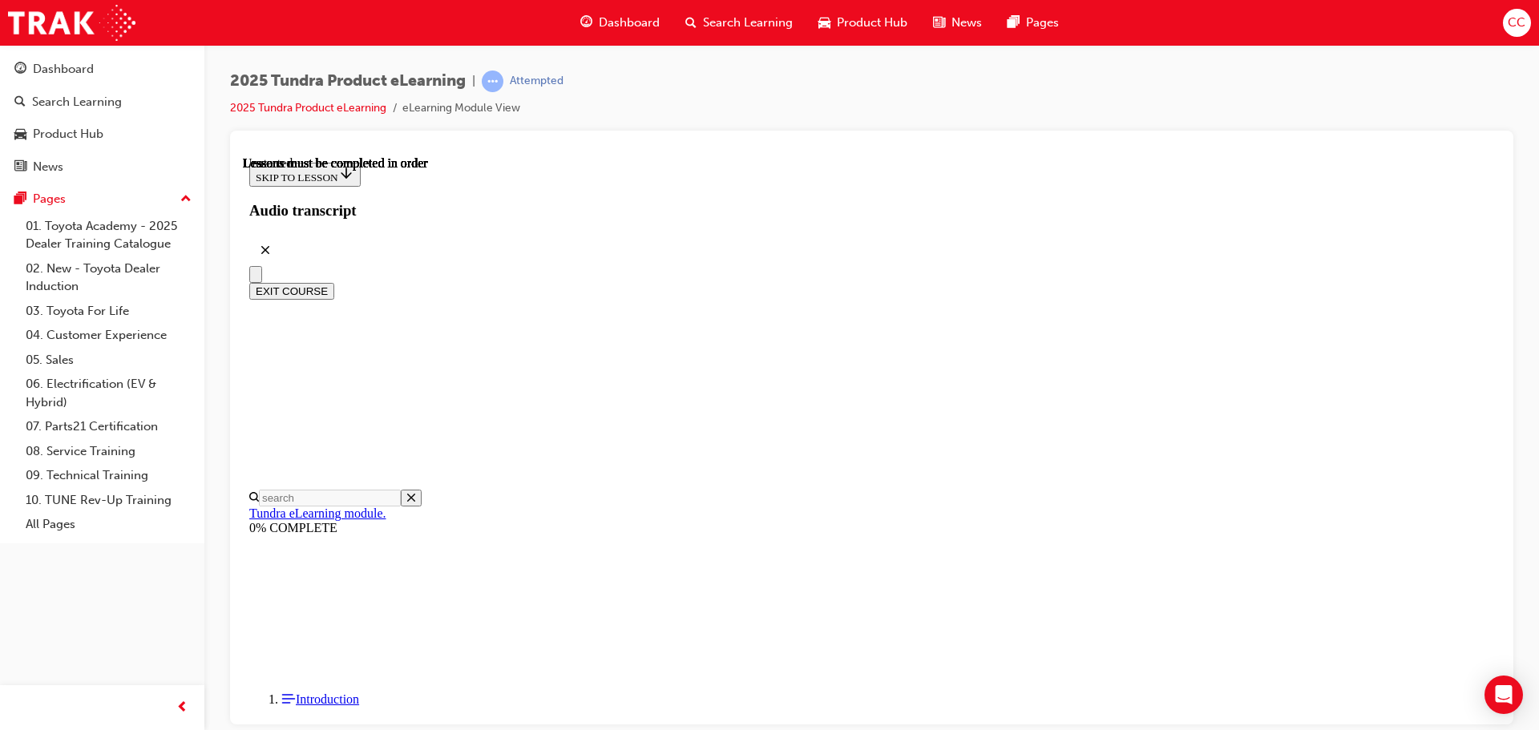
radio input "true"
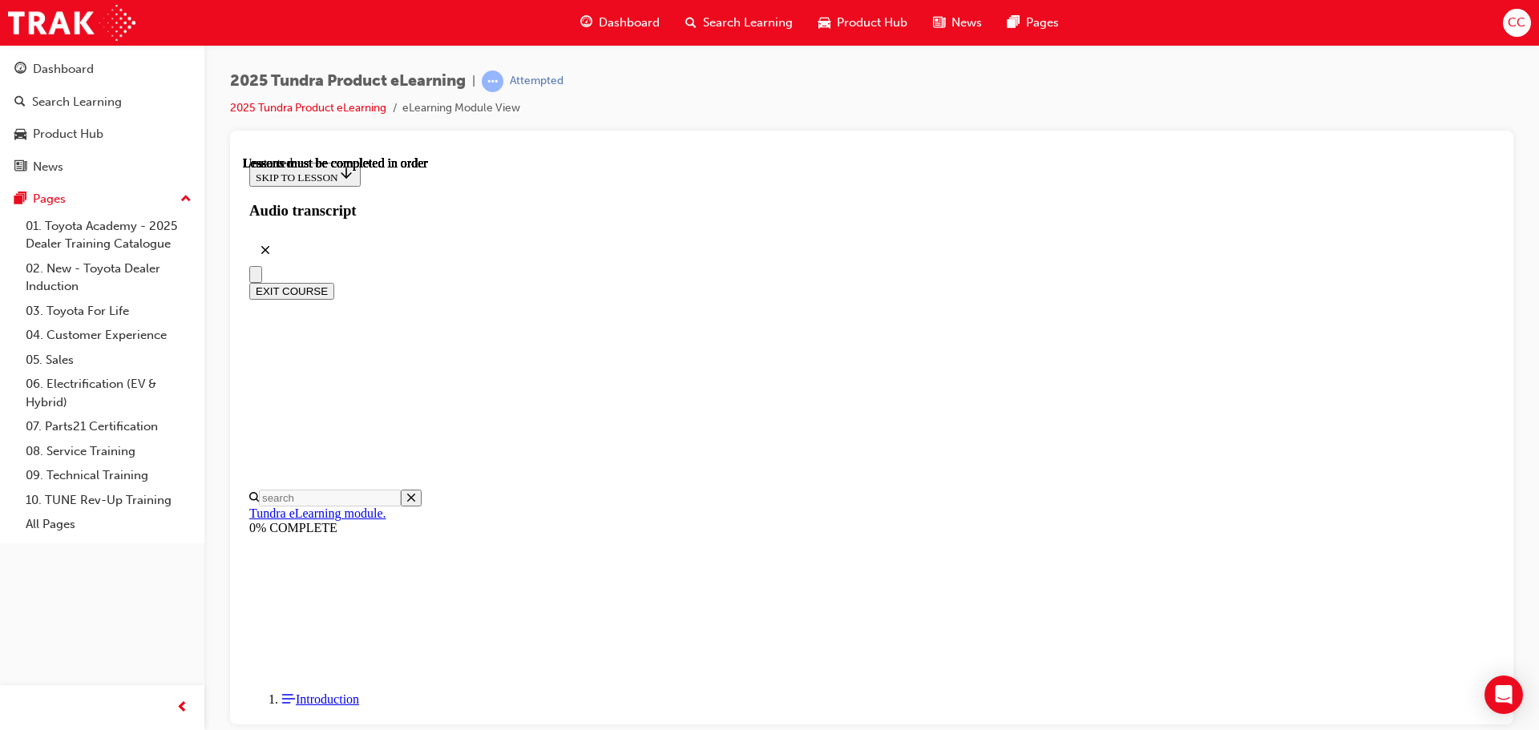
scroll to position [187, 0]
radio input "true"
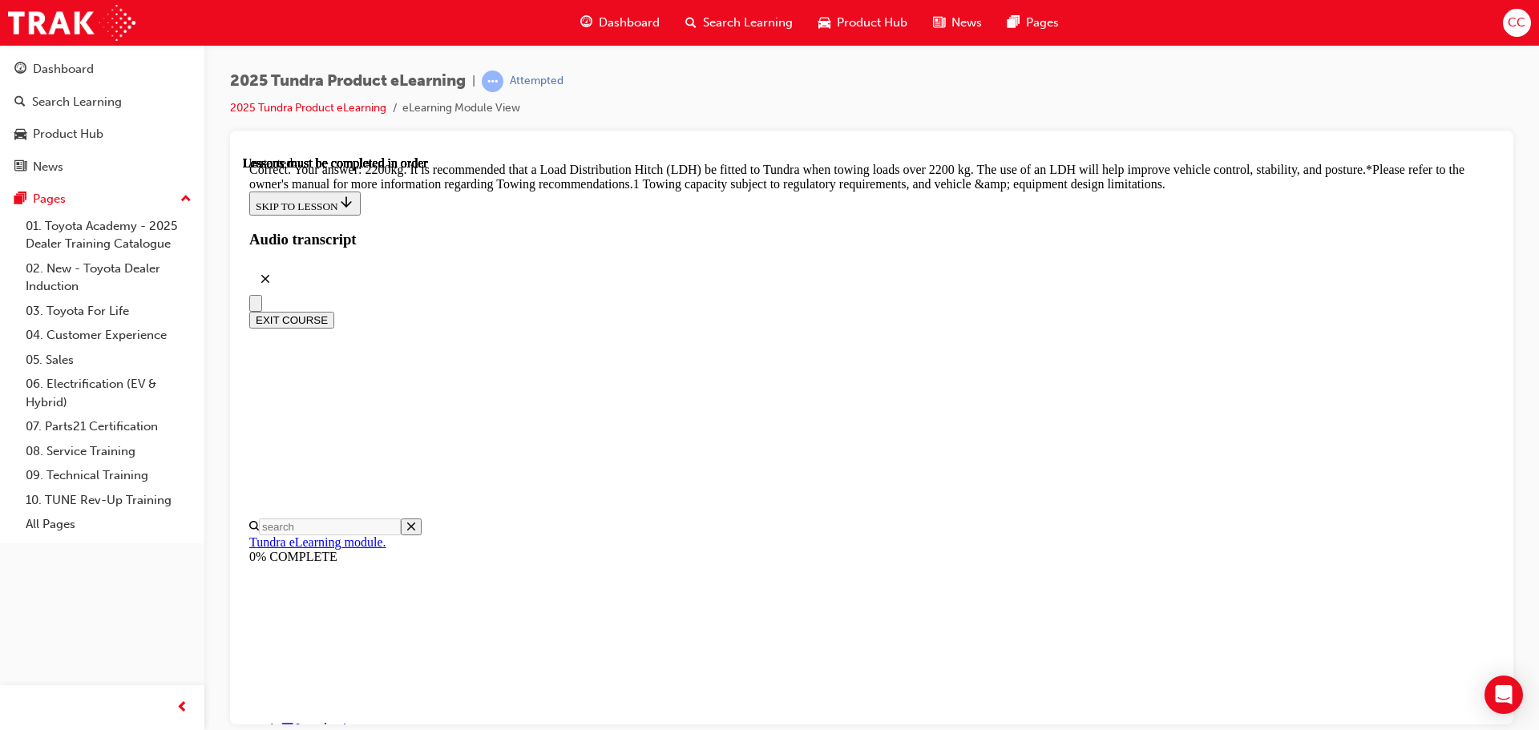
scroll to position [672, 0]
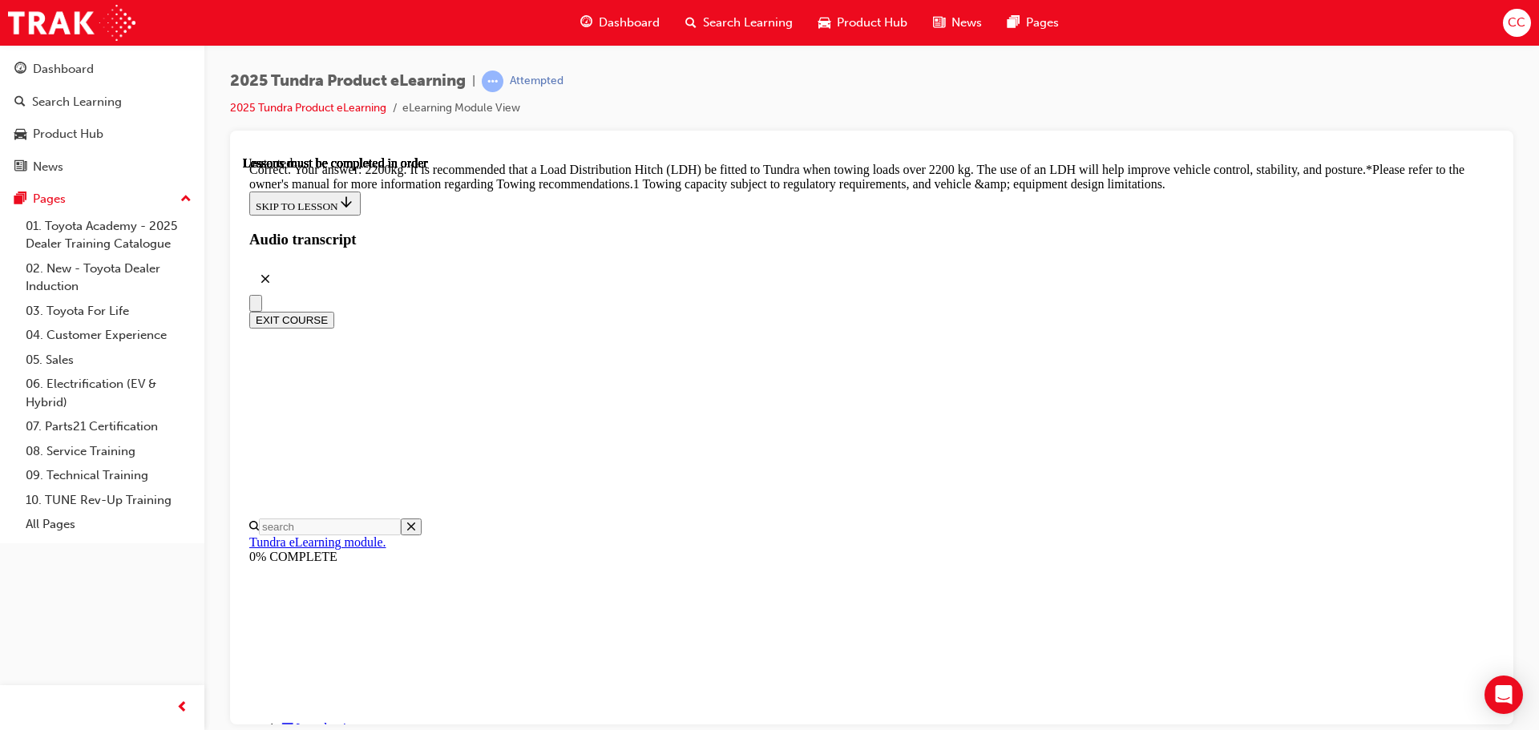
drag, startPoint x: 806, startPoint y: 354, endPoint x: 802, endPoint y: 365, distance: 10.9
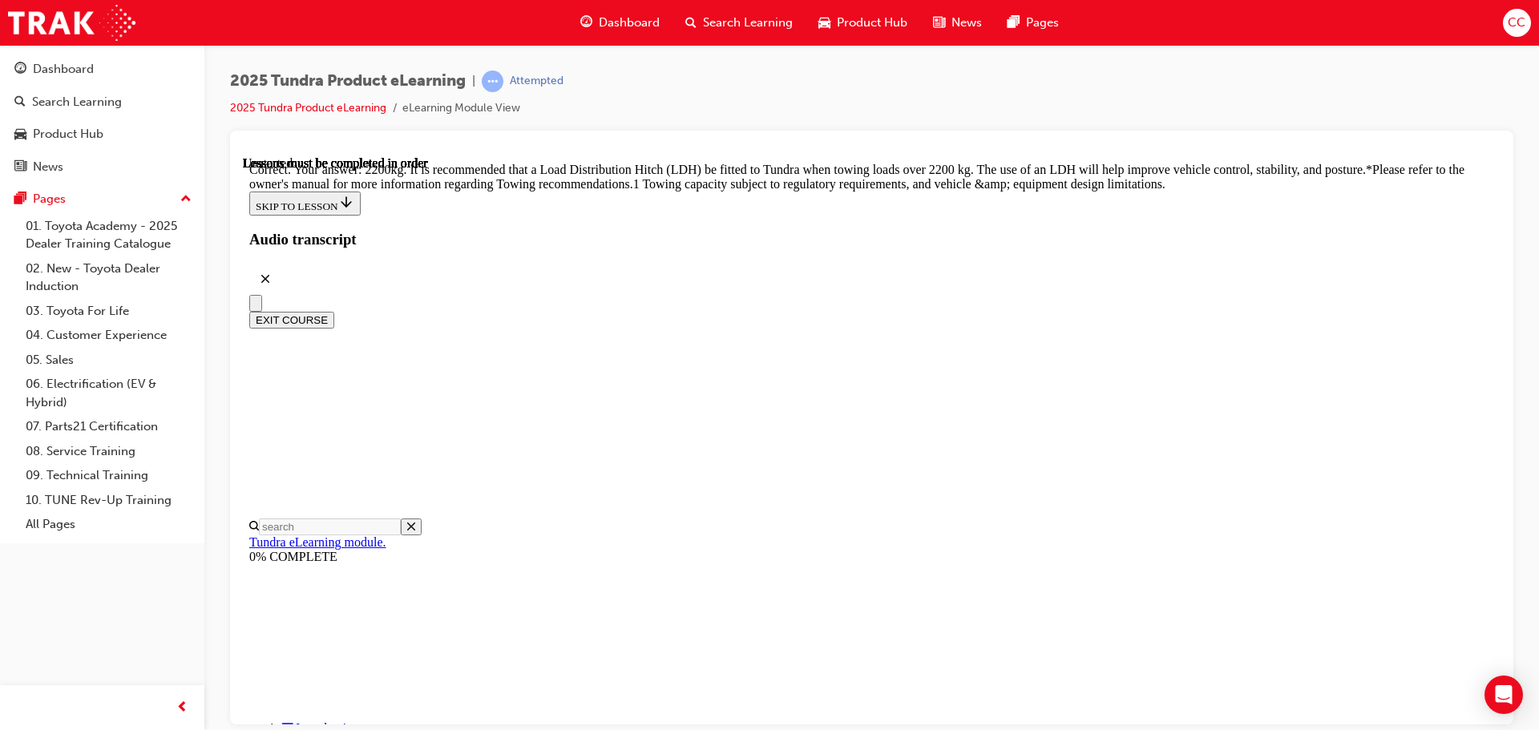
radio input "true"
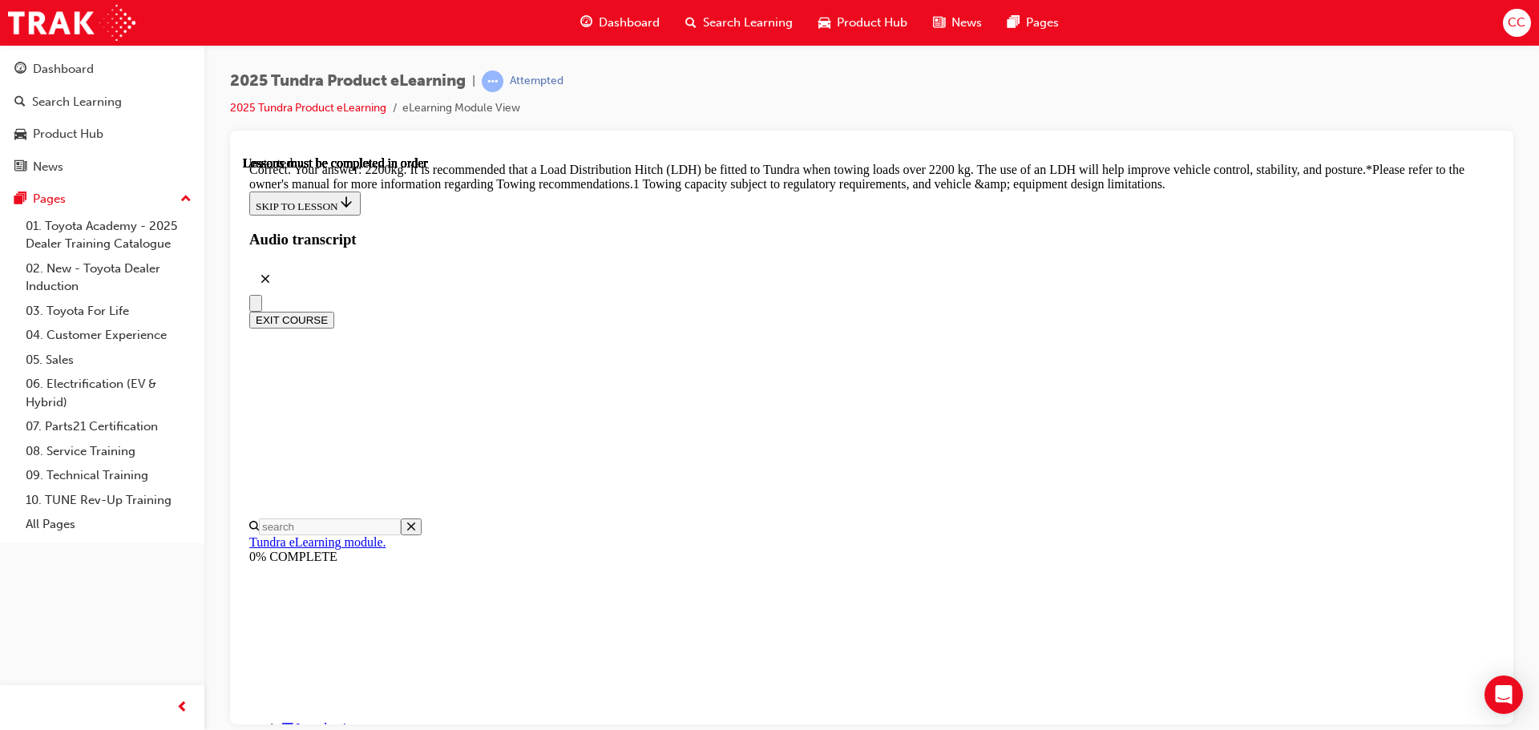
radio input "true"
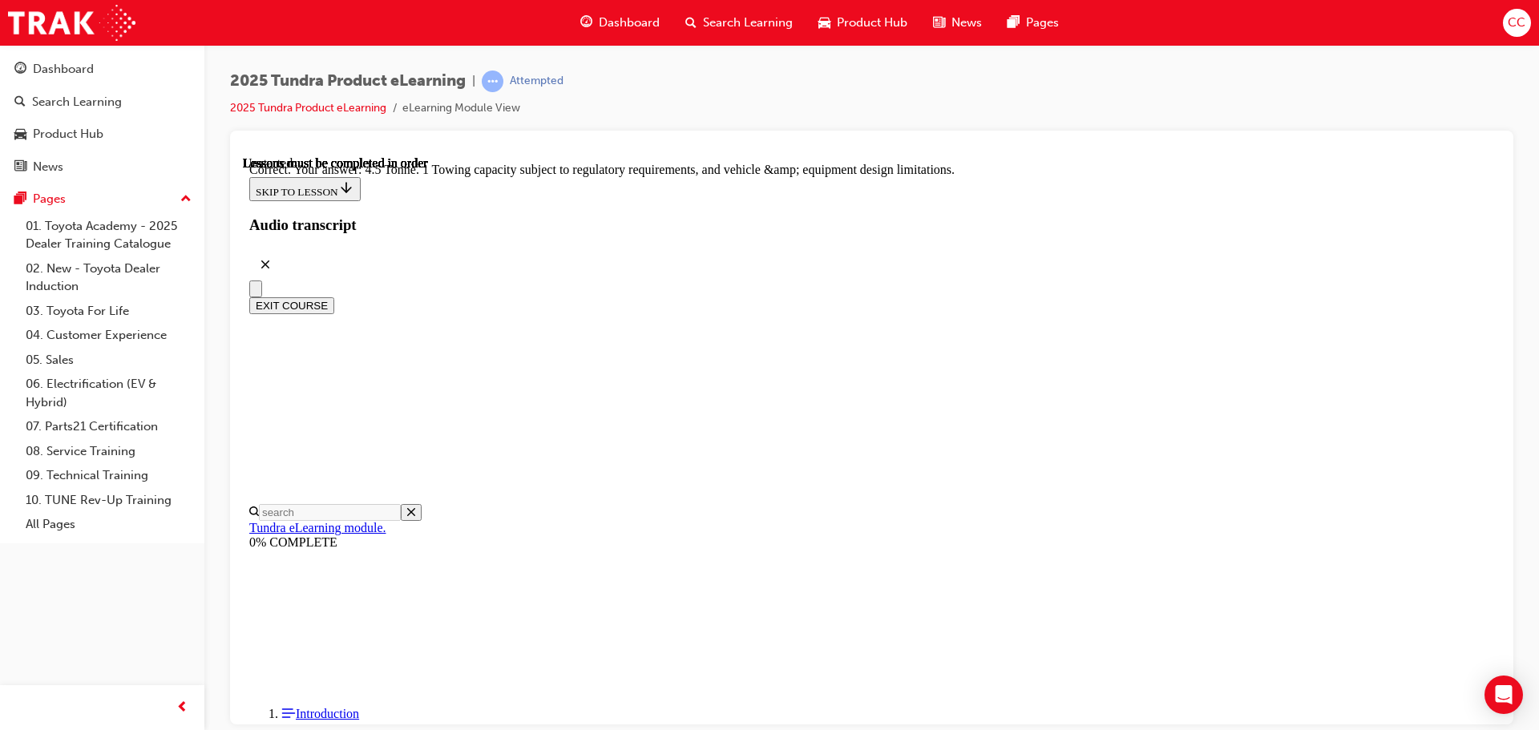
scroll to position [444, 0]
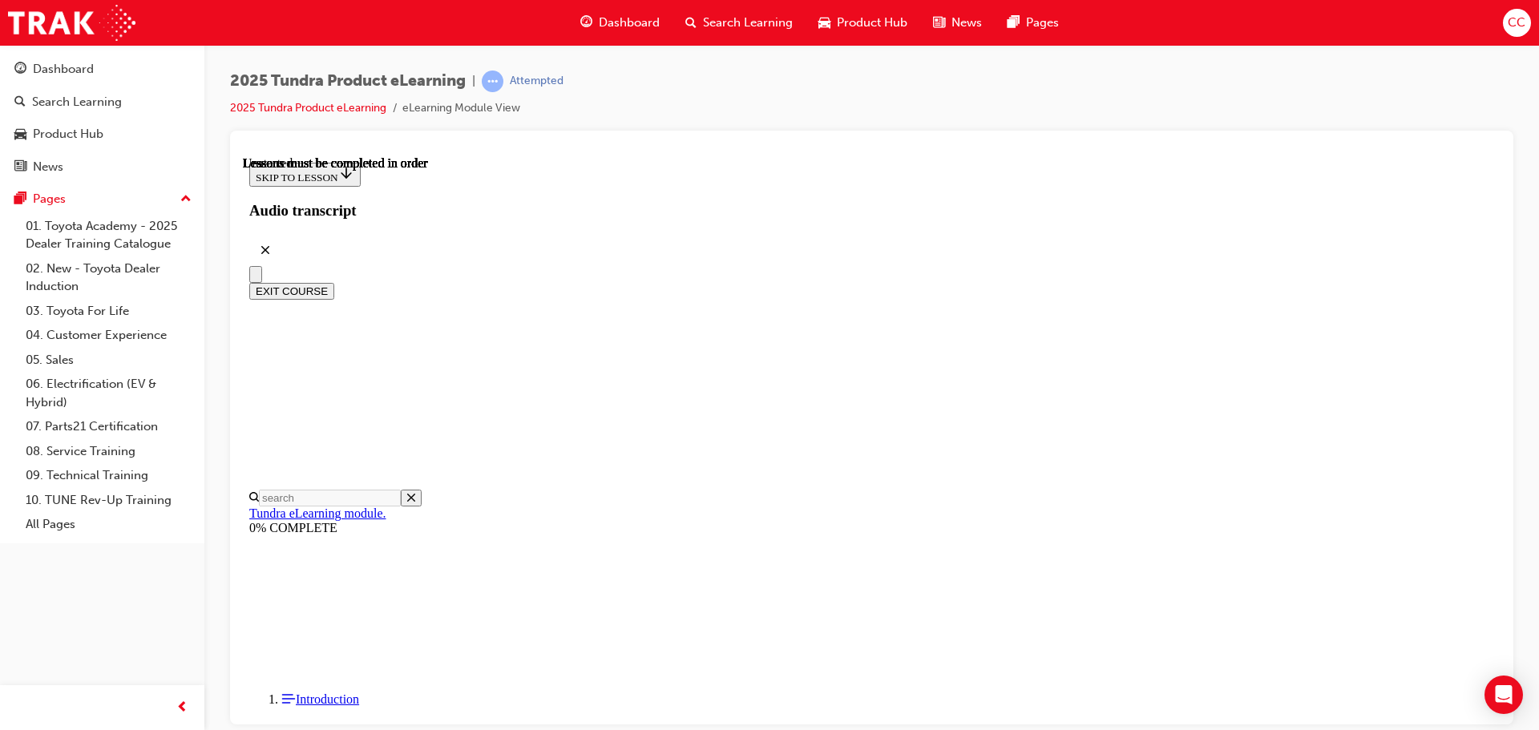
scroll to position [269, 0]
drag, startPoint x: 906, startPoint y: 536, endPoint x: 904, endPoint y: 559, distance: 22.5
radio input "true"
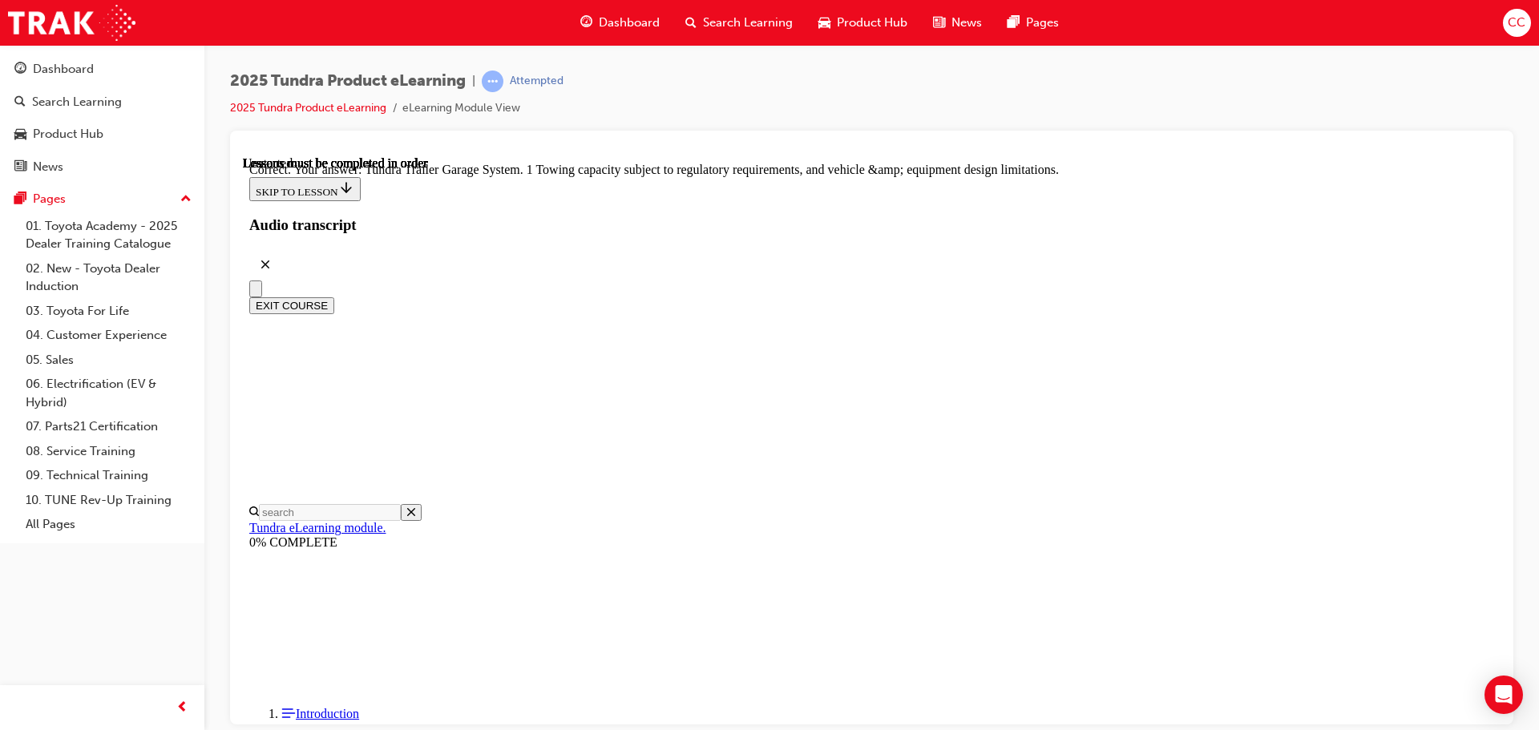
scroll to position [499, 0]
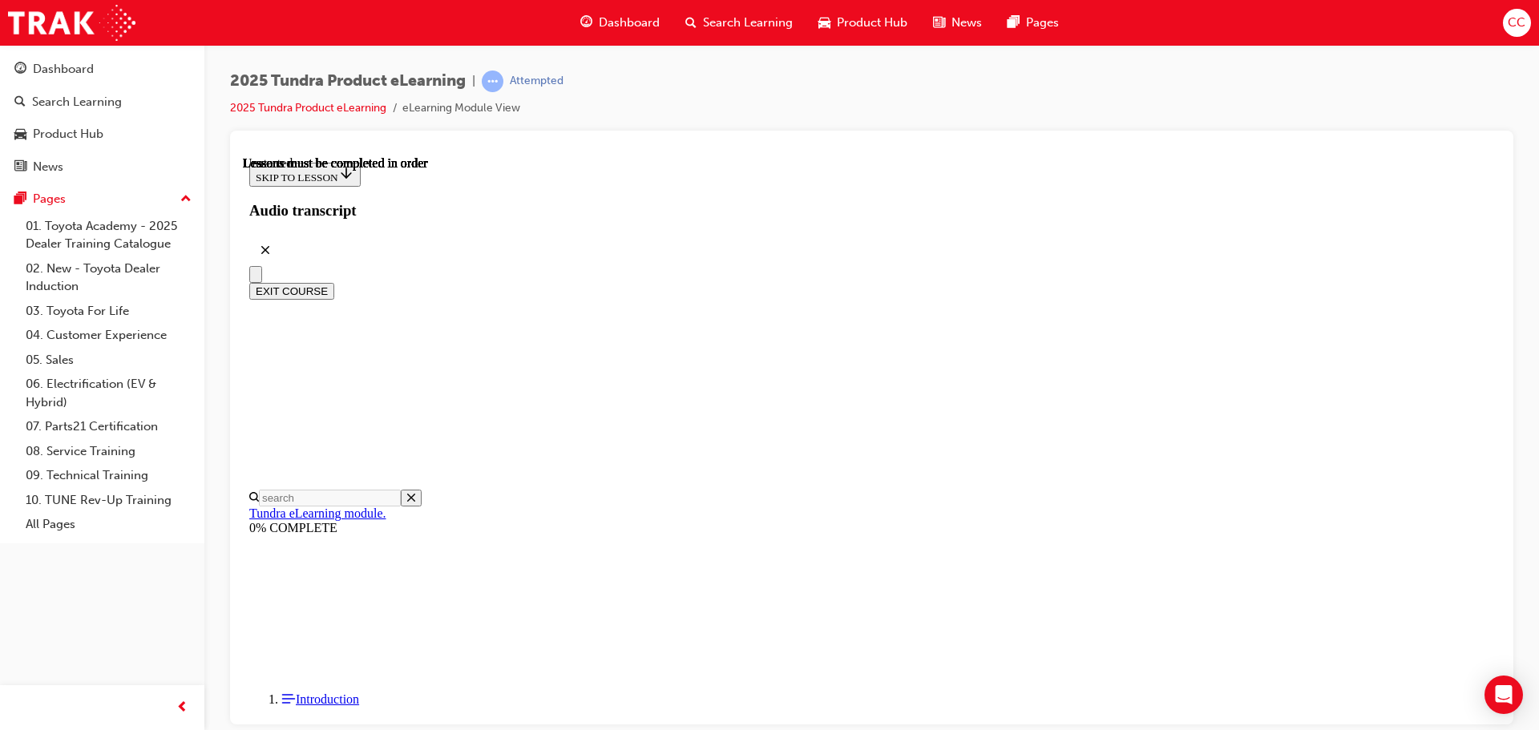
scroll to position [240, 0]
radio input "true"
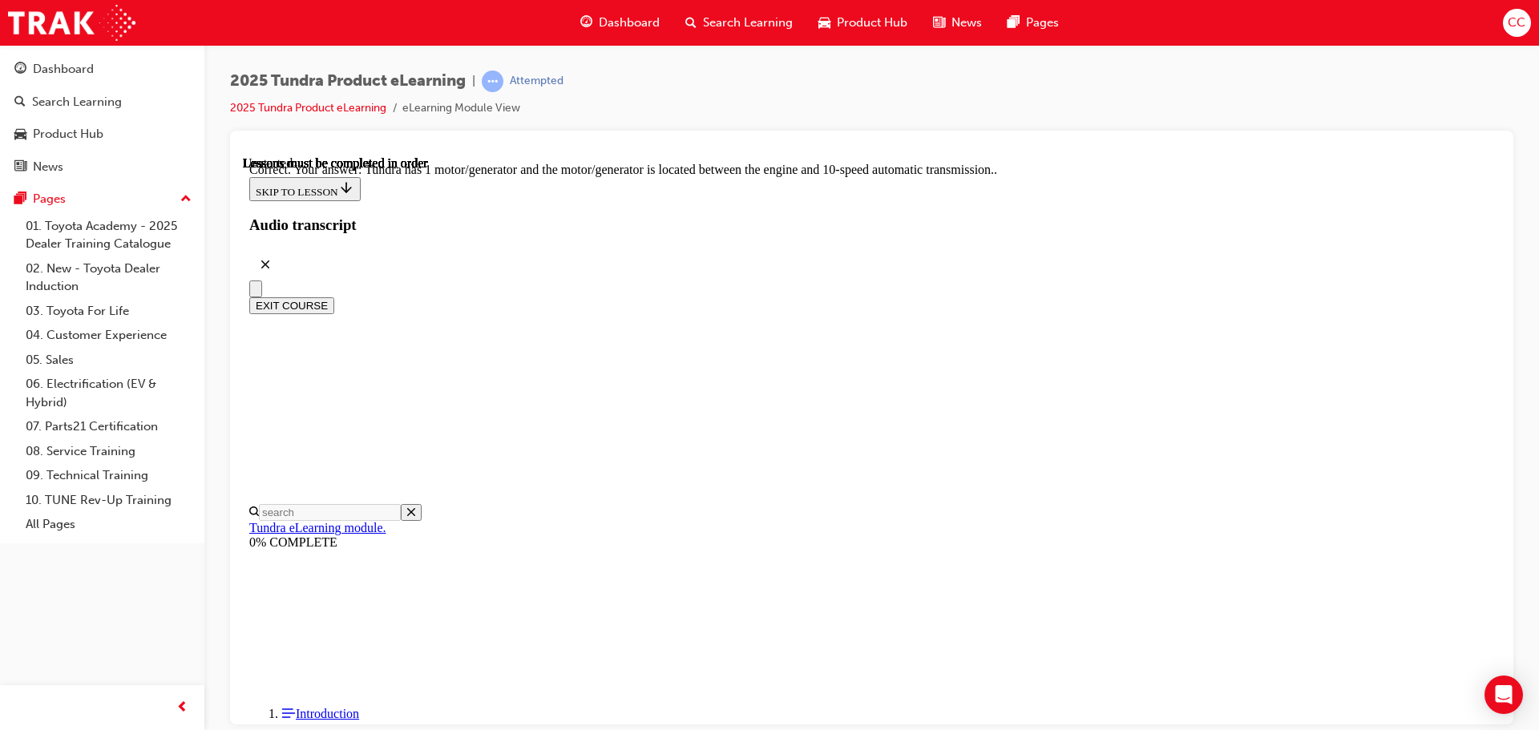
scroll to position [313, 0]
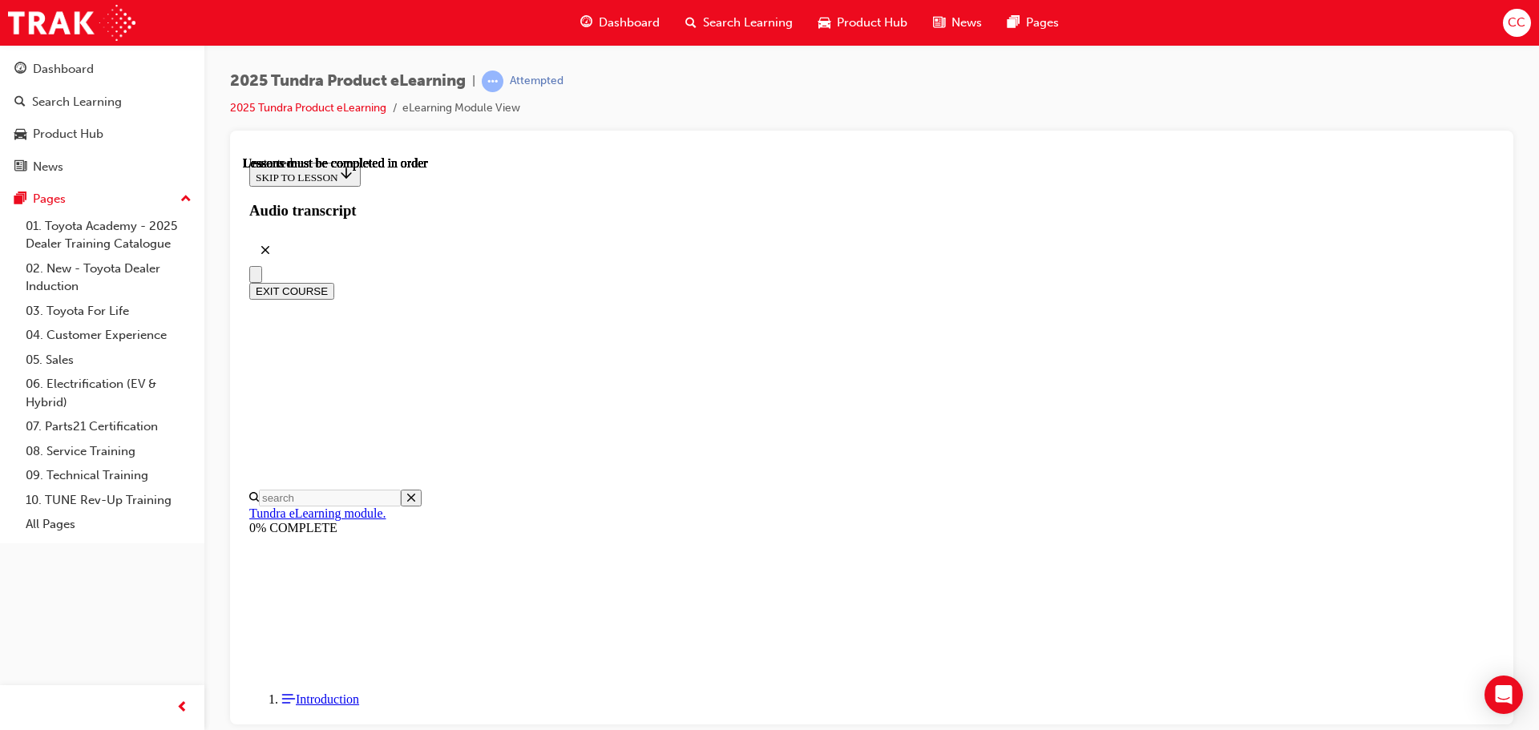
scroll to position [139, 0]
radio input "true"
drag, startPoint x: 938, startPoint y: 574, endPoint x: 734, endPoint y: 473, distance: 227.3
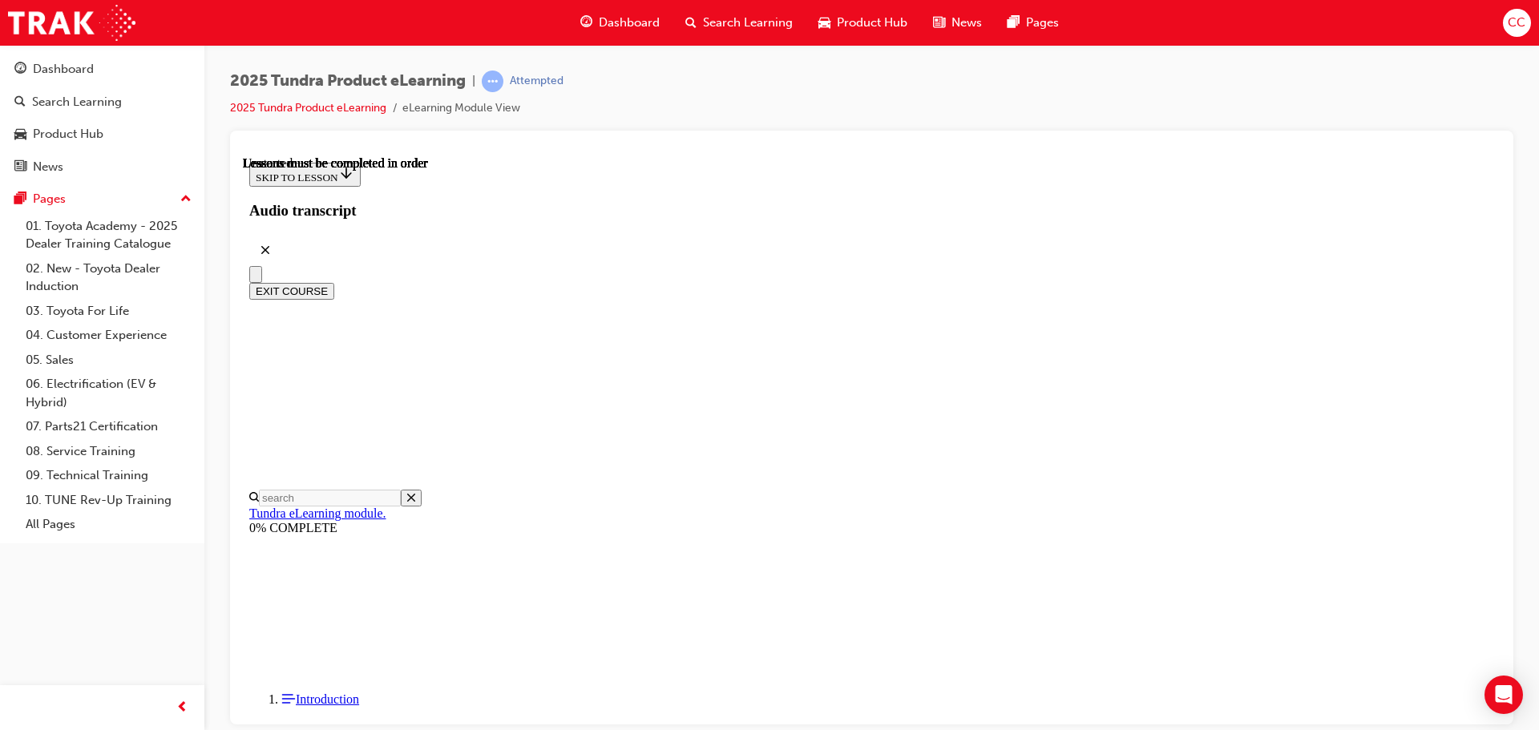
radio input "true"
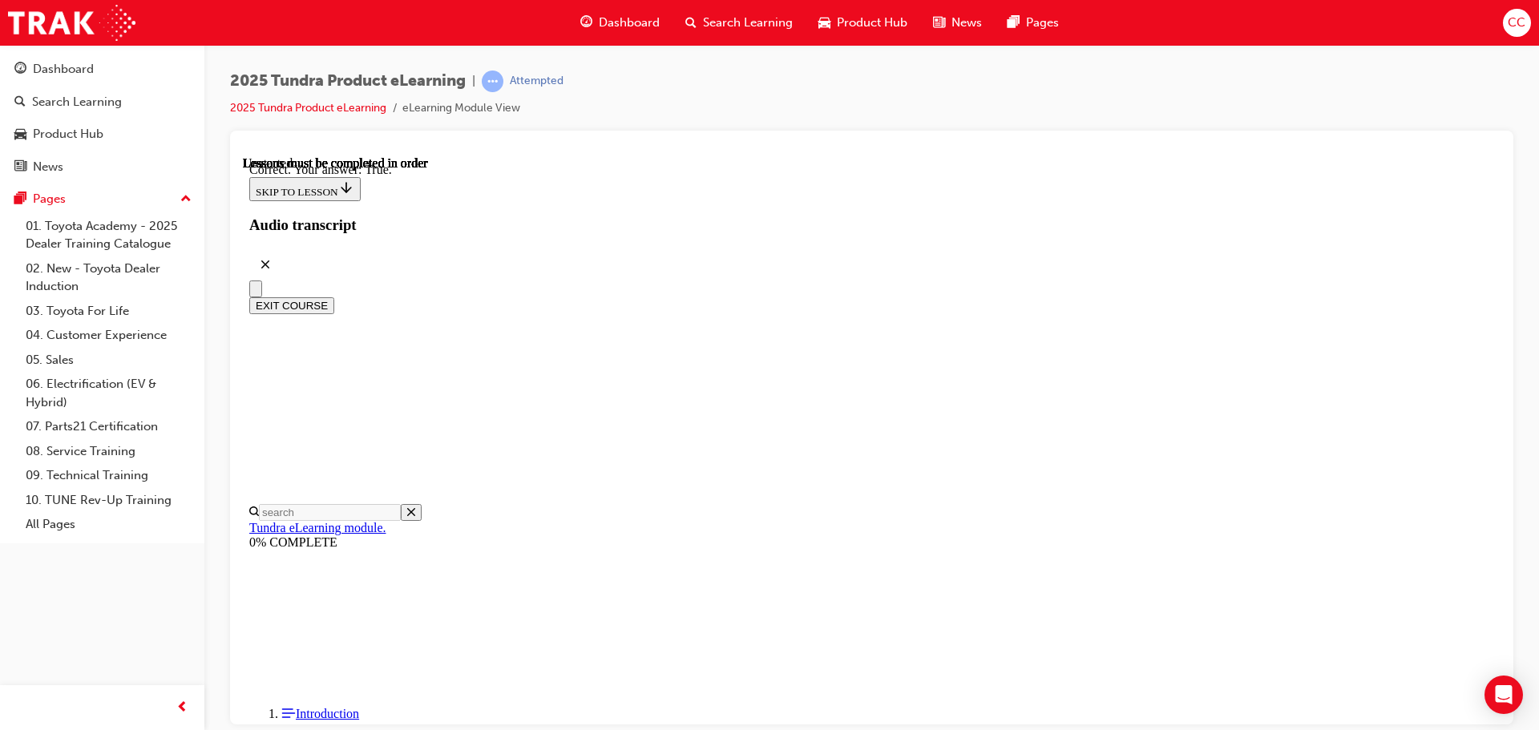
scroll to position [190, 0]
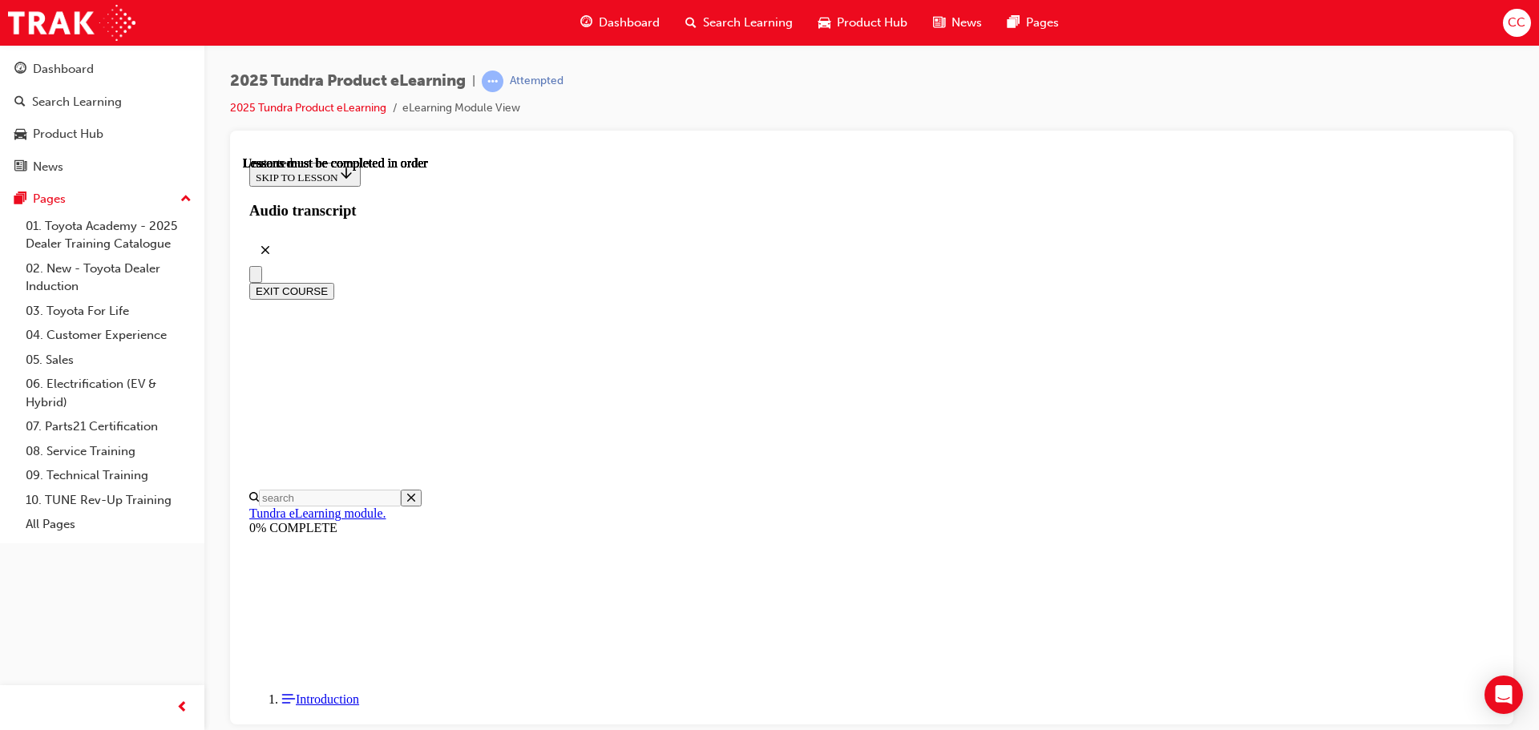
scroll to position [162, 0]
radio input "true"
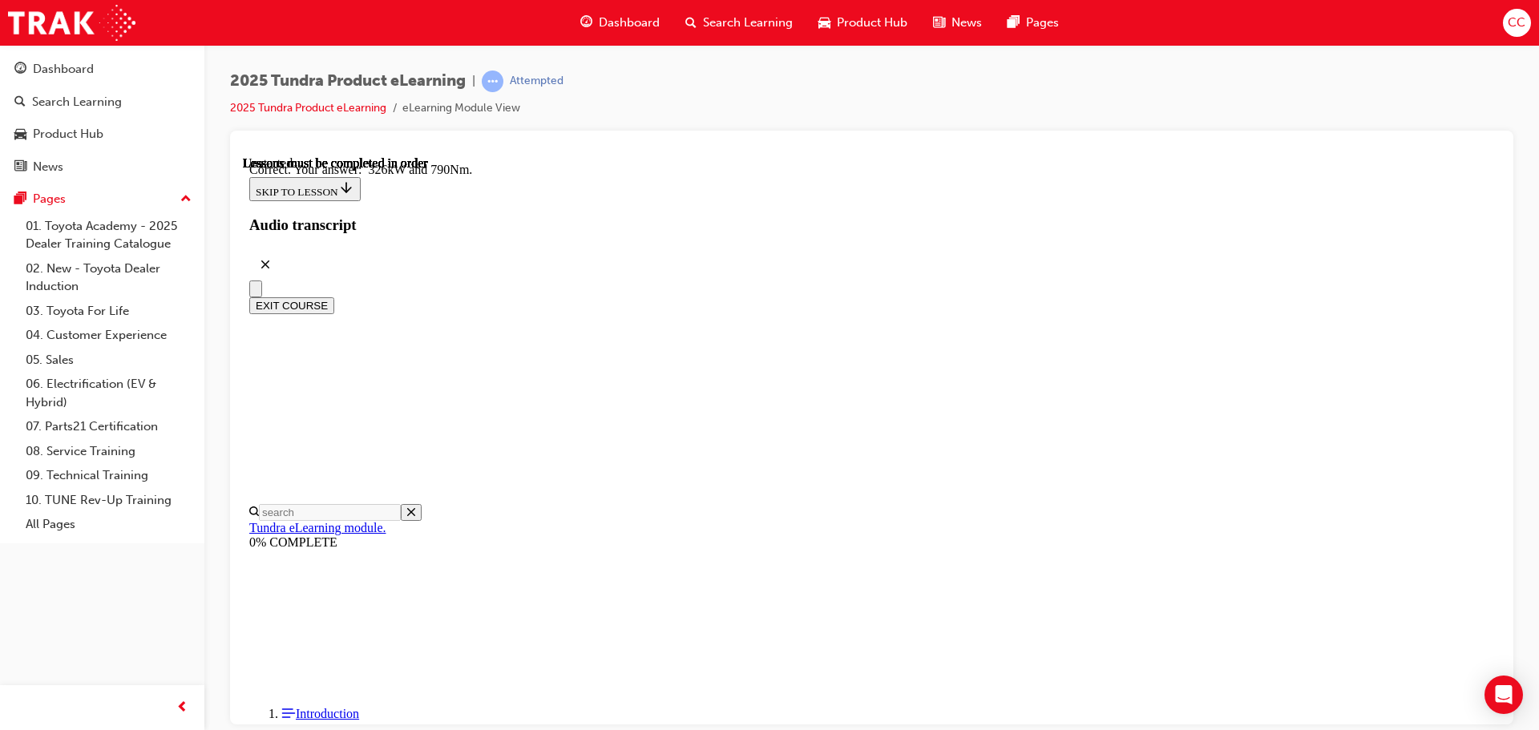
scroll to position [346, 0]
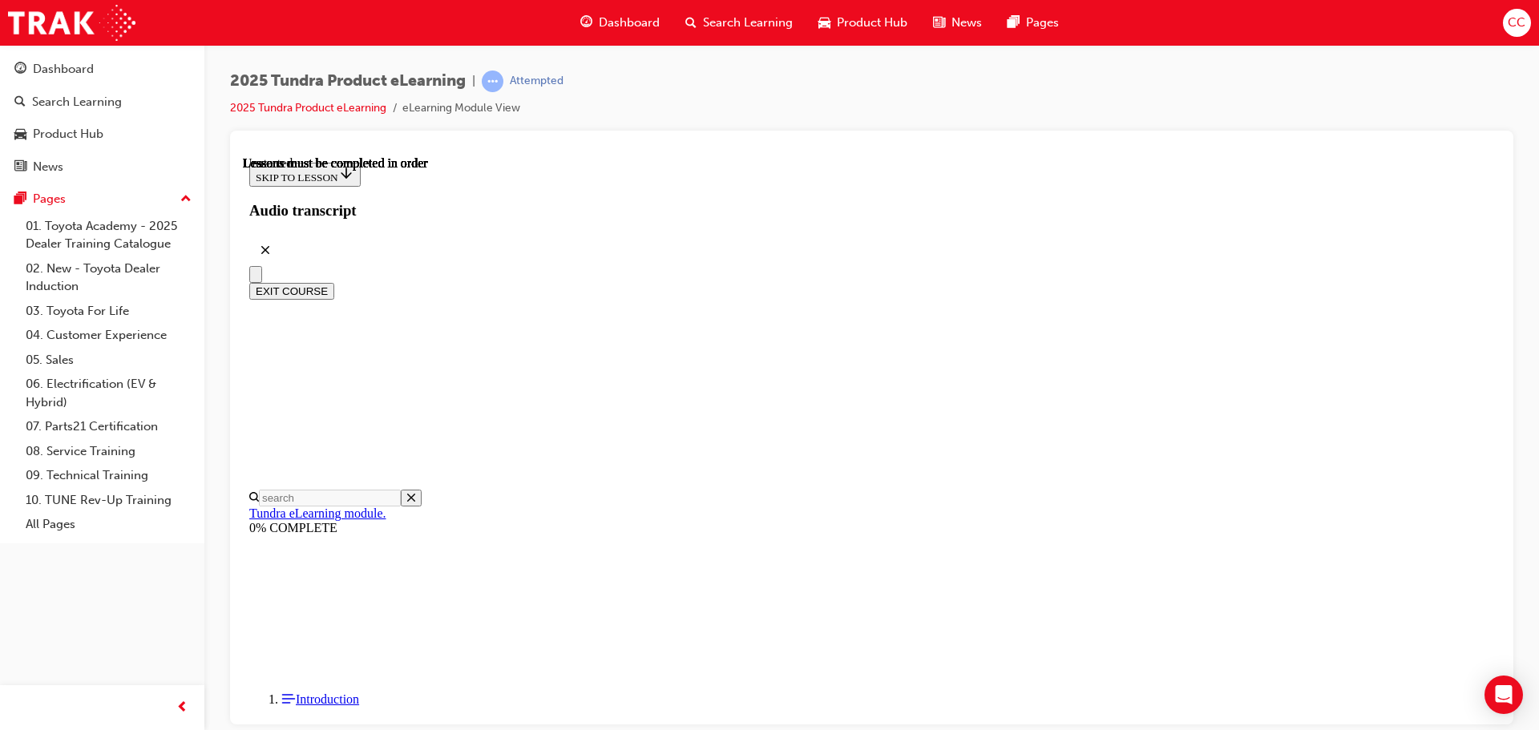
scroll to position [388, 0]
radio input "true"
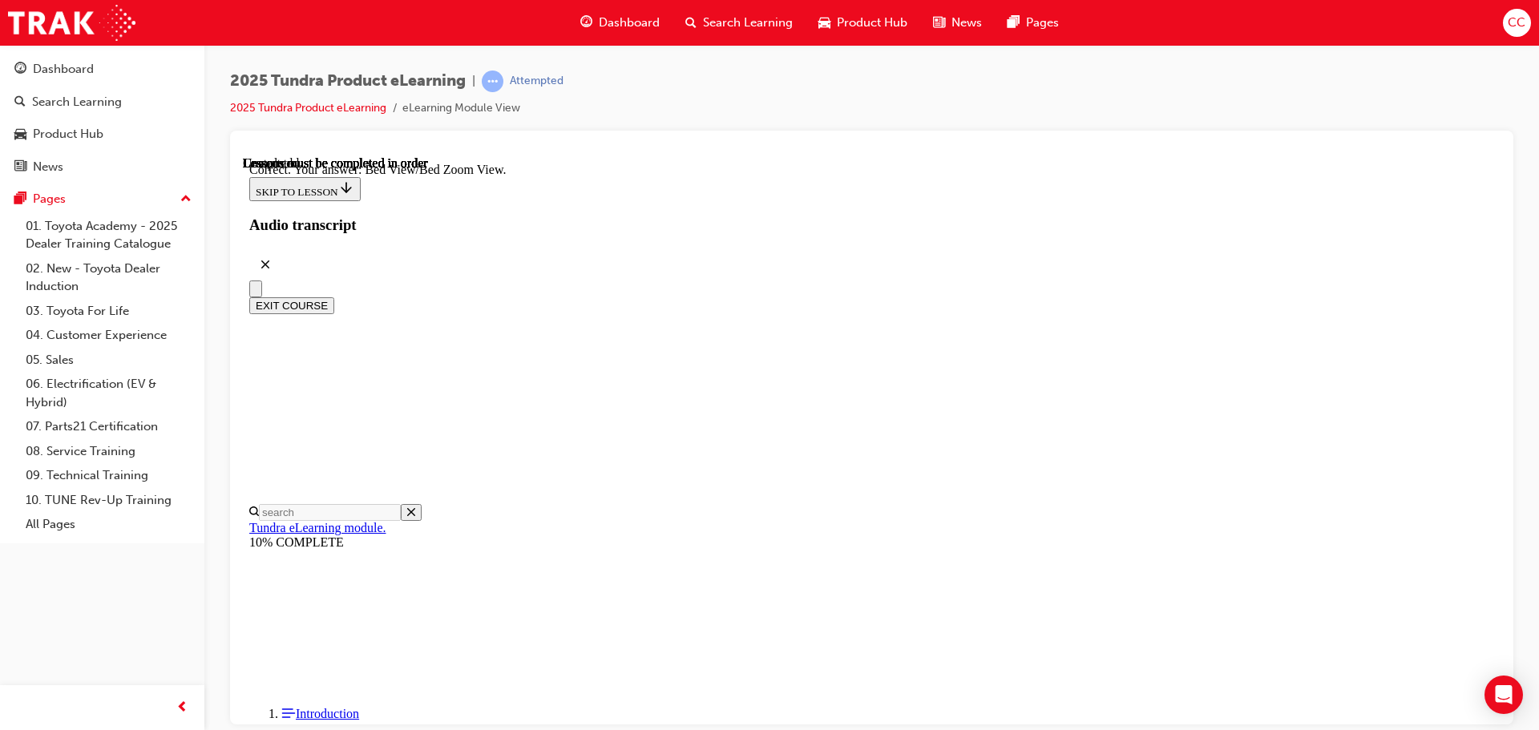
scroll to position [455, 0]
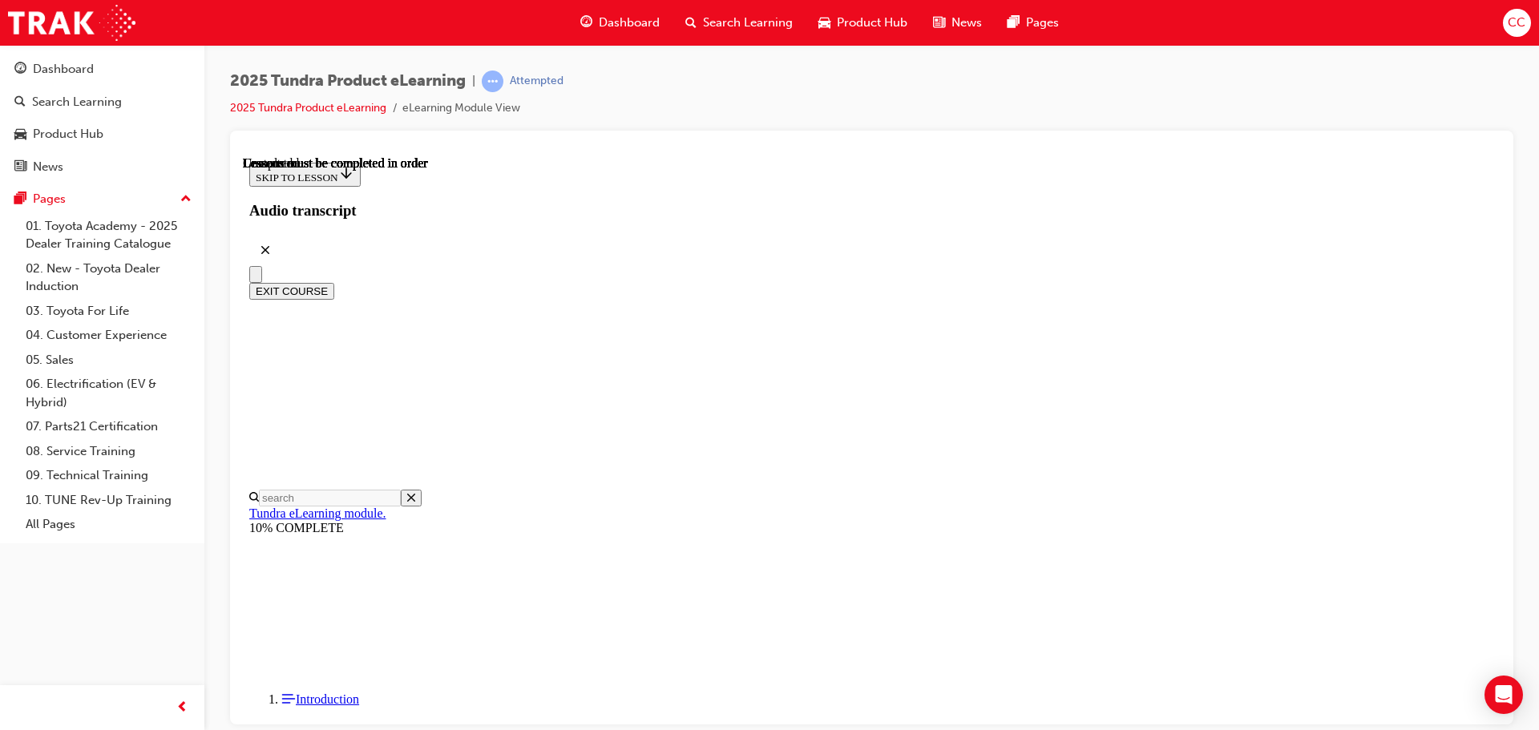
scroll to position [302, 0]
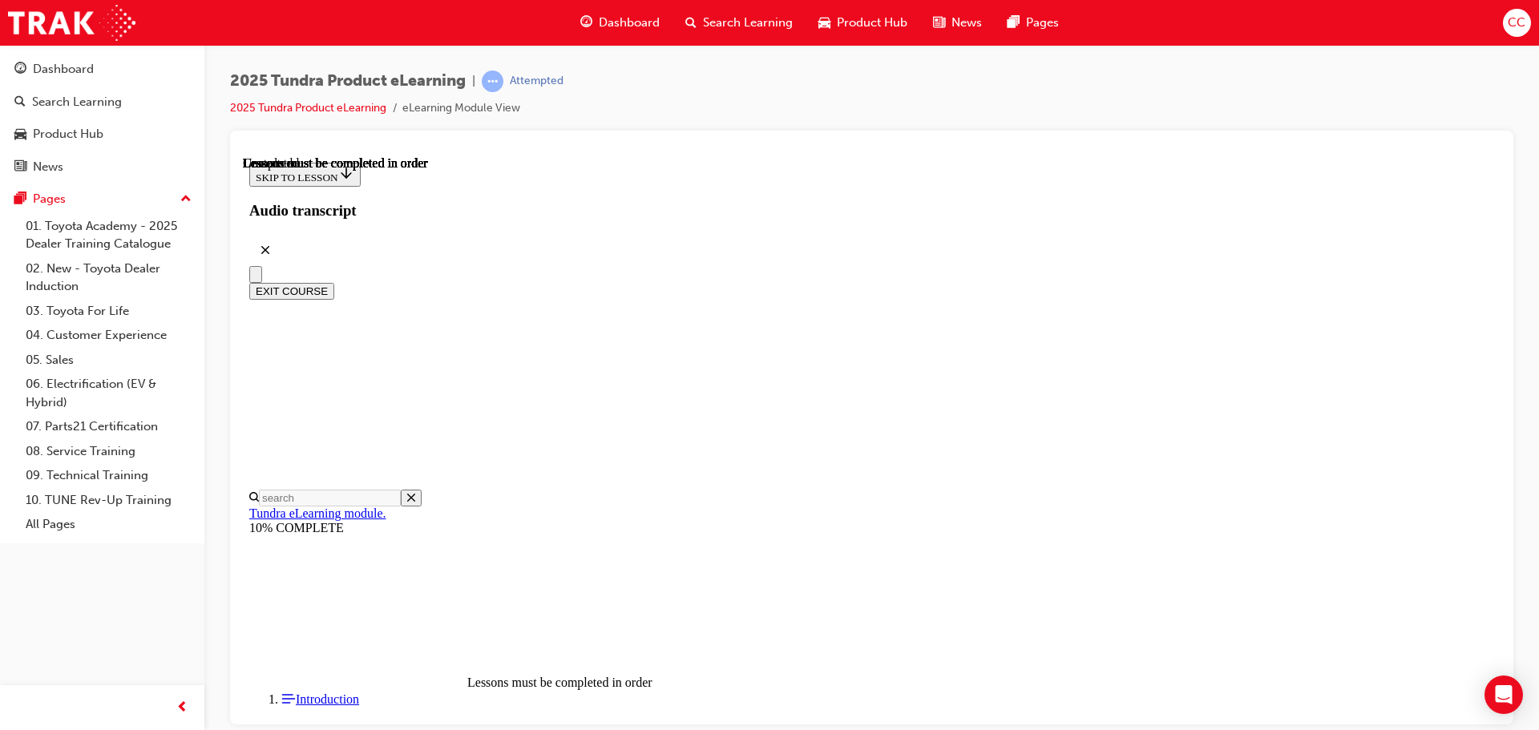
click at [334, 282] on button "EXIT COURSE" at bounding box center [291, 290] width 85 height 17
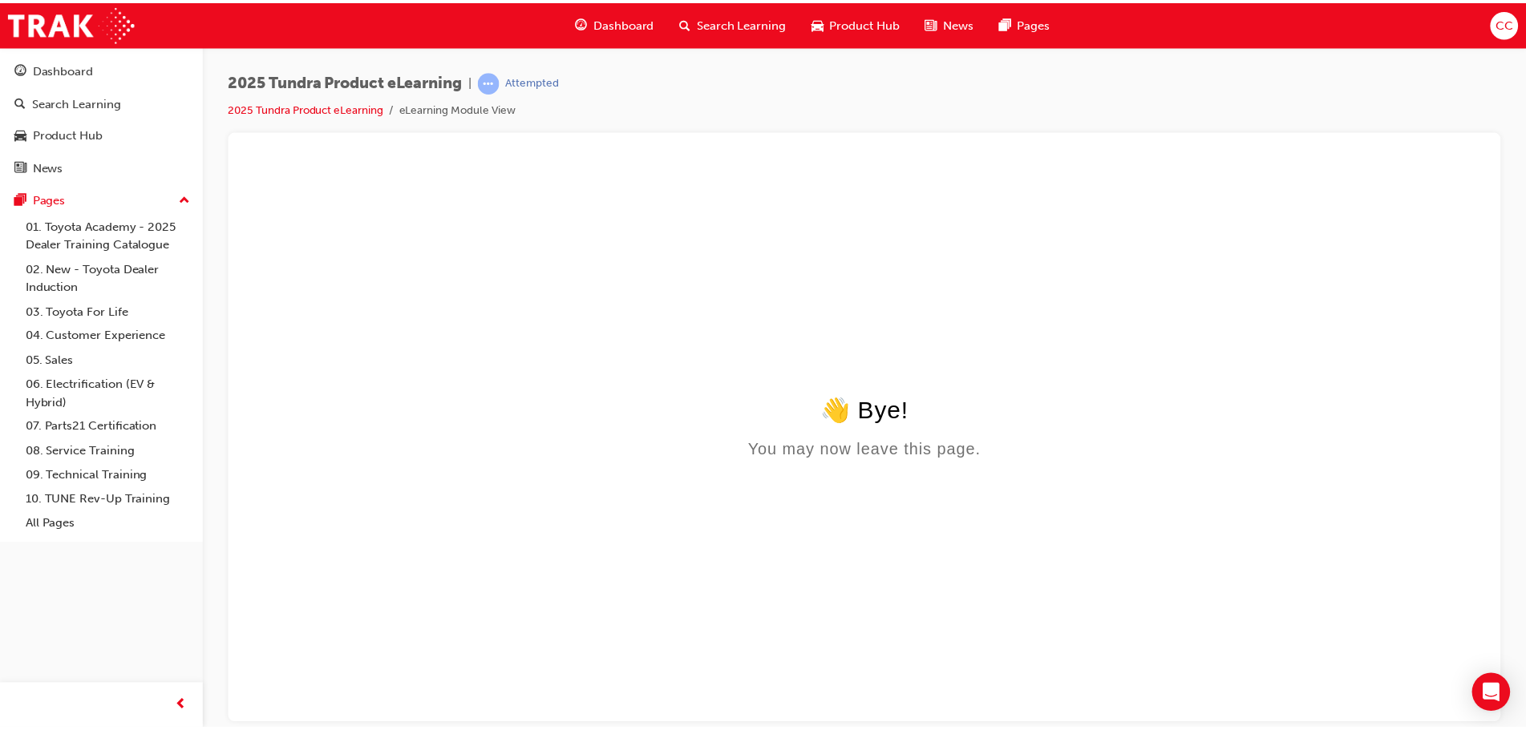
scroll to position [0, 0]
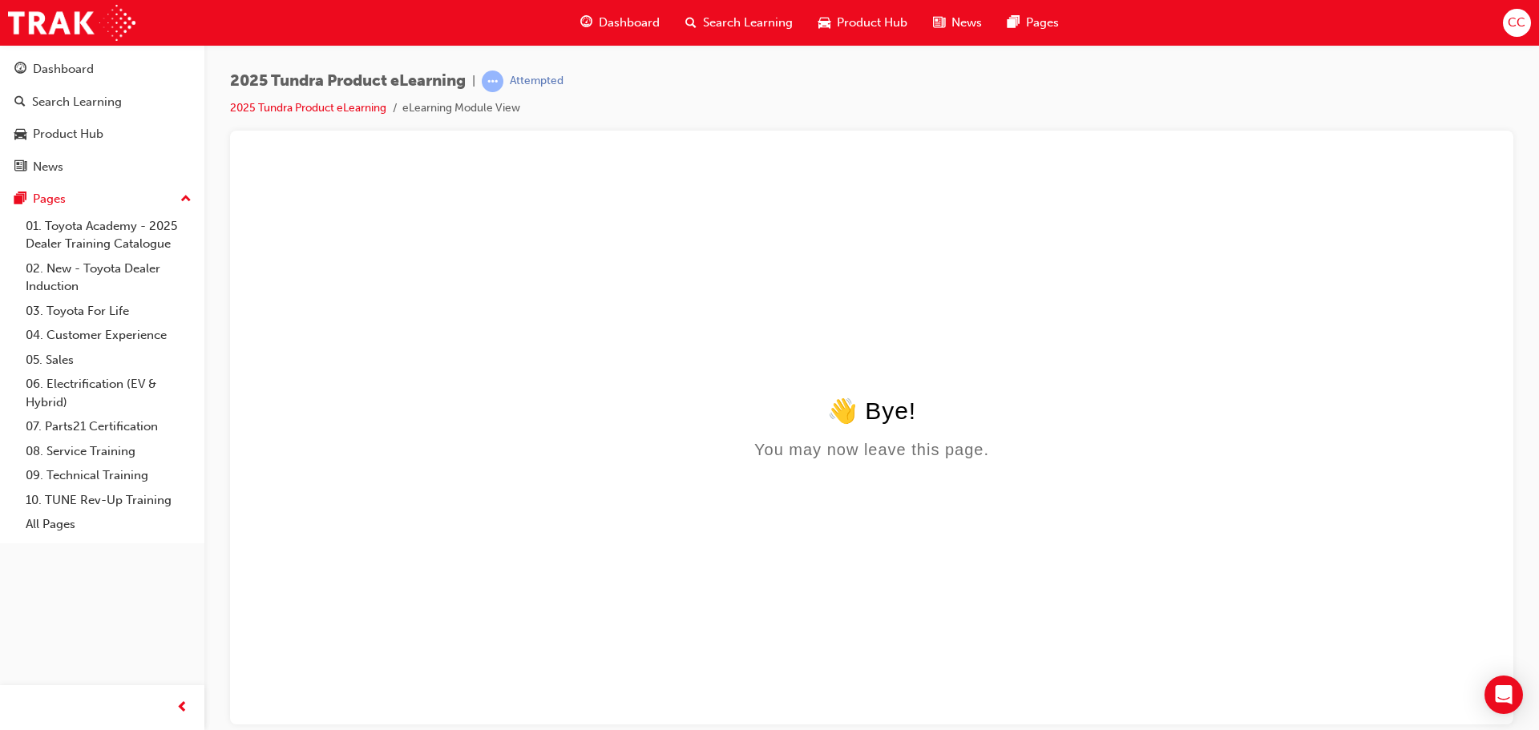
click at [624, 30] on span "Dashboard" at bounding box center [629, 23] width 61 height 18
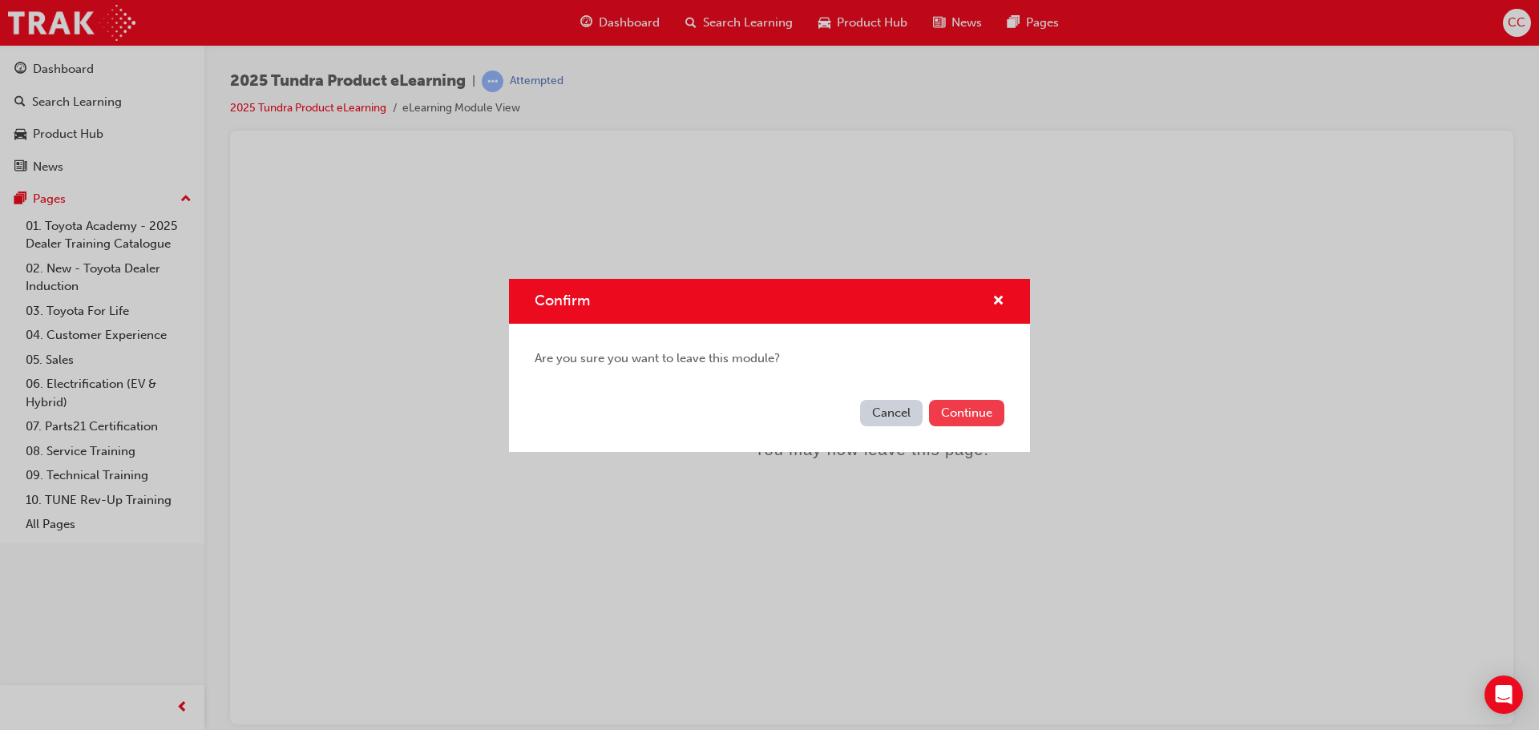
click at [966, 414] on button "Continue" at bounding box center [966, 413] width 75 height 26
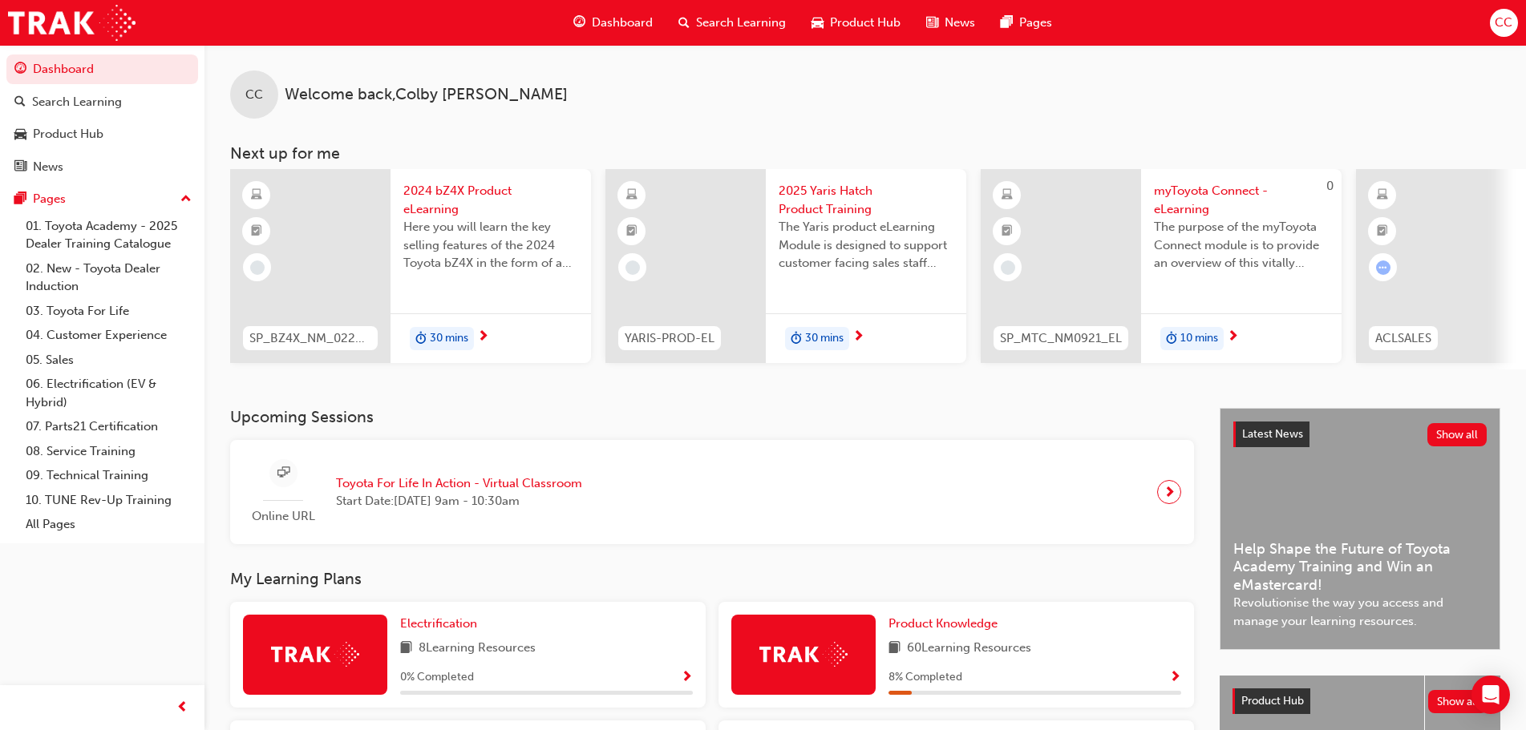
click at [729, 26] on span "Search Learning" at bounding box center [741, 23] width 90 height 18
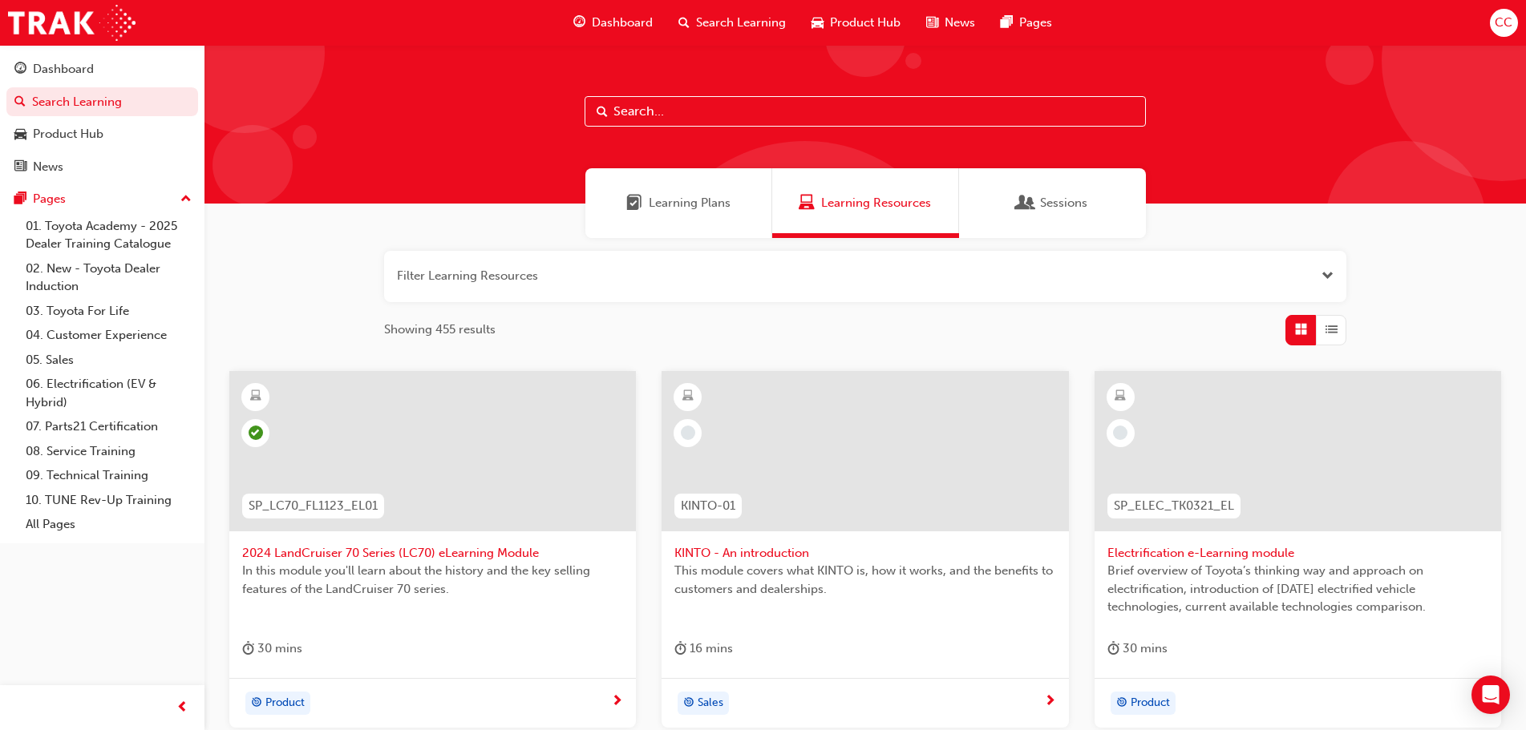
click at [708, 479] on span "KINTO - An introduction" at bounding box center [864, 553] width 381 height 18
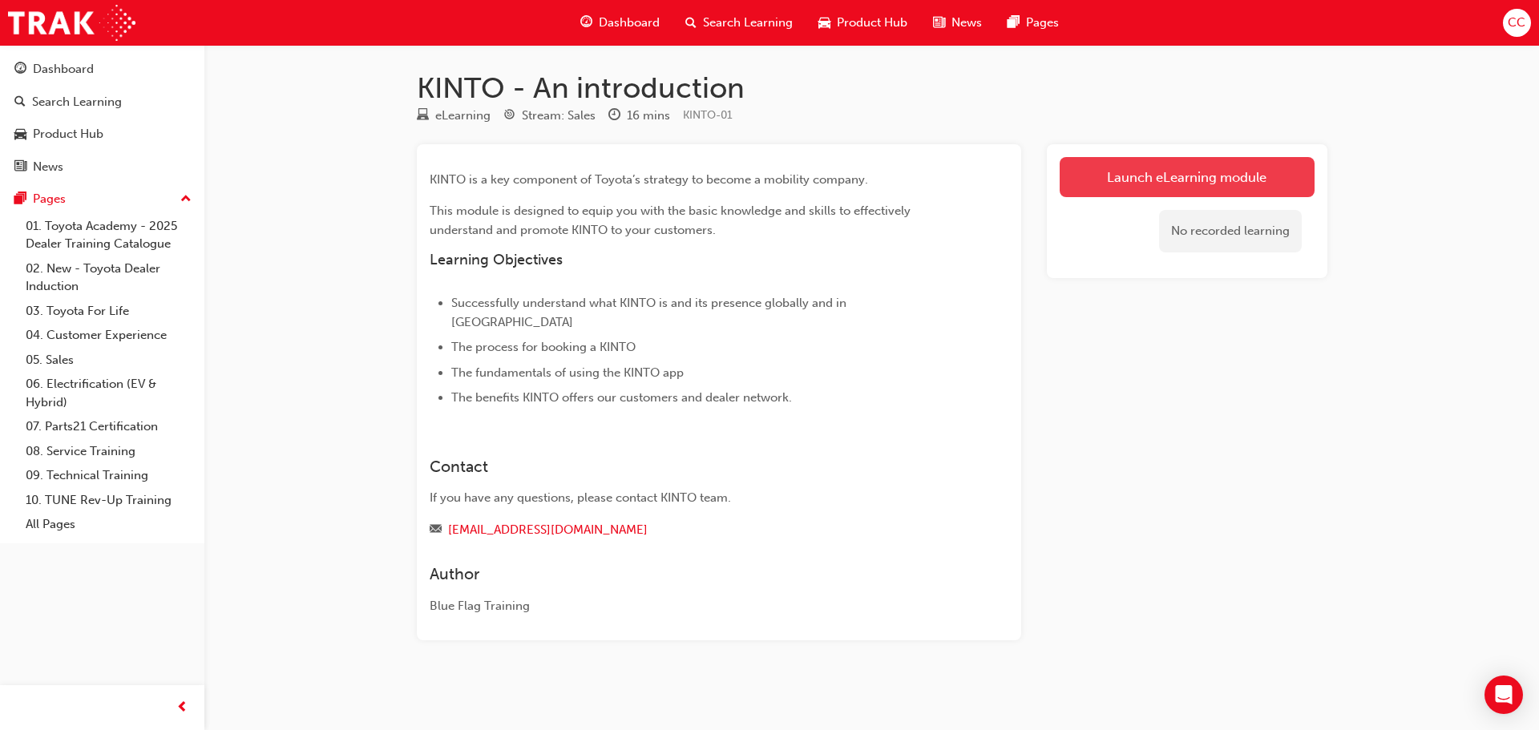
click at [1093, 192] on link "Launch eLearning module" at bounding box center [1187, 177] width 255 height 40
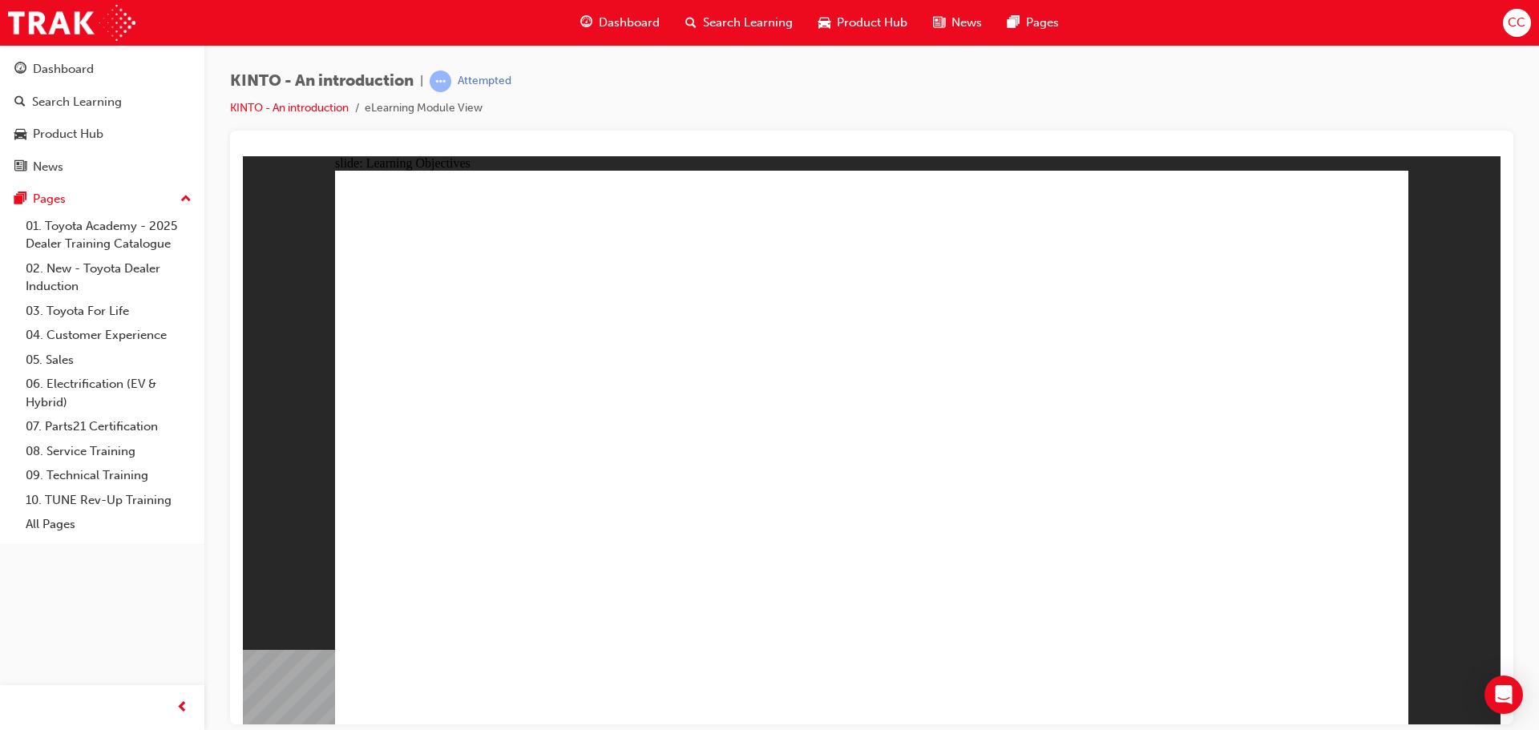
drag, startPoint x: 1269, startPoint y: 671, endPoint x: 1290, endPoint y: 679, distance: 22.3
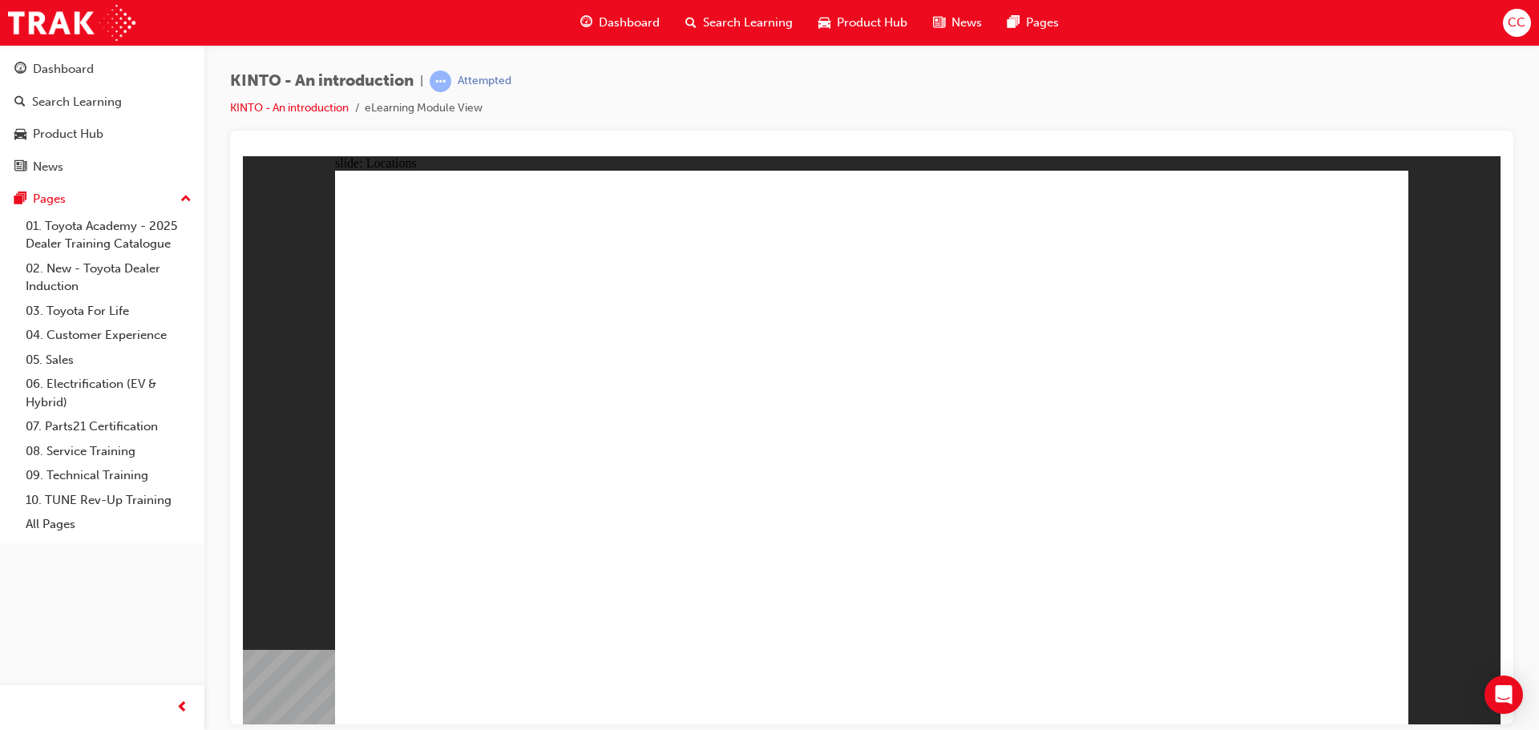
drag, startPoint x: 808, startPoint y: 606, endPoint x: 807, endPoint y: 598, distance: 8.1
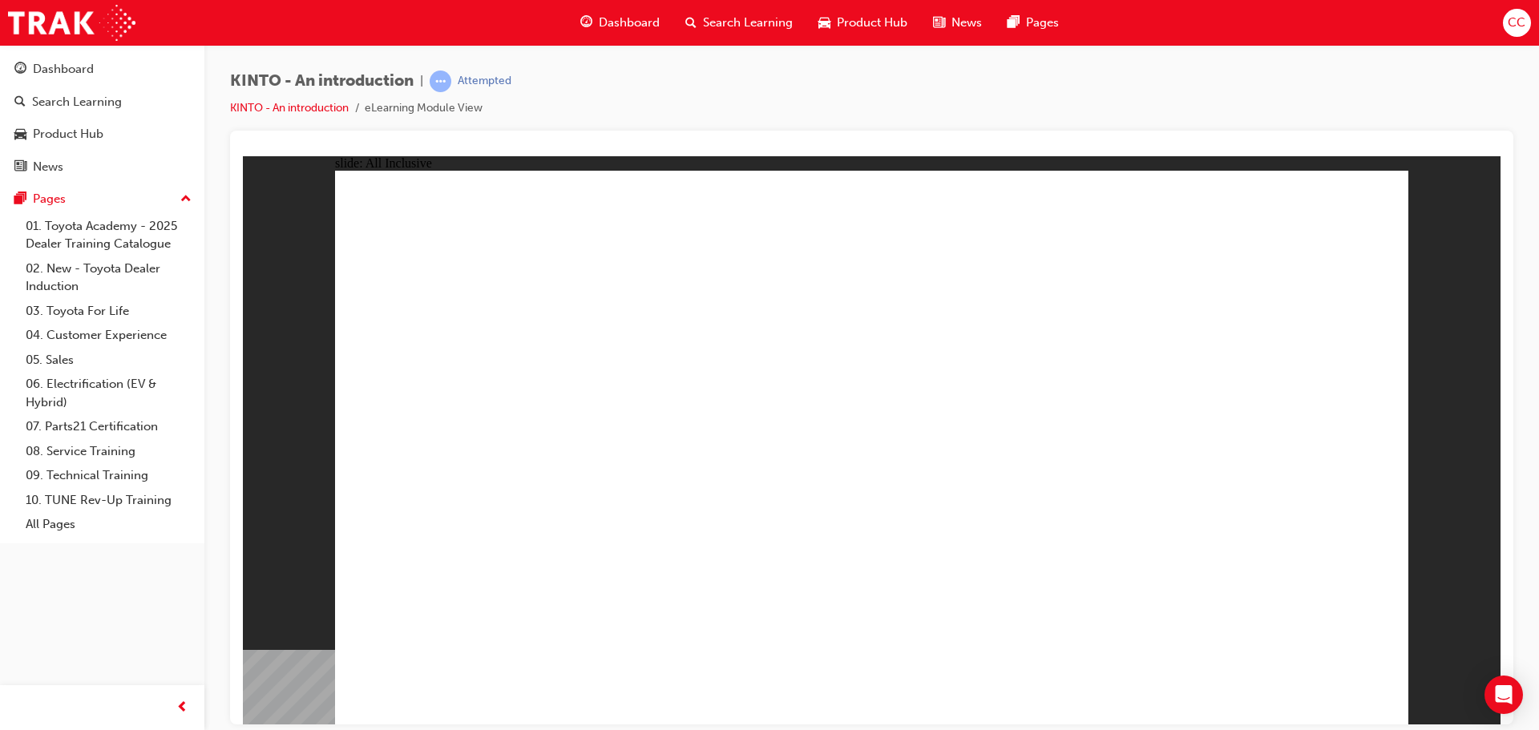
drag, startPoint x: 665, startPoint y: 426, endPoint x: 604, endPoint y: 399, distance: 66.7
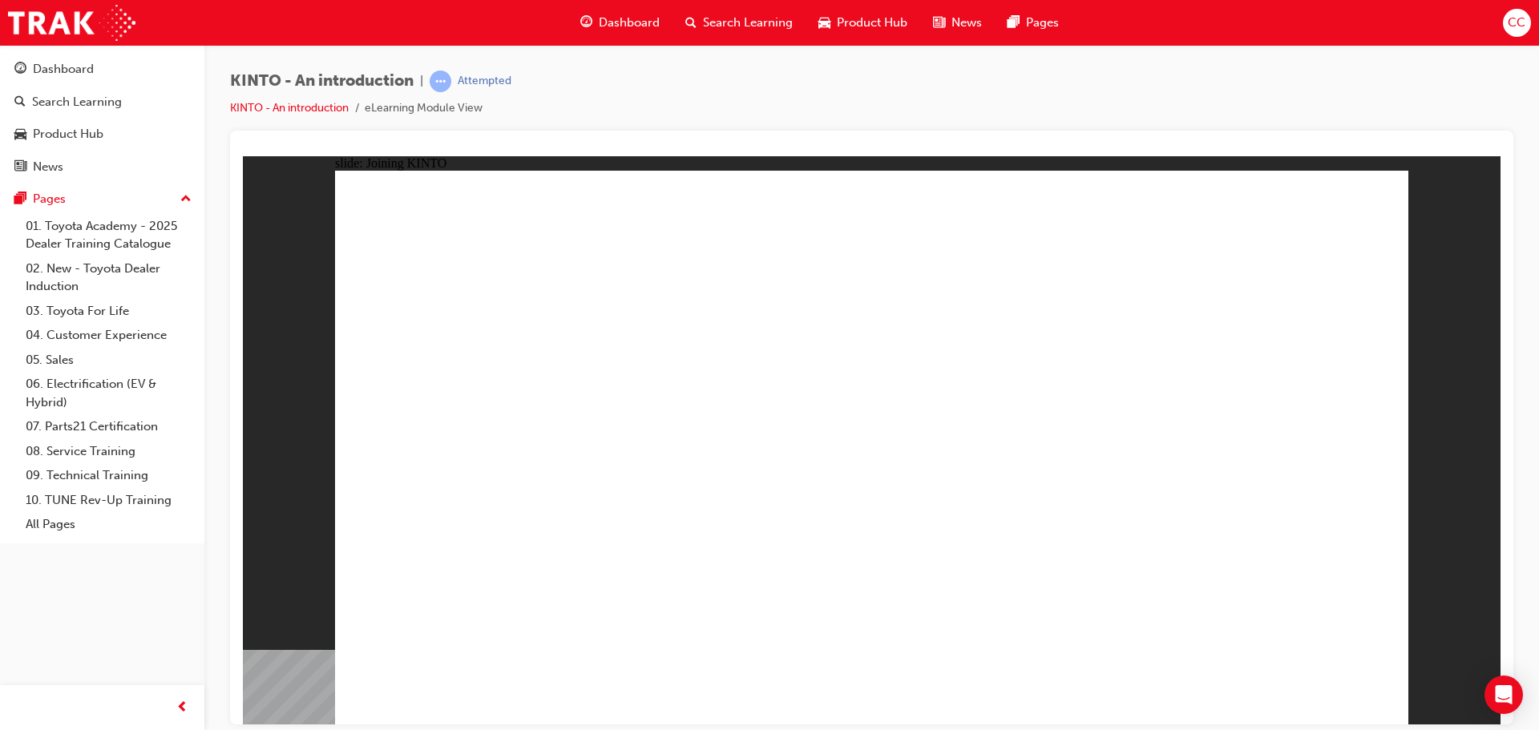
drag, startPoint x: 463, startPoint y: 325, endPoint x: 1010, endPoint y: 535, distance: 586.1
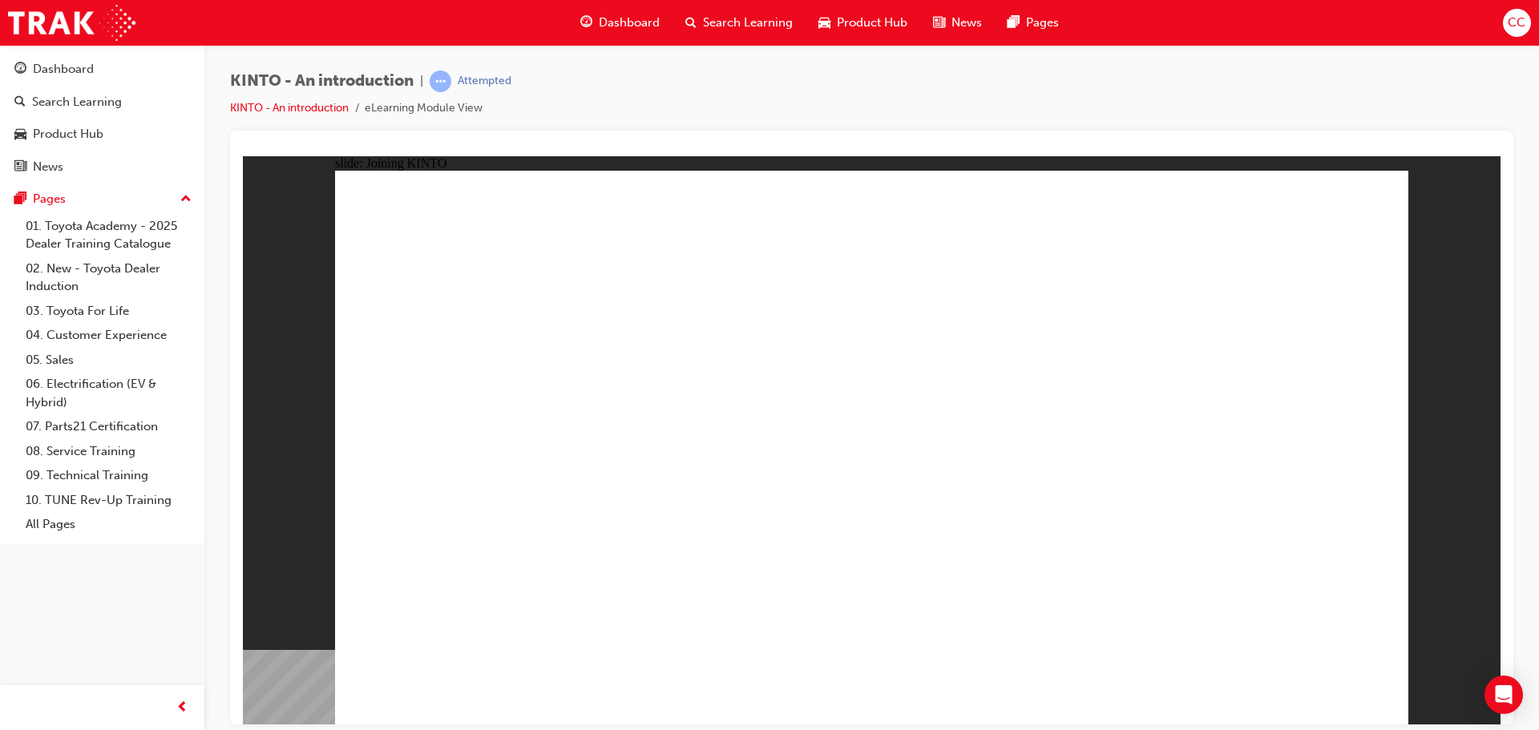
drag, startPoint x: 623, startPoint y: 583, endPoint x: 781, endPoint y: 672, distance: 181.3
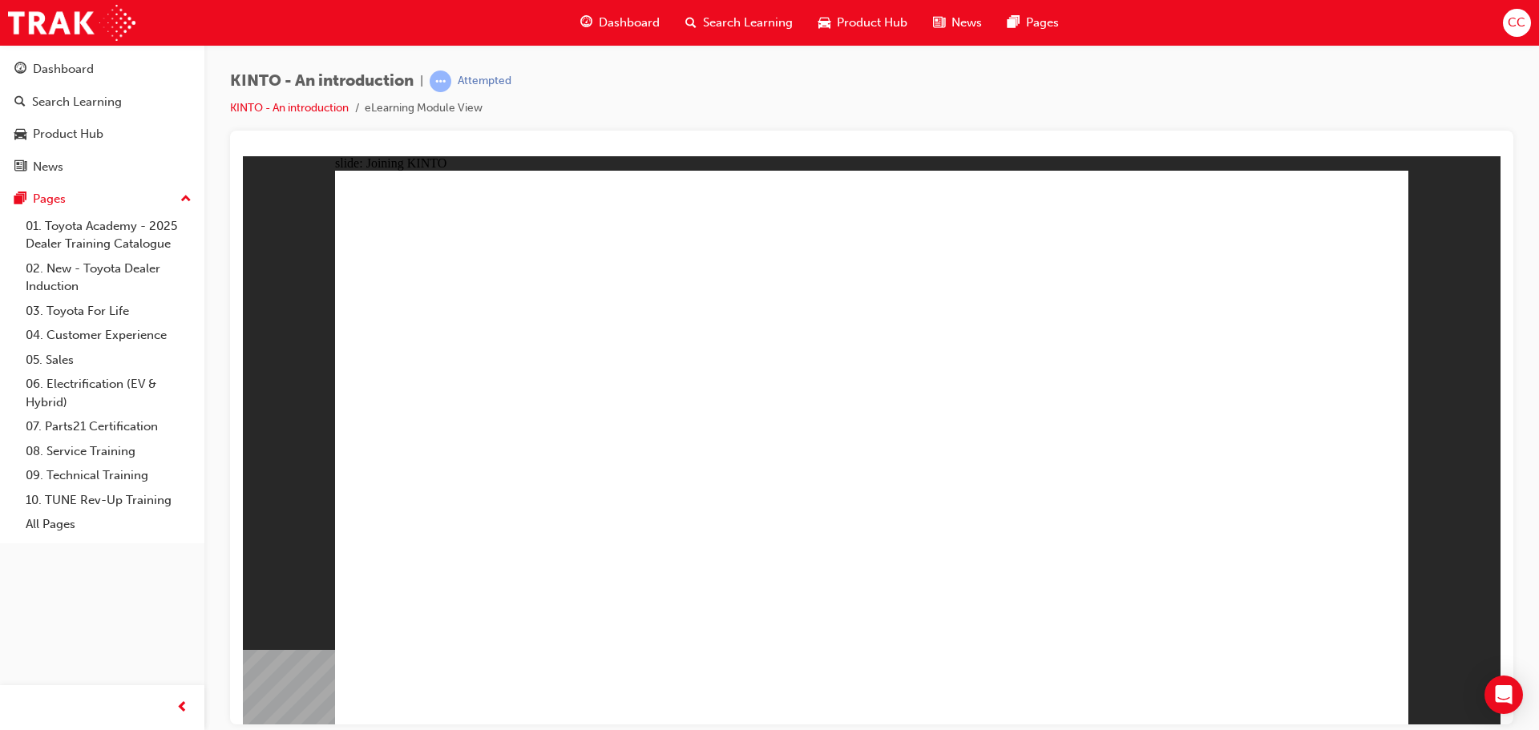
drag, startPoint x: 554, startPoint y: 523, endPoint x: 743, endPoint y: 572, distance: 195.4
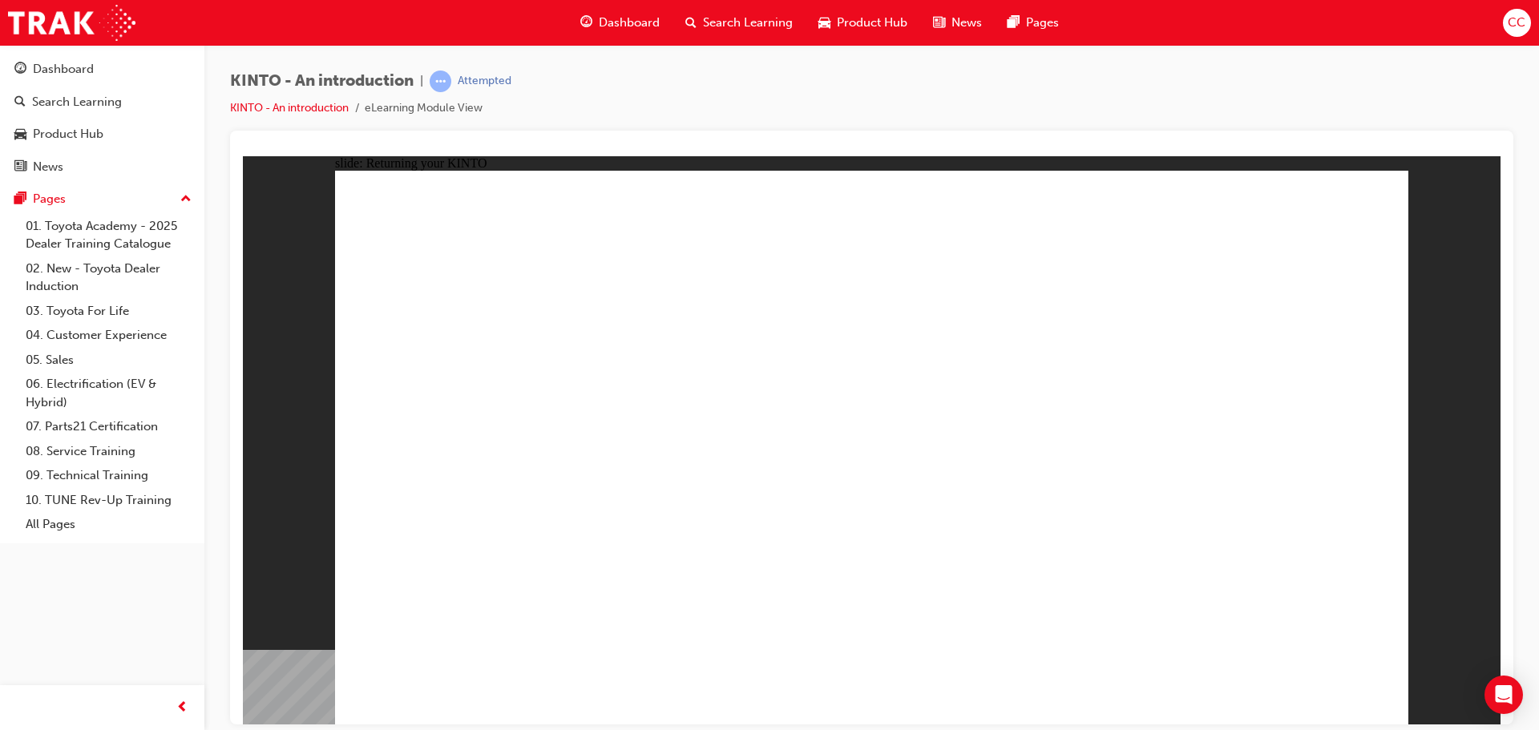
drag, startPoint x: 932, startPoint y: 344, endPoint x: 923, endPoint y: 360, distance: 17.9
drag, startPoint x: 1178, startPoint y: 348, endPoint x: 1045, endPoint y: 370, distance: 135.7
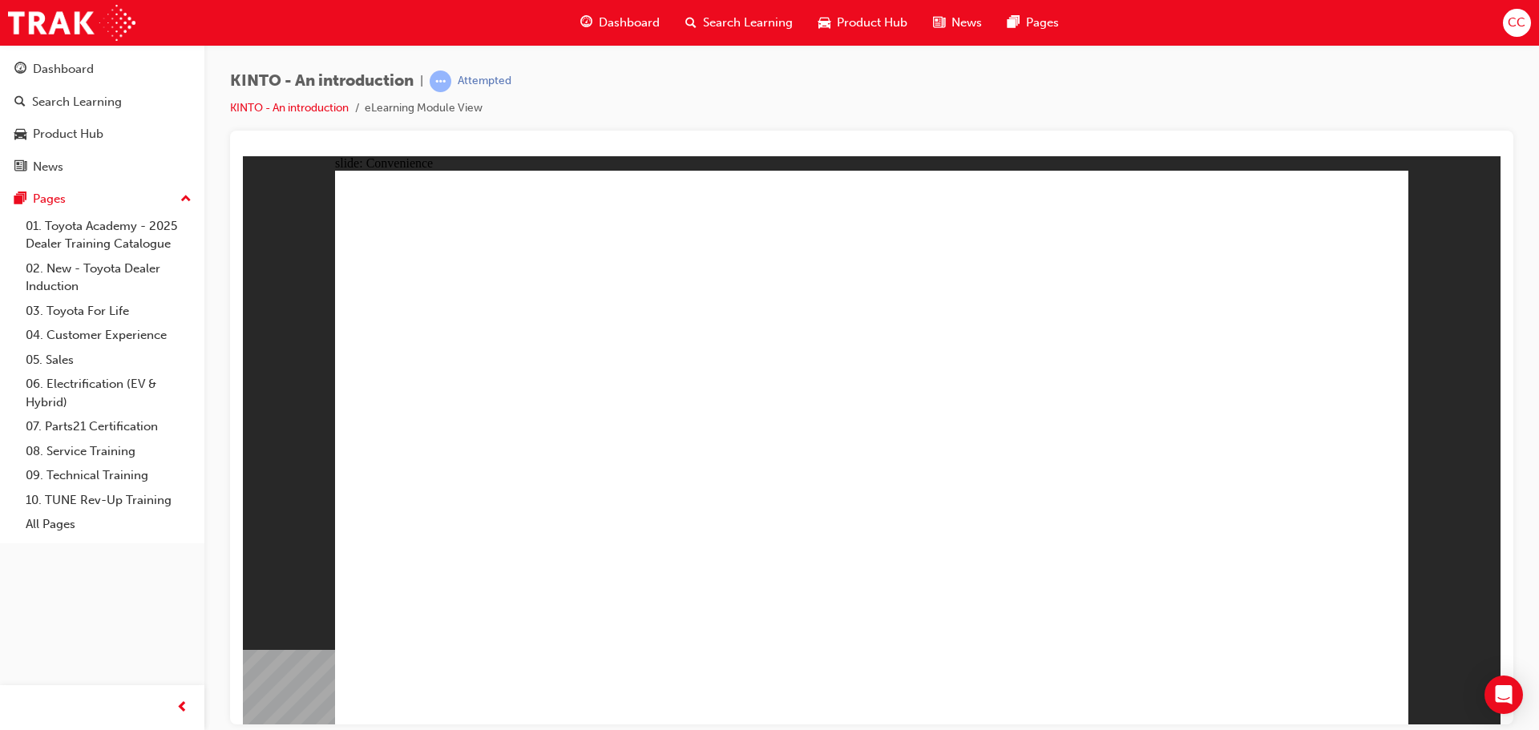
drag, startPoint x: 1274, startPoint y: 681, endPoint x: 1307, endPoint y: 680, distance: 33.7
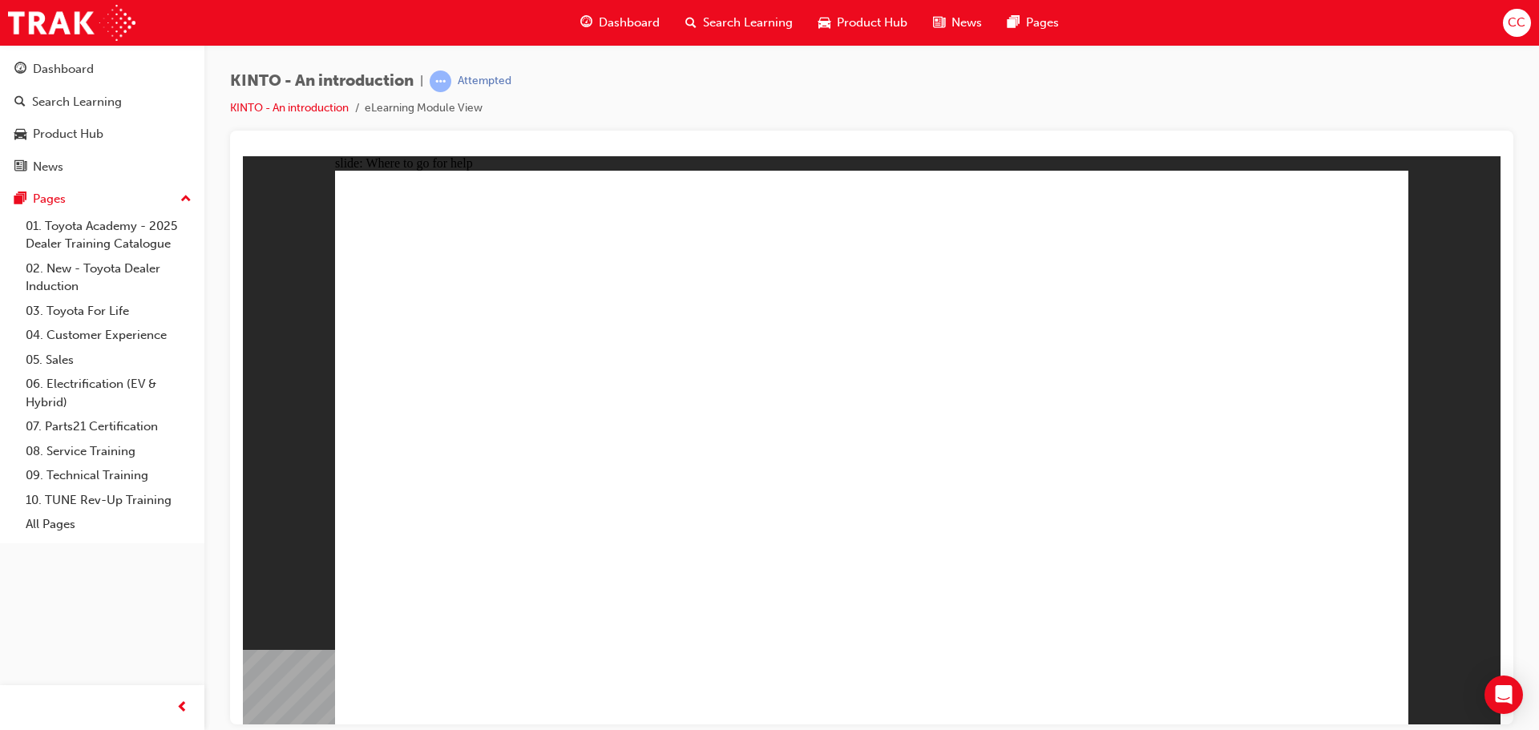
radio input "true"
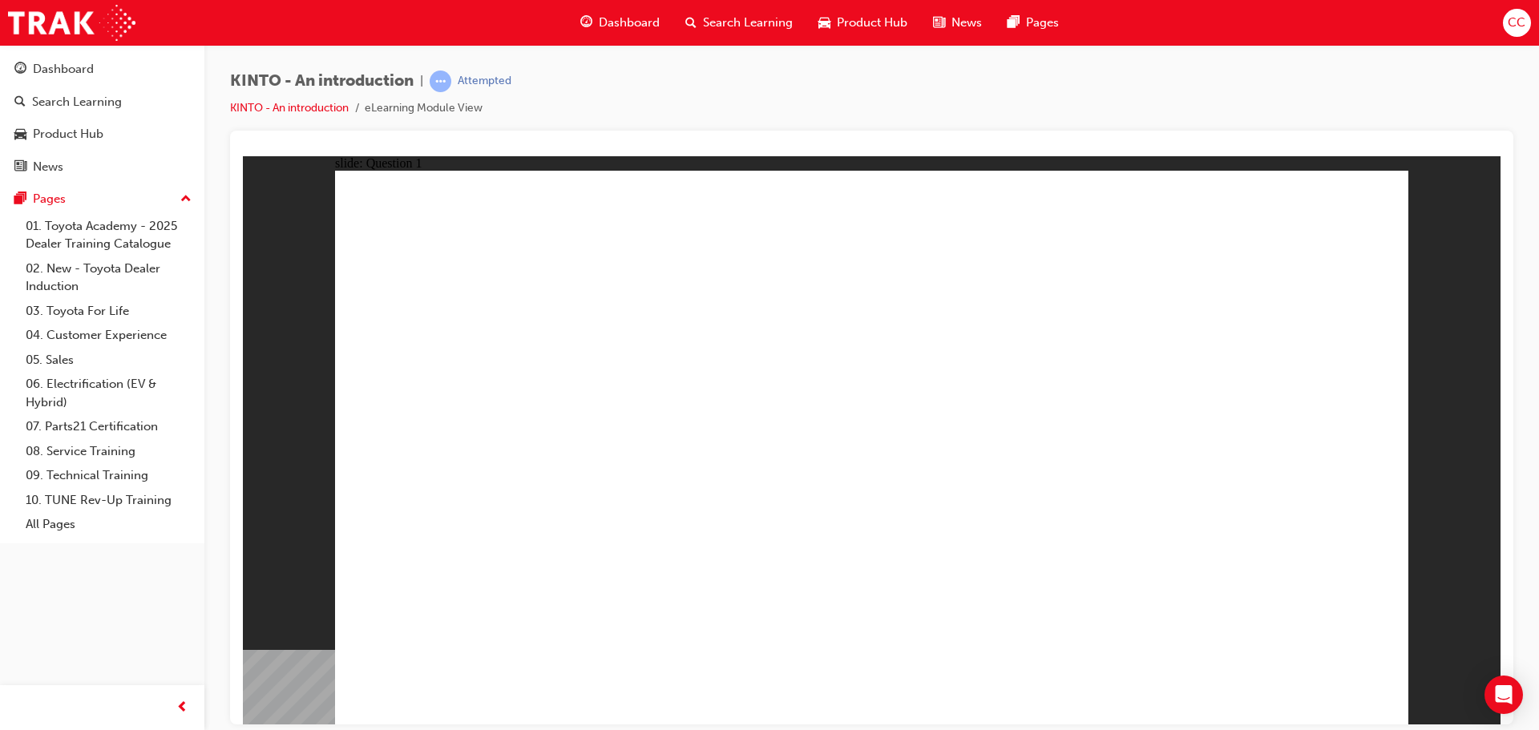
checkbox input "true"
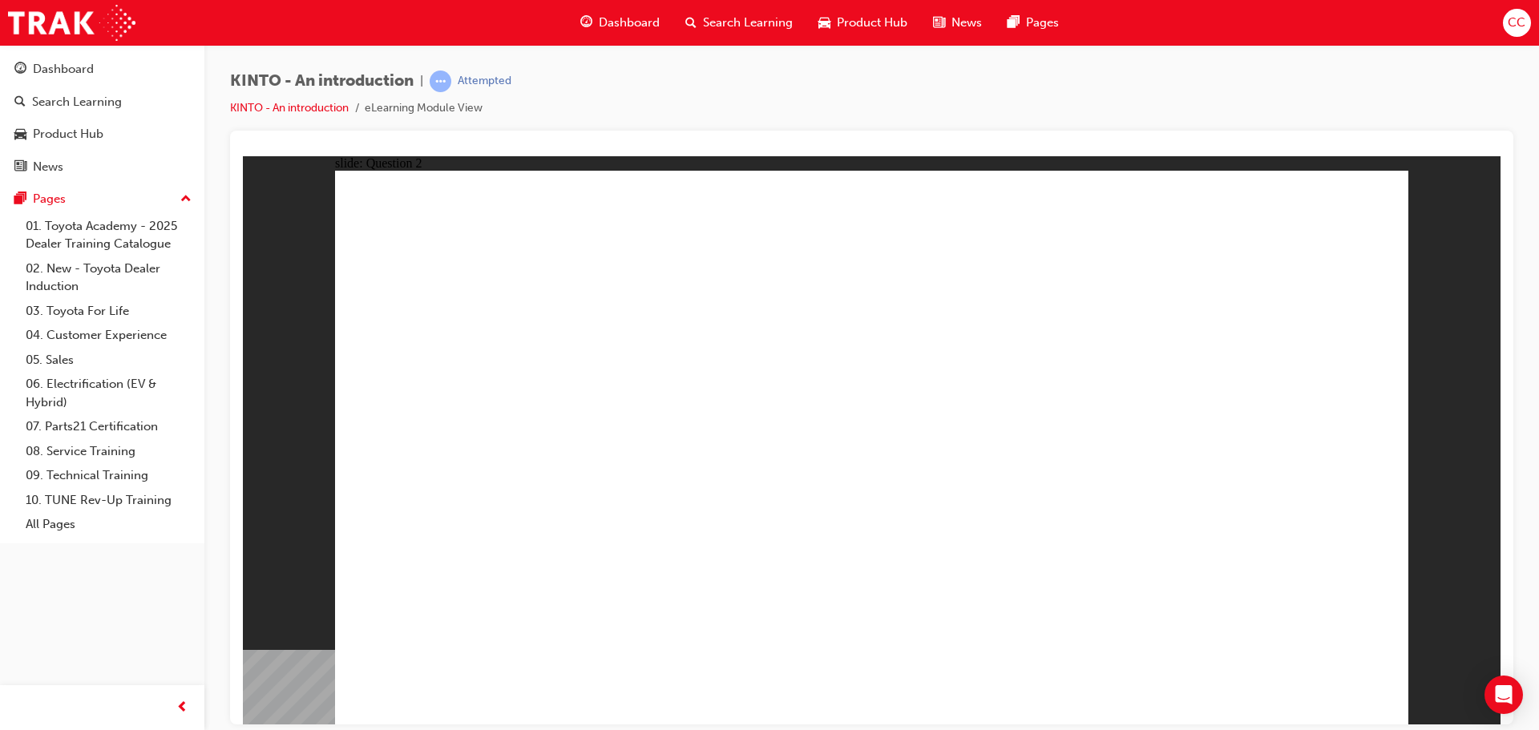
checkbox input "false"
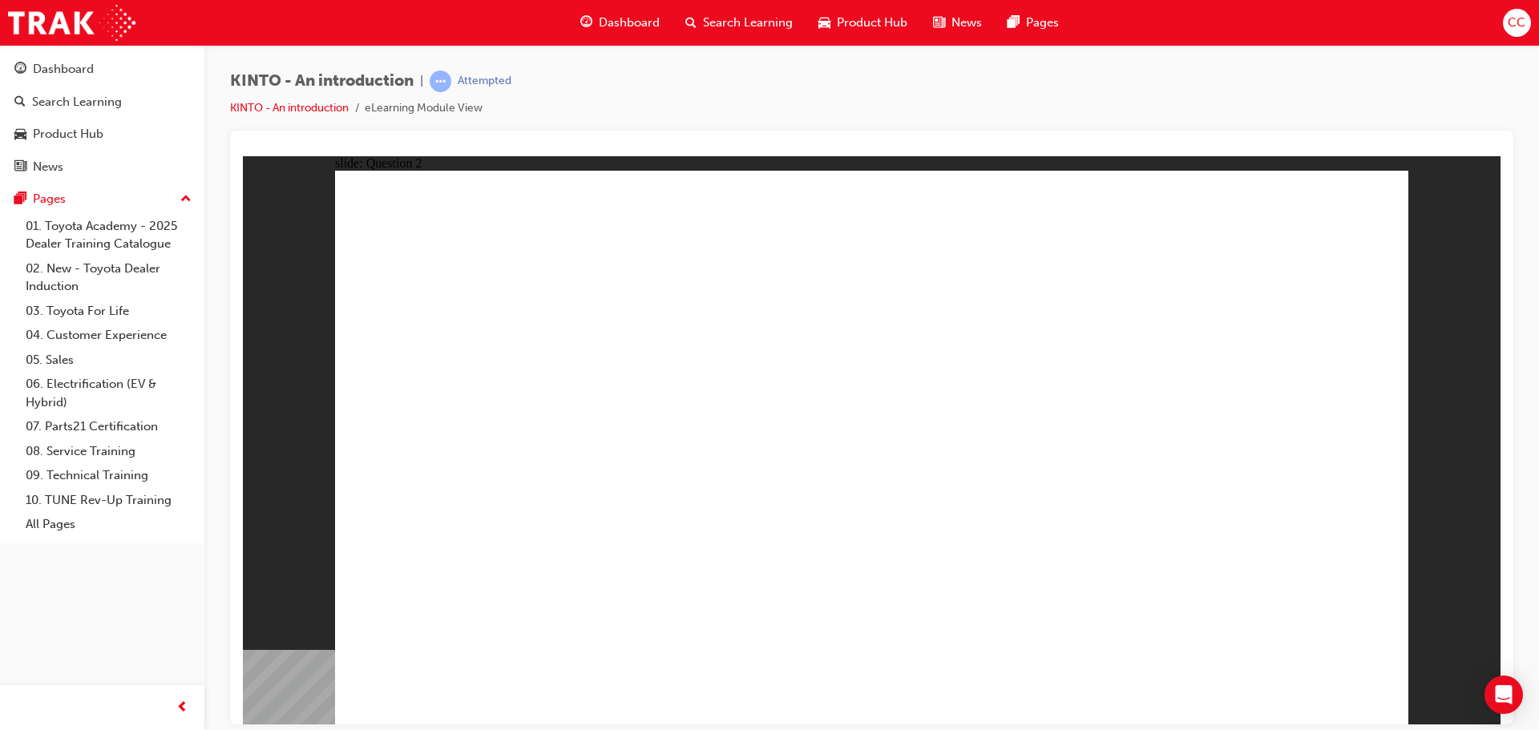
checkbox input "true"
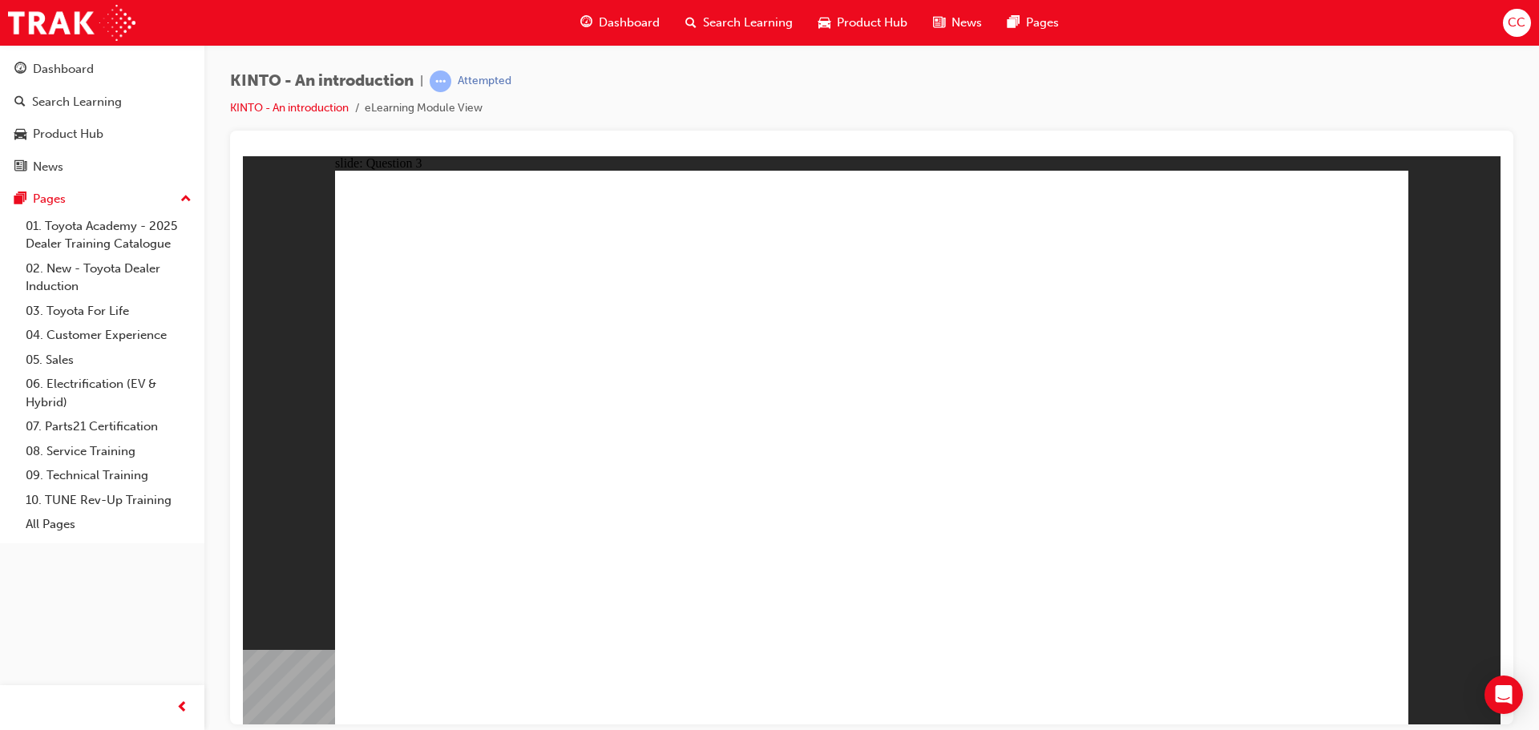
radio input "false"
radio input "true"
drag, startPoint x: 1058, startPoint y: 478, endPoint x: 507, endPoint y: 604, distance: 565.1
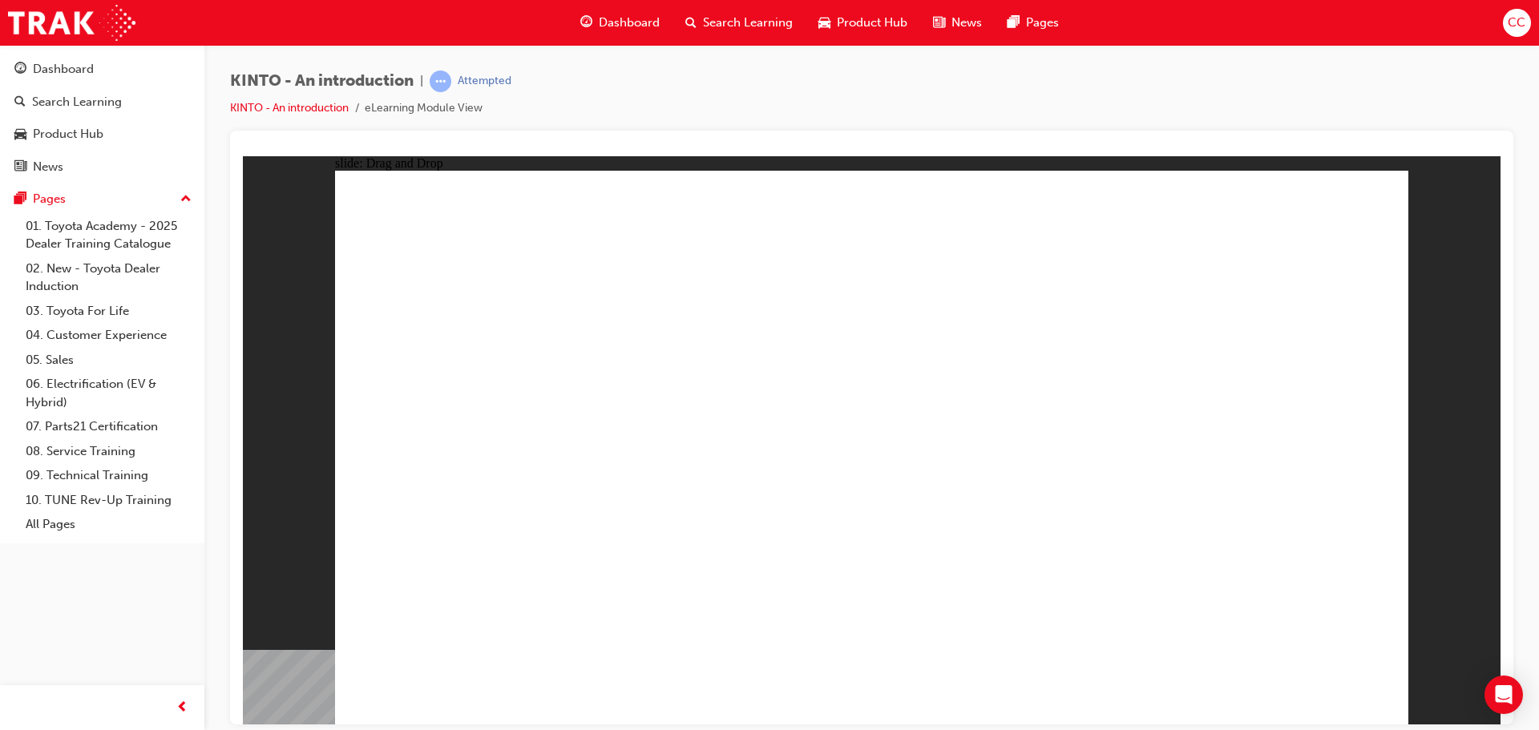
drag, startPoint x: 501, startPoint y: 479, endPoint x: 696, endPoint y: 615, distance: 237.3
drag, startPoint x: 696, startPoint y: 611, endPoint x: 551, endPoint y: 501, distance: 182.0
drag, startPoint x: 863, startPoint y: 511, endPoint x: 693, endPoint y: 616, distance: 199.1
drag, startPoint x: 583, startPoint y: 515, endPoint x: 903, endPoint y: 635, distance: 341.4
drag, startPoint x: 669, startPoint y: 492, endPoint x: 1117, endPoint y: 612, distance: 464.7
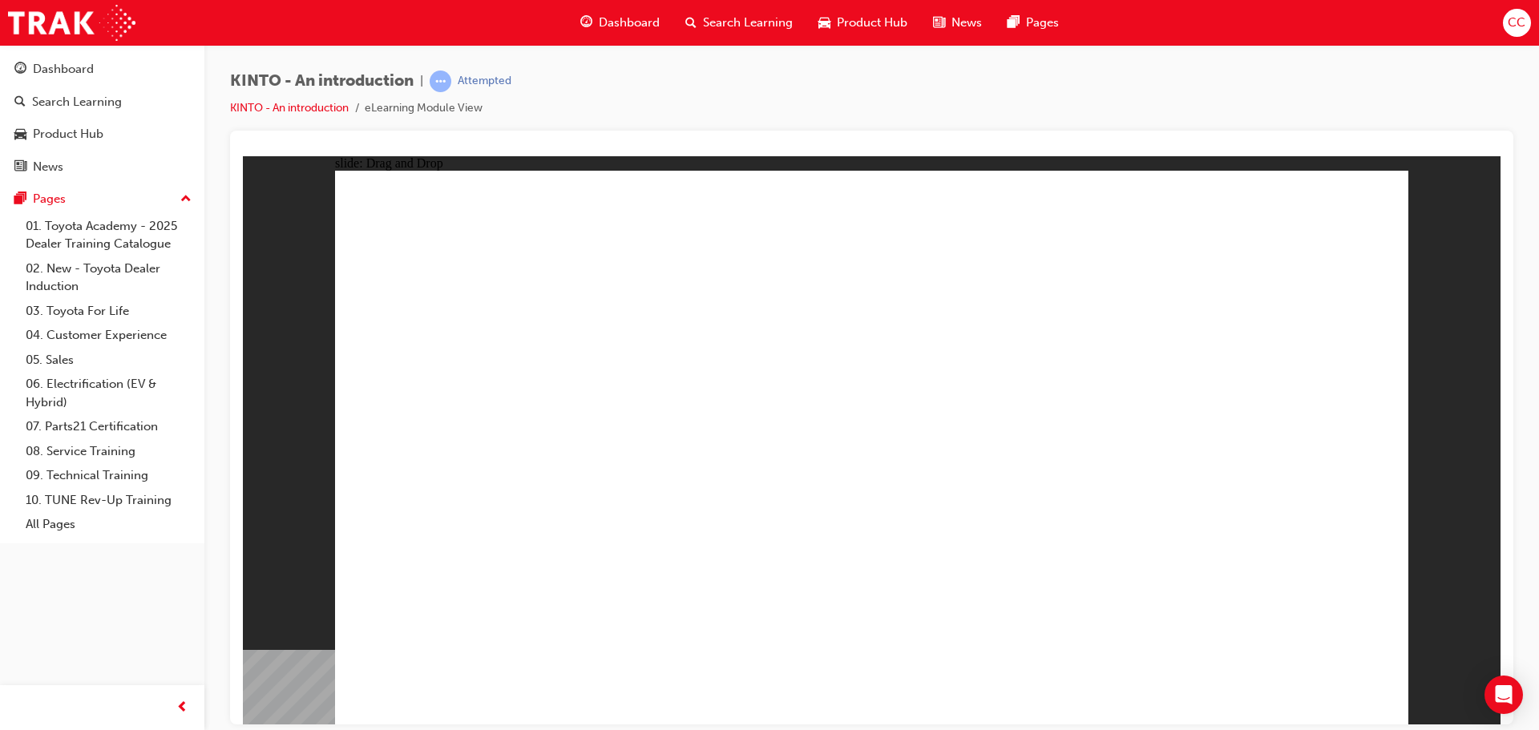
drag, startPoint x: 1283, startPoint y: 485, endPoint x: 1275, endPoint y: 632, distance: 146.9
radio input "true"
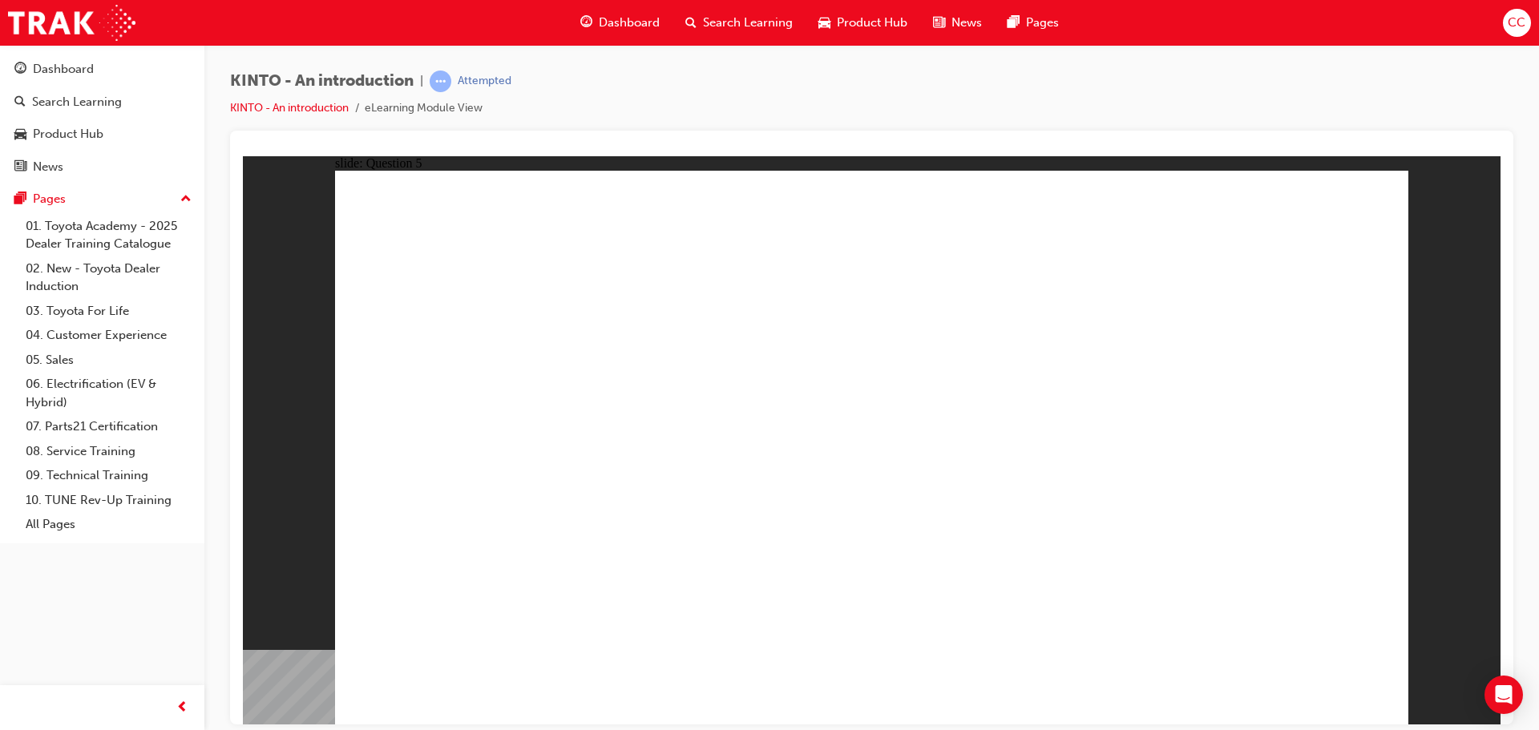
drag, startPoint x: 932, startPoint y: 528, endPoint x: 865, endPoint y: 531, distance: 66.6
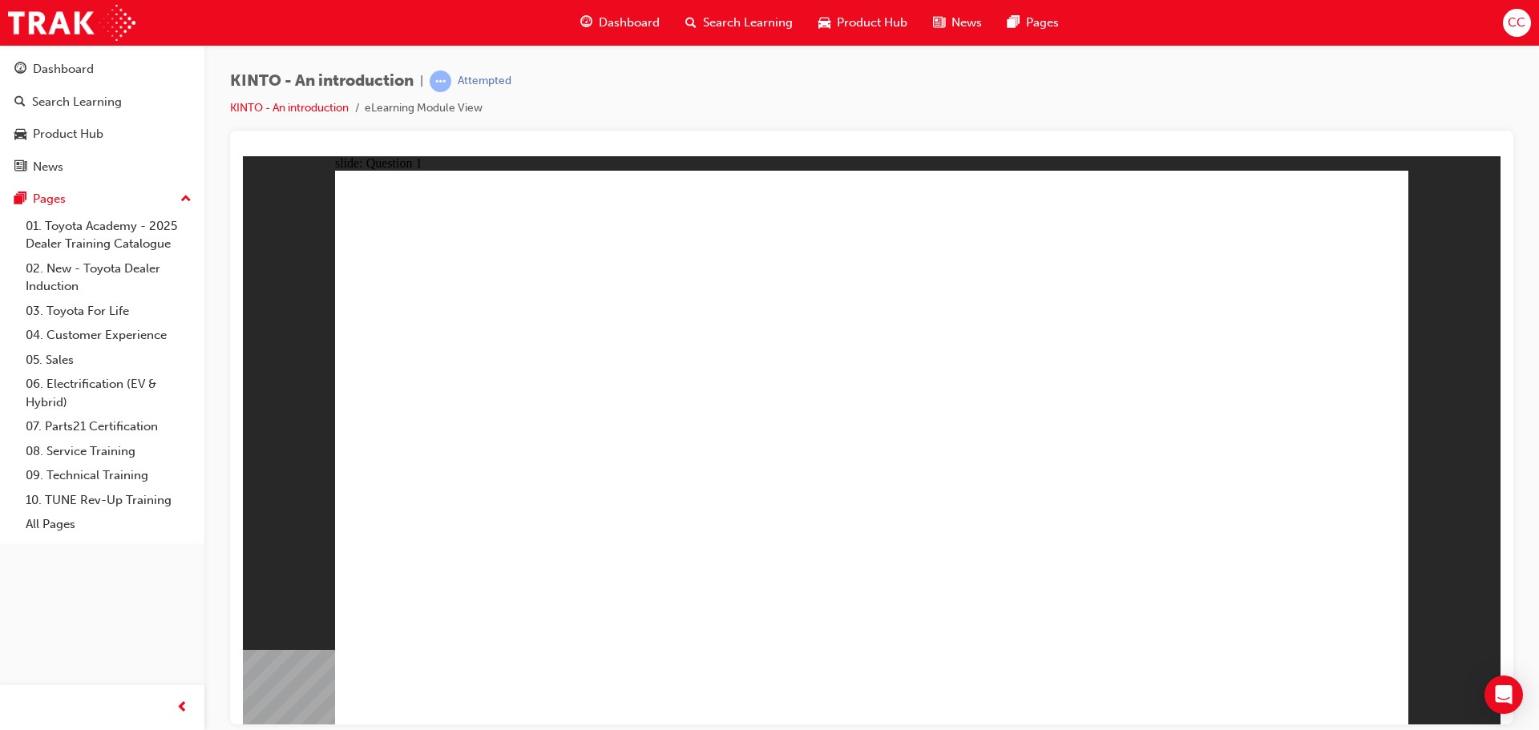
radio input "true"
drag, startPoint x: 900, startPoint y: 438, endPoint x: 897, endPoint y: 495, distance: 57.8
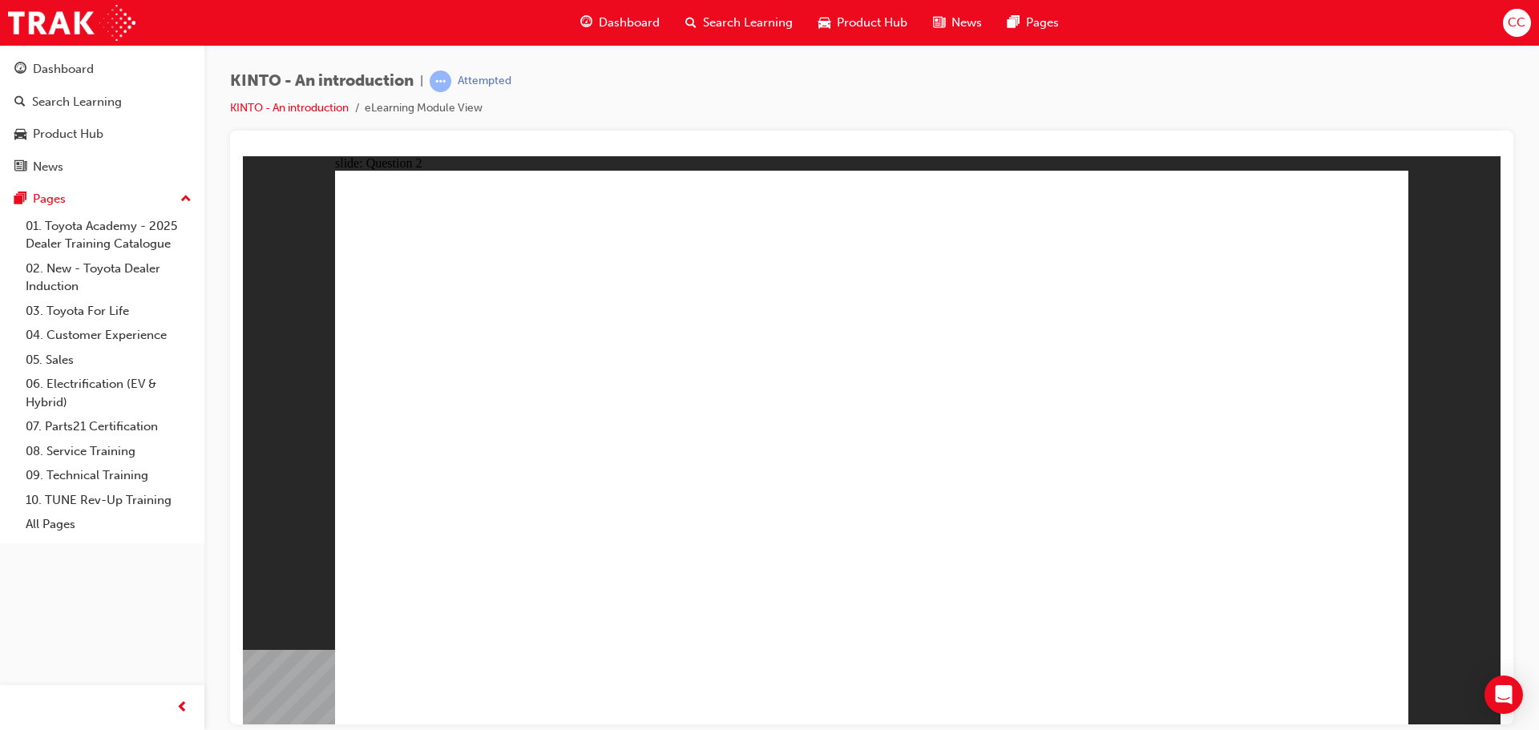
checkbox input "true"
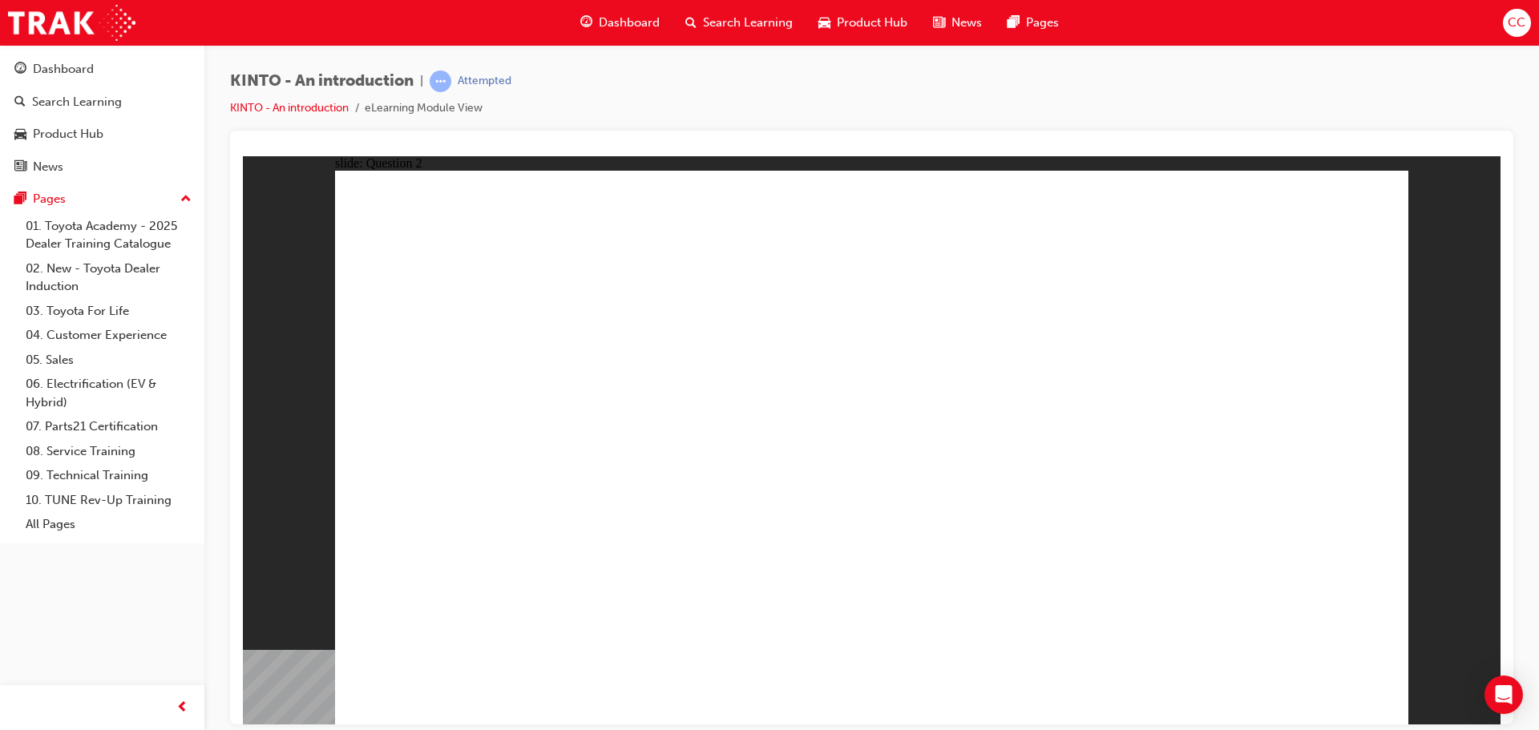
checkbox input "false"
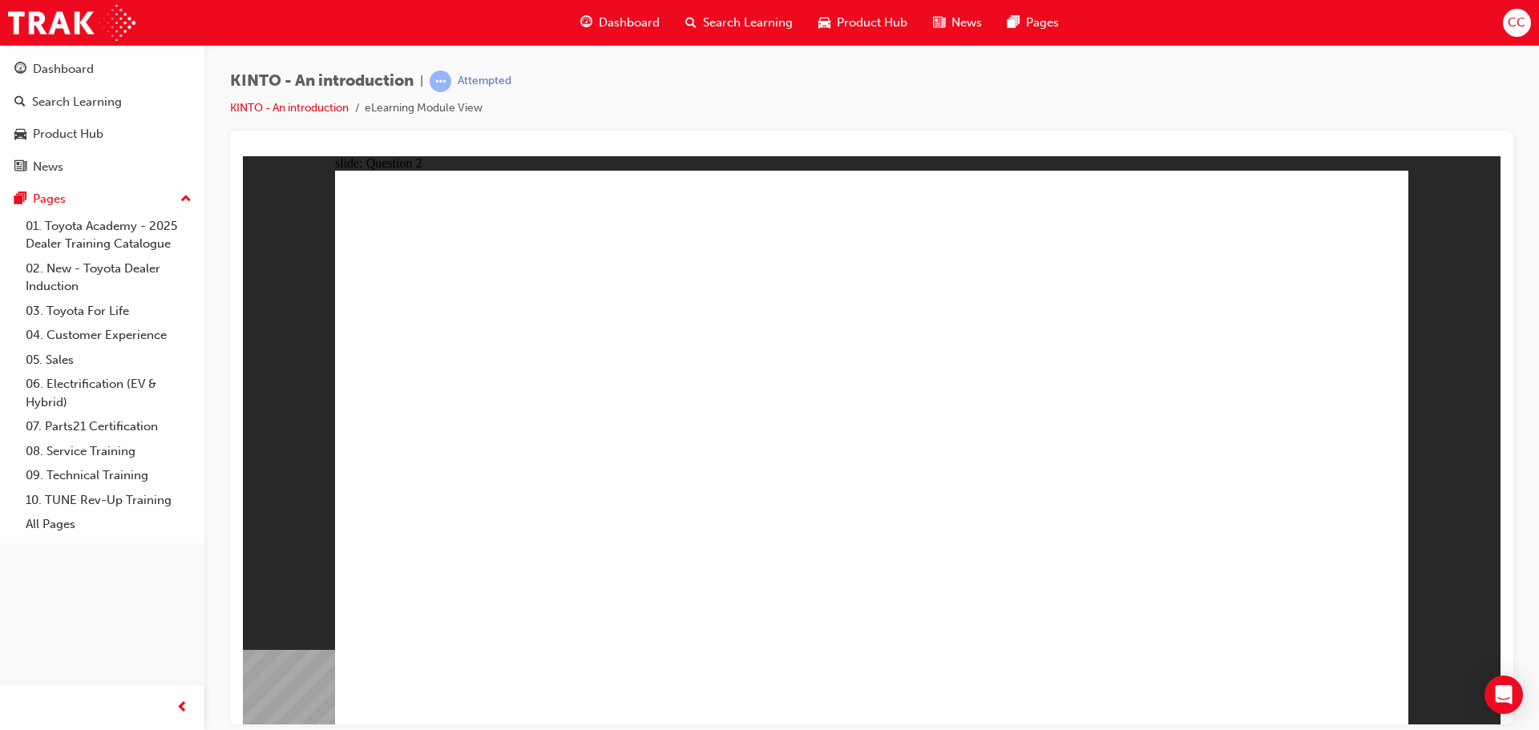
checkbox input "true"
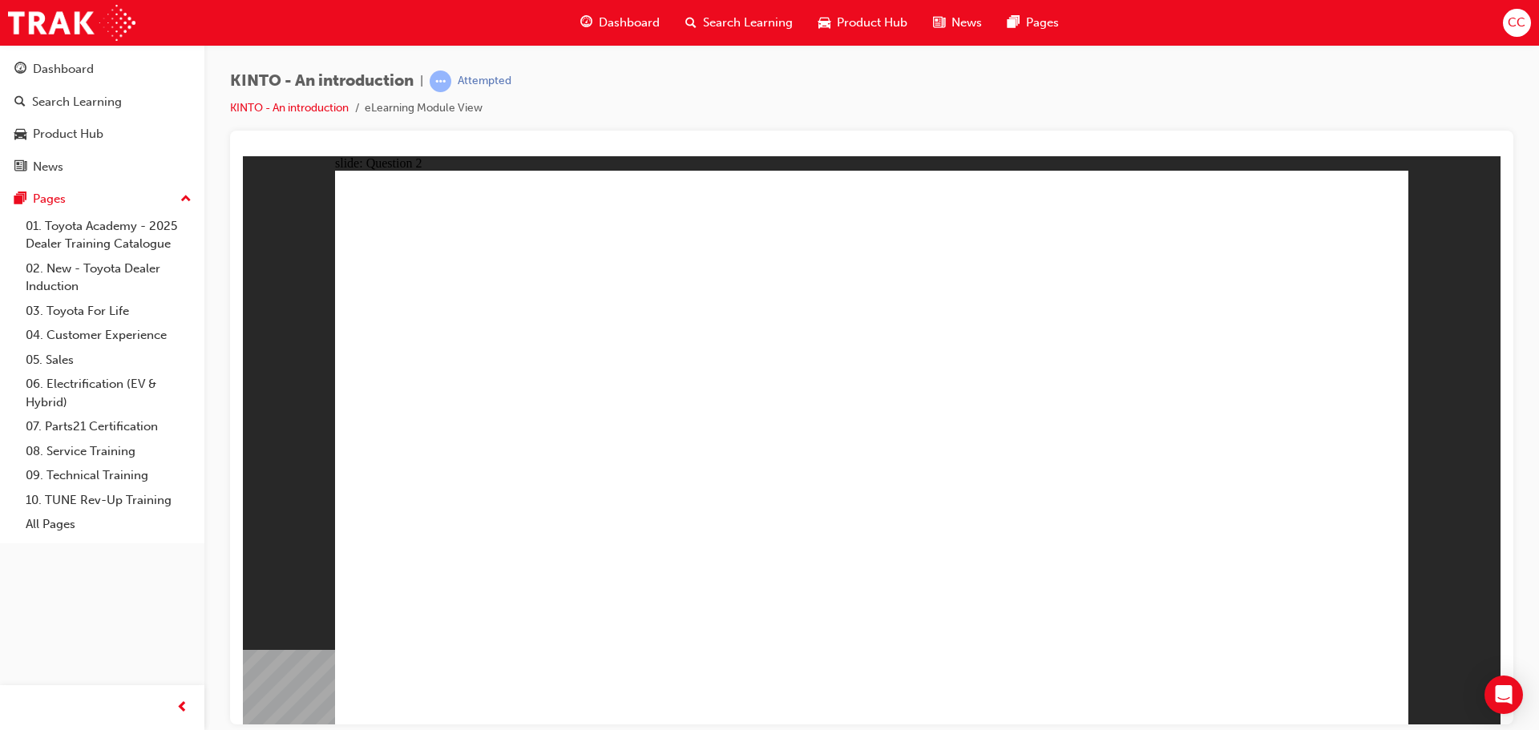
checkbox input "true"
checkbox input "false"
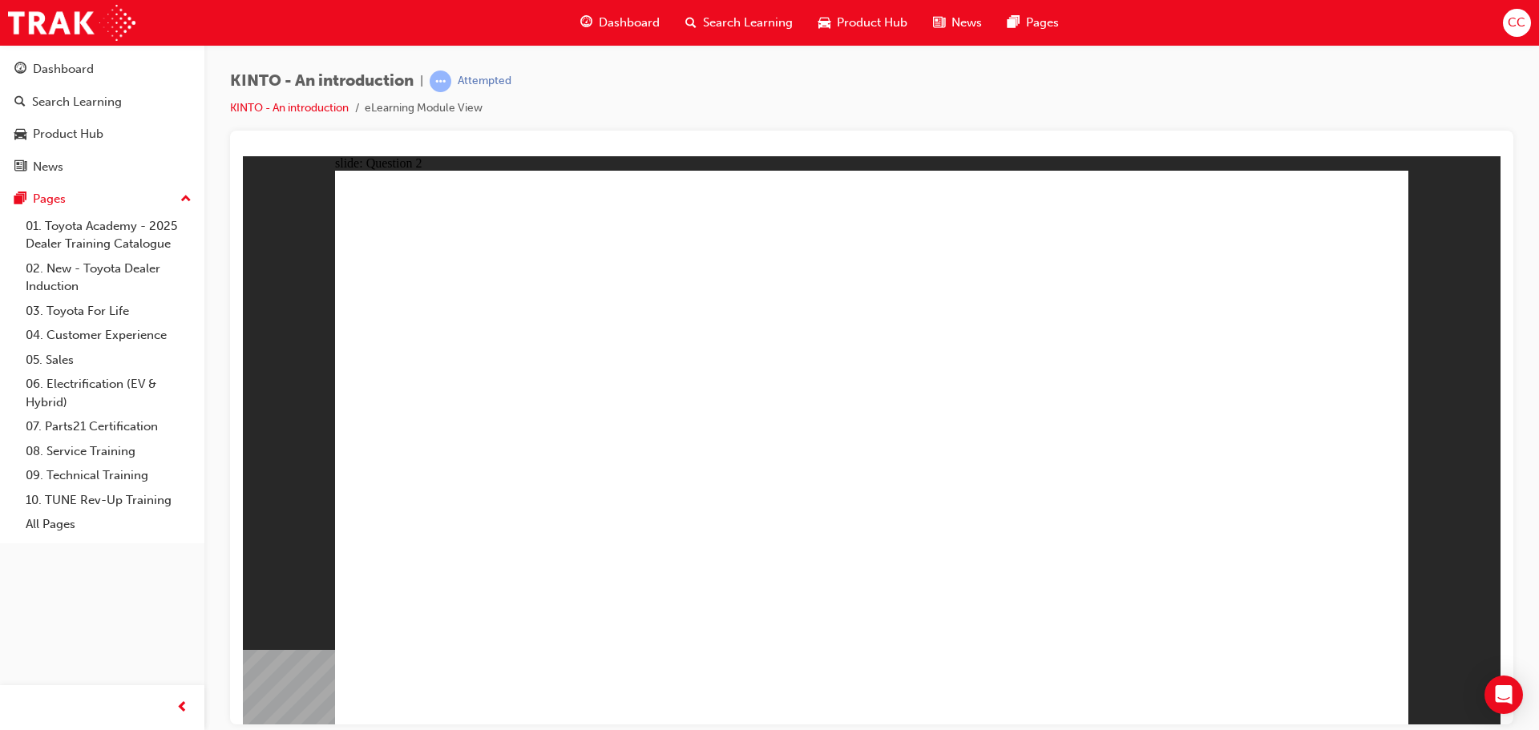
radio input "false"
radio input "true"
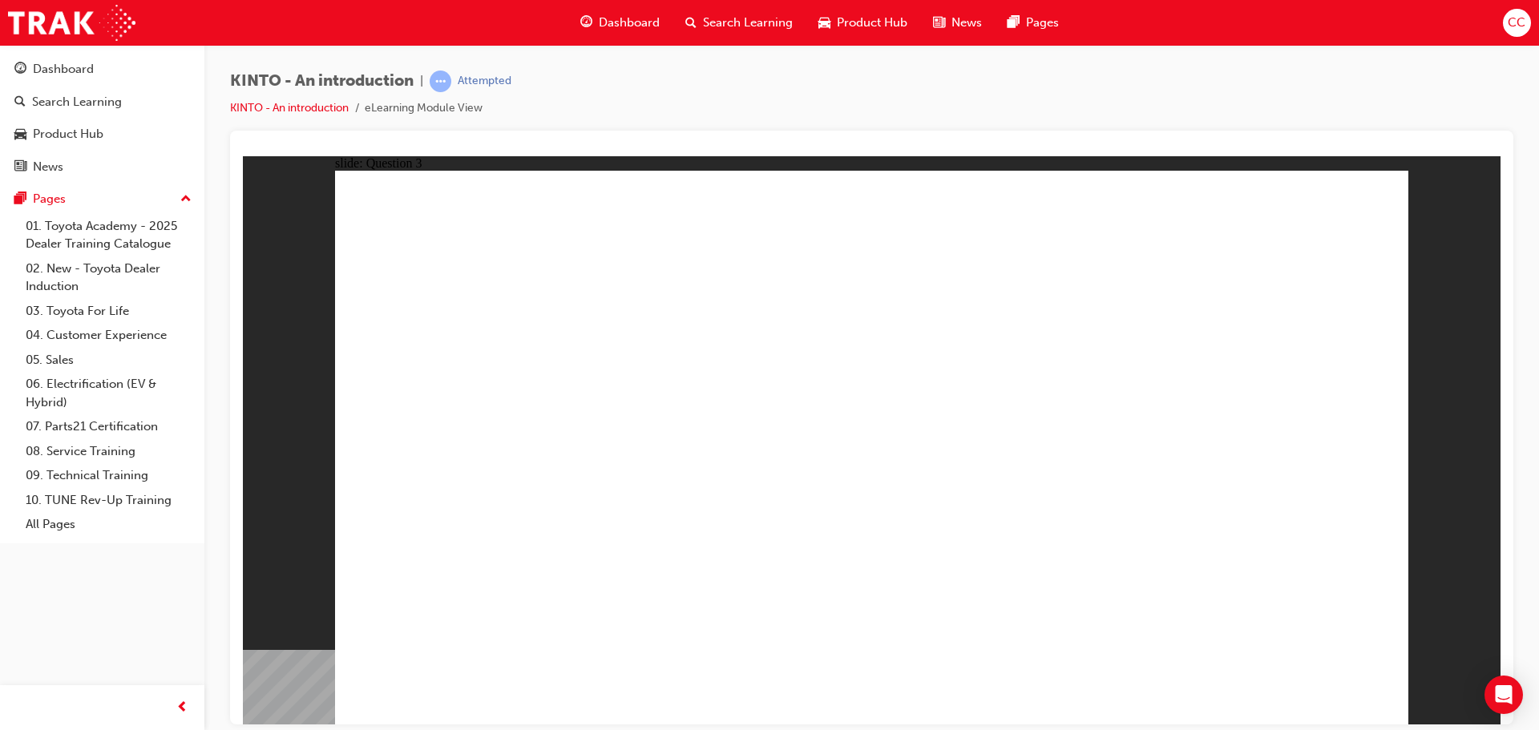
drag, startPoint x: 1017, startPoint y: 469, endPoint x: 506, endPoint y: 584, distance: 524.1
drag, startPoint x: 515, startPoint y: 501, endPoint x: 677, endPoint y: 619, distance: 200.3
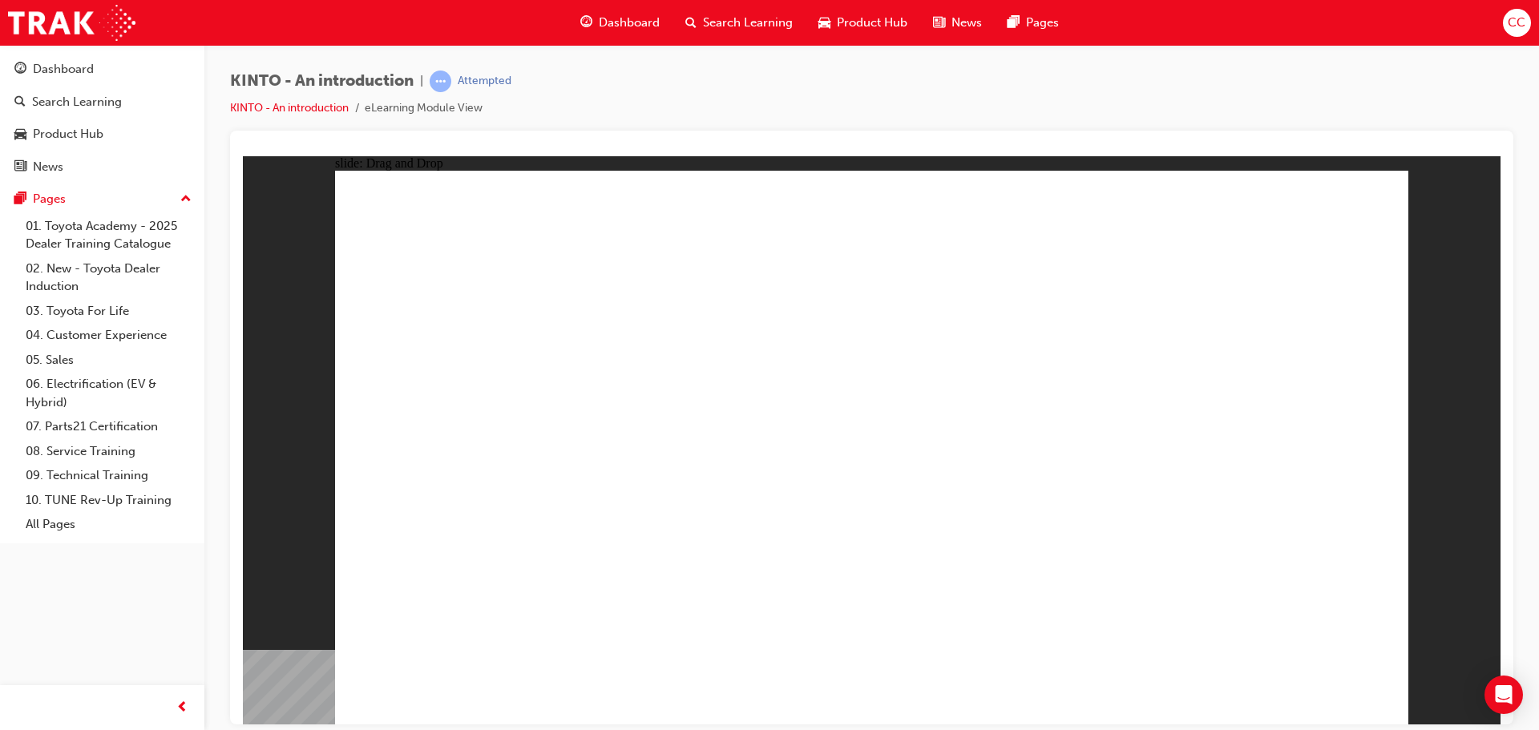
drag, startPoint x: 729, startPoint y: 498, endPoint x: 738, endPoint y: 502, distance: 10.4
drag, startPoint x: 738, startPoint y: 502, endPoint x: 770, endPoint y: 491, distance: 34.0
drag, startPoint x: 858, startPoint y: 531, endPoint x: 859, endPoint y: 576, distance: 44.9
drag, startPoint x: 759, startPoint y: 476, endPoint x: 1150, endPoint y: 604, distance: 411.4
drag, startPoint x: 1219, startPoint y: 475, endPoint x: 1247, endPoint y: 605, distance: 132.7
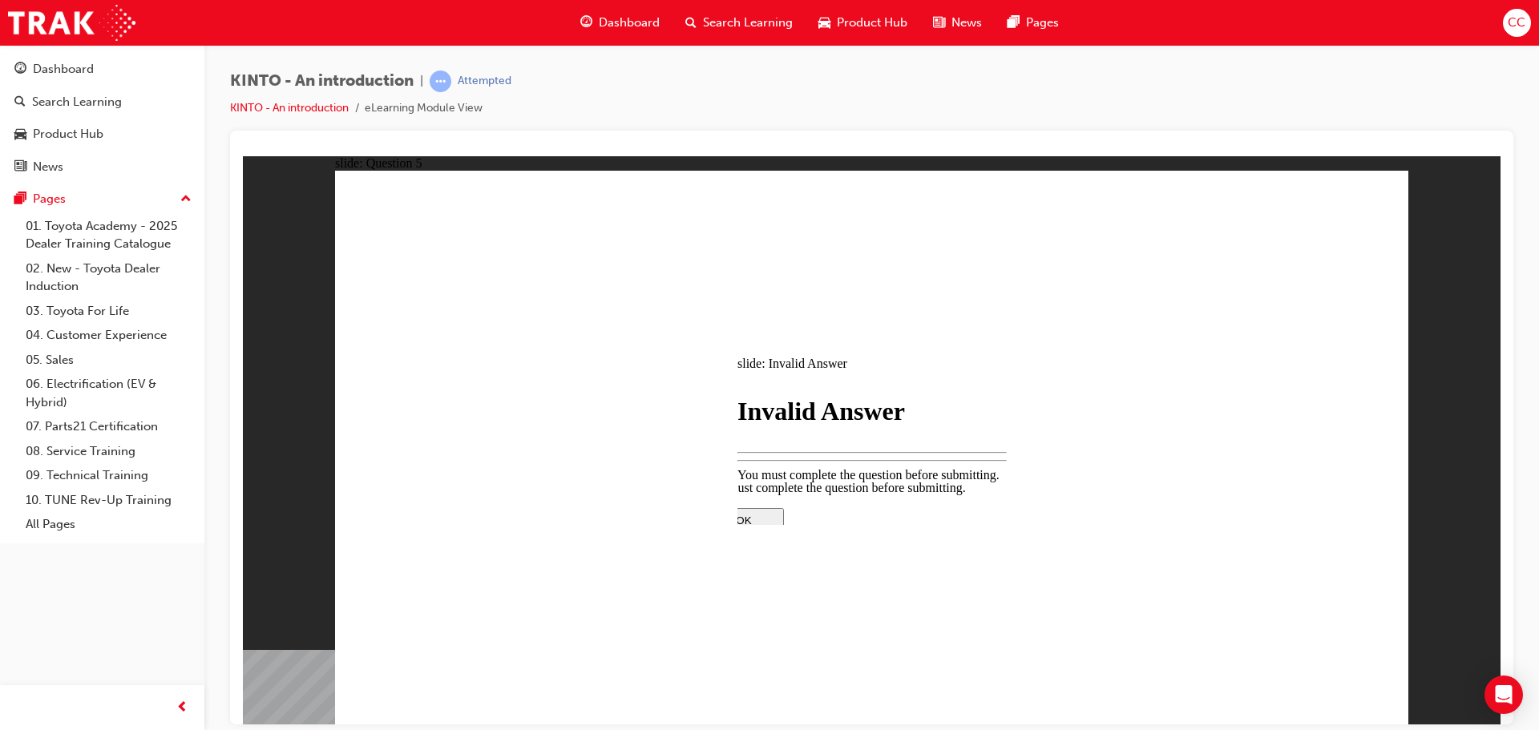
click at [620, 17] on span "Dashboard" at bounding box center [629, 23] width 61 height 18
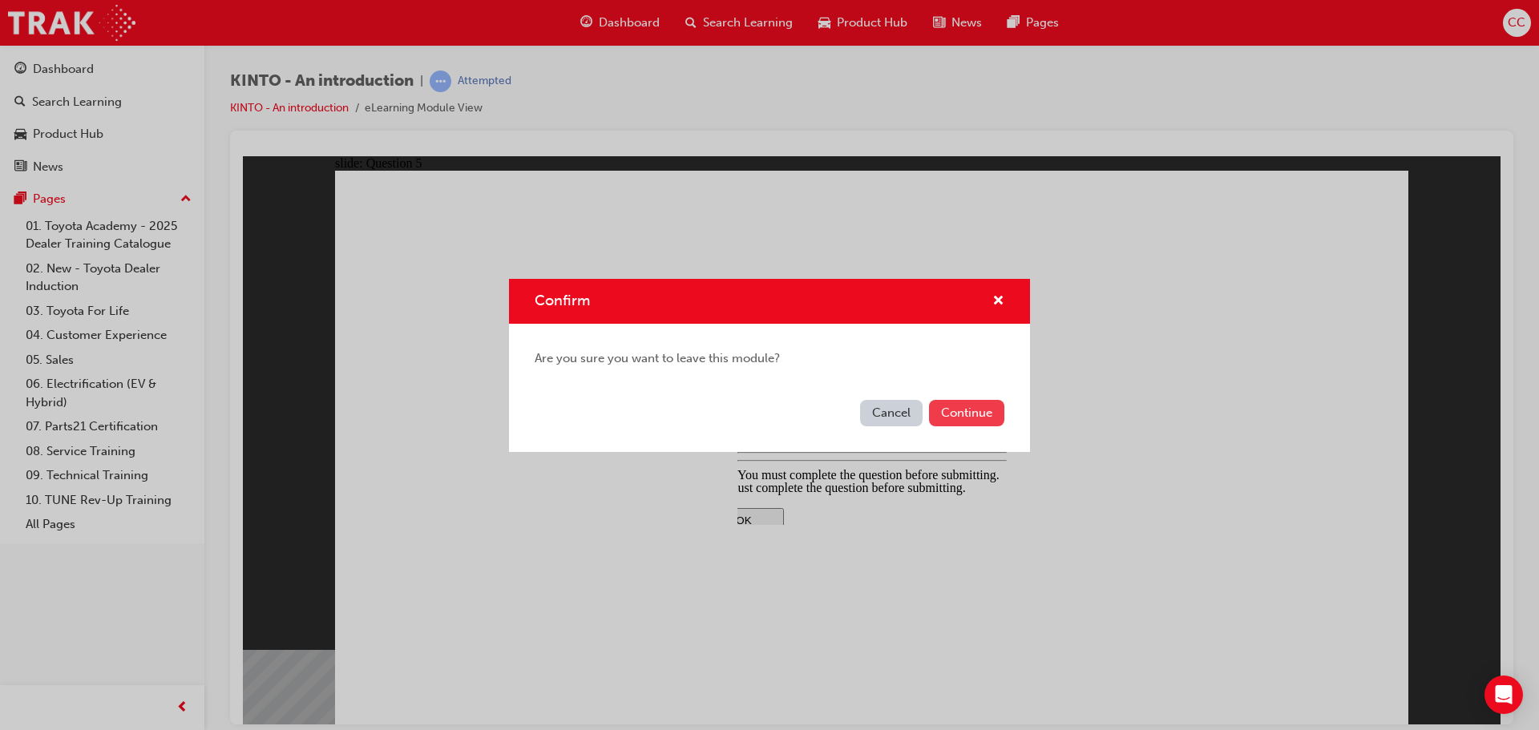
click at [952, 399] on div "Cancel Continue" at bounding box center [769, 423] width 521 height 59
click at [967, 417] on button "Continue" at bounding box center [966, 413] width 75 height 26
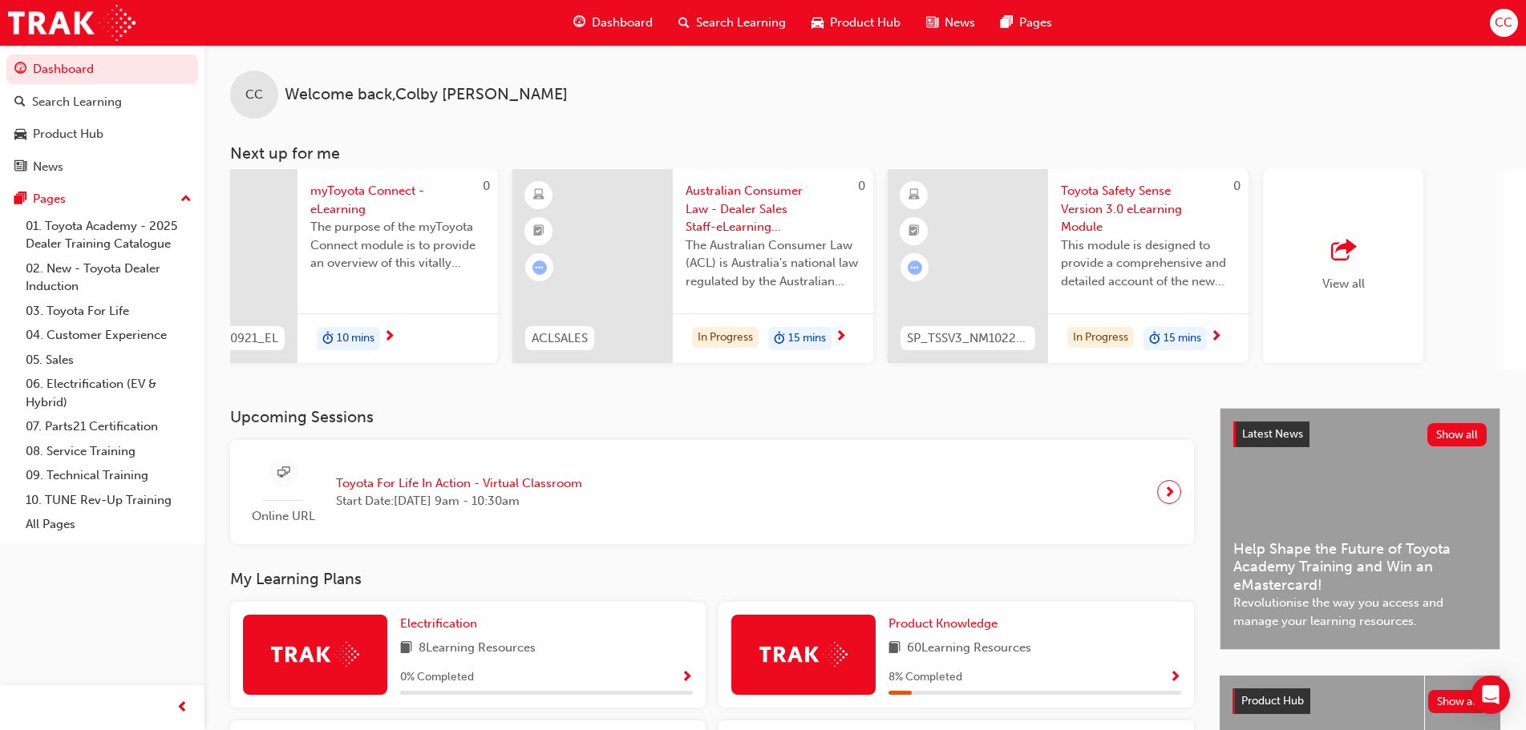
click at [1094, 261] on div "View all" at bounding box center [1343, 266] width 160 height 194
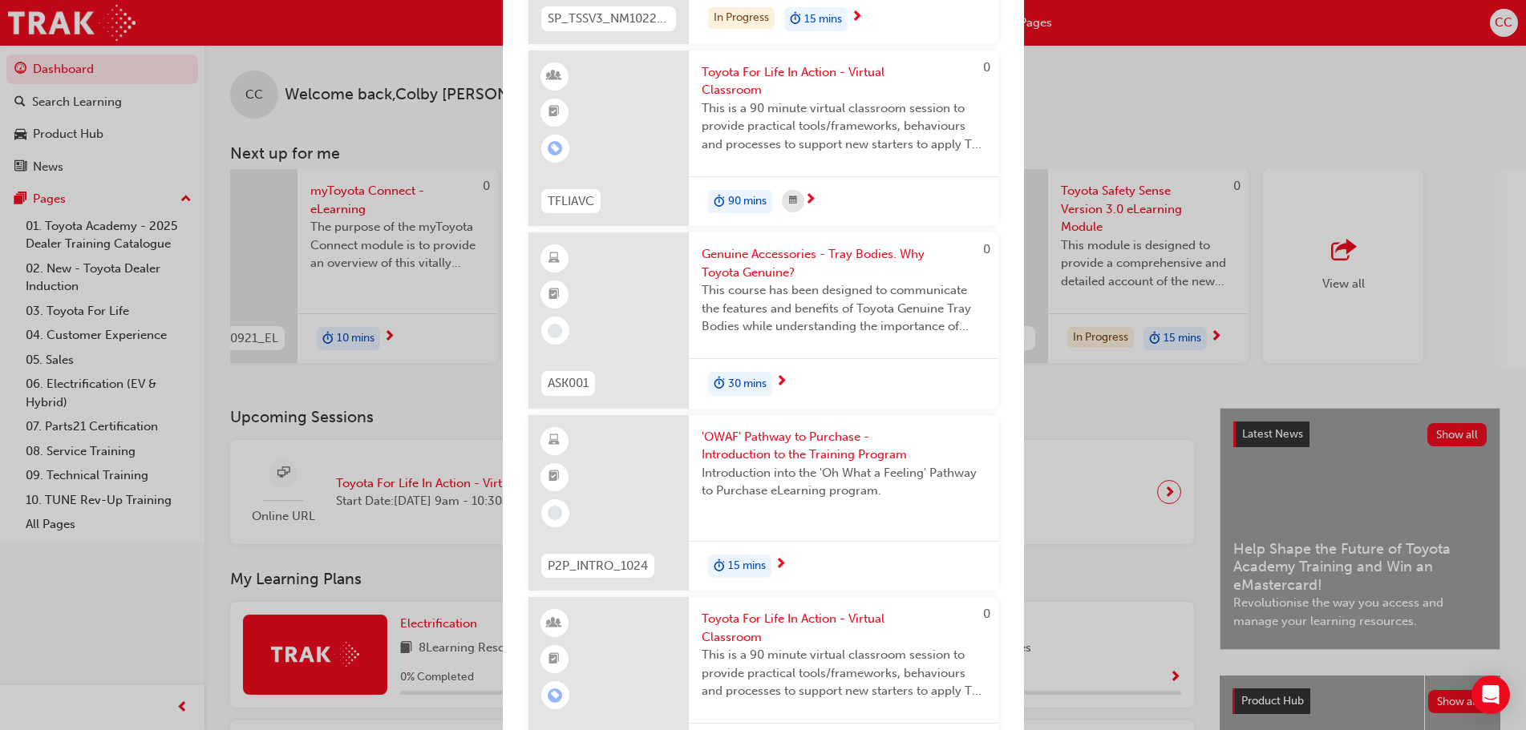
scroll to position [882, 0]
click at [1094, 438] on div "Next up for me SP_BZ4X_NM_0224_EL01 2024 bZ4X Product eLearning Here you will l…" at bounding box center [763, 365] width 1526 height 730
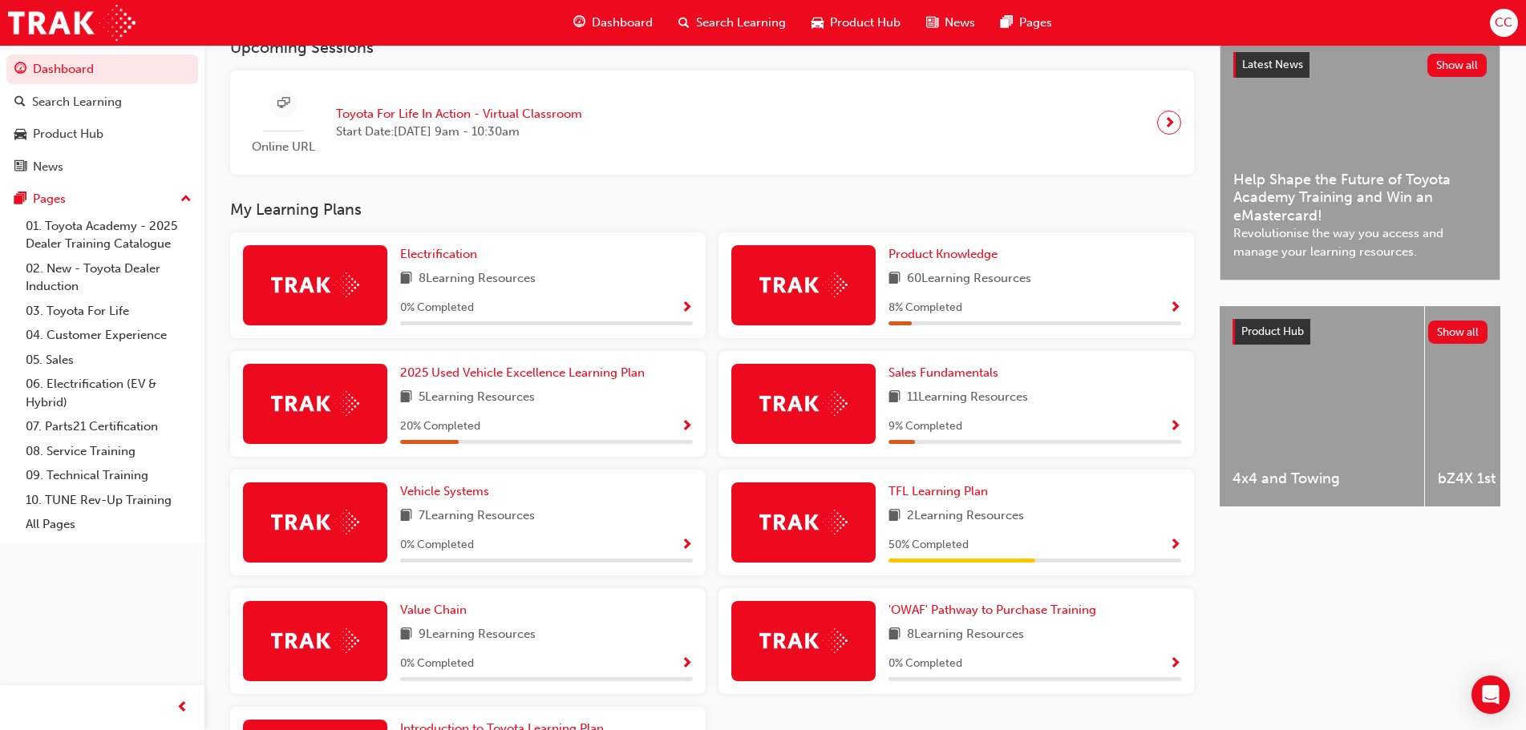
scroll to position [401, 0]
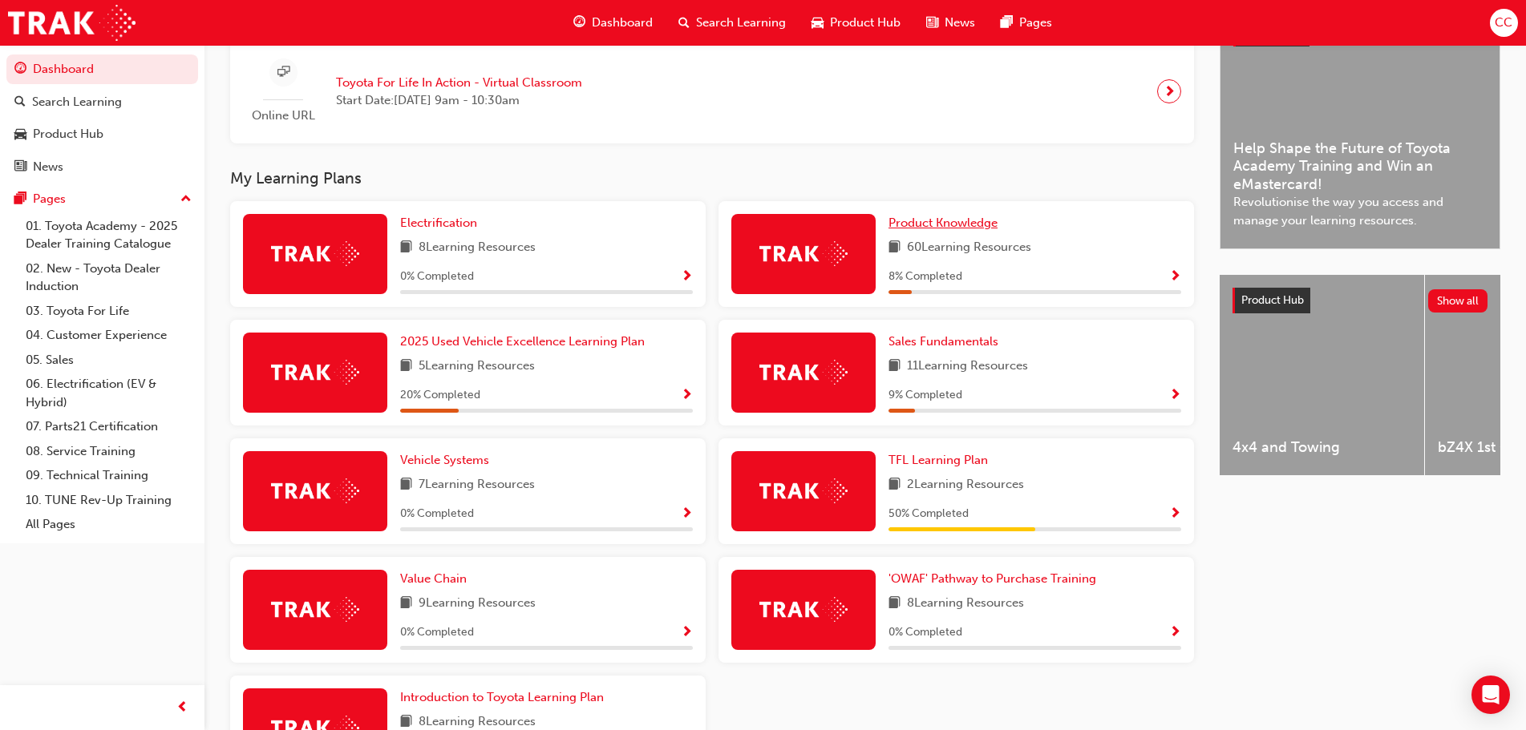
click at [960, 228] on span "Product Knowledge" at bounding box center [942, 223] width 109 height 14
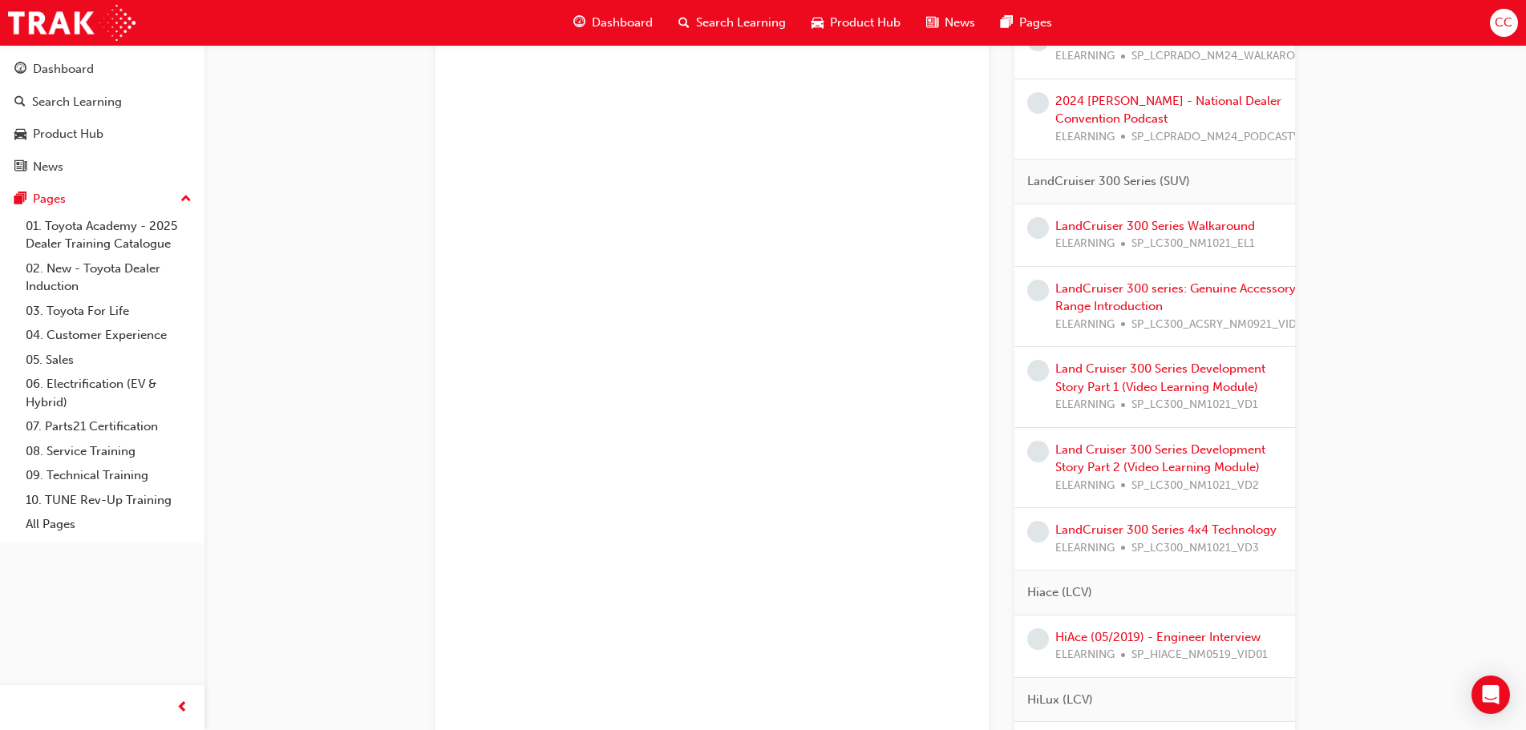
scroll to position [3367, 0]
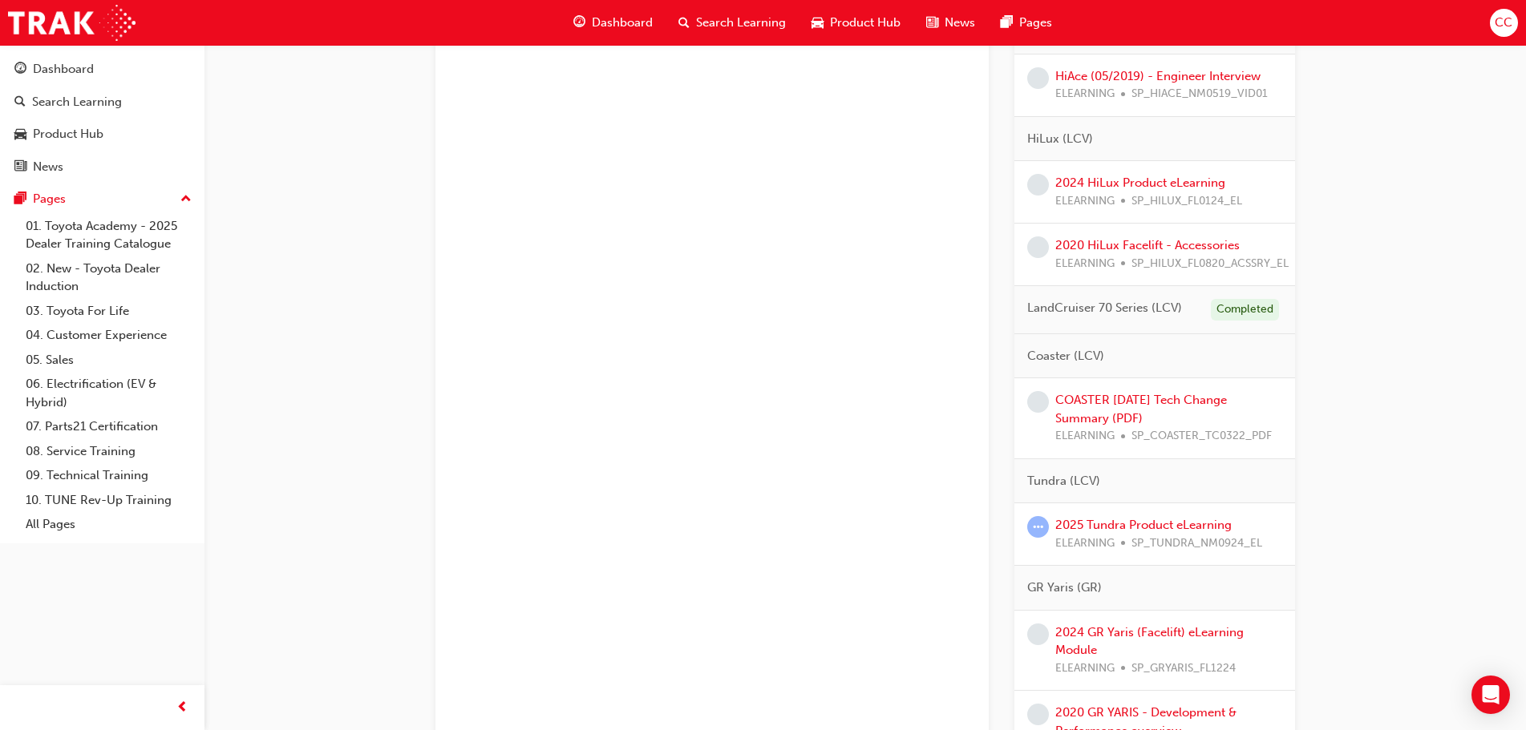
click at [839, 15] on span "Product Hub" at bounding box center [865, 23] width 71 height 18
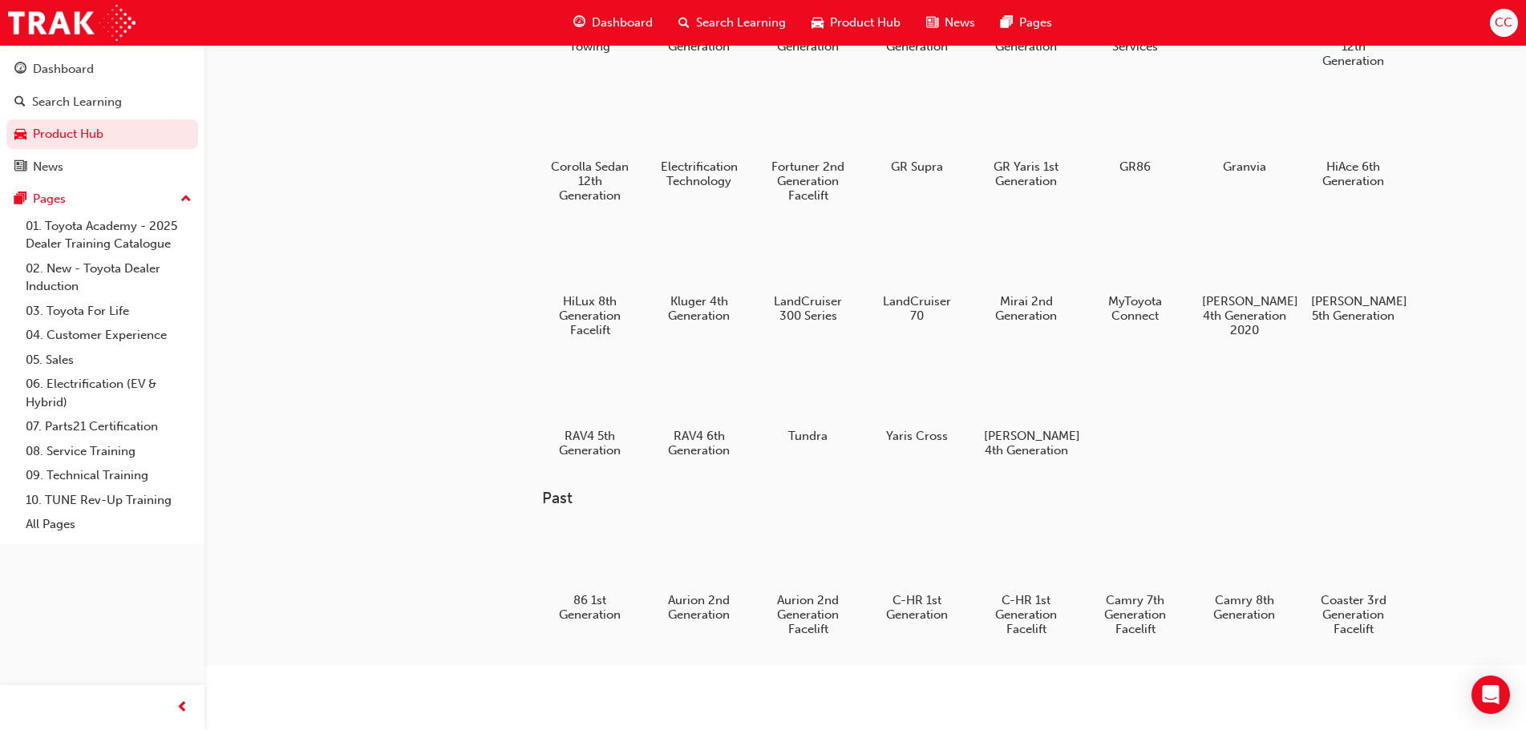
scroll to position [149, 0]
click at [932, 387] on div at bounding box center [916, 392] width 89 height 63
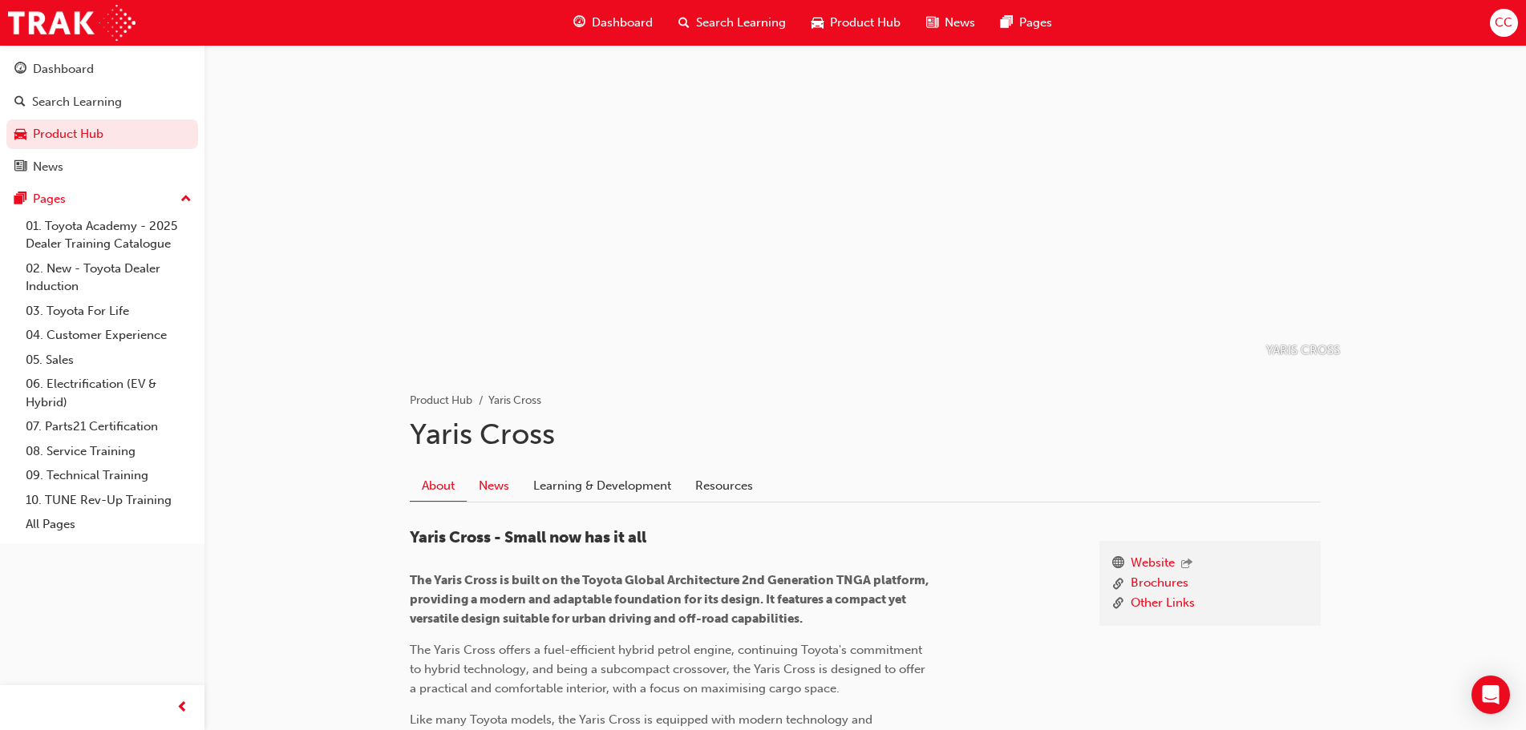
click at [503, 479] on link "News" at bounding box center [494, 486] width 55 height 30
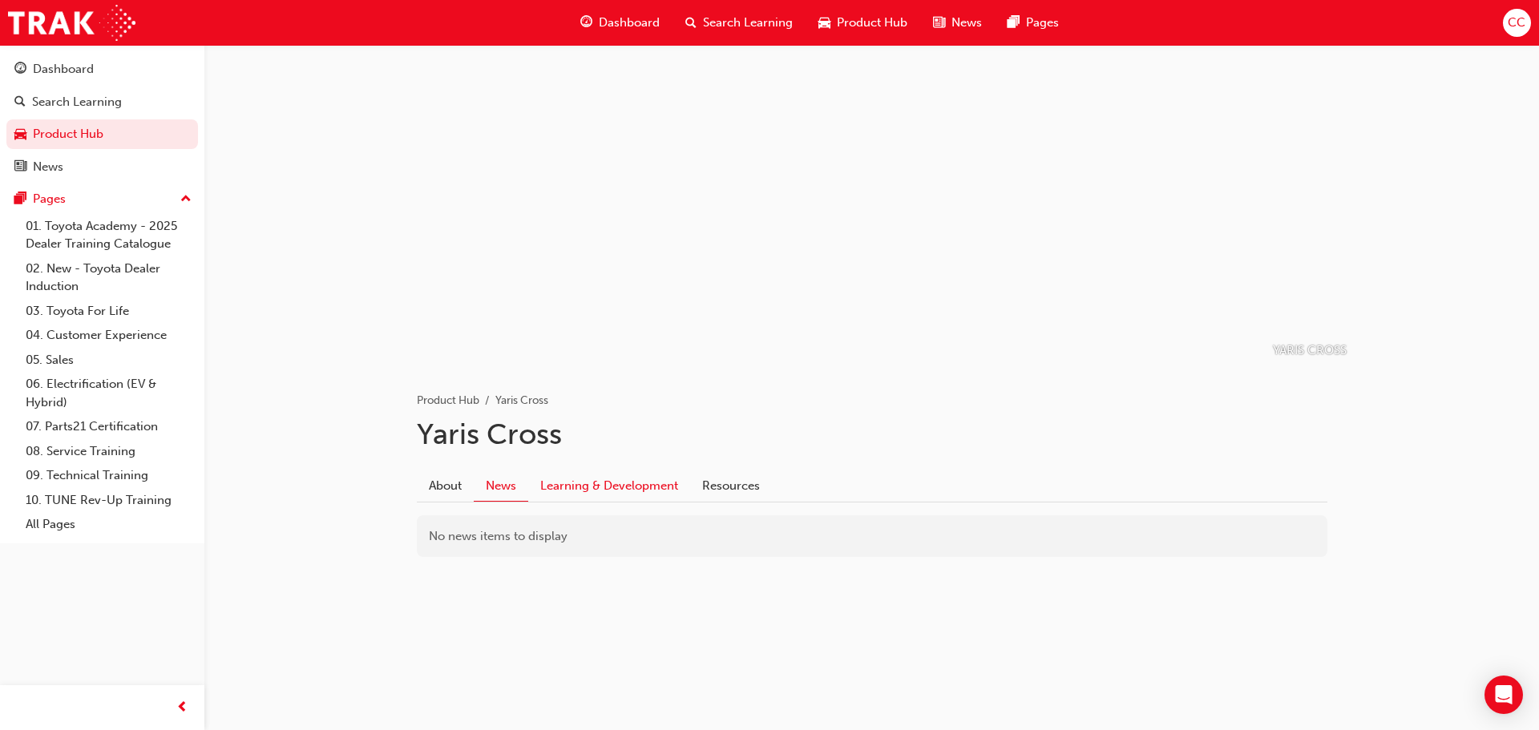
click at [578, 479] on link "Learning & Development" at bounding box center [609, 486] width 162 height 30
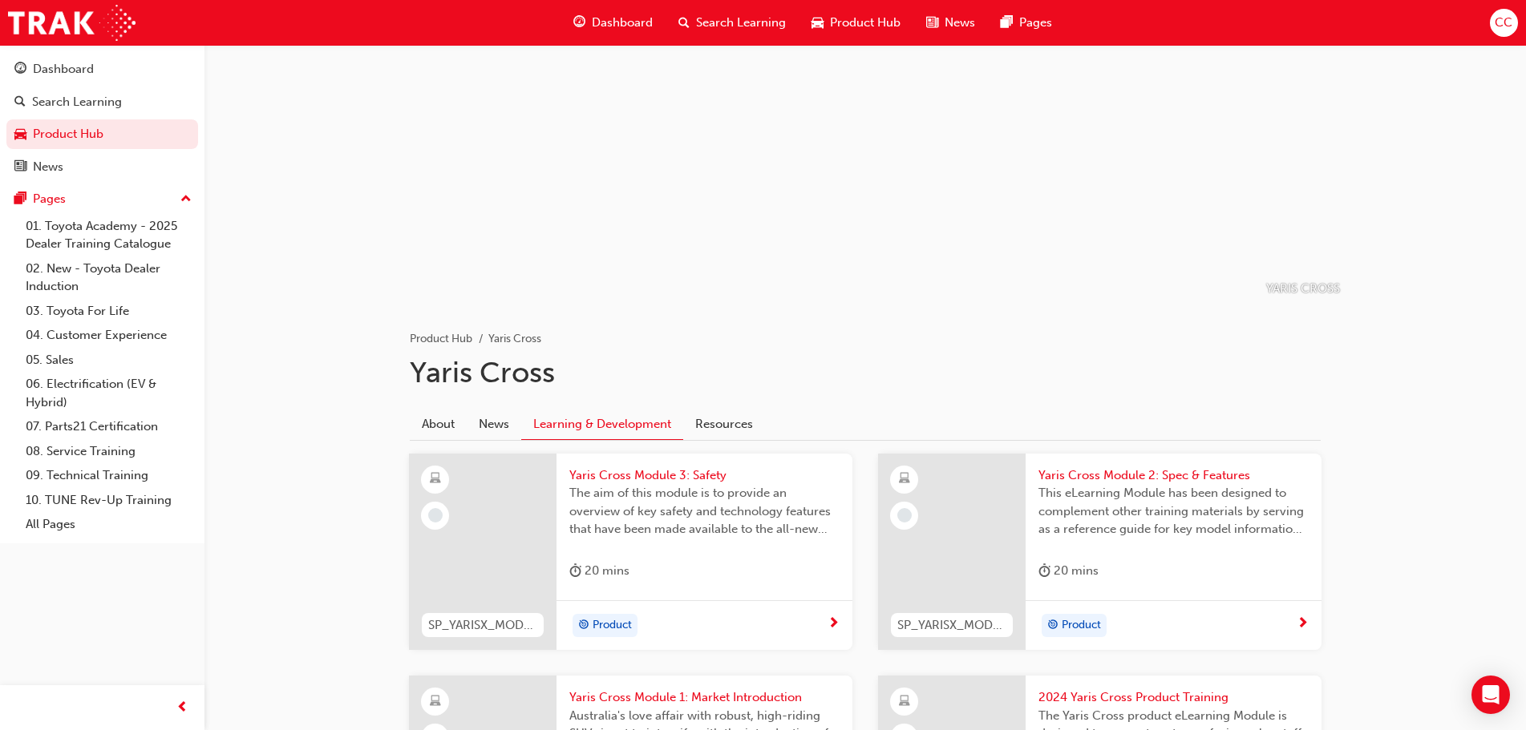
scroll to position [80, 0]
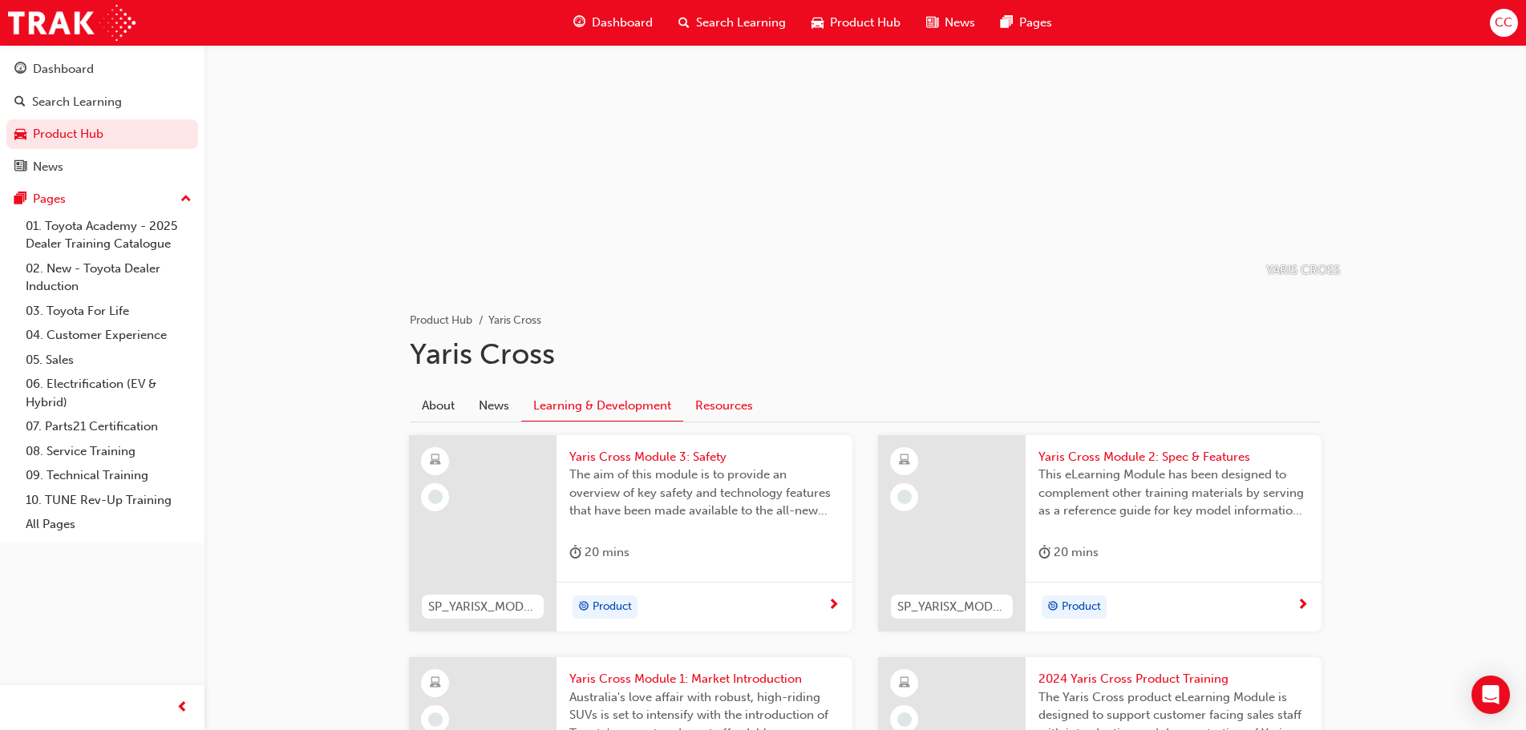
click at [728, 396] on link "Resources" at bounding box center [724, 405] width 82 height 30
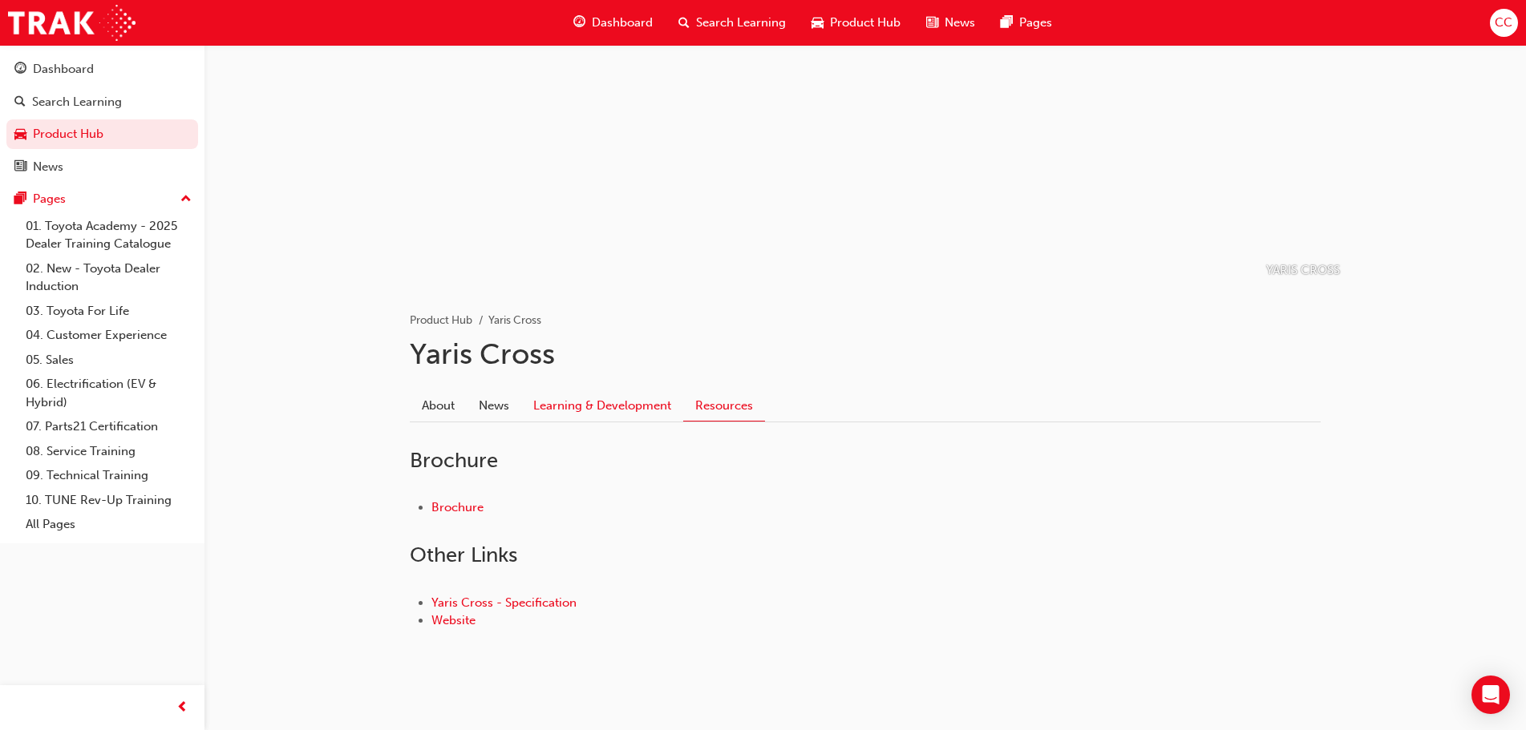
click at [632, 400] on link "Learning & Development" at bounding box center [602, 405] width 162 height 30
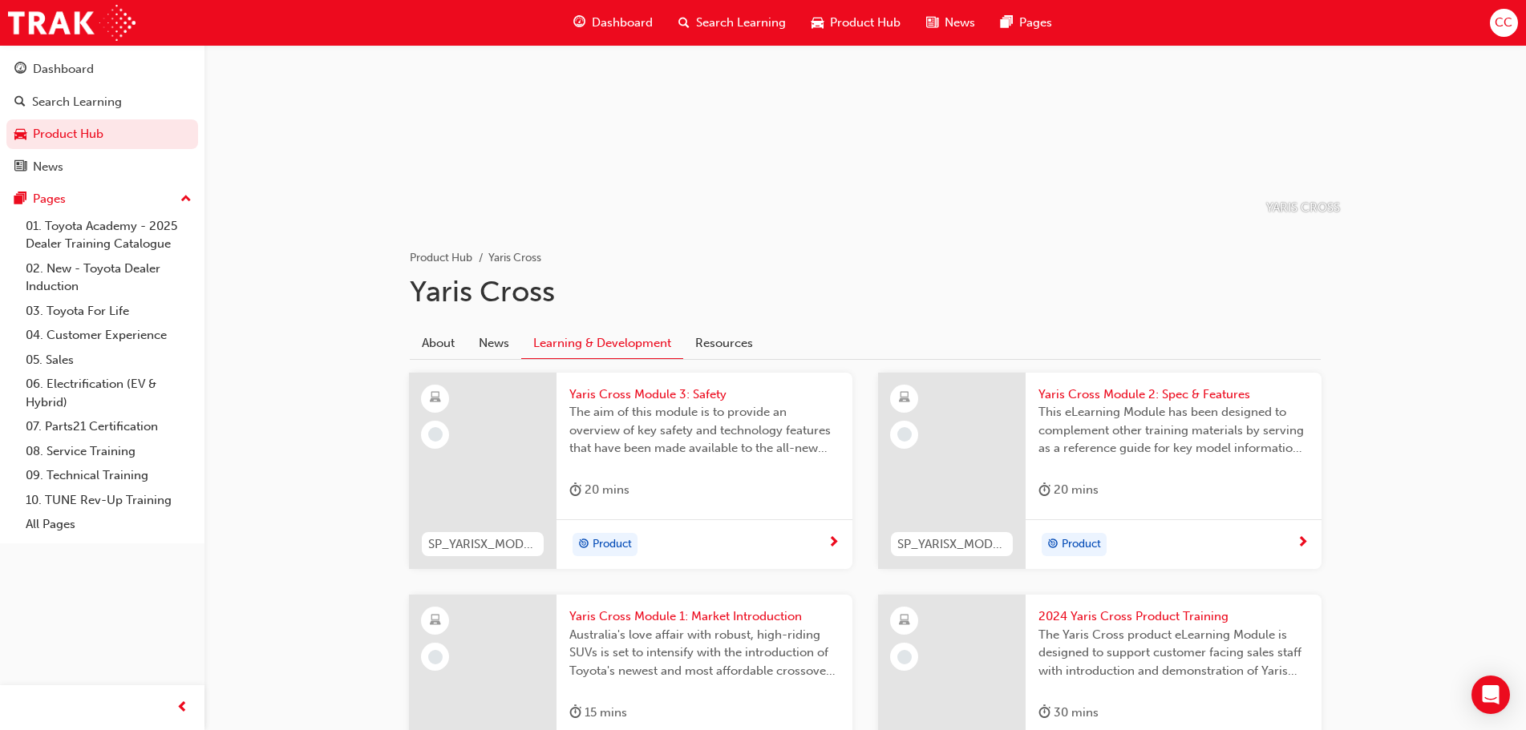
scroll to position [321, 0]
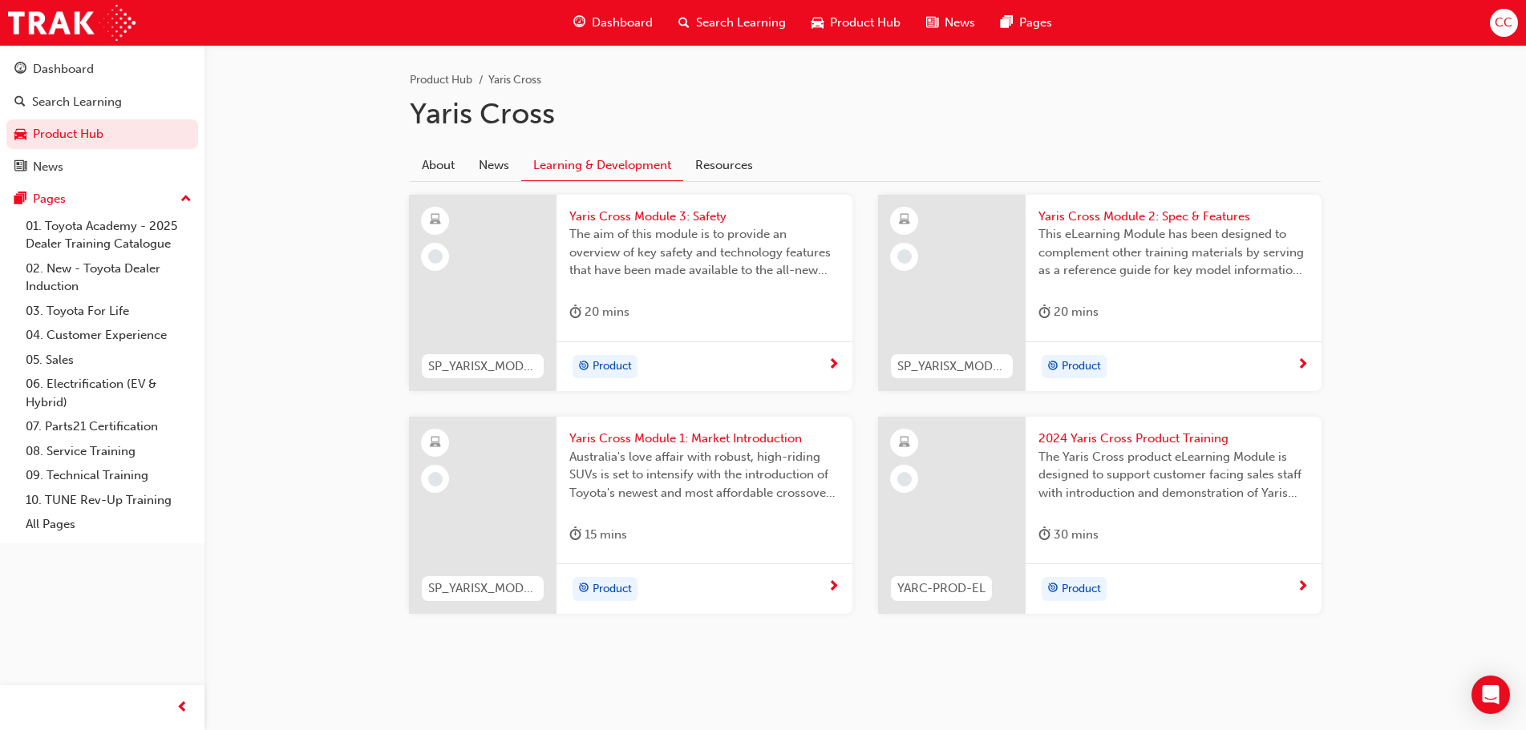
click at [1094, 479] on div "30 mins" at bounding box center [1173, 538] width 270 height 26
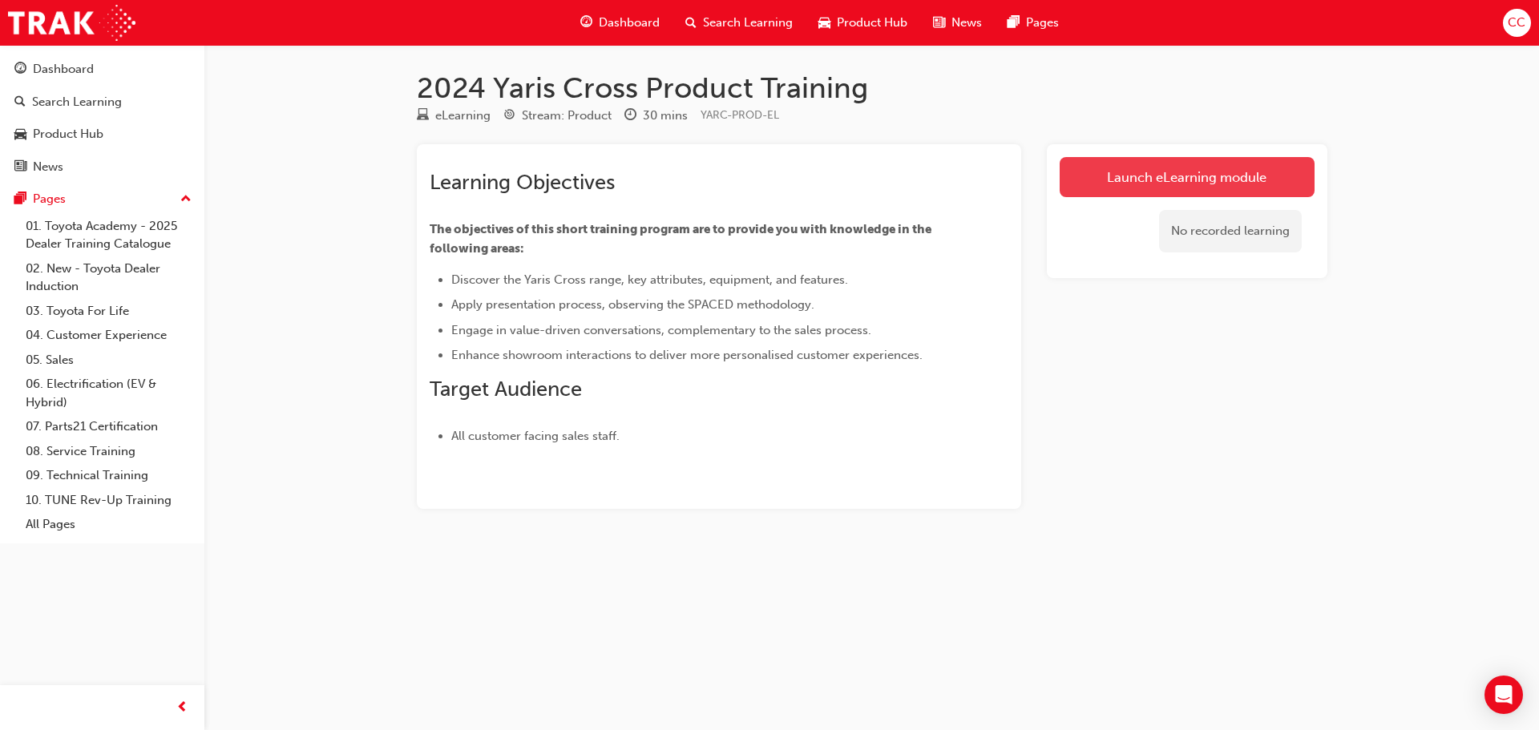
click at [1094, 171] on link "Launch eLearning module" at bounding box center [1187, 177] width 255 height 40
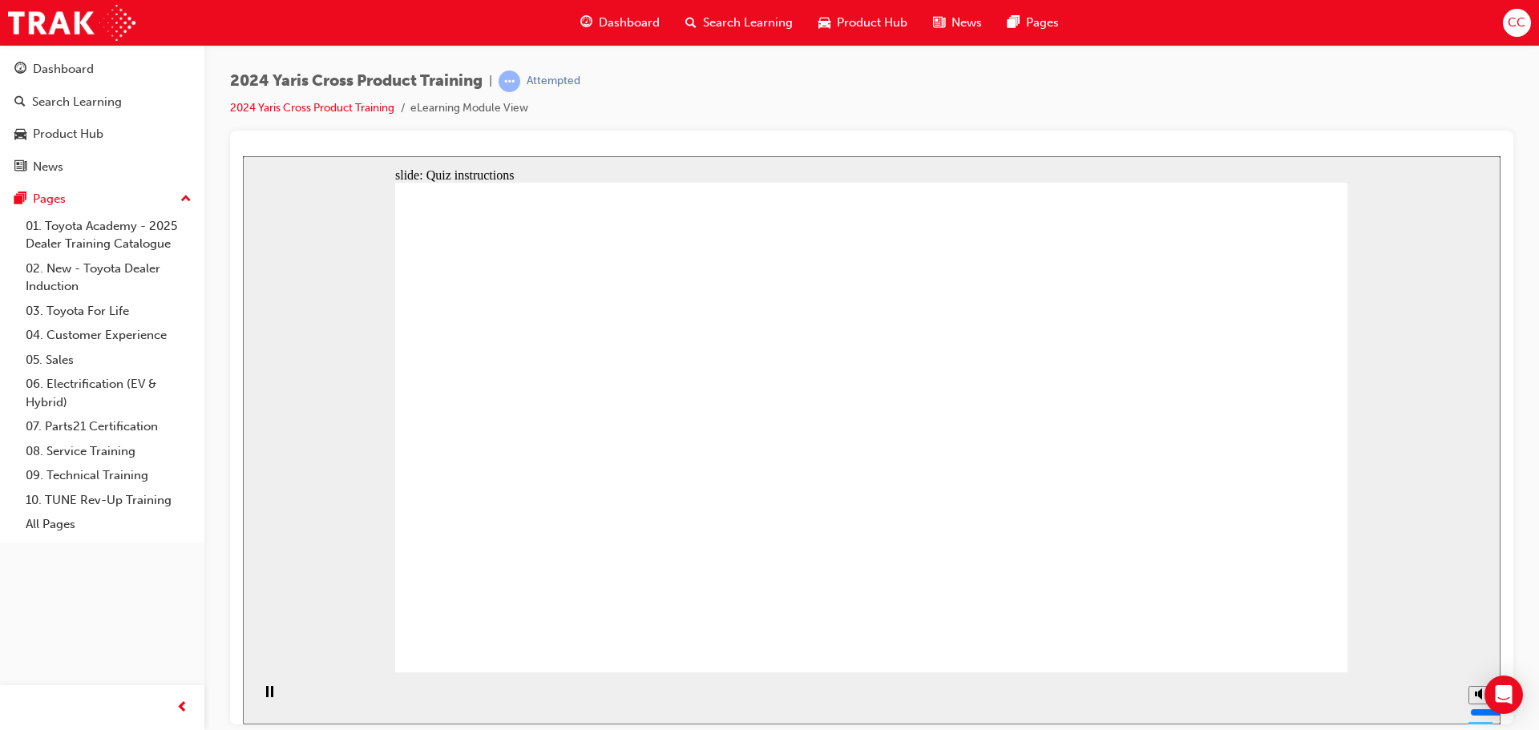
radio input "true"
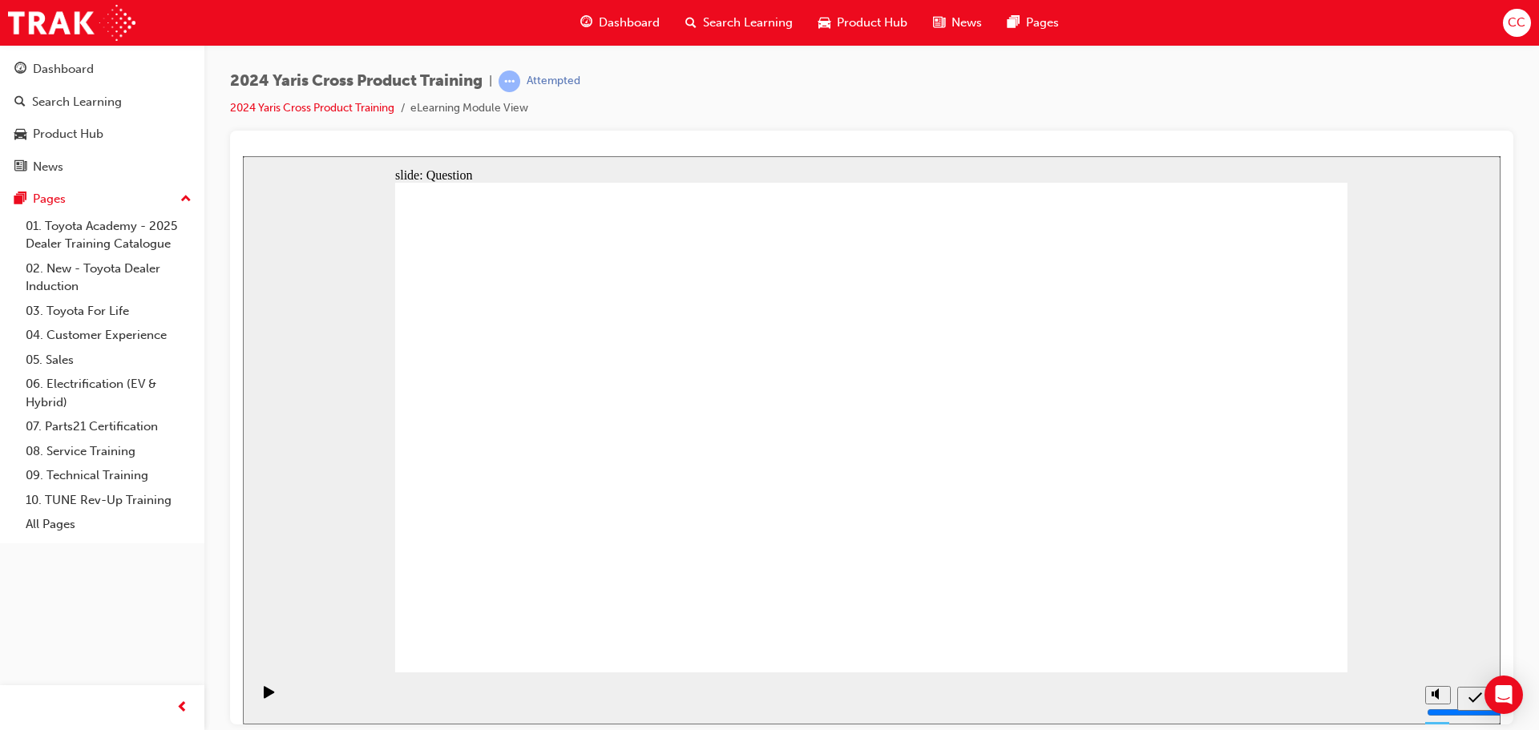
radio input "true"
checkbox input "true"
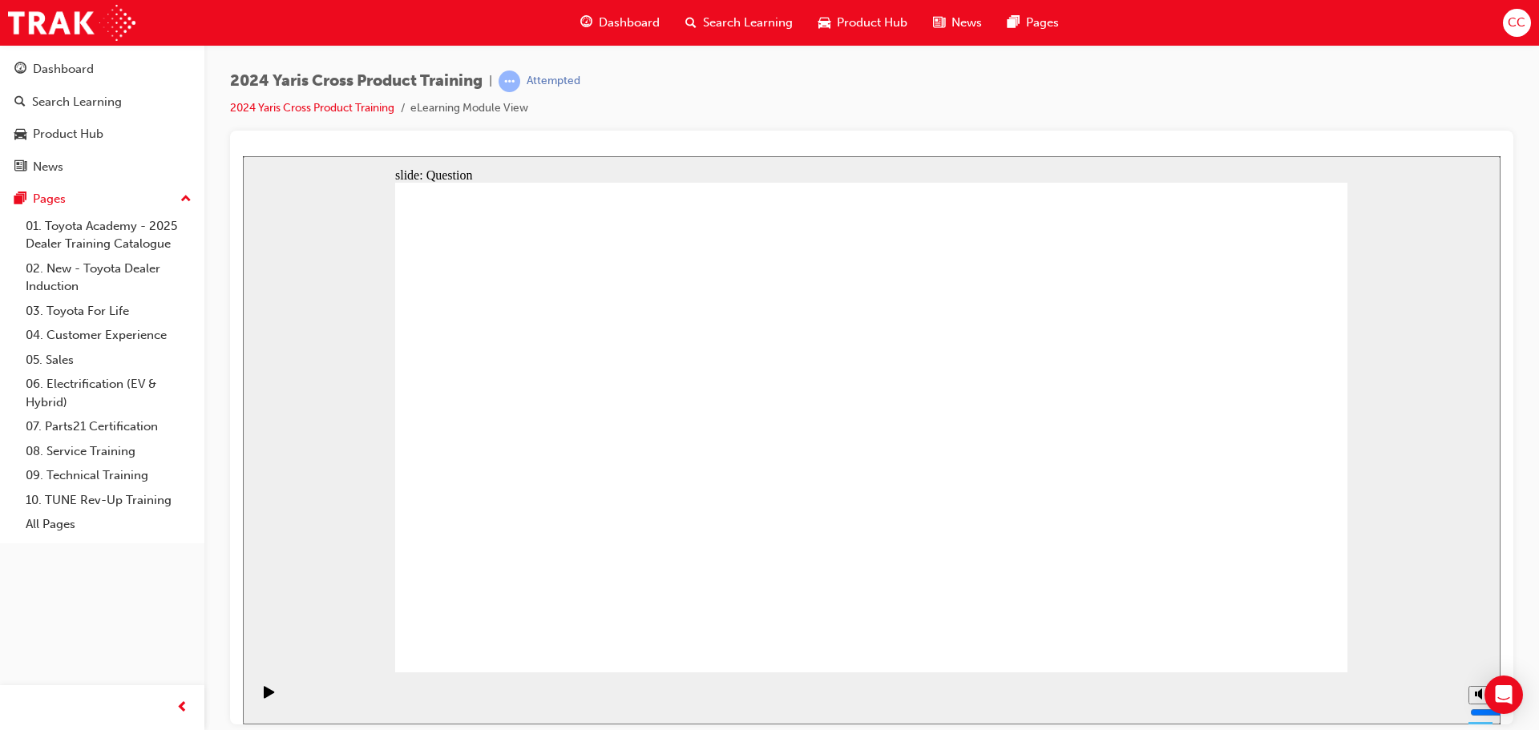
checkbox input "true"
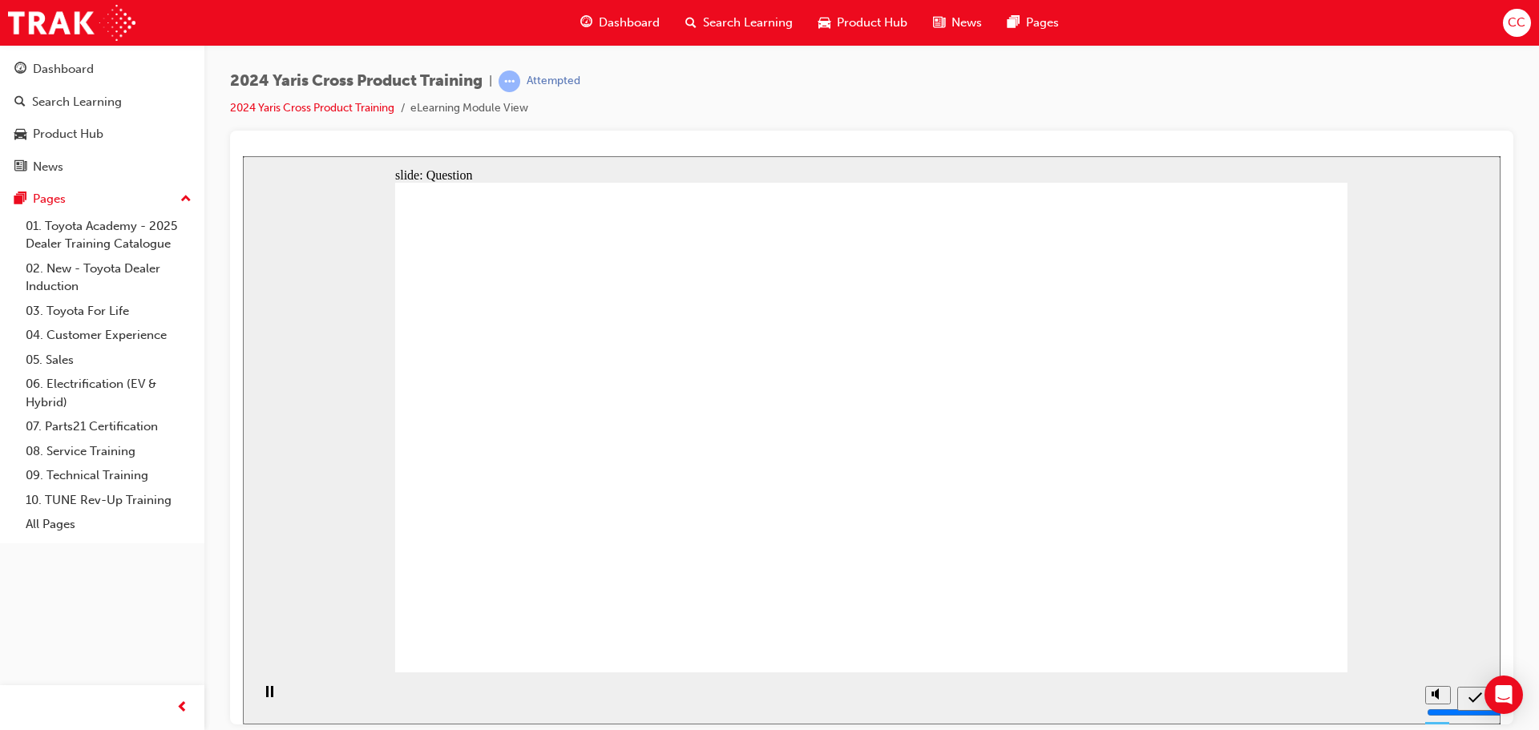
radio input "true"
drag, startPoint x: 788, startPoint y: 576, endPoint x: 802, endPoint y: 541, distance: 37.1
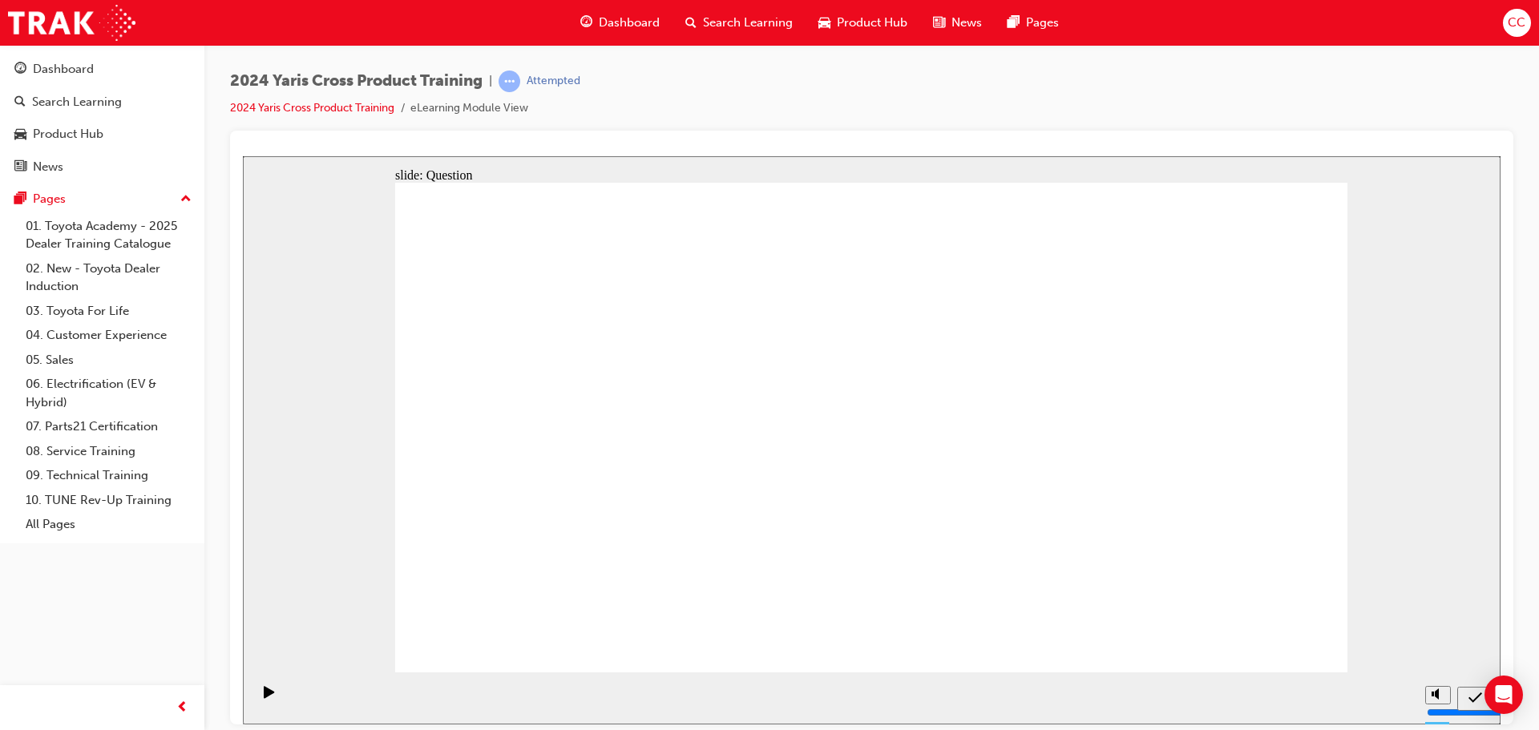
drag, startPoint x: 1138, startPoint y: 382, endPoint x: 705, endPoint y: 548, distance: 463.6
drag, startPoint x: 915, startPoint y: 410, endPoint x: 586, endPoint y: 559, distance: 361.6
drag, startPoint x: 598, startPoint y: 398, endPoint x: 952, endPoint y: 542, distance: 381.5
drag, startPoint x: 767, startPoint y: 379, endPoint x: 1124, endPoint y: 549, distance: 395.1
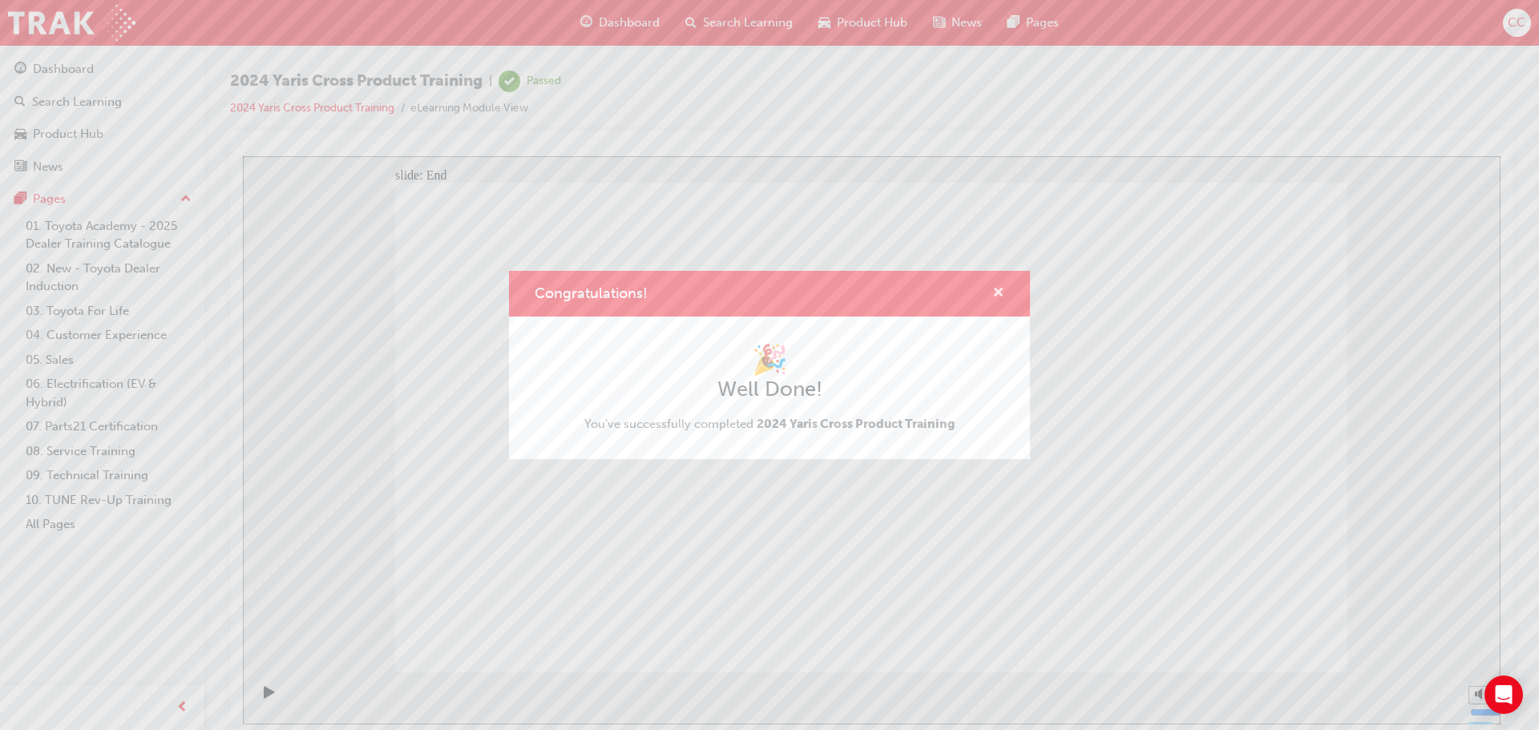
click at [1000, 298] on span "cross-icon" at bounding box center [998, 294] width 12 height 14
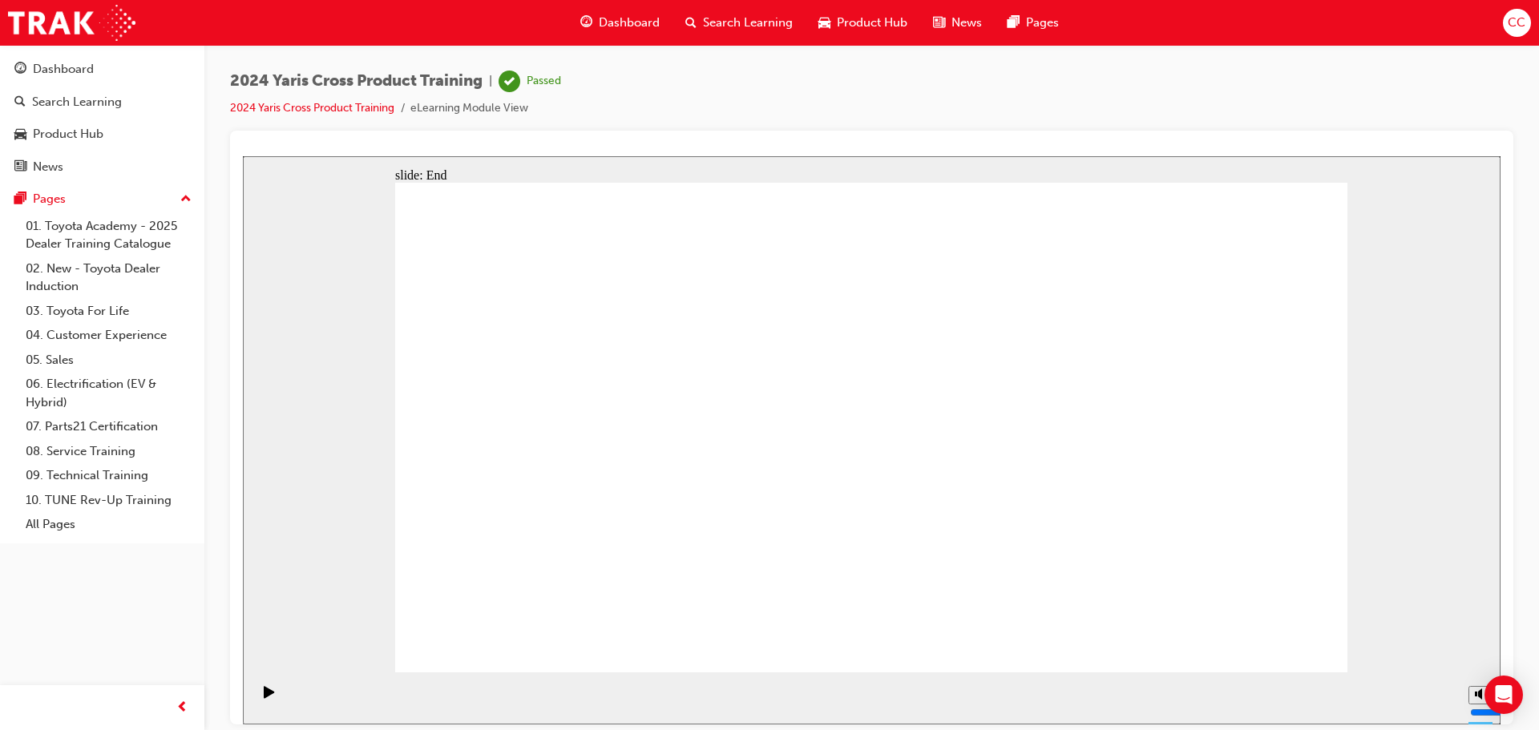
click at [835, 18] on div "Product Hub" at bounding box center [863, 22] width 115 height 33
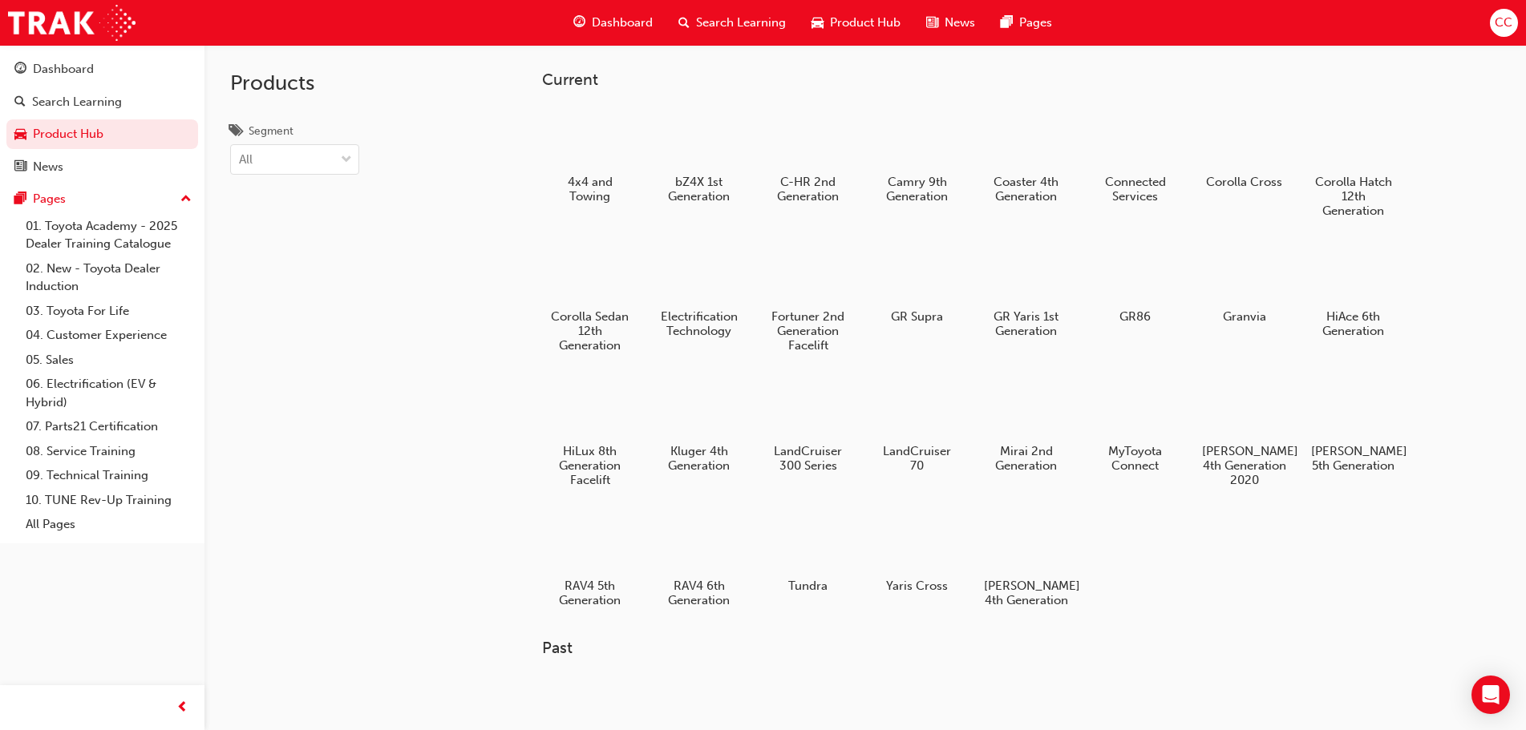
click at [603, 14] on span "Dashboard" at bounding box center [622, 23] width 61 height 18
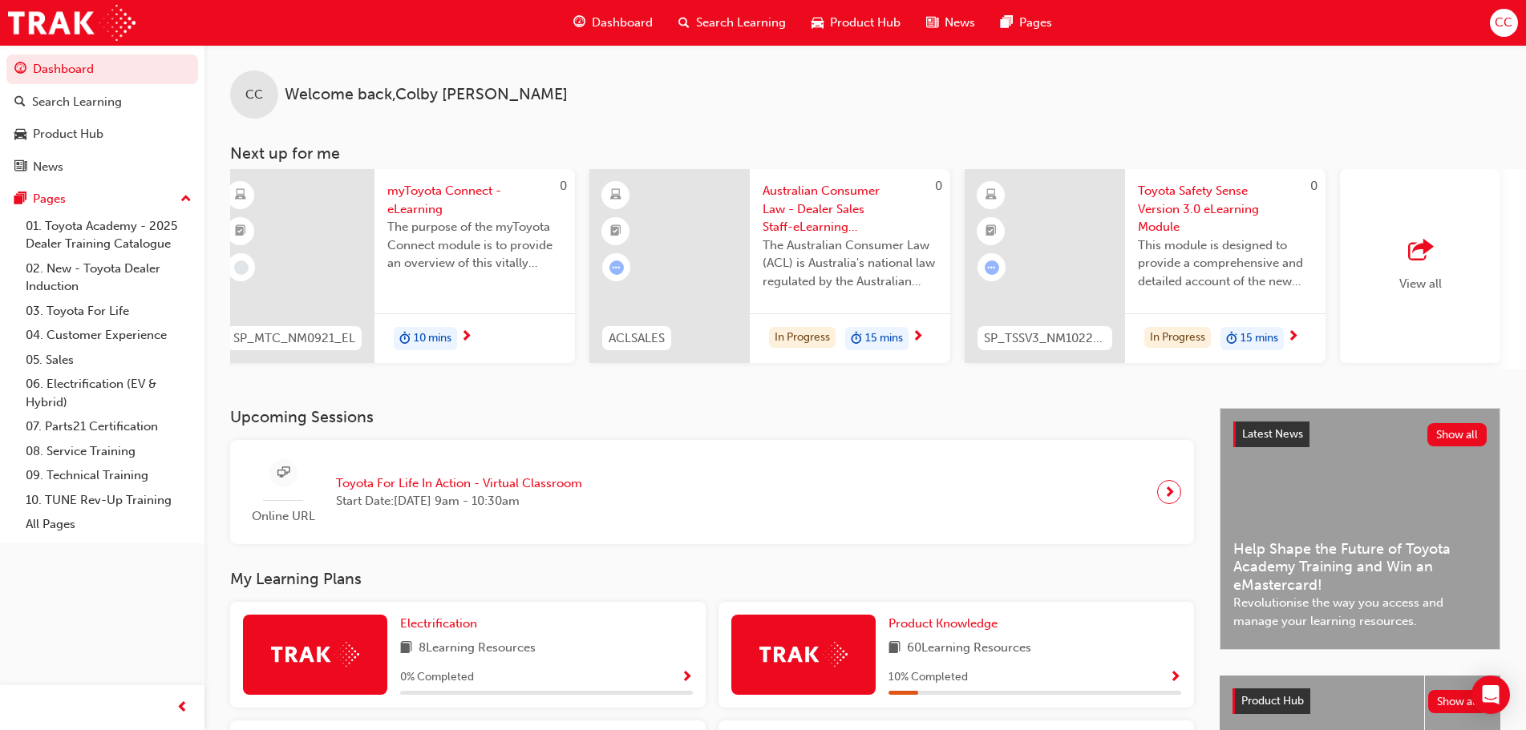
scroll to position [0, 742]
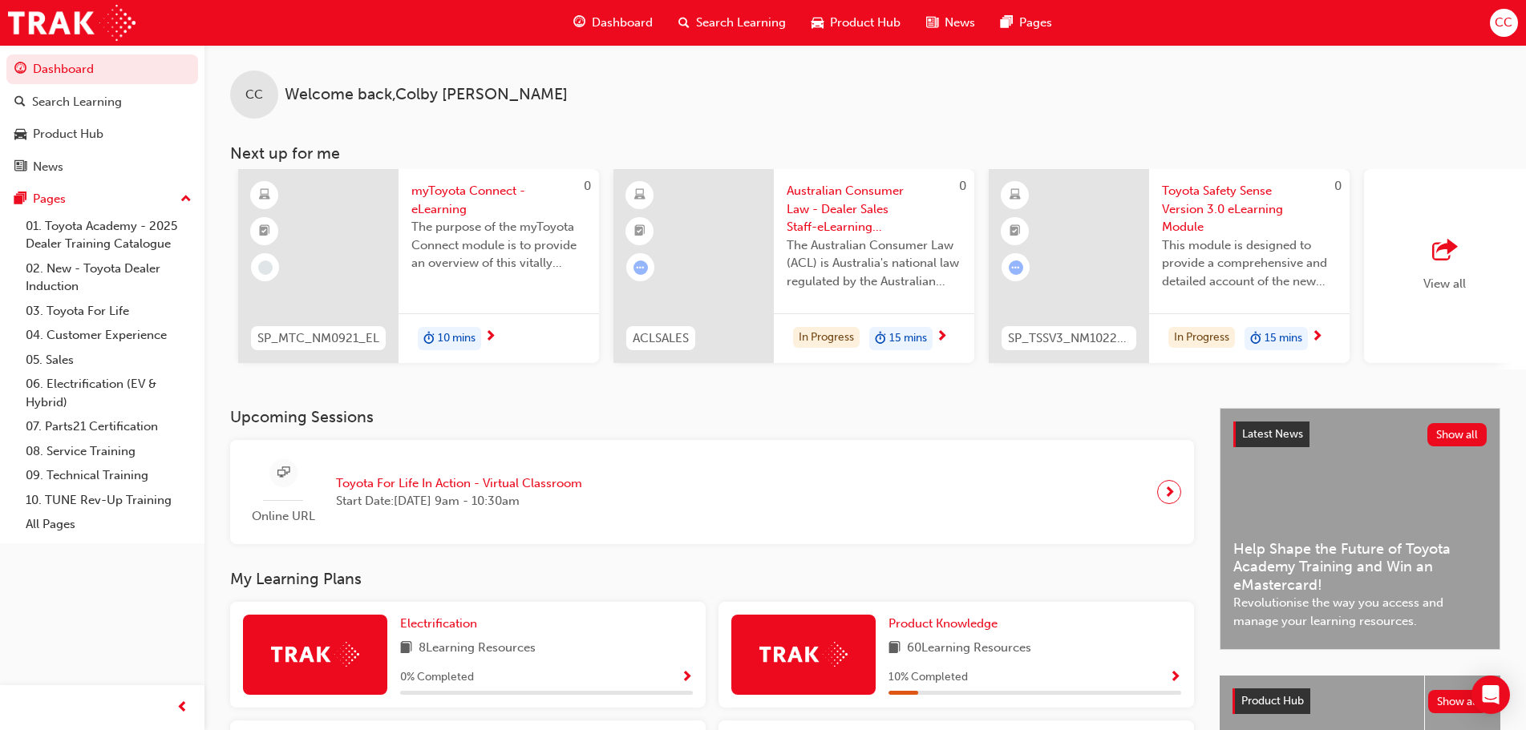
drag, startPoint x: 716, startPoint y: 370, endPoint x: 1097, endPoint y: 391, distance: 382.1
click at [1093, 397] on div "CC Welcome back , Colby Chan Next up for me SP_BZ4X_NM_0224_EL01 2024 bZ4X Prod…" at bounding box center [864, 226] width 1321 height 363
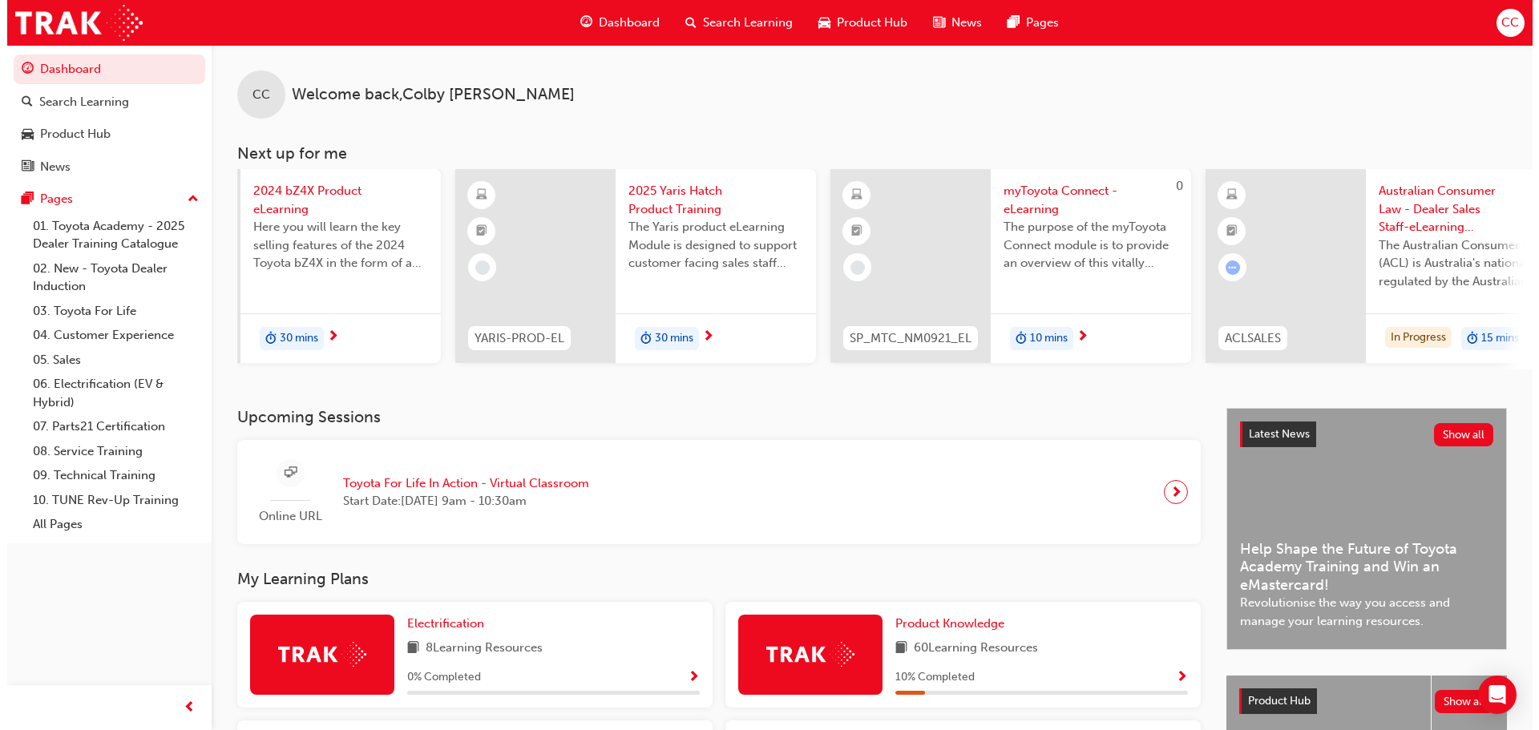
scroll to position [0, 153]
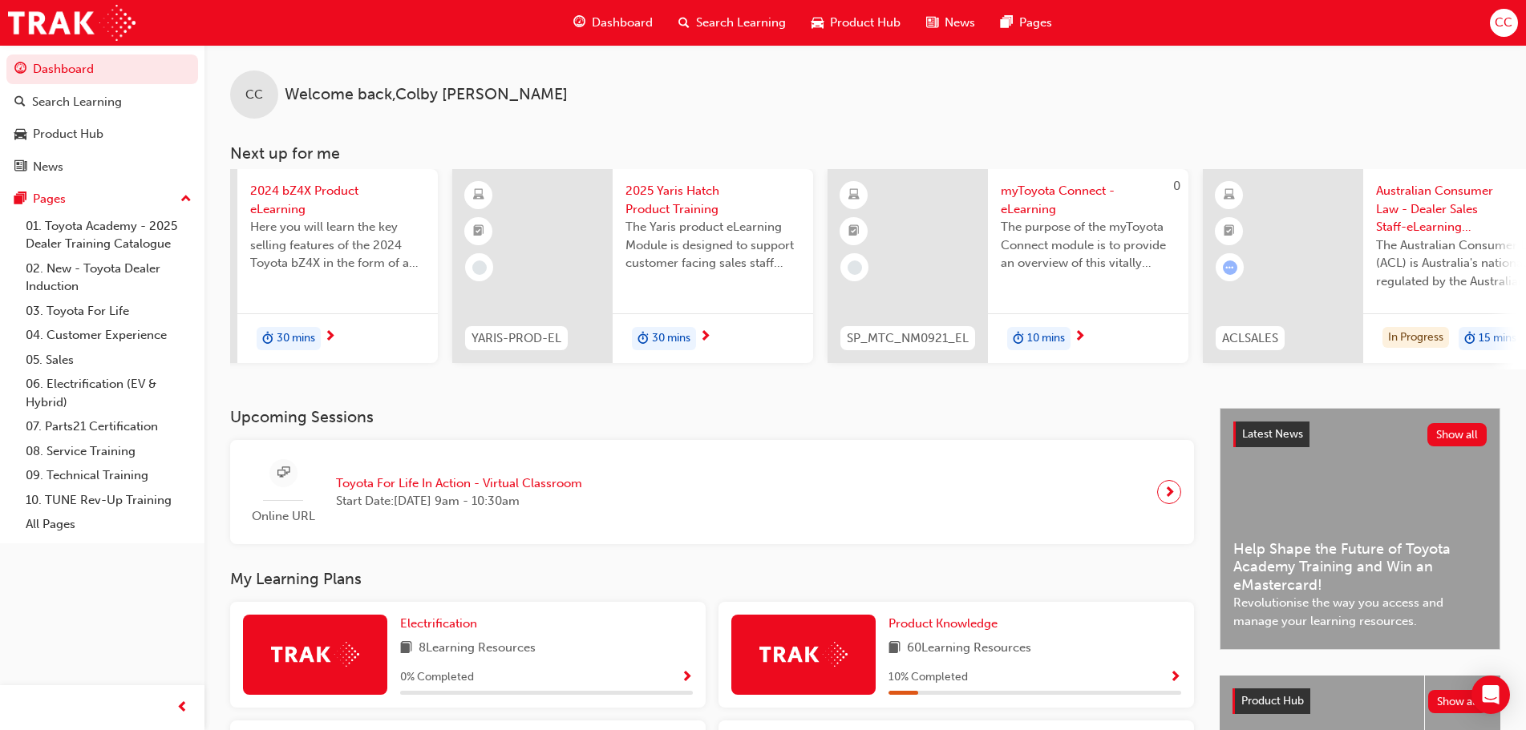
click at [677, 332] on span "30 mins" at bounding box center [671, 338] width 38 height 18
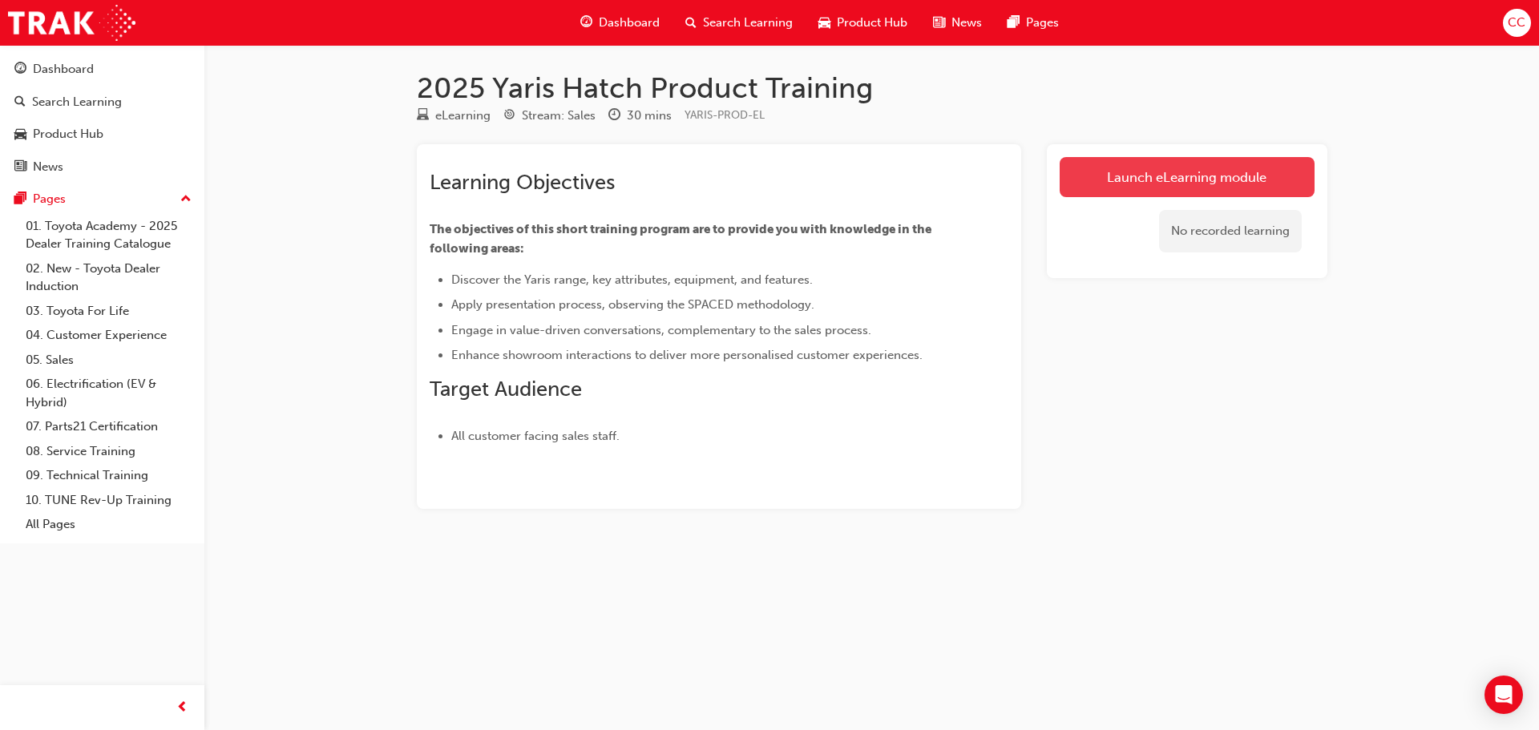
click at [1155, 187] on link "Launch eLearning module" at bounding box center [1187, 177] width 255 height 40
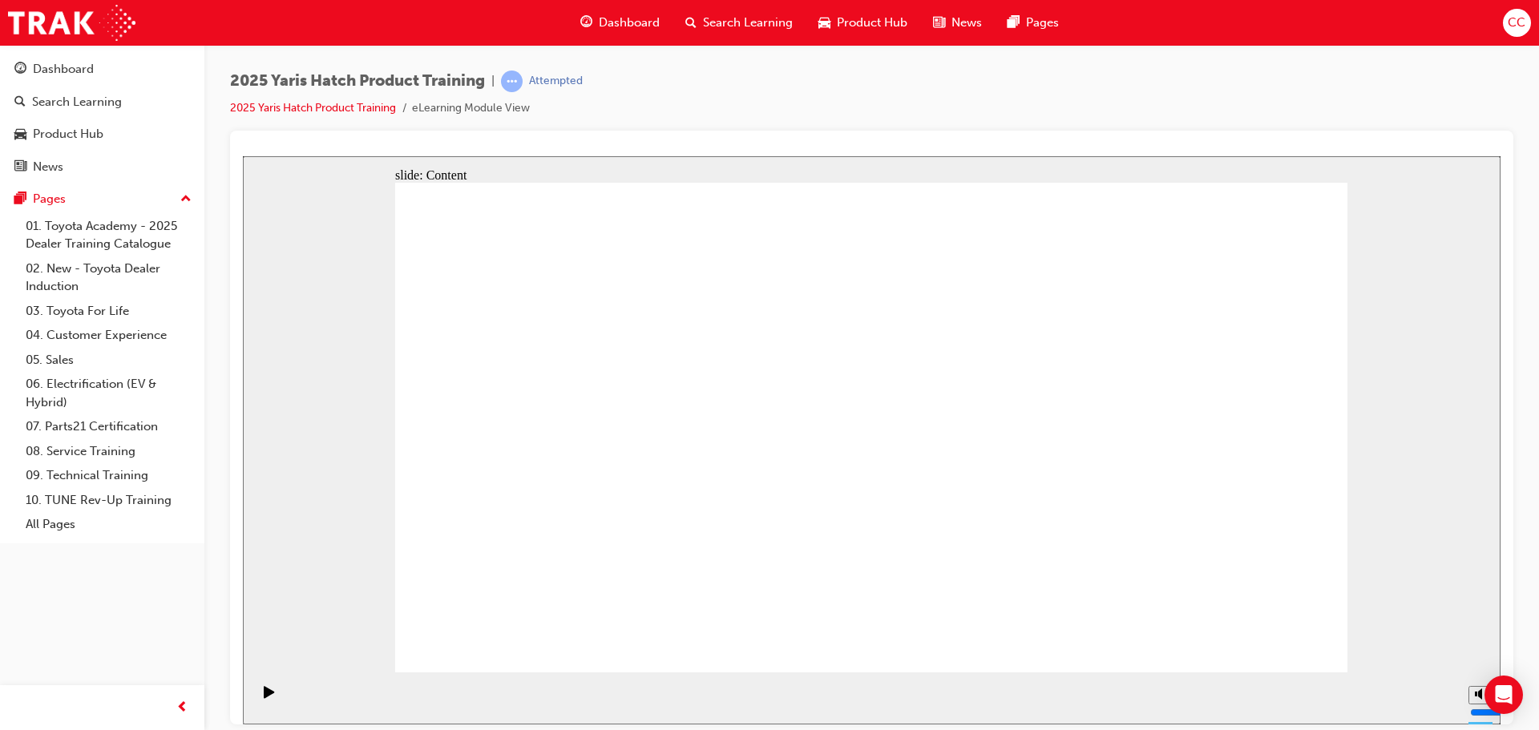
drag, startPoint x: 790, startPoint y: 354, endPoint x: 861, endPoint y: 354, distance: 70.5
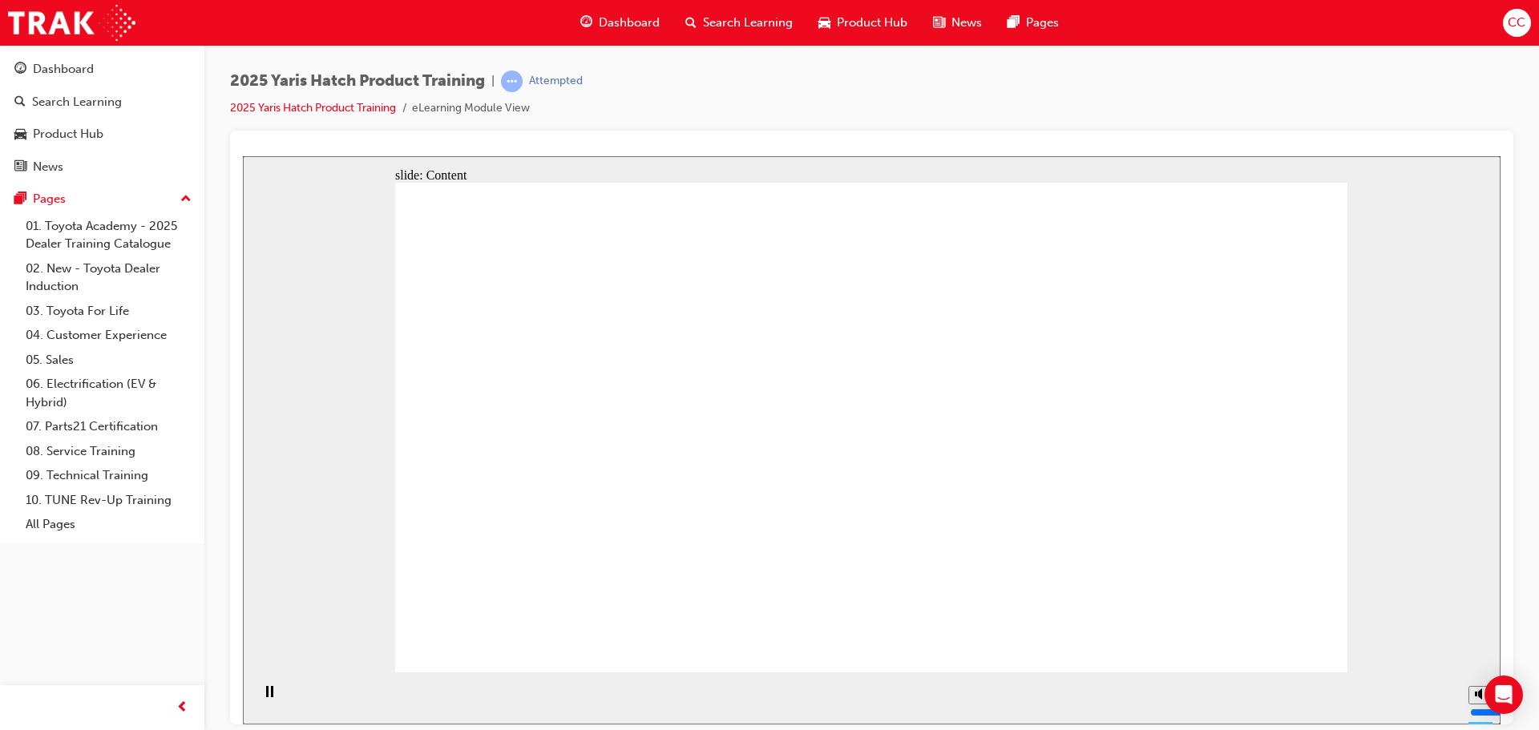
drag, startPoint x: 560, startPoint y: 333, endPoint x: 545, endPoint y: 346, distance: 19.4
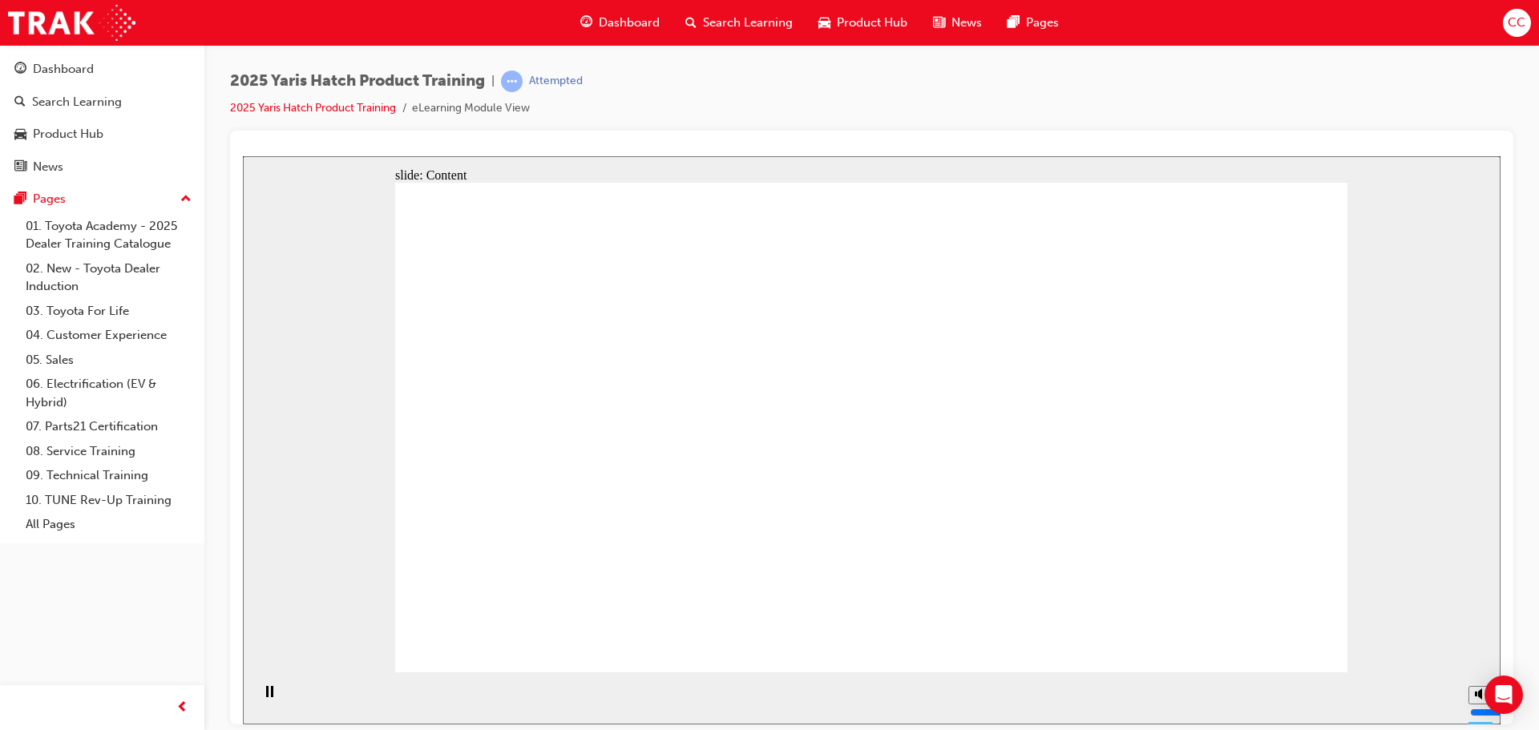
drag, startPoint x: 539, startPoint y: 467, endPoint x: 568, endPoint y: 466, distance: 29.7
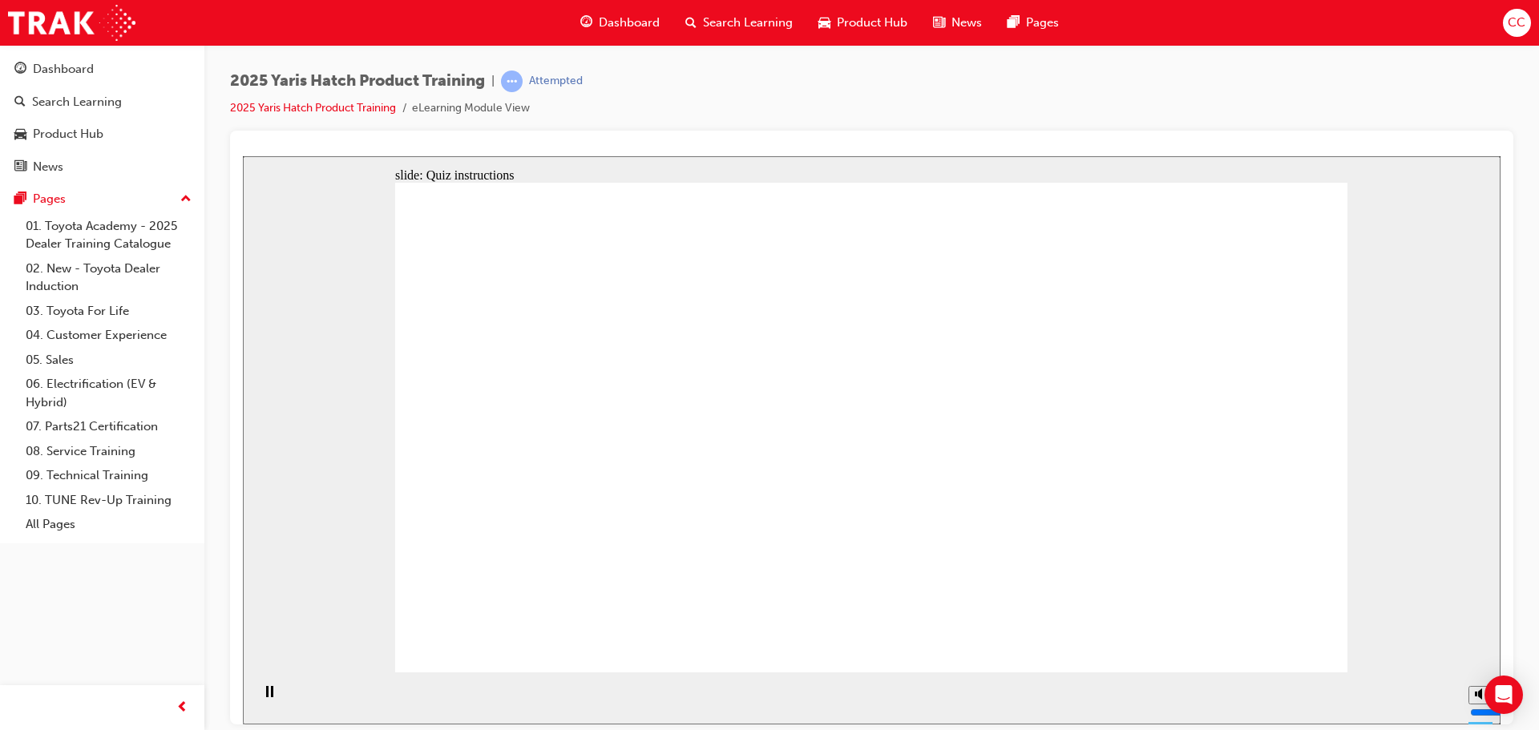
radio input "true"
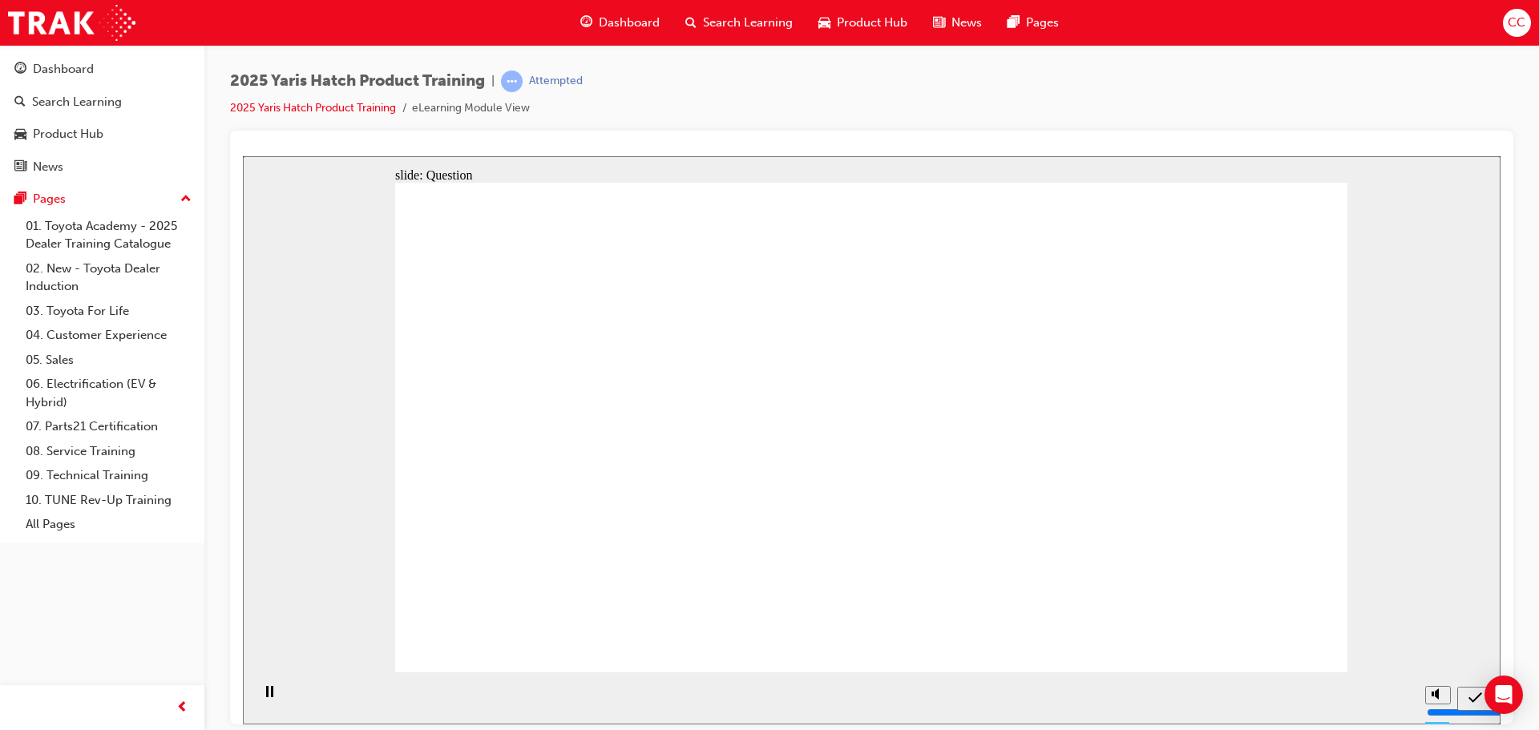
radio input "true"
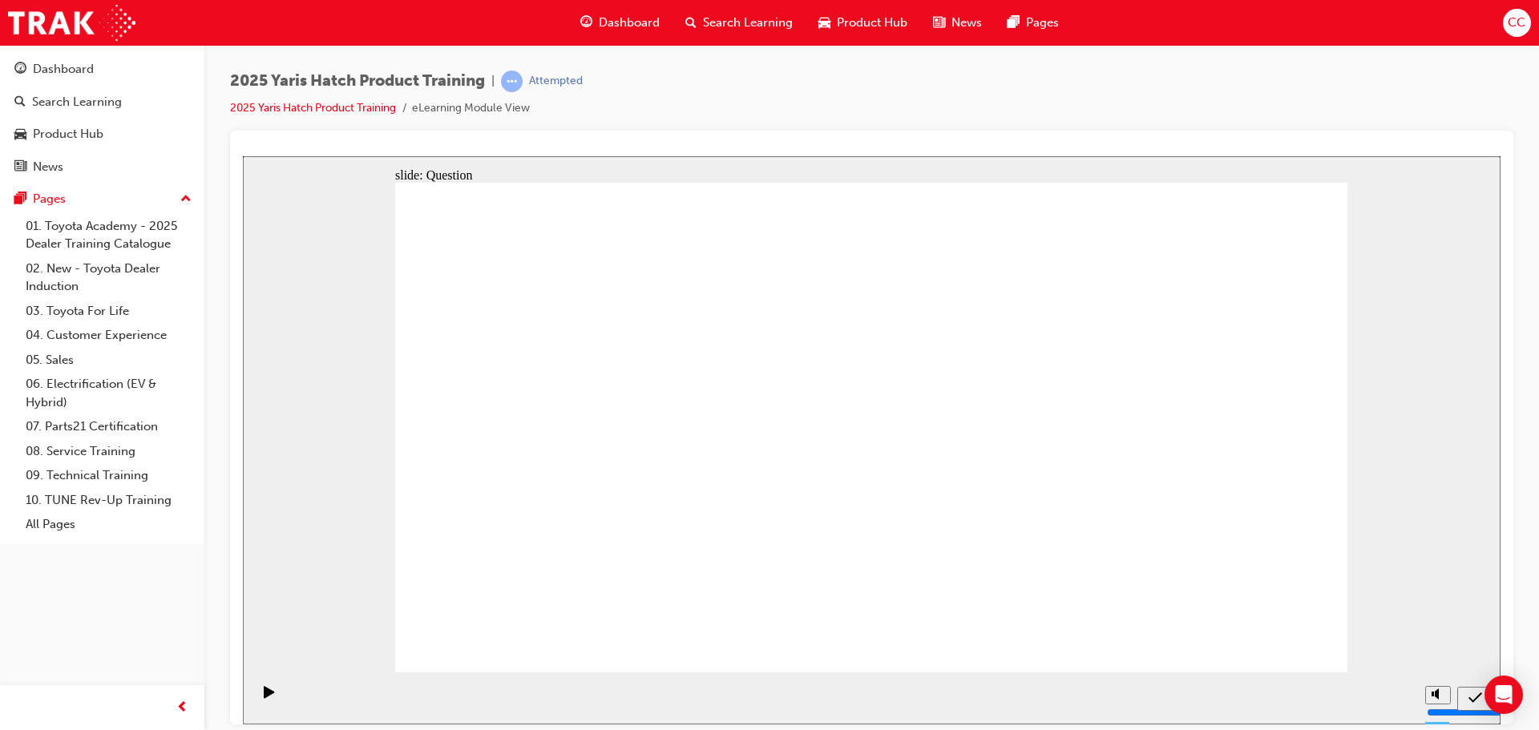
radio input "true"
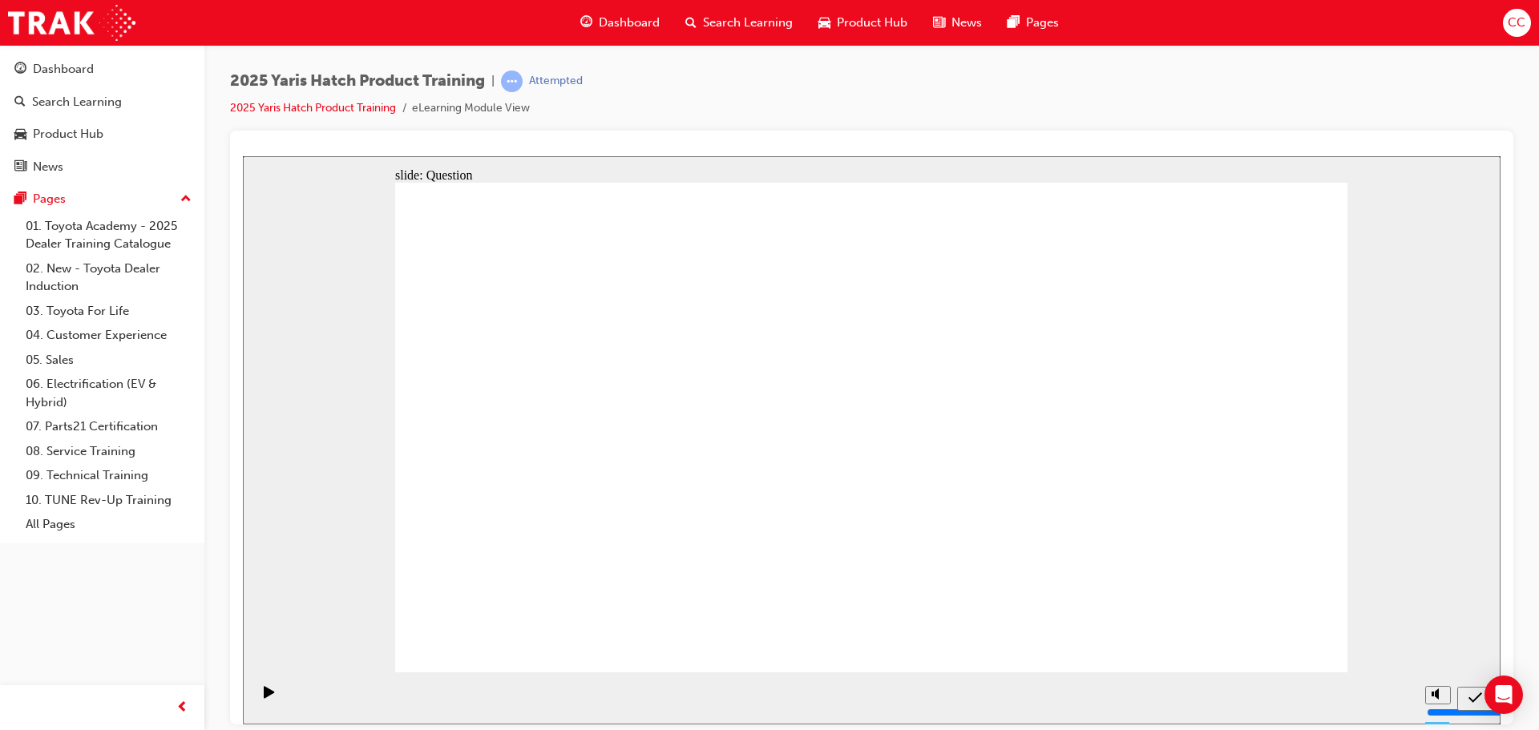
radio input "true"
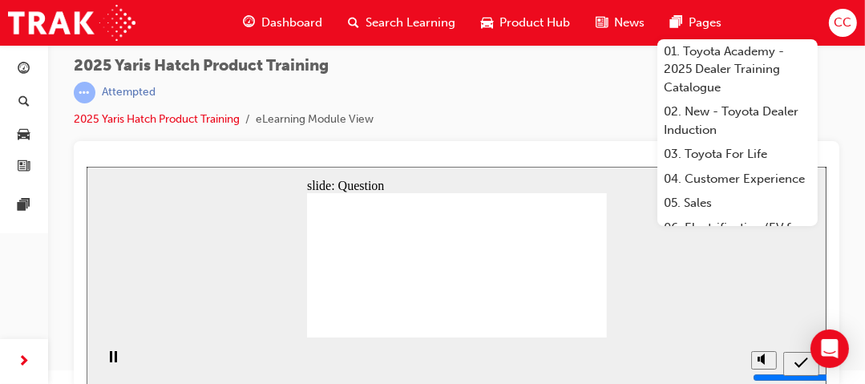
scroll to position [18, 0]
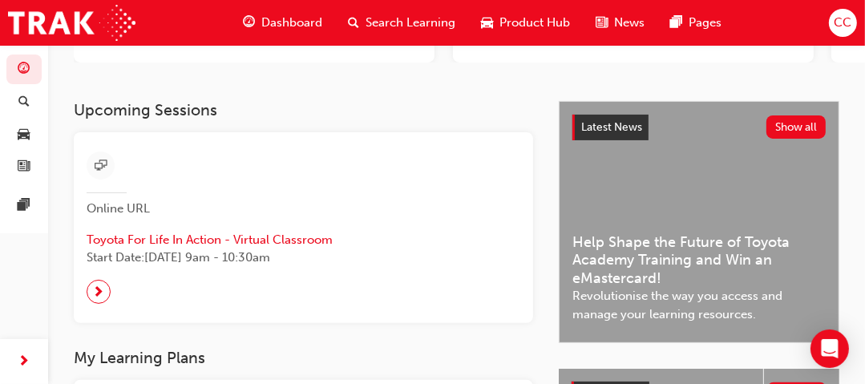
scroll to position [321, 0]
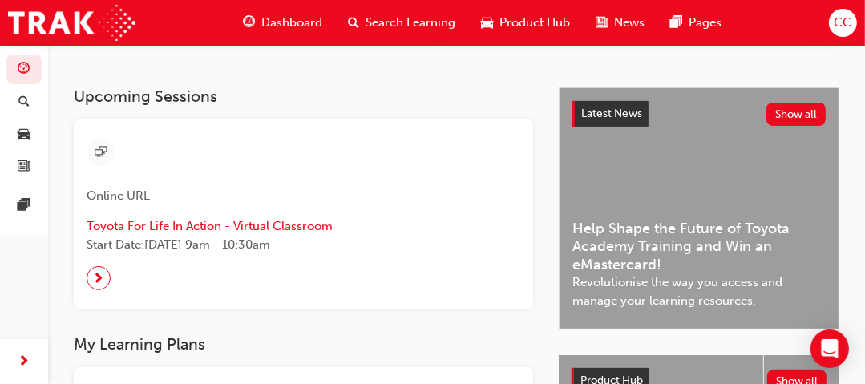
click at [519, 22] on span "Product Hub" at bounding box center [534, 23] width 71 height 18
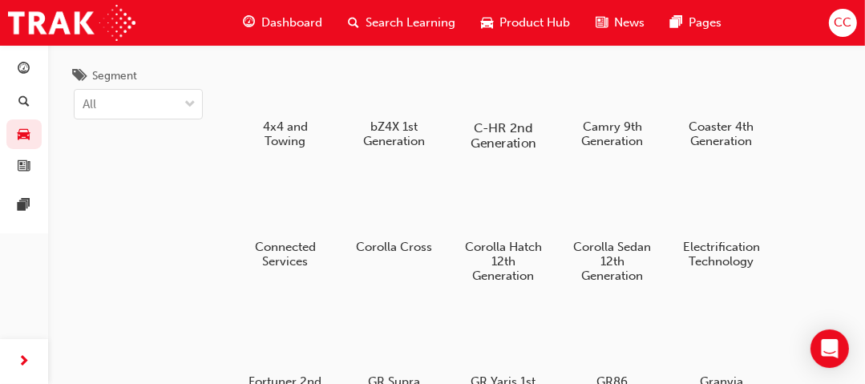
scroll to position [192, 0]
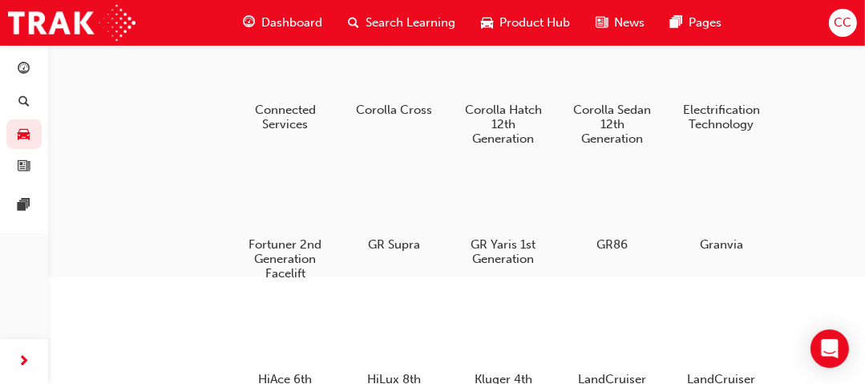
click at [297, 18] on span "Dashboard" at bounding box center [291, 23] width 61 height 18
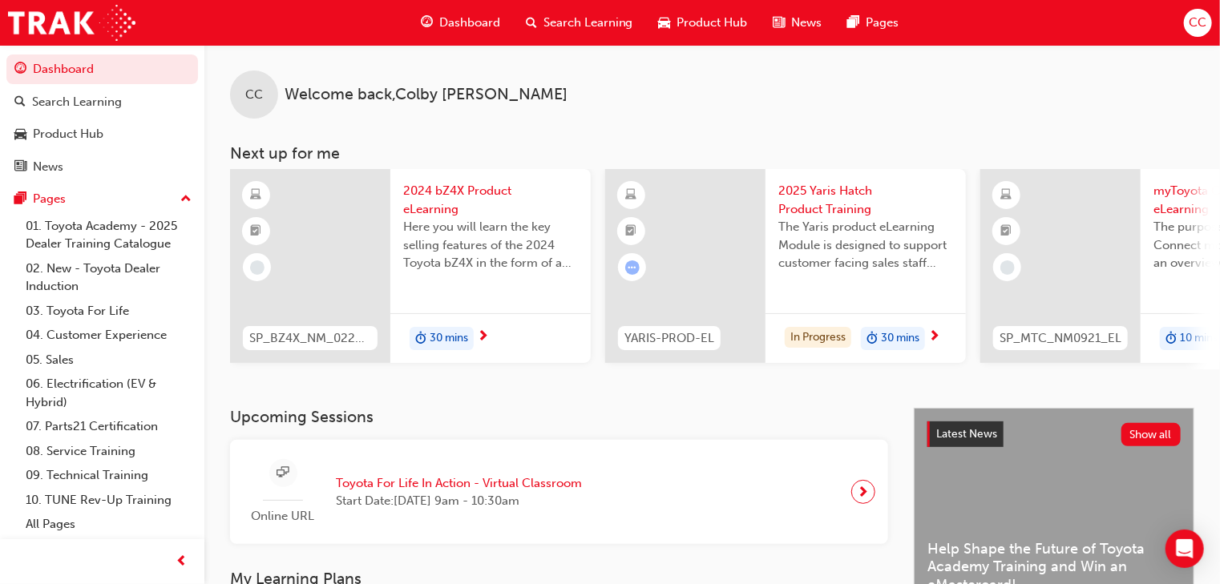
click at [866, 341] on div "30 mins" at bounding box center [893, 339] width 64 height 24
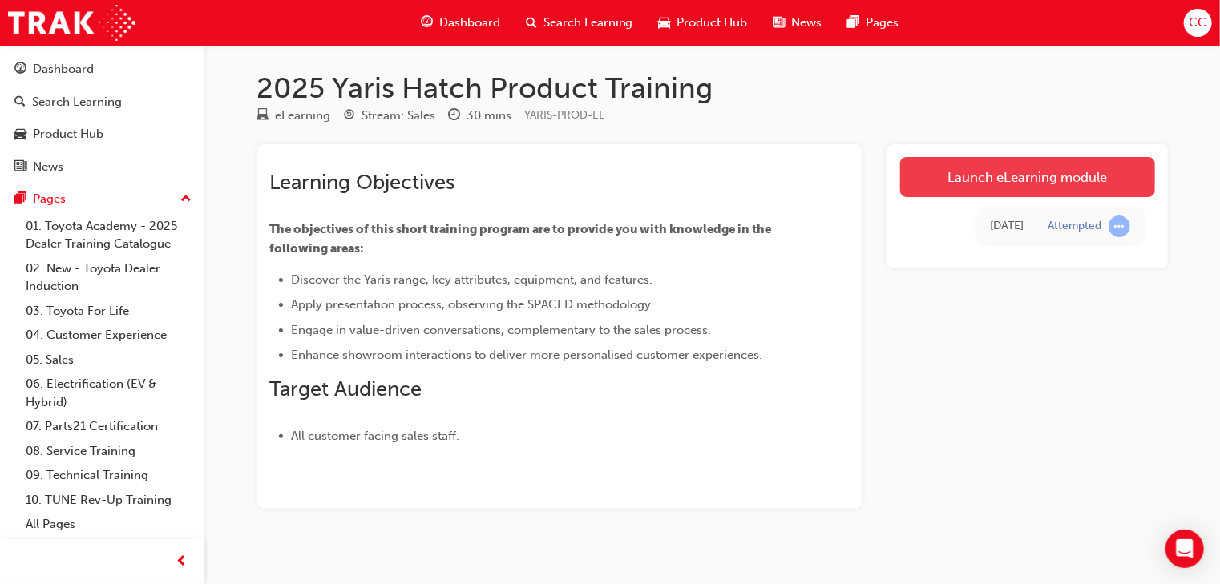
click at [875, 172] on link "Launch eLearning module" at bounding box center [1027, 177] width 255 height 40
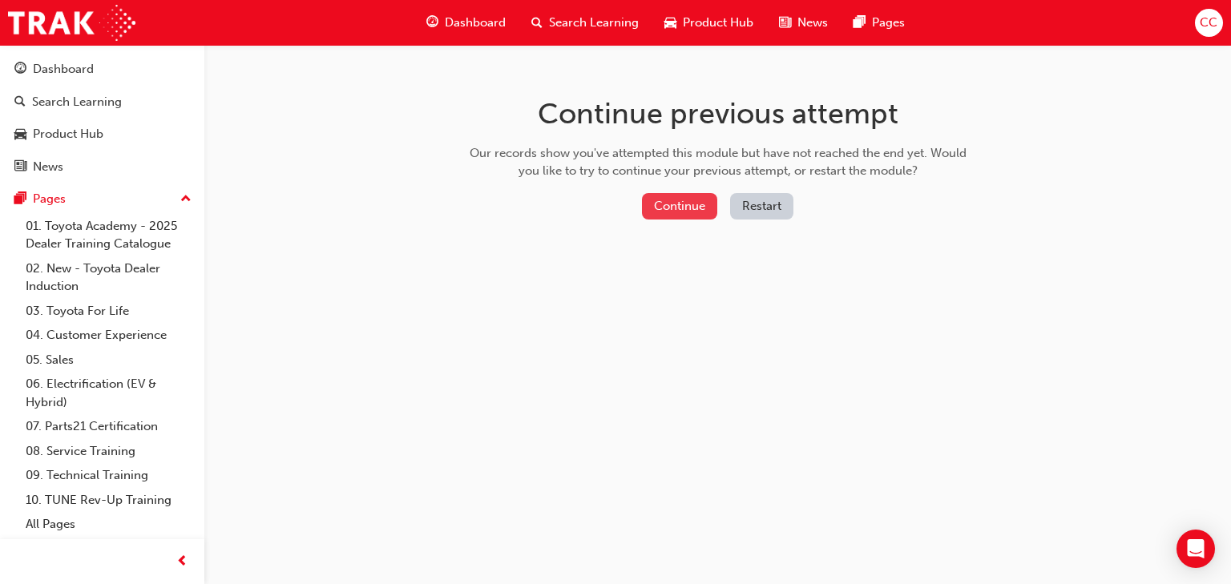
click at [705, 205] on button "Continue" at bounding box center [679, 206] width 75 height 26
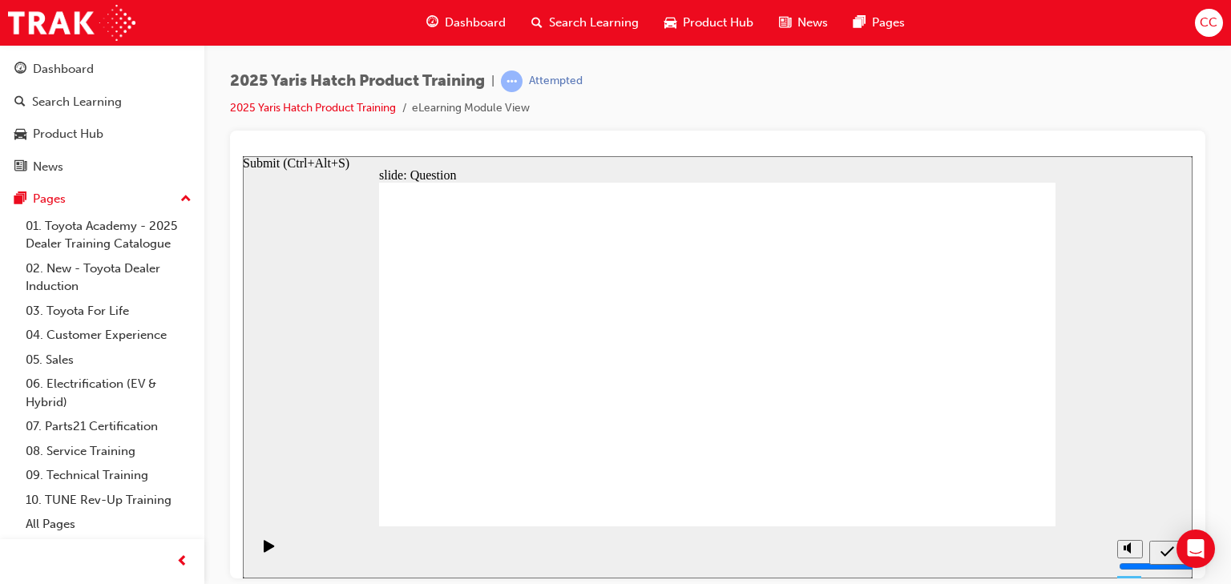
click at [875, 383] on icon "Submit (Ctrl+Alt+S)" at bounding box center [1168, 551] width 14 height 10
click at [264, 383] on icon "Play (Ctrl+Alt+P)" at bounding box center [269, 546] width 10 height 12
drag, startPoint x: 822, startPoint y: 449, endPoint x: 840, endPoint y: 423, distance: 31.1
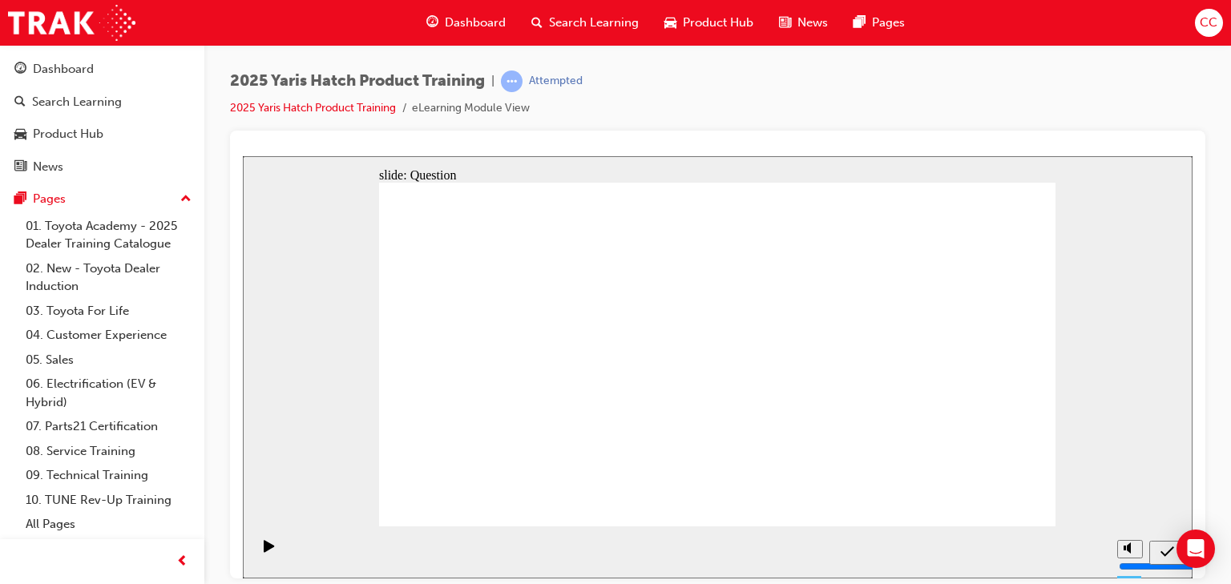
drag, startPoint x: 828, startPoint y: 428, endPoint x: 710, endPoint y: 366, distance: 133.0
drag, startPoint x: 699, startPoint y: 353, endPoint x: 818, endPoint y: 443, distance: 148.8
drag, startPoint x: 440, startPoint y: 353, endPoint x: 677, endPoint y: 431, distance: 249.2
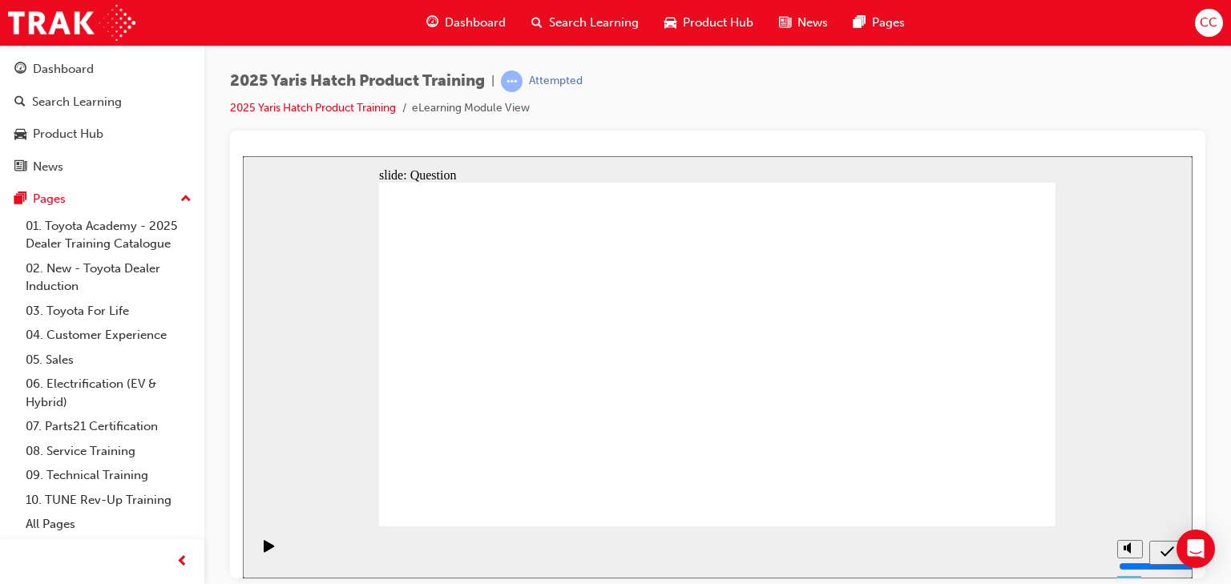
drag, startPoint x: 937, startPoint y: 335, endPoint x: 912, endPoint y: 335, distance: 24.9
drag, startPoint x: 600, startPoint y: 354, endPoint x: 589, endPoint y: 365, distance: 14.7
drag, startPoint x: 831, startPoint y: 333, endPoint x: 835, endPoint y: 317, distance: 15.6
drag, startPoint x: 904, startPoint y: 322, endPoint x: 917, endPoint y: 325, distance: 13.0
drag, startPoint x: 616, startPoint y: 361, endPoint x: 624, endPoint y: 348, distance: 15.6
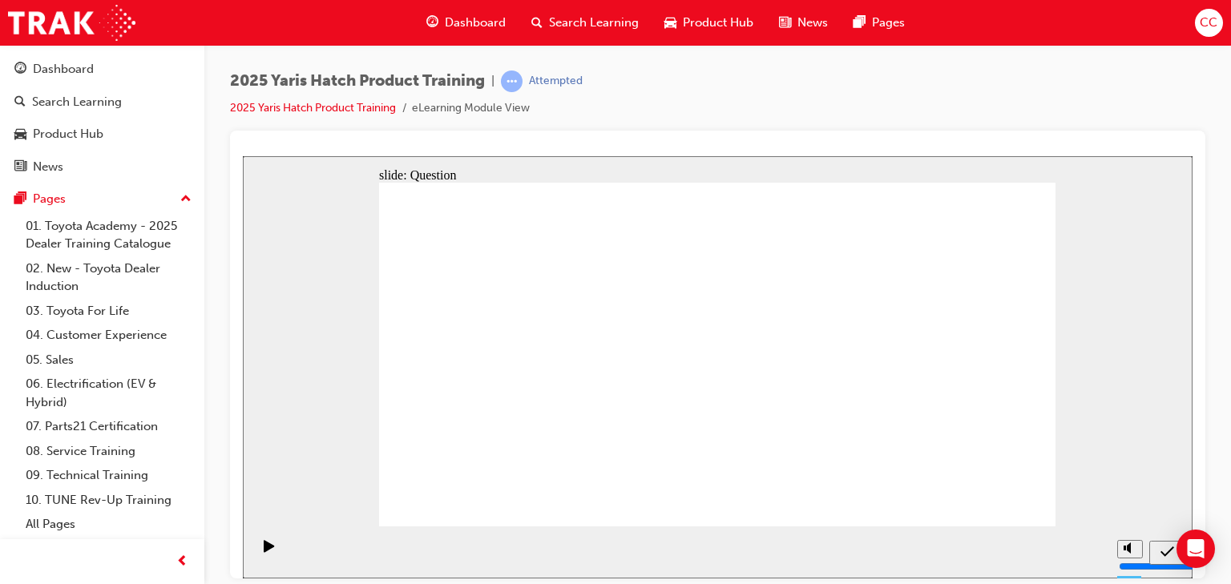
drag, startPoint x: 803, startPoint y: 315, endPoint x: 596, endPoint y: 426, distance: 234.9
drag, startPoint x: 590, startPoint y: 337, endPoint x: 932, endPoint y: 438, distance: 356.9
drag, startPoint x: 930, startPoint y: 342, endPoint x: 483, endPoint y: 443, distance: 457.6
drag, startPoint x: 817, startPoint y: 441, endPoint x: 795, endPoint y: 300, distance: 142.7
drag, startPoint x: 731, startPoint y: 420, endPoint x: 728, endPoint y: 401, distance: 19.5
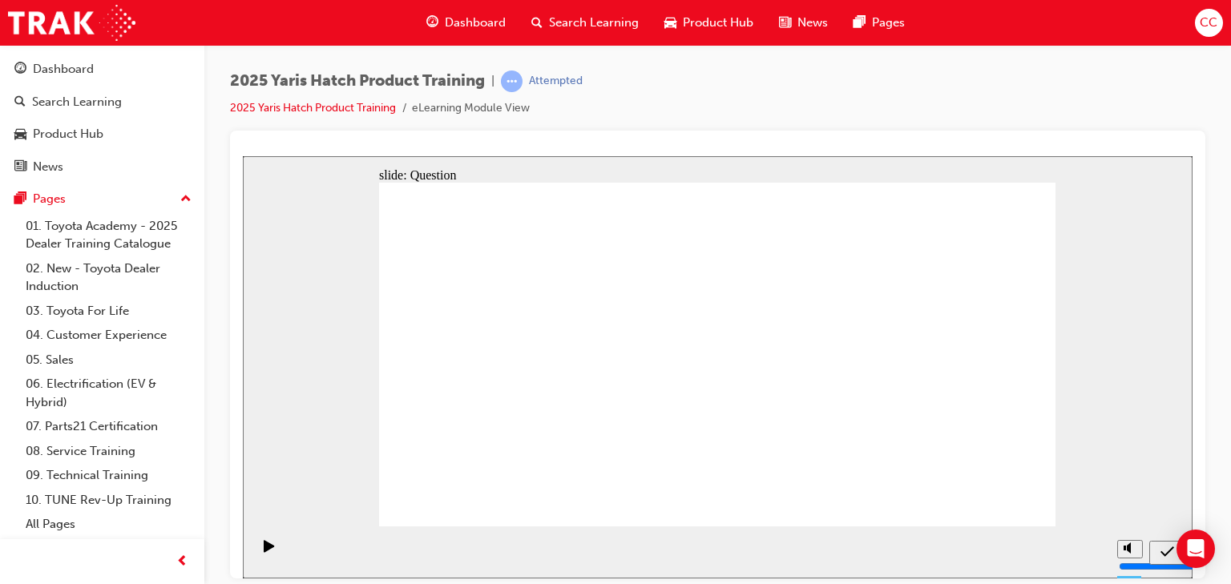
drag, startPoint x: 789, startPoint y: 316, endPoint x: 808, endPoint y: 434, distance: 120.2
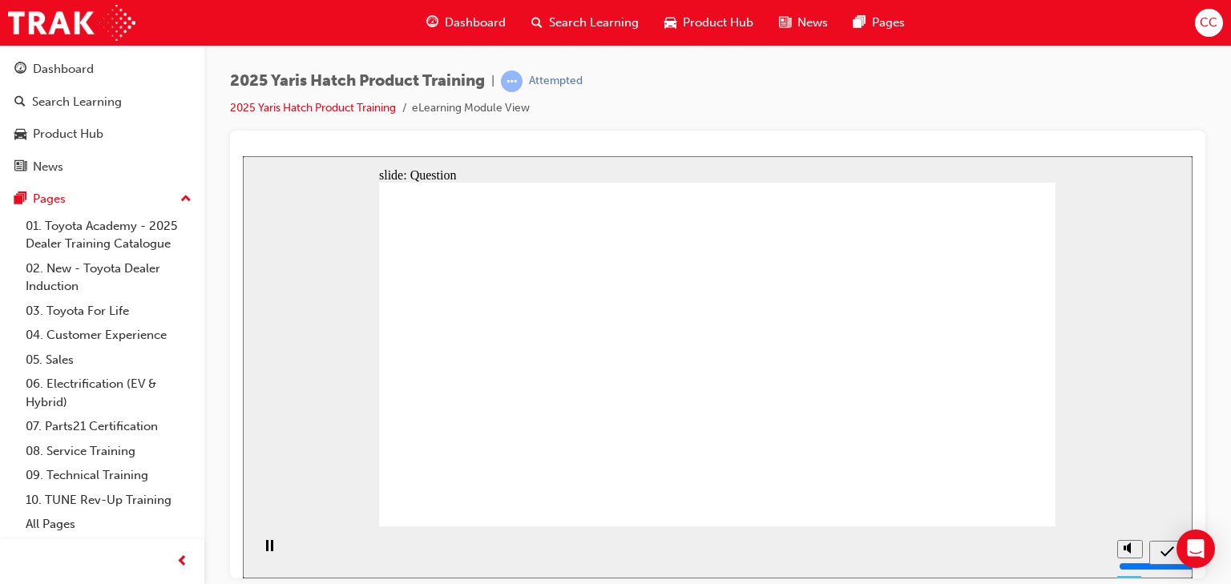
radio input "true"
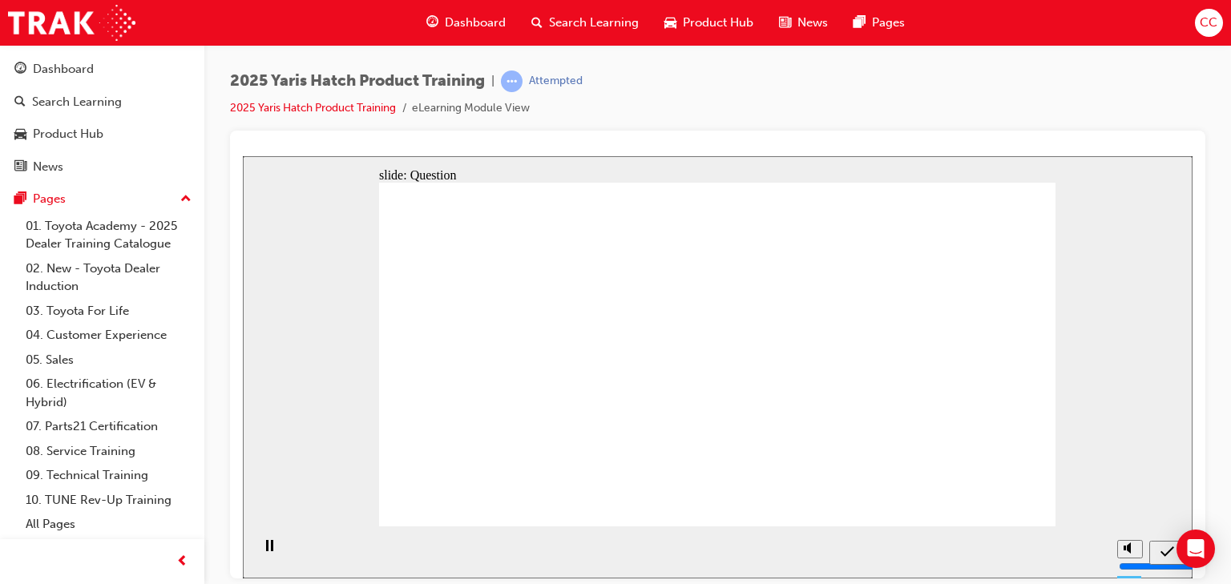
radio input "false"
radio input "true"
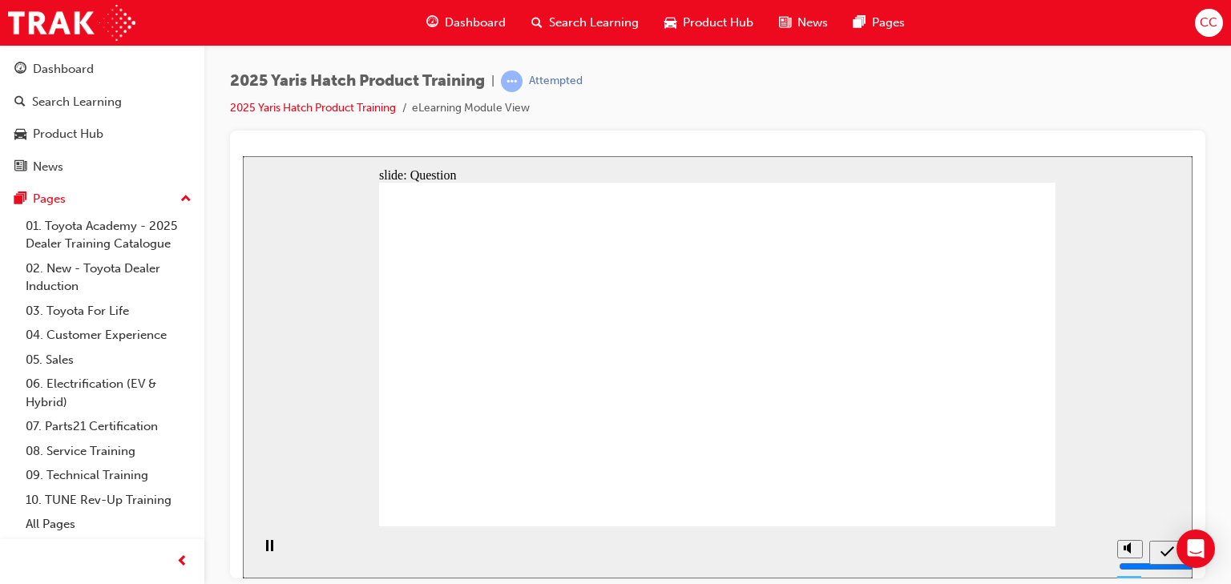
radio input "true"
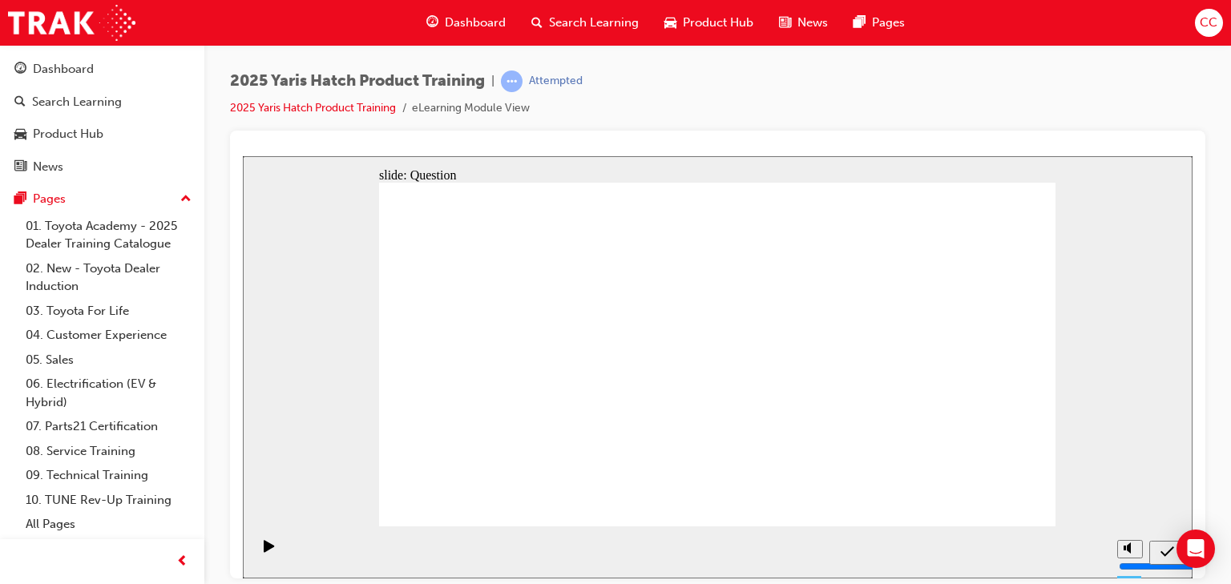
radio input "false"
radio input "true"
drag, startPoint x: 603, startPoint y: 340, endPoint x: 500, endPoint y: 448, distance: 149.1
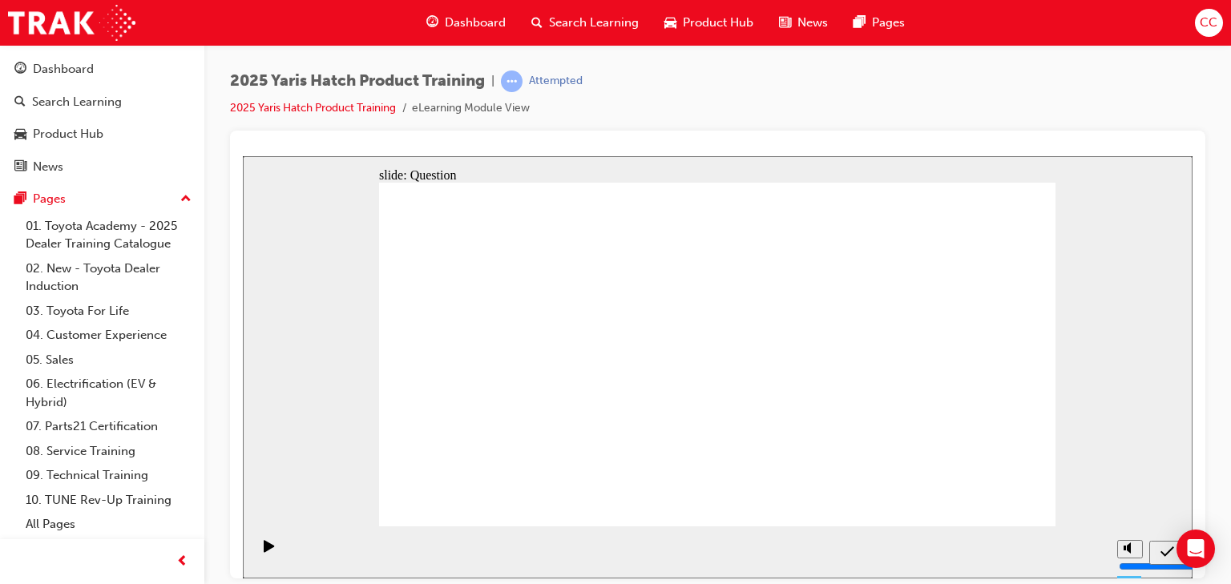
drag, startPoint x: 812, startPoint y: 331, endPoint x: 573, endPoint y: 428, distance: 257.8
drag, startPoint x: 706, startPoint y: 351, endPoint x: 706, endPoint y: 426, distance: 74.6
drag, startPoint x: 973, startPoint y: 352, endPoint x: 964, endPoint y: 337, distance: 17.3
drag, startPoint x: 478, startPoint y: 443, endPoint x: 531, endPoint y: 402, distance: 67.5
drag, startPoint x: 968, startPoint y: 342, endPoint x: 972, endPoint y: 448, distance: 105.9
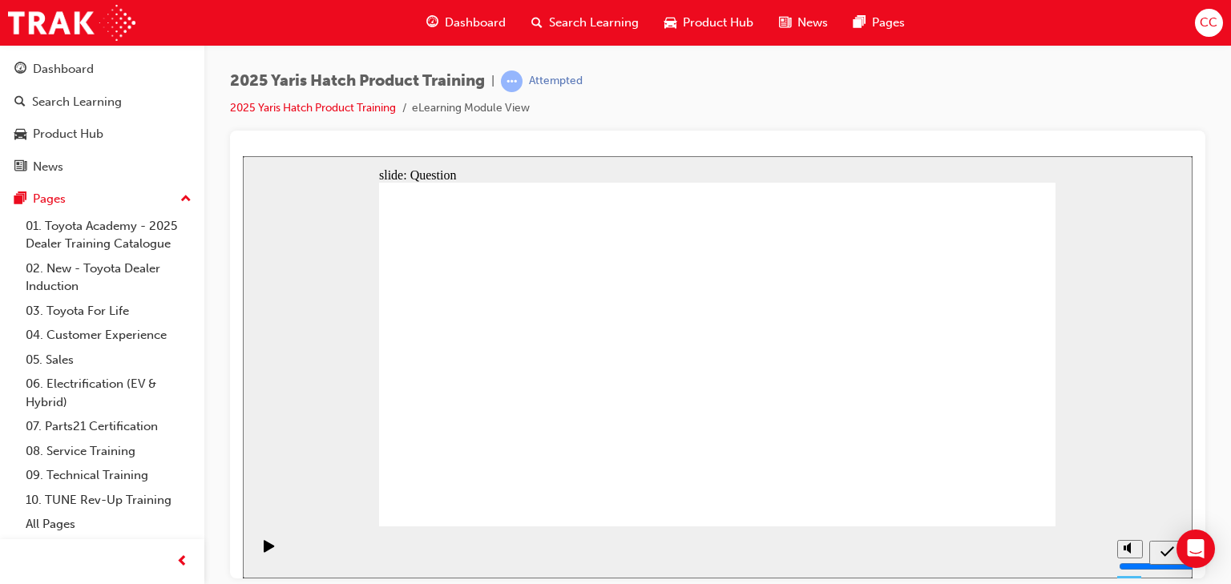
drag, startPoint x: 500, startPoint y: 329, endPoint x: 855, endPoint y: 422, distance: 366.3
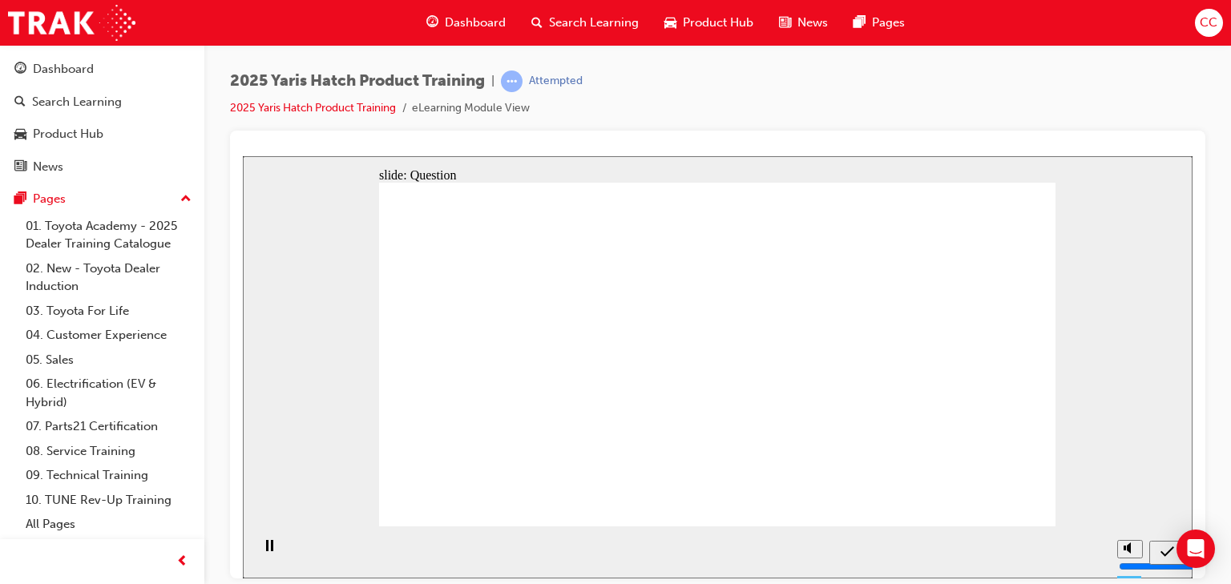
radio input "true"
drag, startPoint x: 833, startPoint y: 299, endPoint x: 831, endPoint y: 311, distance: 12.1
radio input "true"
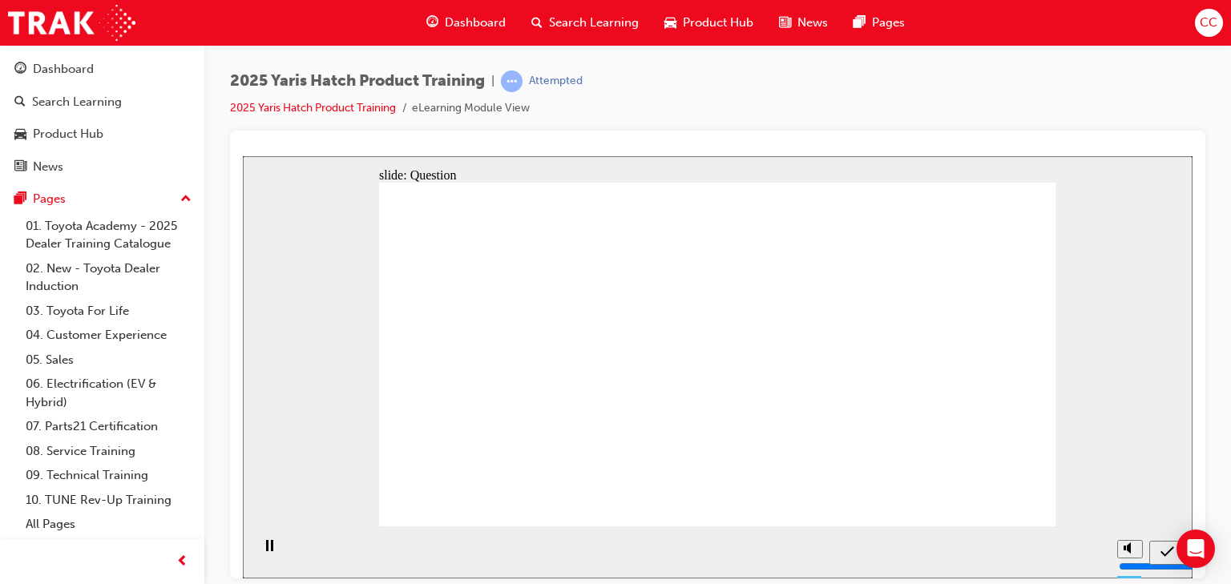
radio input "true"
drag, startPoint x: 1006, startPoint y: 511, endPoint x: 1005, endPoint y: 496, distance: 14.5
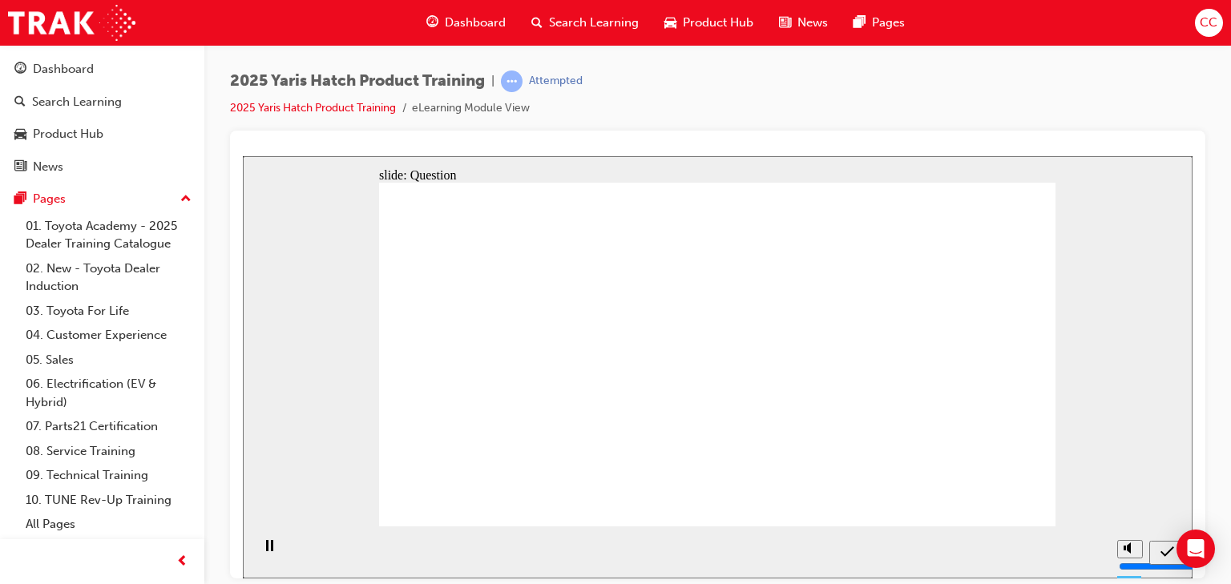
radio input "true"
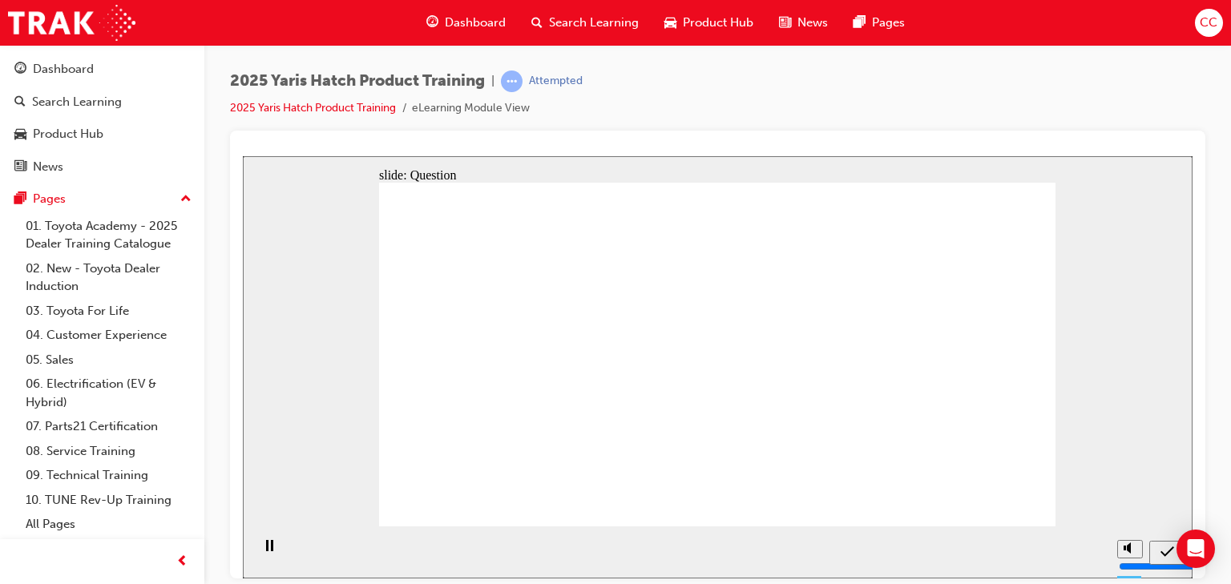
drag, startPoint x: 916, startPoint y: 335, endPoint x: 916, endPoint y: 463, distance: 128.3
drag, startPoint x: 814, startPoint y: 344, endPoint x: 817, endPoint y: 462, distance: 117.9
drag, startPoint x: 713, startPoint y: 362, endPoint x: 713, endPoint y: 444, distance: 82.6
drag, startPoint x: 611, startPoint y: 374, endPoint x: 573, endPoint y: 413, distance: 53.9
drag, startPoint x: 500, startPoint y: 349, endPoint x: 624, endPoint y: 457, distance: 164.2
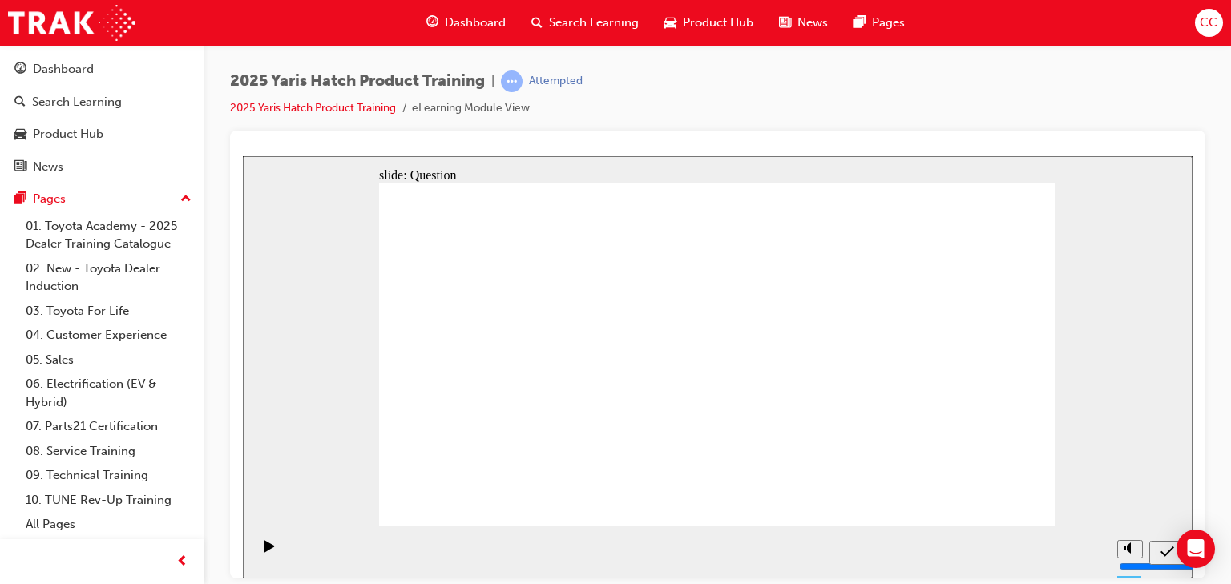
radio input "true"
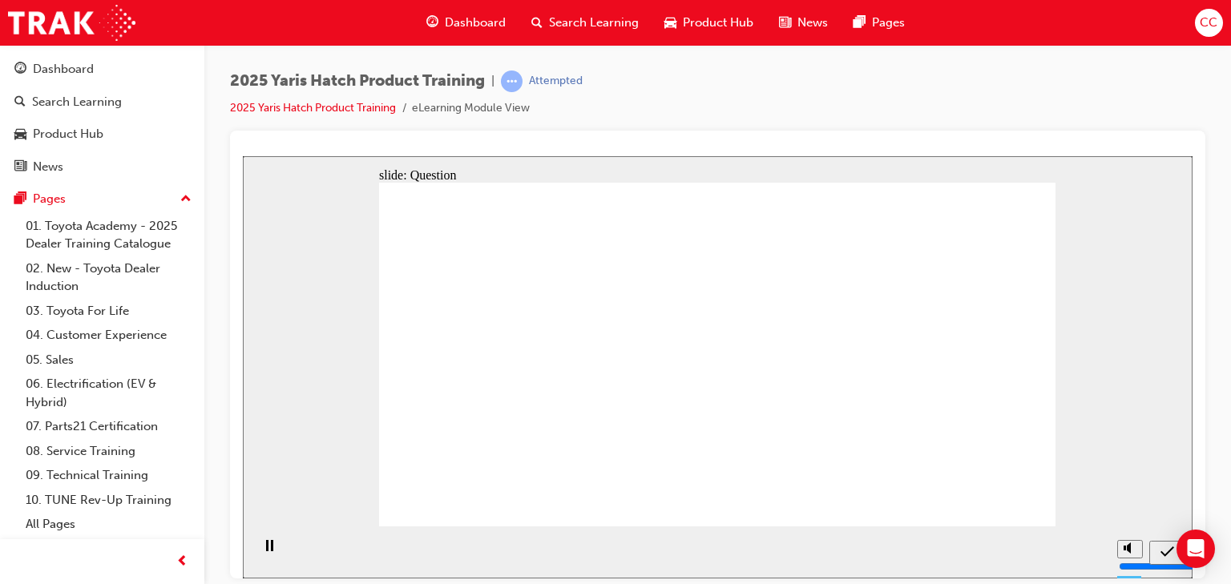
radio input "true"
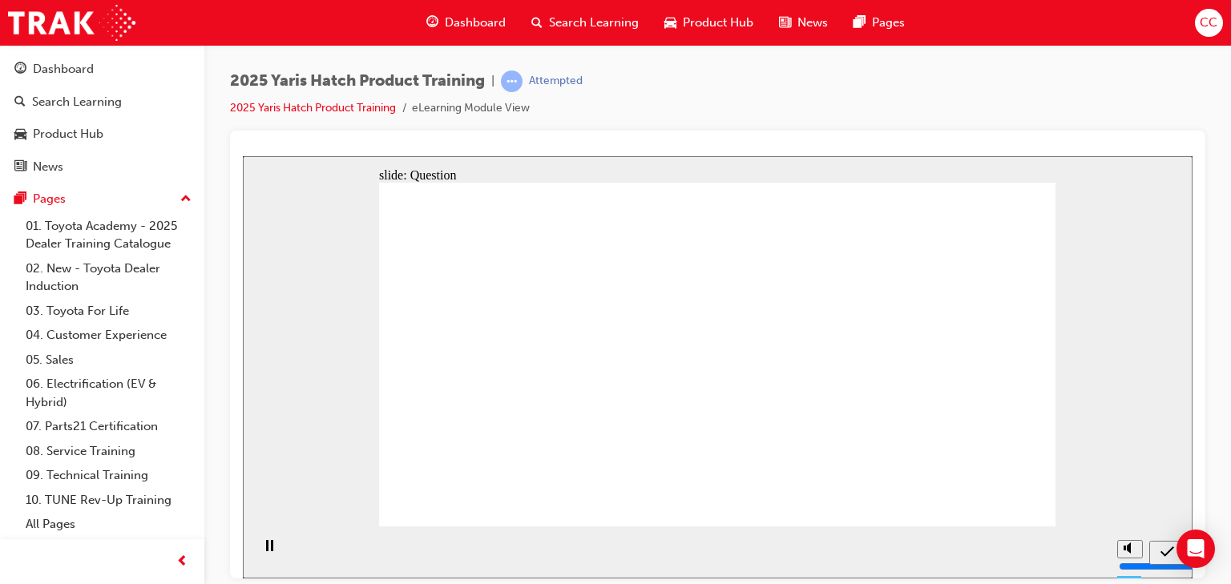
radio input "true"
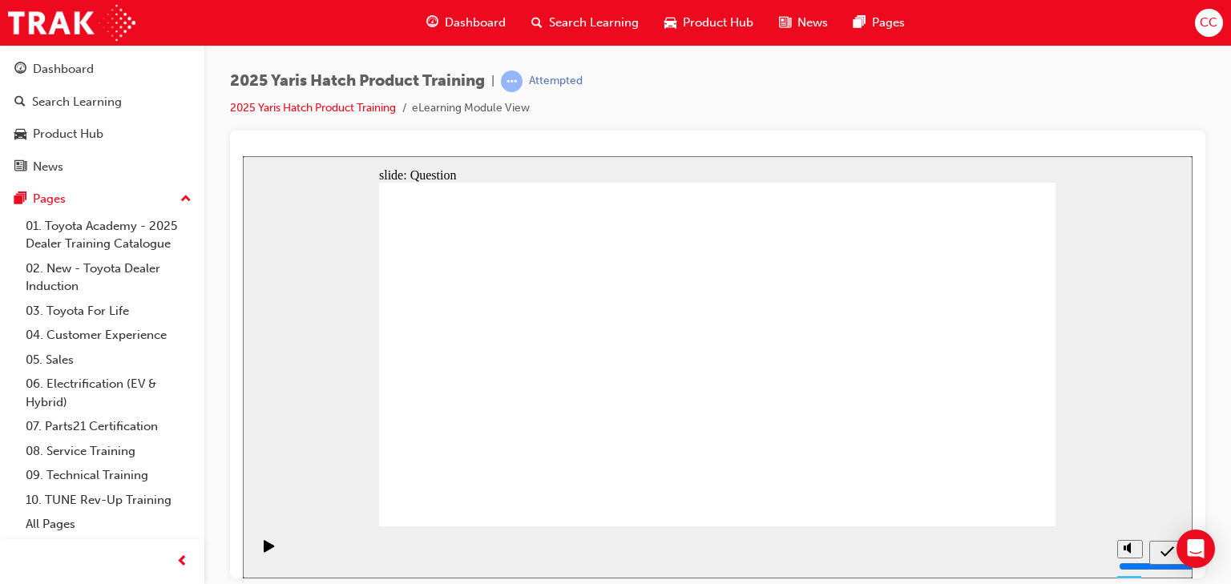
radio input "false"
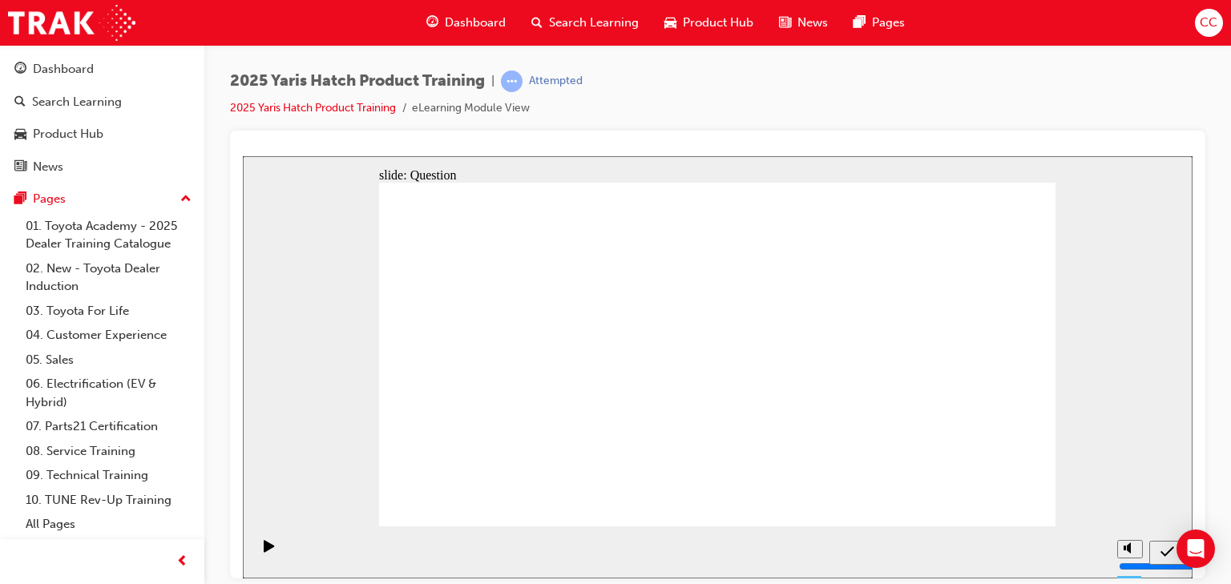
radio input "true"
drag, startPoint x: 805, startPoint y: 332, endPoint x: 650, endPoint y: 431, distance: 183.9
drag, startPoint x: 682, startPoint y: 428, endPoint x: 613, endPoint y: 435, distance: 69.3
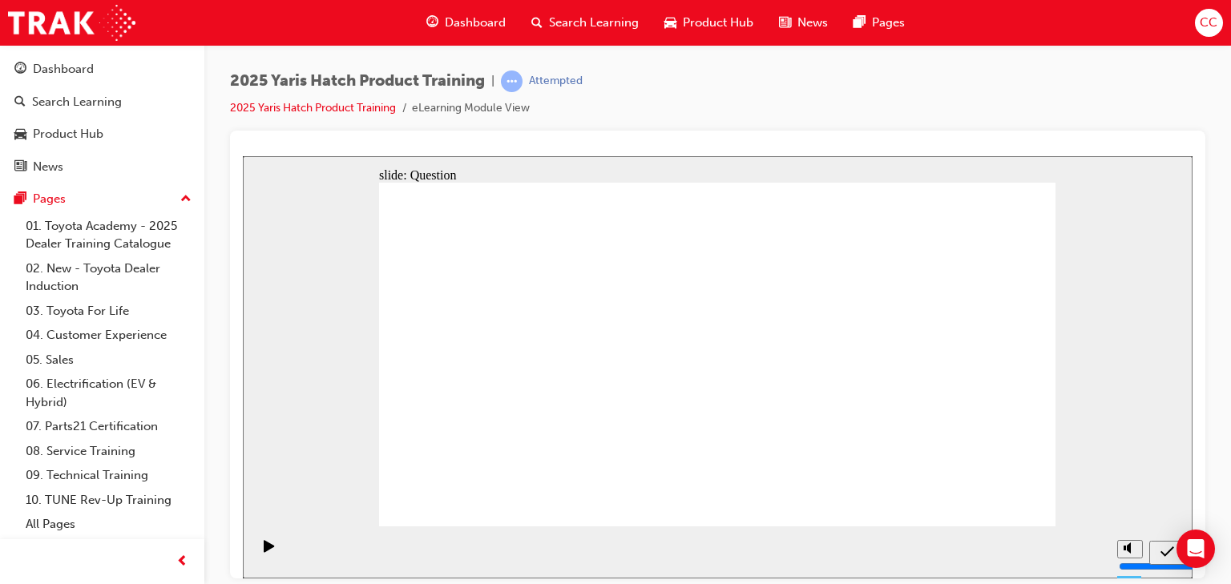
drag, startPoint x: 613, startPoint y: 435, endPoint x: 712, endPoint y: 307, distance: 161.8
drag, startPoint x: 656, startPoint y: 325, endPoint x: 568, endPoint y: 449, distance: 151.7
drag, startPoint x: 949, startPoint y: 349, endPoint x: 702, endPoint y: 460, distance: 270.9
drag, startPoint x: 696, startPoint y: 351, endPoint x: 803, endPoint y: 425, distance: 130.3
drag, startPoint x: 498, startPoint y: 329, endPoint x: 821, endPoint y: 310, distance: 323.6
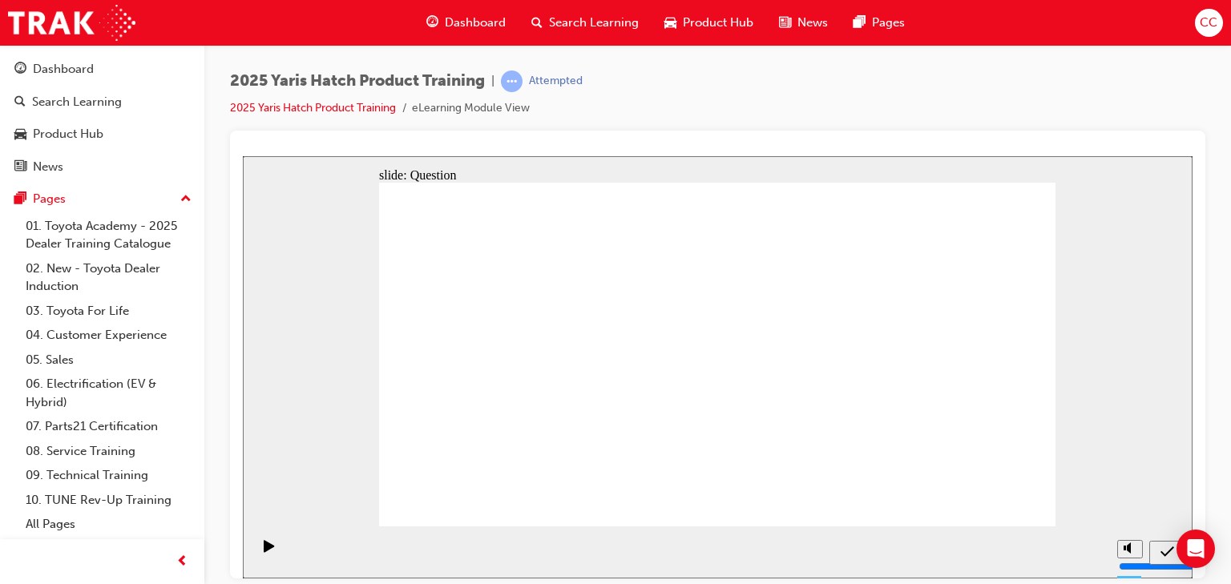
drag, startPoint x: 814, startPoint y: 317, endPoint x: 982, endPoint y: 438, distance: 207.3
drag, startPoint x: 592, startPoint y: 320, endPoint x: 445, endPoint y: 403, distance: 168.7
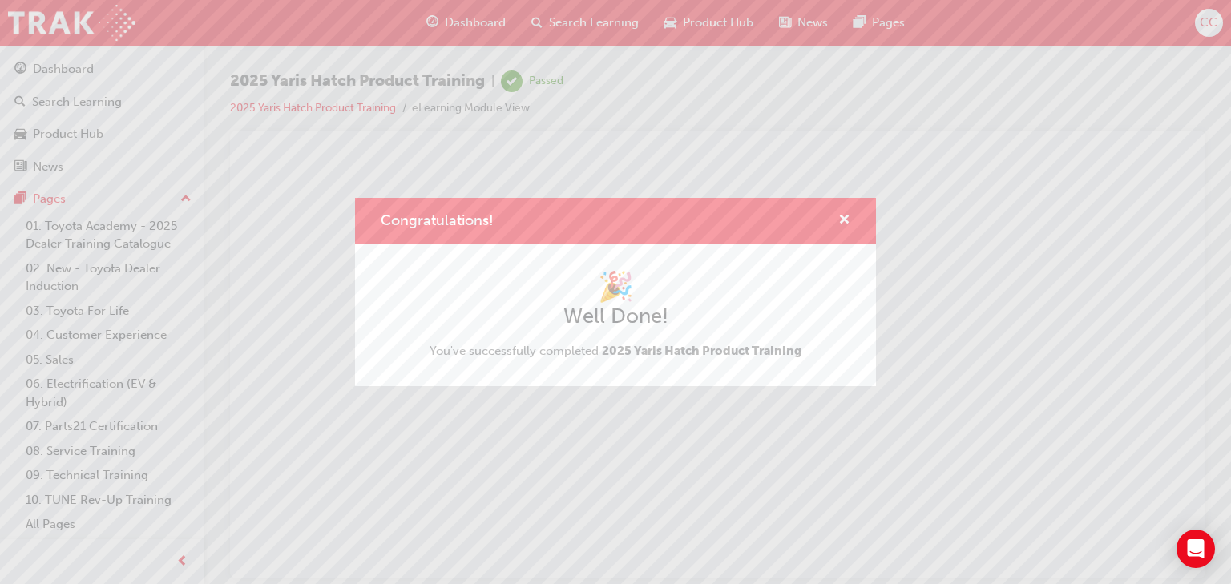
click at [837, 223] on div "Congratulations!" at bounding box center [838, 221] width 25 height 20
click at [846, 223] on span "cross-icon" at bounding box center [845, 221] width 12 height 14
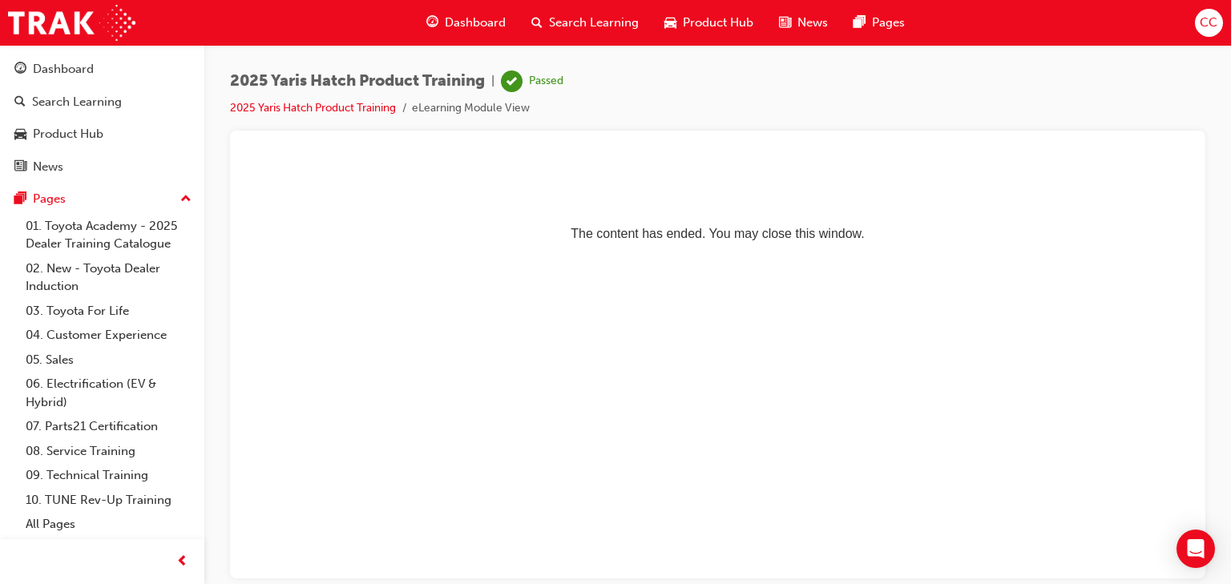
click at [493, 24] on span "Dashboard" at bounding box center [475, 23] width 61 height 18
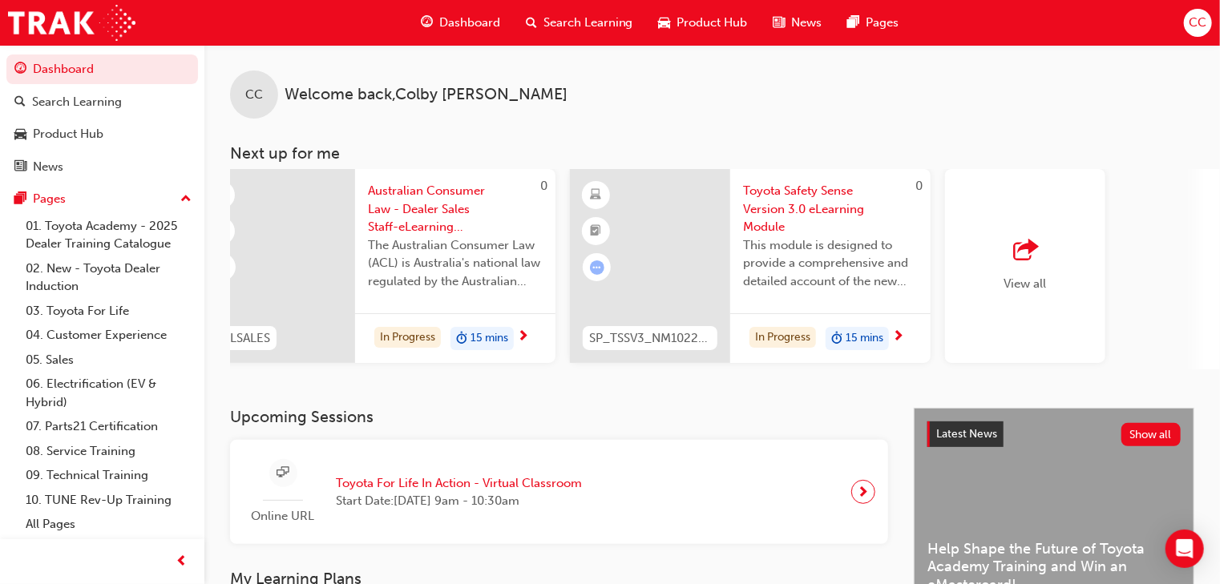
scroll to position [0, 1162]
click at [875, 277] on div "View all" at bounding box center [1024, 266] width 160 height 194
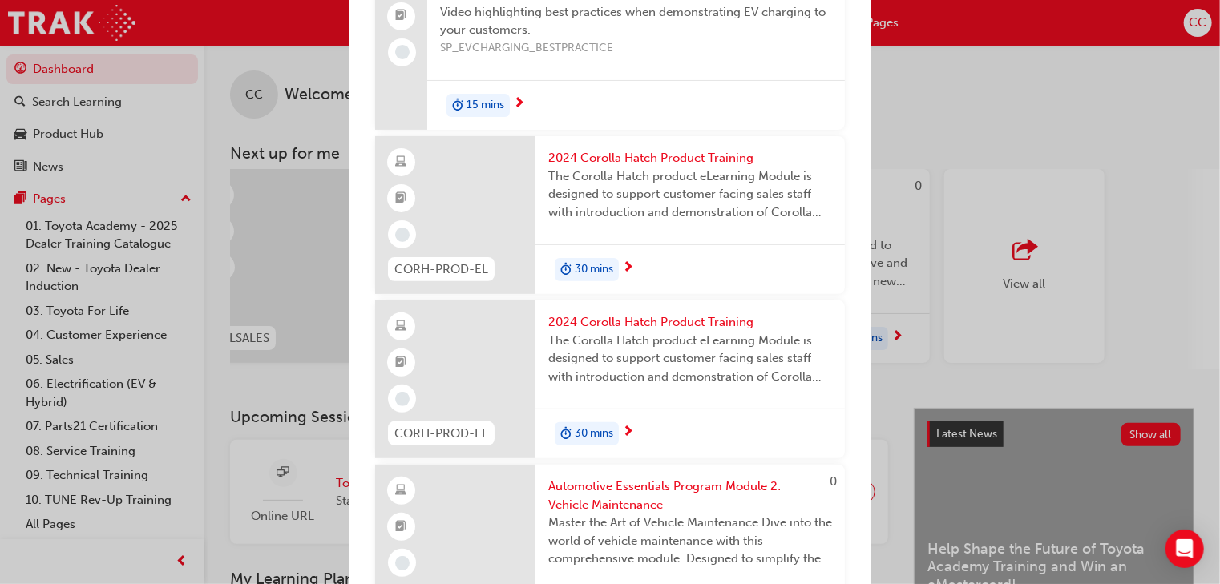
scroll to position [3174, 0]
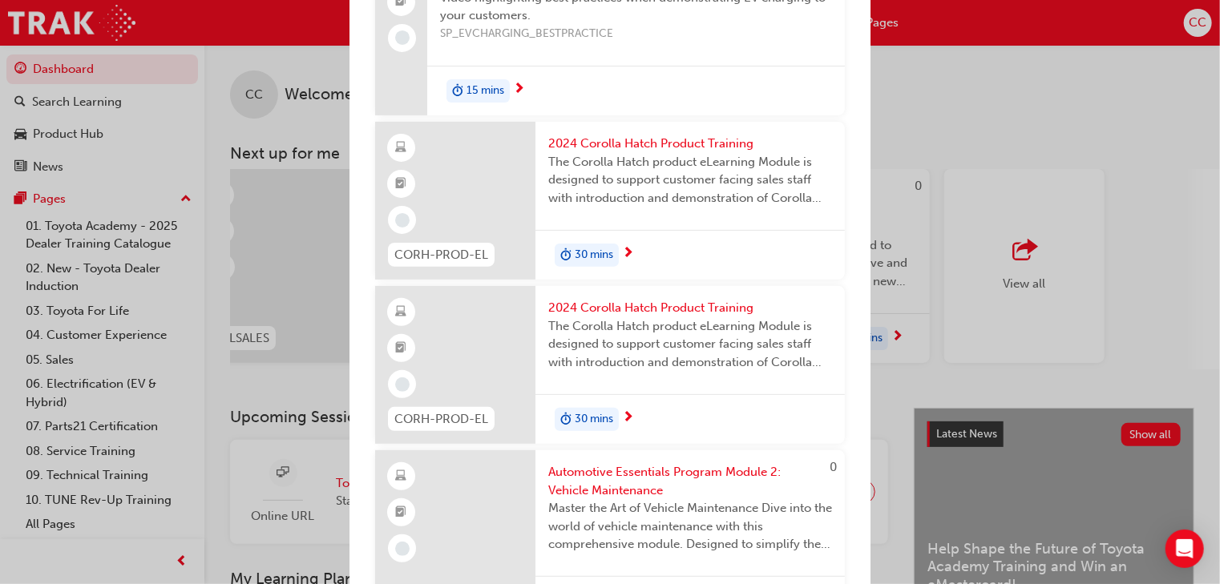
click at [602, 246] on span "30 mins" at bounding box center [594, 255] width 38 height 18
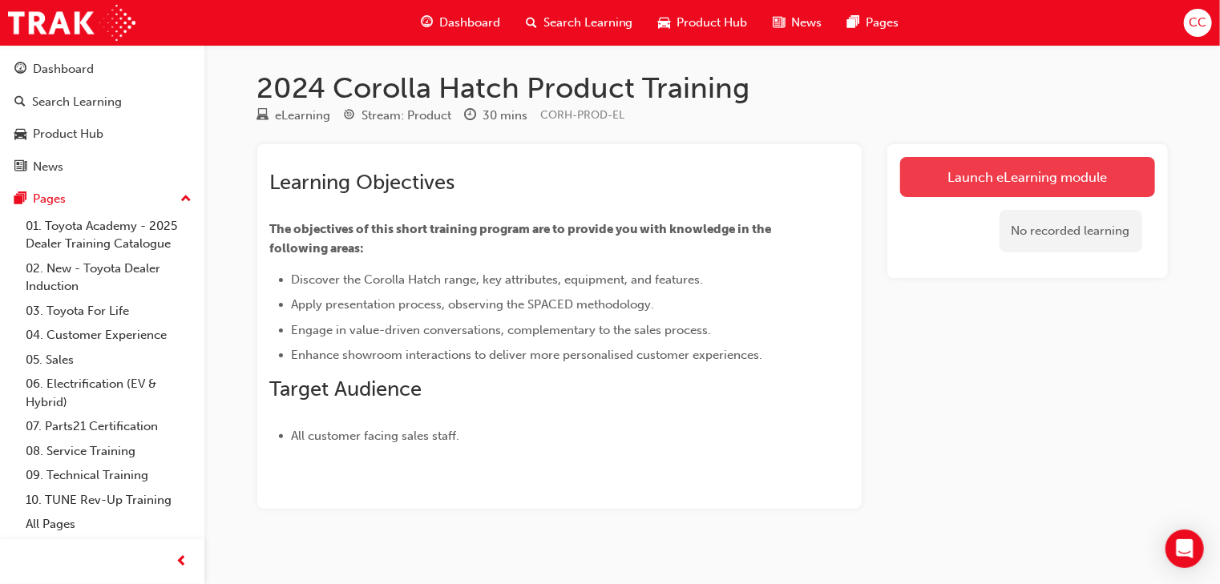
click at [875, 184] on link "Launch eLearning module" at bounding box center [1027, 177] width 255 height 40
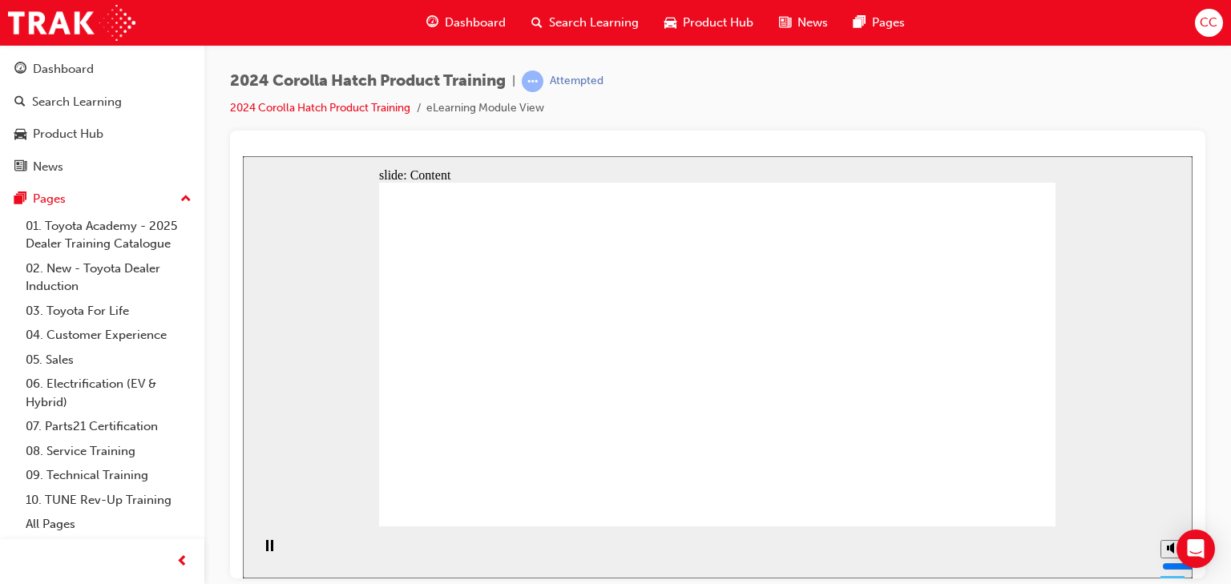
drag, startPoint x: 1004, startPoint y: 505, endPoint x: 984, endPoint y: 495, distance: 22.6
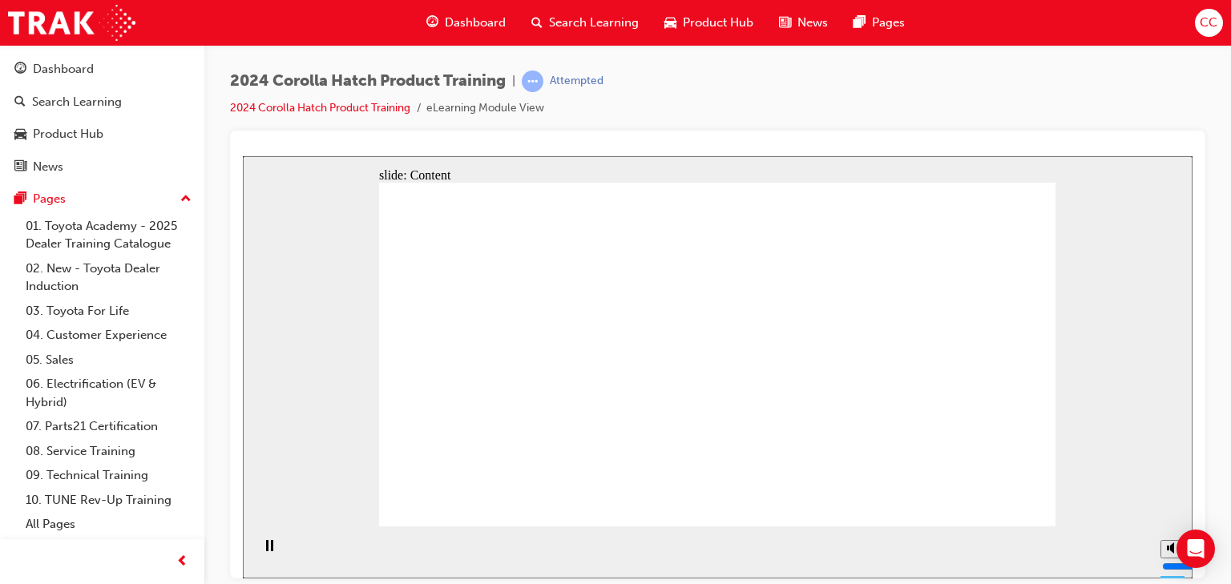
drag, startPoint x: 681, startPoint y: 380, endPoint x: 665, endPoint y: 374, distance: 16.5
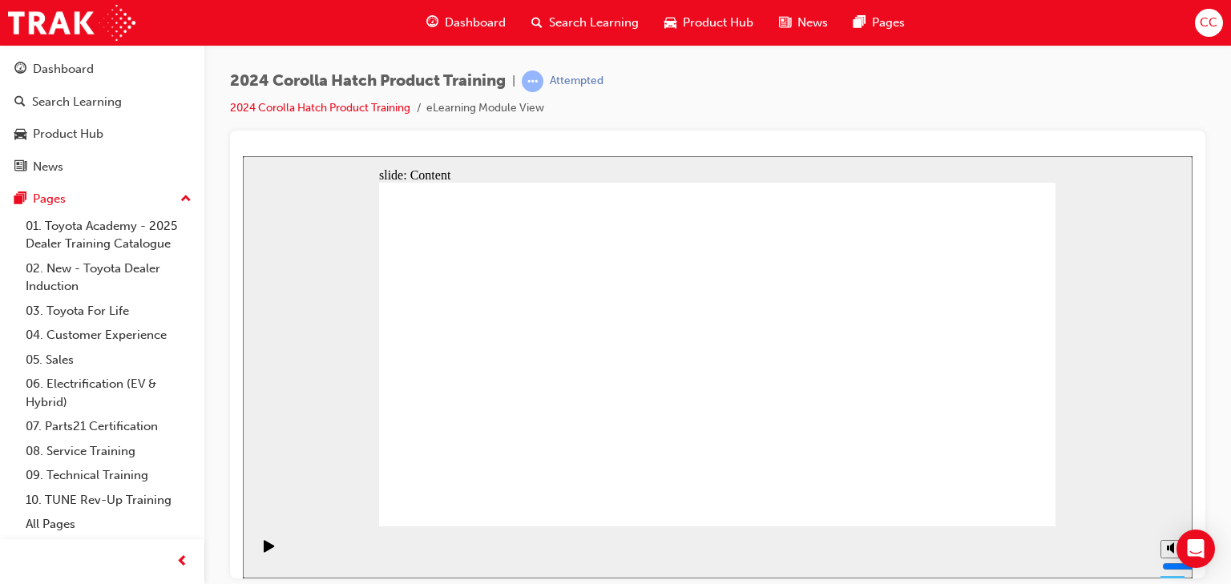
radio input "true"
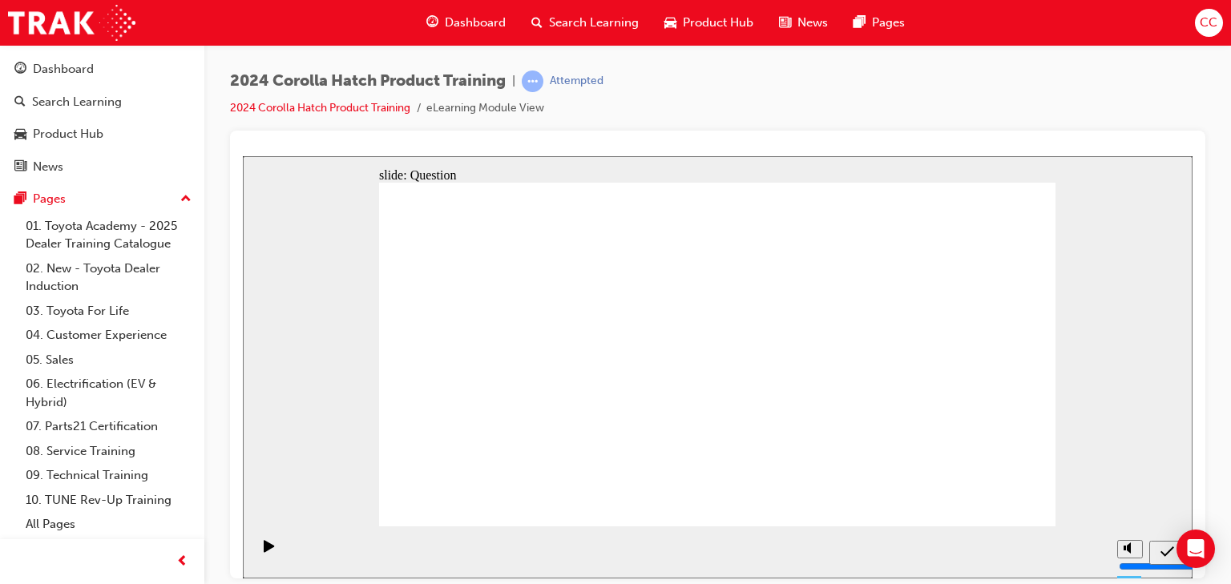
radio input "true"
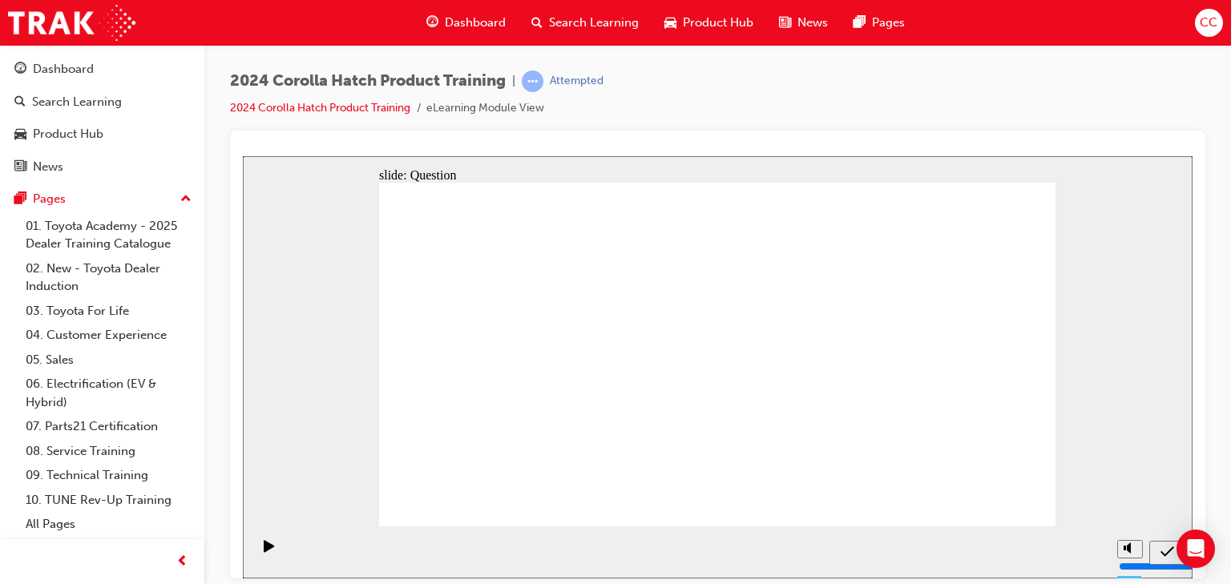
radio input "true"
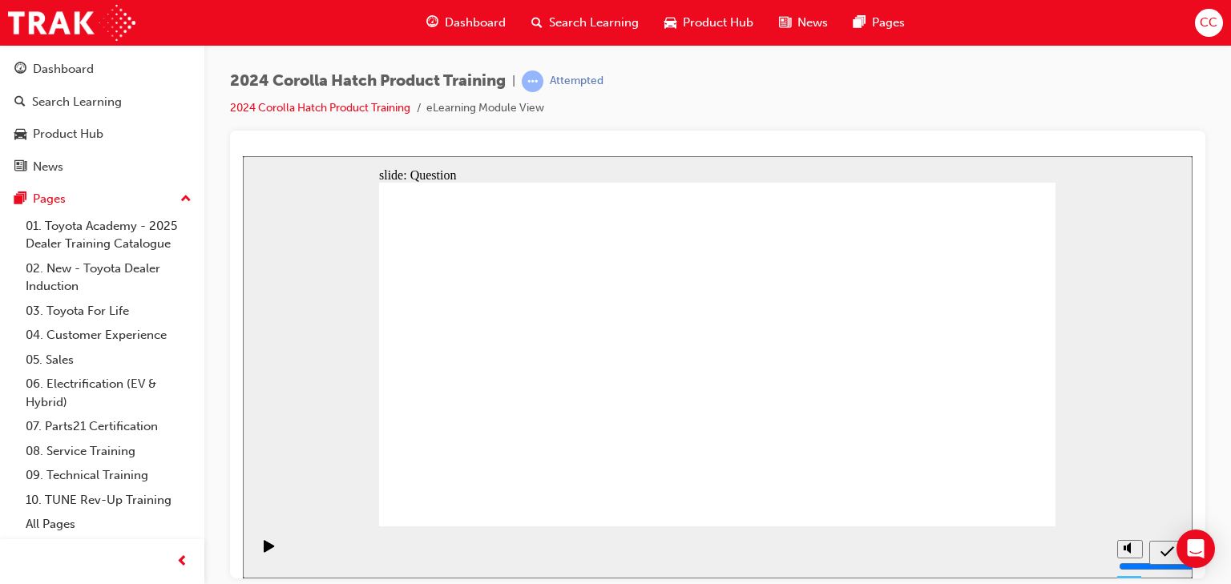
radio input "true"
drag, startPoint x: 758, startPoint y: 431, endPoint x: 742, endPoint y: 422, distance: 18.3
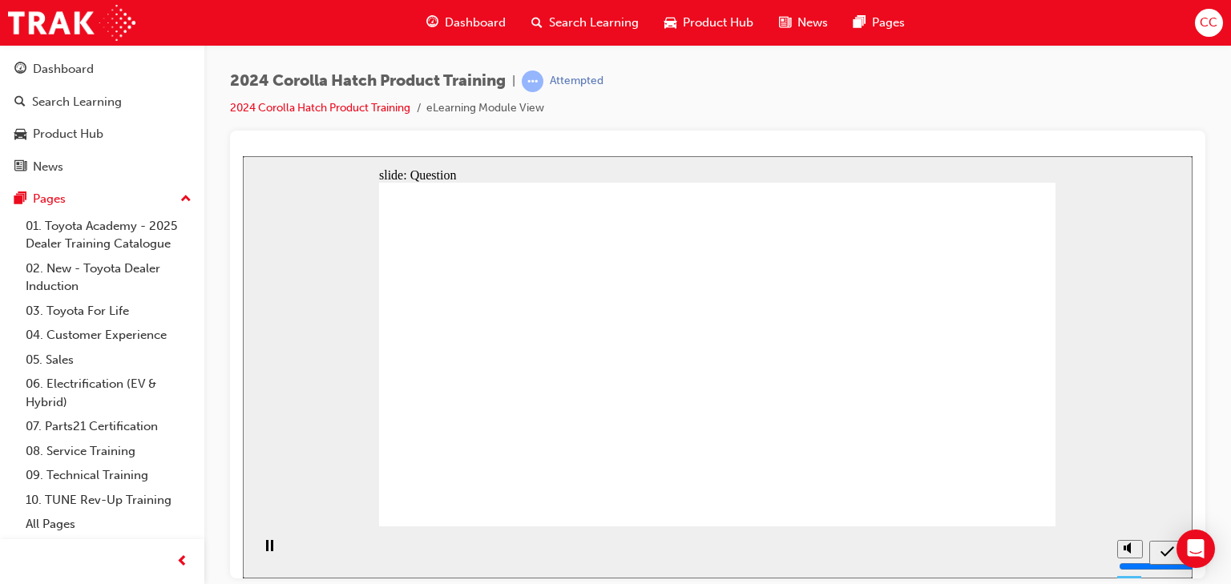
drag, startPoint x: 713, startPoint y: 346, endPoint x: 725, endPoint y: 454, distance: 108.0
drag, startPoint x: 818, startPoint y: 369, endPoint x: 853, endPoint y: 487, distance: 123.5
drag, startPoint x: 933, startPoint y: 368, endPoint x: 635, endPoint y: 346, distance: 299.0
drag, startPoint x: 564, startPoint y: 353, endPoint x: 500, endPoint y: 376, distance: 67.5
drag, startPoint x: 487, startPoint y: 360, endPoint x: 645, endPoint y: 450, distance: 181.7
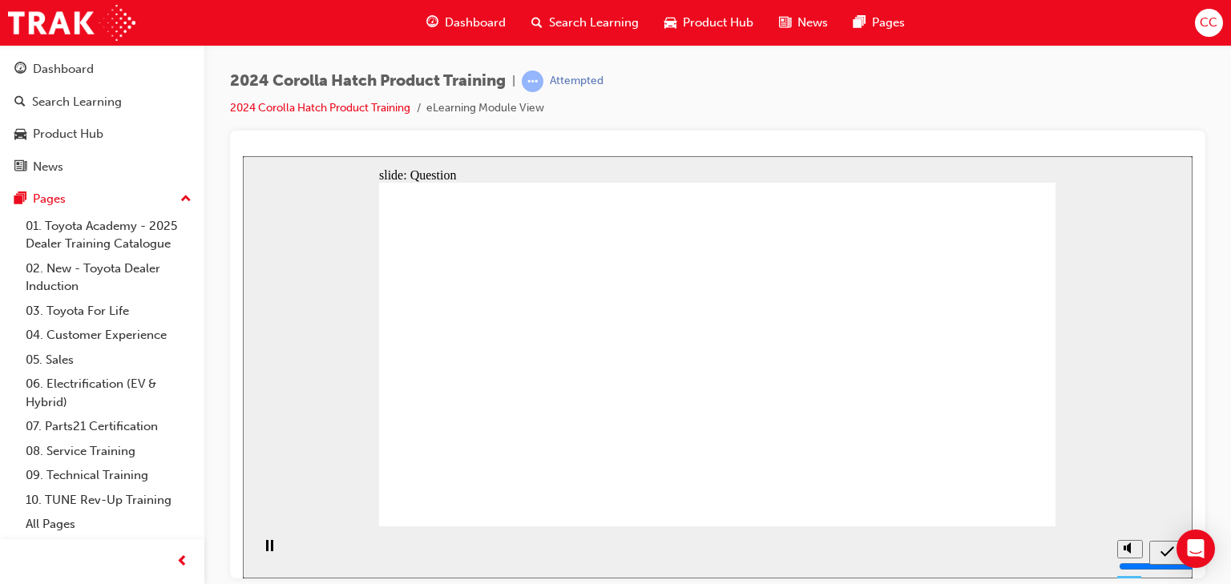
radio input "true"
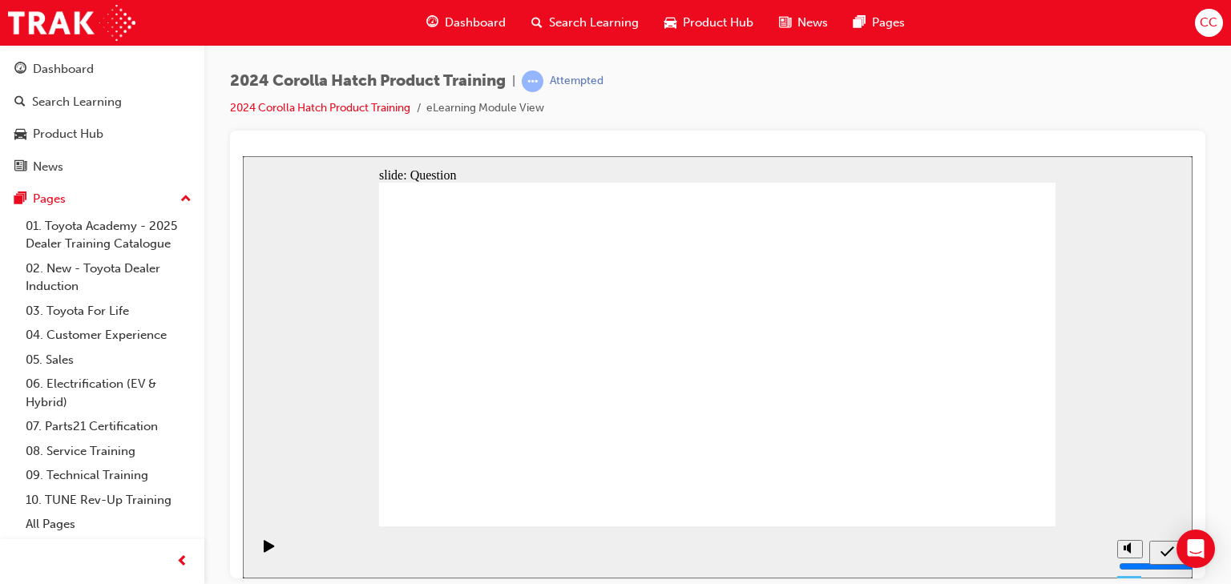
radio input "true"
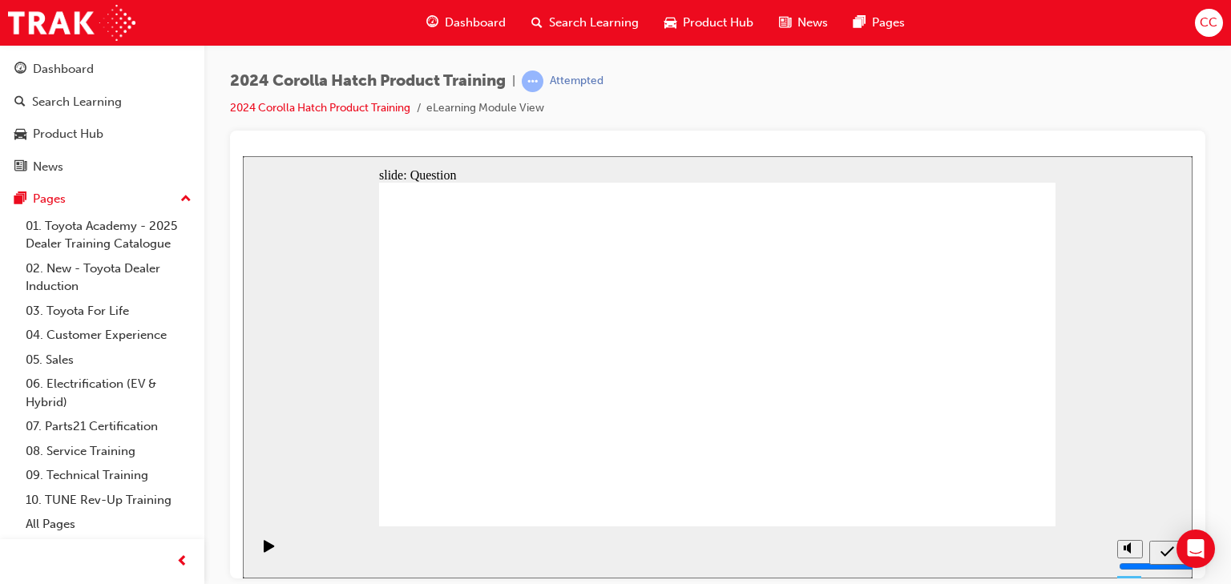
radio input "true"
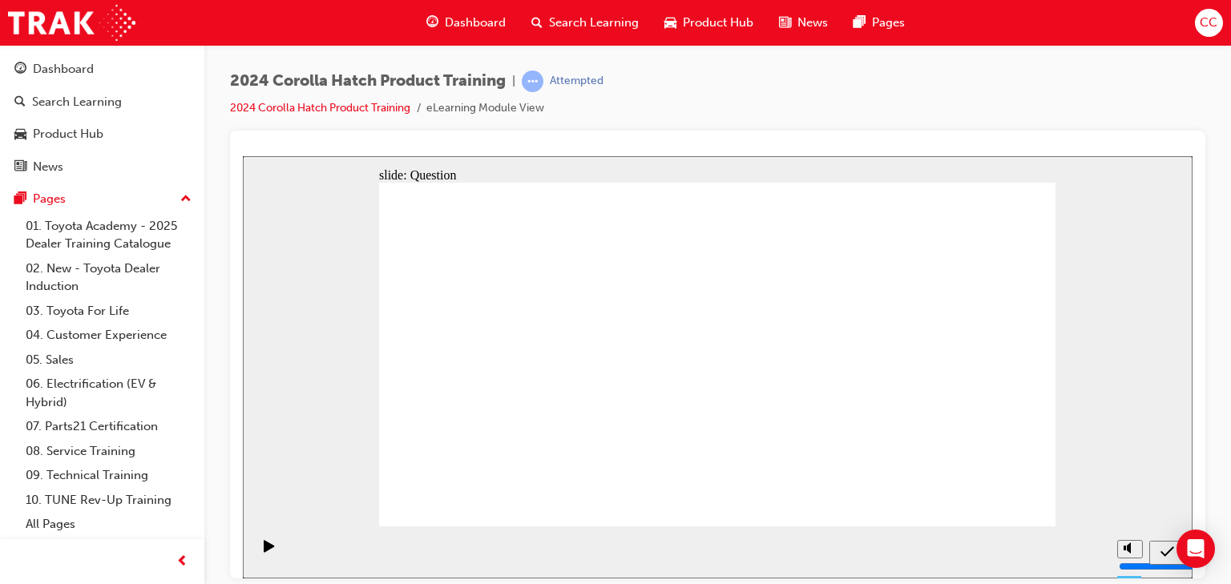
radio input "true"
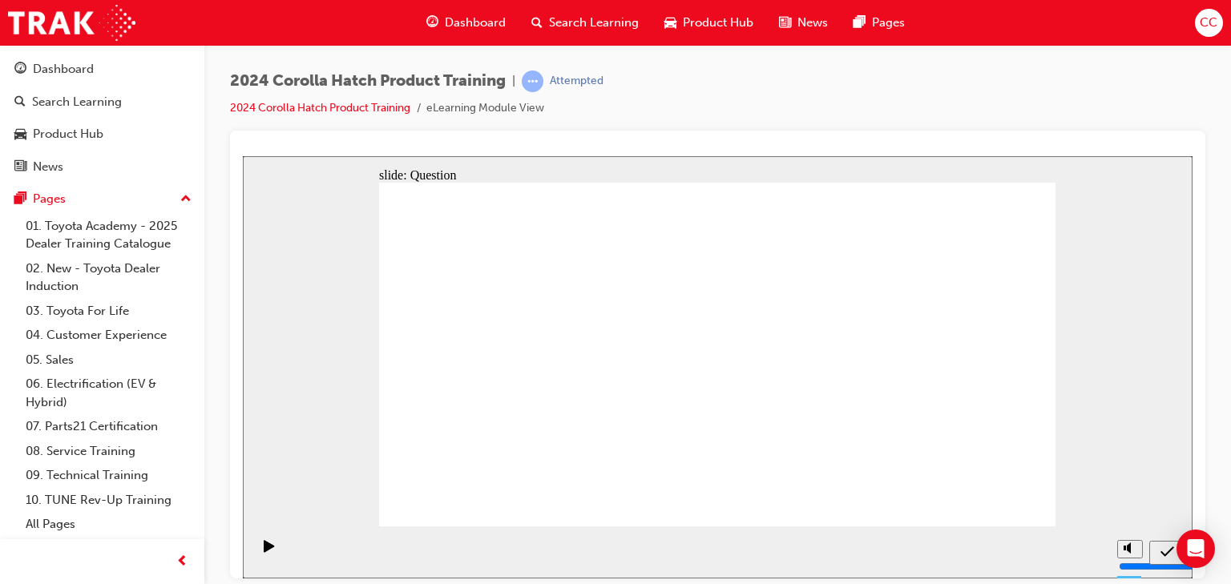
drag, startPoint x: 972, startPoint y: 336, endPoint x: 979, endPoint y: 452, distance: 116.5
drag, startPoint x: 481, startPoint y: 322, endPoint x: 576, endPoint y: 425, distance: 140.1
drag, startPoint x: 709, startPoint y: 334, endPoint x: 792, endPoint y: 425, distance: 122.6
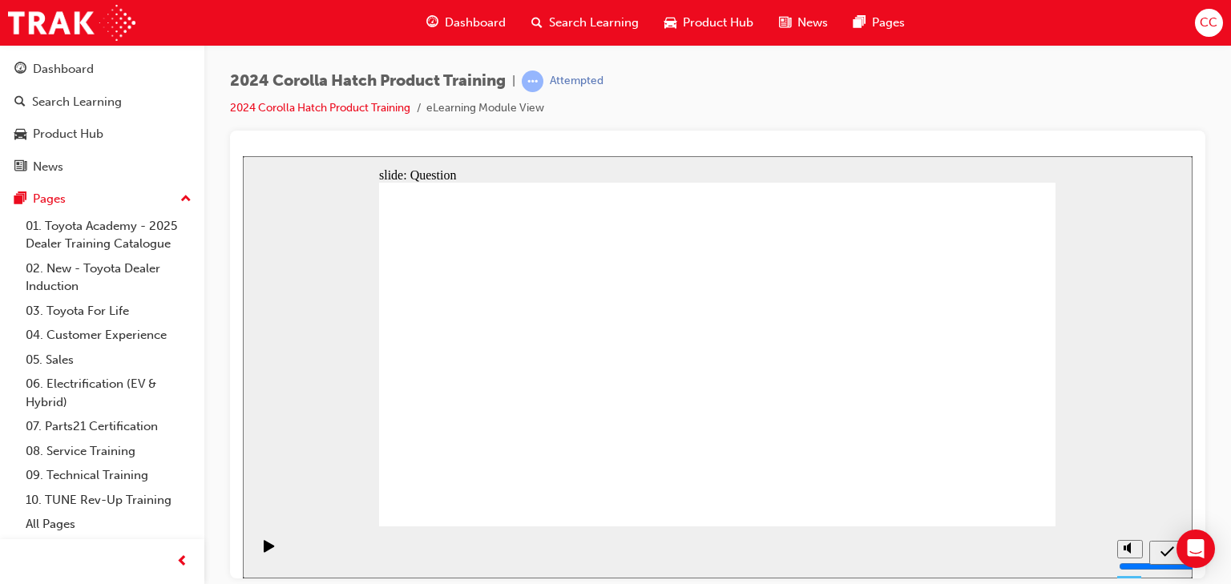
drag, startPoint x: 818, startPoint y: 358, endPoint x: 739, endPoint y: 423, distance: 102.4
drag, startPoint x: 641, startPoint y: 338, endPoint x: 529, endPoint y: 431, distance: 145.1
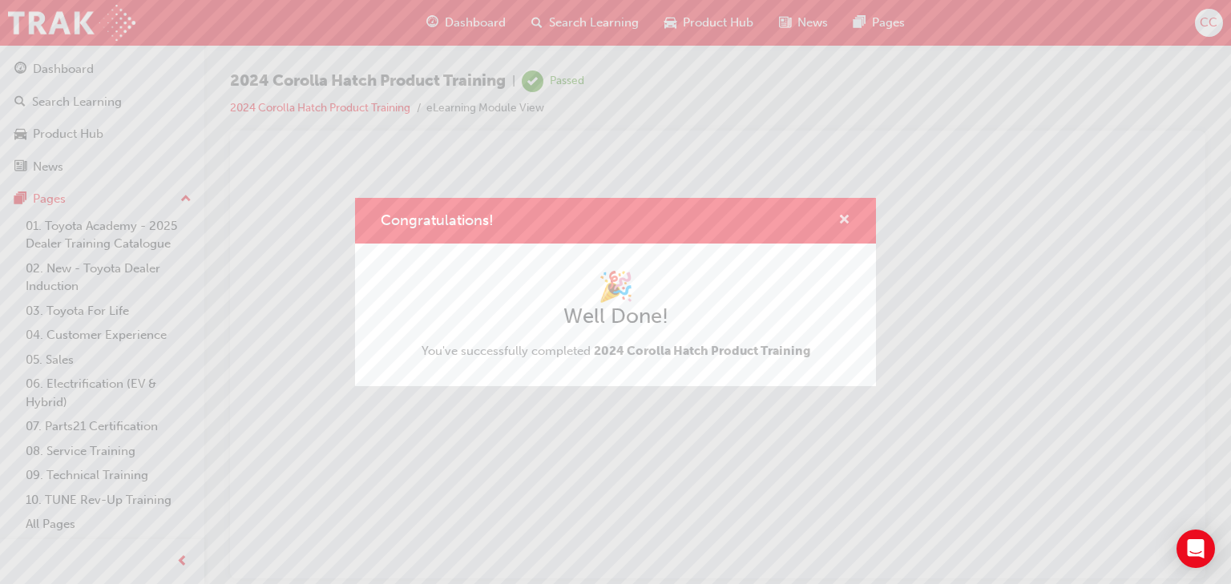
click at [843, 226] on span "cross-icon" at bounding box center [845, 221] width 12 height 14
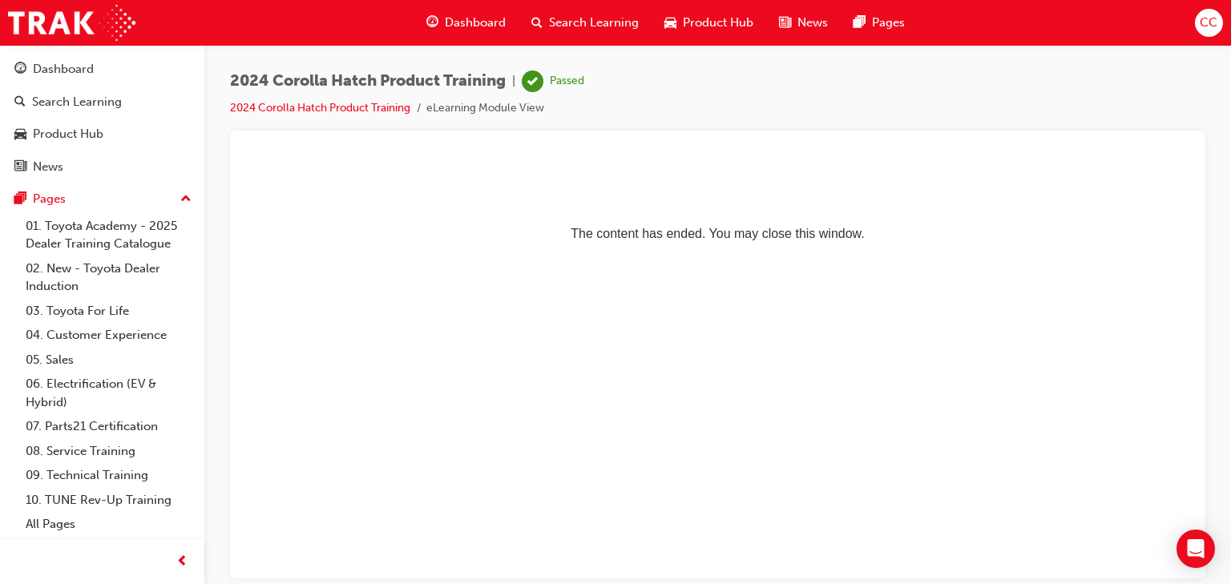
click at [618, 22] on span "Search Learning" at bounding box center [594, 23] width 90 height 18
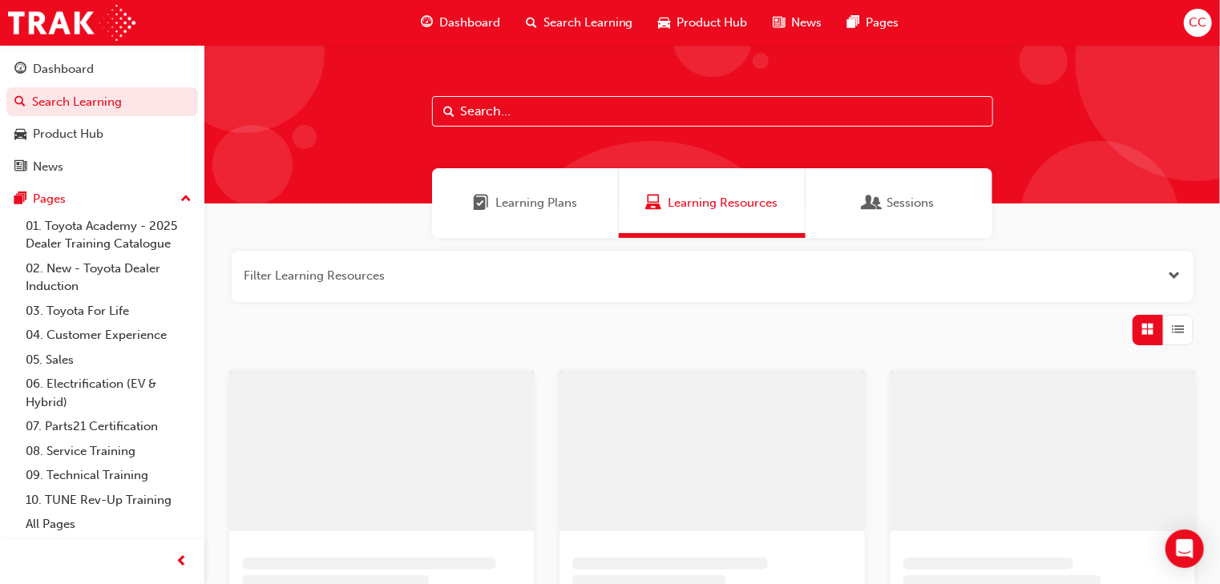
click at [702, 19] on span "Product Hub" at bounding box center [712, 23] width 71 height 18
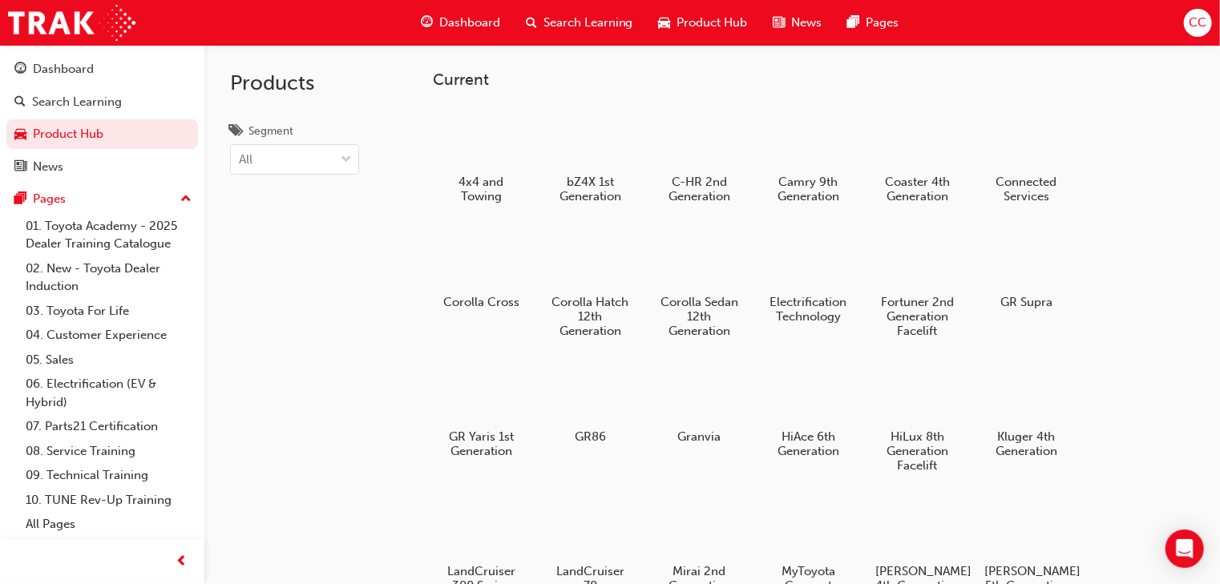
click at [452, 18] on span "Dashboard" at bounding box center [469, 23] width 61 height 18
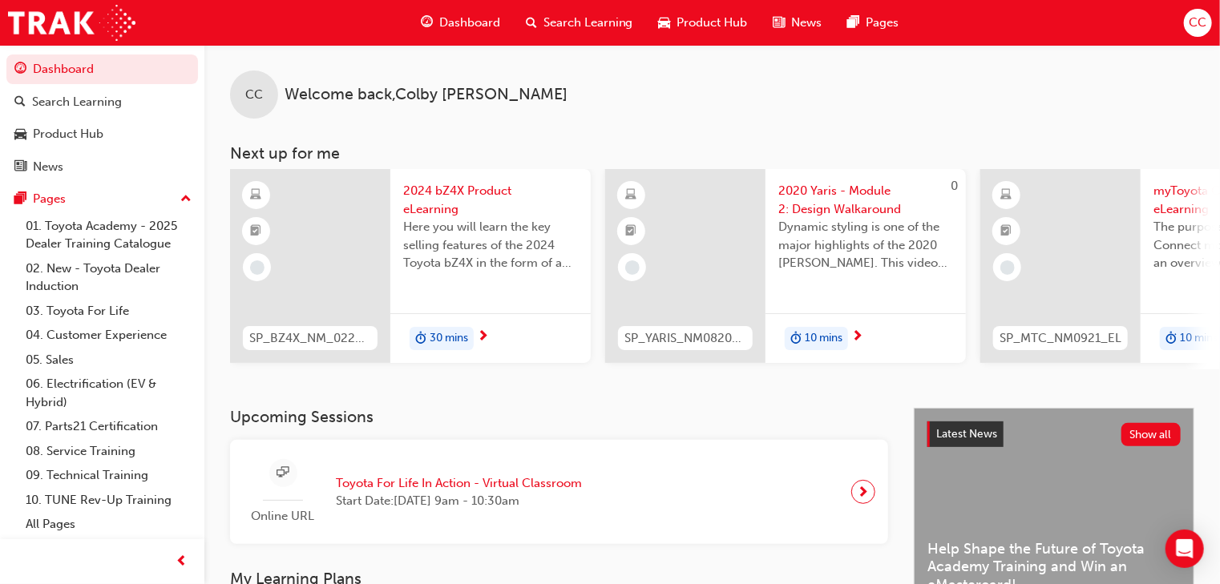
click at [705, 23] on span "Product Hub" at bounding box center [712, 23] width 71 height 18
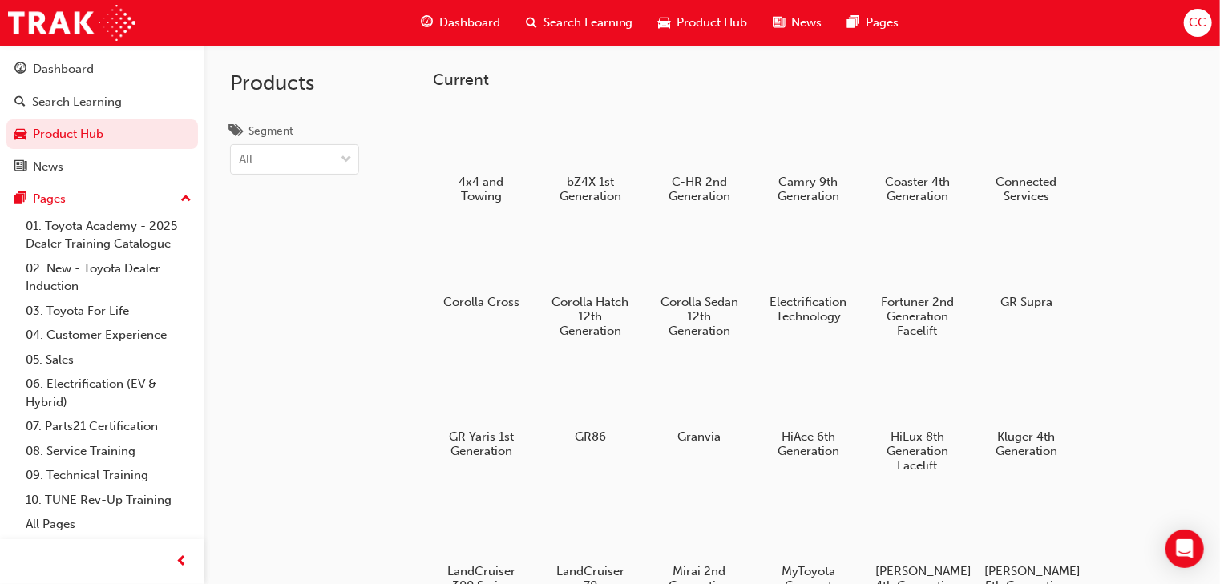
click at [600, 23] on span "Search Learning" at bounding box center [589, 23] width 90 height 18
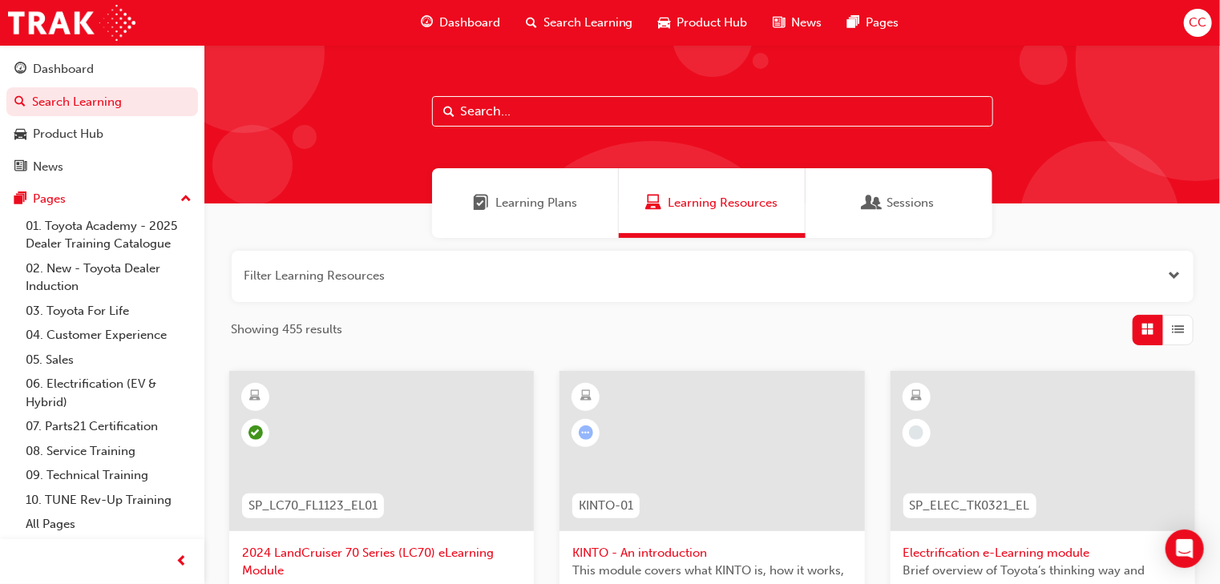
click at [521, 196] on span "Learning Plans" at bounding box center [536, 203] width 82 height 18
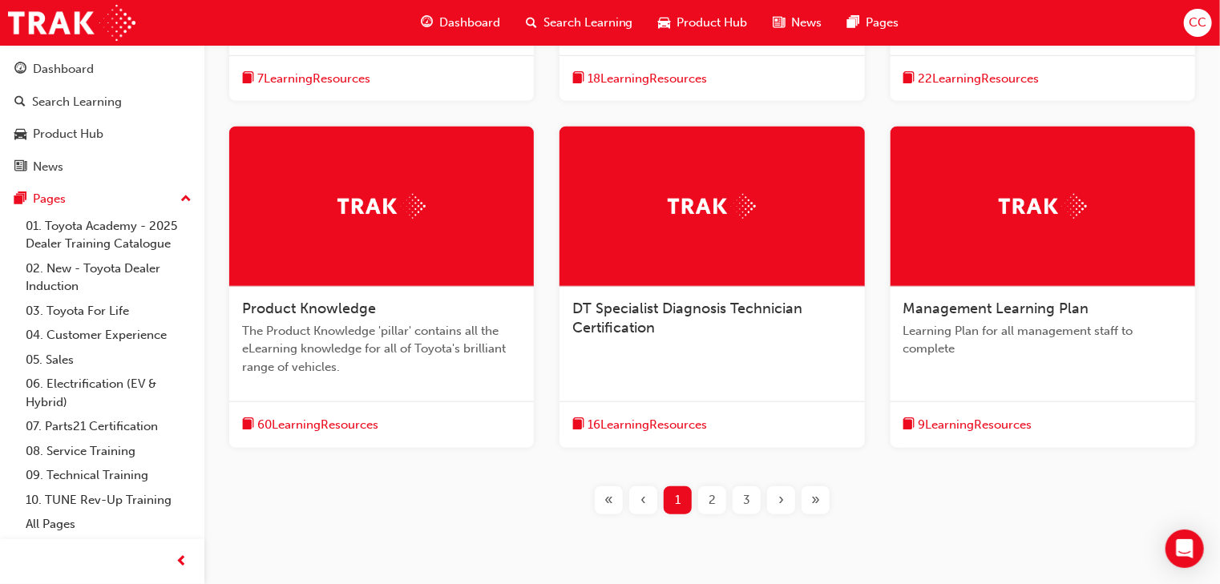
scroll to position [577, 0]
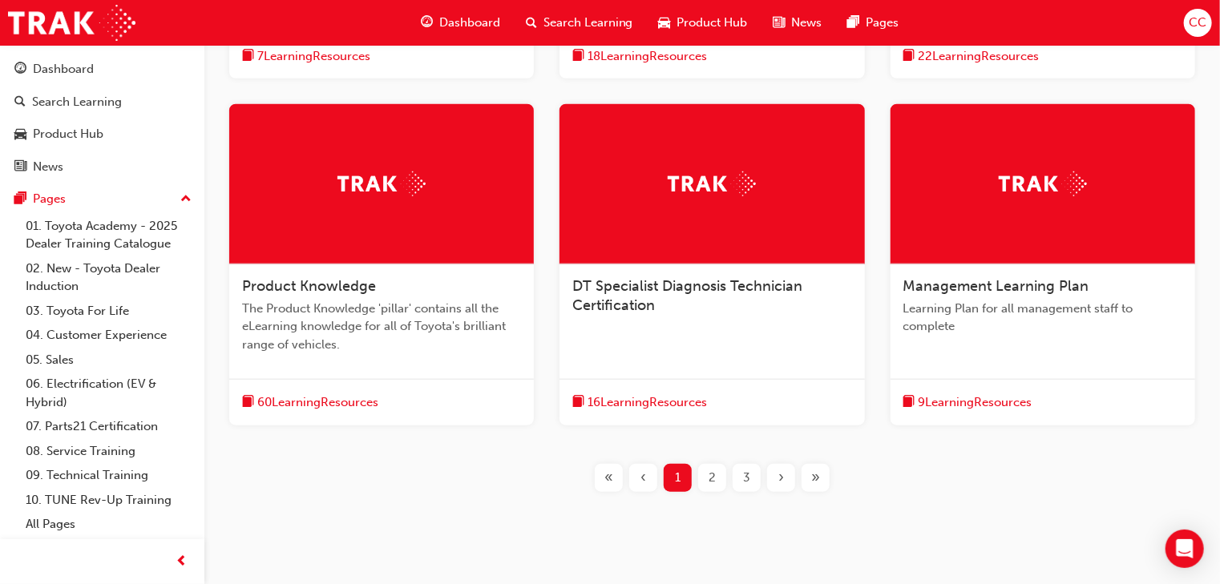
click at [713, 383] on span "2" at bounding box center [712, 478] width 7 height 18
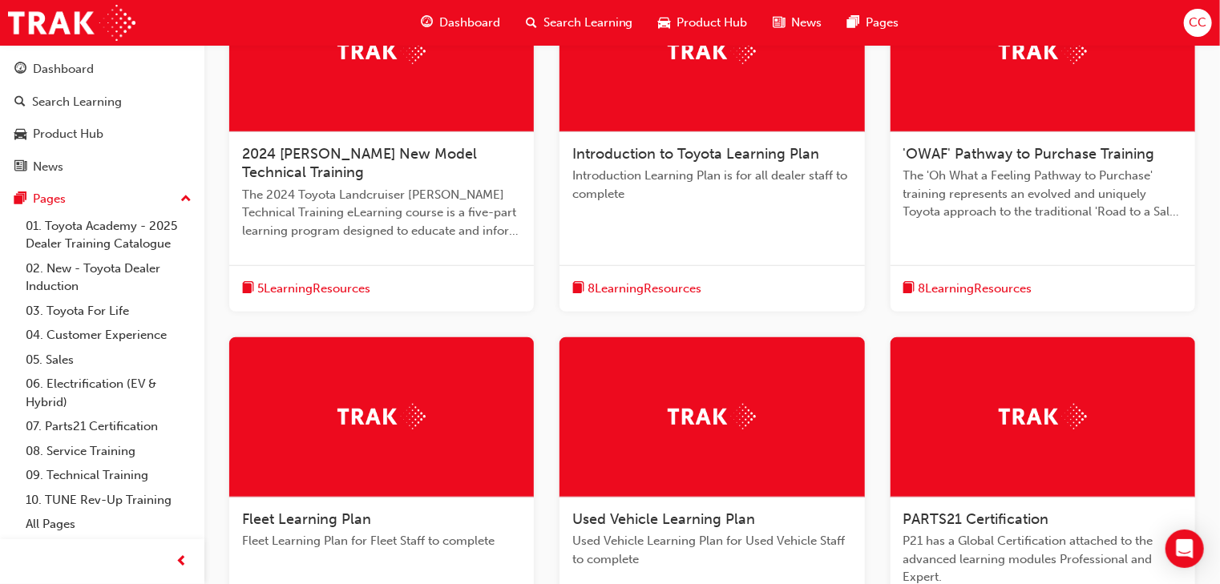
scroll to position [641, 0]
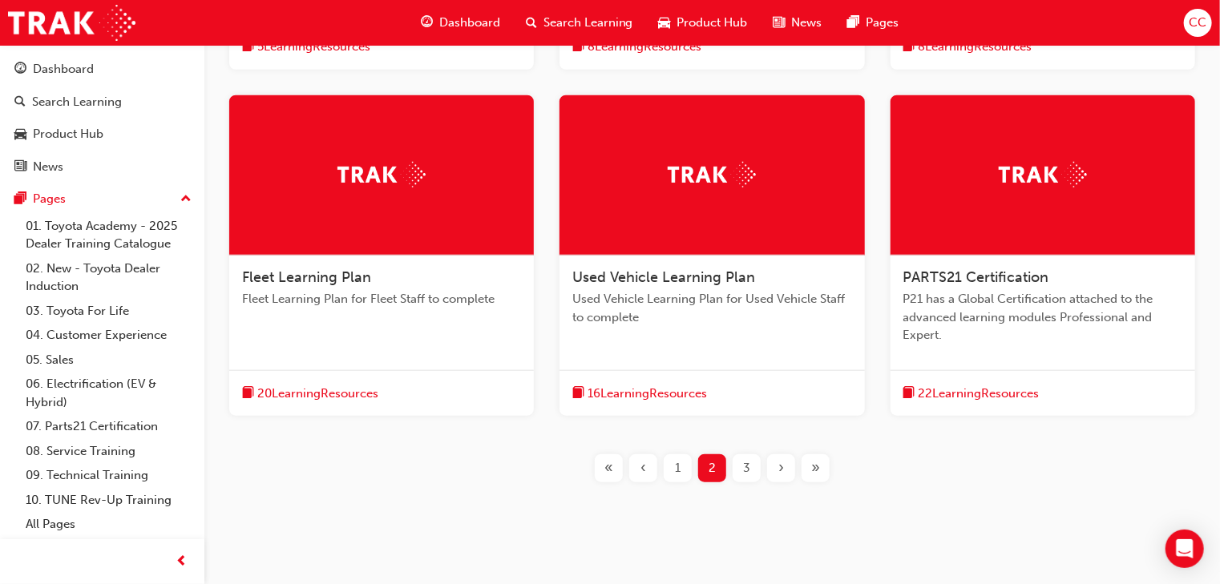
click at [747, 383] on span "3" at bounding box center [746, 468] width 7 height 18
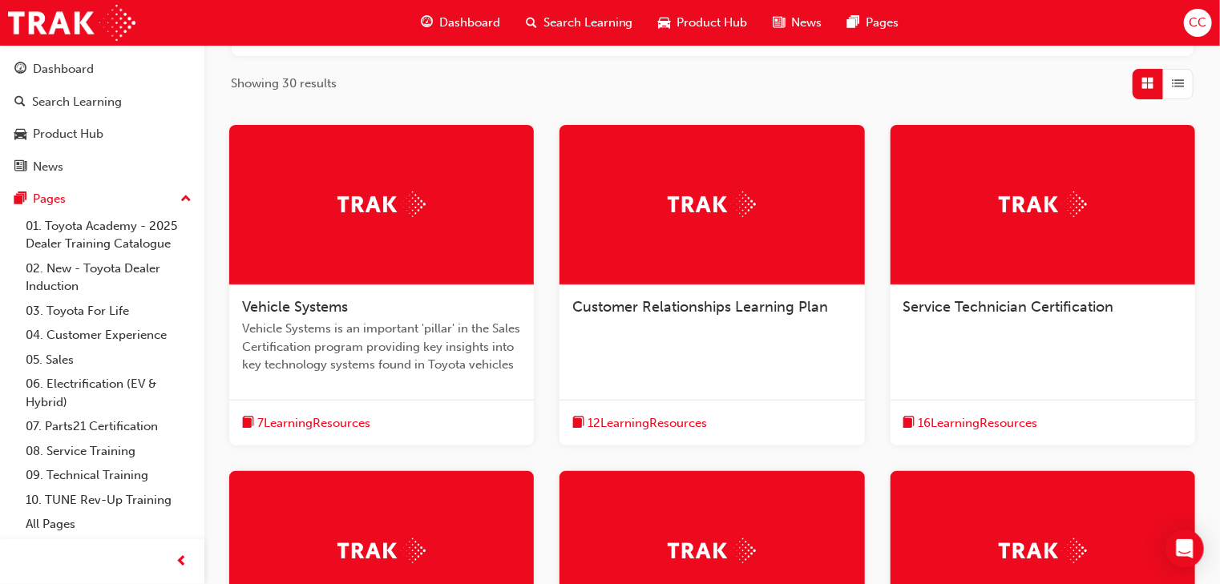
scroll to position [120, 0]
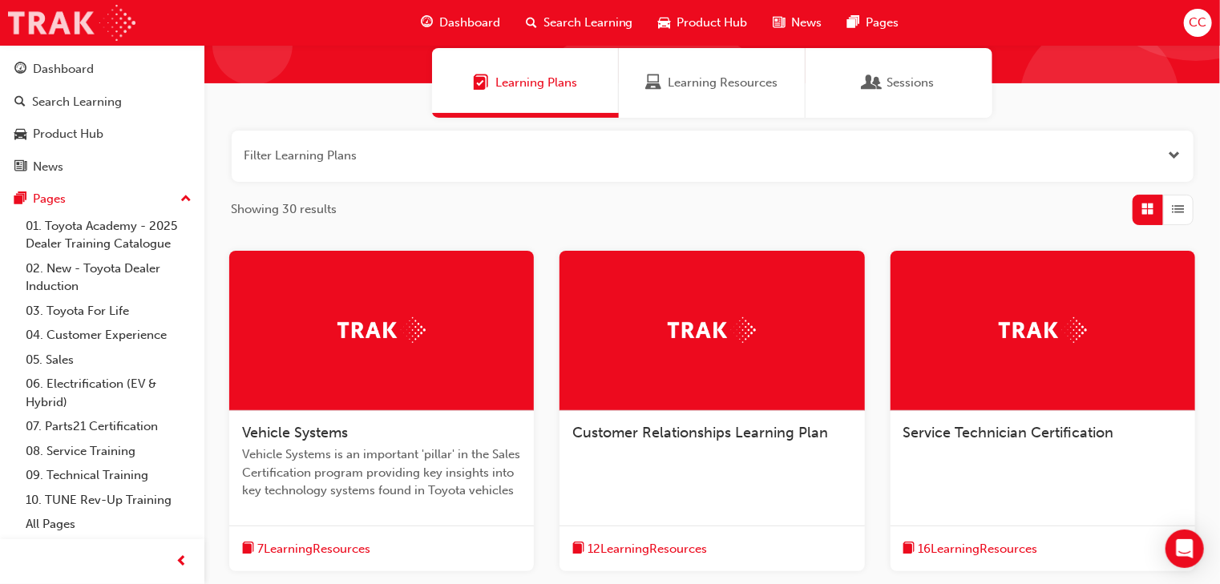
click at [64, 26] on img at bounding box center [71, 23] width 127 height 36
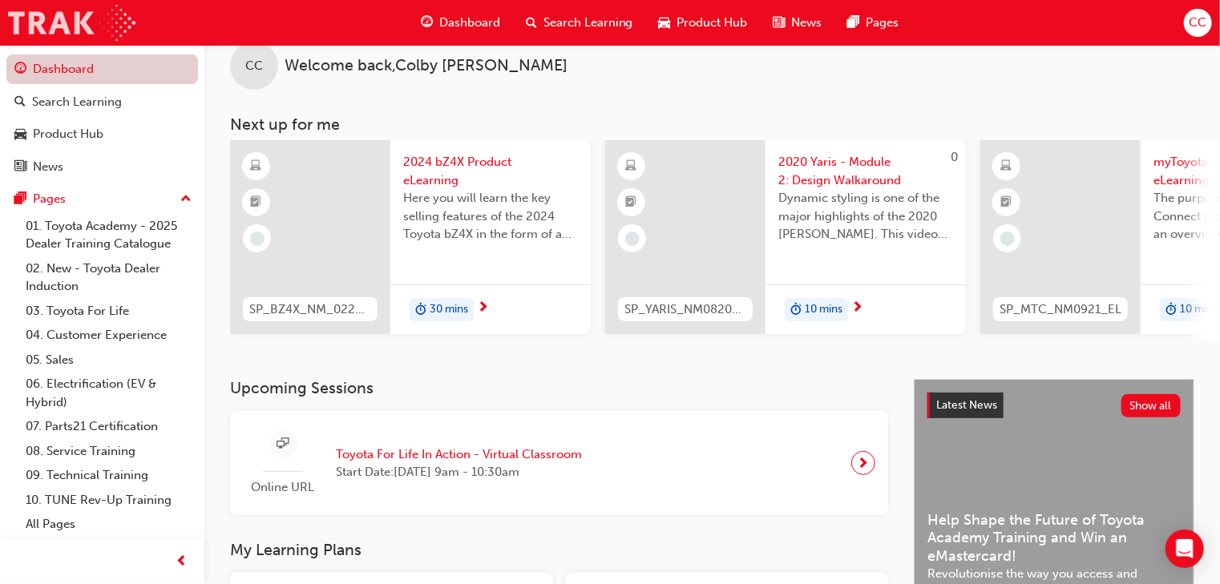
scroll to position [120, 0]
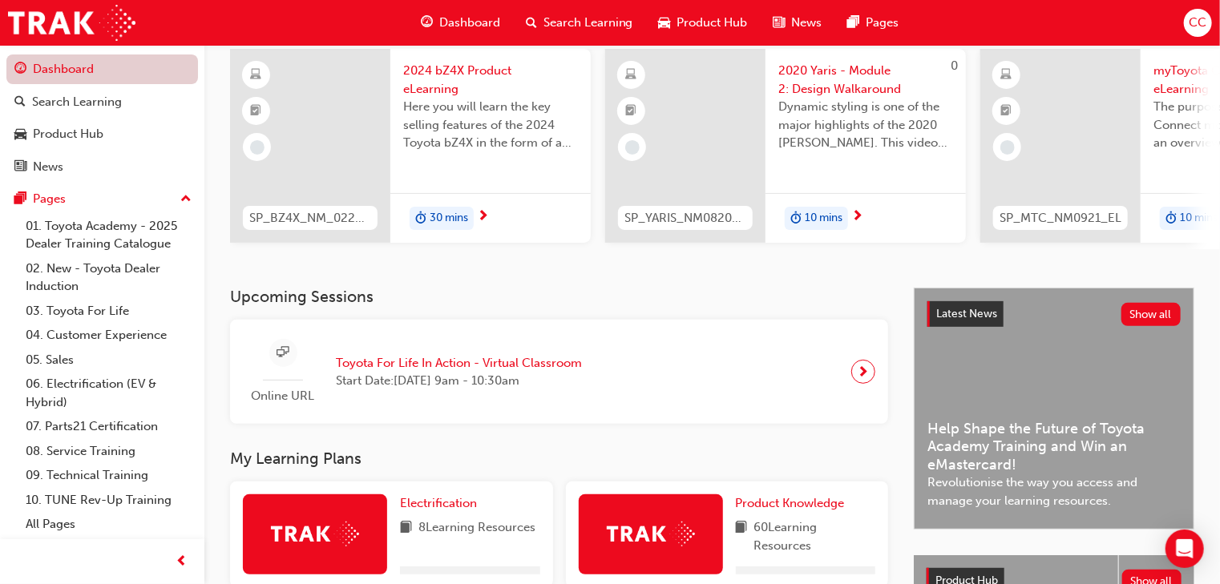
click at [99, 79] on link "Dashboard" at bounding box center [102, 70] width 192 height 30
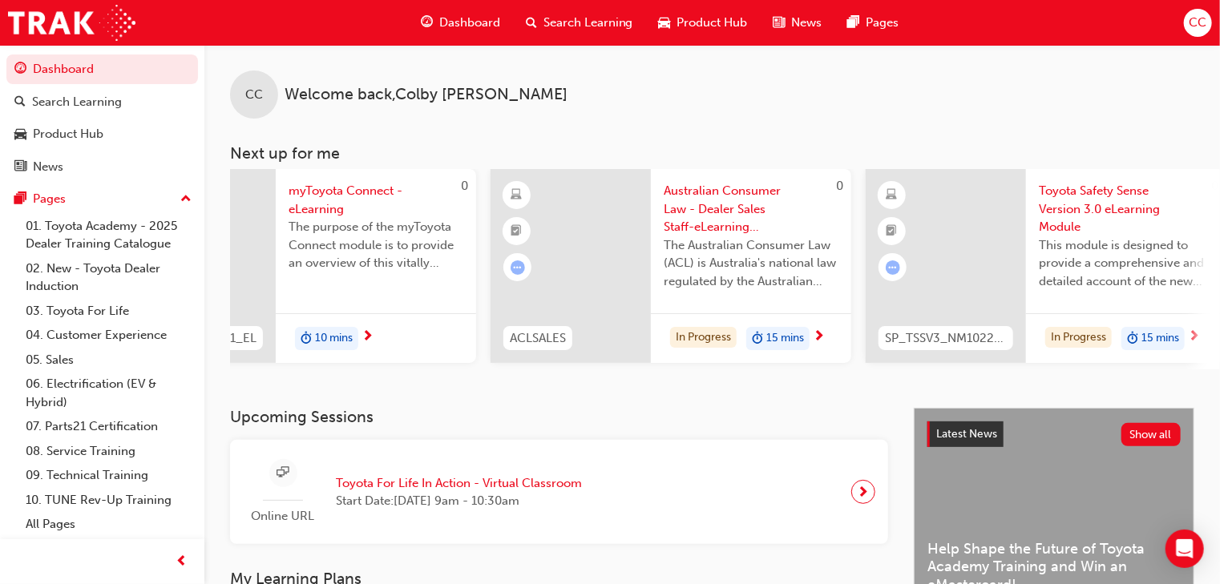
scroll to position [0, 1258]
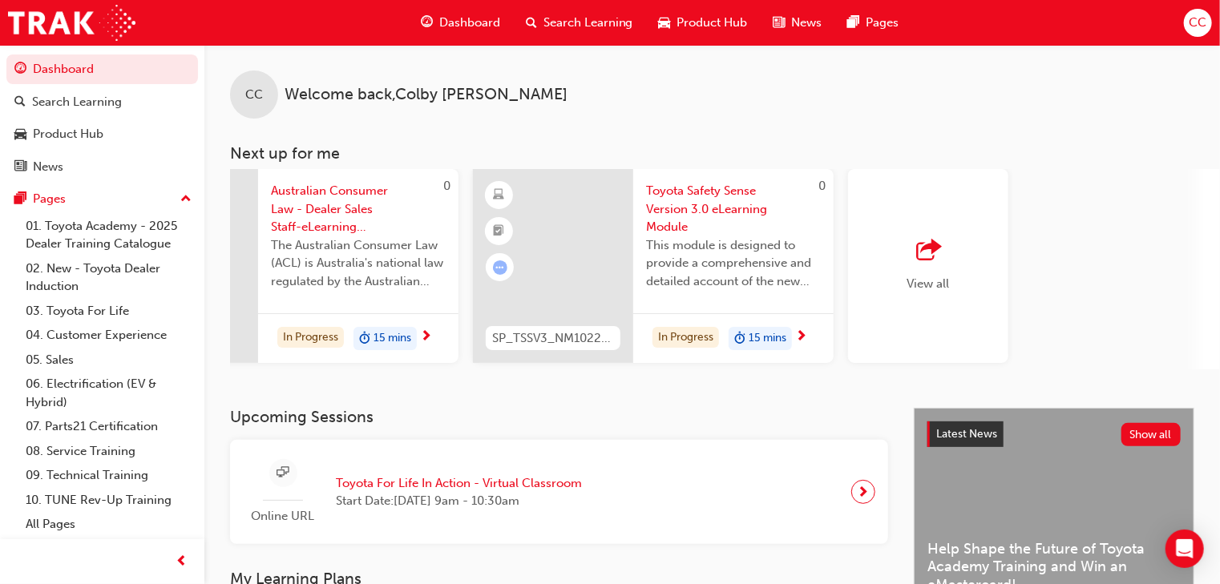
click at [875, 269] on div "View all" at bounding box center [928, 266] width 160 height 194
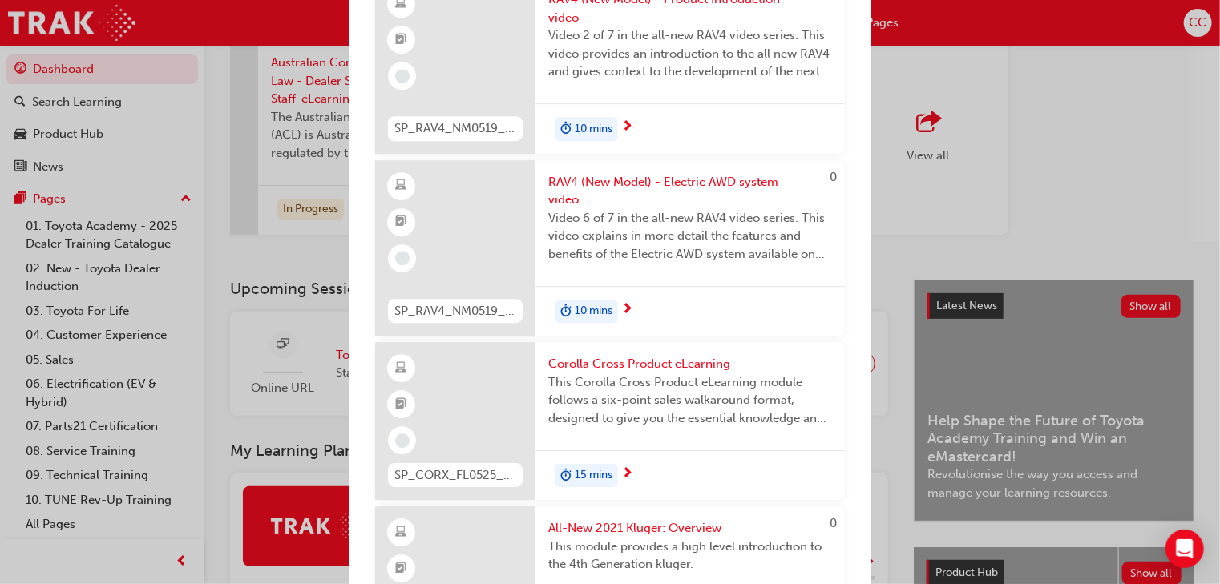
scroll to position [11544, 0]
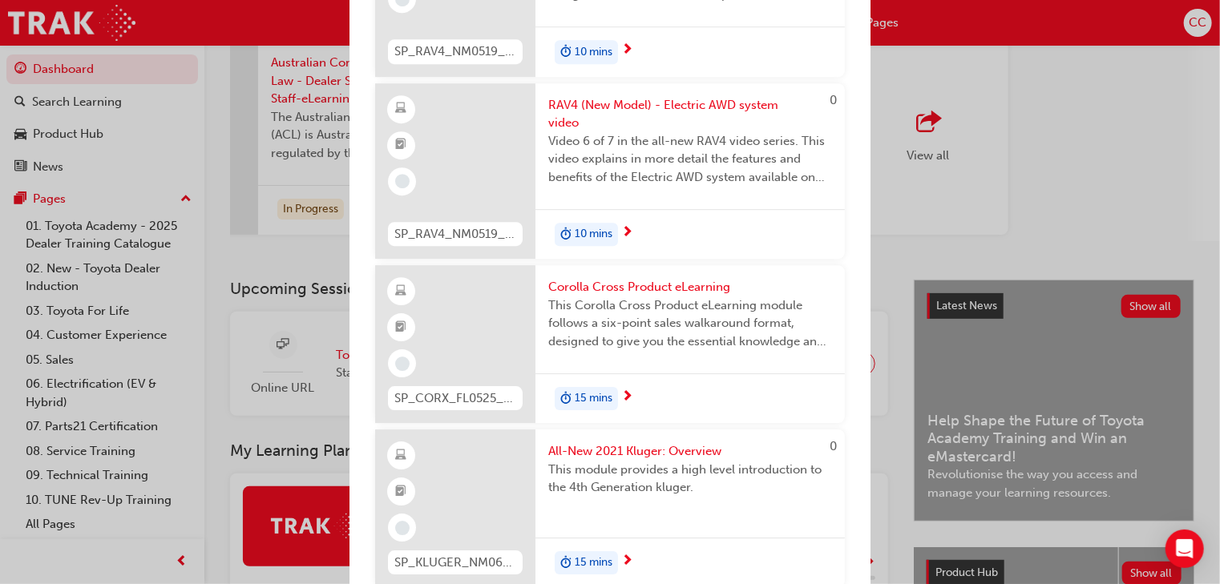
click at [590, 383] on span "15 mins" at bounding box center [594, 399] width 38 height 18
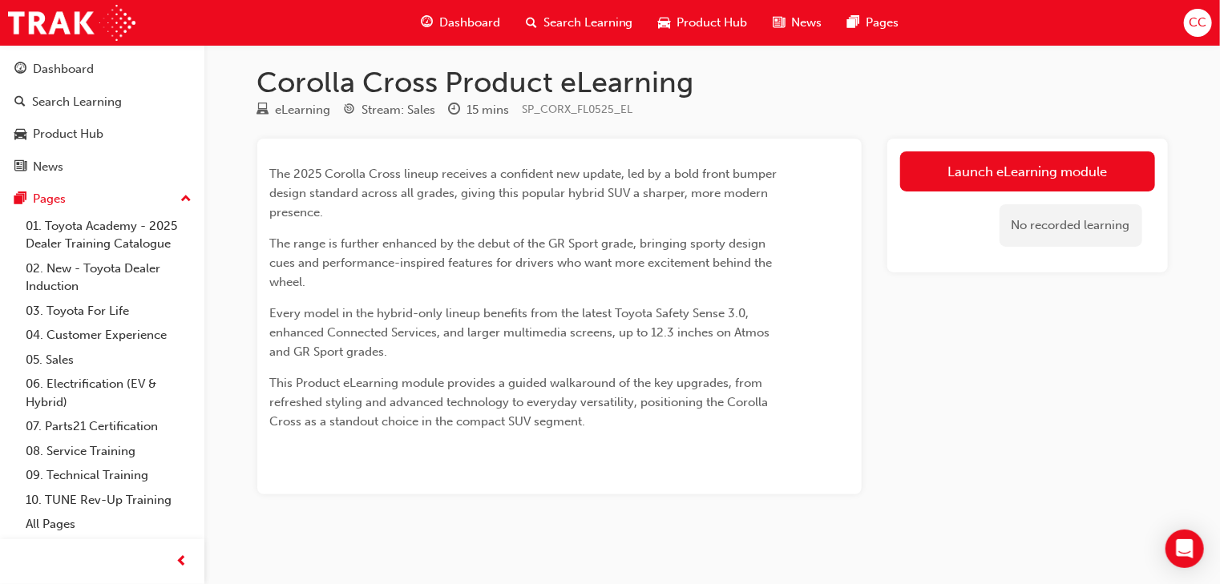
scroll to position [7, 0]
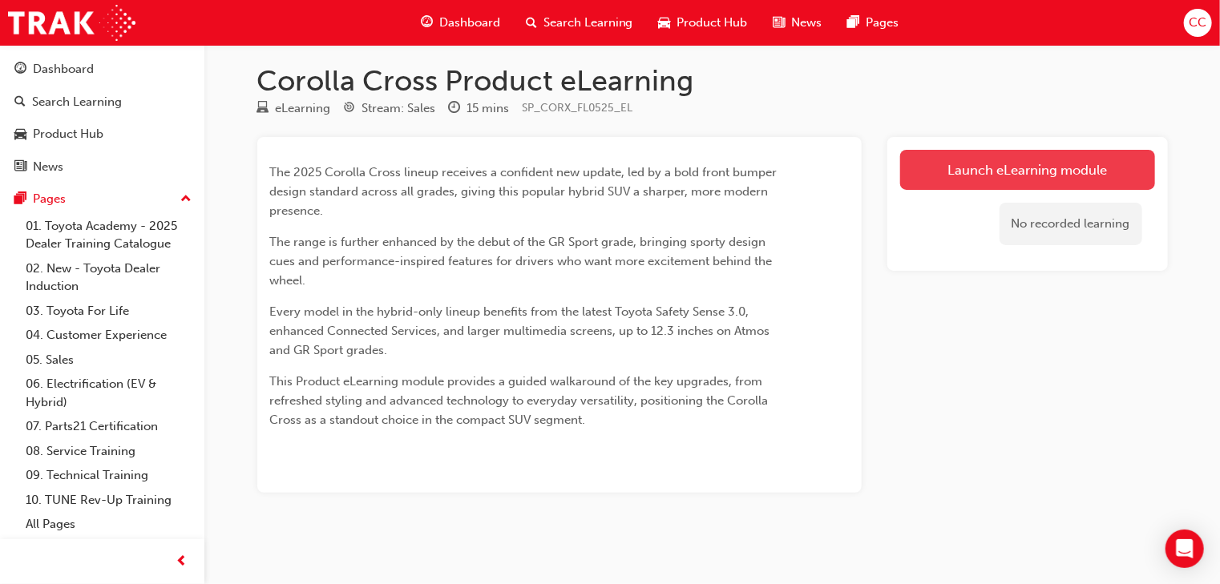
click at [875, 164] on link "Launch eLearning module" at bounding box center [1027, 170] width 255 height 40
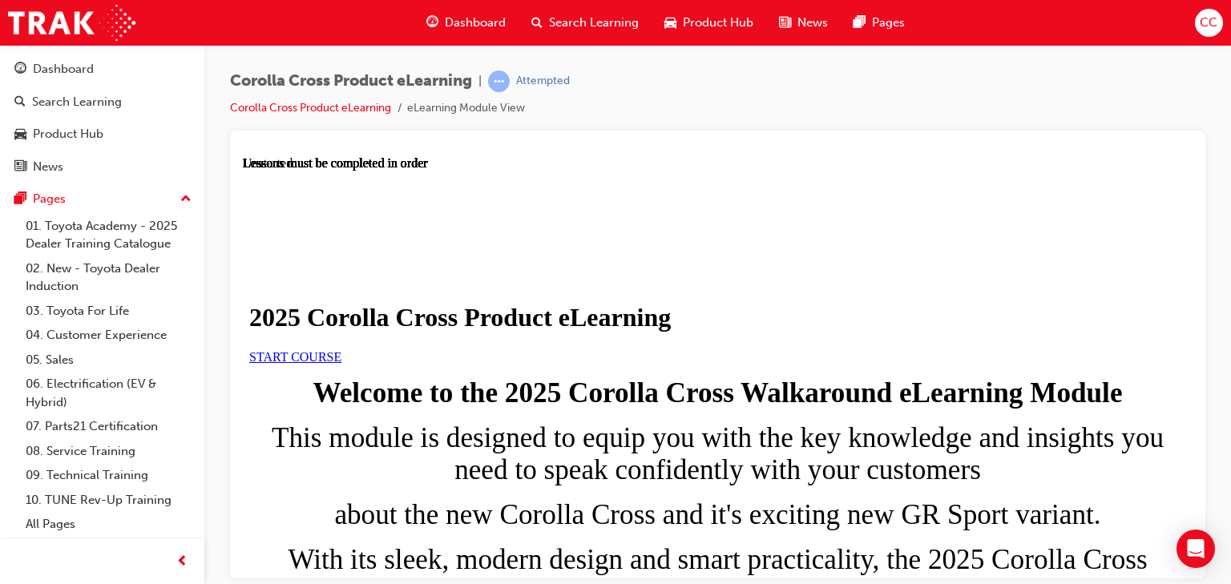
scroll to position [128, 0]
click at [341, 363] on span "START COURSE" at bounding box center [295, 357] width 92 height 14
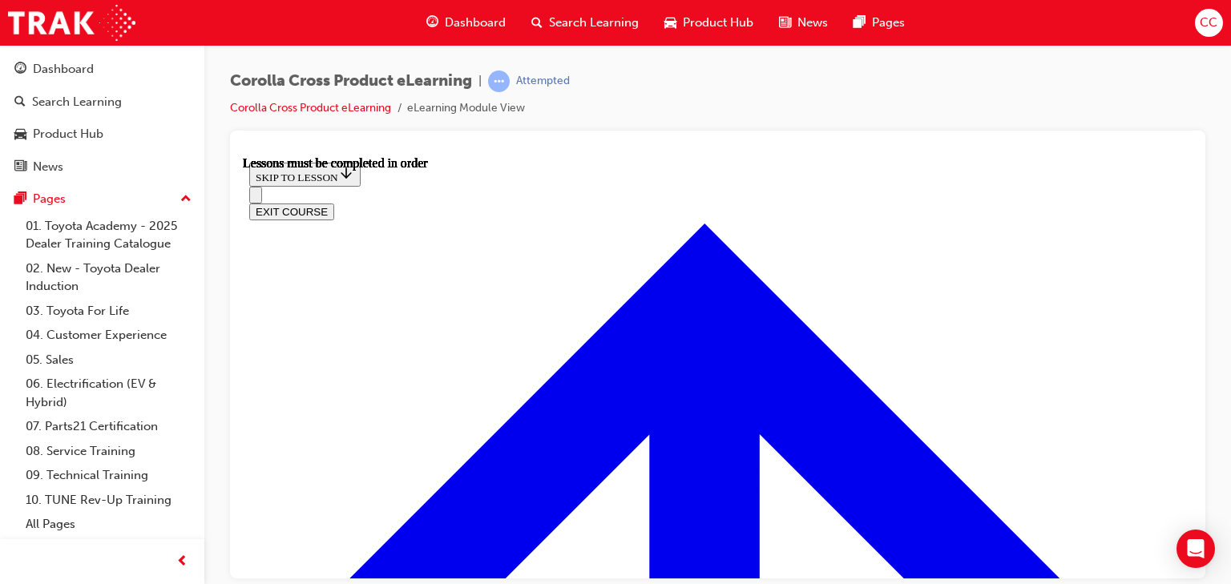
scroll to position [1065, 0]
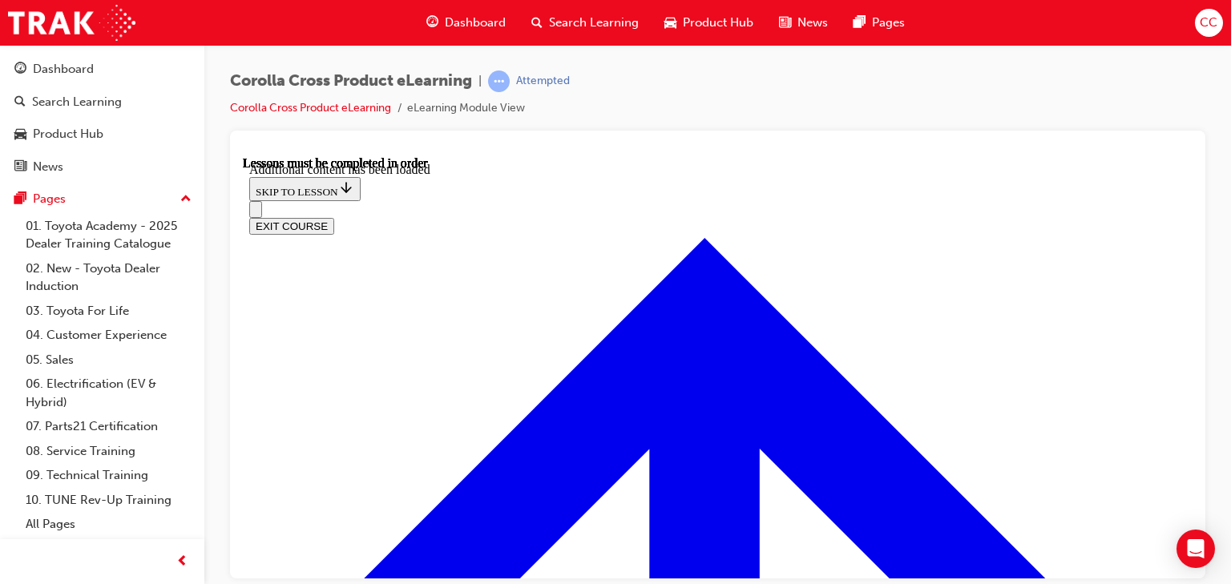
scroll to position [2823, 0]
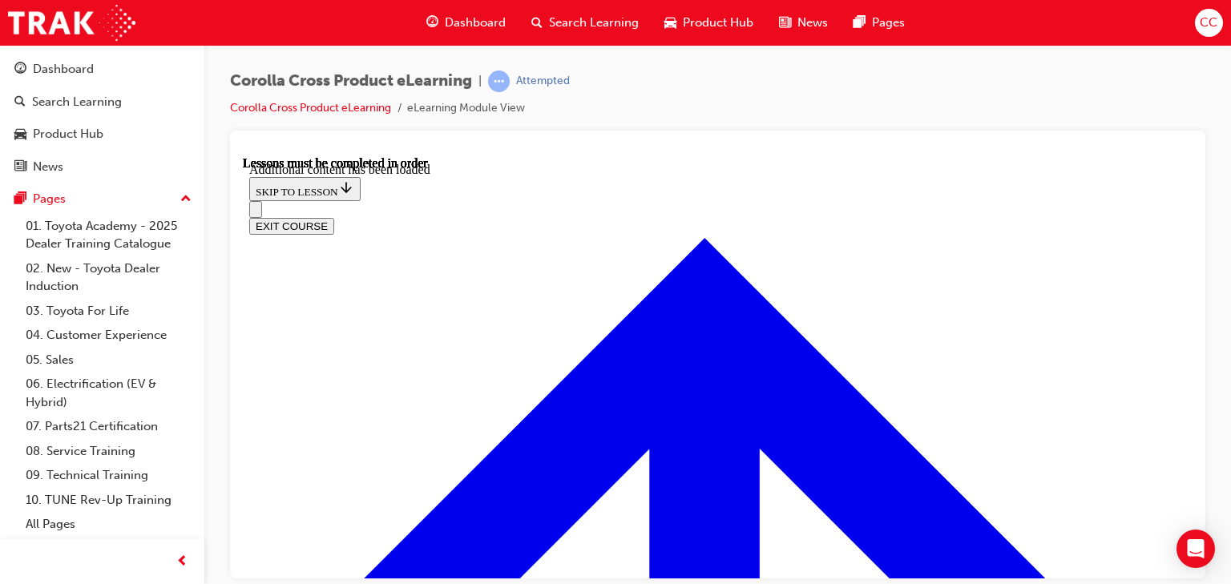
radio input "true"
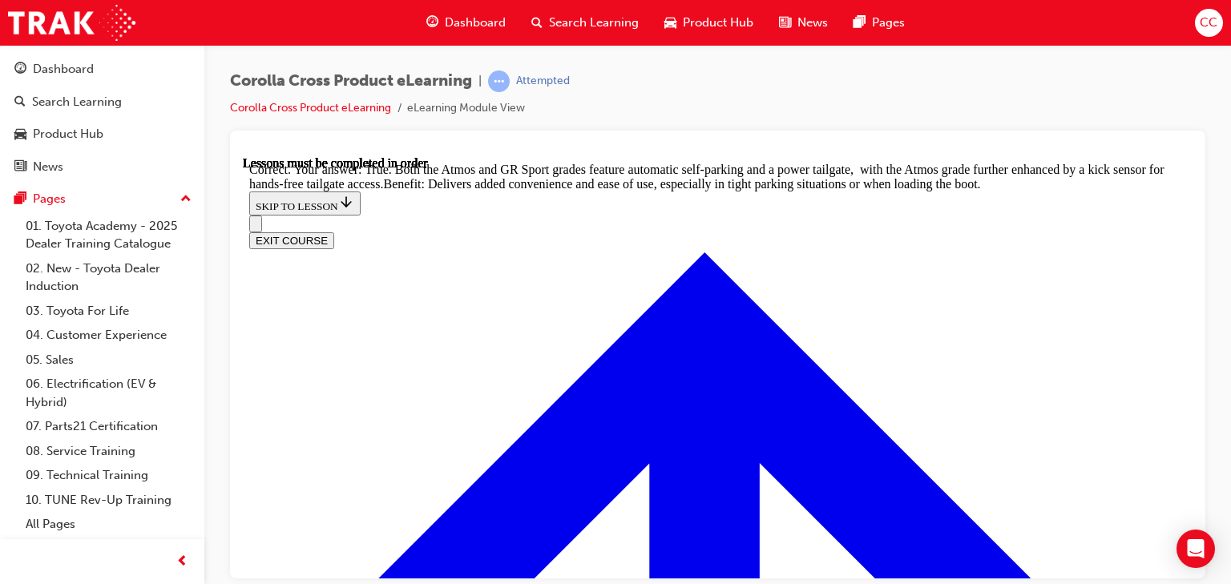
scroll to position [3639, 0]
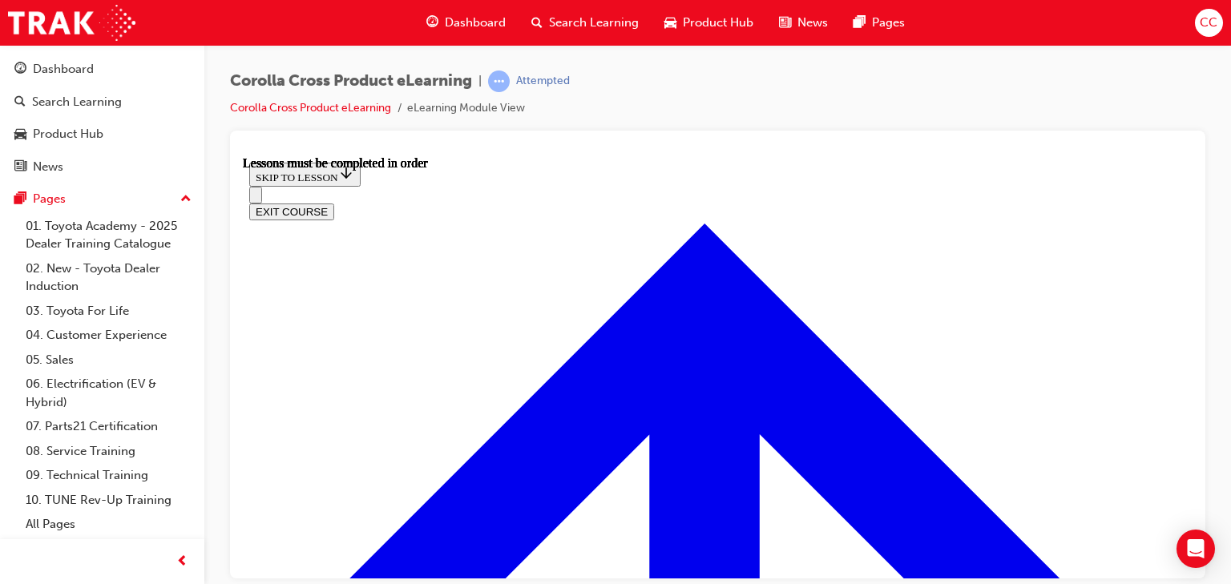
scroll to position [1443, 0]
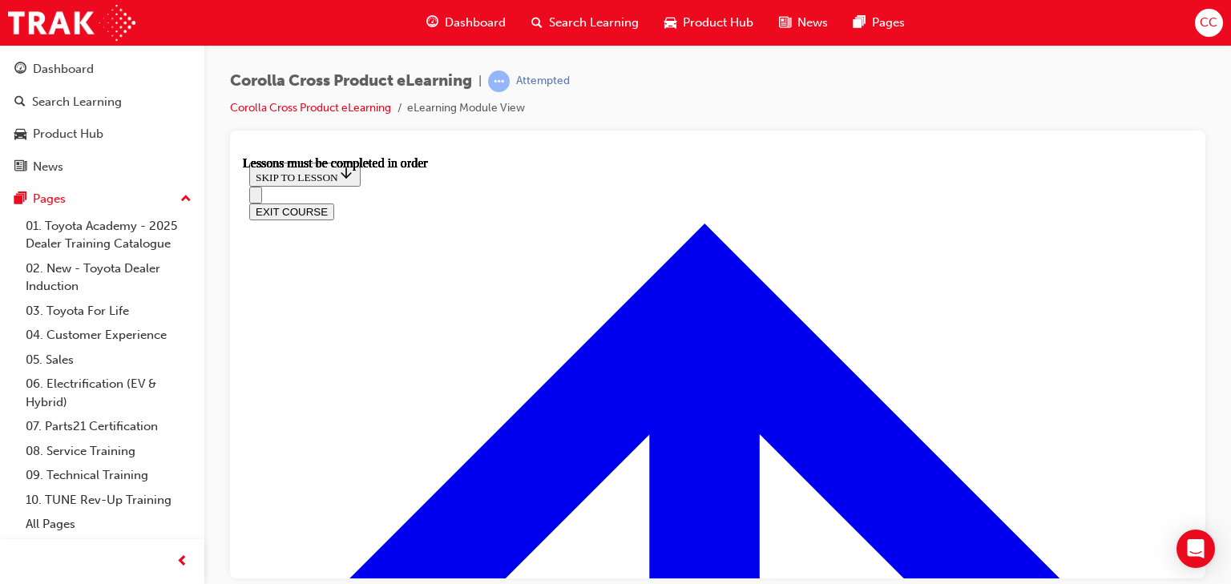
scroll to position [1407, 0]
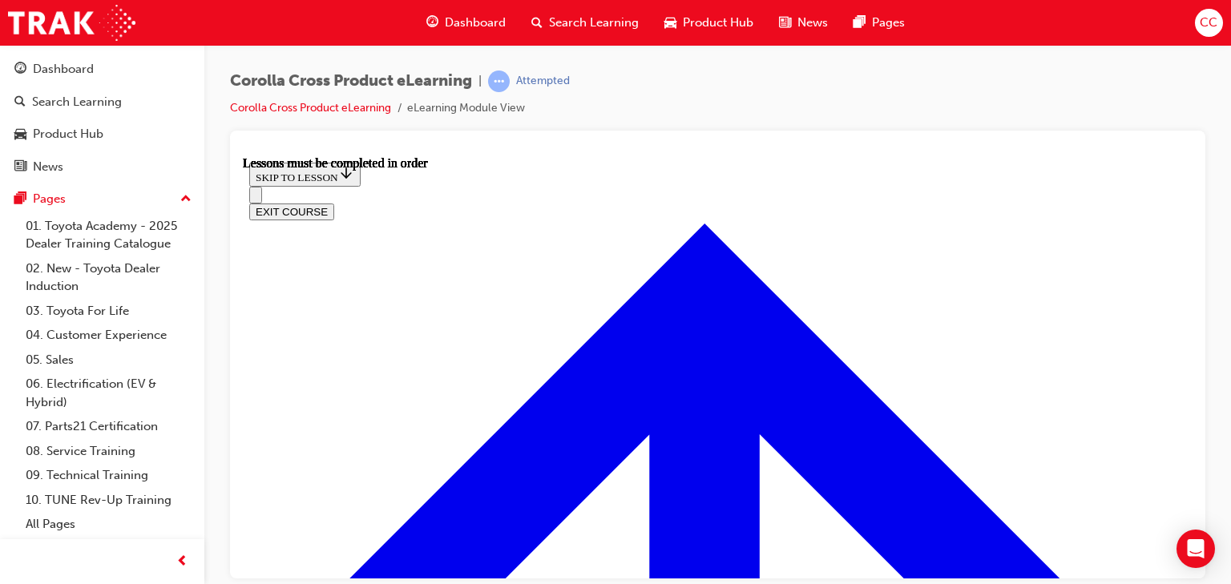
scroll to position [1366, 0]
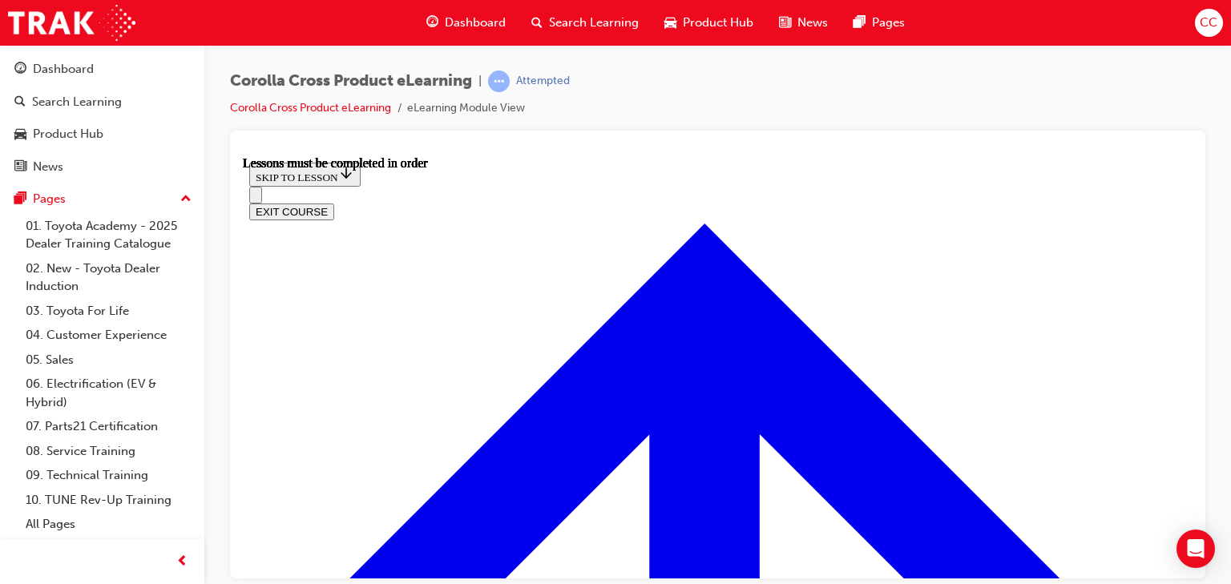
drag, startPoint x: 987, startPoint y: 332, endPoint x: 940, endPoint y: 366, distance: 58.5
drag, startPoint x: 647, startPoint y: 472, endPoint x: 651, endPoint y: 465, distance: 8.3
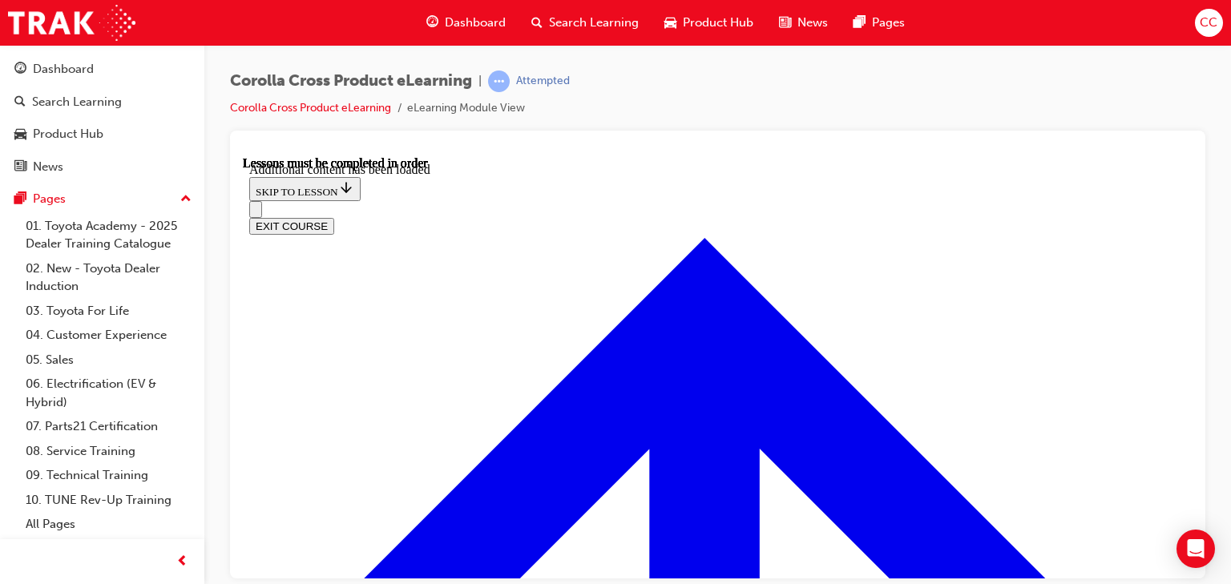
scroll to position [2221, 0]
radio input "true"
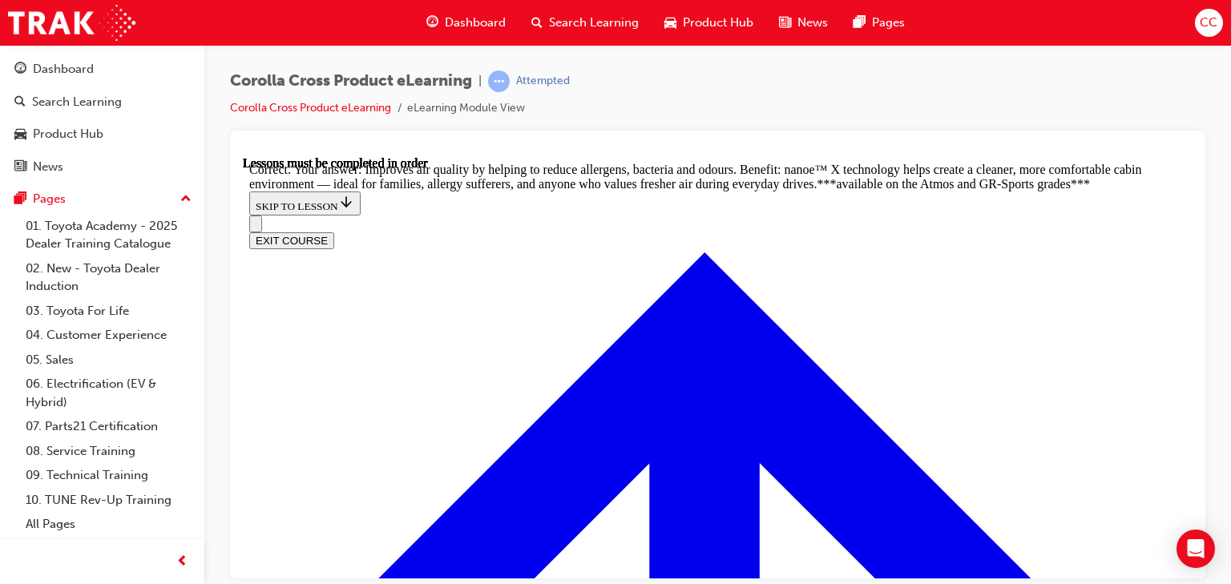
scroll to position [3044, 0]
radio input "true"
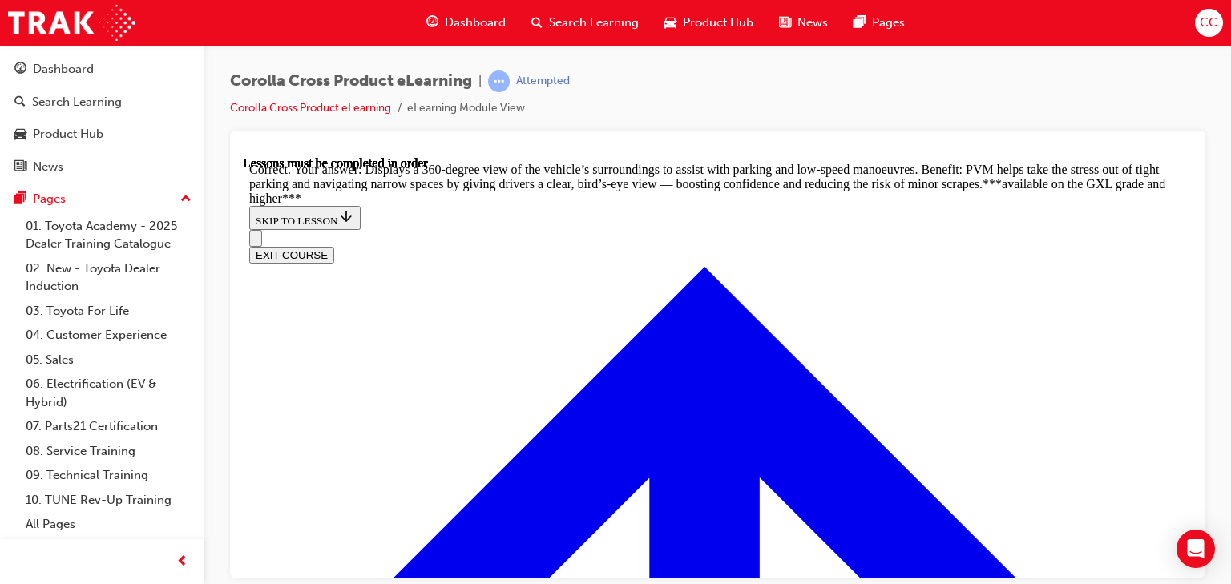
scroll to position [3556, 0]
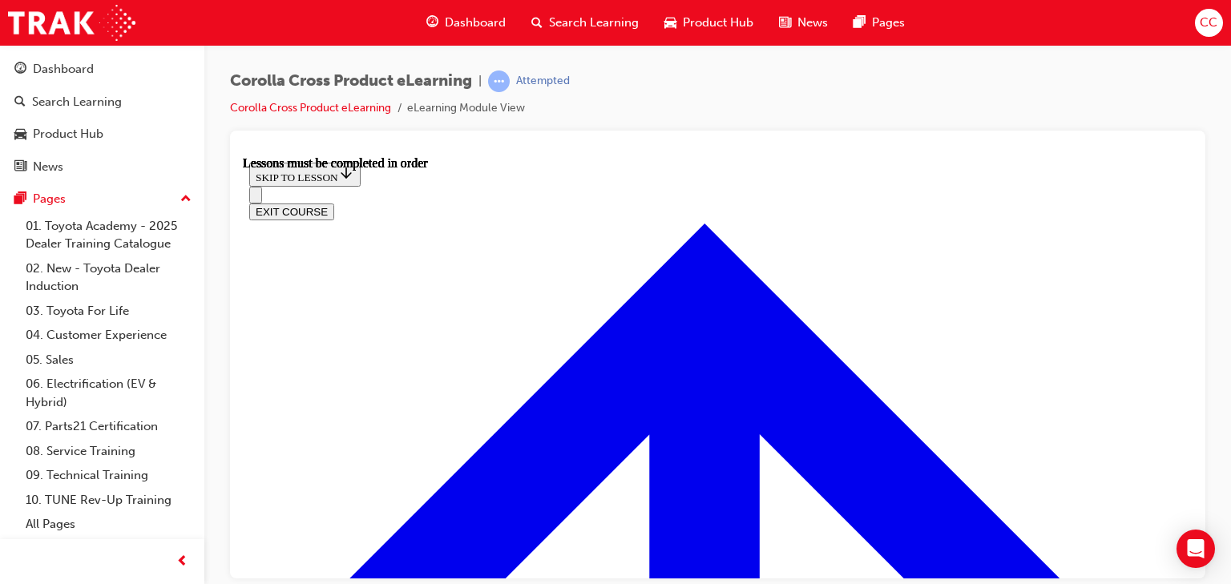
scroll to position [1338, 0]
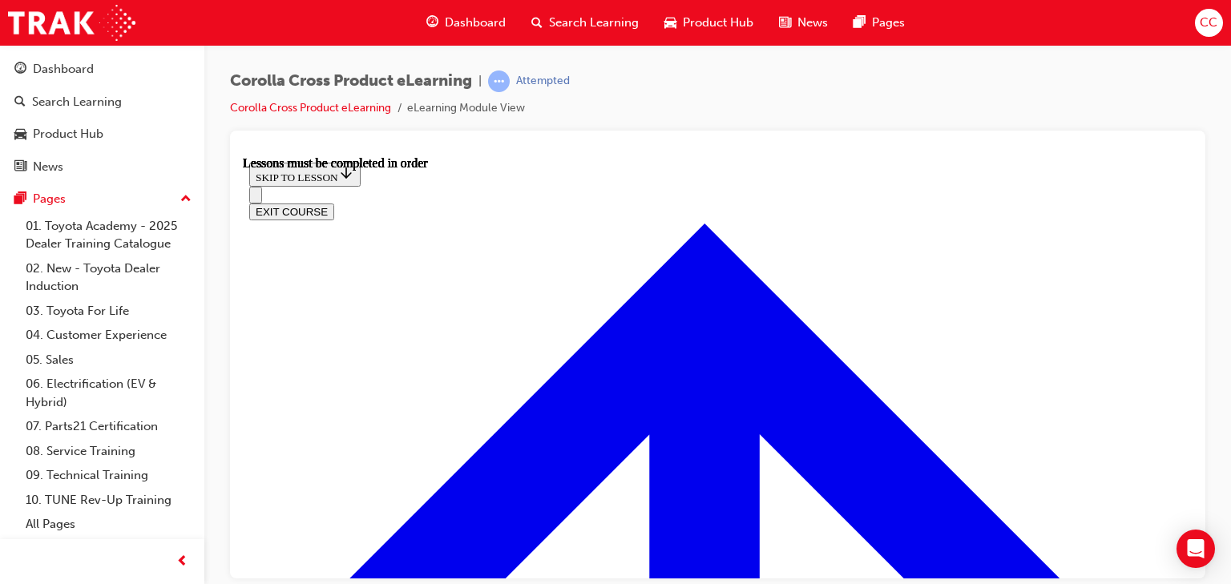
drag, startPoint x: 1043, startPoint y: 309, endPoint x: 847, endPoint y: 377, distance: 206.9
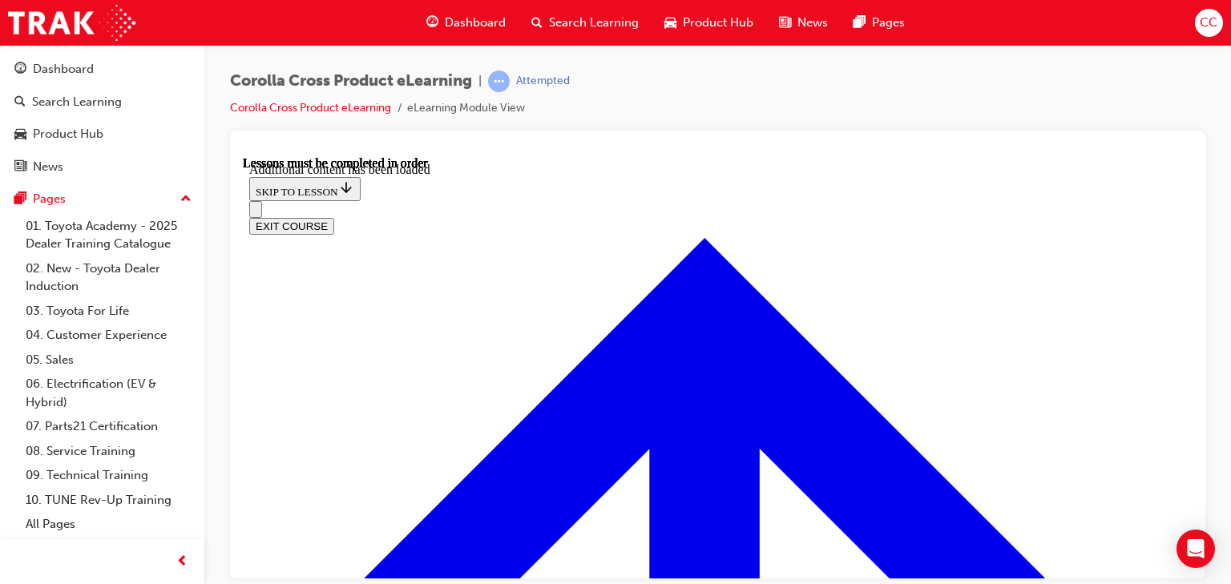
scroll to position [2267, 0]
radio input "true"
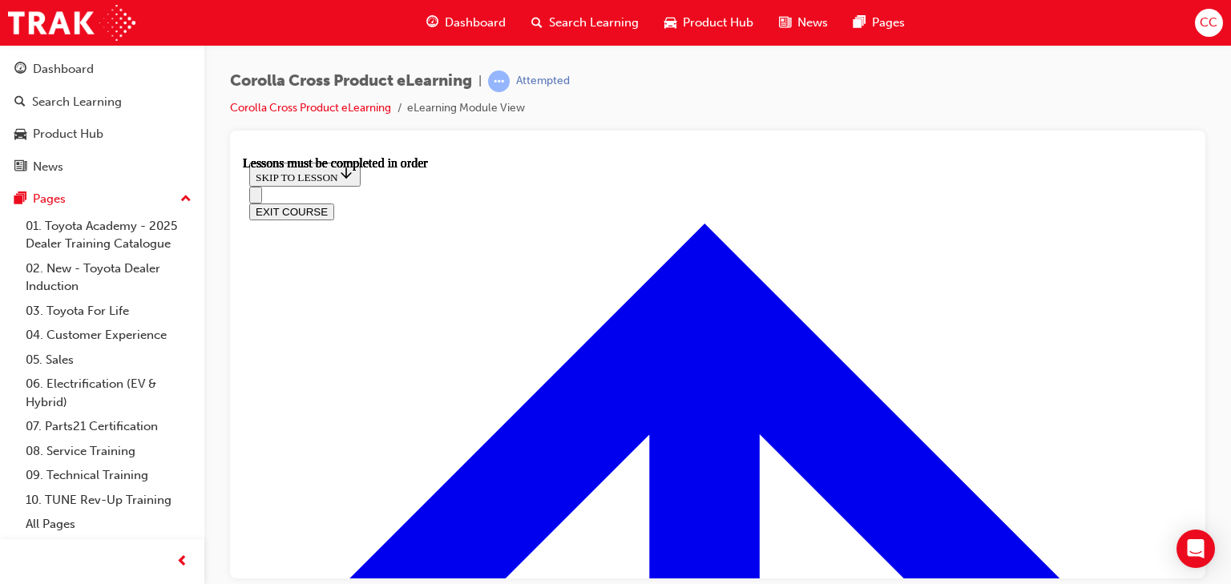
scroll to position [1388, 0]
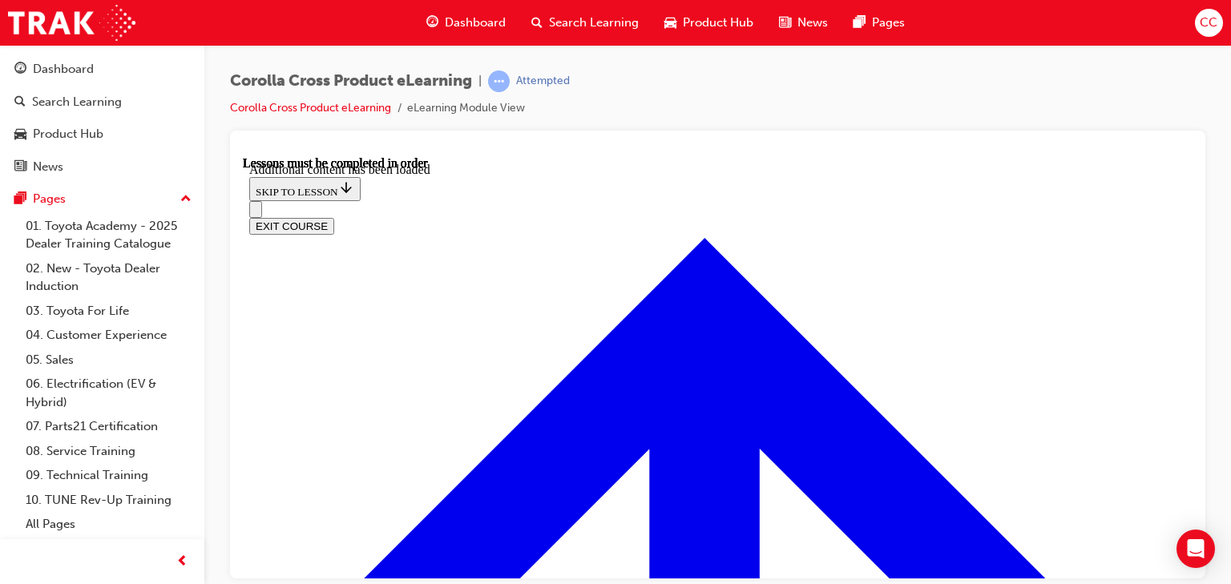
scroll to position [2023, 0]
radio input "true"
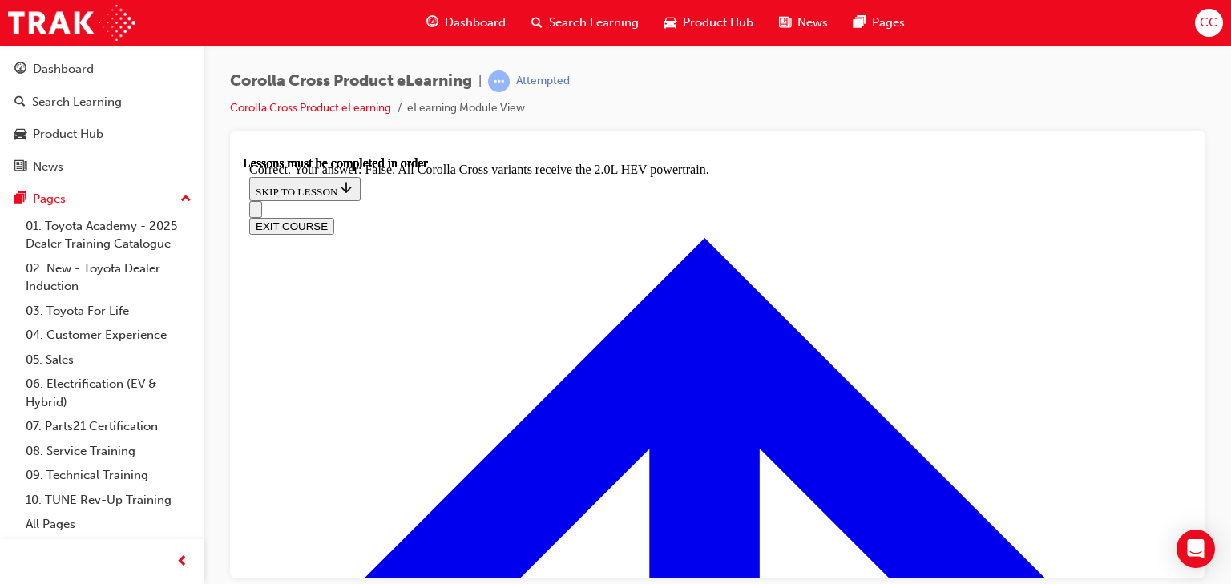
scroll to position [2392, 0]
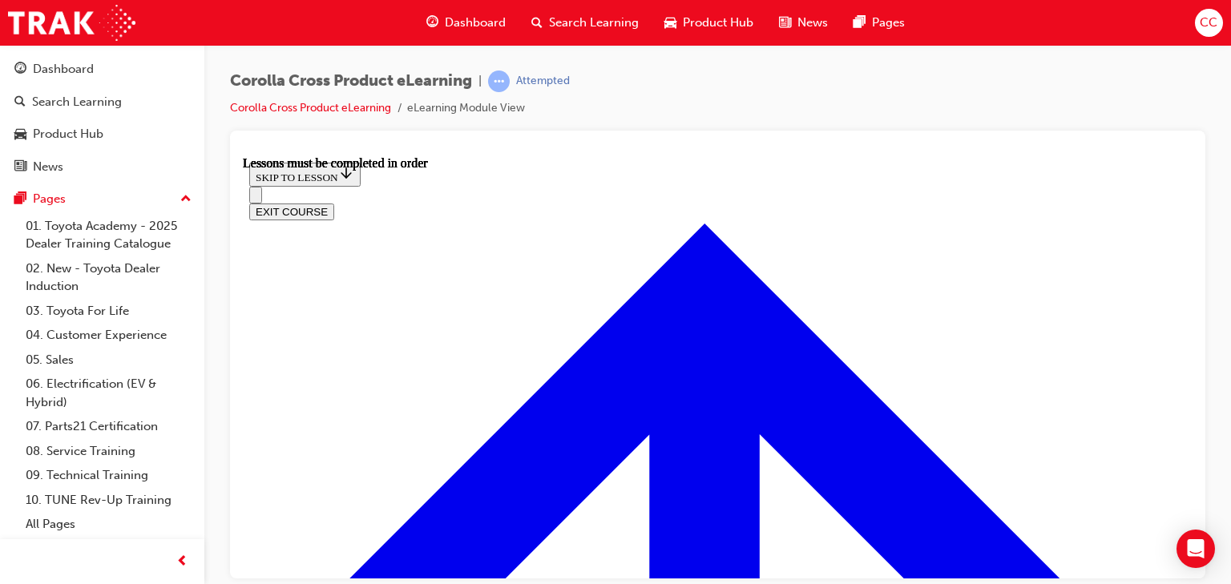
scroll to position [1274, 0]
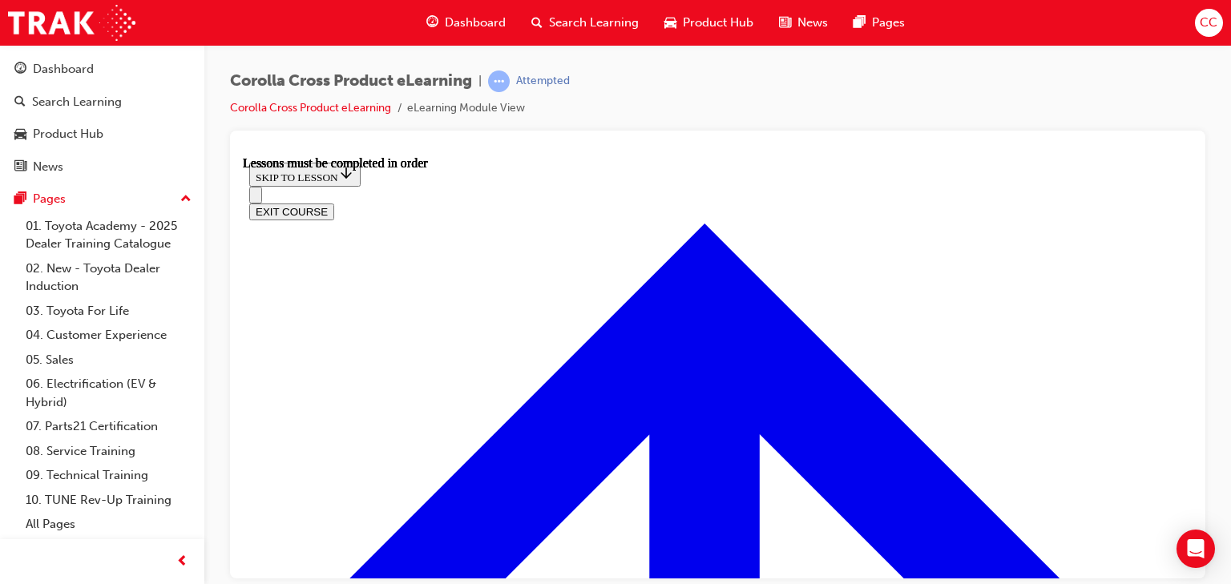
drag, startPoint x: 983, startPoint y: 295, endPoint x: 980, endPoint y: 307, distance: 12.3
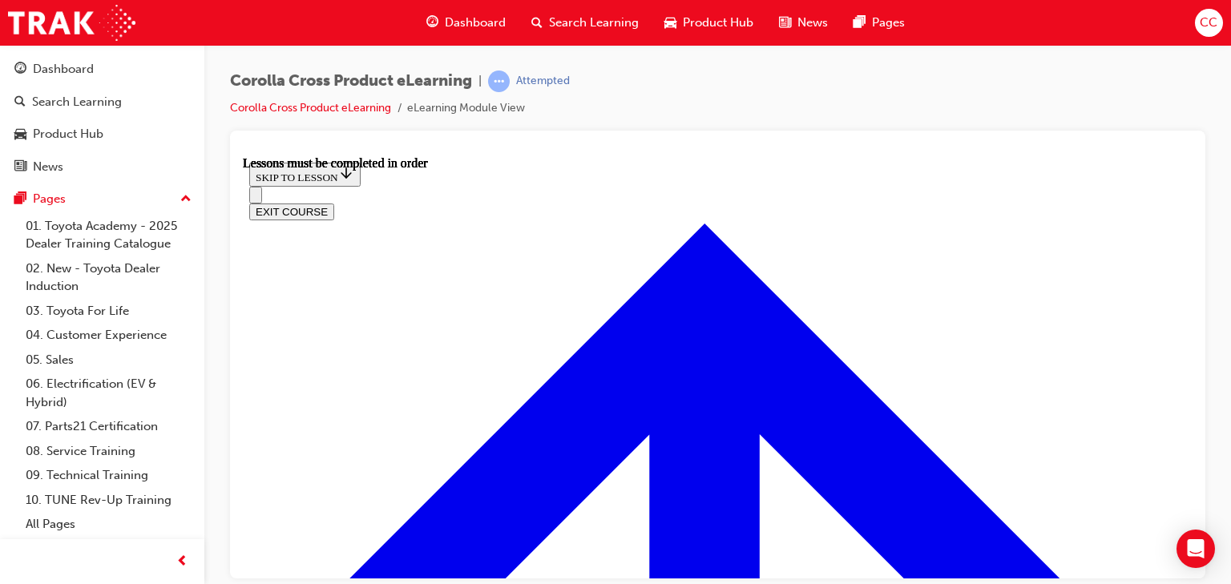
scroll to position [244, 0]
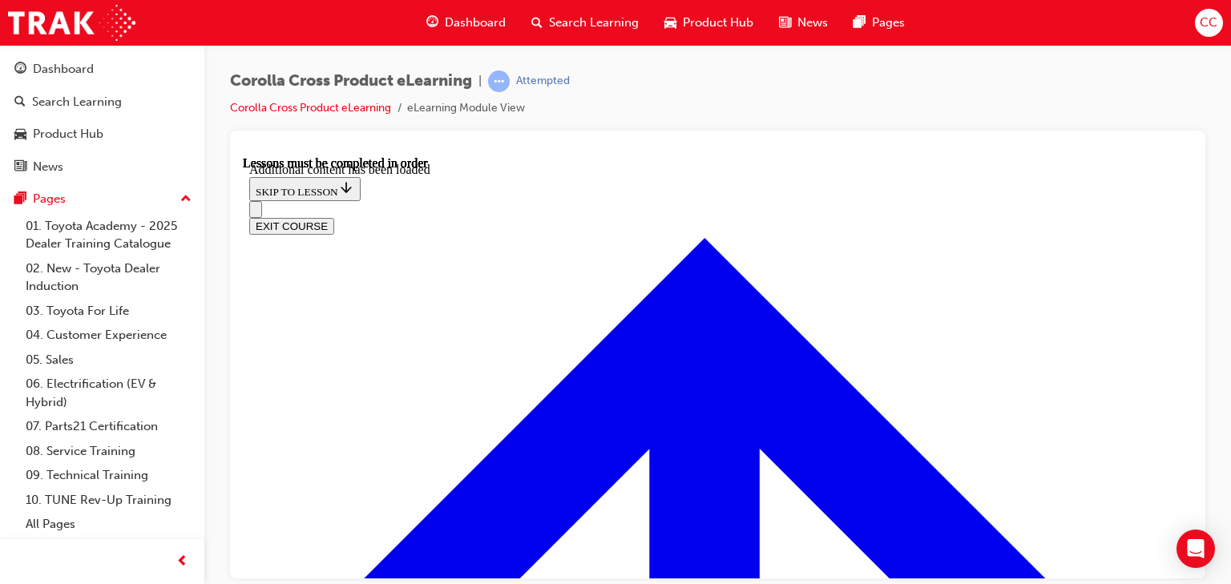
scroll to position [1852, 0]
radio input "true"
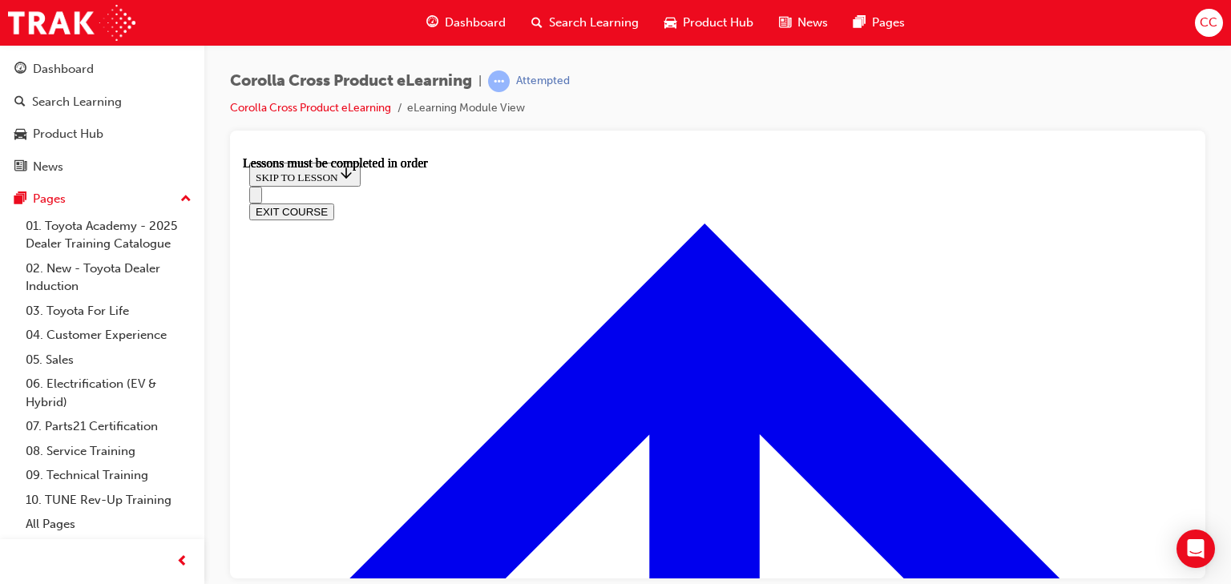
scroll to position [1475, 0]
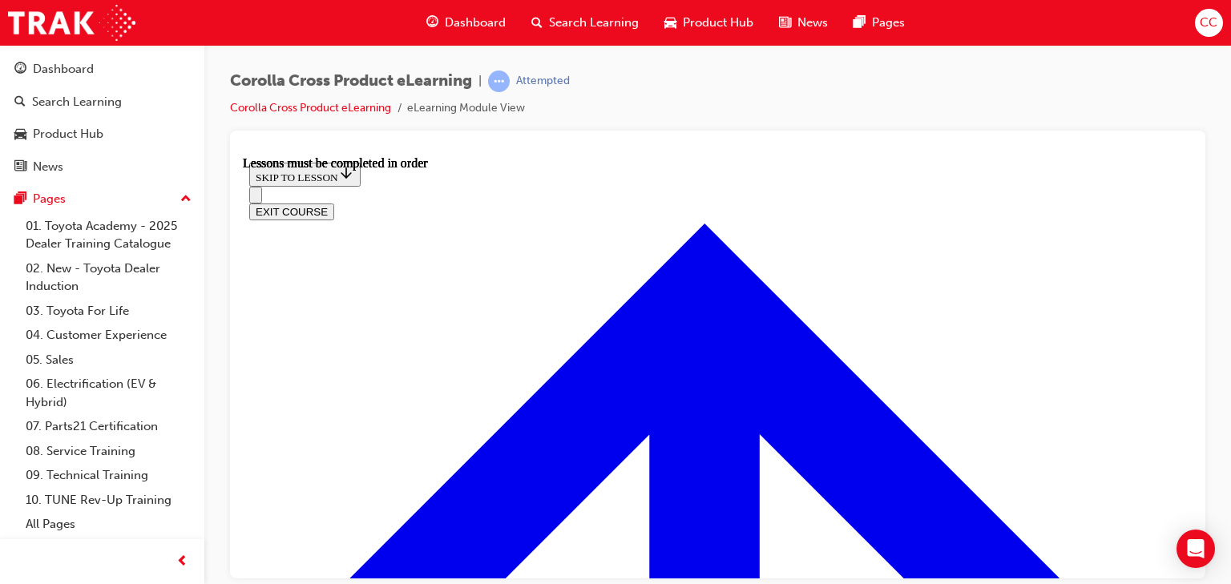
scroll to position [1470, 0]
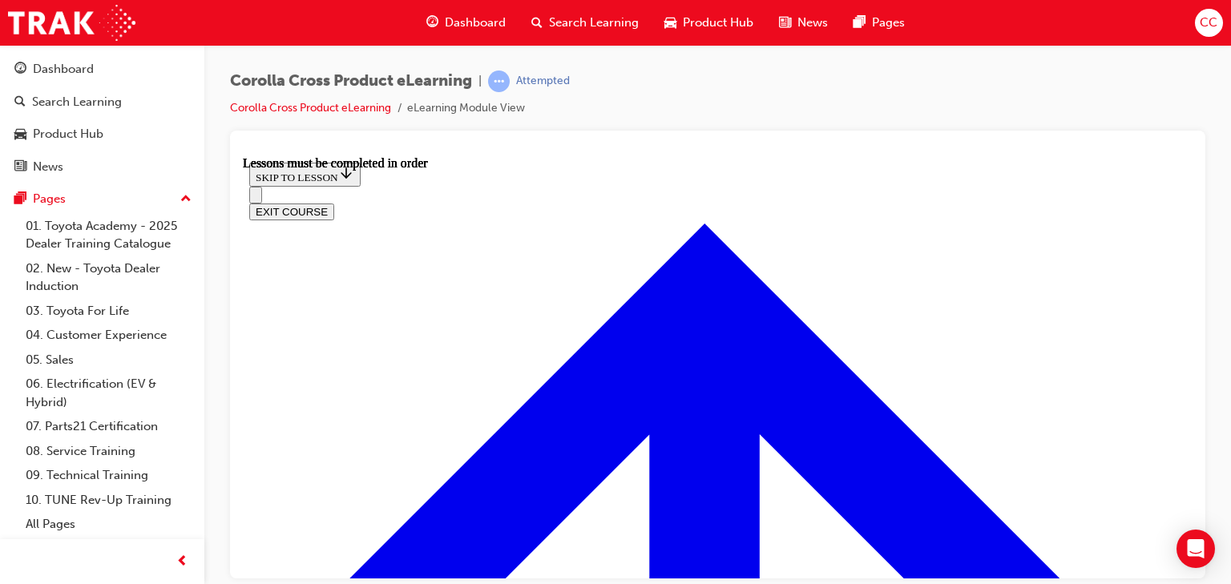
drag, startPoint x: 960, startPoint y: 306, endPoint x: 950, endPoint y: 335, distance: 30.7
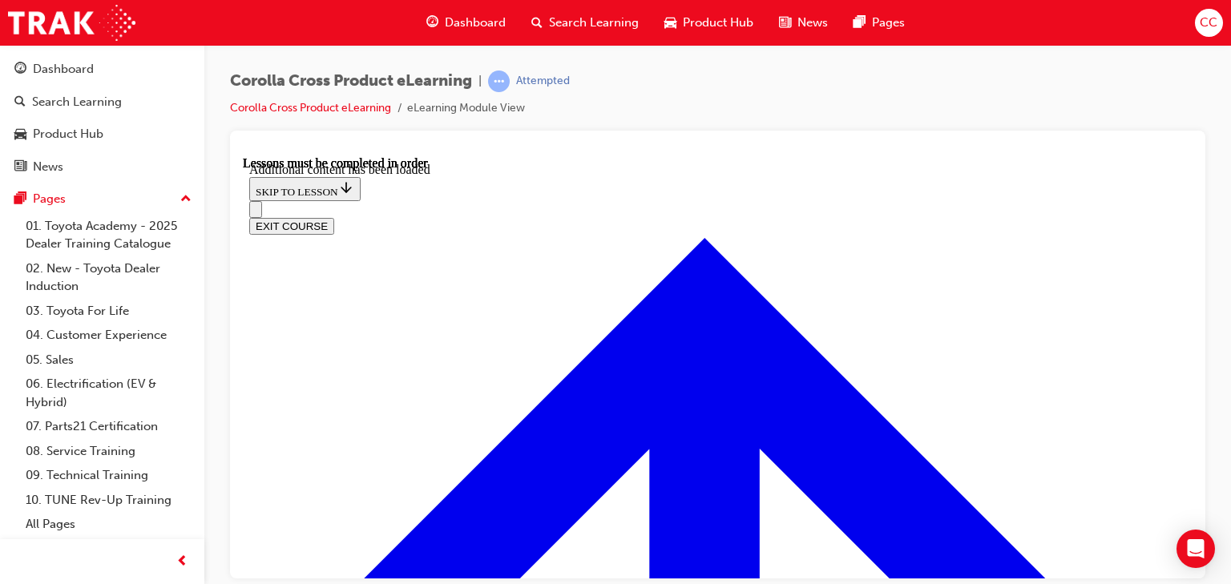
scroll to position [2168, 0]
drag, startPoint x: 678, startPoint y: 328, endPoint x: 850, endPoint y: 332, distance: 171.6
copy strong "concave shape' on the back"
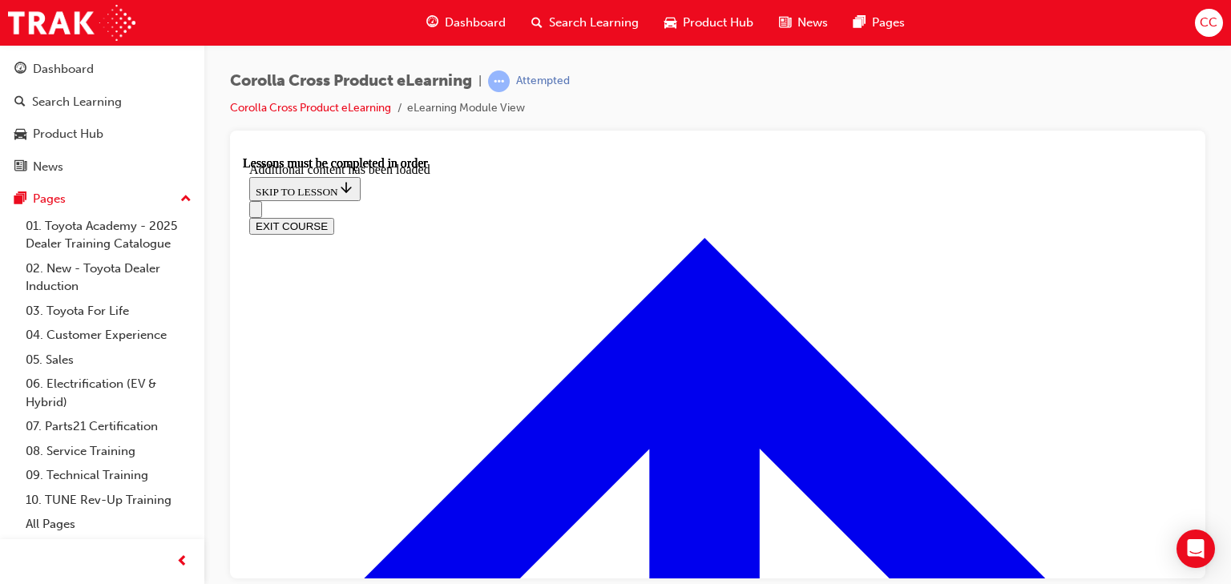
radio input "true"
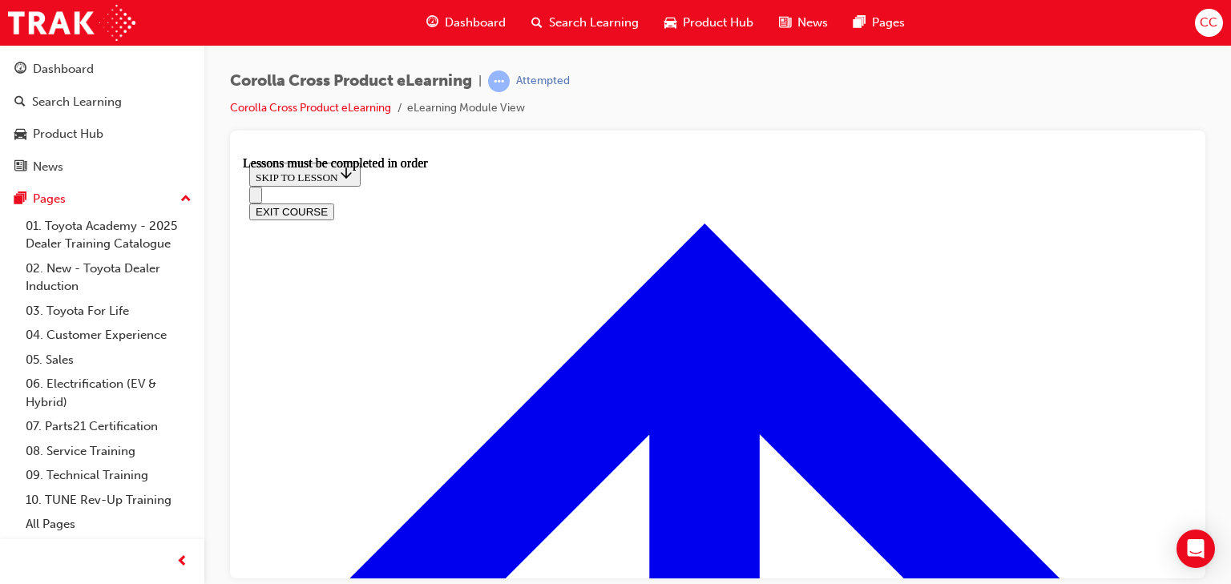
scroll to position [1338, 0]
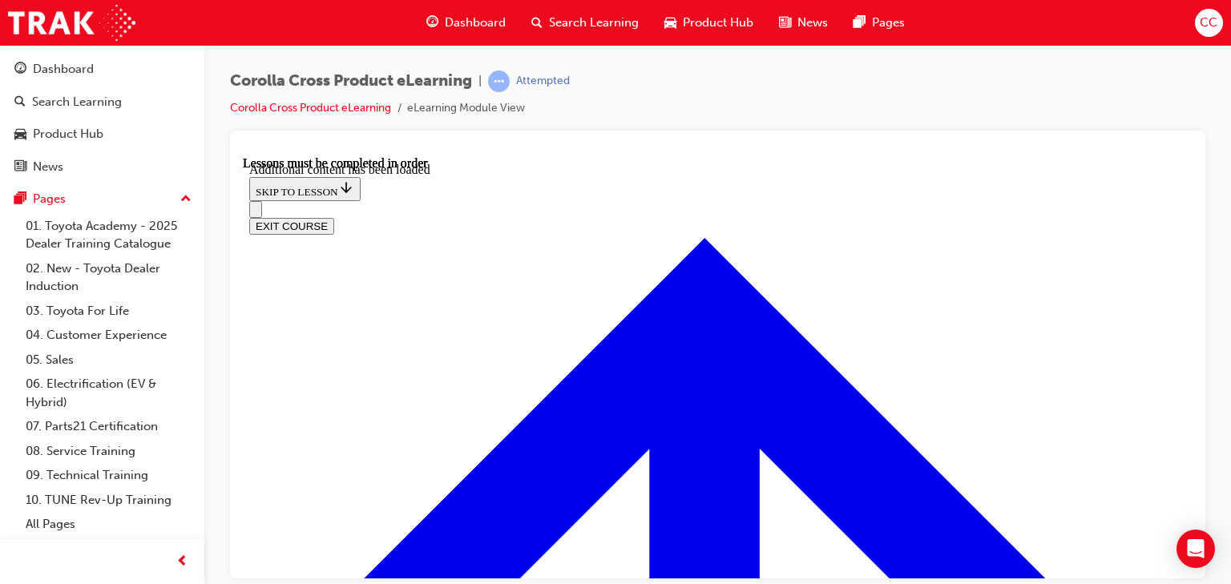
scroll to position [2127, 0]
radio input "true"
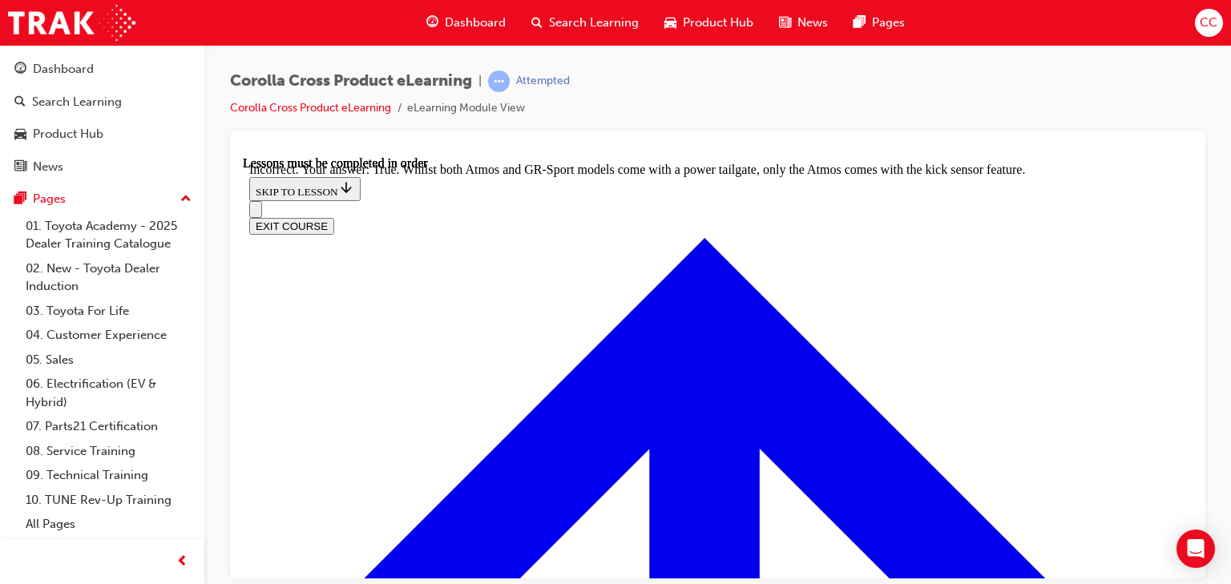
radio input "true"
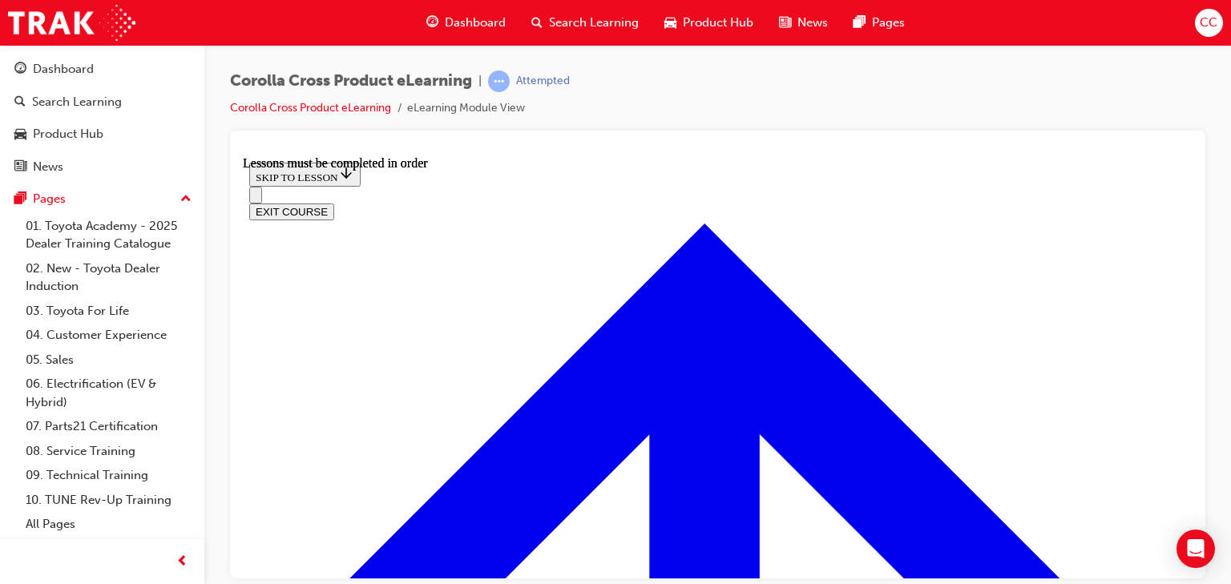
scroll to position [1594, 0]
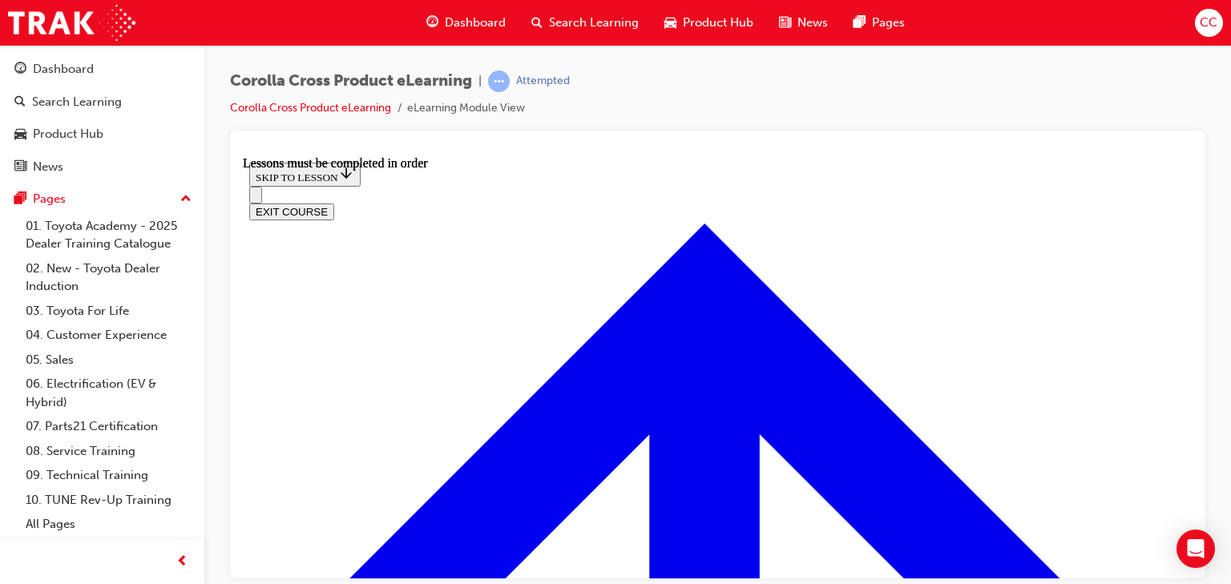
drag, startPoint x: 377, startPoint y: 499, endPoint x: 404, endPoint y: 486, distance: 30.5
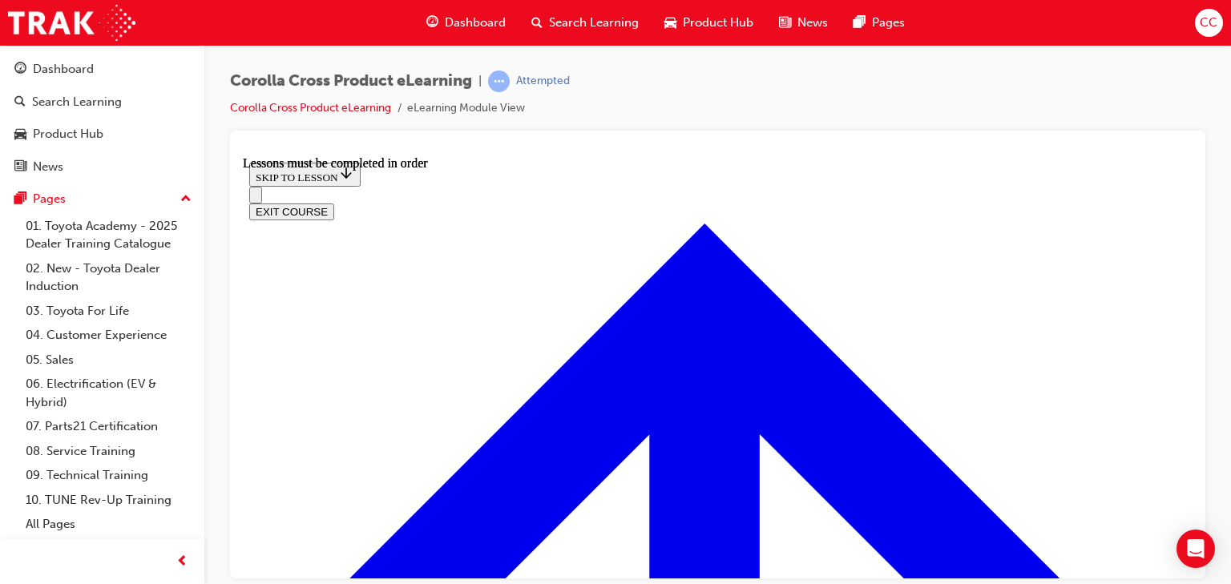
scroll to position [2327, 0]
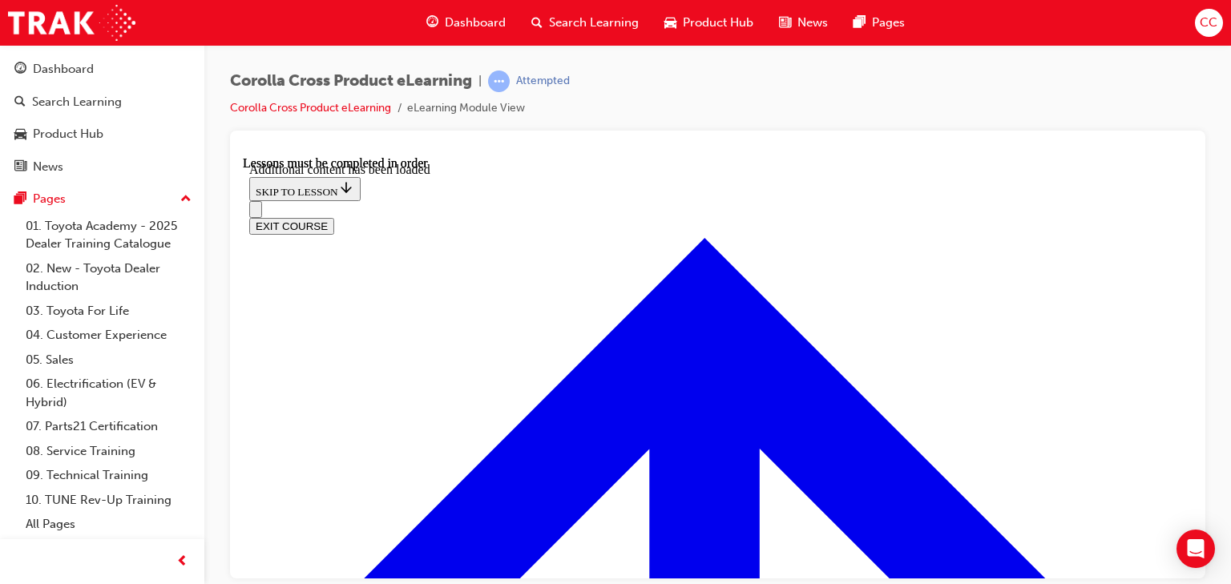
scroll to position [3574, 0]
checkbox input "true"
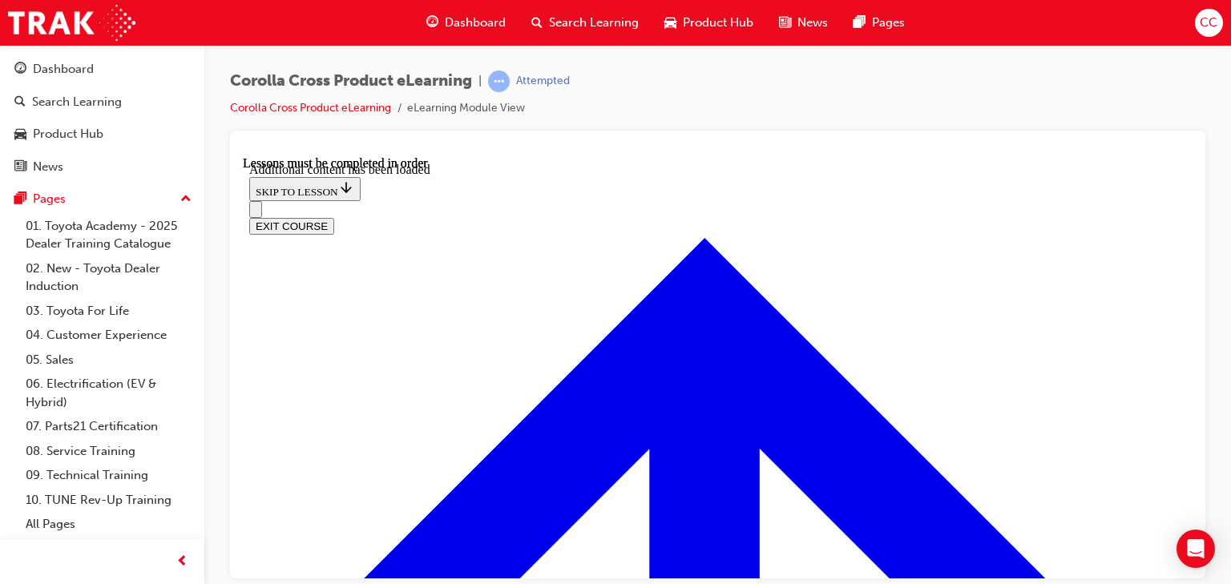
checkbox input "true"
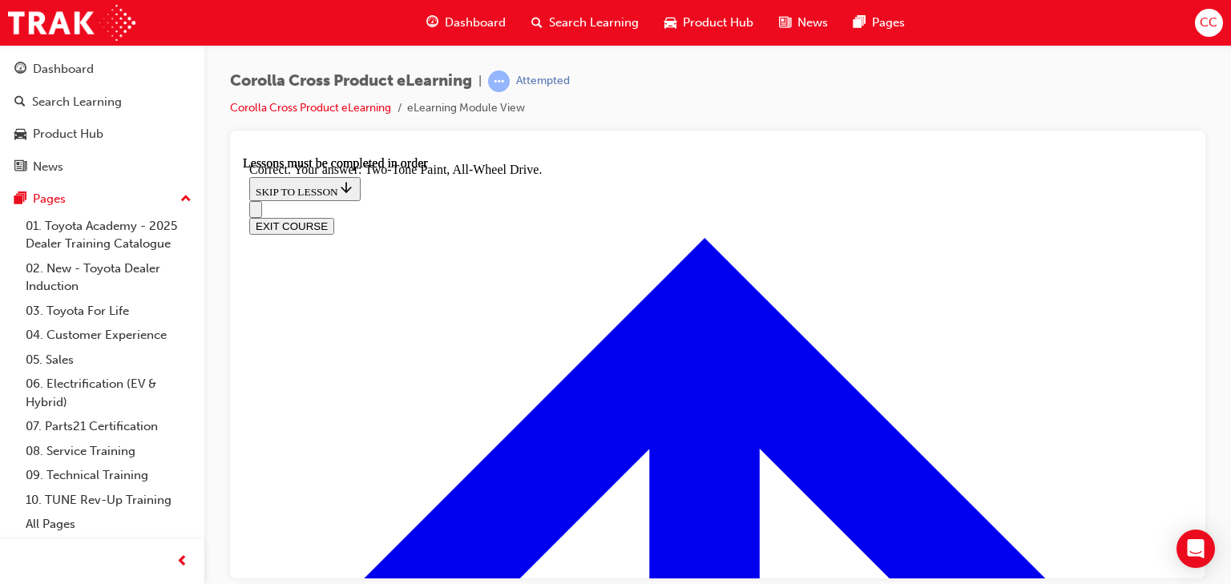
radio input "true"
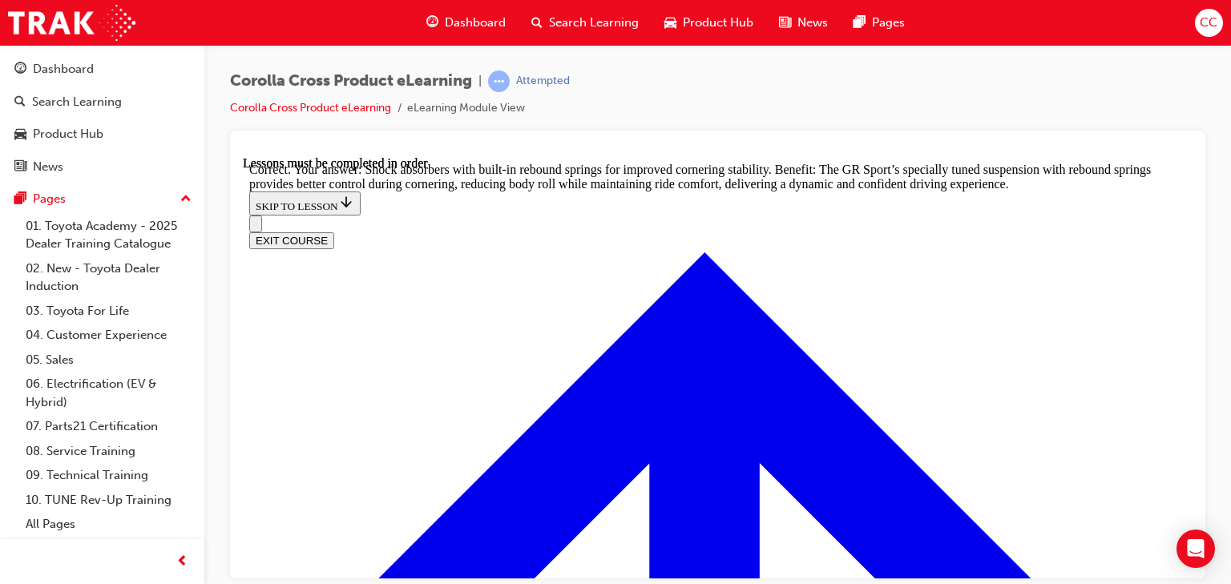
scroll to position [4888, 0]
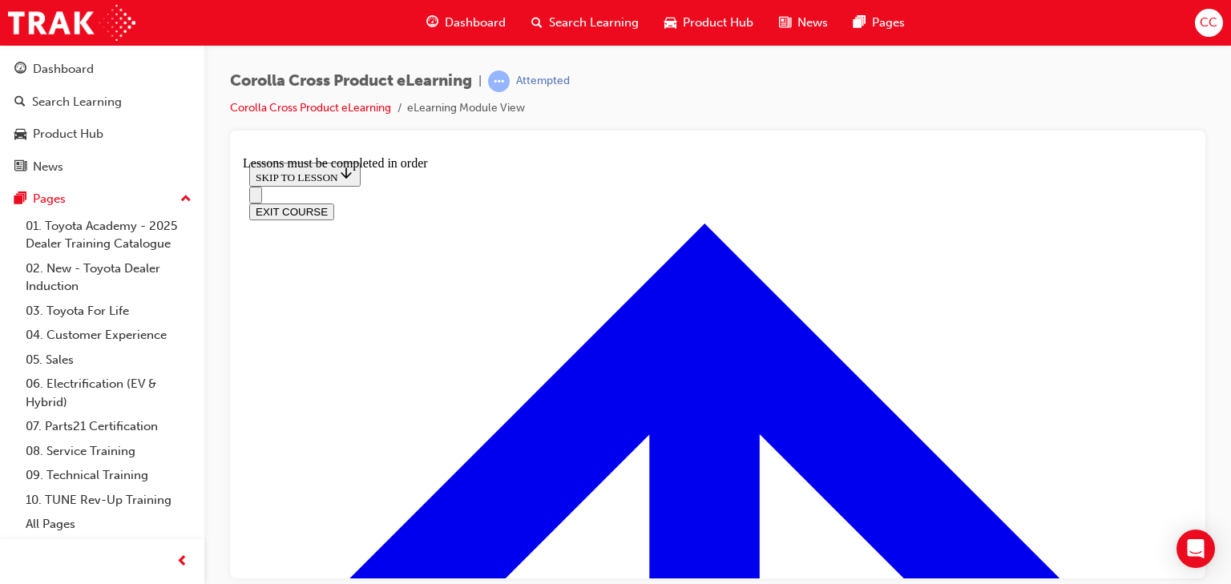
scroll to position [825, 0]
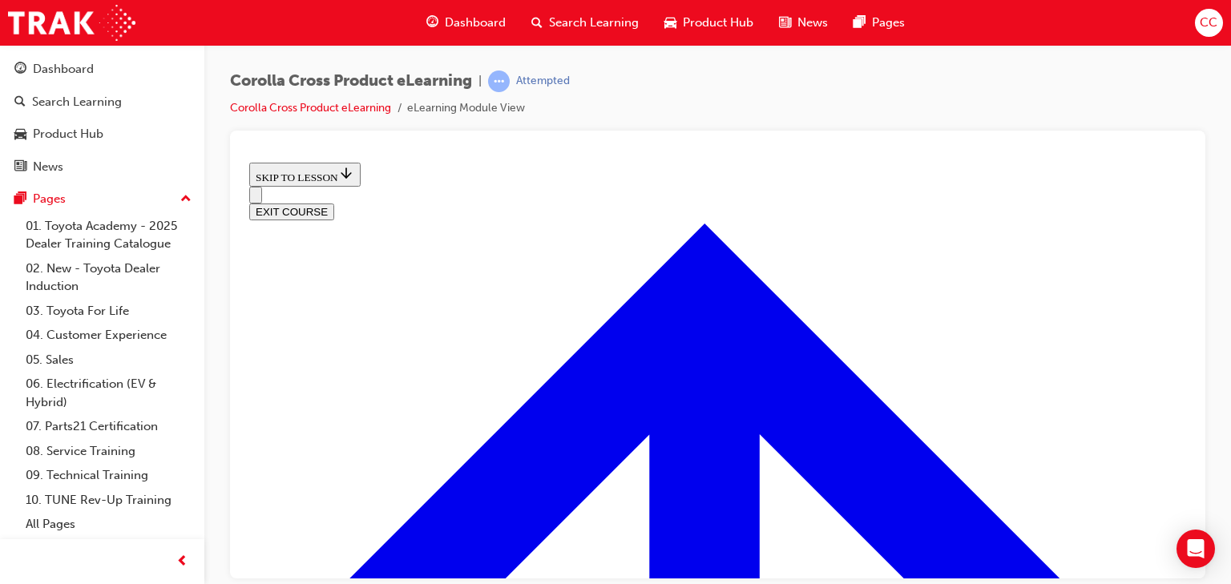
scroll to position [1877, 0]
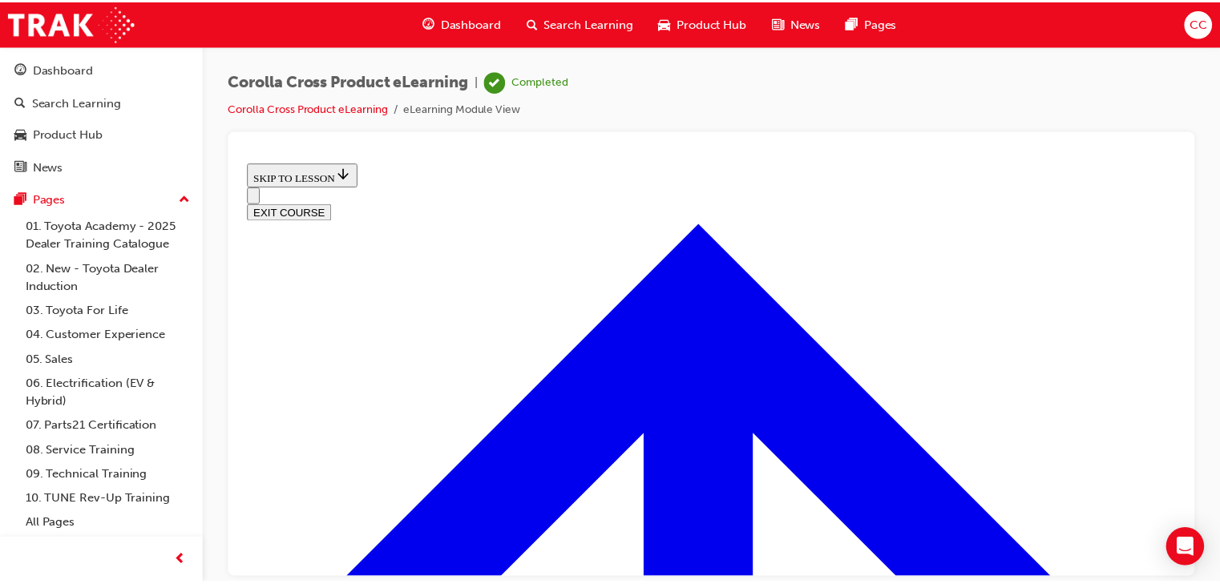
scroll to position [808, 0]
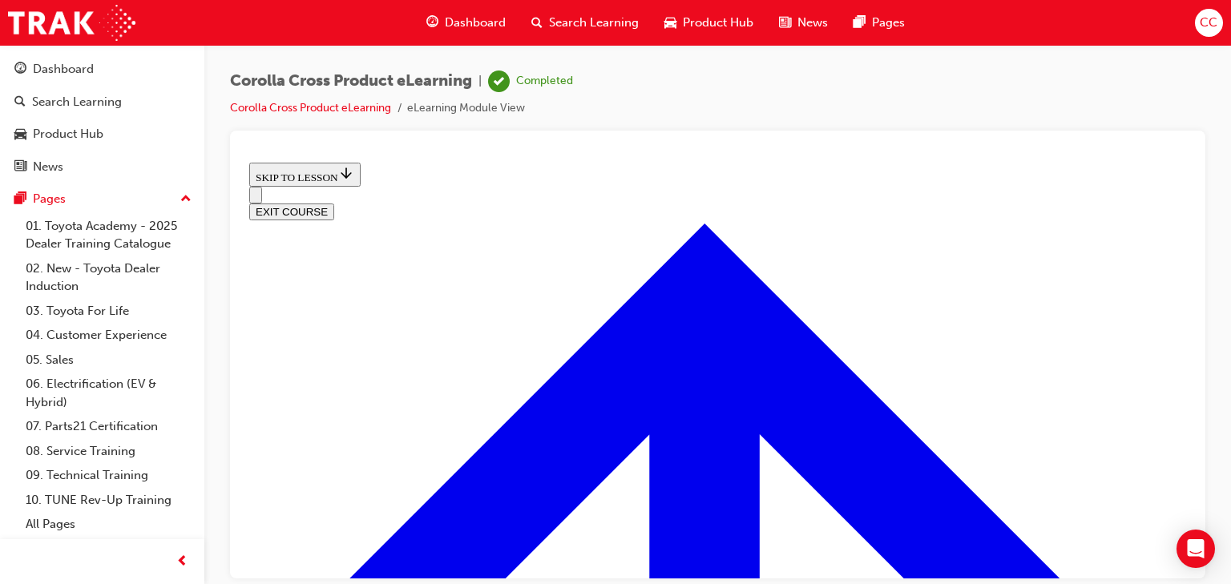
click at [334, 203] on button "EXIT COURSE" at bounding box center [291, 211] width 85 height 17
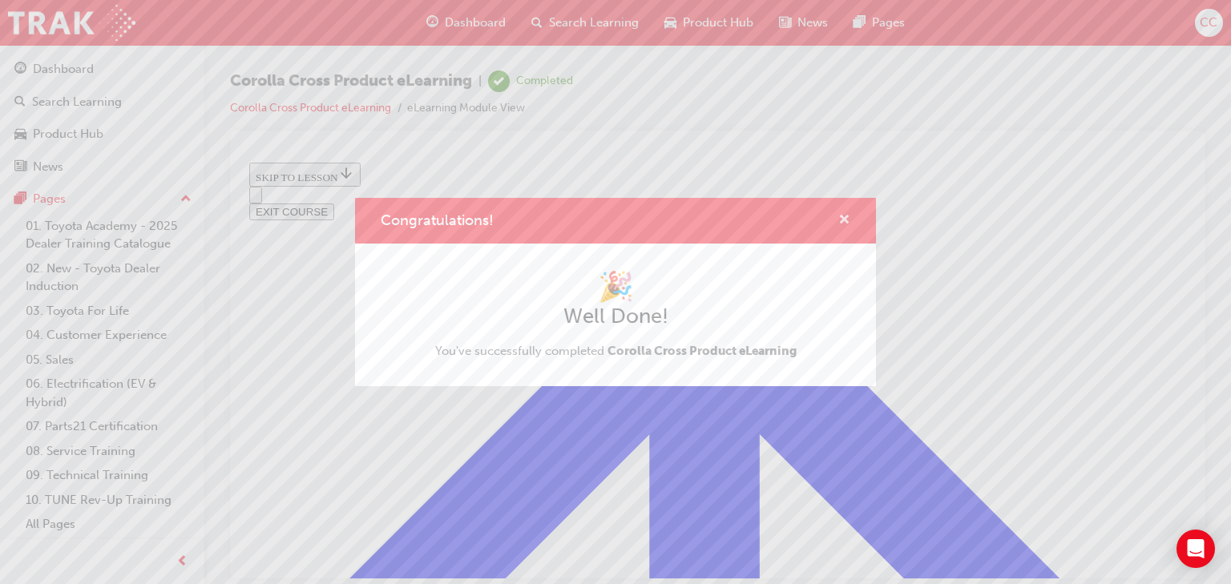
click at [843, 214] on span "cross-icon" at bounding box center [845, 221] width 12 height 14
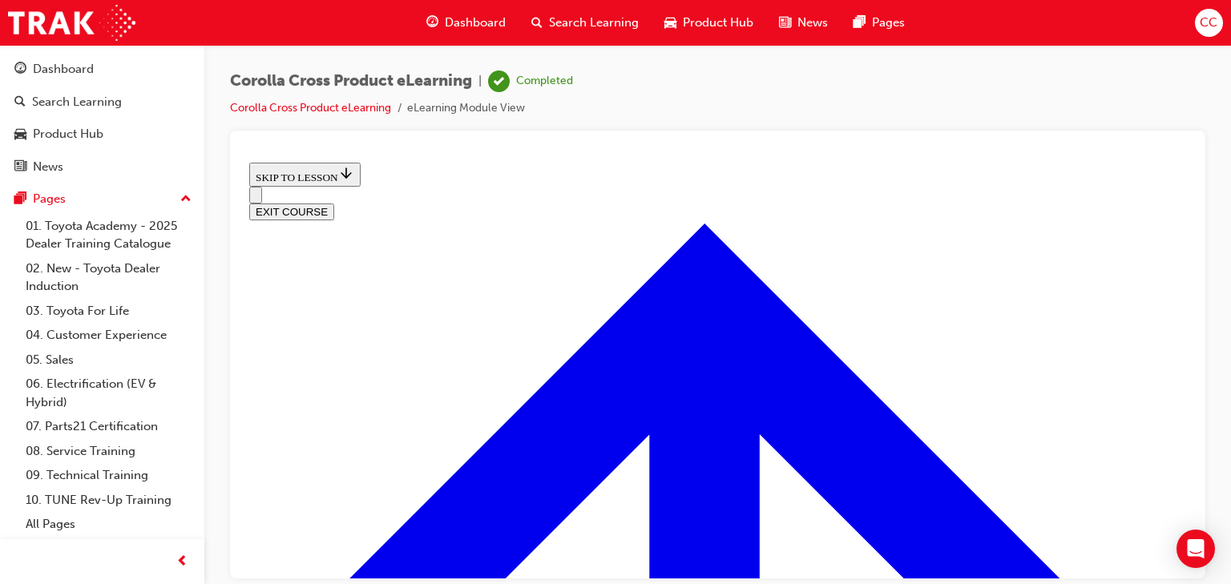
click at [611, 18] on span "Search Learning" at bounding box center [594, 23] width 90 height 18
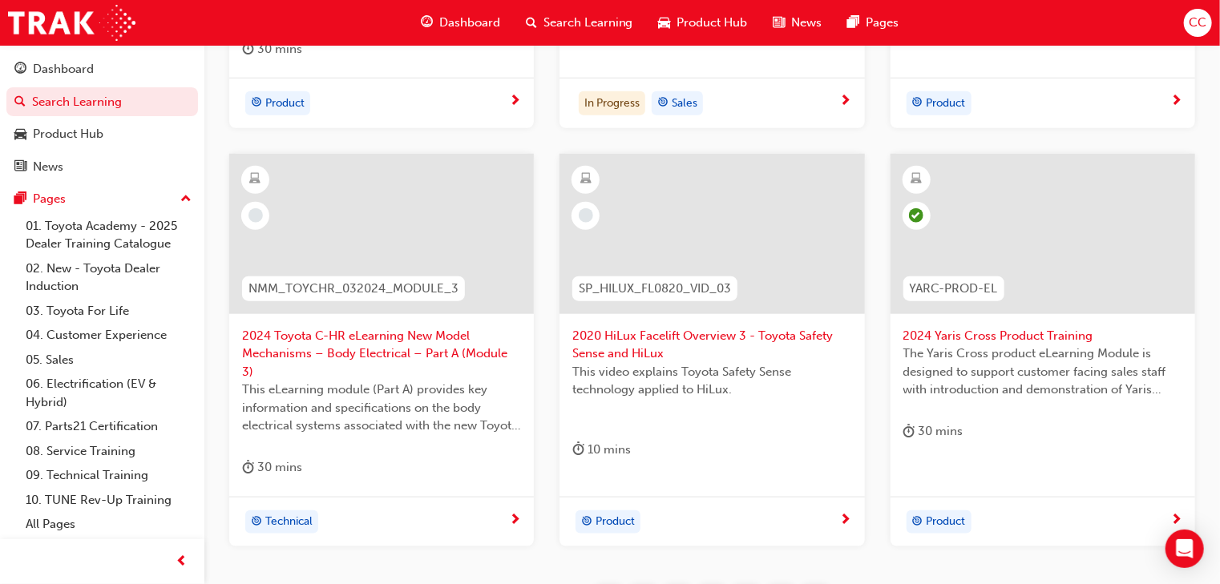
scroll to position [641, 0]
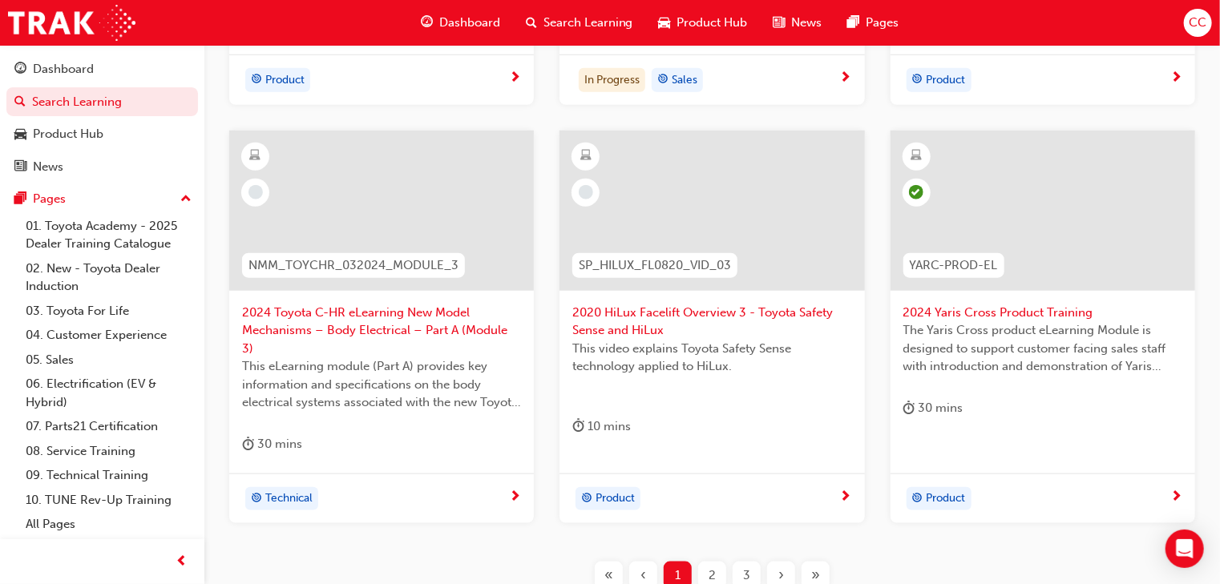
click at [708, 562] on div "2" at bounding box center [712, 576] width 28 height 28
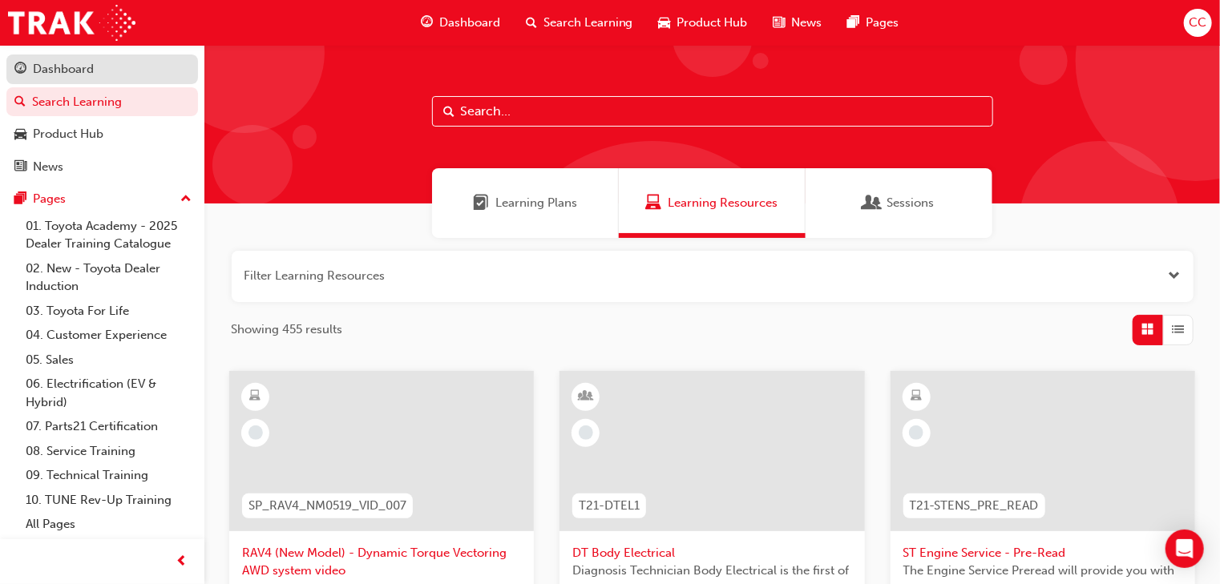
click at [26, 65] on div "Dashboard" at bounding box center [102, 69] width 176 height 20
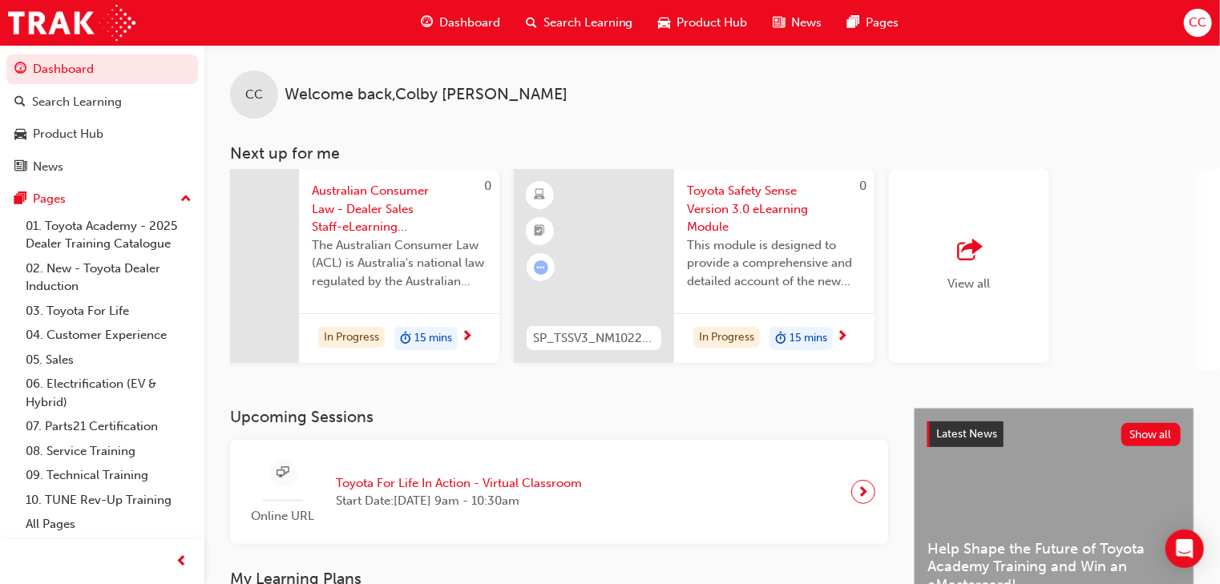
scroll to position [0, 1258]
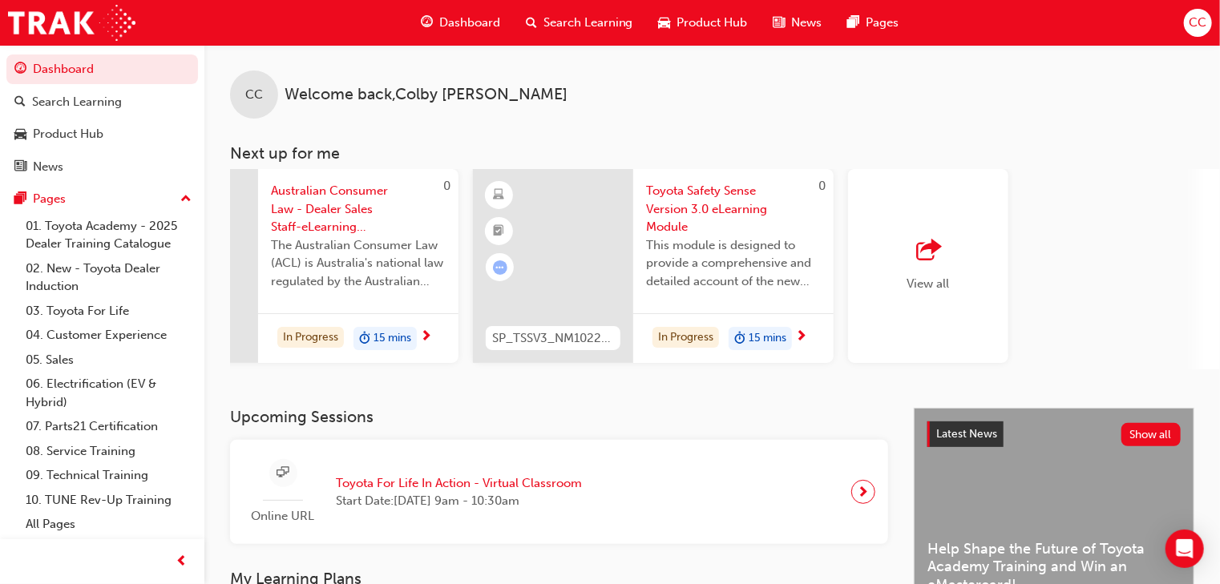
click at [933, 308] on div "View all" at bounding box center [928, 266] width 160 height 194
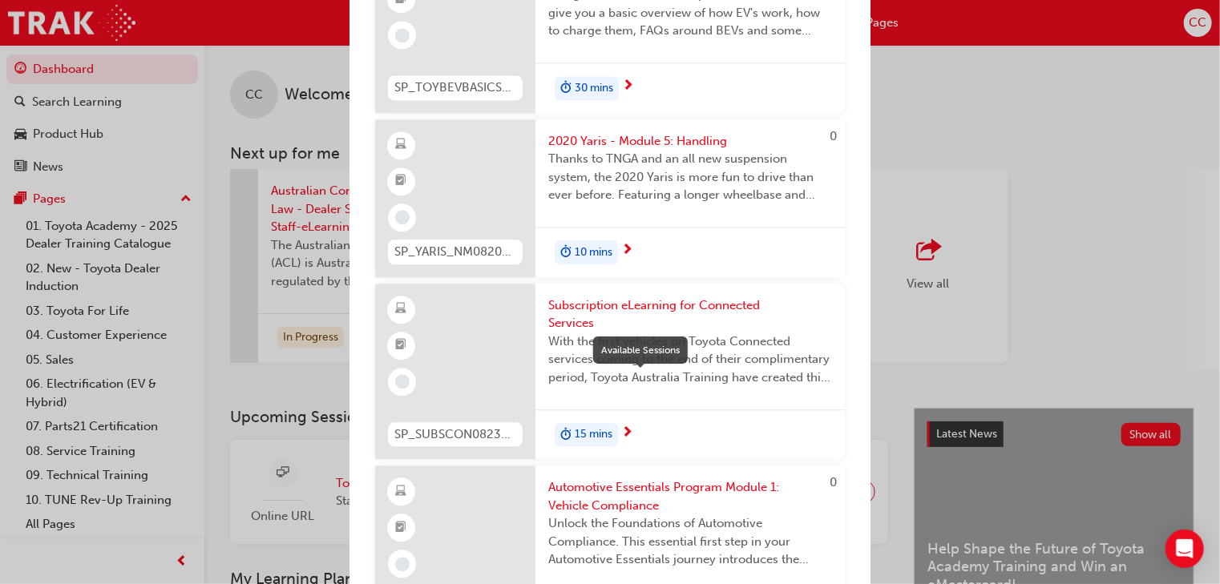
scroll to position [2116, 0]
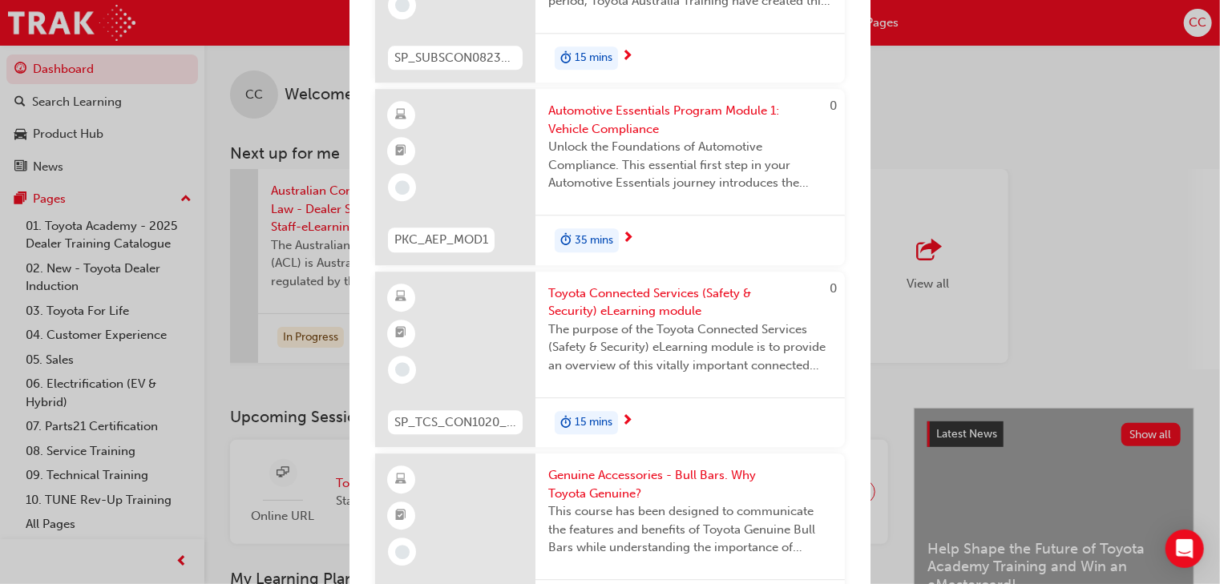
drag, startPoint x: 1004, startPoint y: 228, endPoint x: 948, endPoint y: 247, distance: 58.6
click at [1004, 228] on div "Next up for me SP_BZ4X_NM_0224_EL01 2024 bZ4X Product eLearning Here you will l…" at bounding box center [610, 292] width 1220 height 584
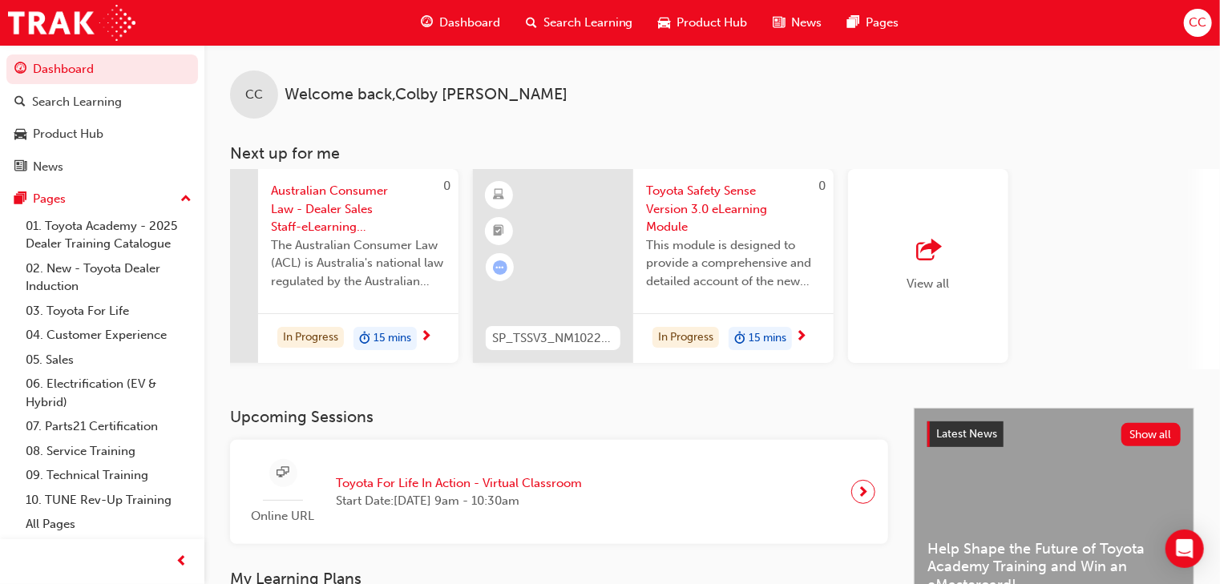
click at [932, 253] on span "outbound-icon" at bounding box center [928, 251] width 24 height 22
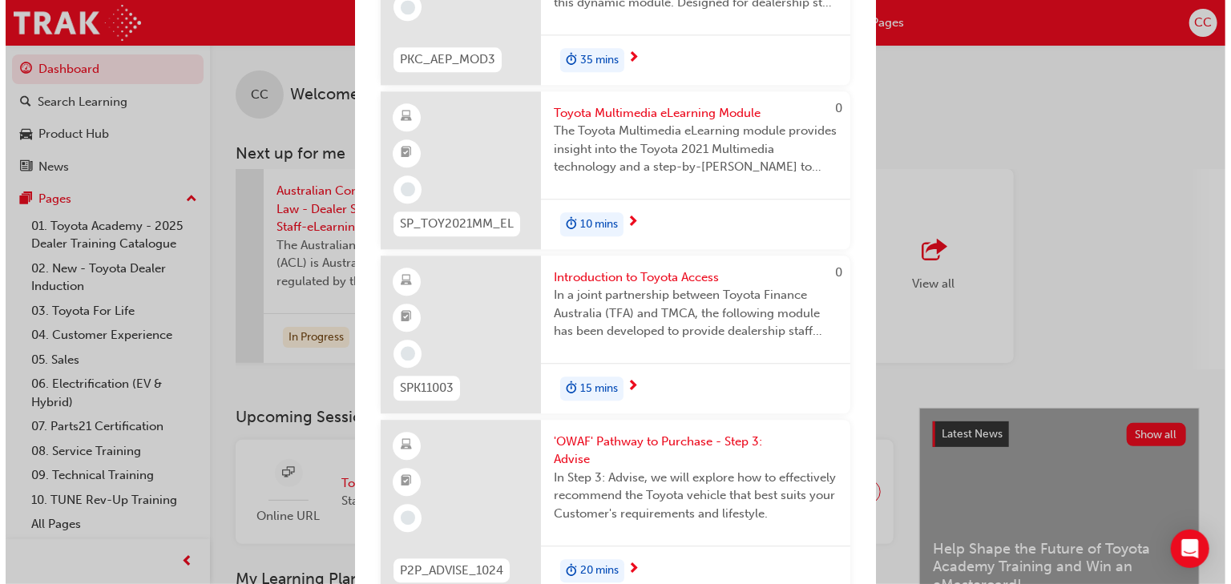
scroll to position [4489, 0]
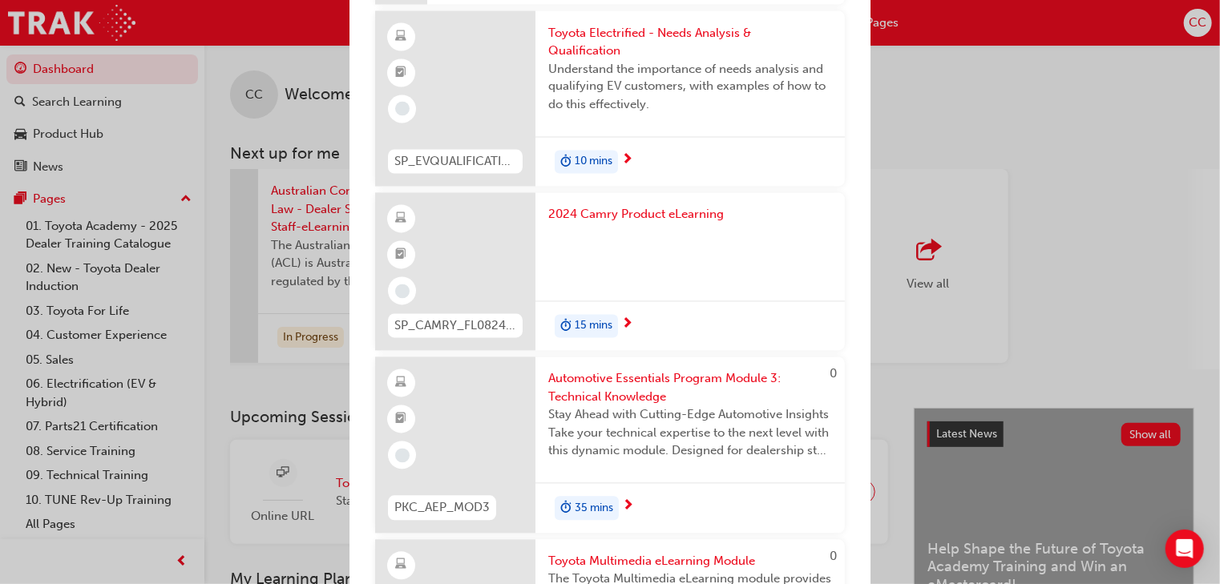
click at [686, 206] on span "2024 Camry Product eLearning" at bounding box center [690, 215] width 284 height 18
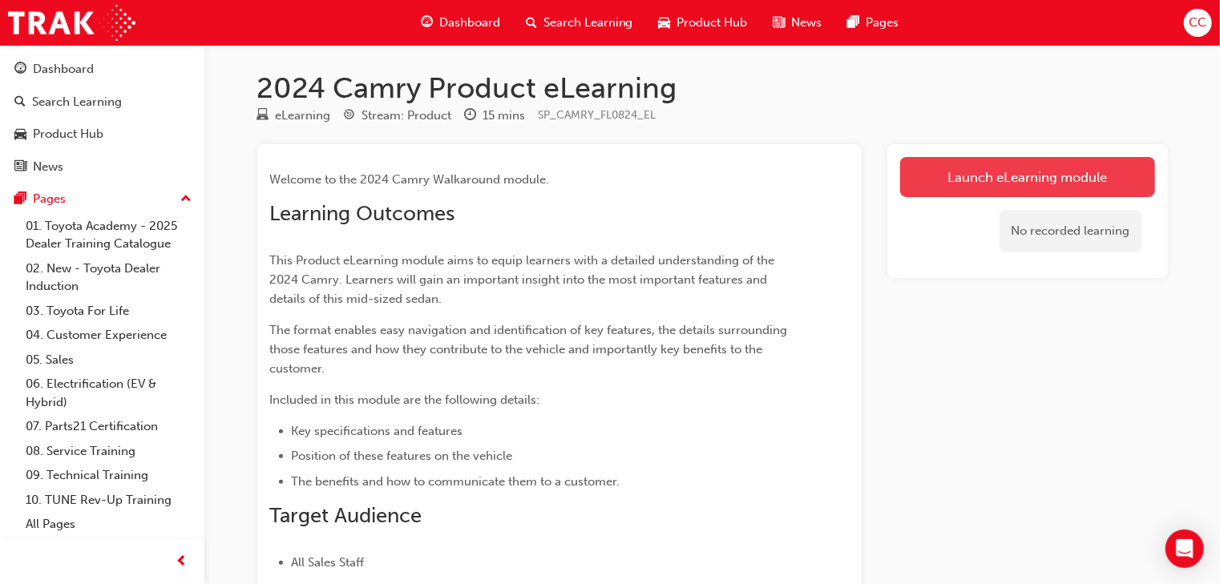
click at [984, 172] on link "Launch eLearning module" at bounding box center [1027, 177] width 255 height 40
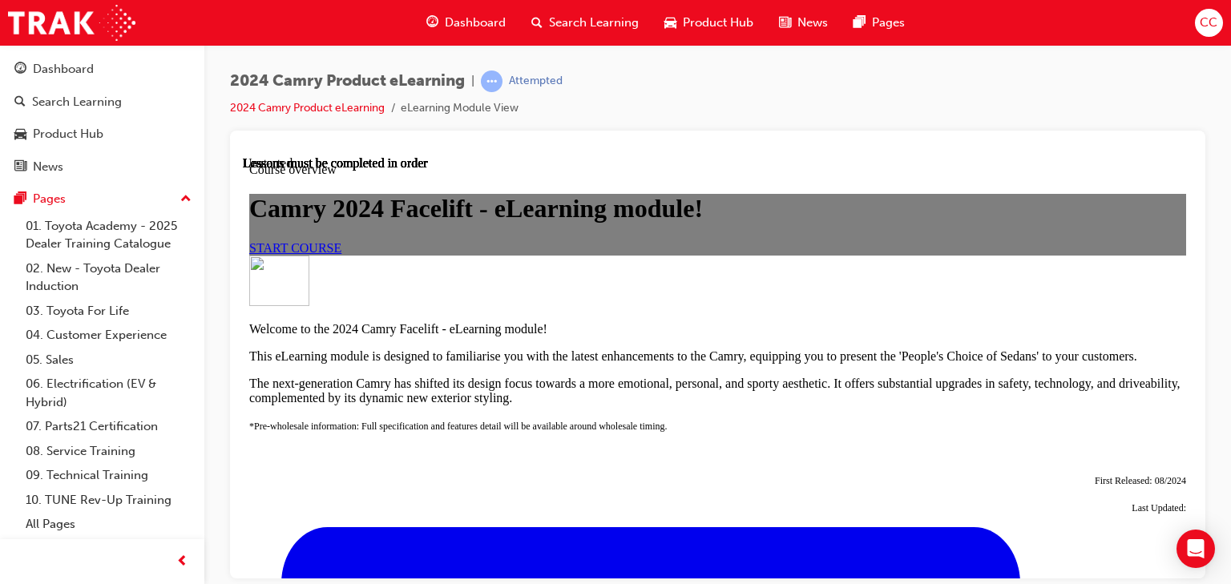
scroll to position [64, 0]
click at [341, 254] on link "START COURSE" at bounding box center [295, 247] width 92 height 14
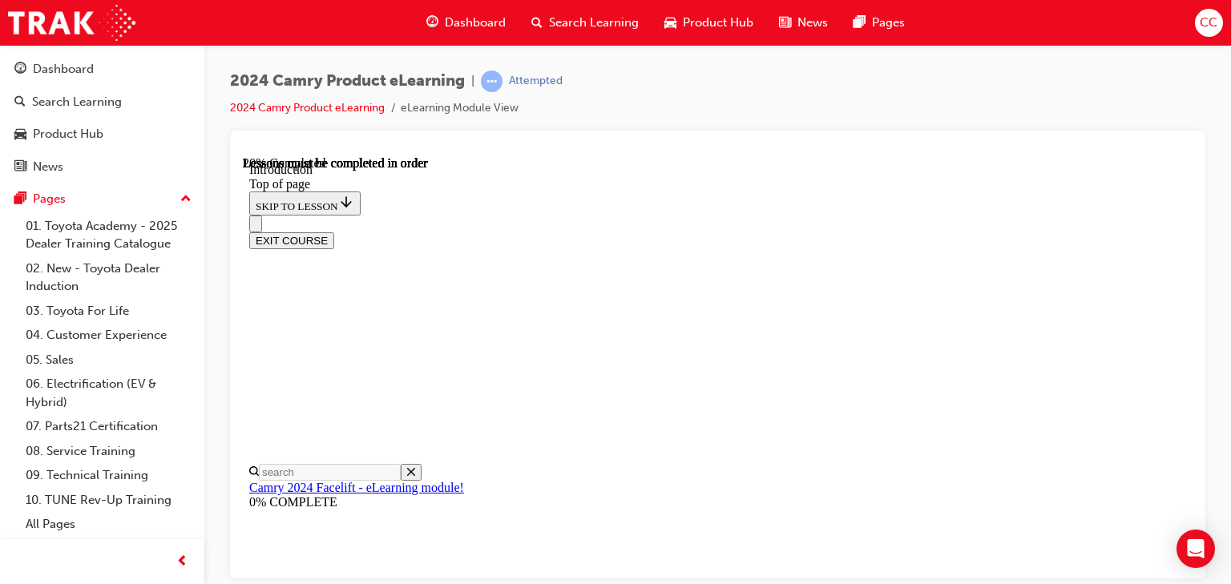
scroll to position [434, 0]
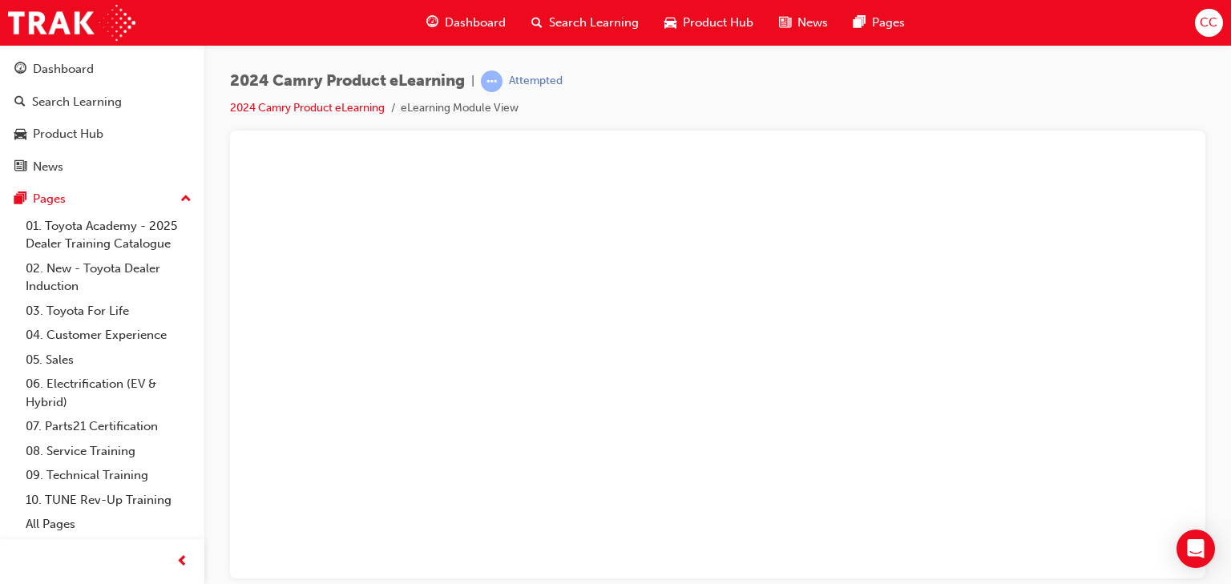
drag, startPoint x: 992, startPoint y: 300, endPoint x: 783, endPoint y: 333, distance: 211.1
click at [783, 333] on button "Unzoom image" at bounding box center [718, 367] width 950 height 422
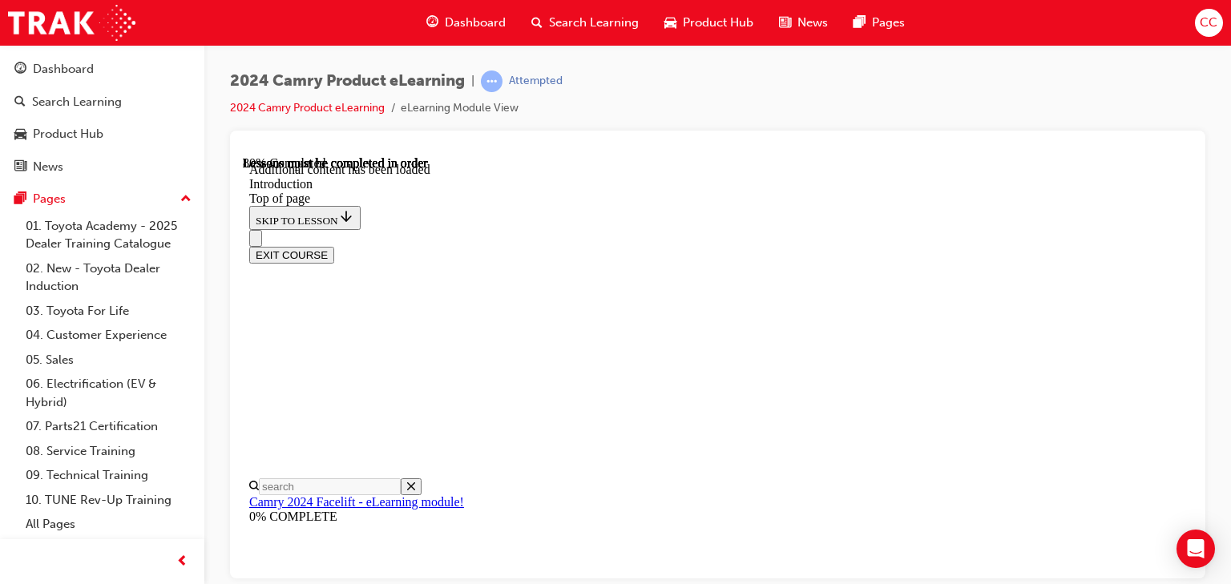
scroll to position [2118, 0]
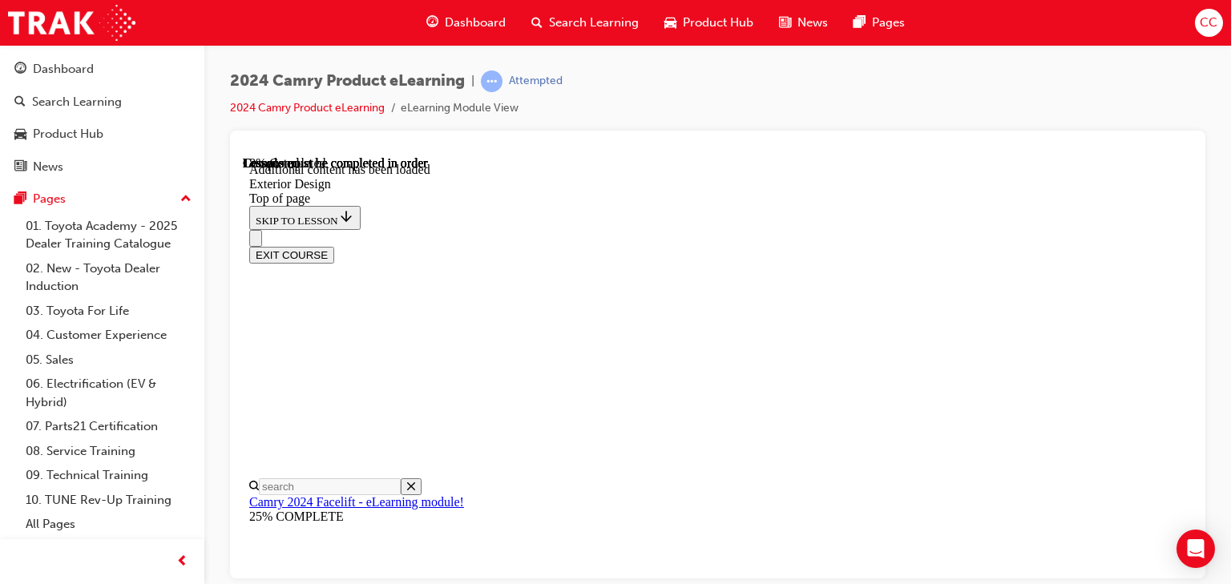
drag, startPoint x: 701, startPoint y: 451, endPoint x: 713, endPoint y: 445, distance: 13.6
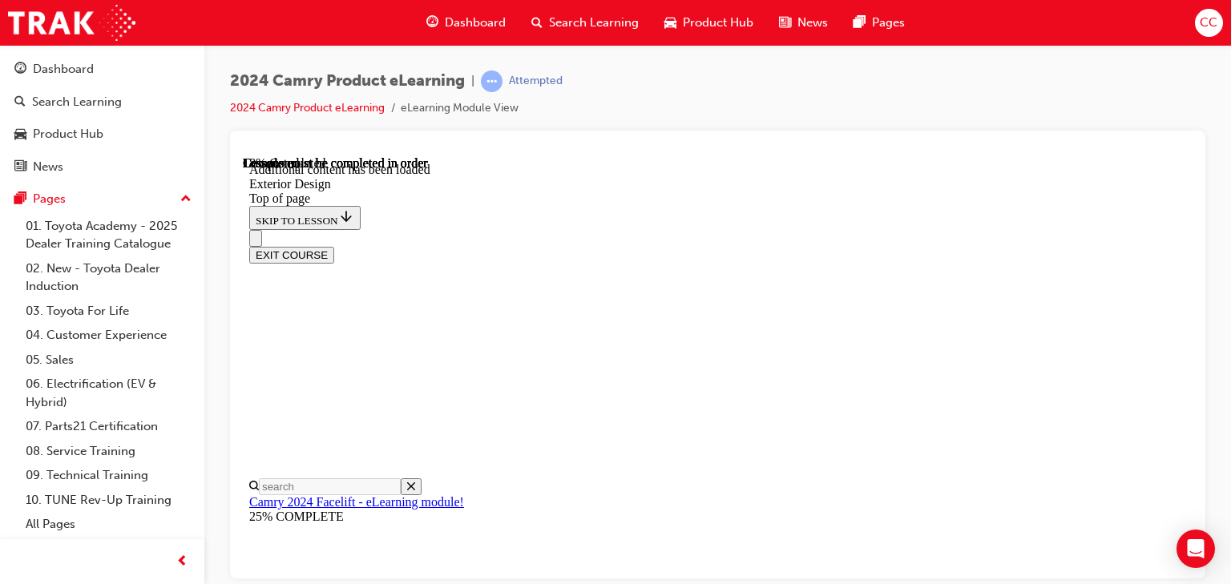
scroll to position [1053, 0]
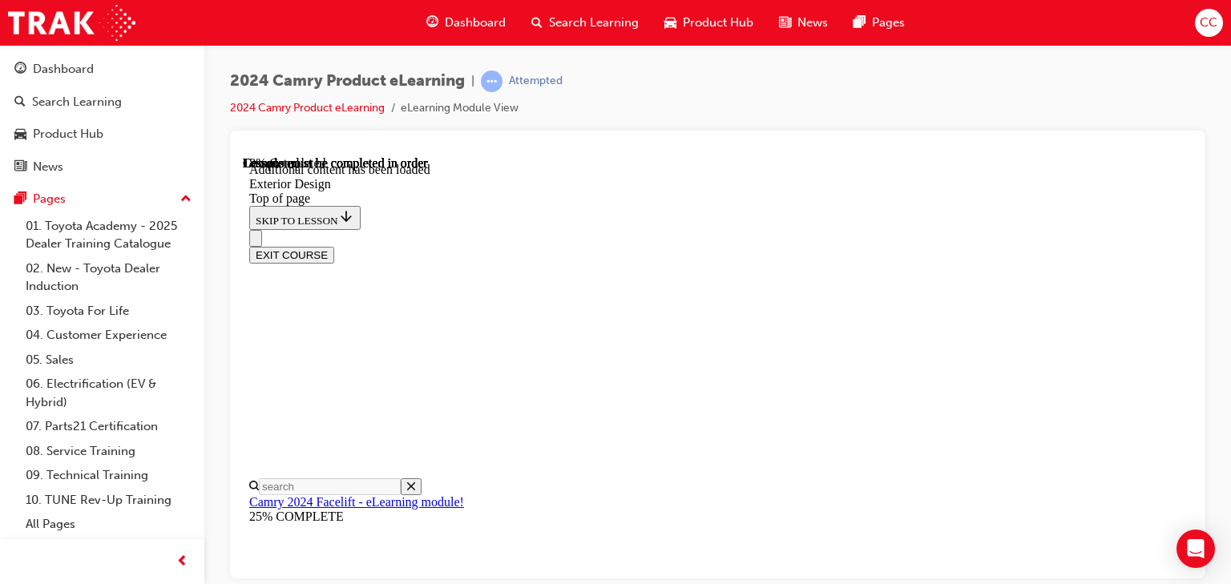
scroll to position [1093, 0]
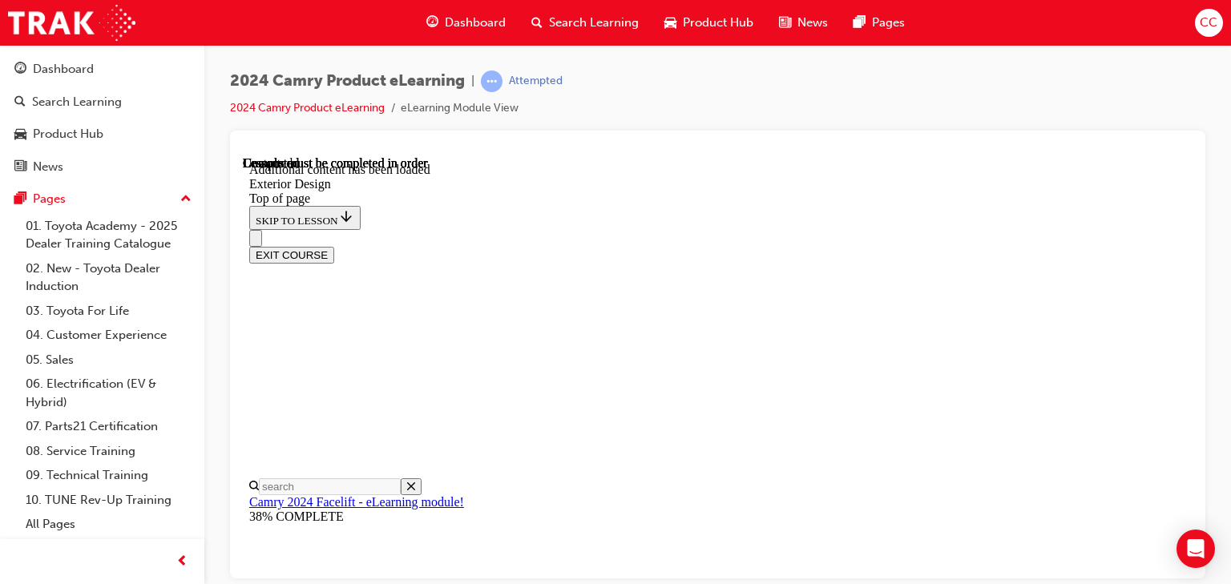
scroll to position [2681, 0]
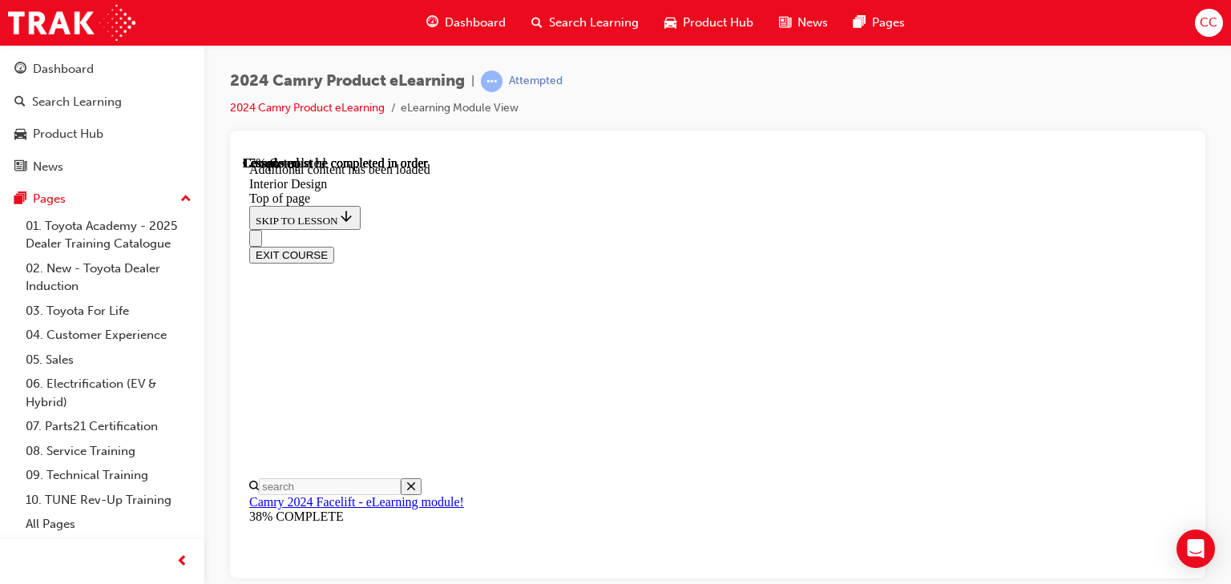
drag, startPoint x: 935, startPoint y: 199, endPoint x: 839, endPoint y: 240, distance: 104.8
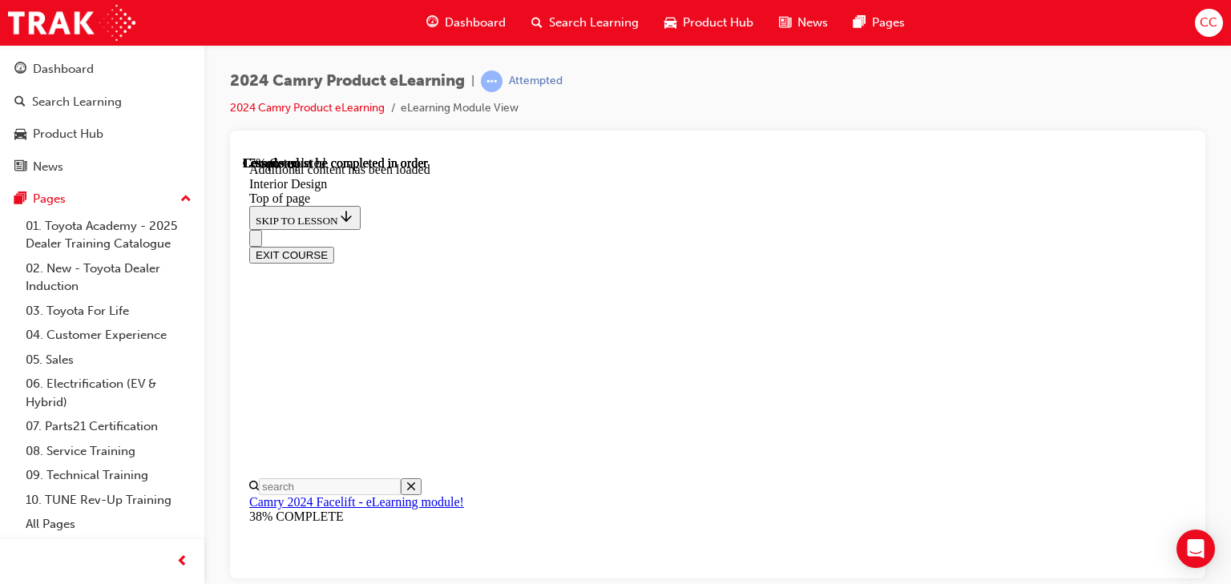
drag, startPoint x: 643, startPoint y: 383, endPoint x: 661, endPoint y: 415, distance: 36.6
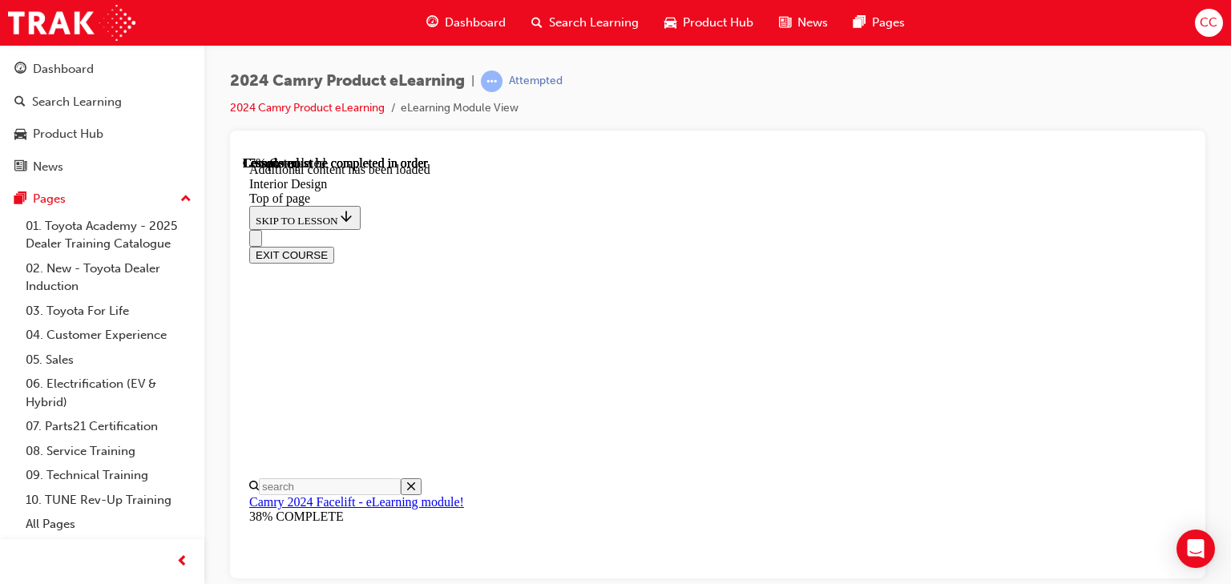
scroll to position [464, 0]
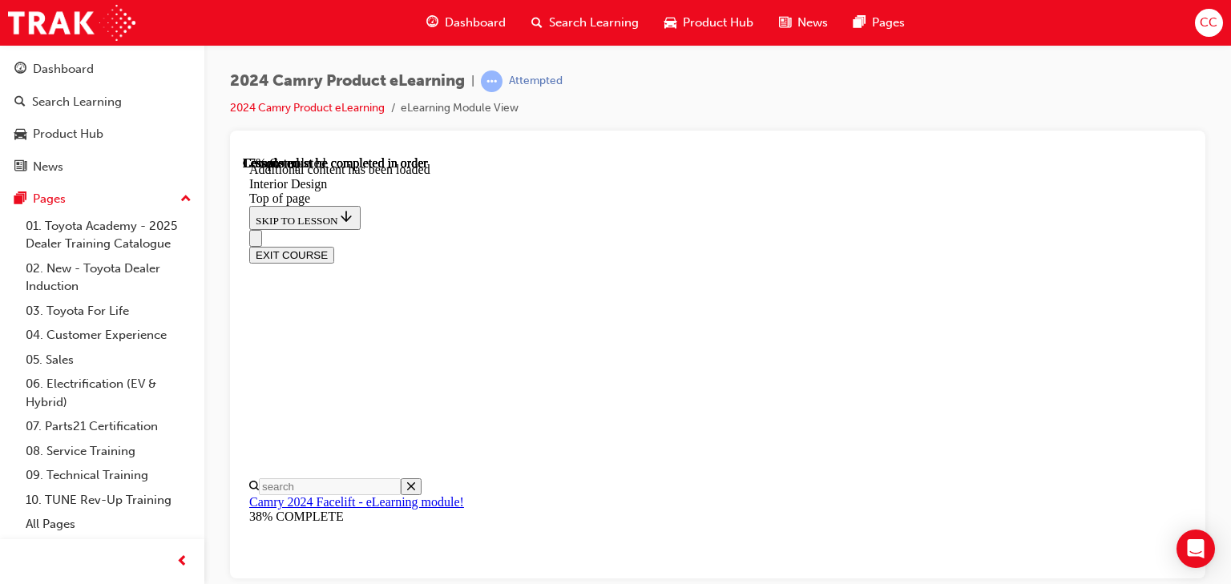
scroll to position [633, 0]
drag, startPoint x: 1121, startPoint y: 301, endPoint x: 1103, endPoint y: 310, distance: 20.8
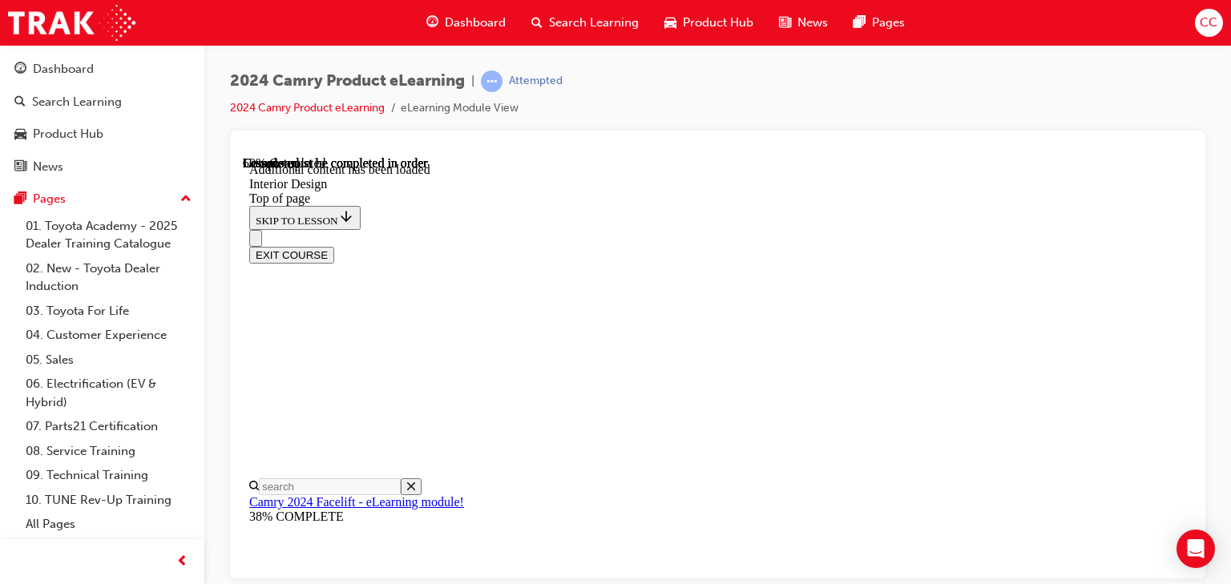
click at [705, 229] on div "EXIT COURSE" at bounding box center [712, 246] width 926 height 34
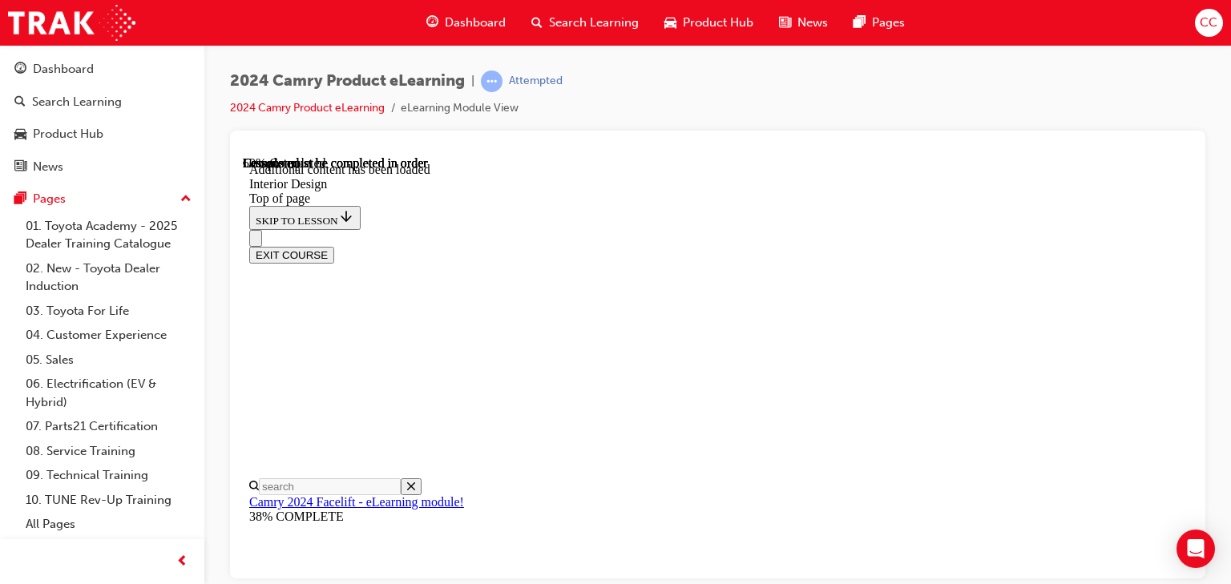
click at [712, 229] on div "EXIT COURSE" at bounding box center [712, 246] width 926 height 34
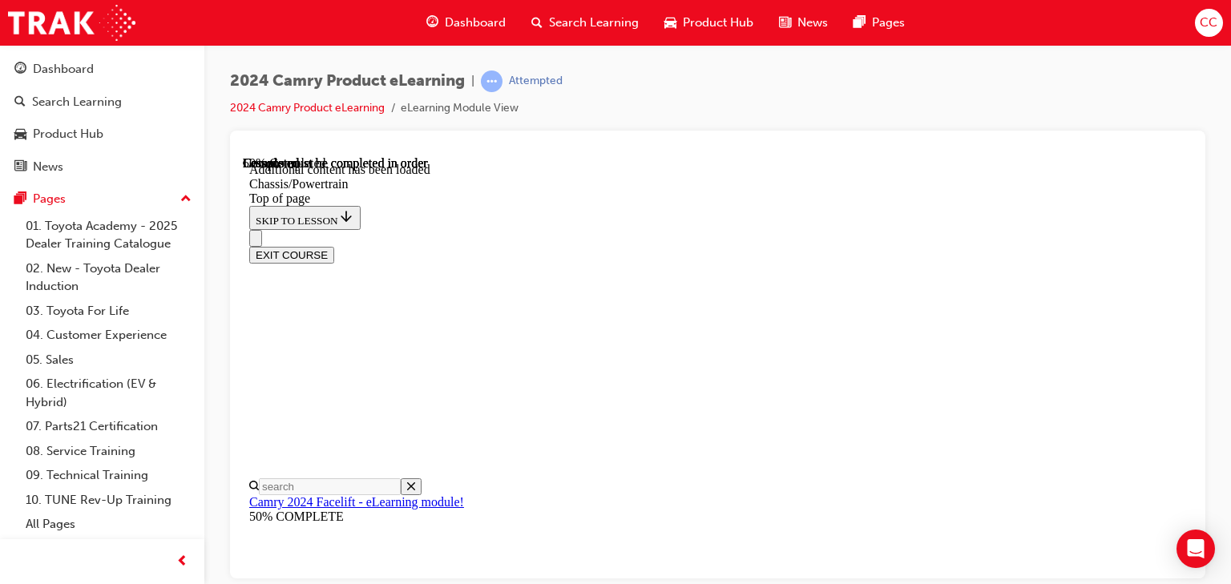
scroll to position [1894, 0]
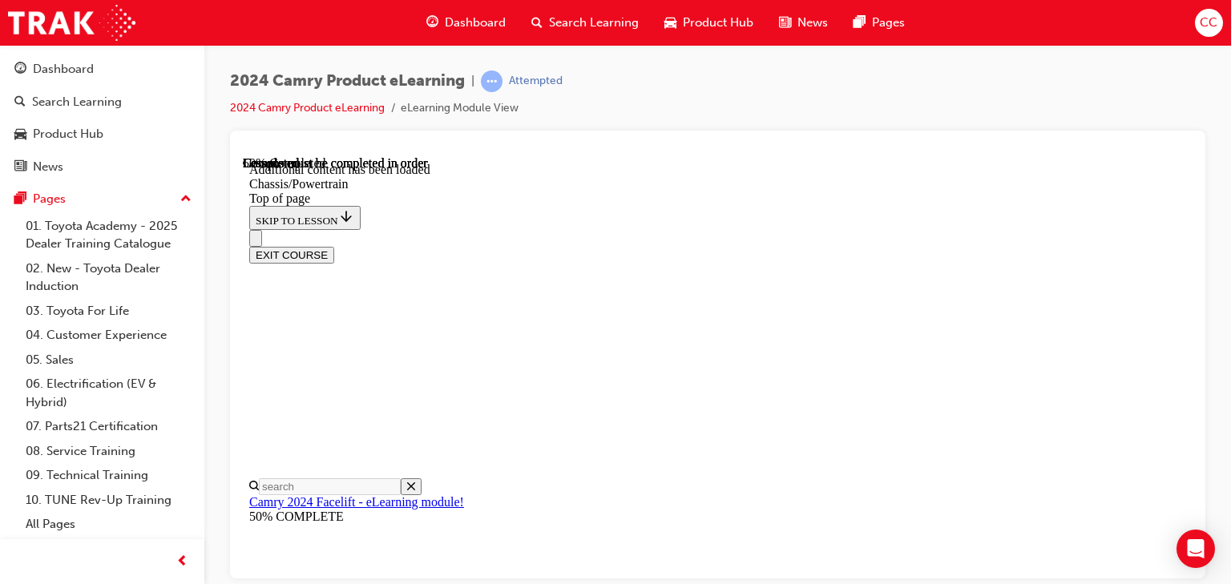
scroll to position [1671, 0]
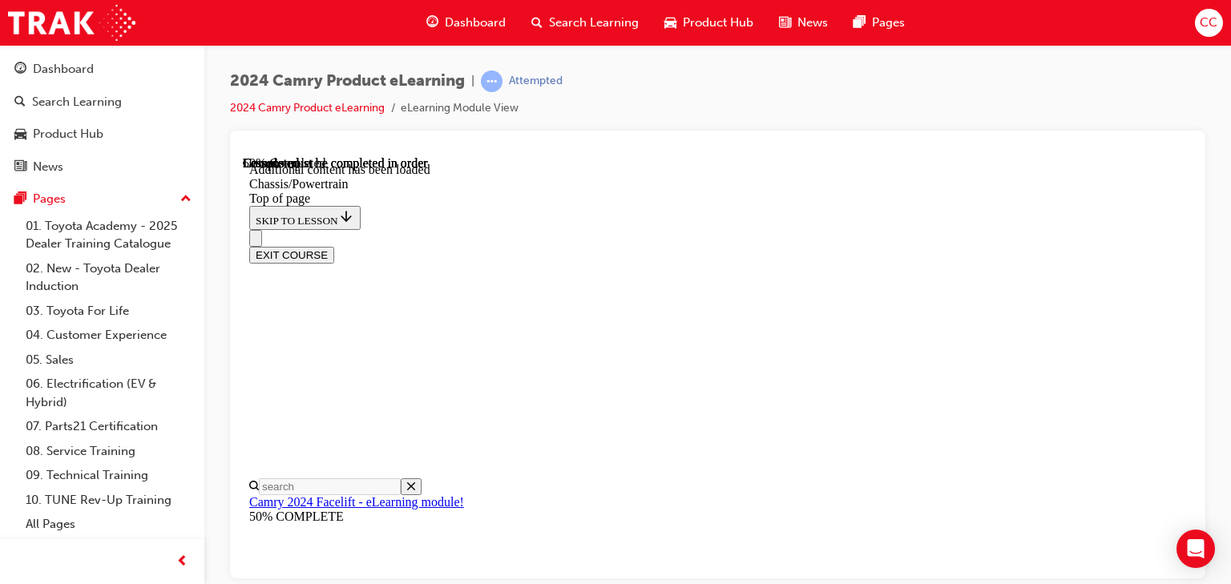
scroll to position [1703, 0]
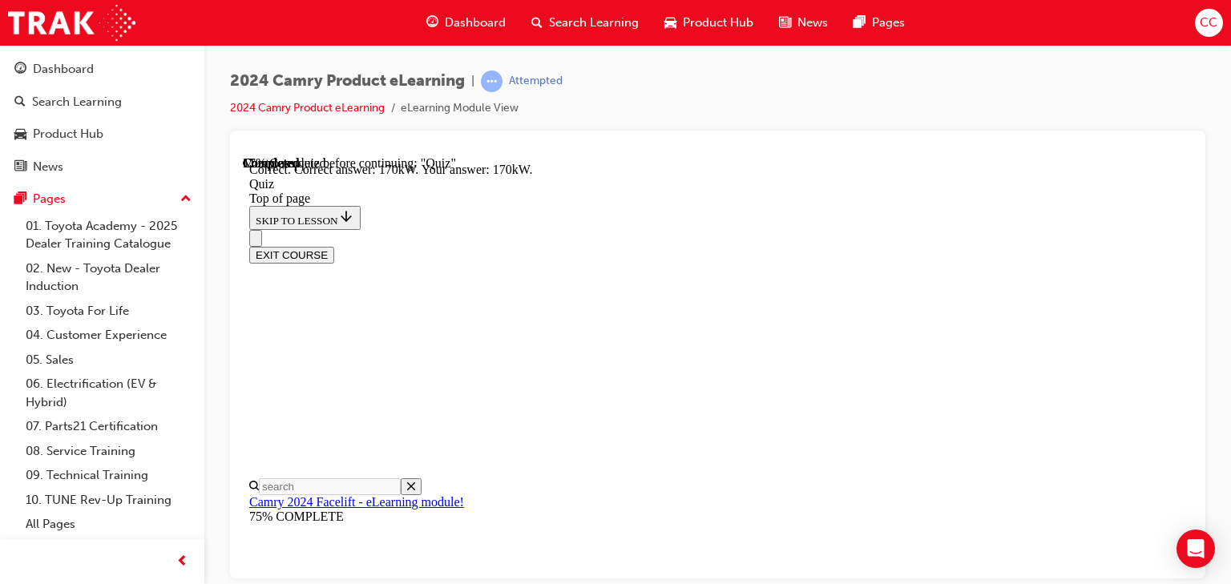
scroll to position [240, 0]
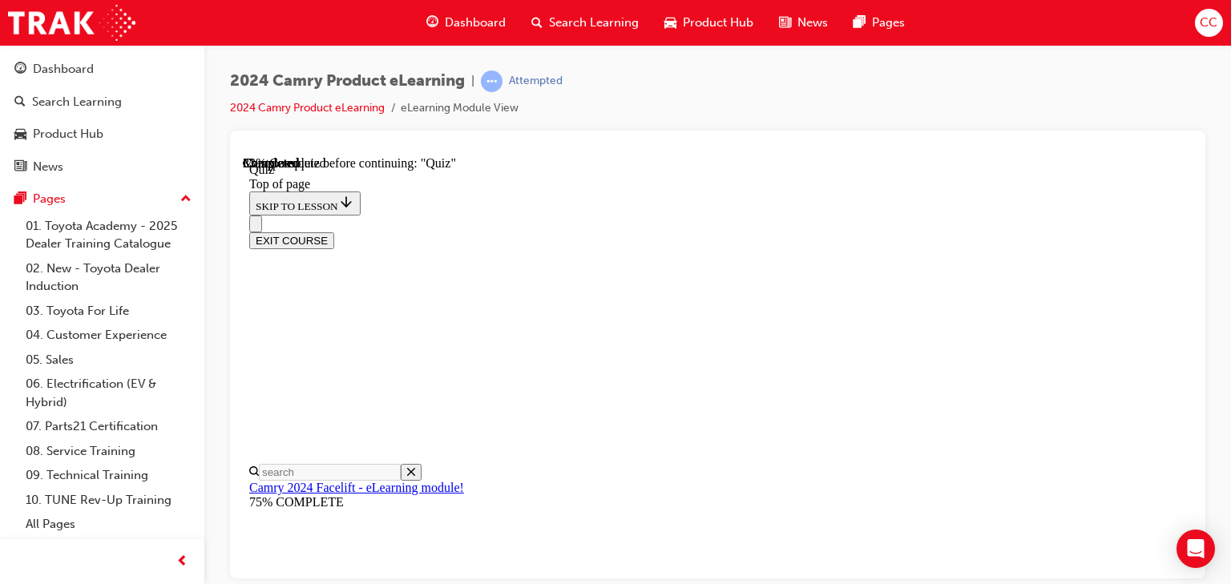
scroll to position [561, 0]
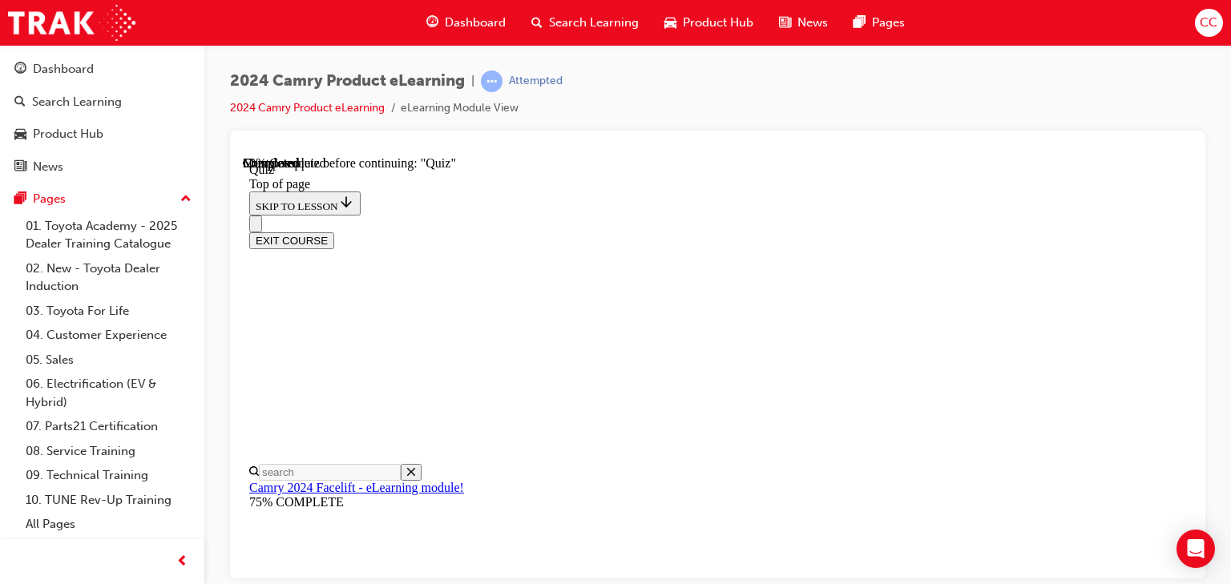
scroll to position [305, 0]
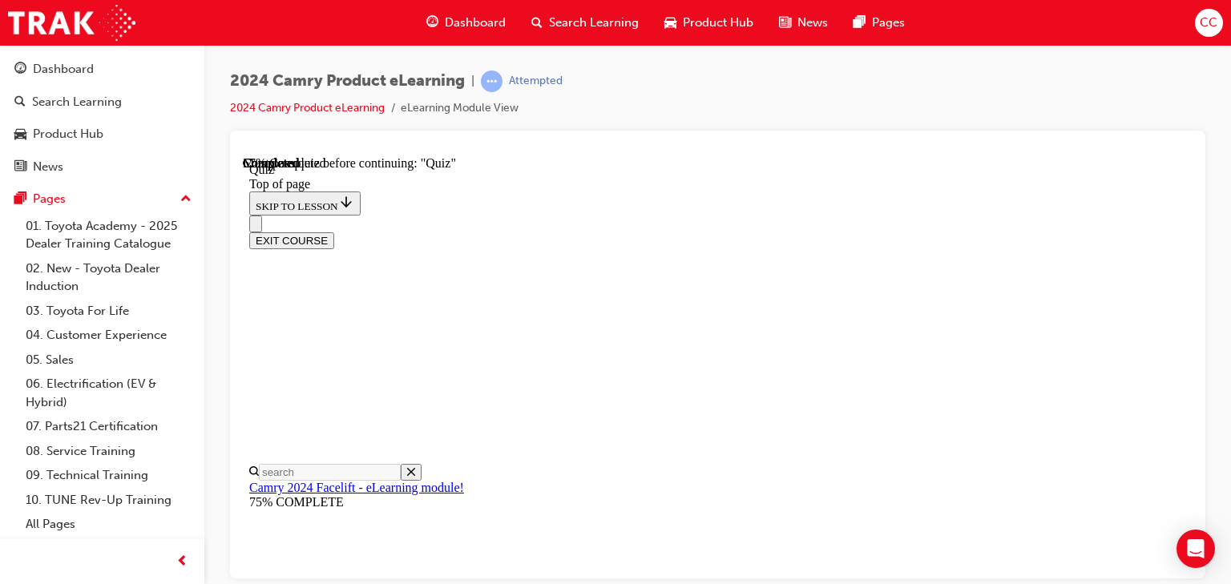
scroll to position [48, 0]
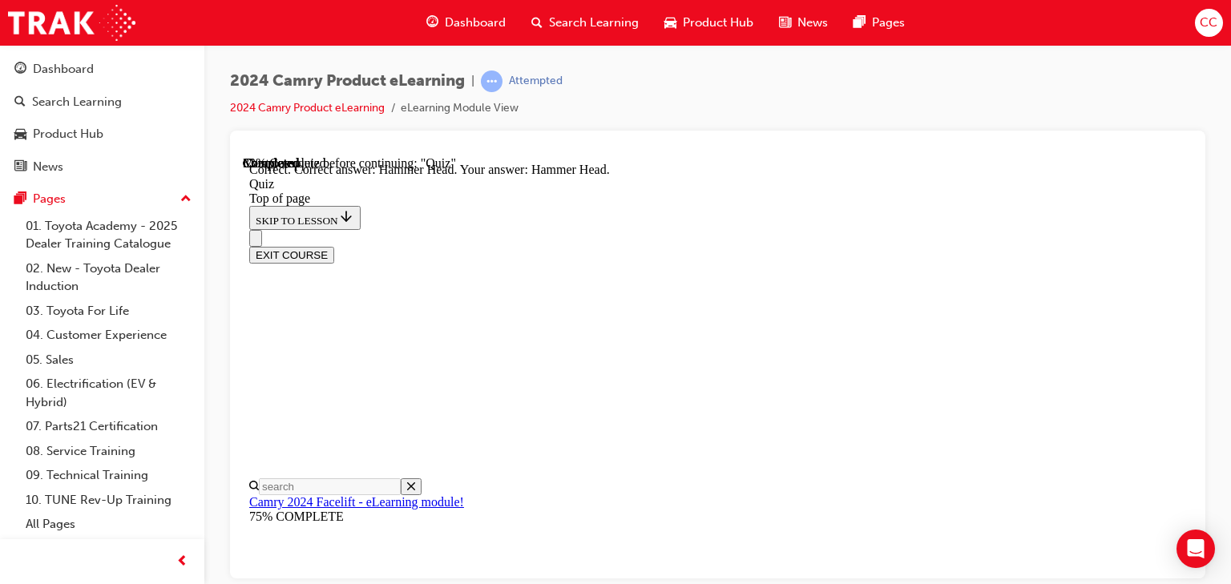
scroll to position [495, 0]
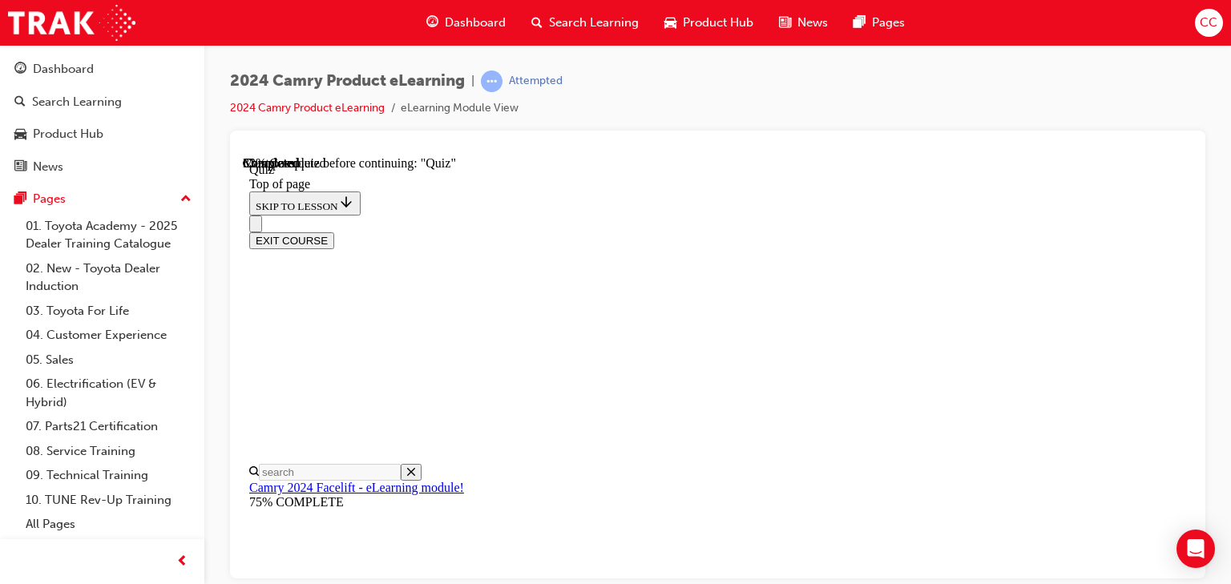
scroll to position [112, 0]
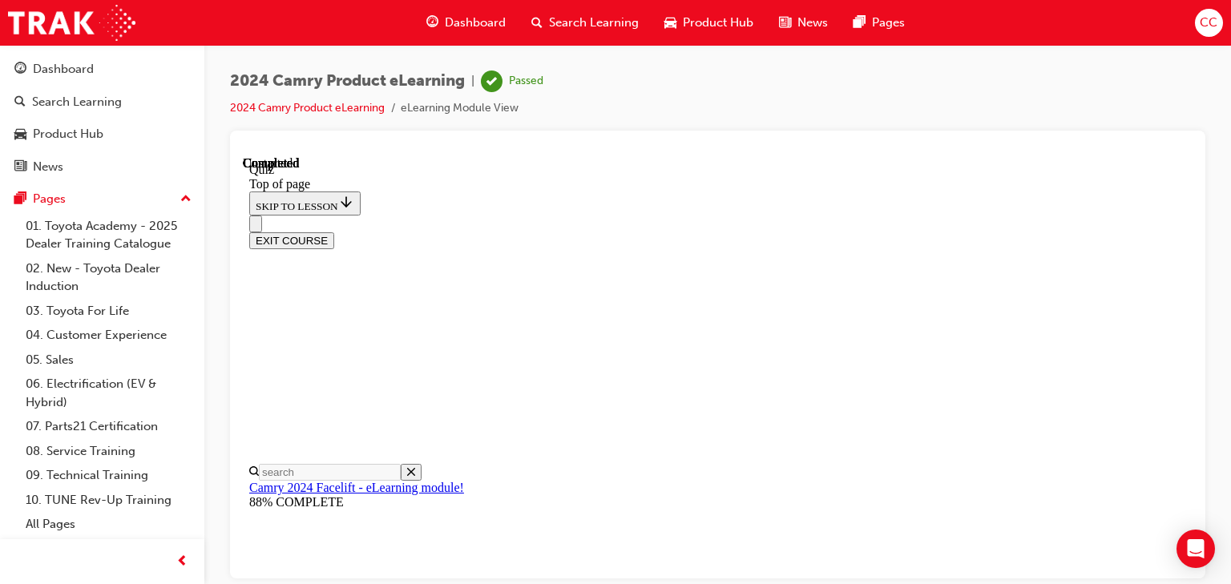
scroll to position [447, 0]
drag, startPoint x: 835, startPoint y: 540, endPoint x: 888, endPoint y: 438, distance: 115.1
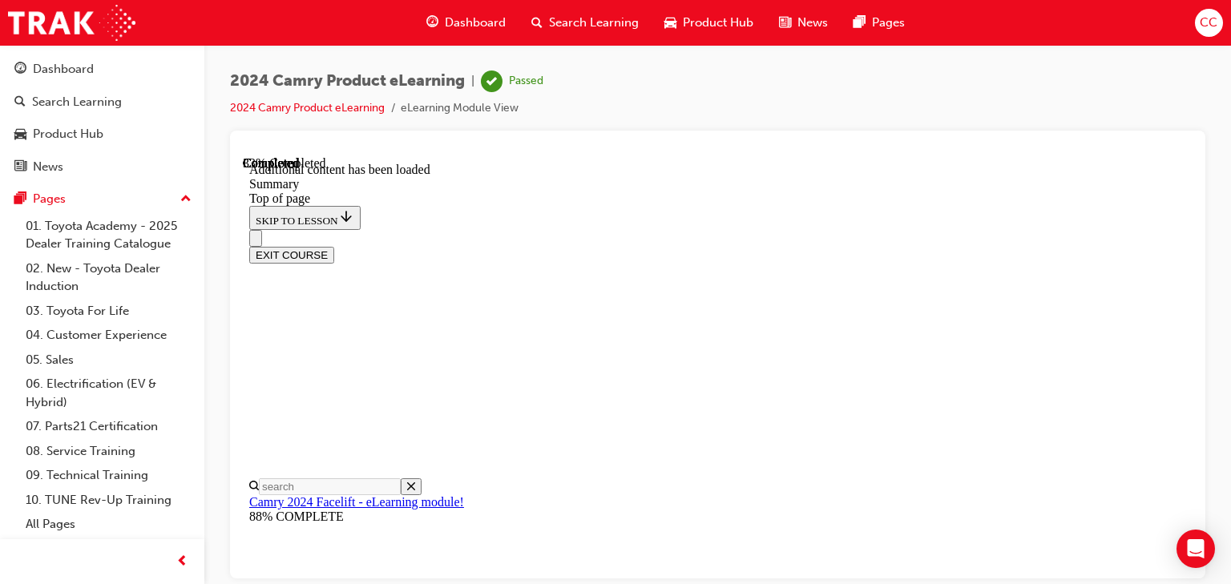
scroll to position [1031, 0]
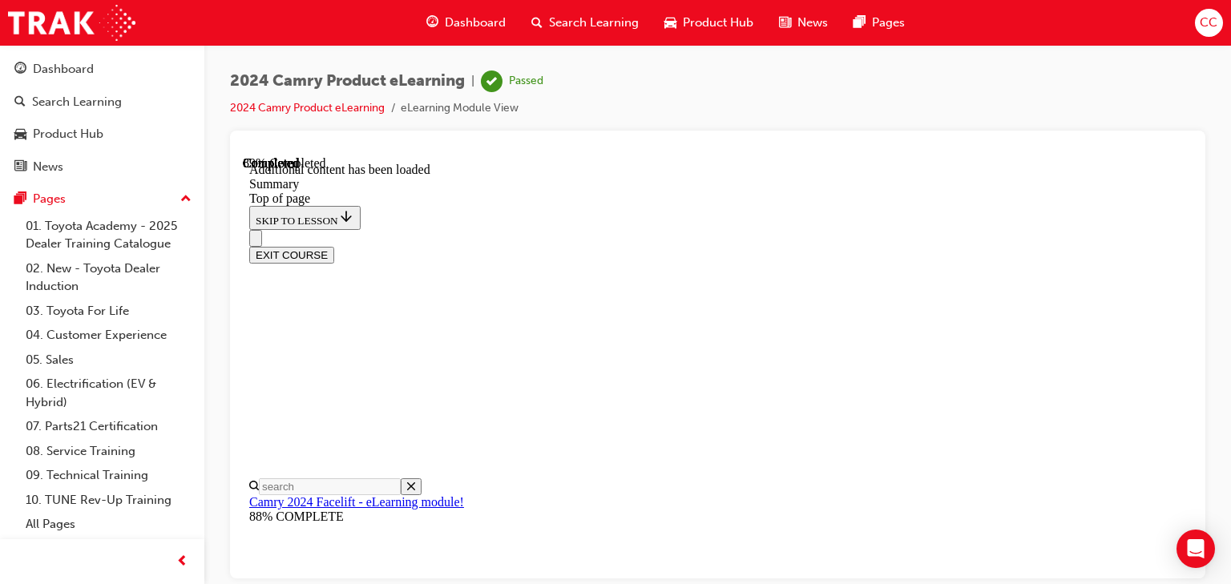
scroll to position [2113, 0]
click at [334, 246] on button "EXIT COURSE" at bounding box center [291, 254] width 85 height 17
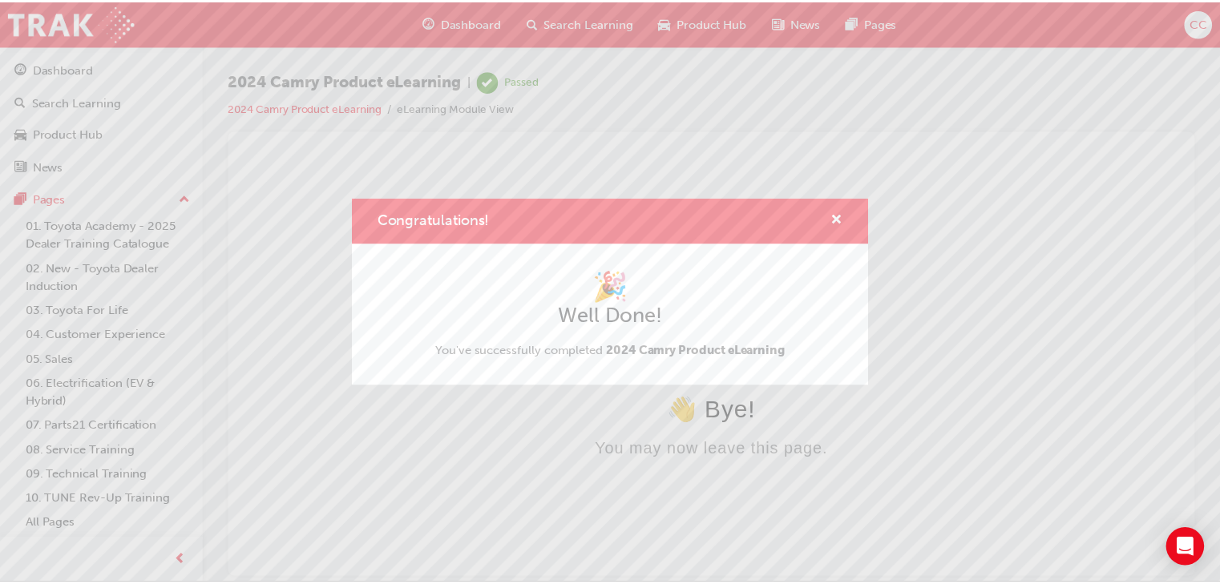
scroll to position [0, 0]
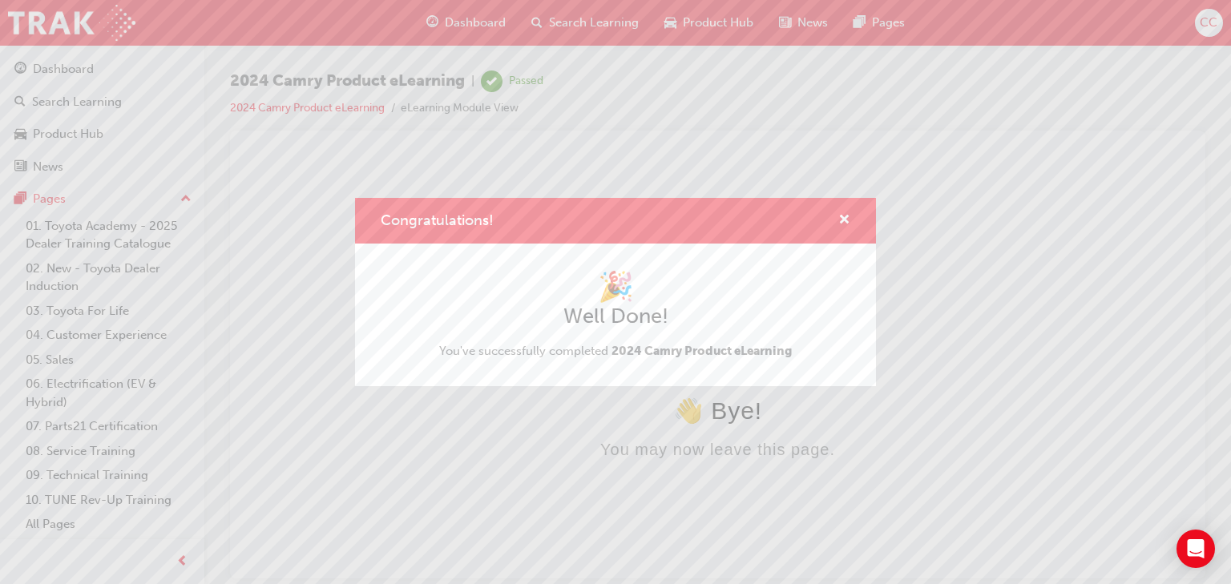
click at [834, 212] on div "Congratulations!" at bounding box center [838, 221] width 25 height 20
click at [839, 217] on button "Congratulations!" at bounding box center [845, 221] width 12 height 20
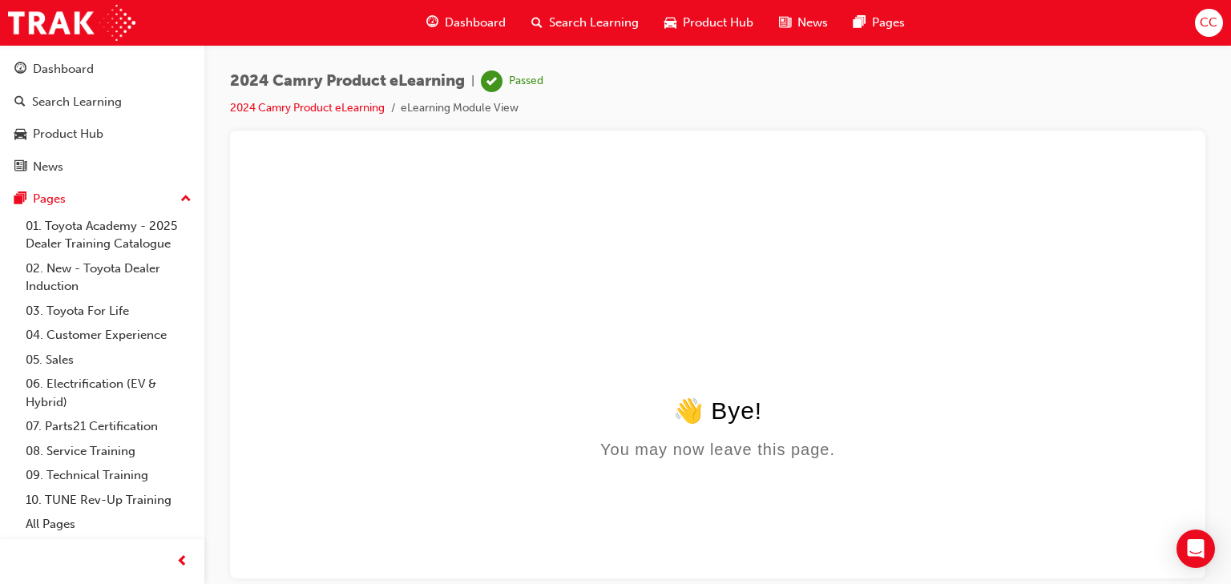
click at [455, 22] on span "Dashboard" at bounding box center [475, 23] width 61 height 18
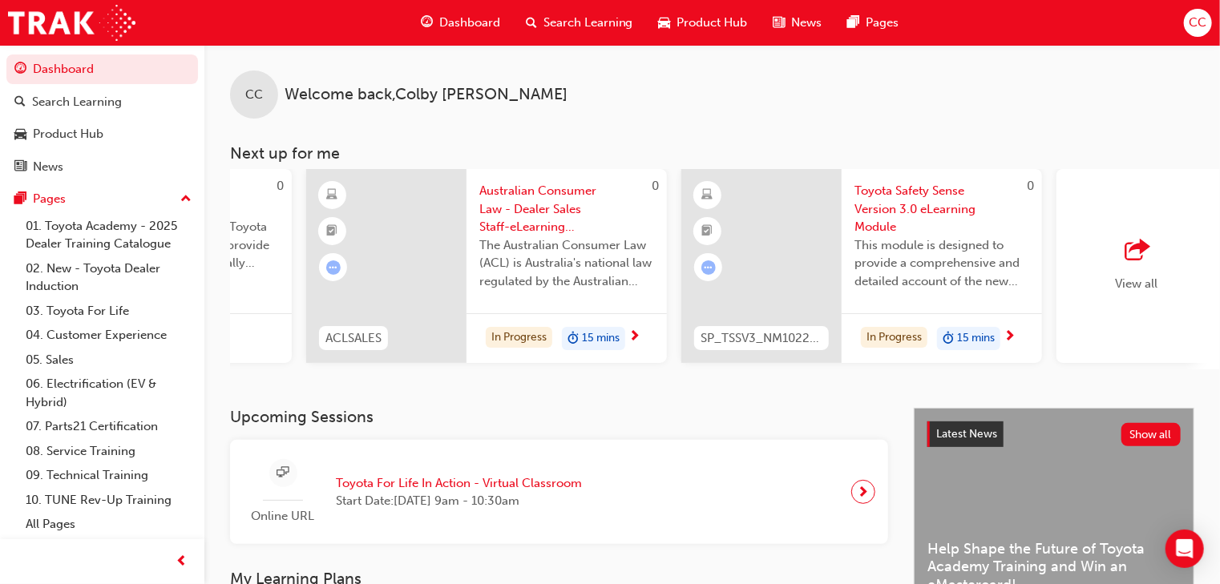
scroll to position [0, 1051]
click at [589, 25] on span "Search Learning" at bounding box center [589, 23] width 90 height 18
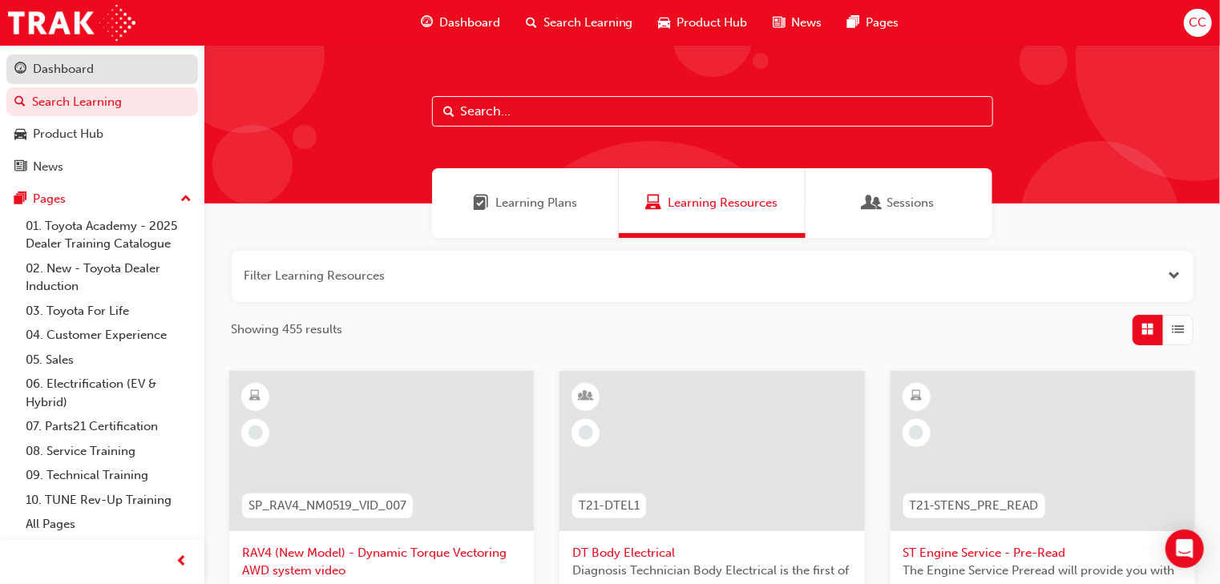
click at [114, 76] on div "Dashboard" at bounding box center [102, 69] width 176 height 20
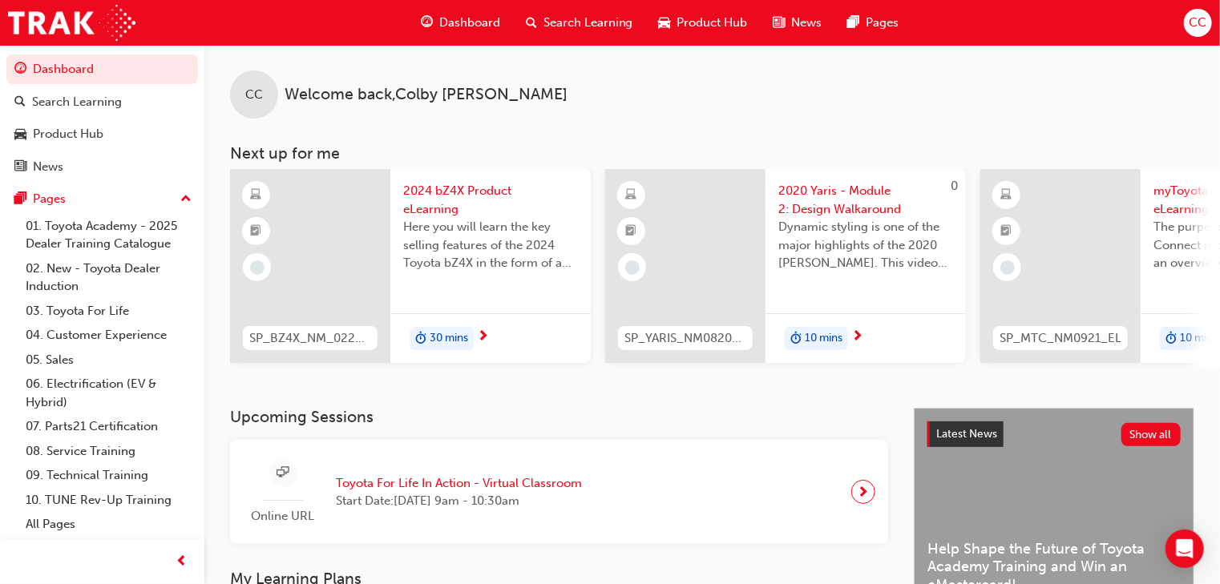
click at [463, 32] on div "Dashboard" at bounding box center [460, 22] width 105 height 33
click at [457, 24] on span "Dashboard" at bounding box center [469, 23] width 61 height 18
click at [87, 99] on div "Search Learning" at bounding box center [77, 102] width 90 height 18
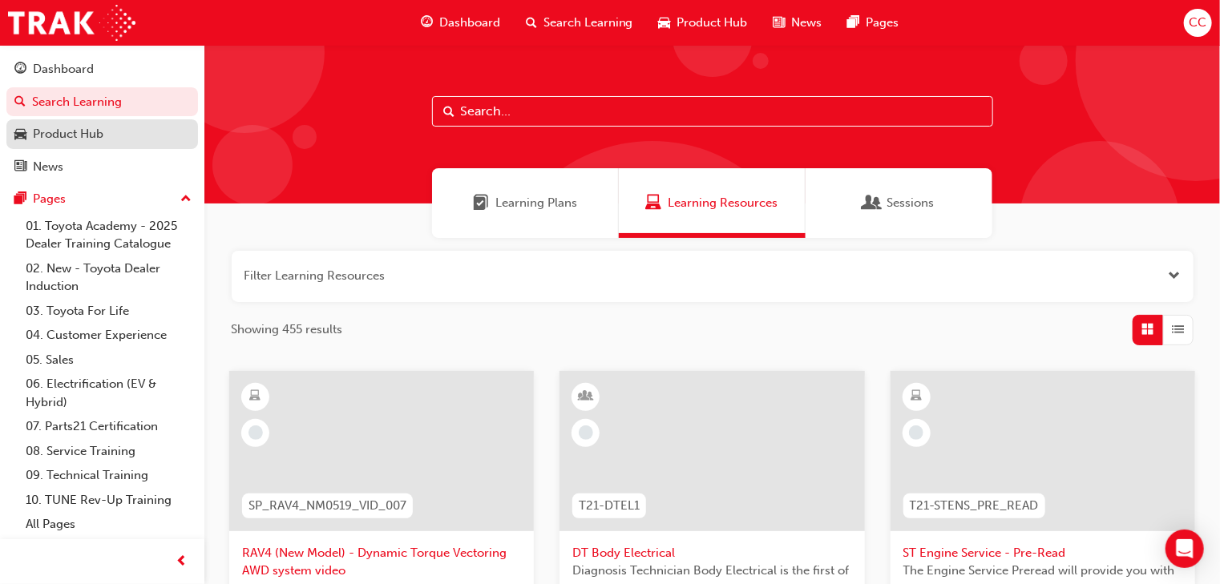
click at [85, 140] on div "Product Hub" at bounding box center [68, 134] width 71 height 18
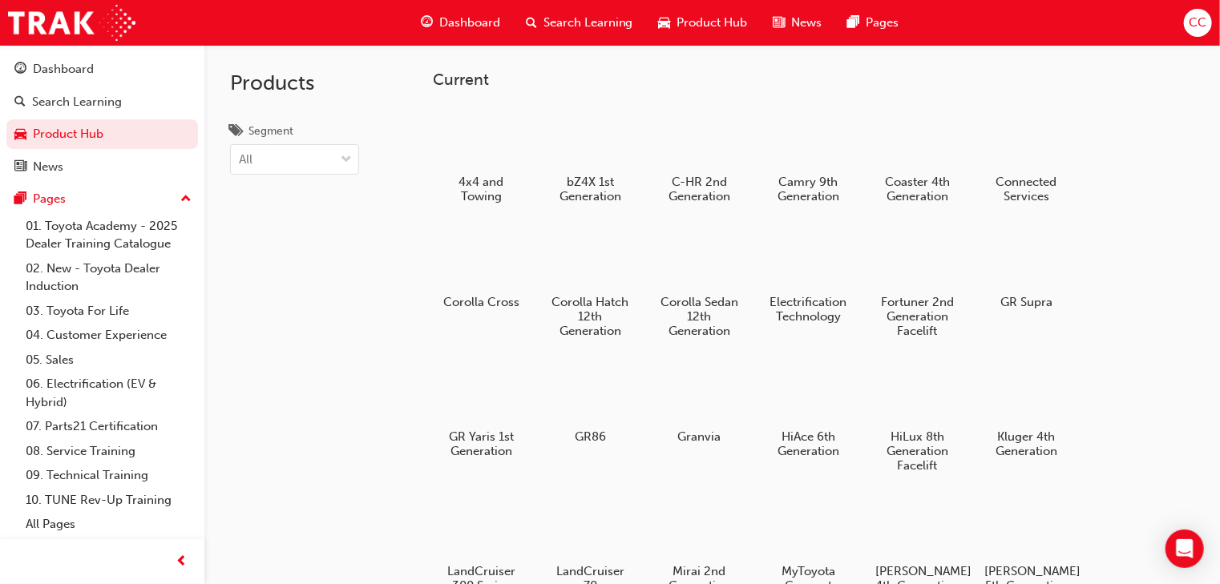
click at [501, 26] on div "Dashboard" at bounding box center [460, 22] width 105 height 33
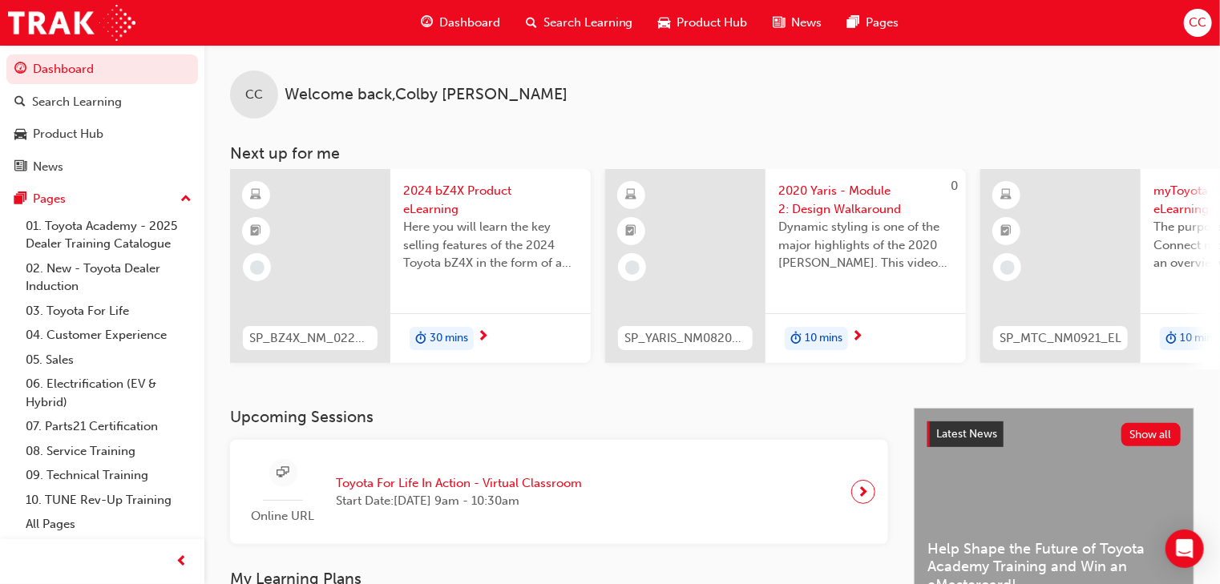
click at [688, 26] on span "Product Hub" at bounding box center [712, 23] width 71 height 18
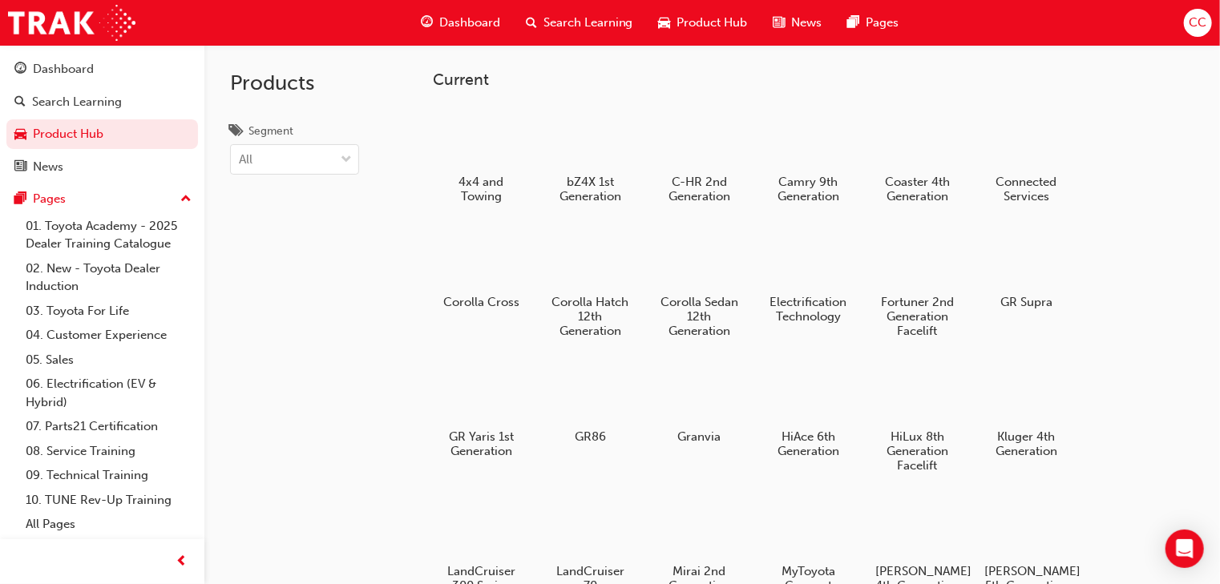
click at [580, 30] on span "Search Learning" at bounding box center [589, 23] width 90 height 18
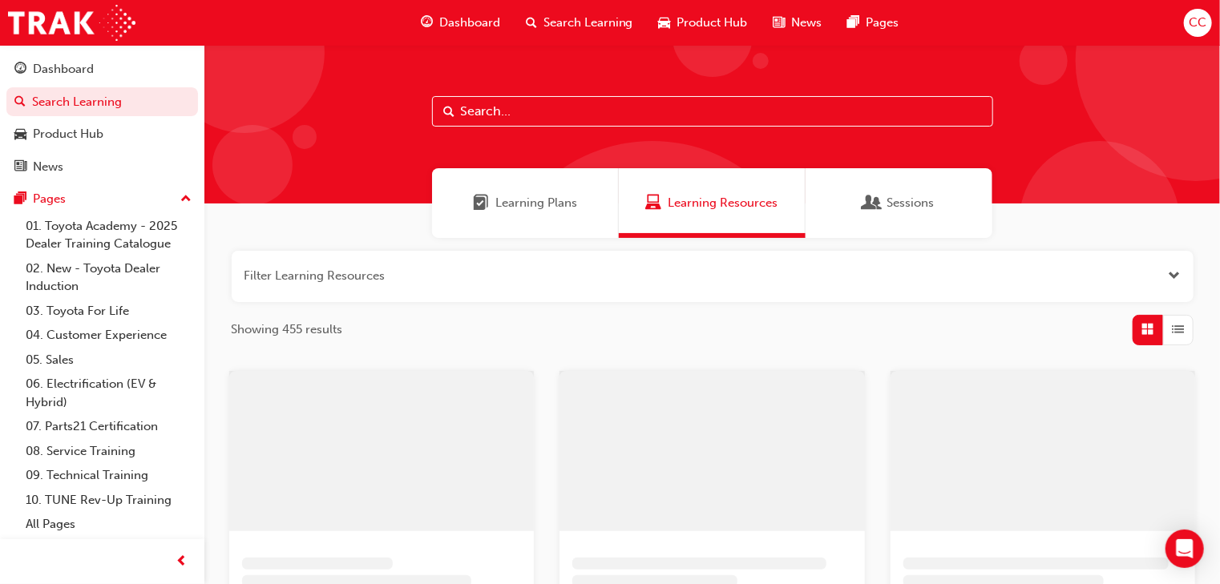
click at [509, 42] on div "Dashboard Search Learning Product Hub News Pages" at bounding box center [660, 23] width 517 height 46
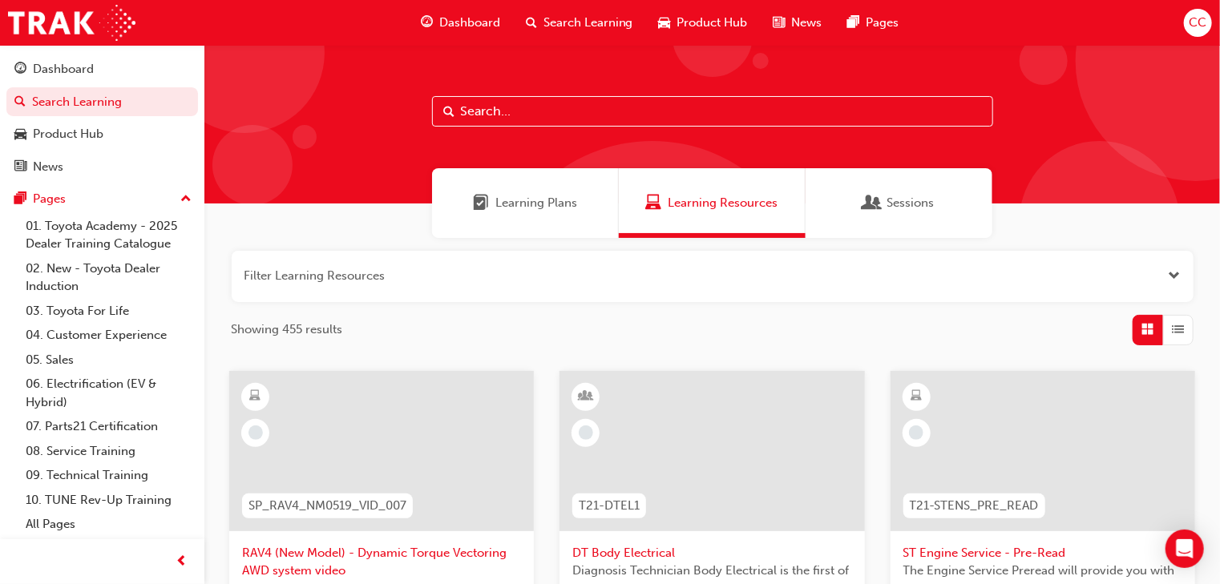
click at [480, 20] on span "Dashboard" at bounding box center [469, 23] width 61 height 18
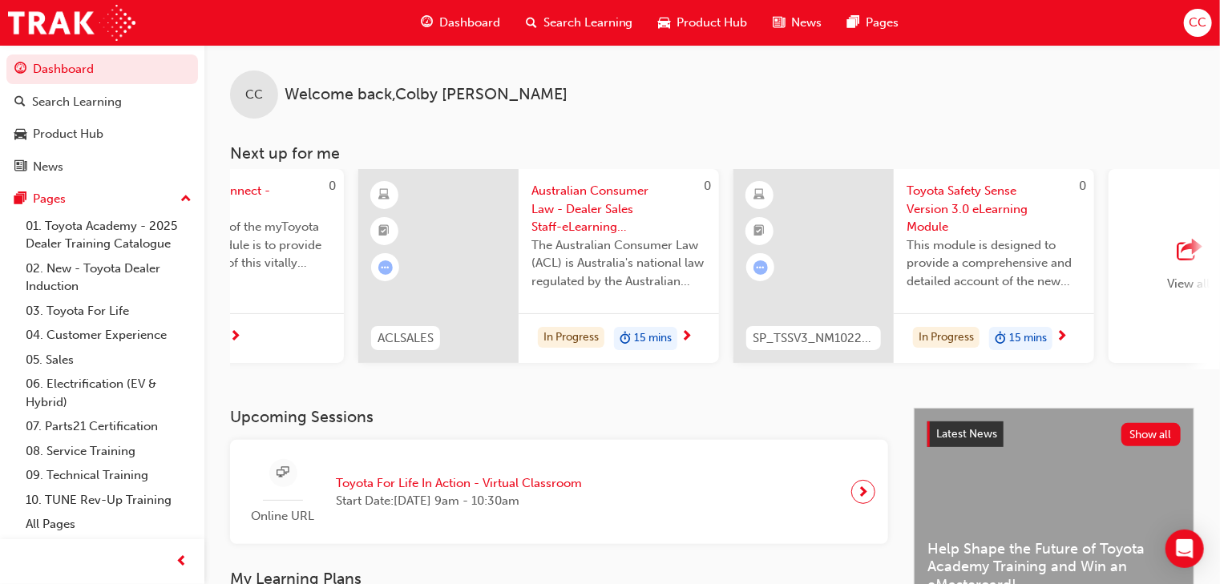
scroll to position [0, 1258]
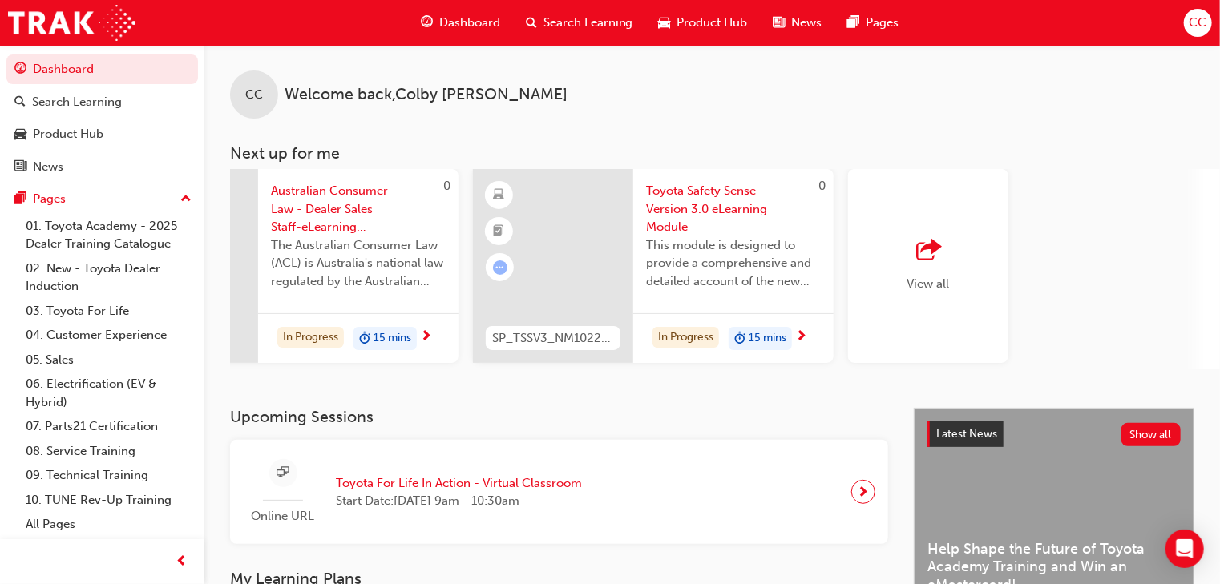
click at [926, 206] on div "View all" at bounding box center [928, 266] width 160 height 194
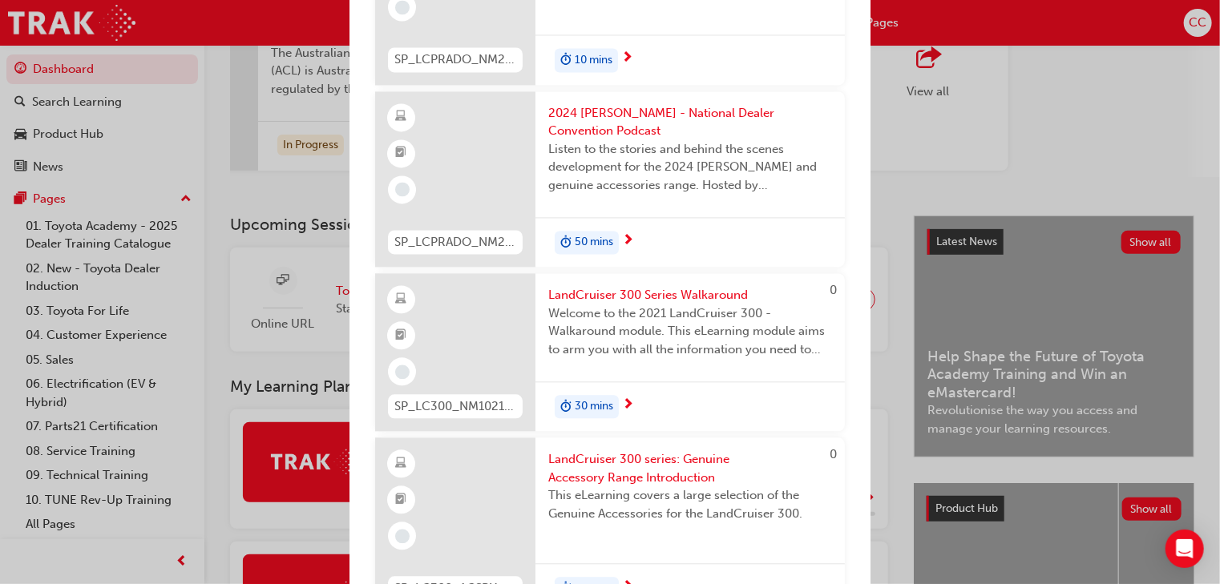
scroll to position [13787, 0]
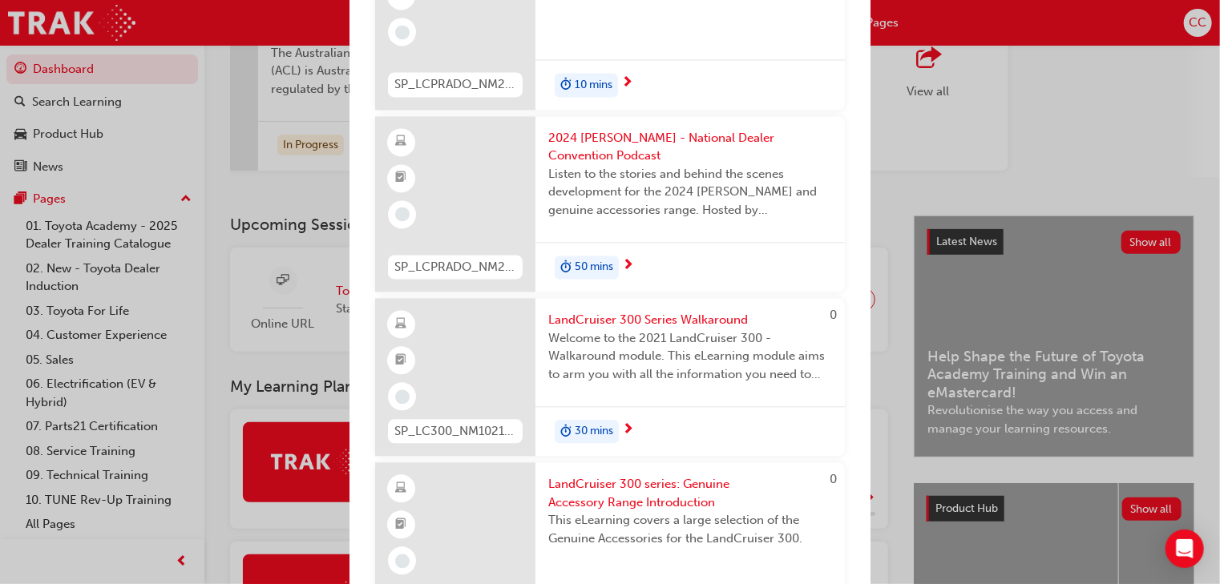
click at [596, 422] on span "30 mins" at bounding box center [594, 431] width 38 height 18
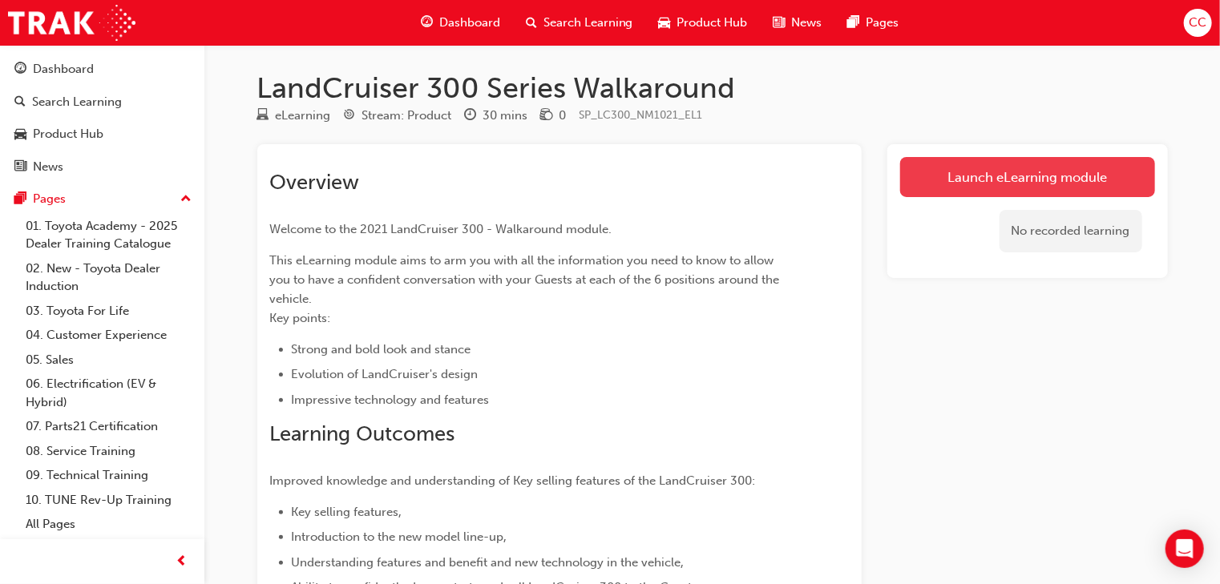
click at [1051, 173] on link "Launch eLearning module" at bounding box center [1027, 177] width 255 height 40
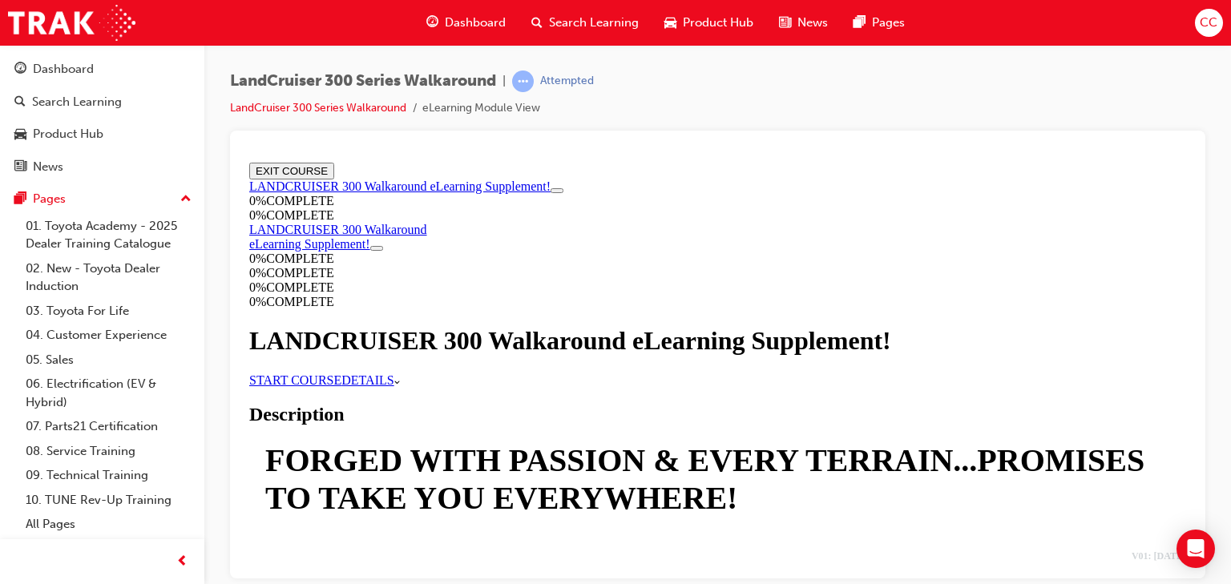
scroll to position [64, 0]
drag, startPoint x: 524, startPoint y: 350, endPoint x: 555, endPoint y: 340, distance: 32.2
click at [341, 373] on link "START COURSE" at bounding box center [295, 380] width 92 height 14
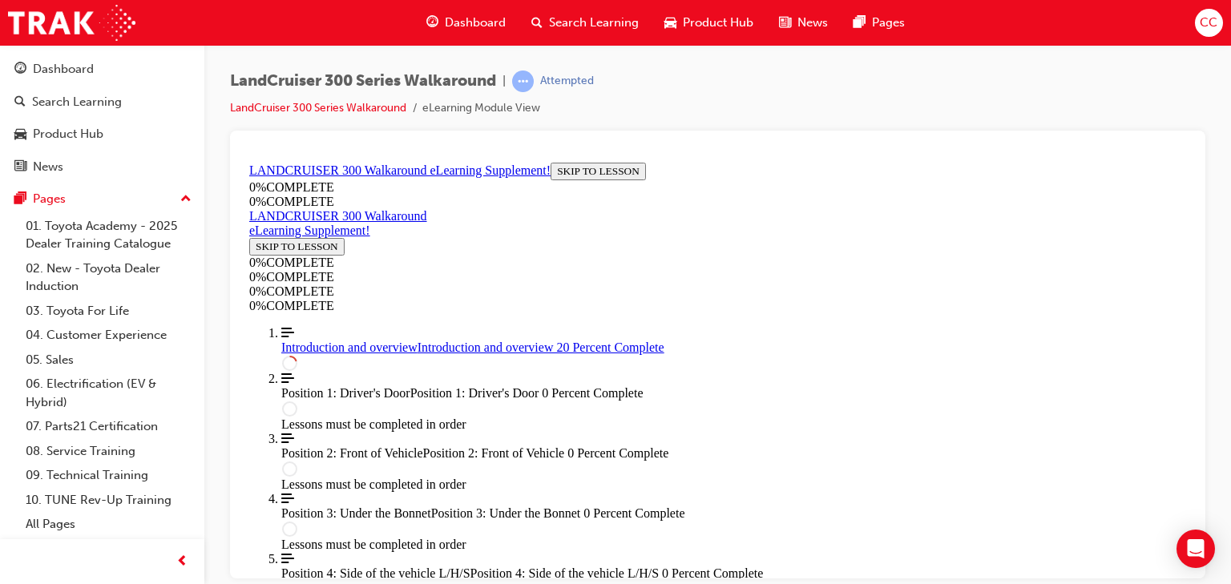
scroll to position [311, 0]
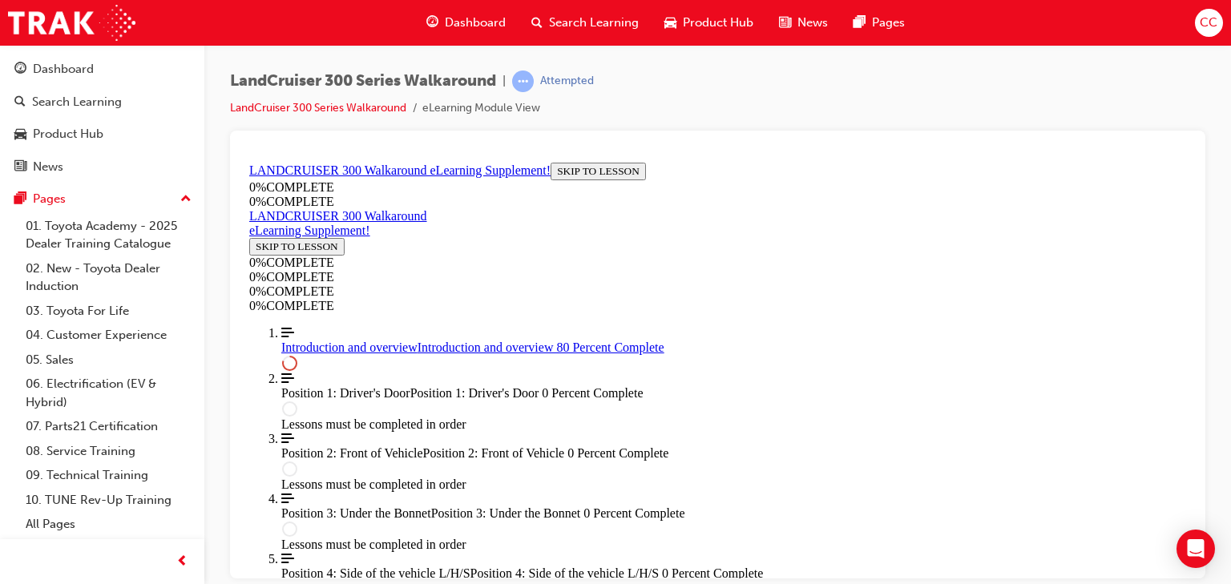
scroll to position [2025, 0]
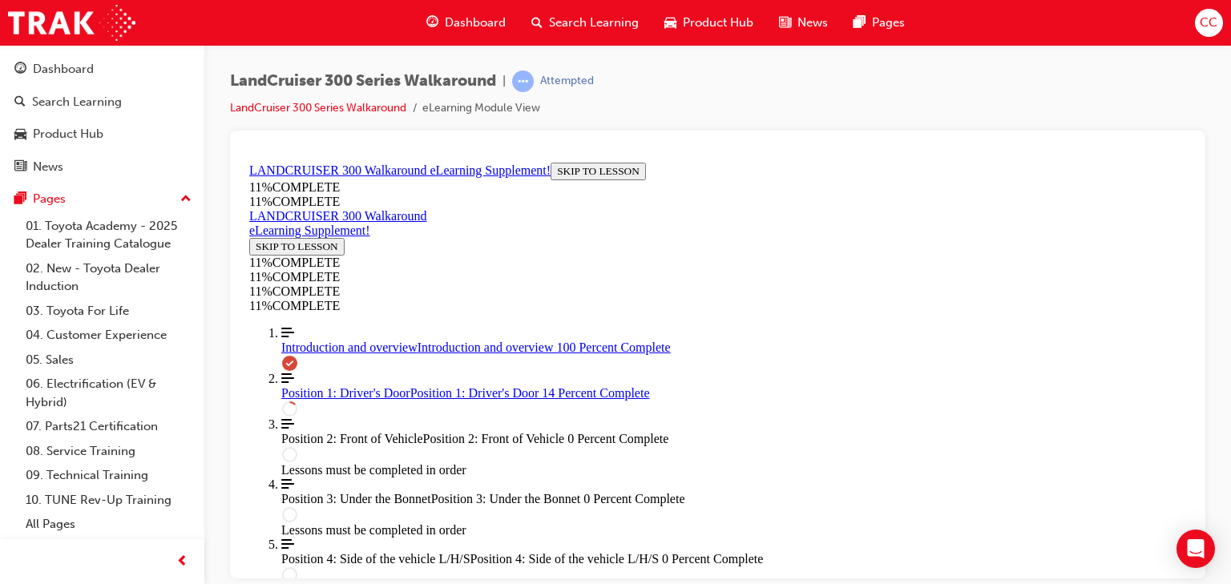
scroll to position [375, 0]
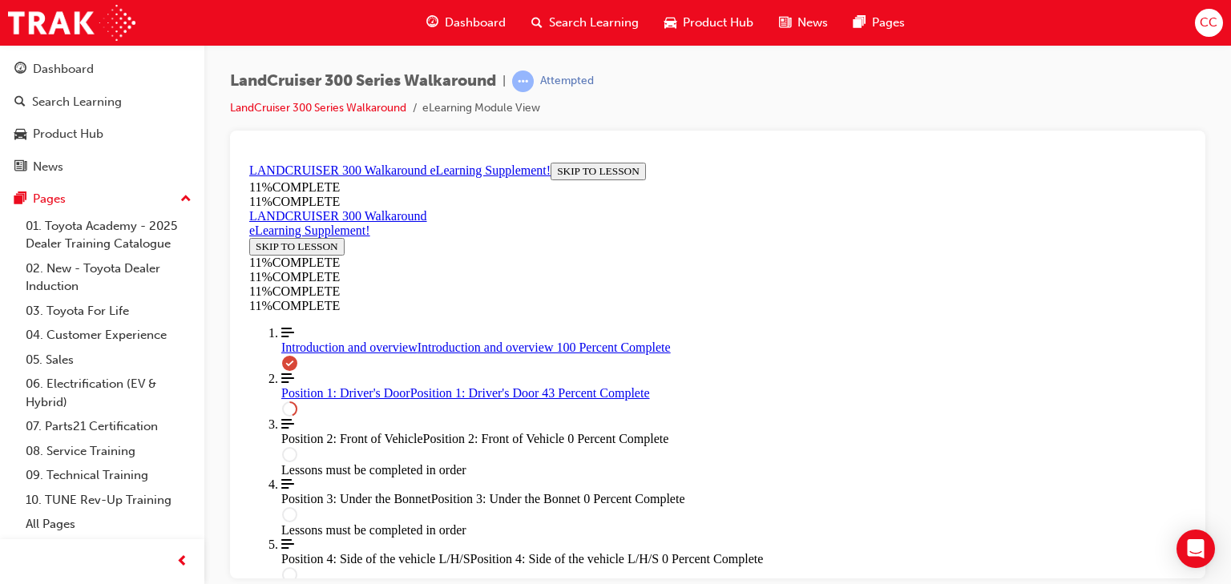
scroll to position [1090, 0]
drag, startPoint x: 890, startPoint y: 476, endPoint x: 880, endPoint y: 479, distance: 9.9
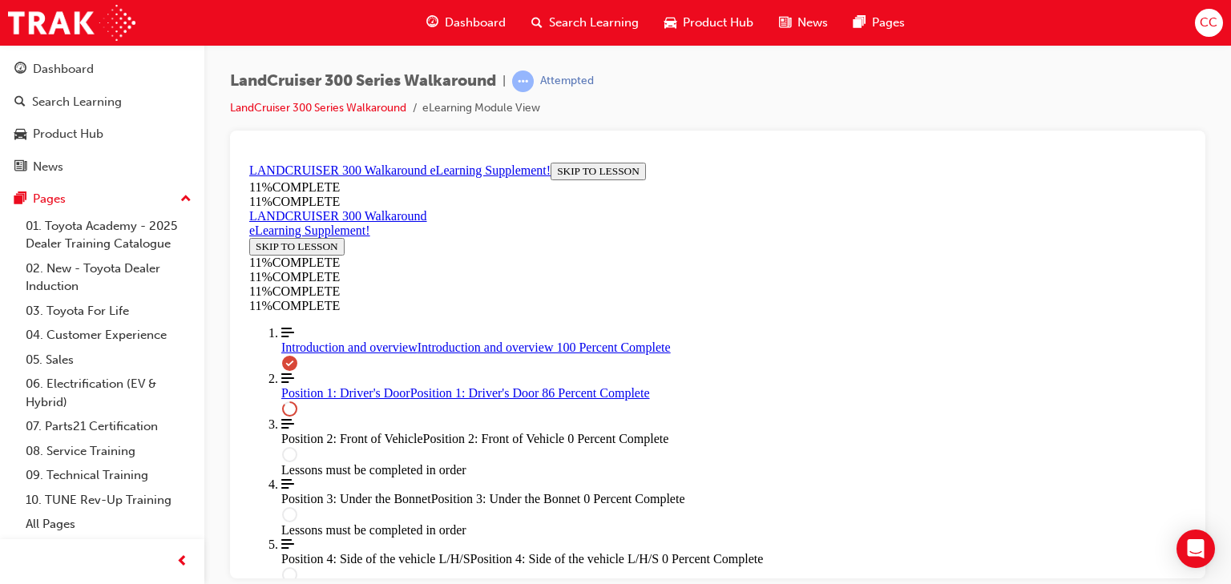
drag, startPoint x: 758, startPoint y: 512, endPoint x: 858, endPoint y: 521, distance: 100.6
drag, startPoint x: 782, startPoint y: 465, endPoint x: 827, endPoint y: 451, distance: 47.2
drag, startPoint x: 793, startPoint y: 387, endPoint x: 838, endPoint y: 374, distance: 46.9
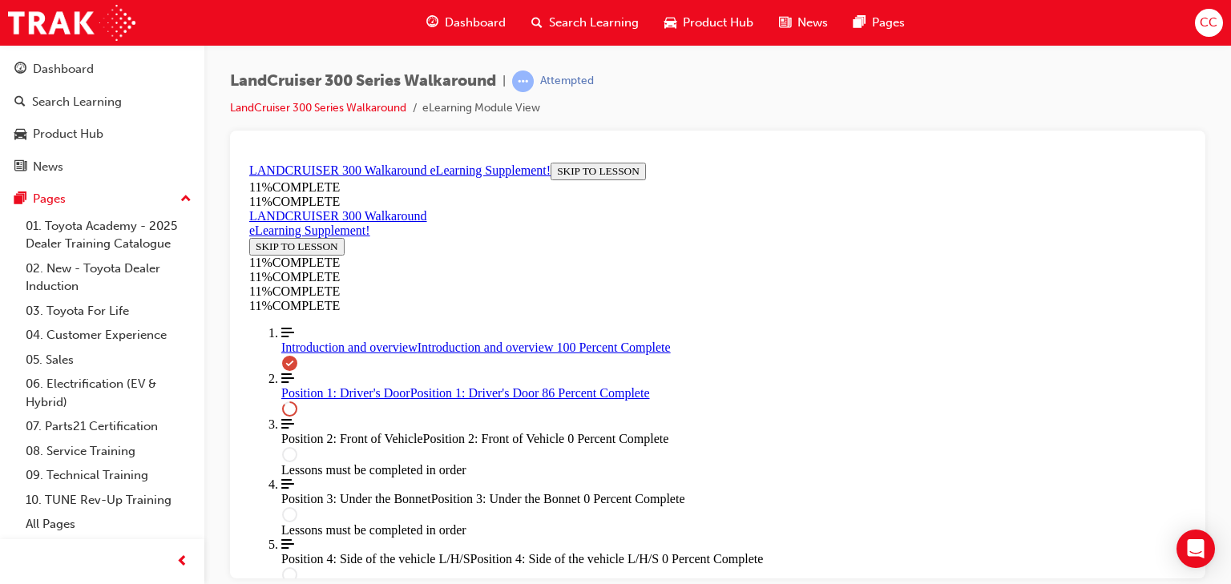
drag, startPoint x: 782, startPoint y: 291, endPoint x: 835, endPoint y: 297, distance: 52.5
drag, startPoint x: 781, startPoint y: 423, endPoint x: 847, endPoint y: 373, distance: 82.9
drag, startPoint x: 750, startPoint y: 440, endPoint x: 842, endPoint y: 435, distance: 92.3
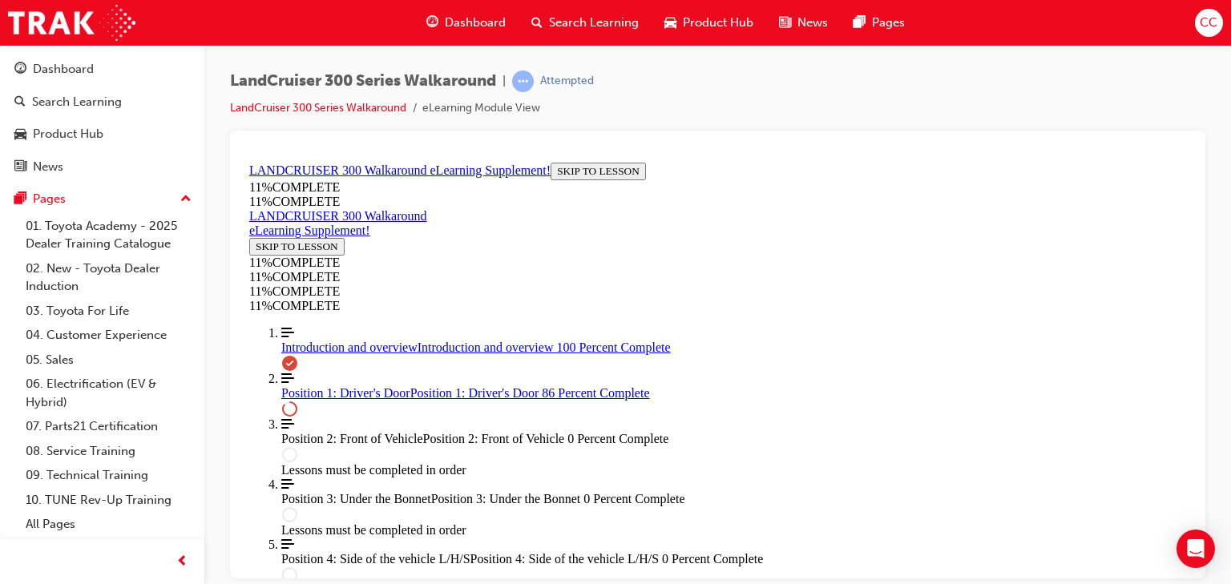
drag, startPoint x: 736, startPoint y: 295, endPoint x: 827, endPoint y: 224, distance: 115.4
drag, startPoint x: 727, startPoint y: 289, endPoint x: 835, endPoint y: 287, distance: 108.2
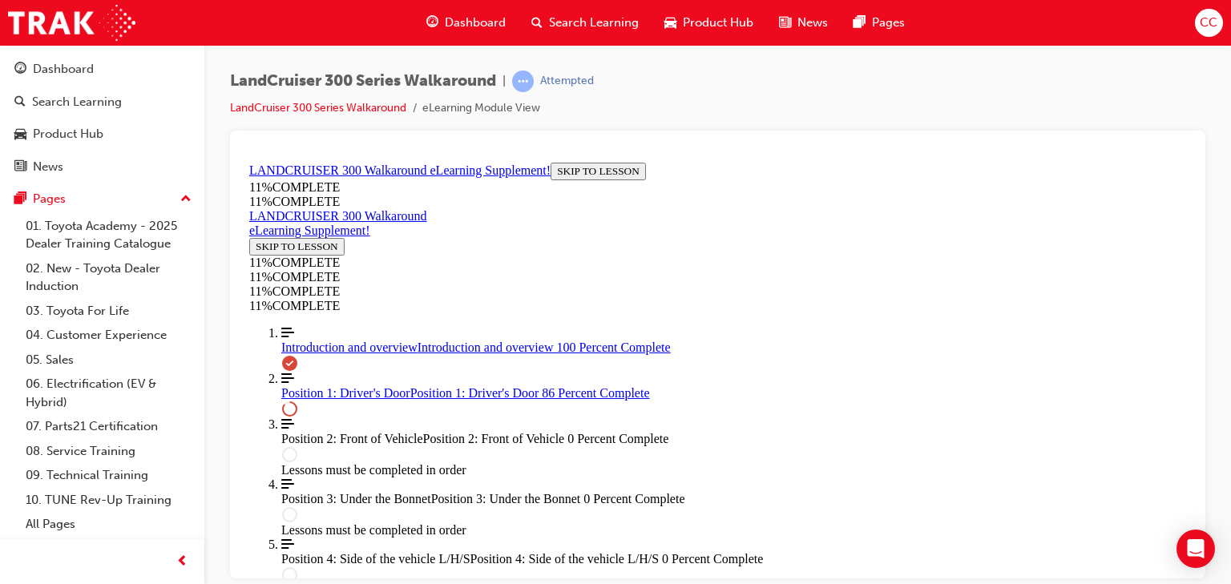
drag, startPoint x: 763, startPoint y: 366, endPoint x: 860, endPoint y: 374, distance: 97.3
drag, startPoint x: 814, startPoint y: 361, endPoint x: 842, endPoint y: 309, distance: 58.8
drag, startPoint x: 790, startPoint y: 379, endPoint x: 843, endPoint y: 375, distance: 52.3
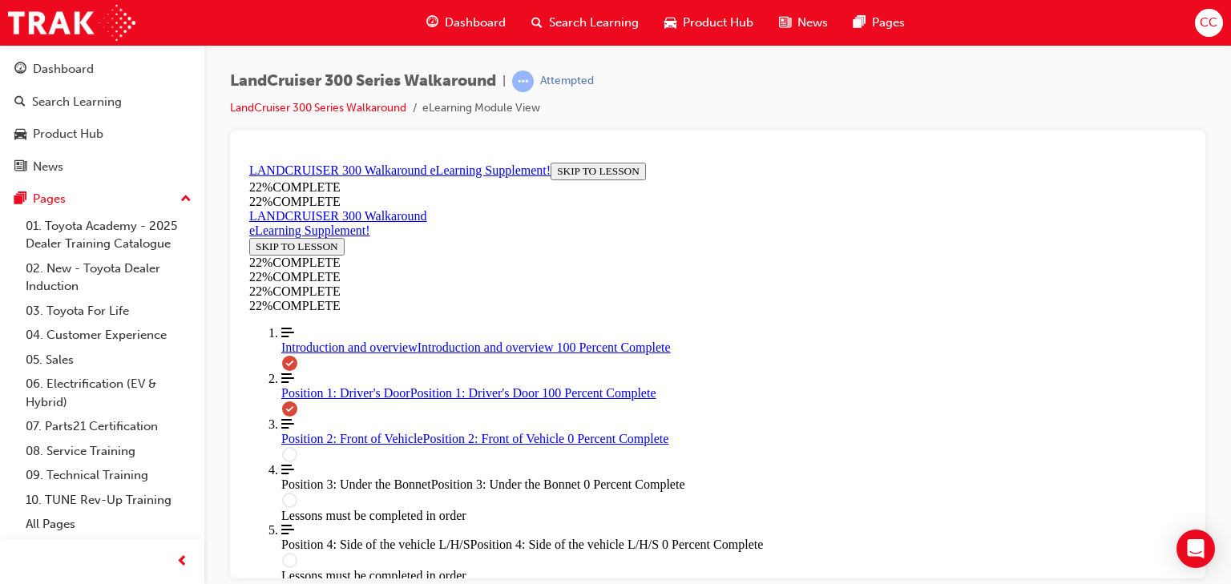
scroll to position [2296, 0]
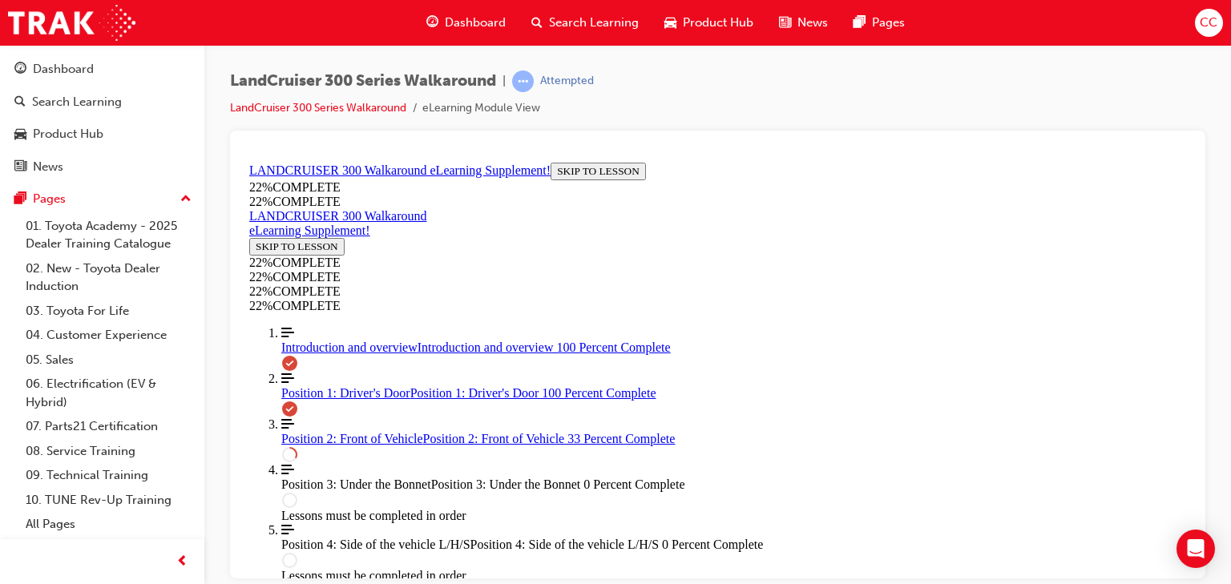
scroll to position [760, 0]
drag, startPoint x: 605, startPoint y: 431, endPoint x: 645, endPoint y: 421, distance: 41.4
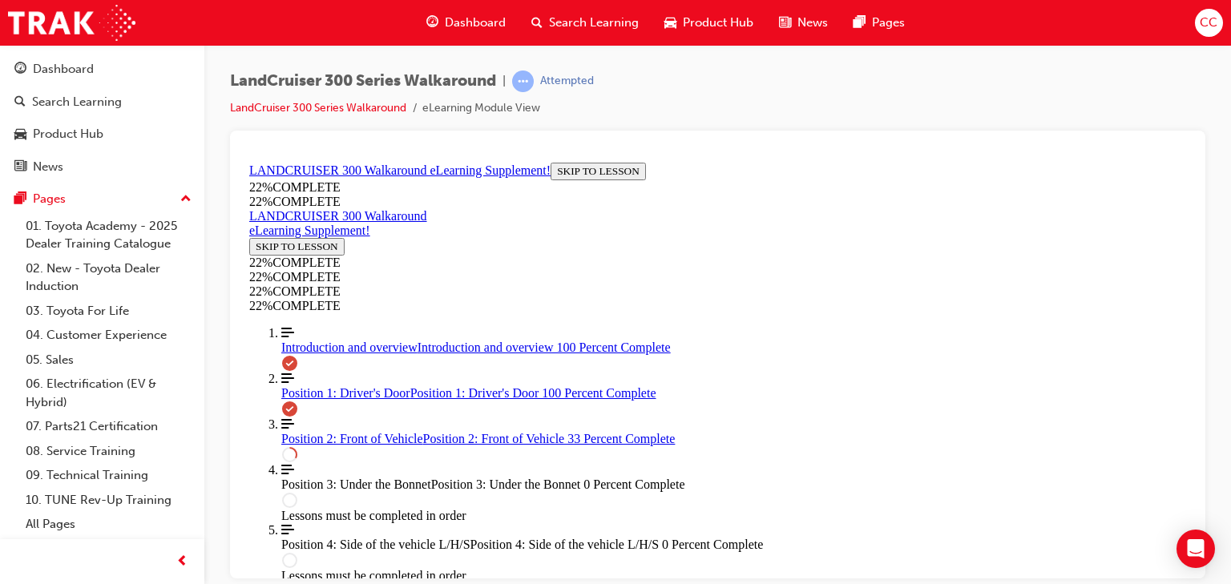
drag, startPoint x: 616, startPoint y: 434, endPoint x: 623, endPoint y: 447, distance: 14.7
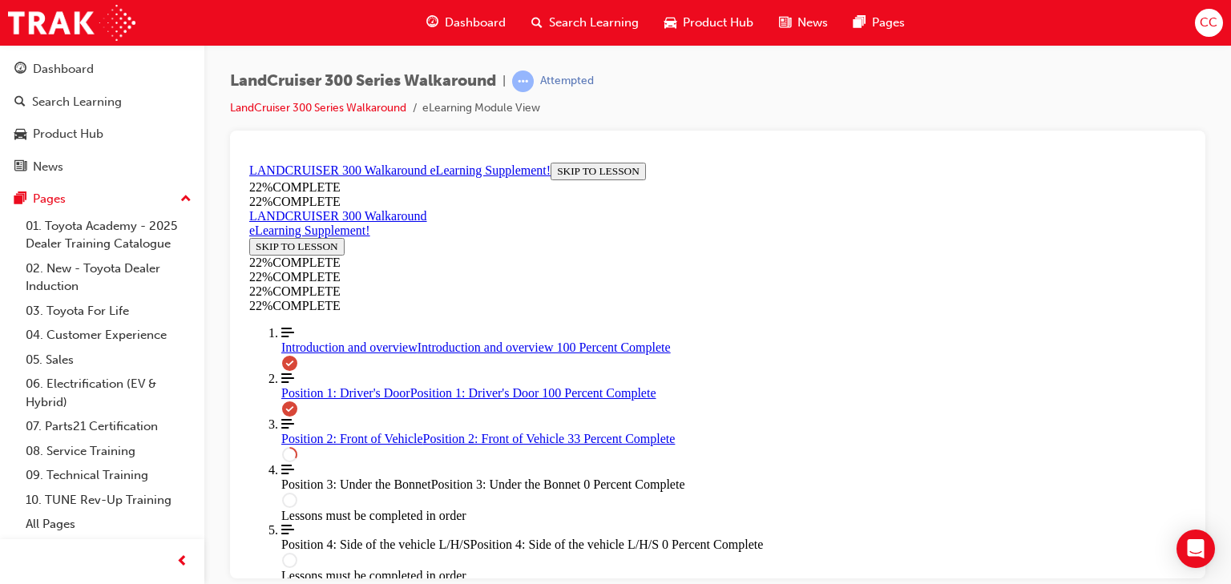
drag, startPoint x: 786, startPoint y: 239, endPoint x: 820, endPoint y: 301, distance: 70.7
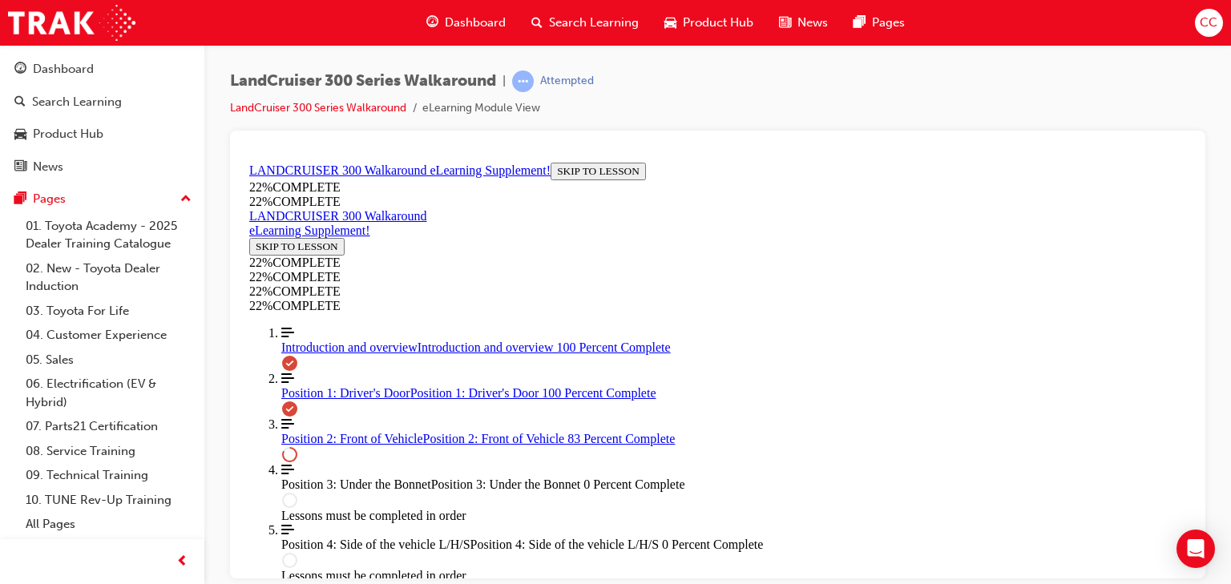
scroll to position [1521, 0]
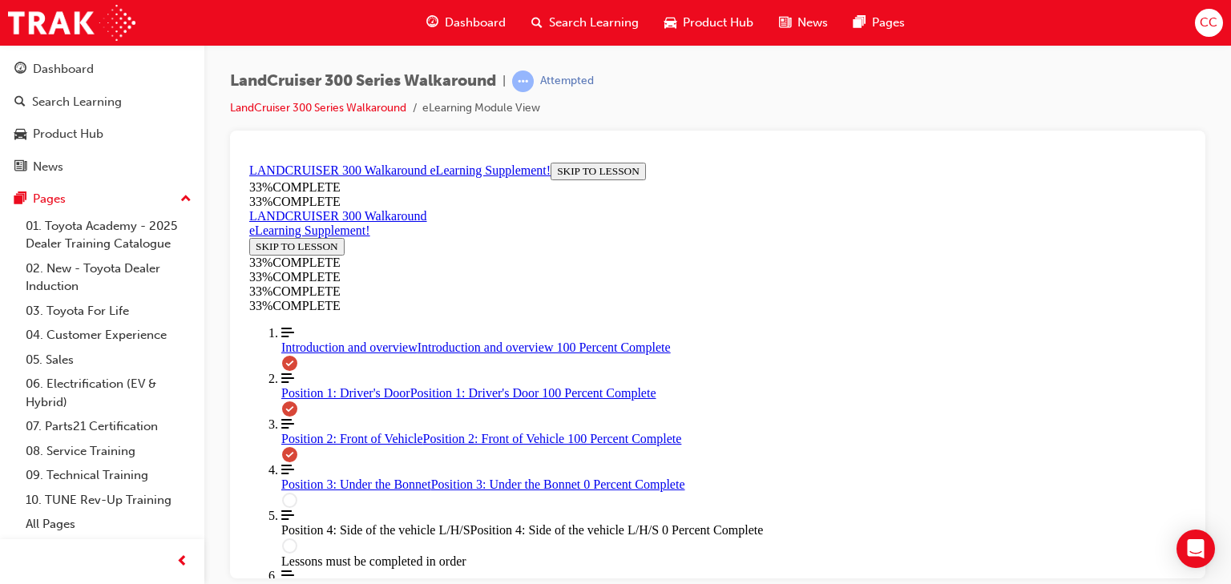
scroll to position [2098, 0]
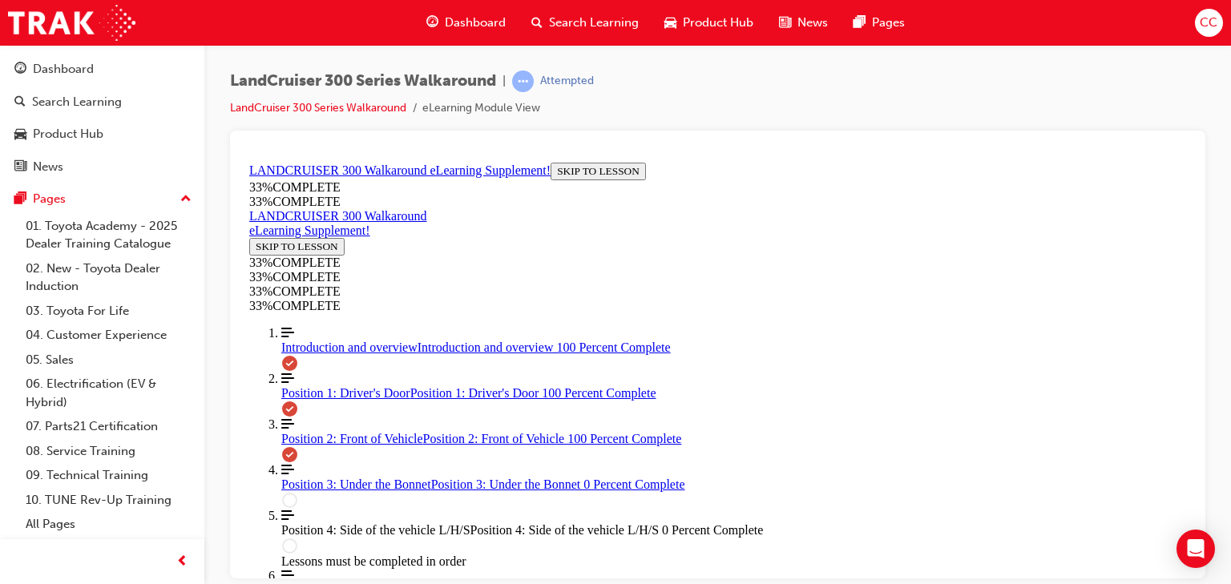
scroll to position [2344, 0]
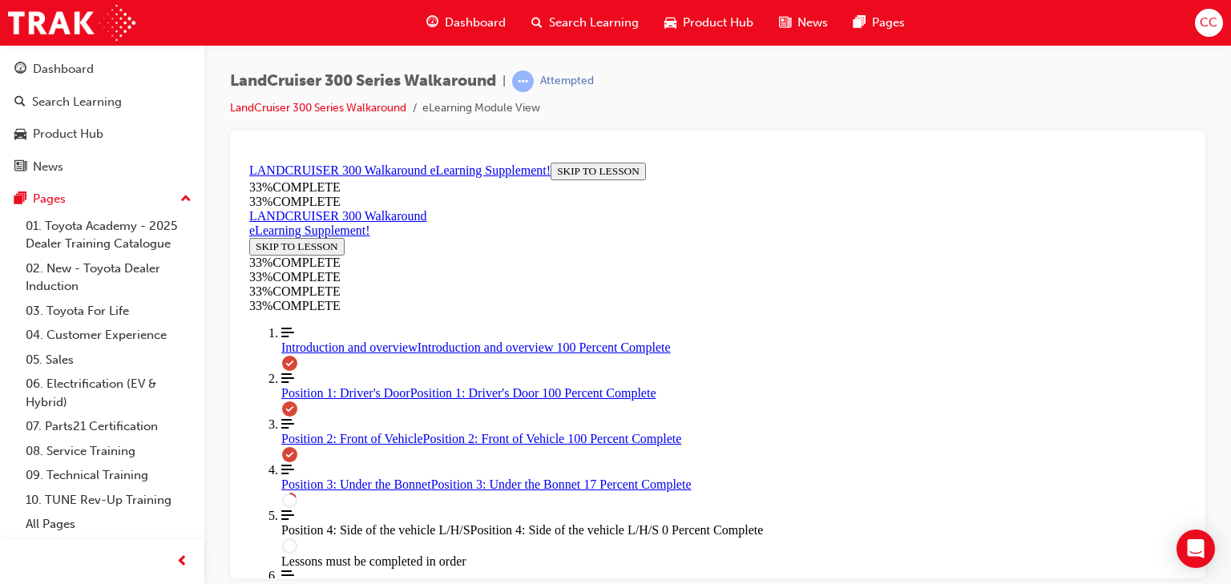
scroll to position [522, 0]
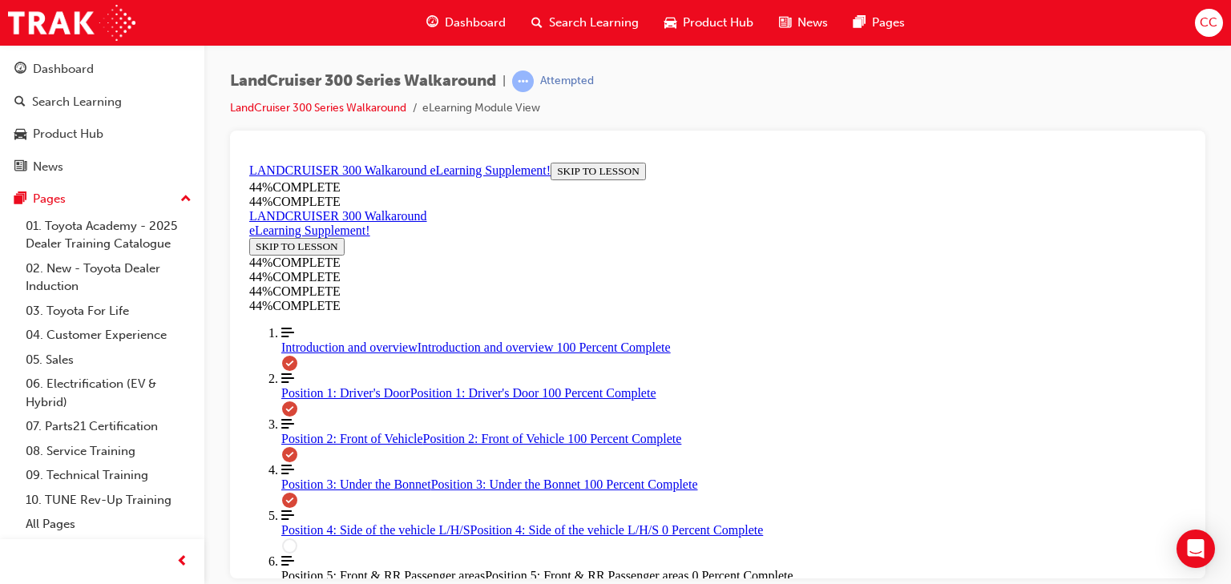
scroll to position [2866, 0]
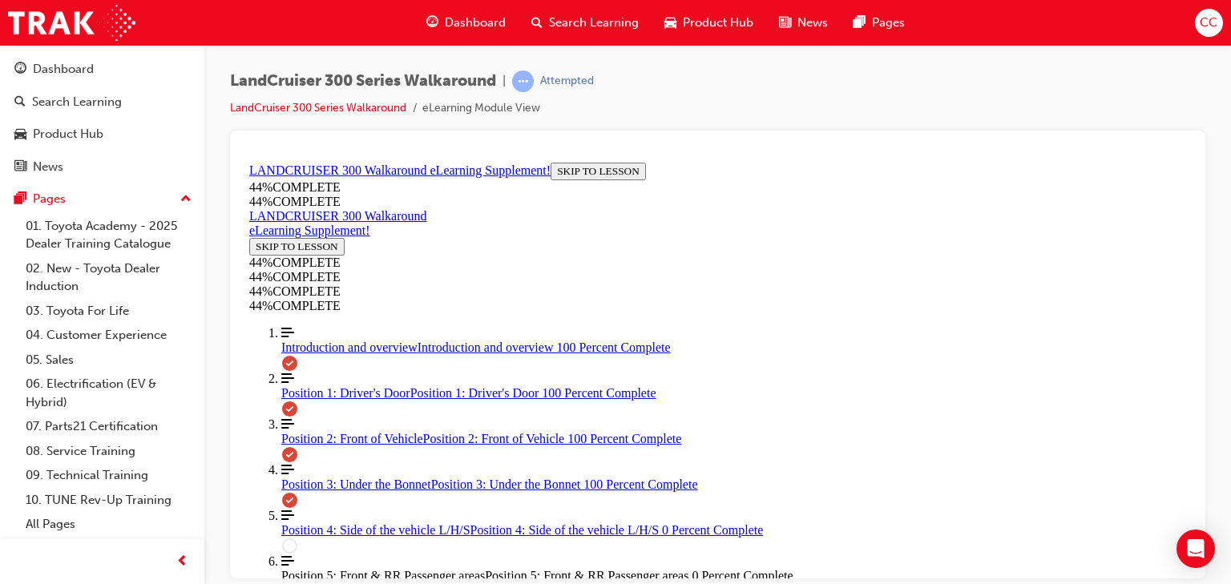
scroll to position [2821, 0]
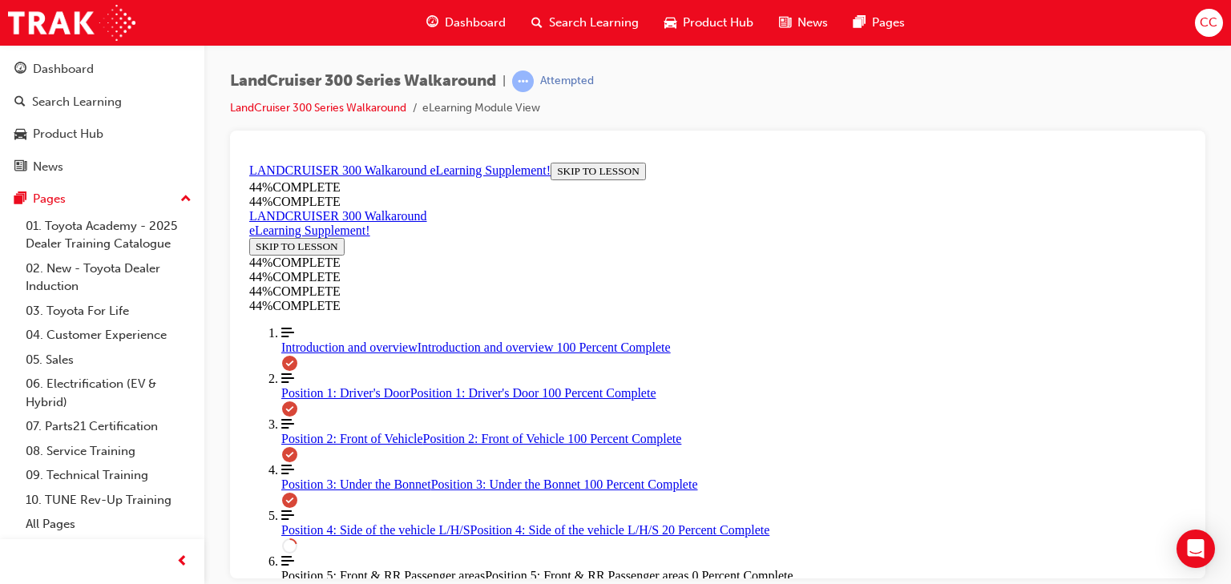
scroll to position [568, 0]
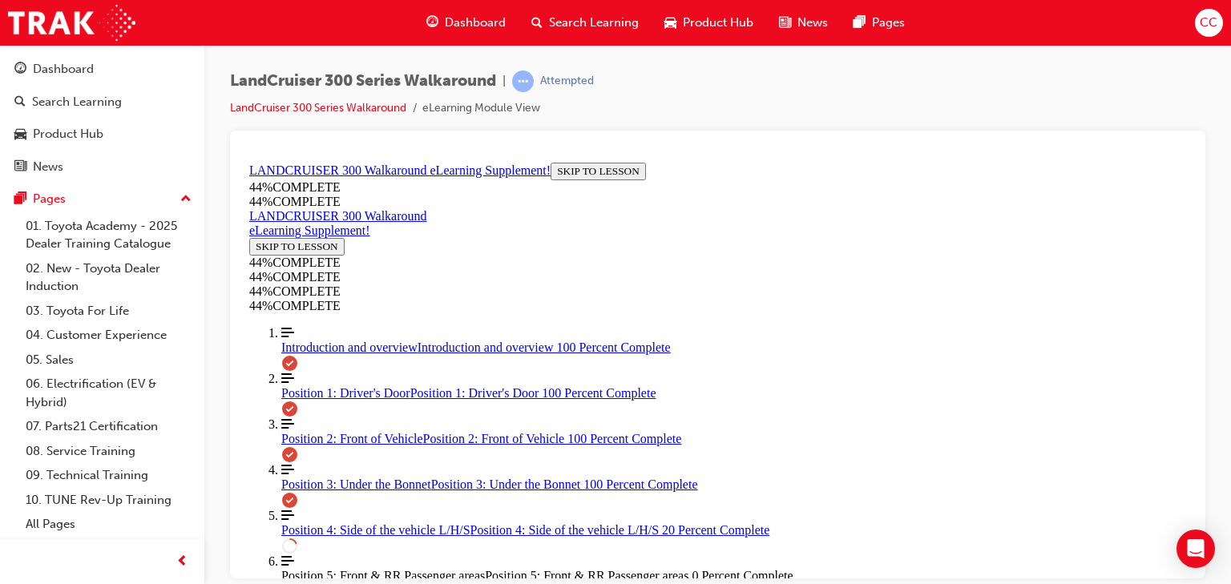
scroll to position [0, 0]
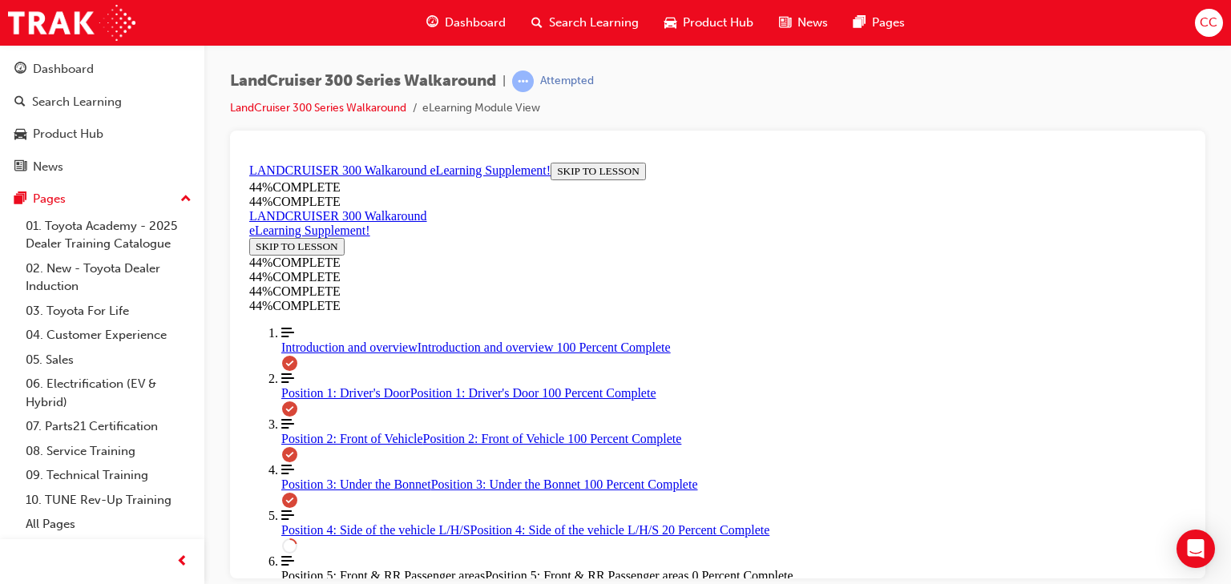
scroll to position [456, 0]
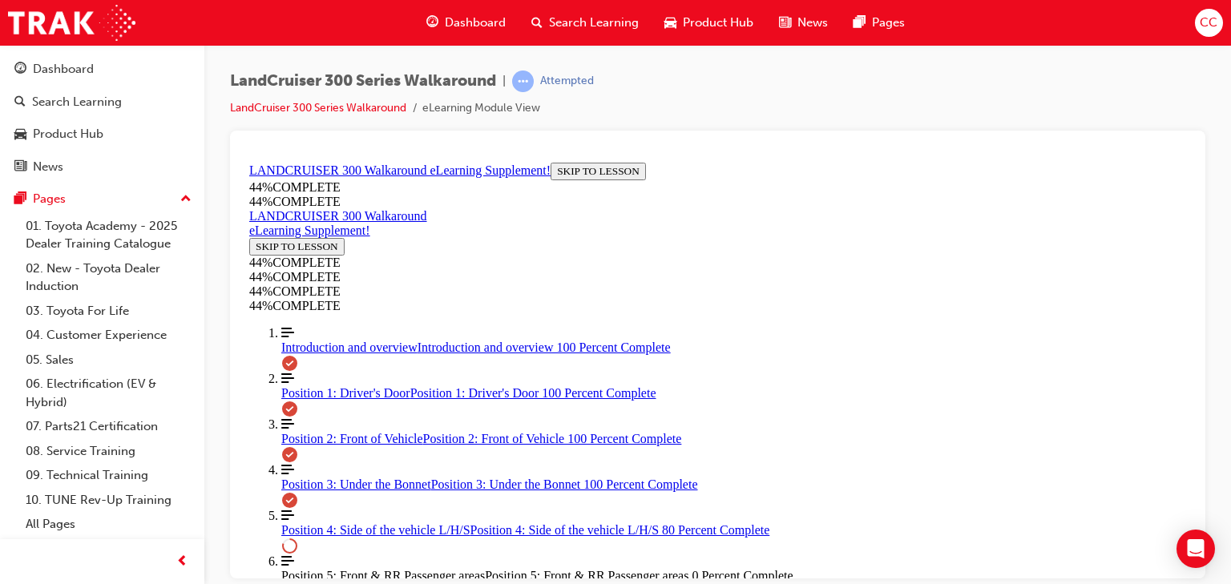
scroll to position [1691, 0]
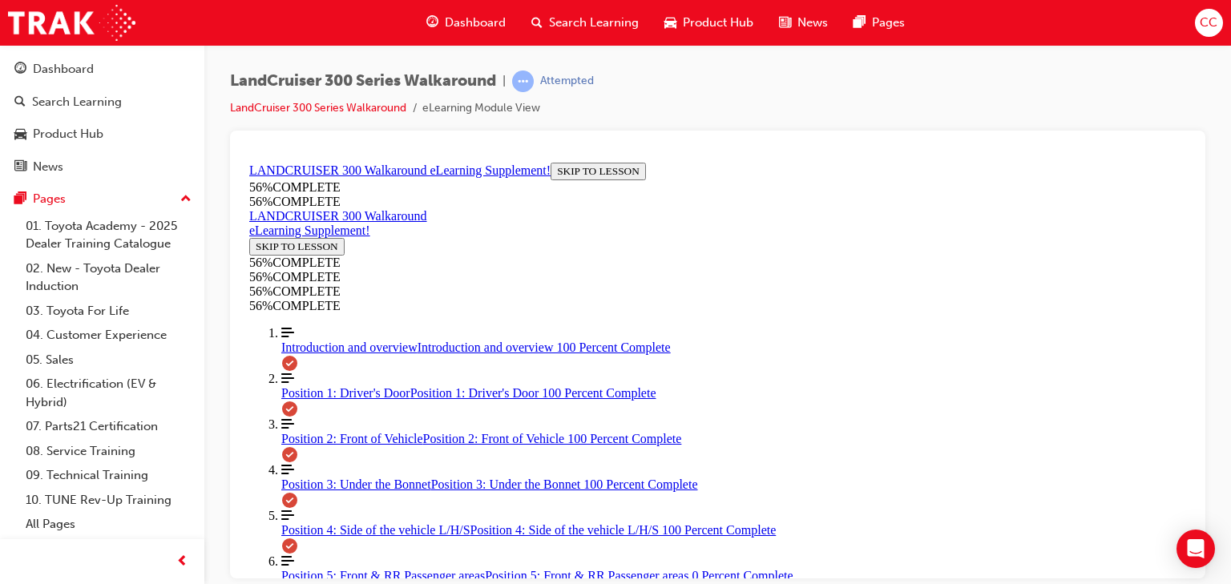
scroll to position [2011, 0]
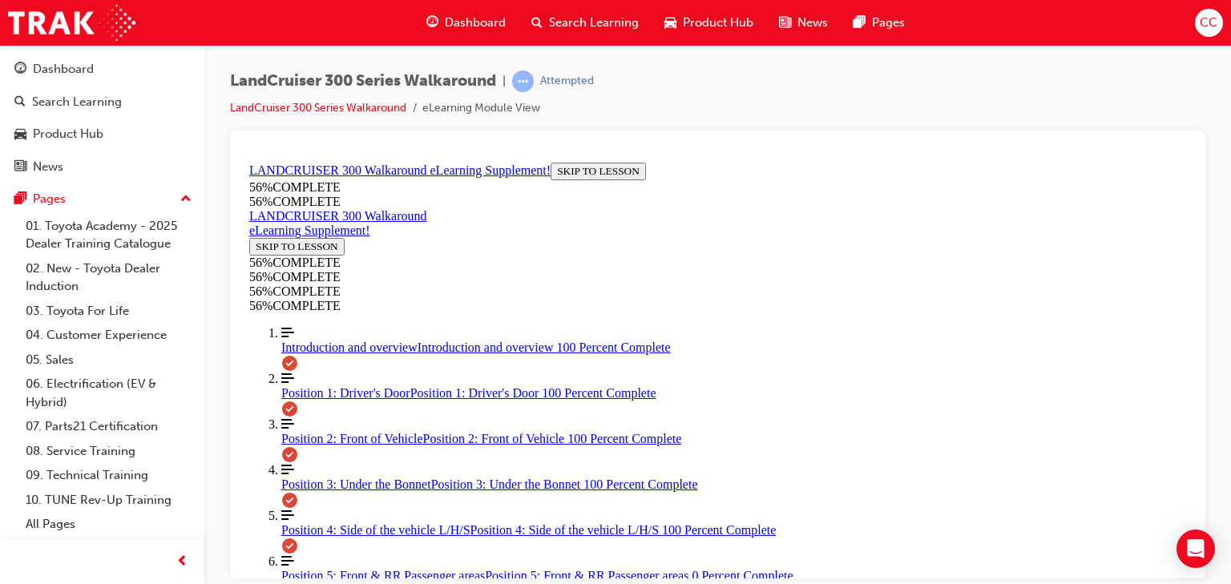
scroll to position [2223, 0]
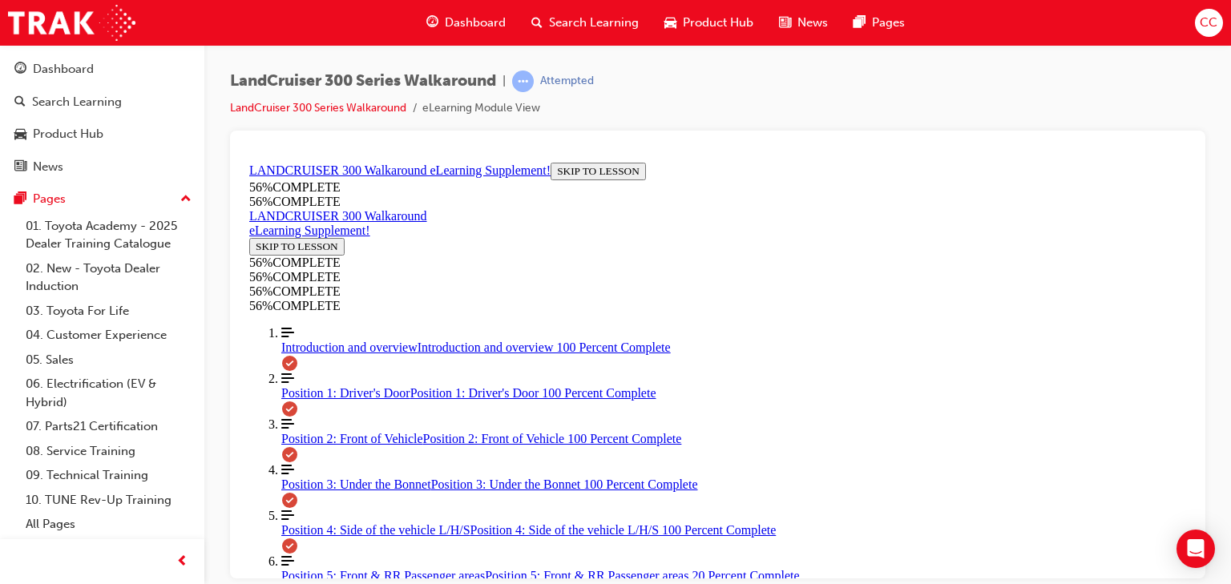
drag, startPoint x: 923, startPoint y: 477, endPoint x: 911, endPoint y: 478, distance: 12.1
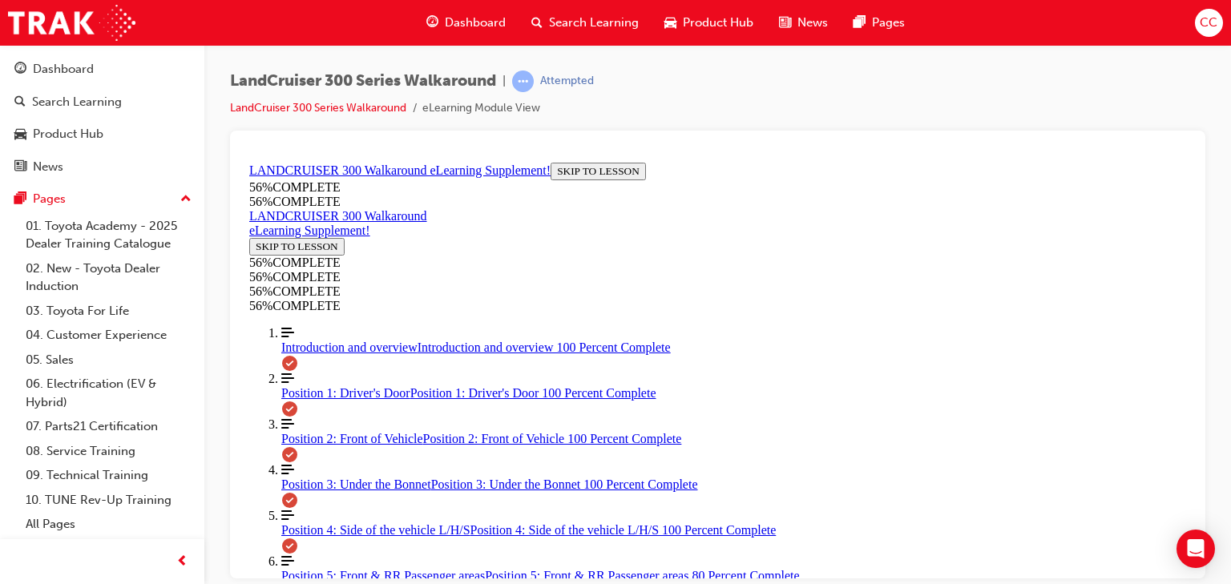
drag, startPoint x: 766, startPoint y: 301, endPoint x: 840, endPoint y: 297, distance: 74.7
drag, startPoint x: 760, startPoint y: 364, endPoint x: 845, endPoint y: 364, distance: 85.0
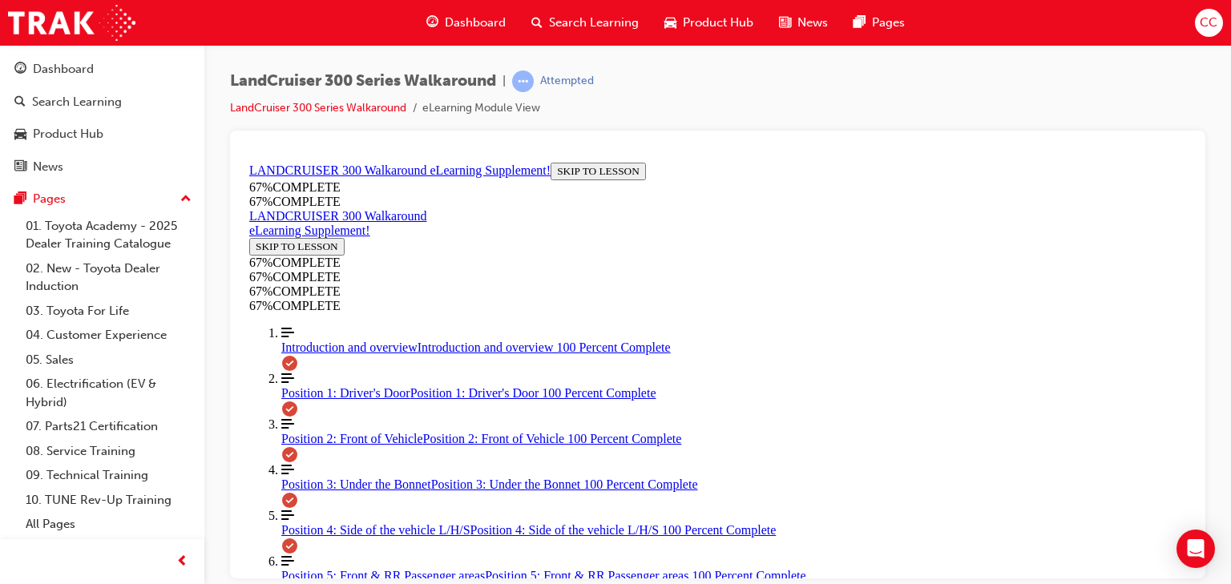
drag, startPoint x: 768, startPoint y: 441, endPoint x: 863, endPoint y: 435, distance: 94.8
drag, startPoint x: 789, startPoint y: 521, endPoint x: 867, endPoint y: 517, distance: 78.7
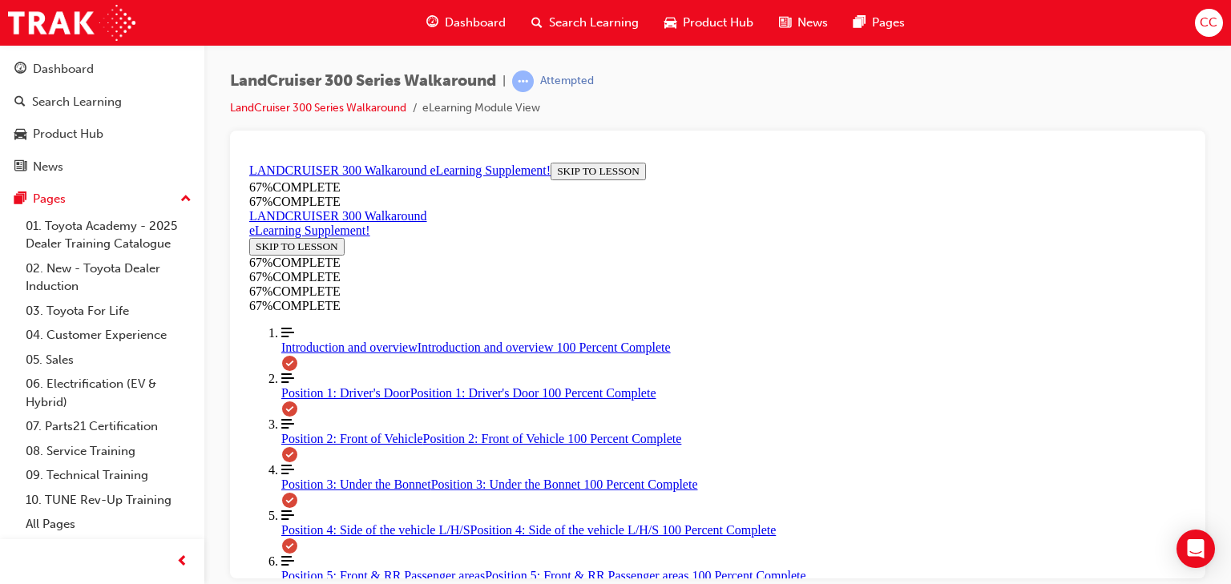
drag, startPoint x: 754, startPoint y: 245, endPoint x: 835, endPoint y: 245, distance: 81.0
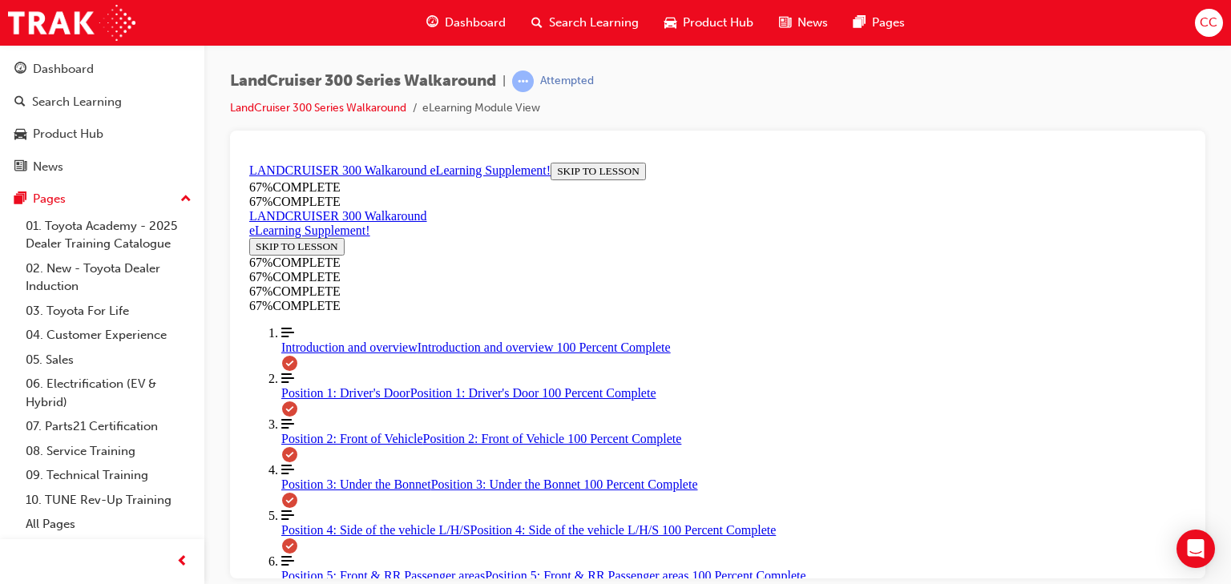
drag, startPoint x: 785, startPoint y: 463, endPoint x: 893, endPoint y: 469, distance: 108.4
drag, startPoint x: 770, startPoint y: 341, endPoint x: 811, endPoint y: 370, distance: 50.0
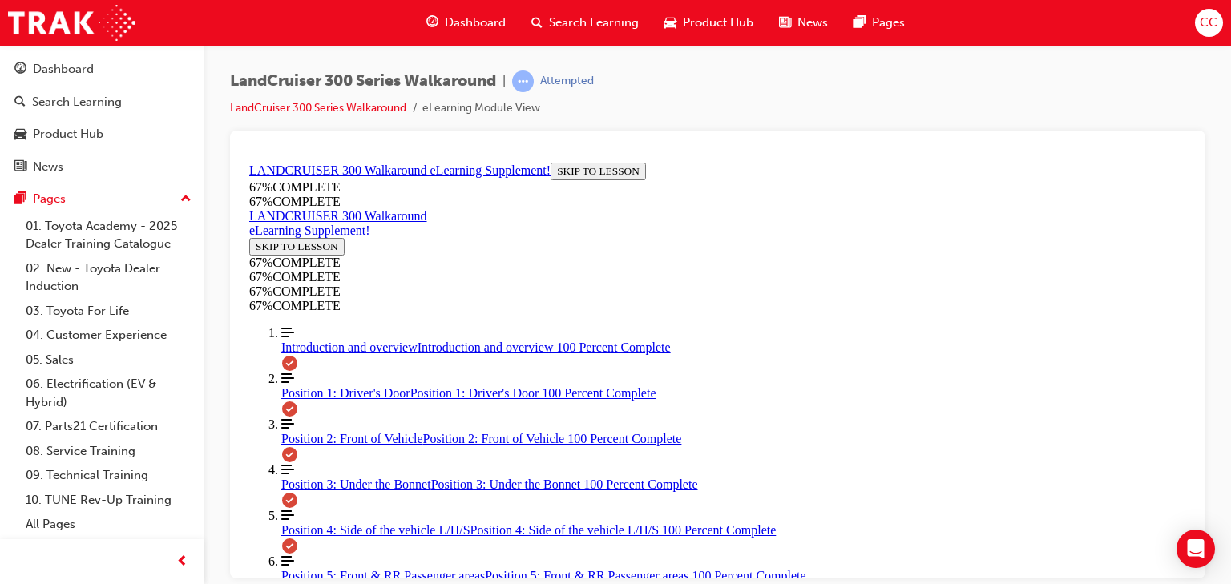
drag, startPoint x: 777, startPoint y: 328, endPoint x: 857, endPoint y: 390, distance: 101.7
drag, startPoint x: 717, startPoint y: 400, endPoint x: 786, endPoint y: 385, distance: 69.8
drag, startPoint x: 728, startPoint y: 322, endPoint x: 814, endPoint y: 321, distance: 86.6
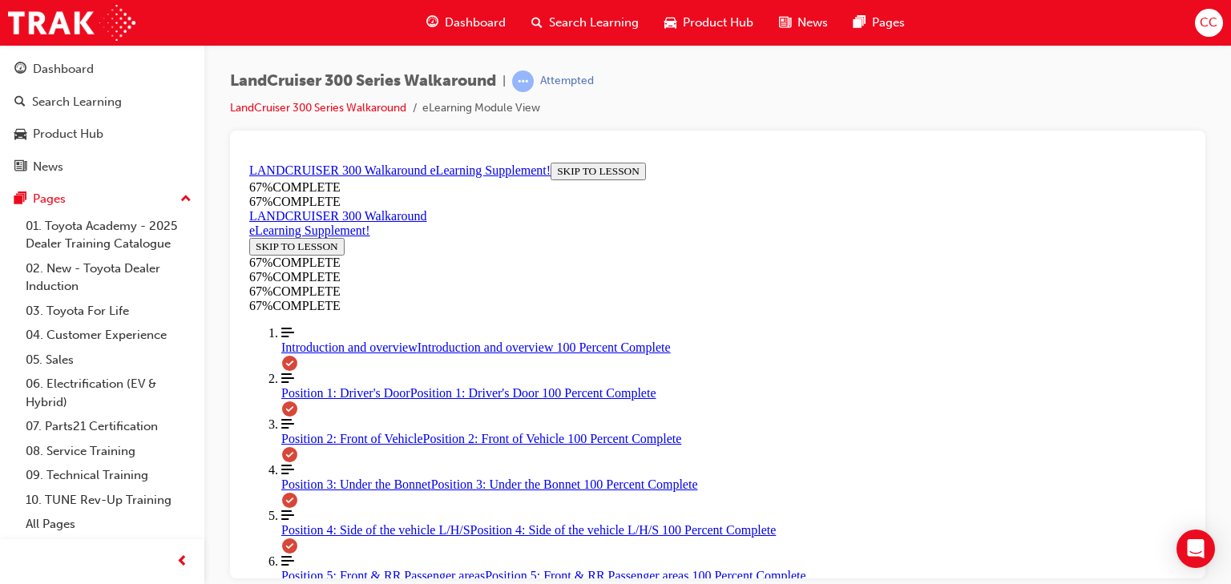
drag, startPoint x: 782, startPoint y: 430, endPoint x: 856, endPoint y: 431, distance: 73.8
drag, startPoint x: 746, startPoint y: 430, endPoint x: 820, endPoint y: 430, distance: 74.6
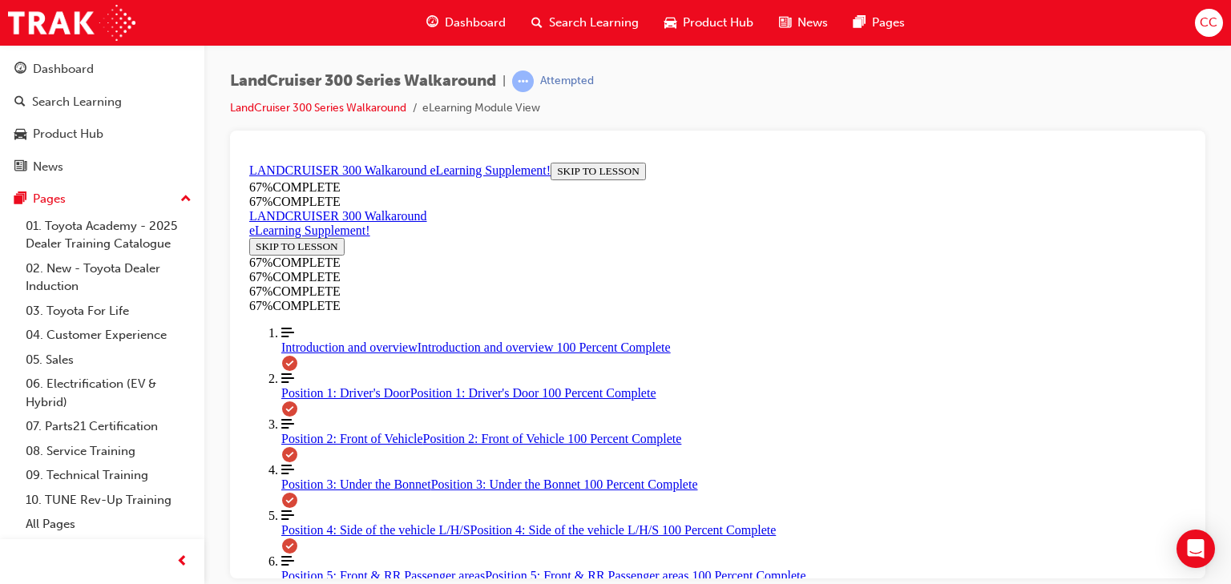
drag, startPoint x: 770, startPoint y: 450, endPoint x: 878, endPoint y: 447, distance: 108.3
drag, startPoint x: 792, startPoint y: 414, endPoint x: 853, endPoint y: 406, distance: 61.6
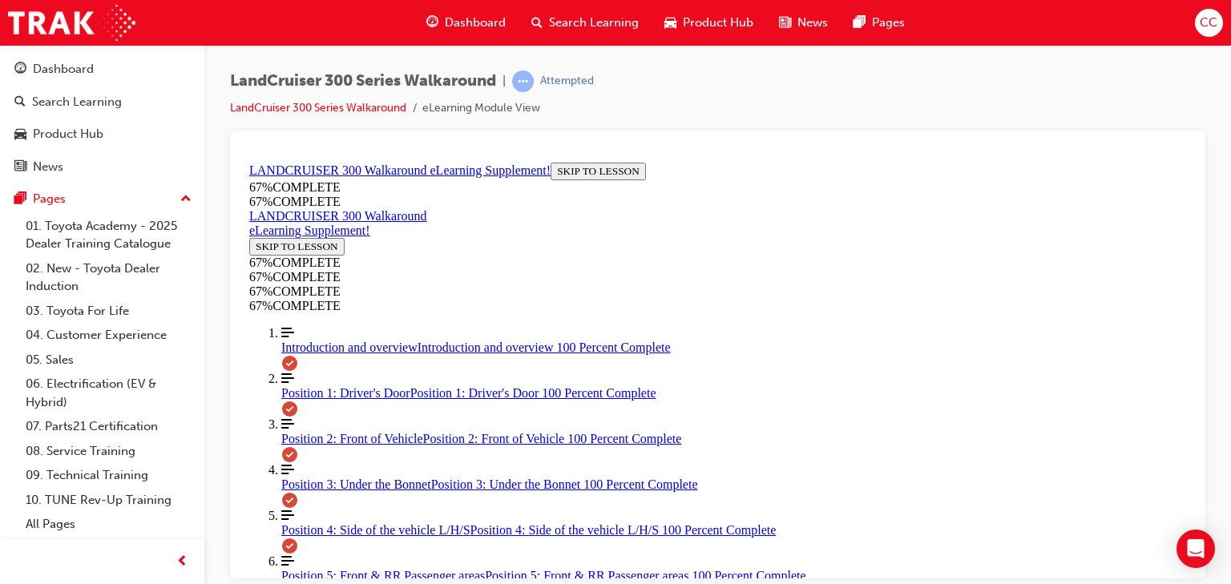
drag, startPoint x: 800, startPoint y: 409, endPoint x: 865, endPoint y: 402, distance: 65.2
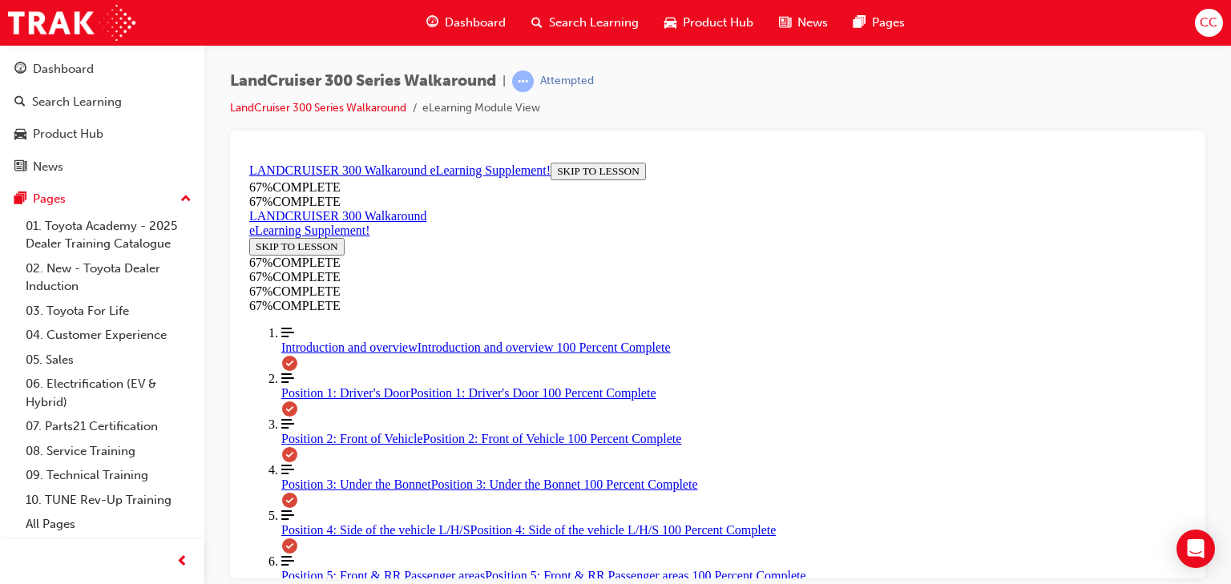
scroll to position [1673, 0]
drag, startPoint x: 798, startPoint y: 436, endPoint x: 850, endPoint y: 316, distance: 131.1
drag, startPoint x: 814, startPoint y: 338, endPoint x: 847, endPoint y: 337, distance: 32.9
drag, startPoint x: 718, startPoint y: 476, endPoint x: 850, endPoint y: 419, distance: 143.3
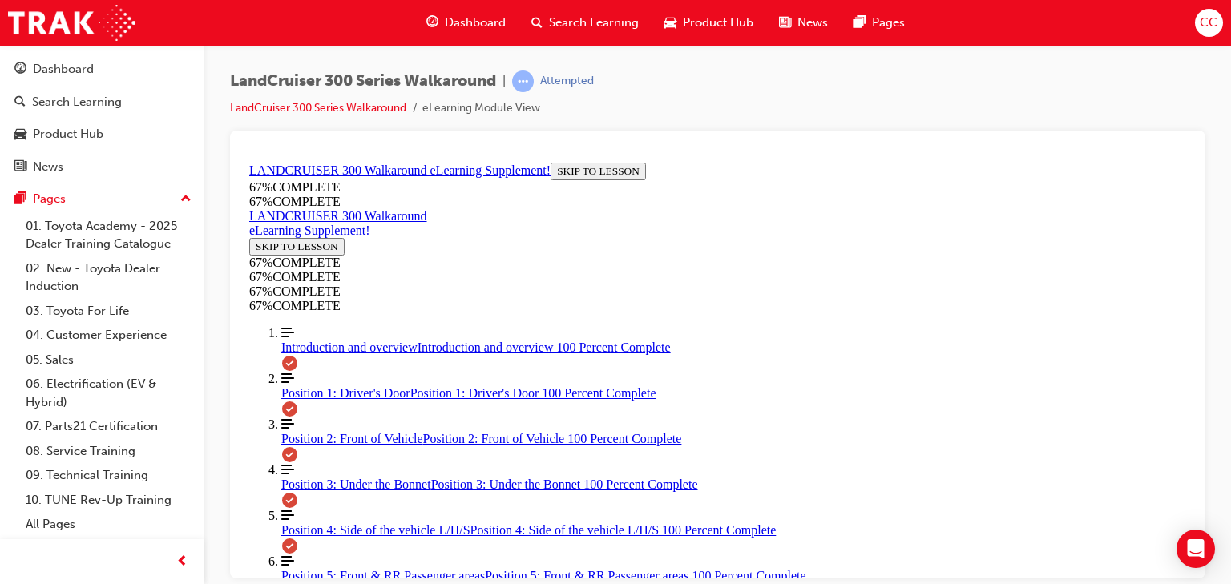
drag, startPoint x: 713, startPoint y: 485, endPoint x: 839, endPoint y: 487, distance: 126.7
drag, startPoint x: 814, startPoint y: 548, endPoint x: 818, endPoint y: 516, distance: 32.3
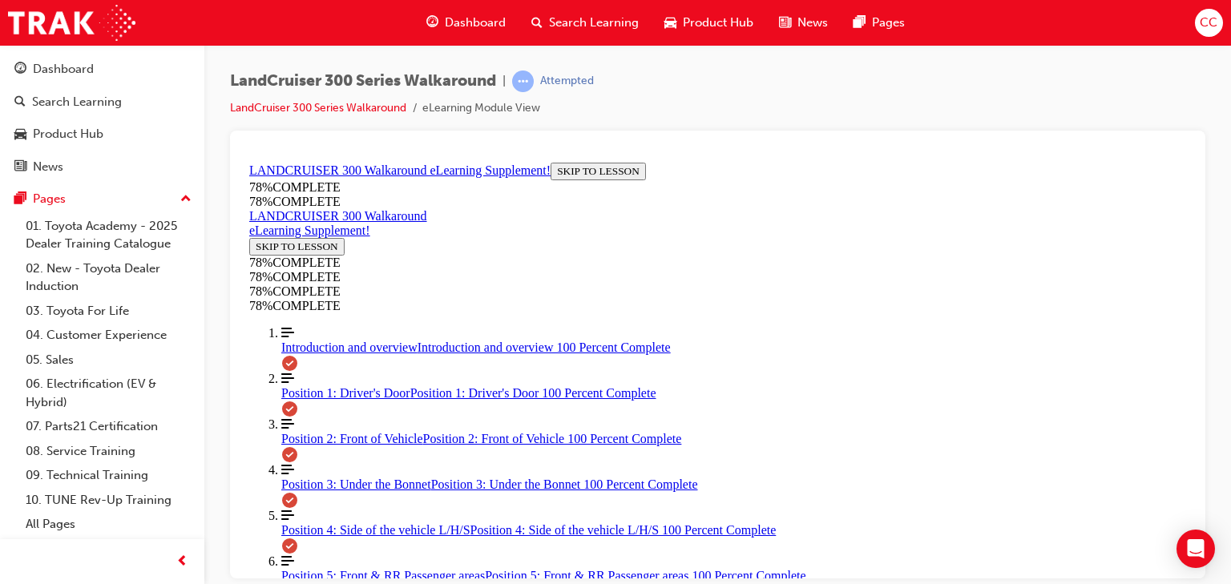
drag, startPoint x: 747, startPoint y: 290, endPoint x: 761, endPoint y: 318, distance: 31.2
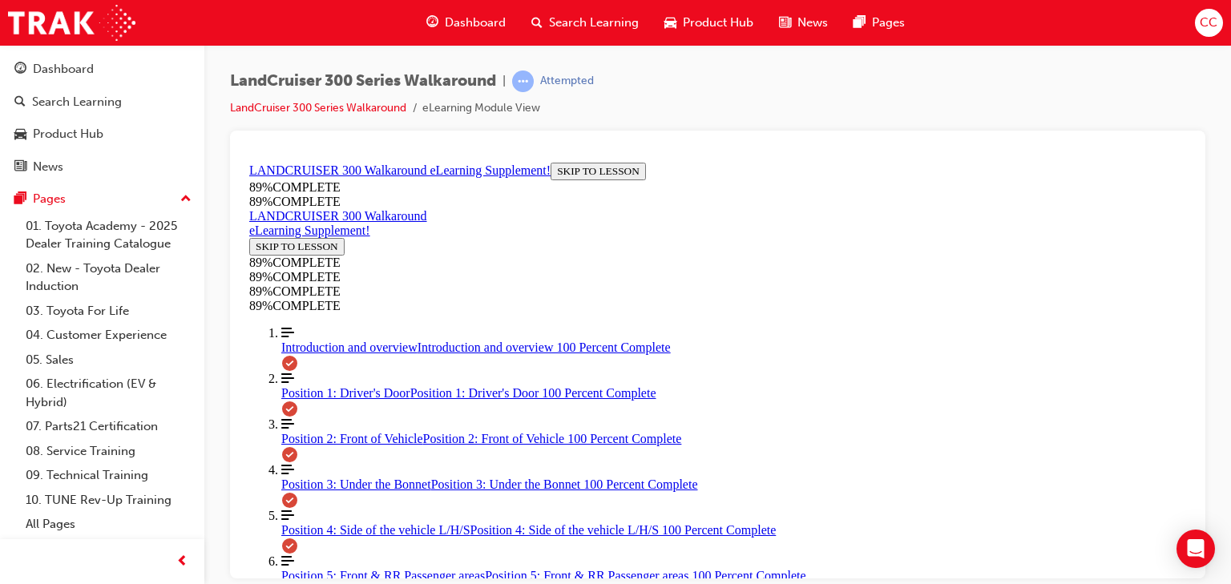
scroll to position [1321, 0]
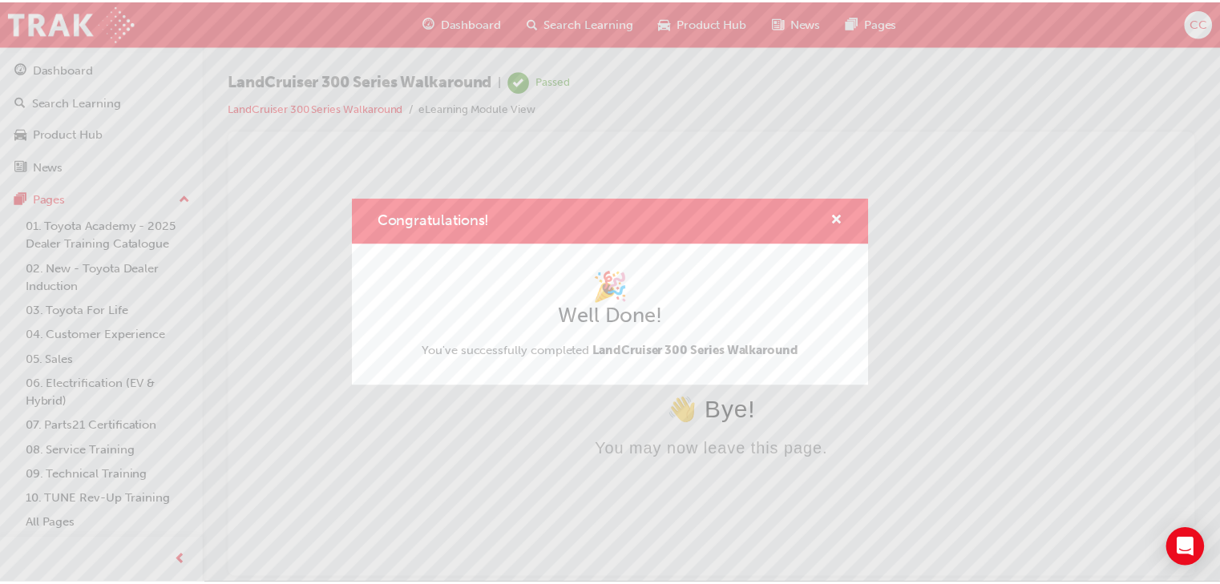
scroll to position [0, 0]
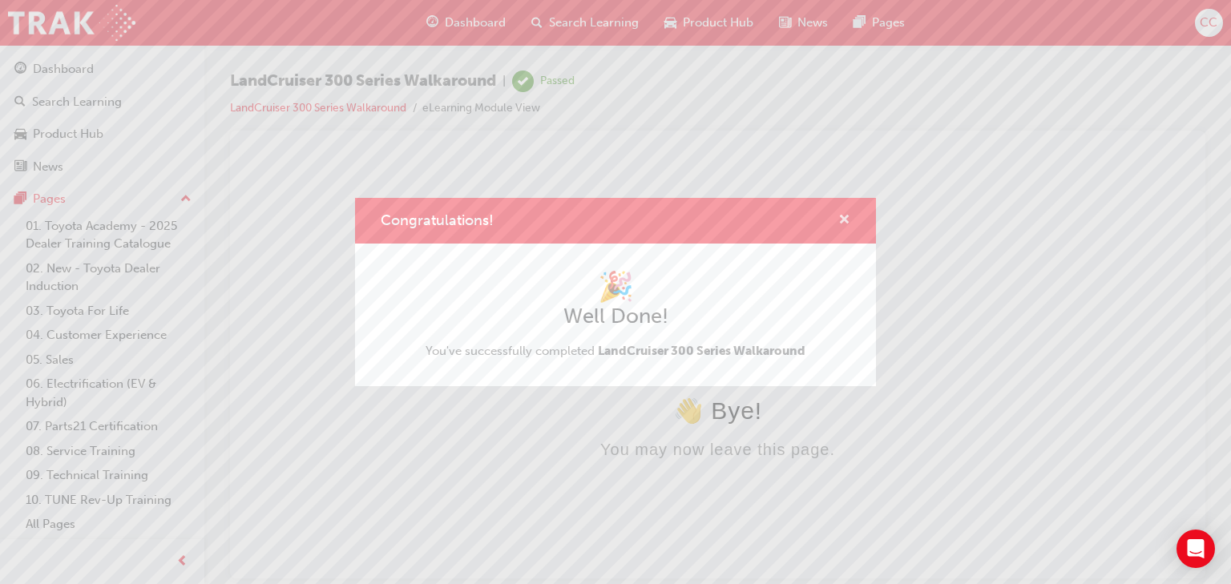
click at [841, 208] on div "Congratulations!" at bounding box center [615, 221] width 521 height 46
click at [840, 215] on span "cross-icon" at bounding box center [845, 221] width 12 height 14
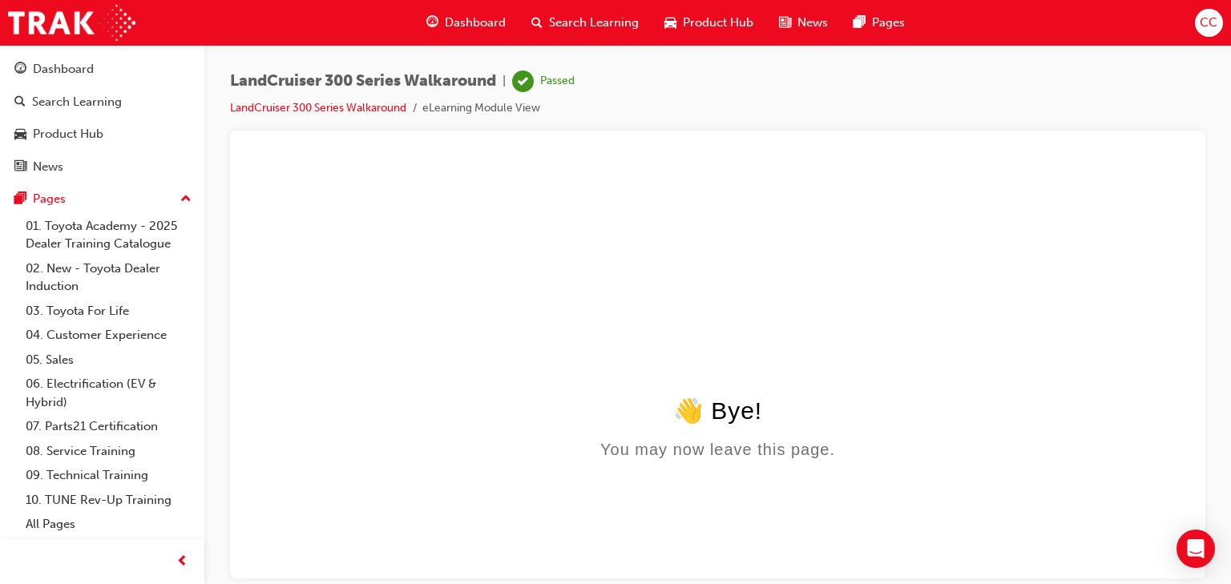
click at [617, 19] on span "Search Learning" at bounding box center [594, 23] width 90 height 18
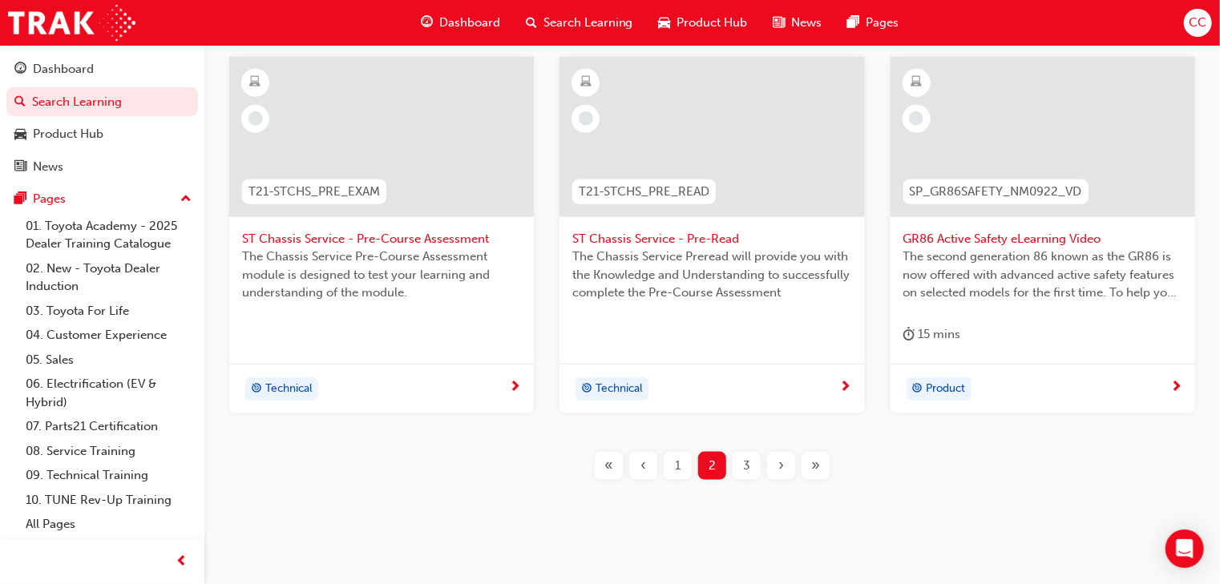
scroll to position [741, 0]
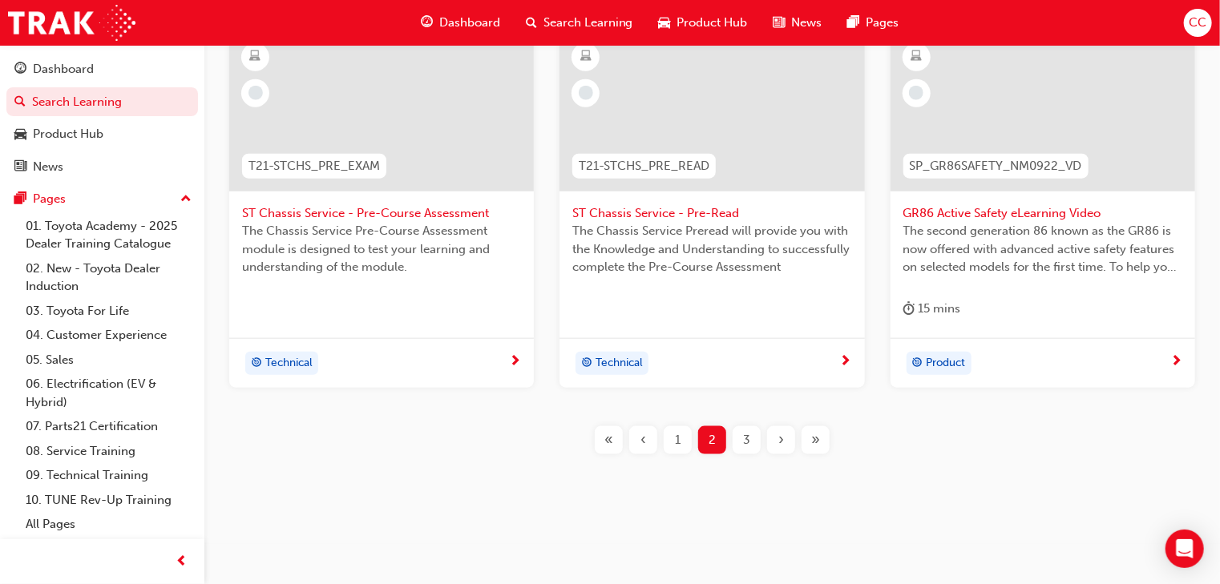
click at [746, 434] on span "3" at bounding box center [746, 440] width 7 height 18
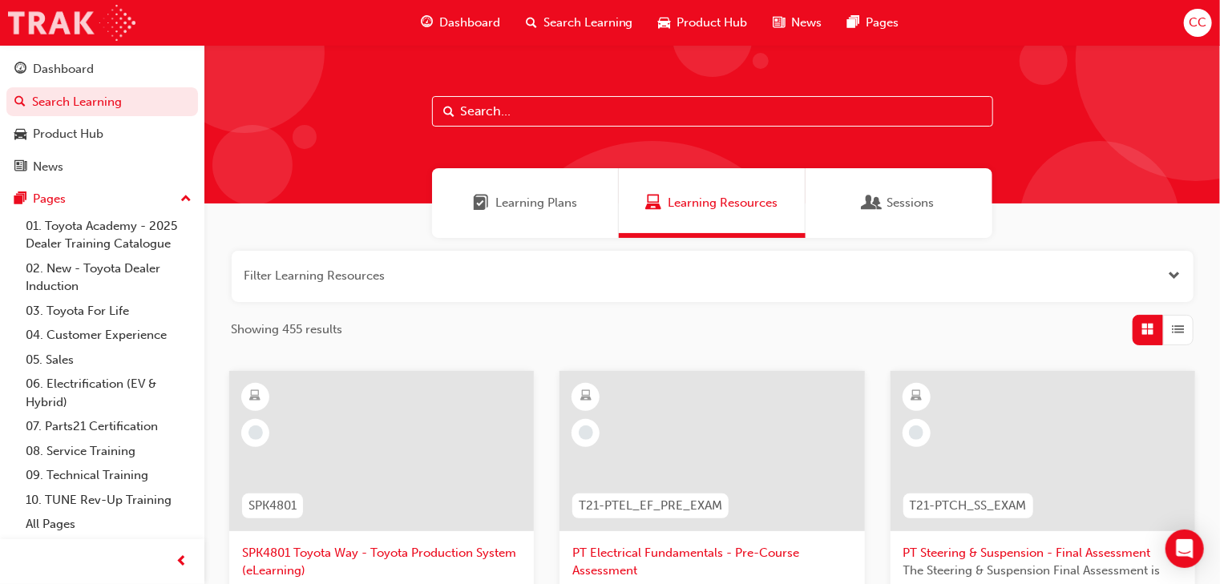
click at [80, 34] on img at bounding box center [71, 23] width 127 height 36
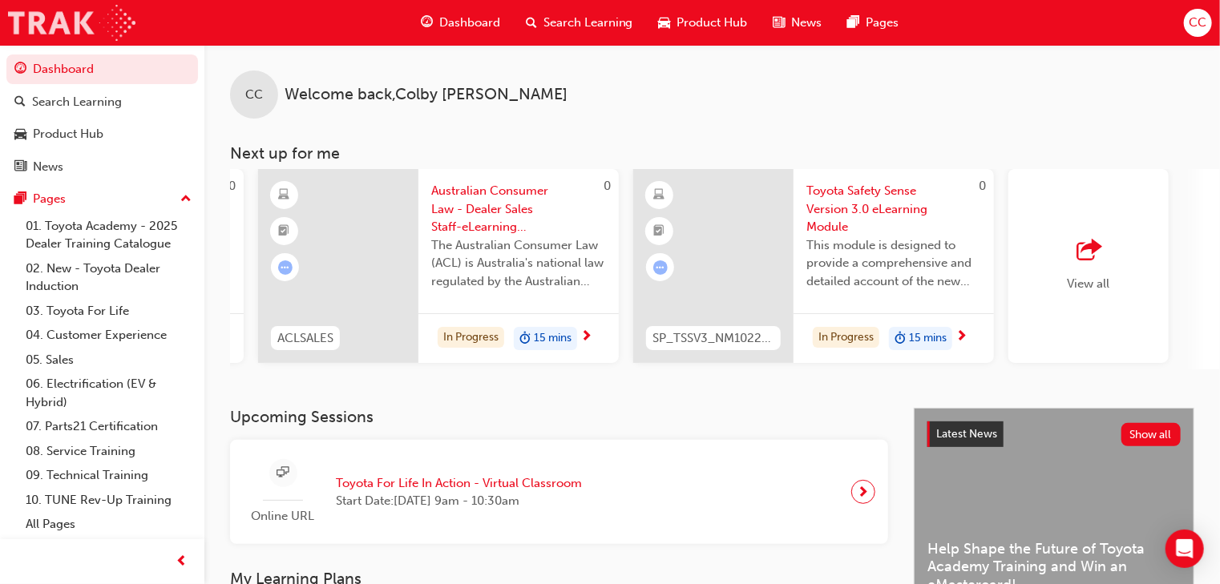
scroll to position [0, 1258]
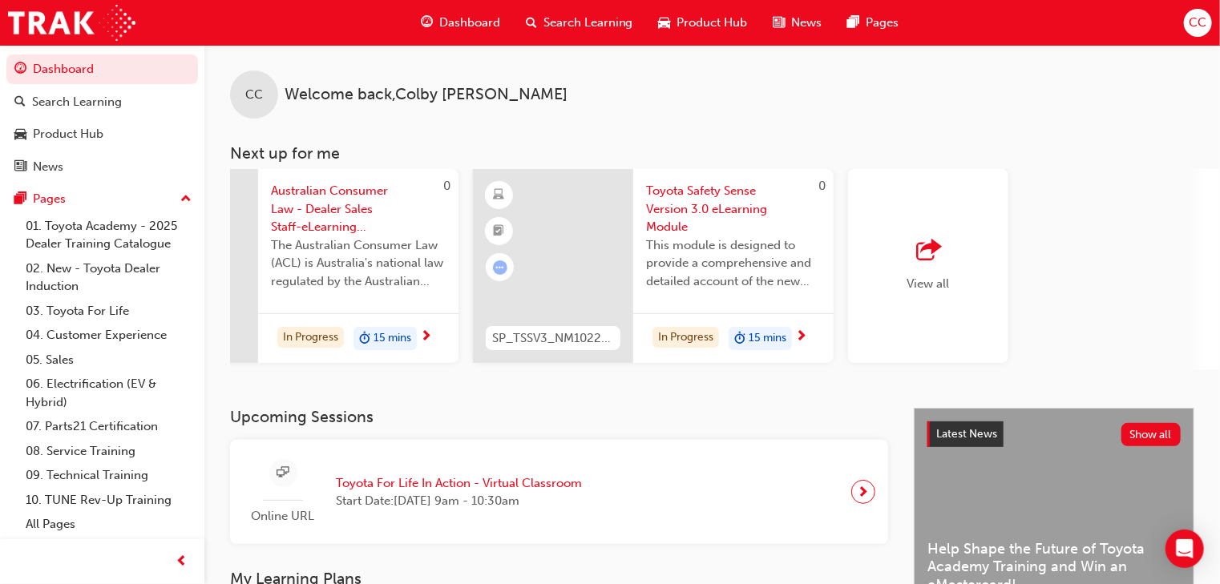
click at [949, 269] on div "View all" at bounding box center [928, 266] width 160 height 194
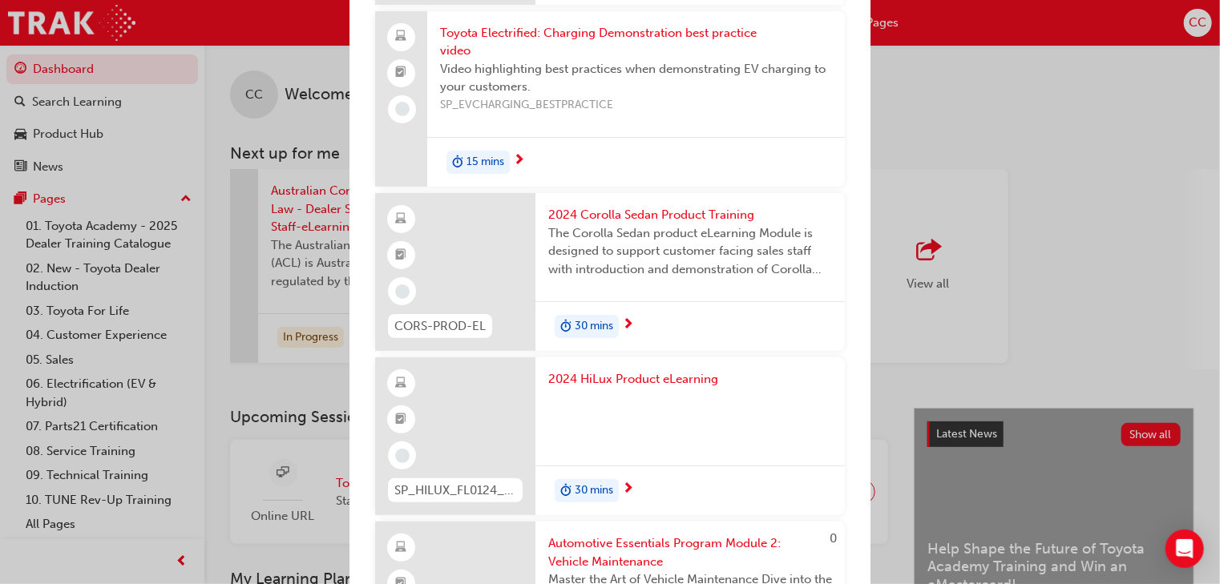
scroll to position [3078, 0]
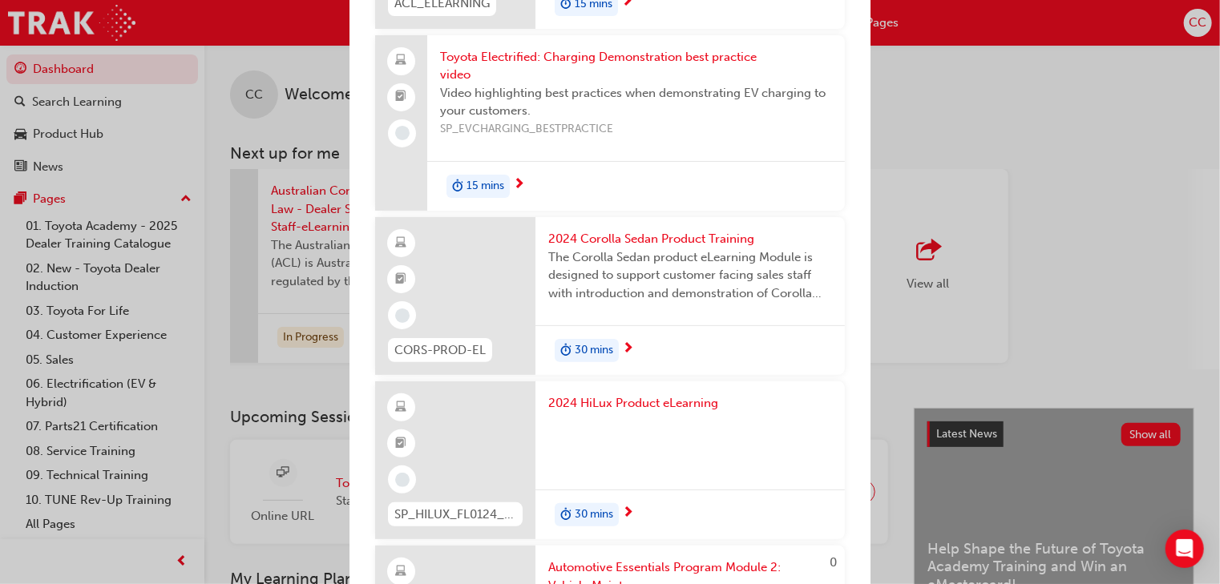
click at [682, 327] on div "30 mins" at bounding box center [689, 350] width 309 height 51
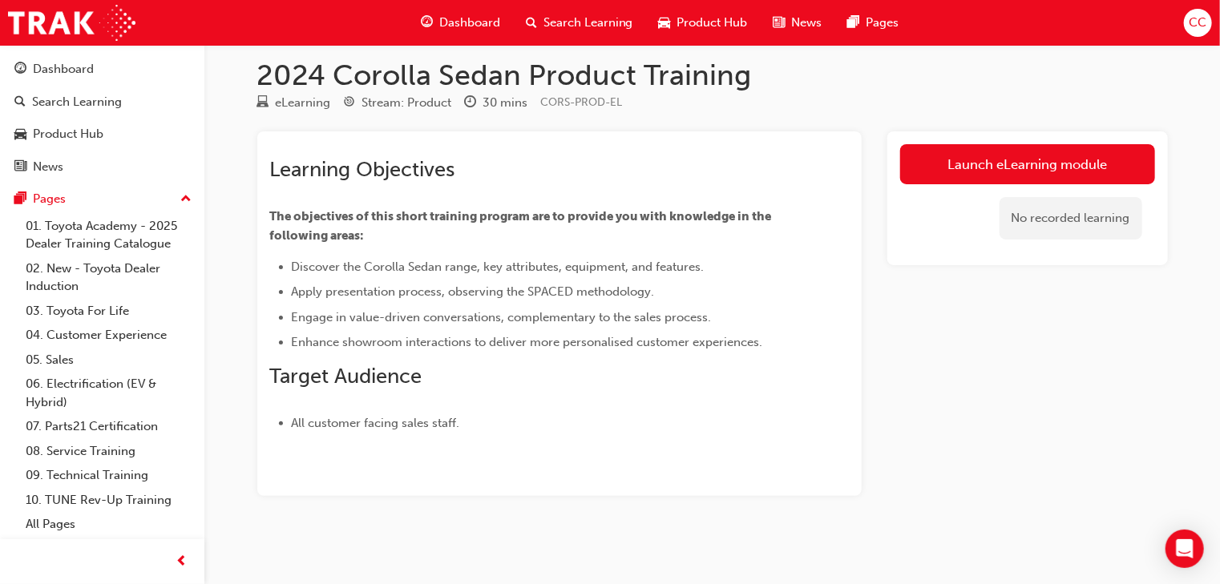
scroll to position [16, 0]
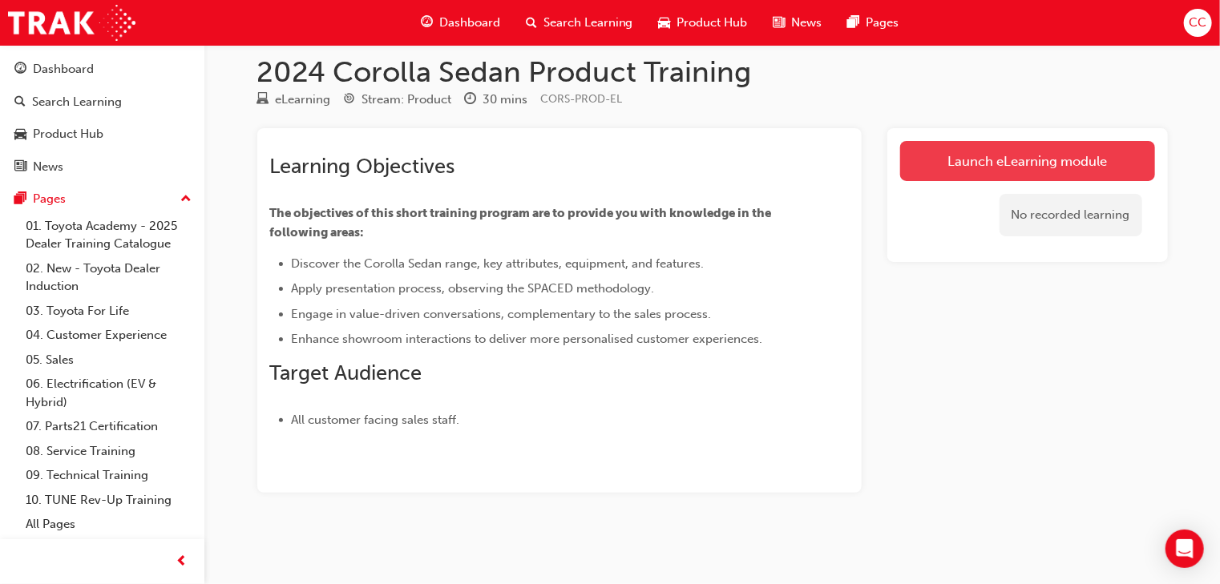
click at [1012, 168] on link "Launch eLearning module" at bounding box center [1027, 161] width 255 height 40
